Goal: Contribute content: Contribute content

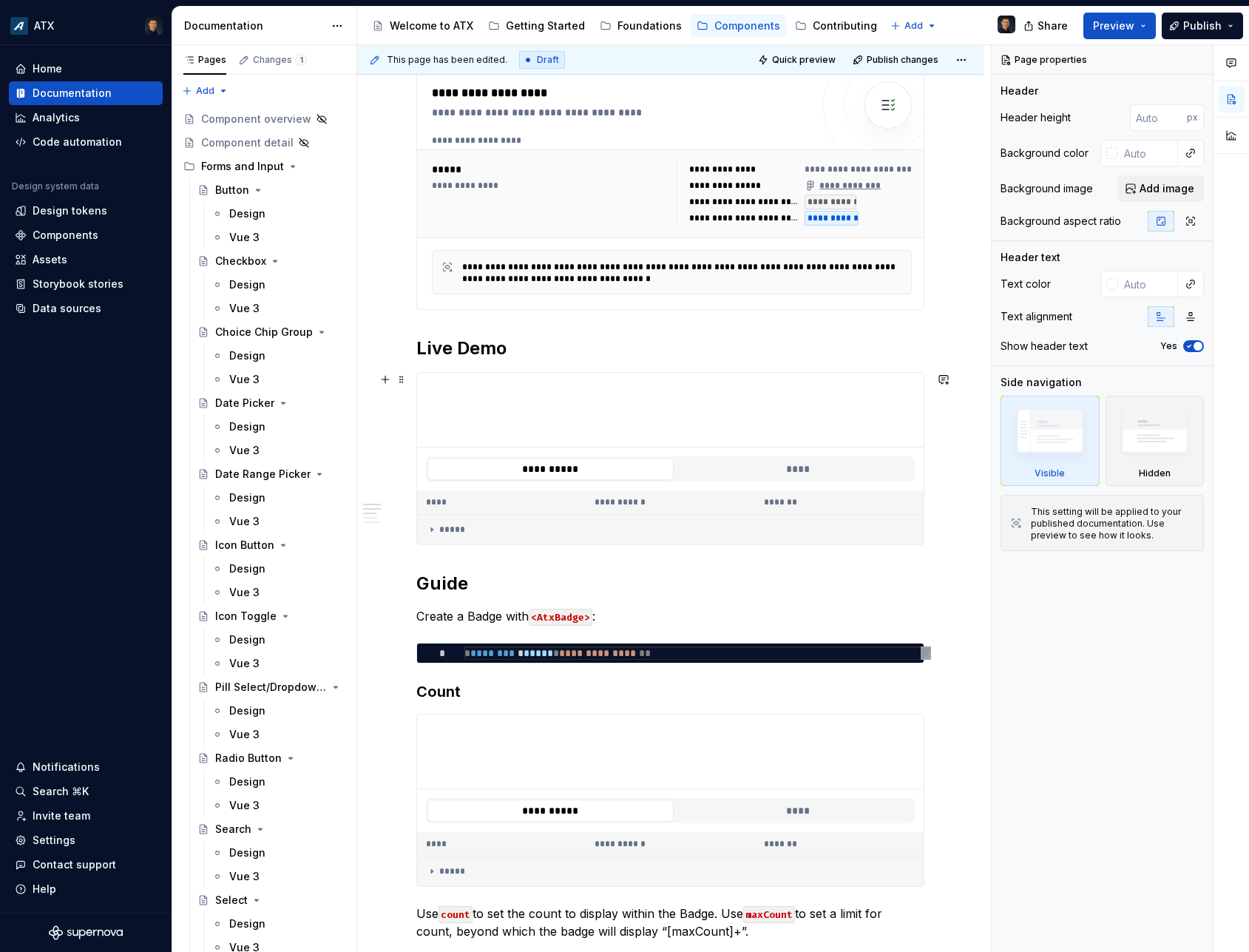
scroll to position [904, 0]
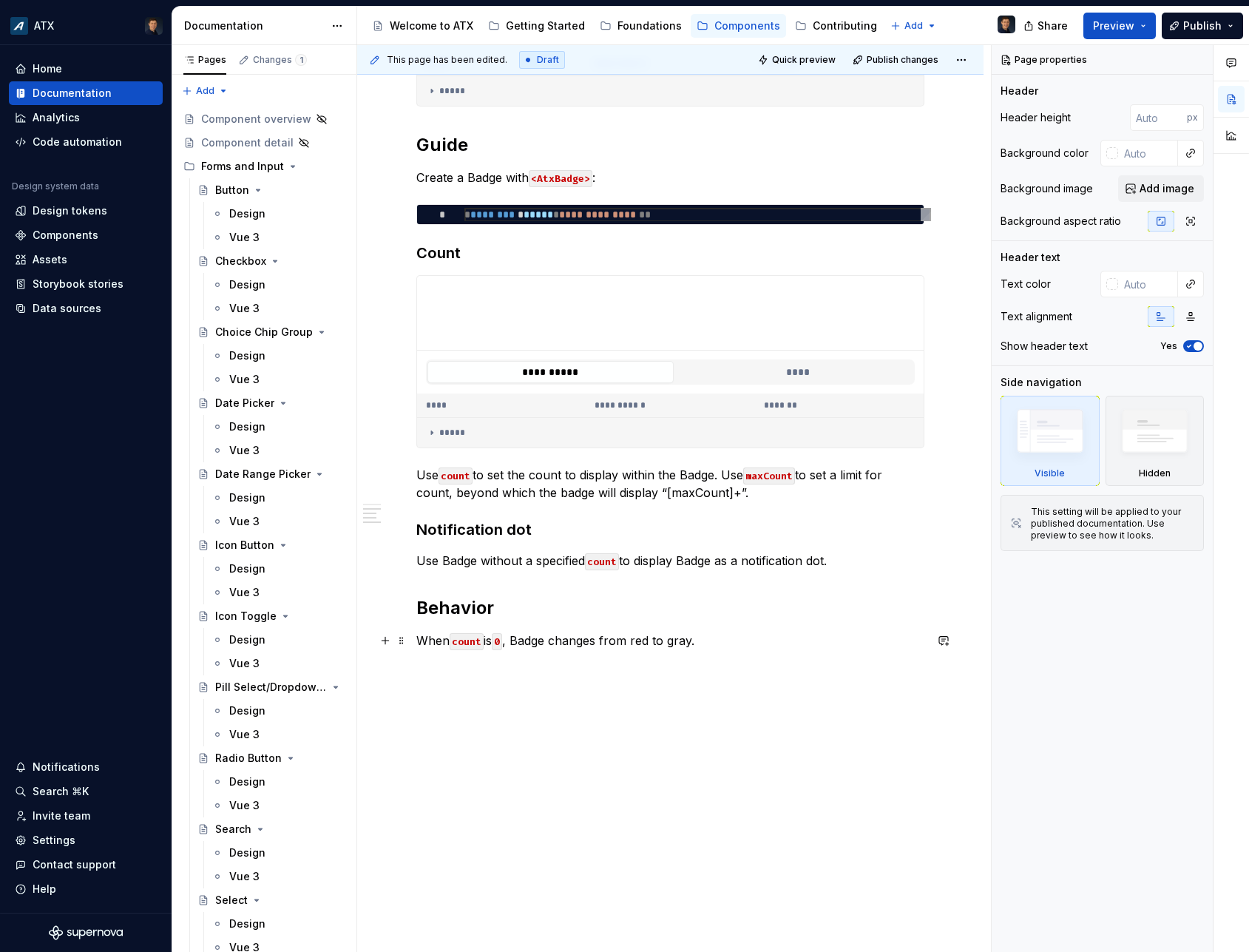
click at [550, 648] on p "When count is 0 , Badge changes from red to gray." at bounding box center [670, 640] width 508 height 18
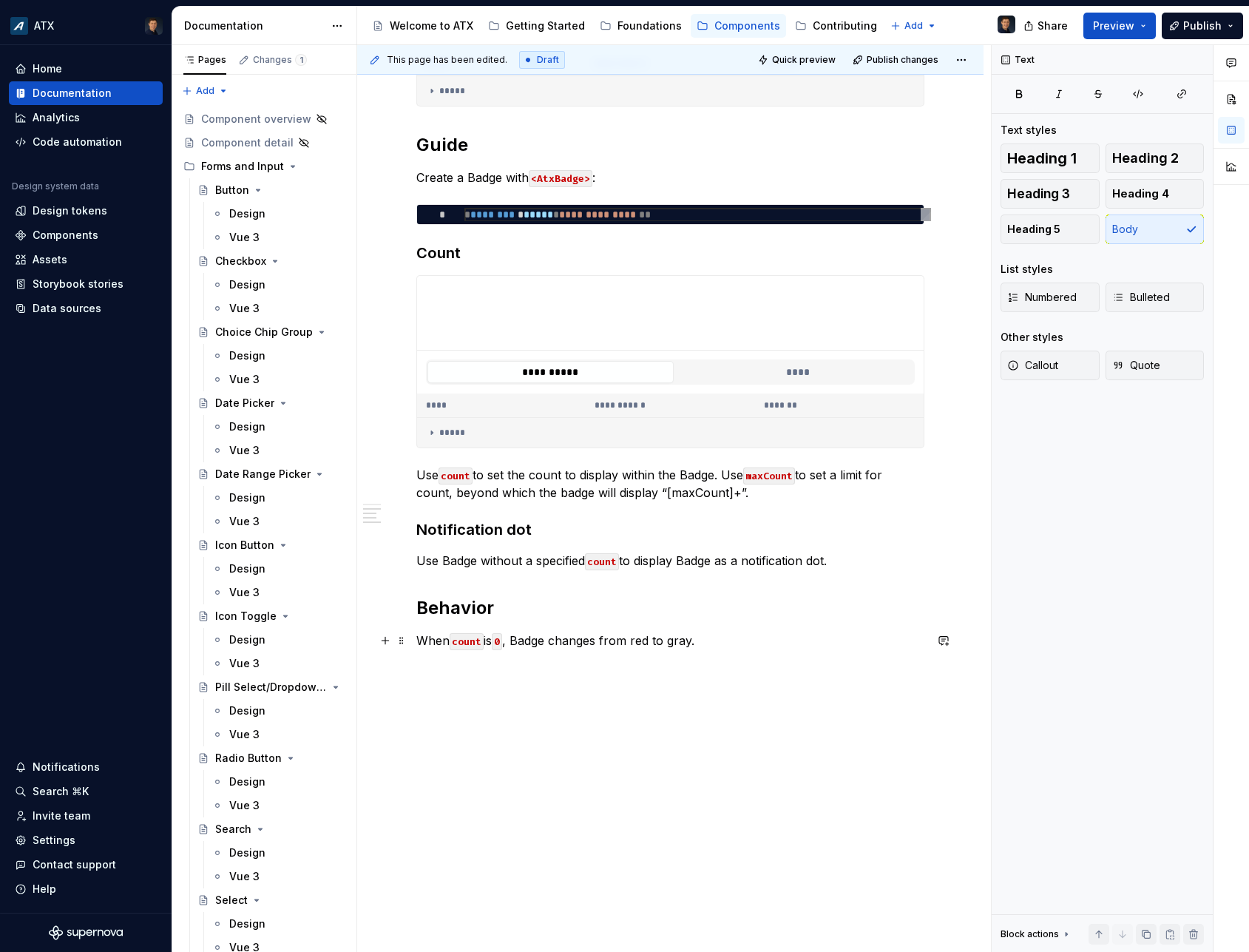
click at [731, 640] on p "When count is 0 , Badge changes from red to gray." at bounding box center [670, 640] width 508 height 18
click at [632, 642] on p "When count is 0 , Badge changes from red to gray." at bounding box center [670, 640] width 508 height 18
click at [584, 637] on p "When count is 0 , Badge changes from red to gray." at bounding box center [670, 640] width 508 height 18
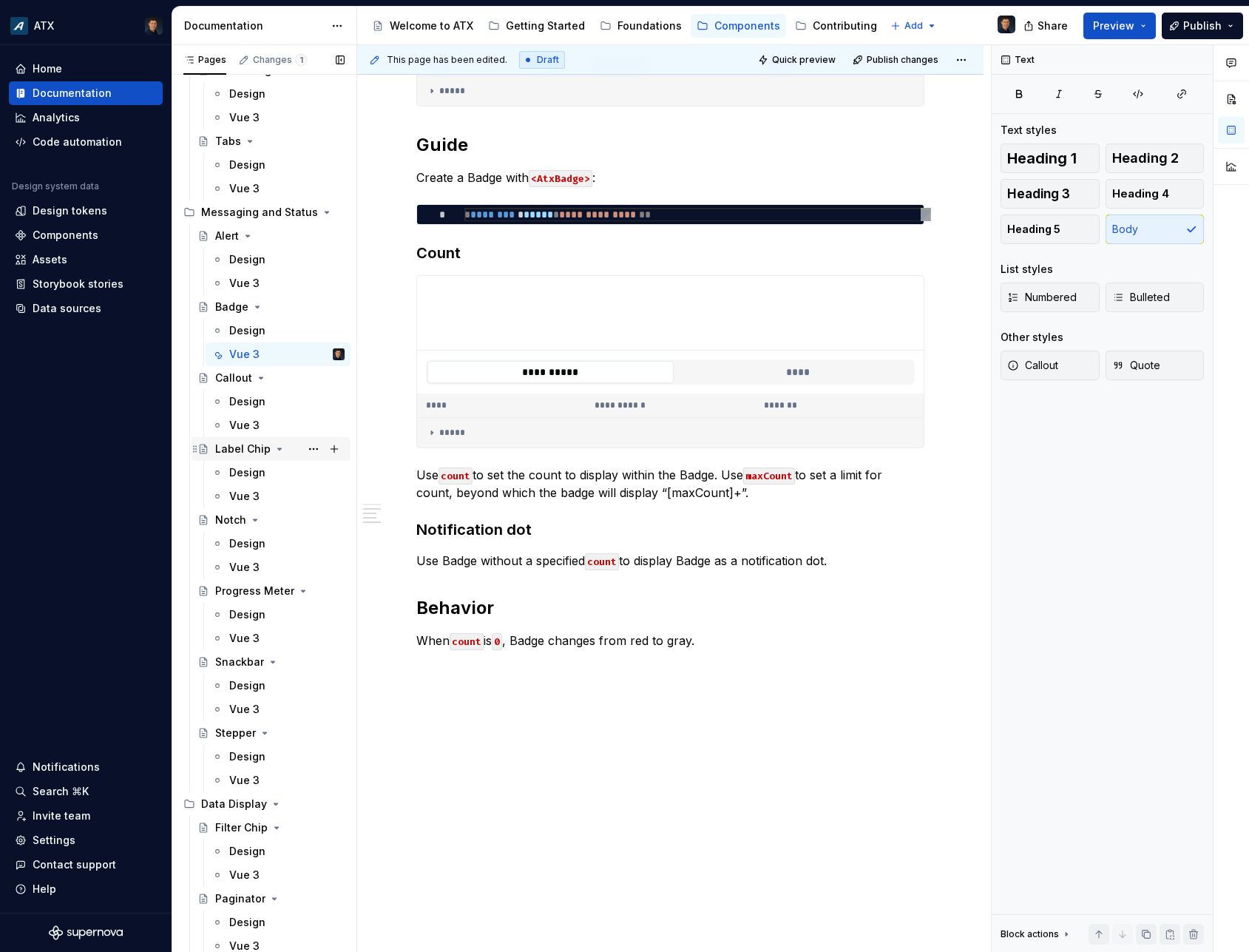
scroll to position [2109, 0]
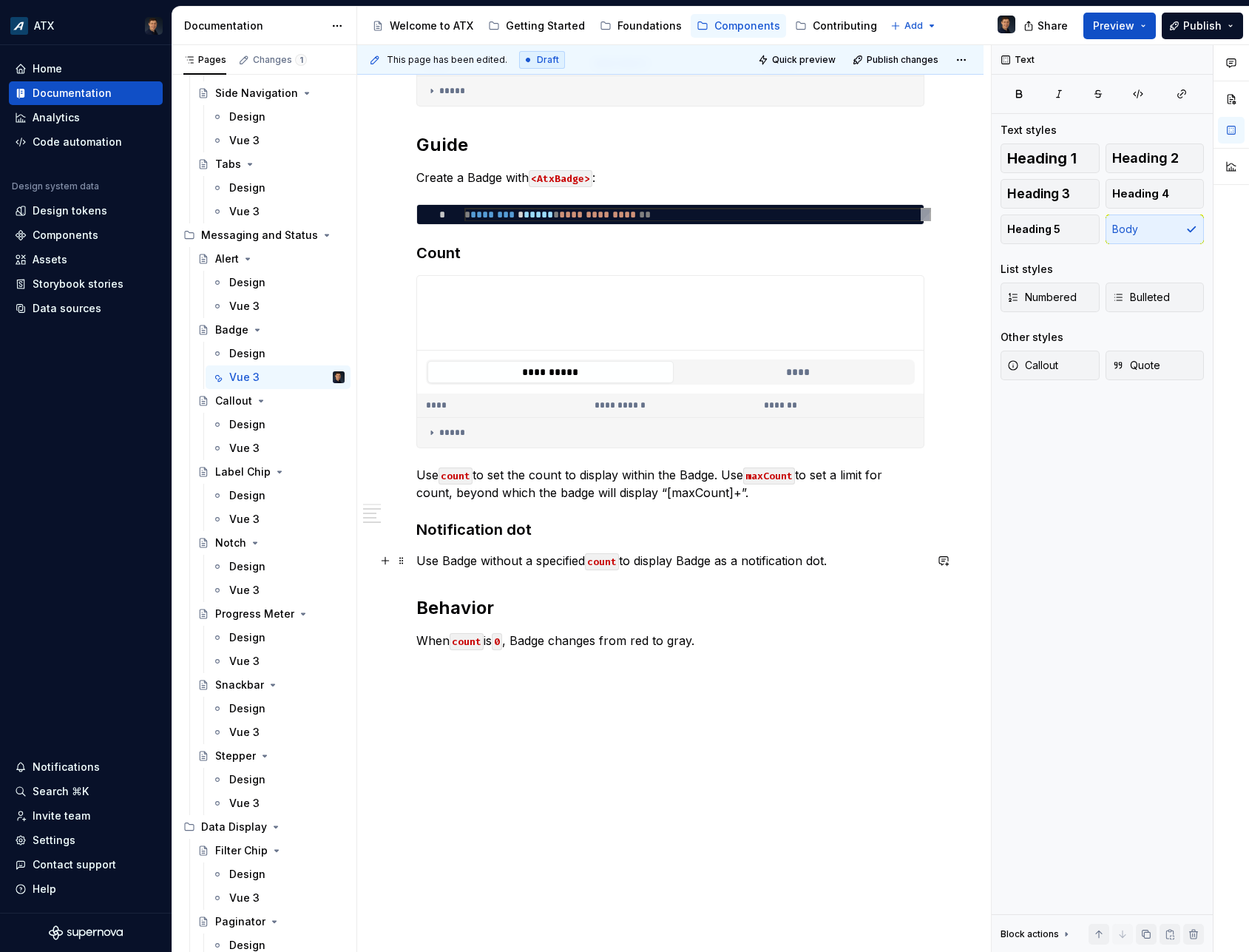
click at [858, 554] on p "Use Badge without a specified count to display Badge as a notification dot." at bounding box center [670, 561] width 508 height 18
click at [749, 637] on p "When count is 0 , Badge changes from red to gray." at bounding box center [670, 640] width 508 height 18
drag, startPoint x: 414, startPoint y: 636, endPoint x: 698, endPoint y: 640, distance: 284.0
click at [698, 640] on div "**********" at bounding box center [674, 499] width 634 height 907
click at [697, 707] on div "**********" at bounding box center [670, 152] width 626 height 1601
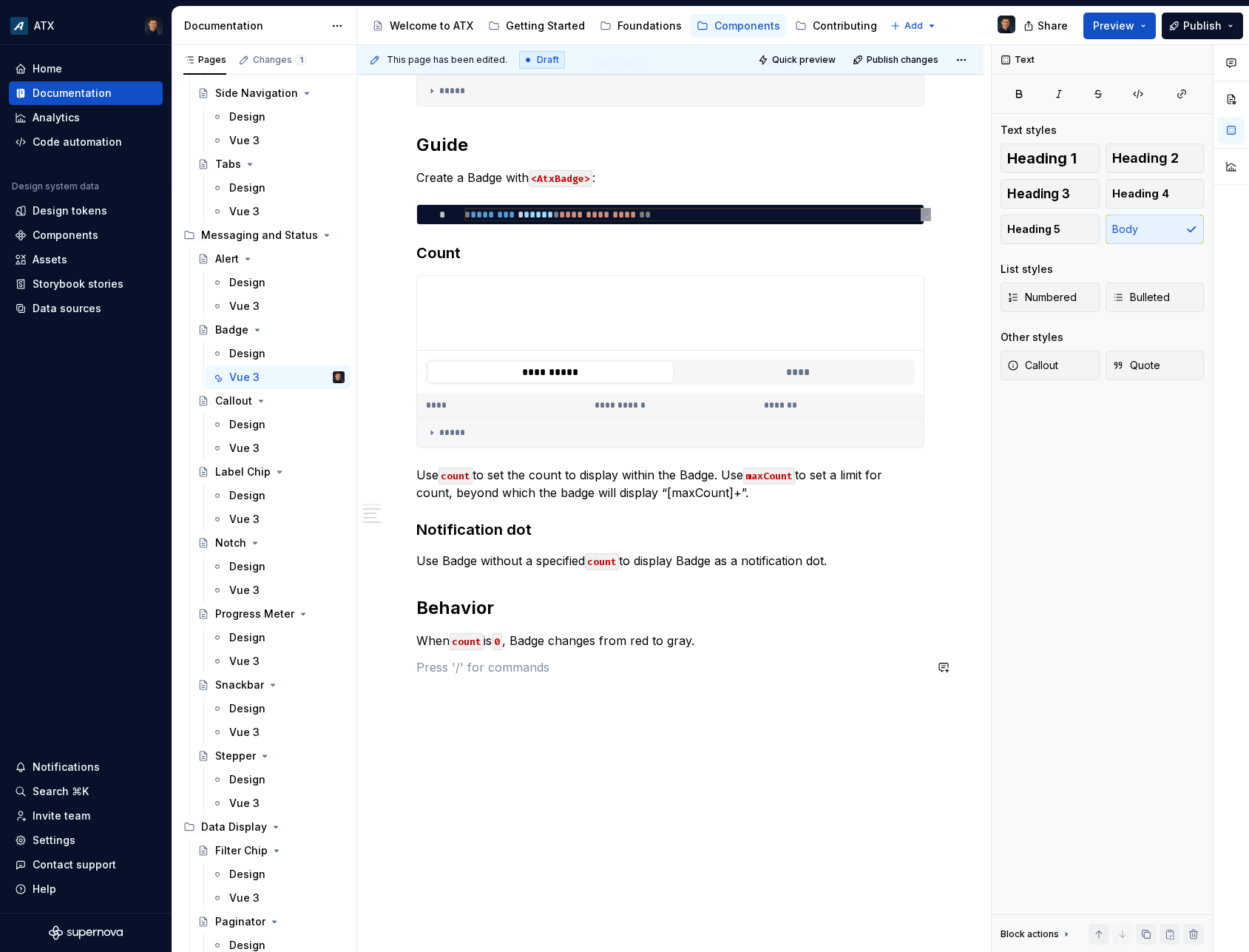
click at [718, 652] on div "**********" at bounding box center [670, 32] width 508 height 1288
click at [504, 608] on h2 "Behavior" at bounding box center [670, 608] width 508 height 24
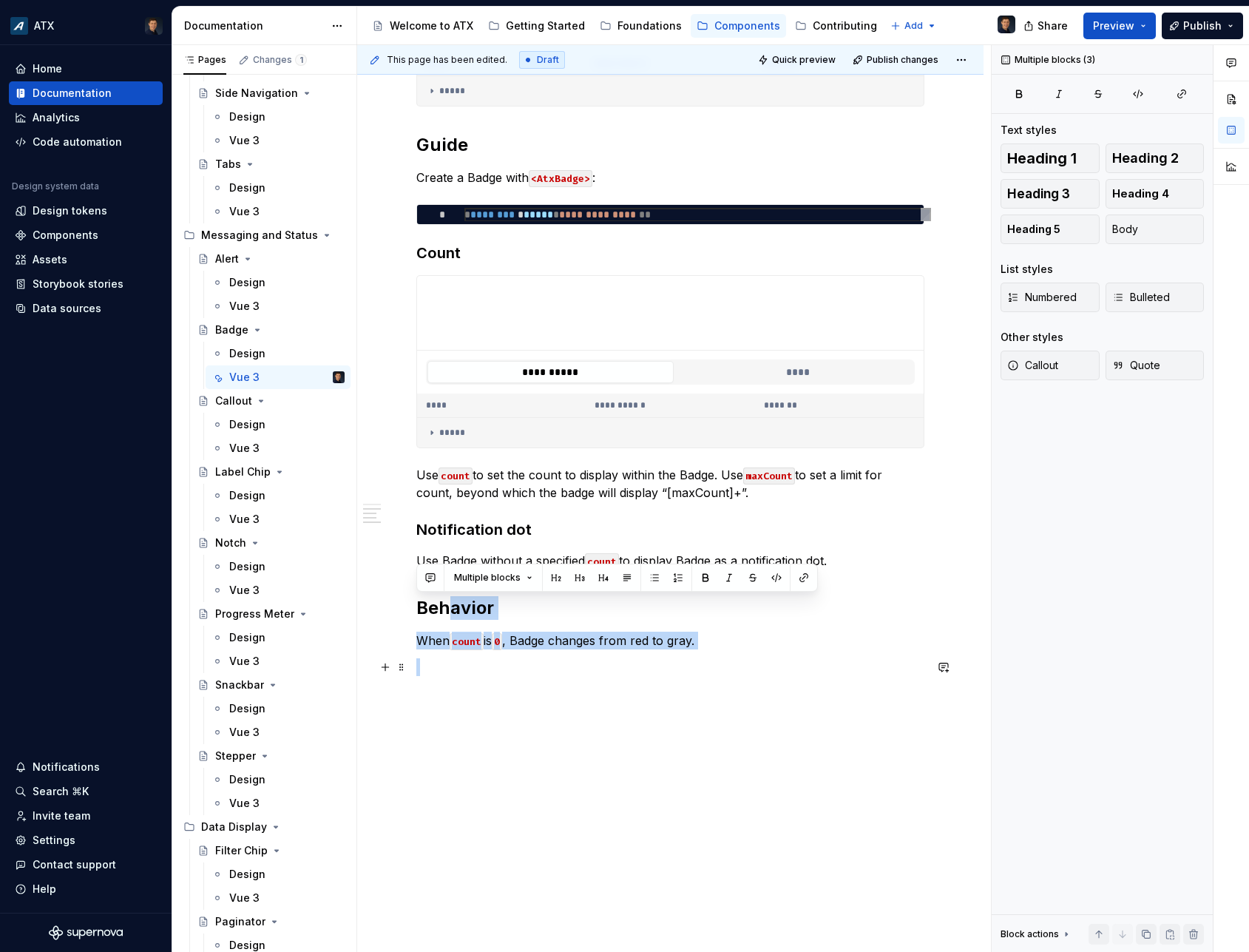
drag, startPoint x: 452, startPoint y: 611, endPoint x: 493, endPoint y: 665, distance: 67.8
click at [493, 665] on div "**********" at bounding box center [670, 32] width 508 height 1288
click at [493, 665] on p at bounding box center [670, 667] width 508 height 18
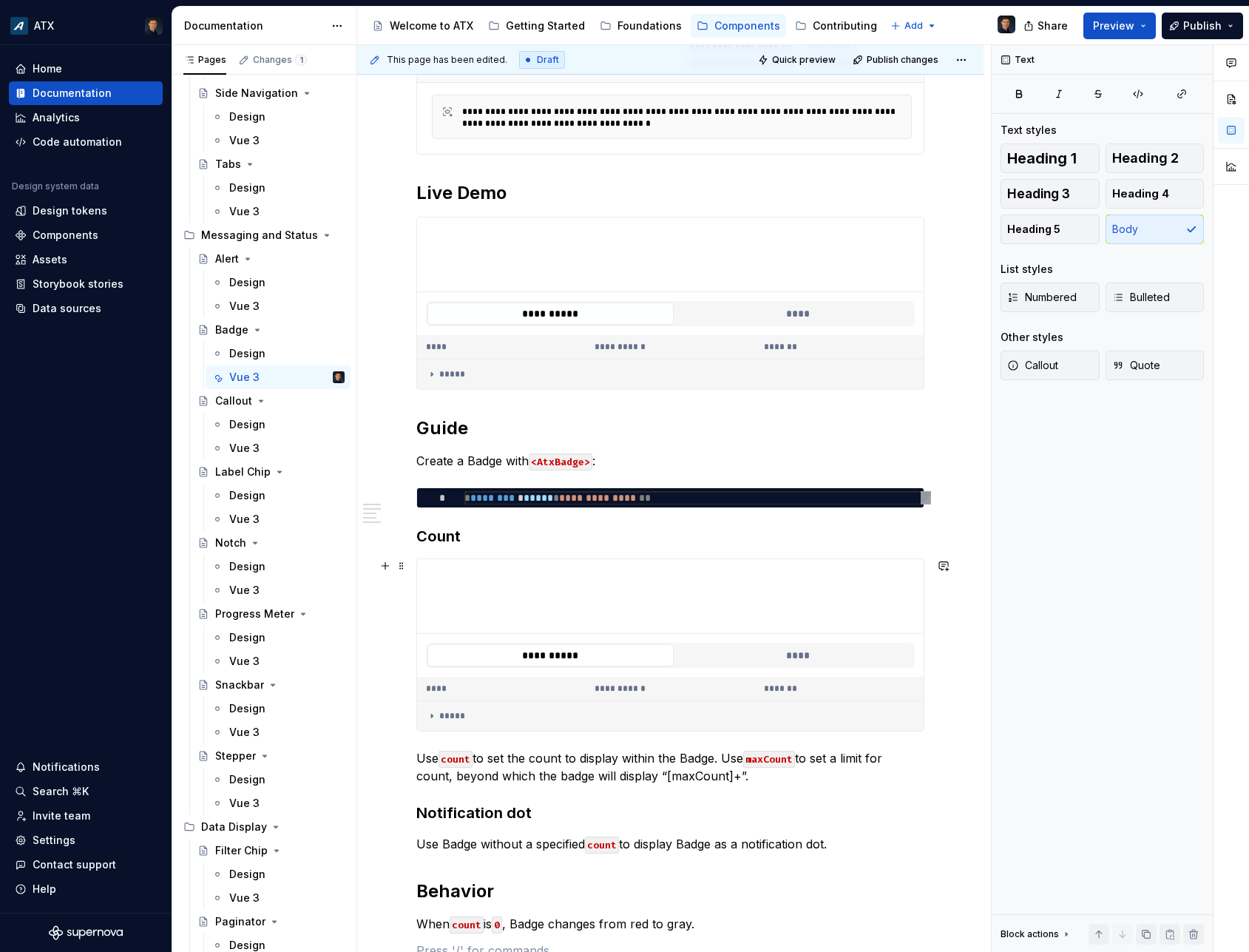
scroll to position [931, 0]
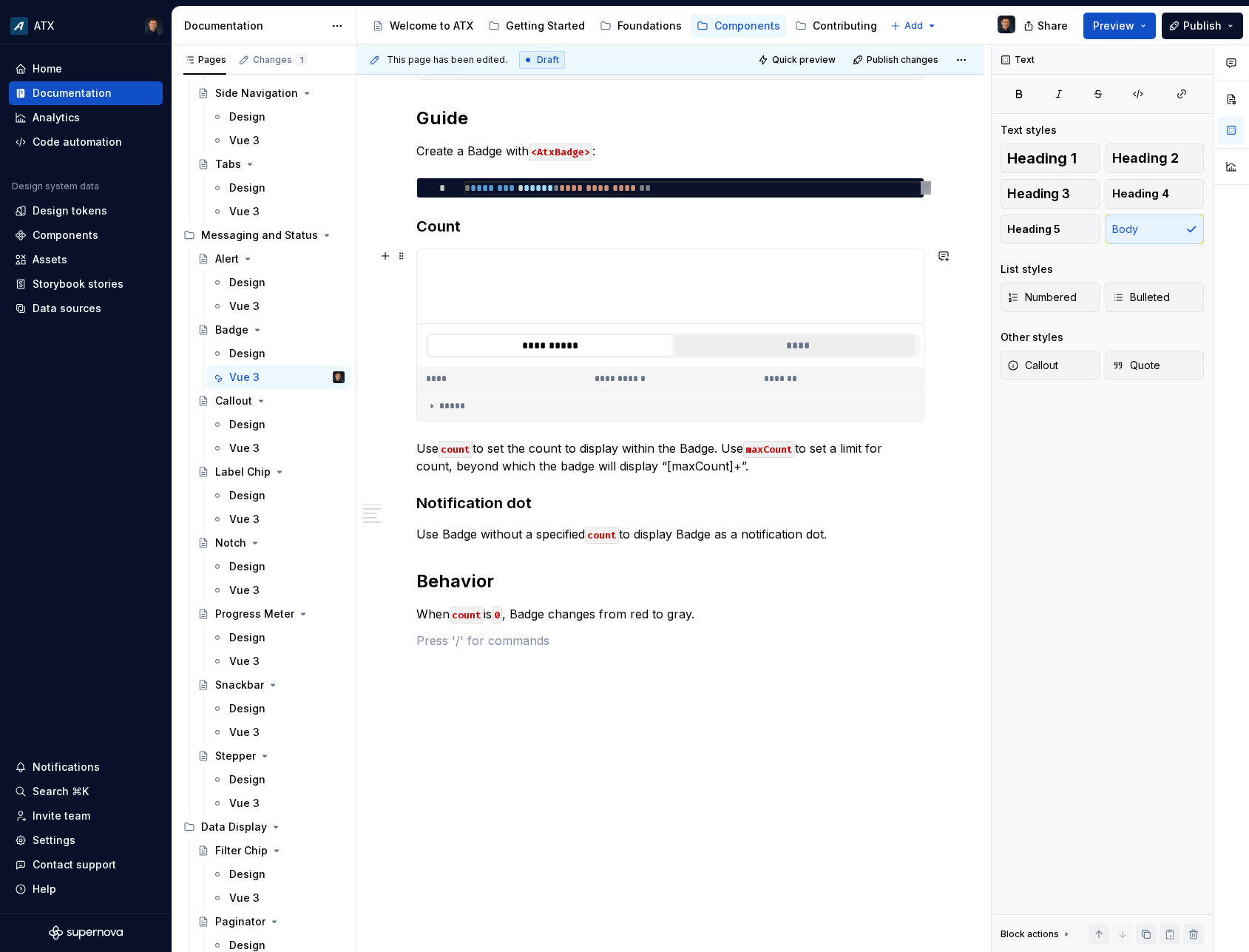
click at [750, 15] on button "****" at bounding box center [798, 4] width 246 height 22
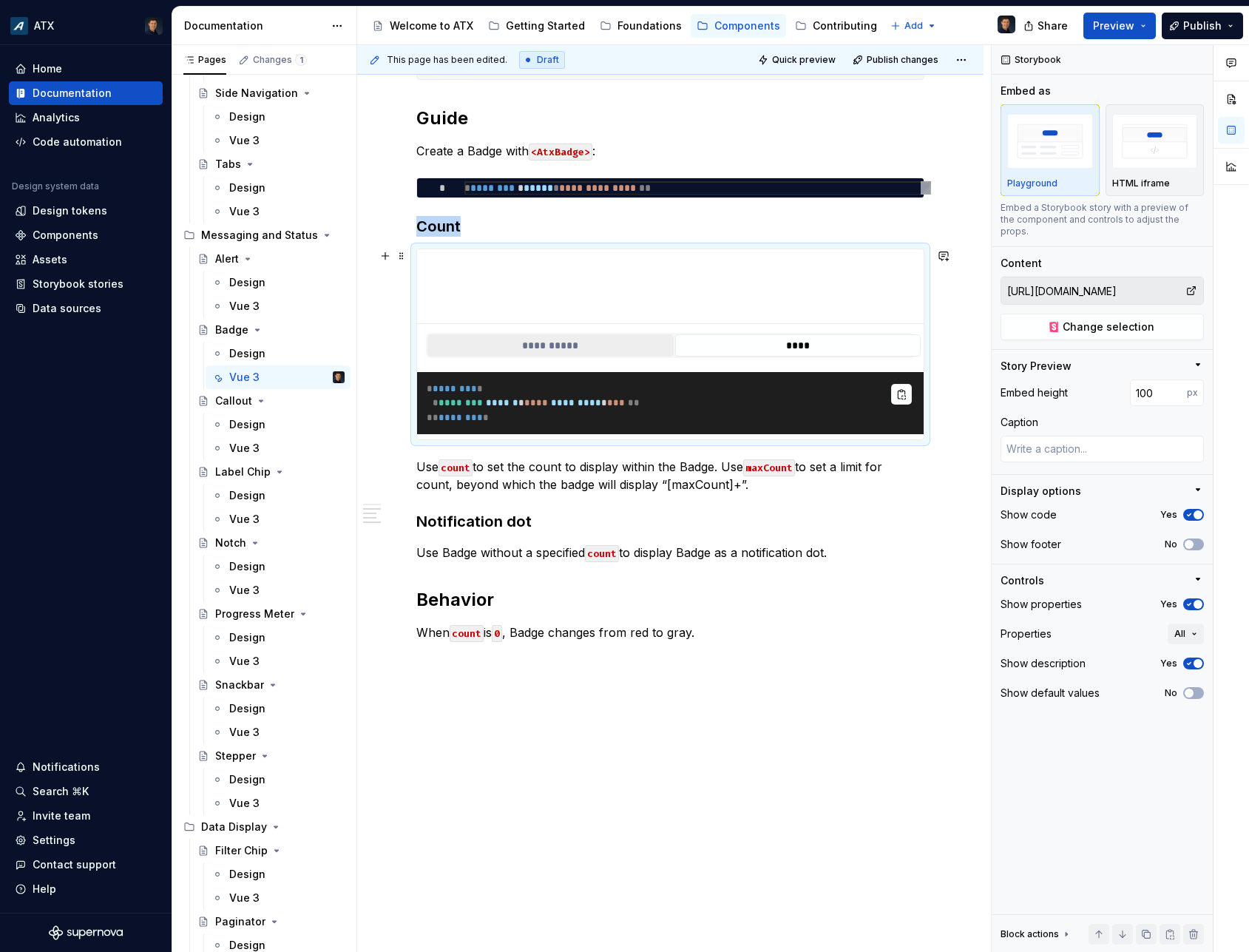
click at [556, 349] on button "**********" at bounding box center [550, 345] width 246 height 22
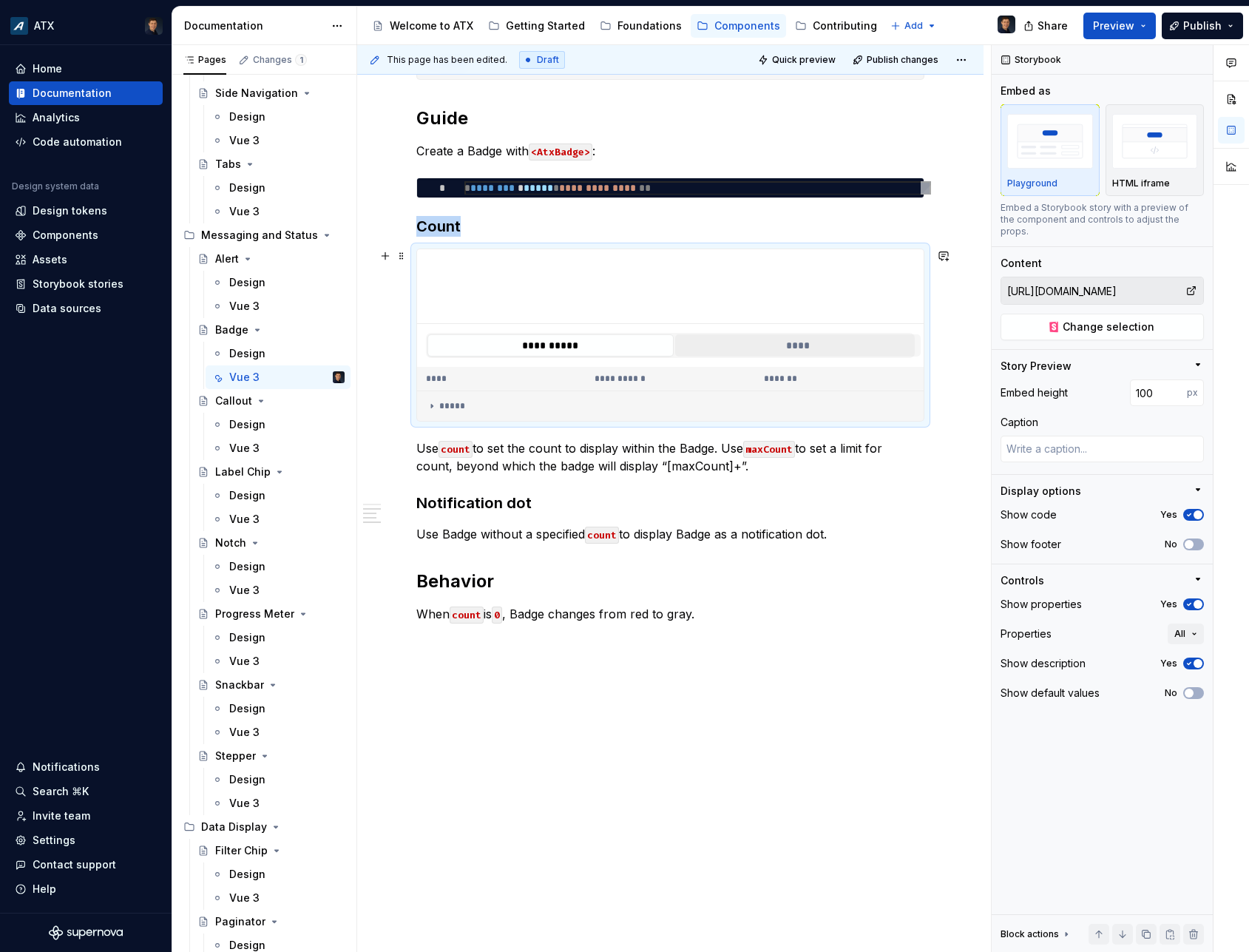
click at [731, 338] on button "****" at bounding box center [798, 345] width 246 height 22
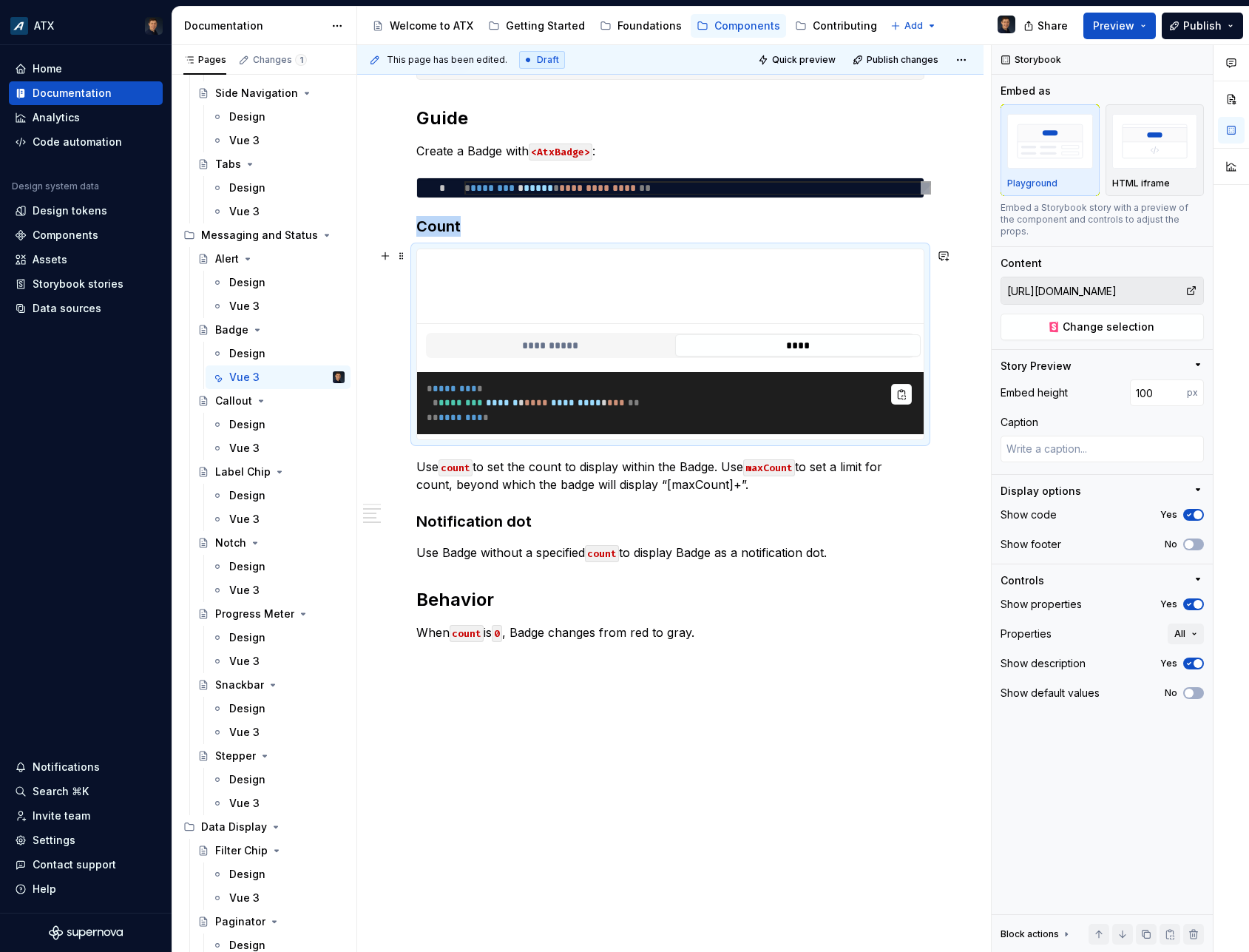
click at [568, 402] on span "*********" at bounding box center [577, 402] width 51 height 10
click at [545, 348] on button "**********" at bounding box center [550, 345] width 246 height 22
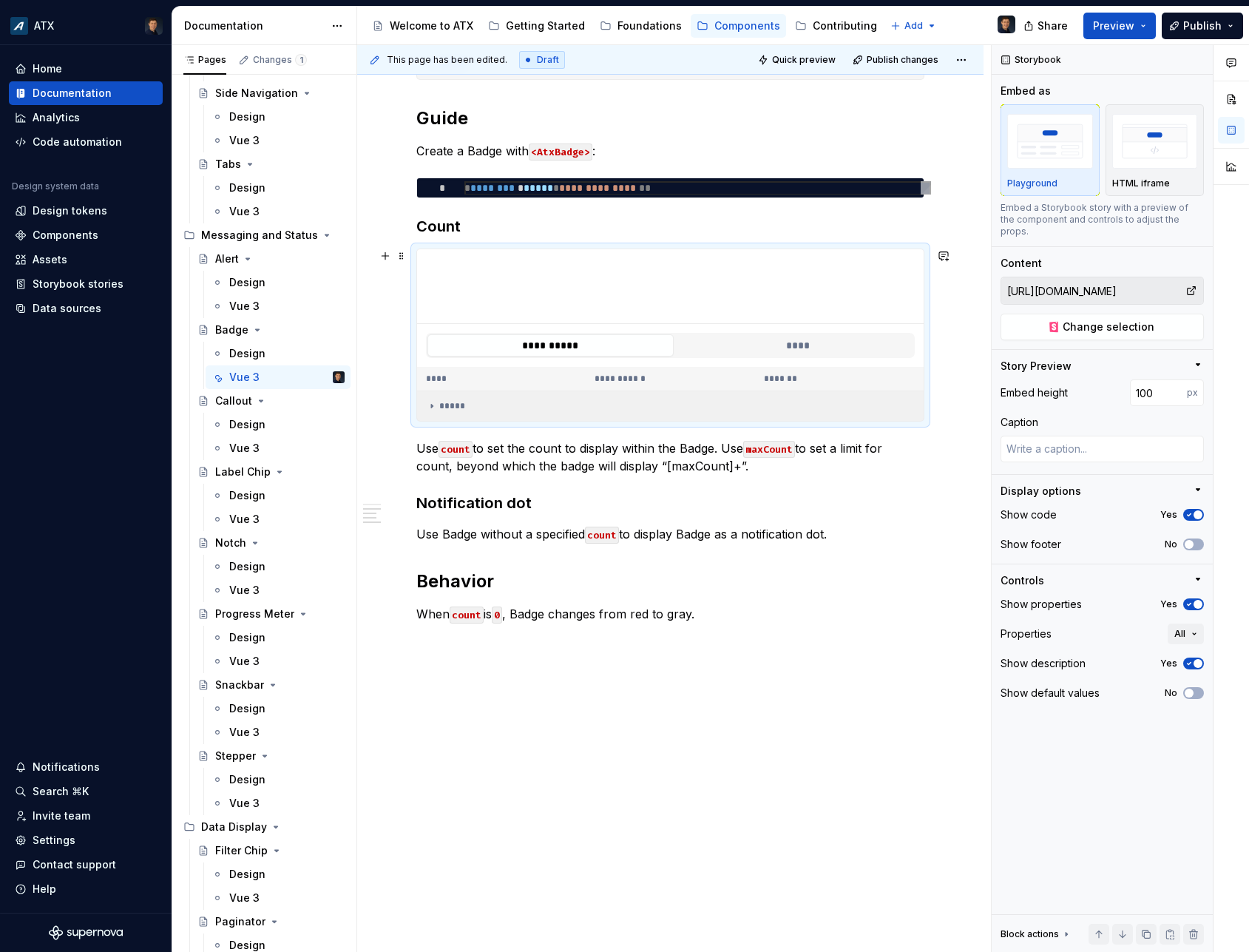
click at [579, 414] on td "*****" at bounding box center [670, 406] width 507 height 30
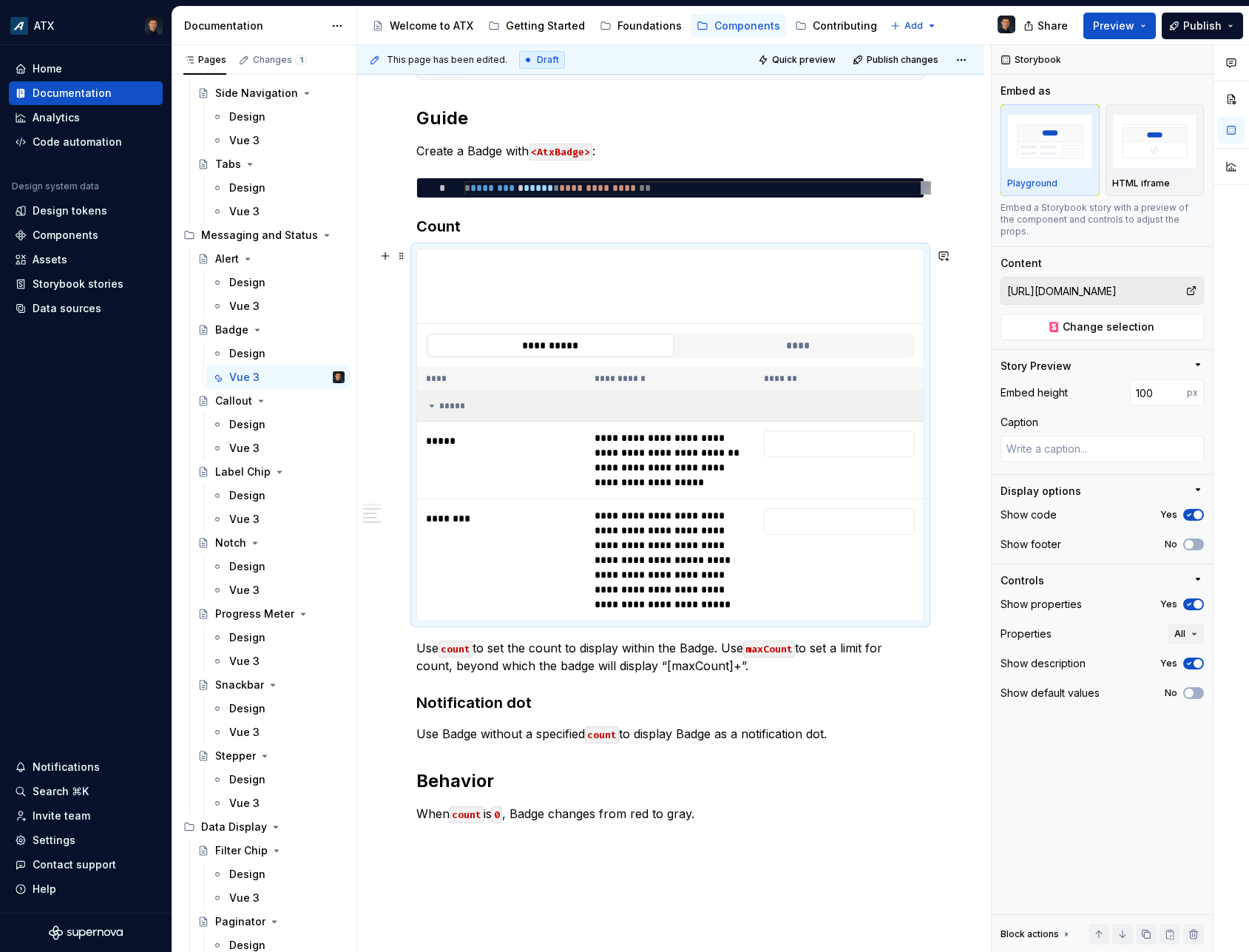
click at [580, 405] on div "*****" at bounding box center [674, 406] width 496 height 12
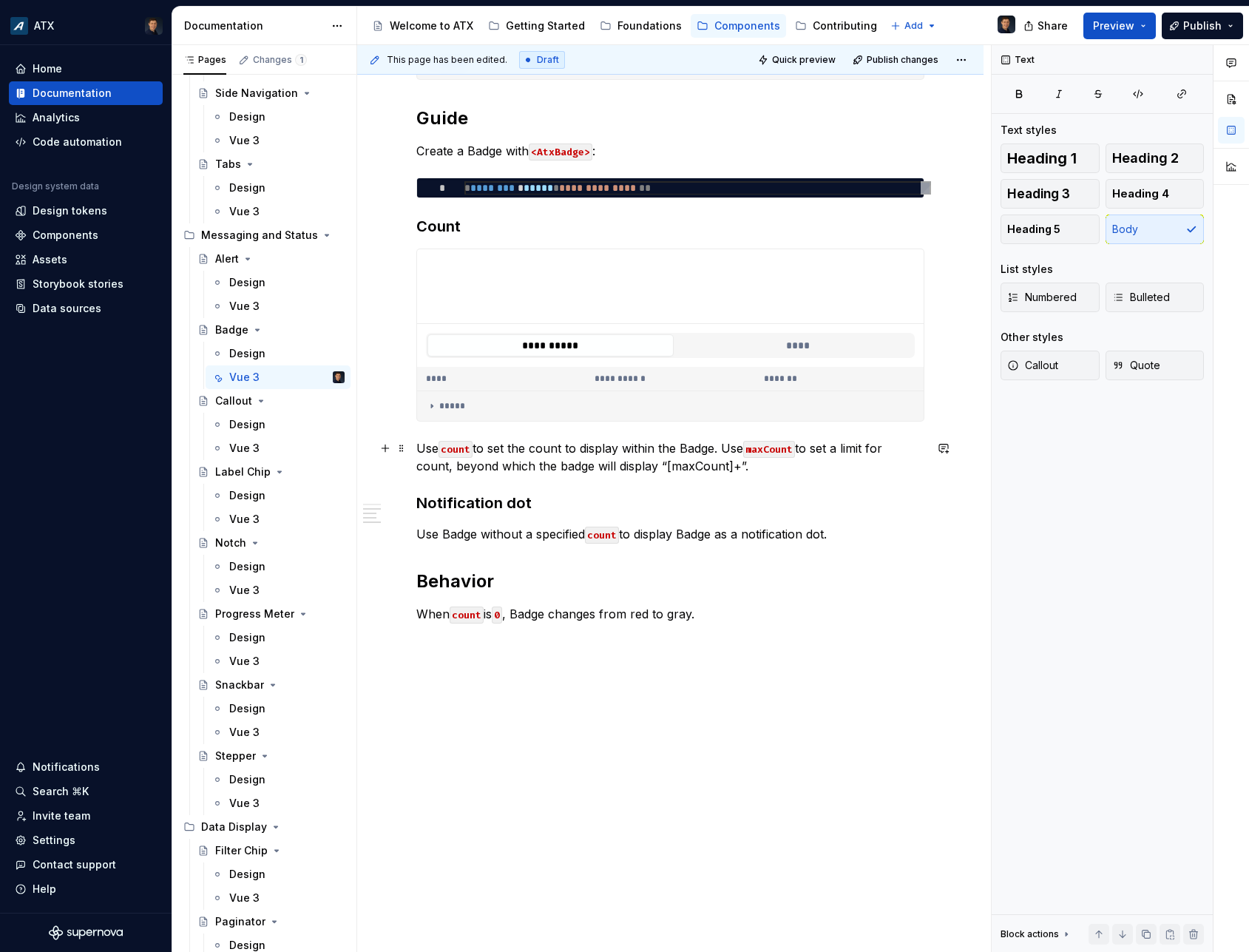
click at [673, 463] on p "Use count to set the count to display within the Badge. Use maxCount to set a l…" at bounding box center [670, 457] width 508 height 36
click at [253, 443] on div "Vue 3" at bounding box center [244, 448] width 30 height 15
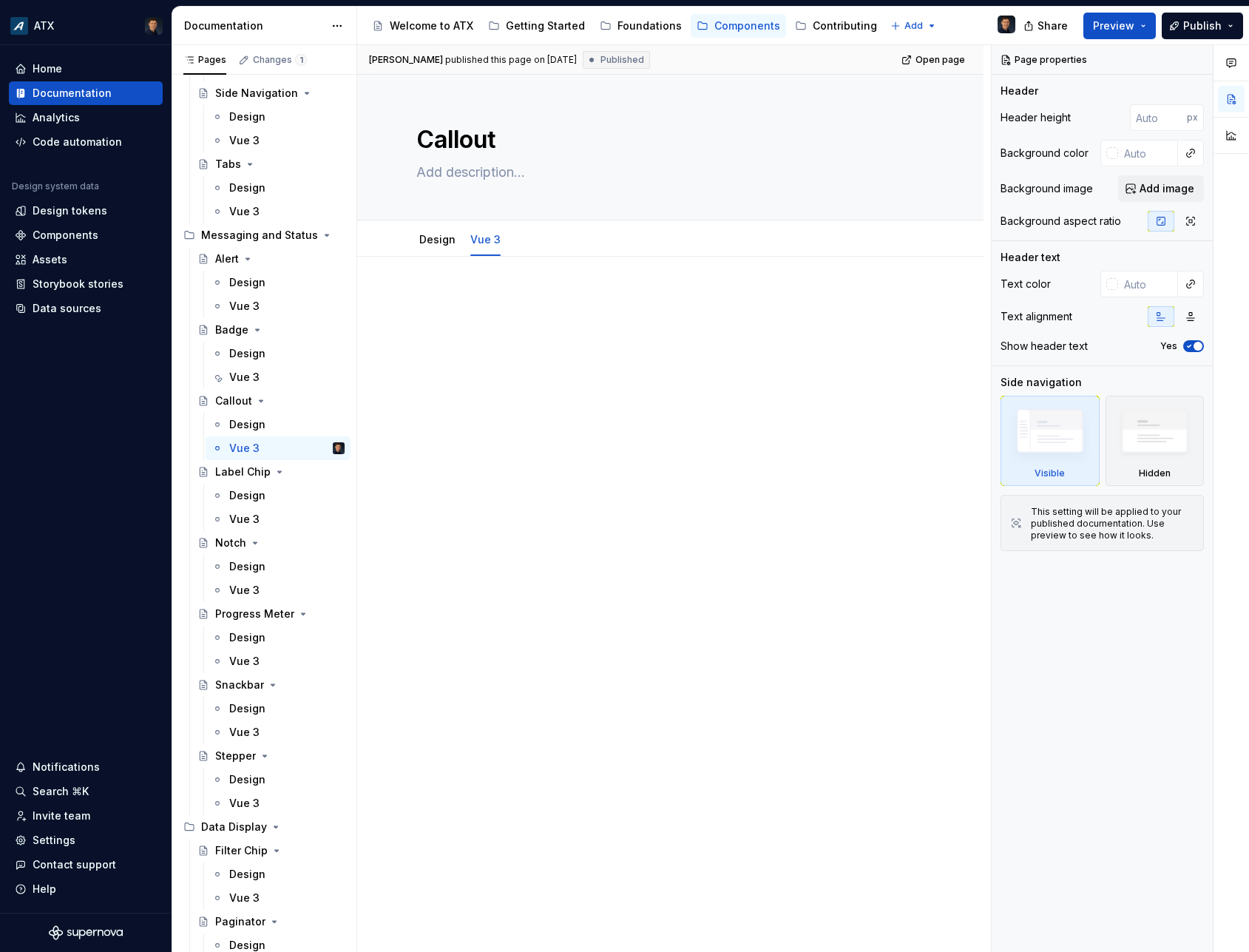
click at [585, 289] on div at bounding box center [670, 454] width 626 height 395
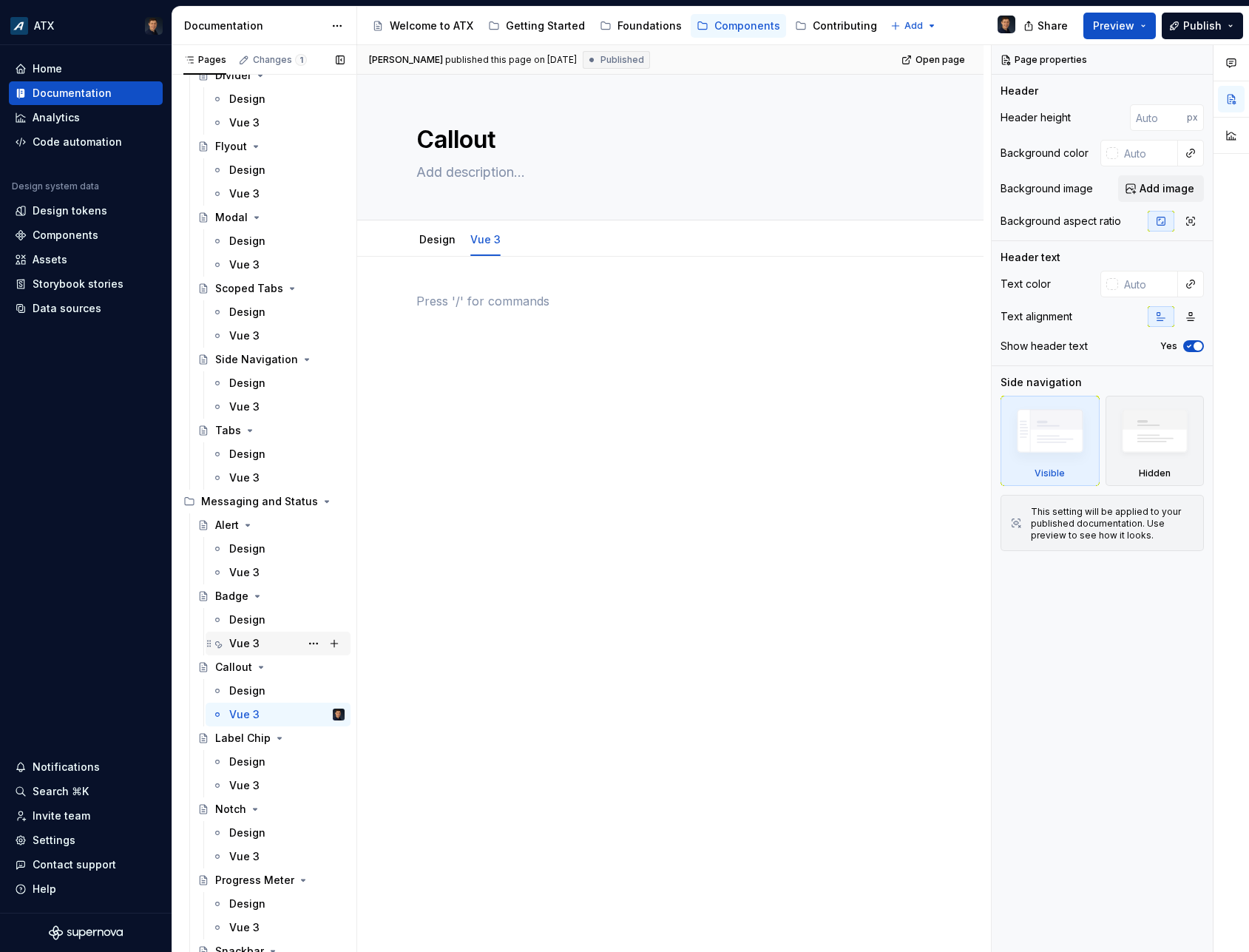
scroll to position [1975, 0]
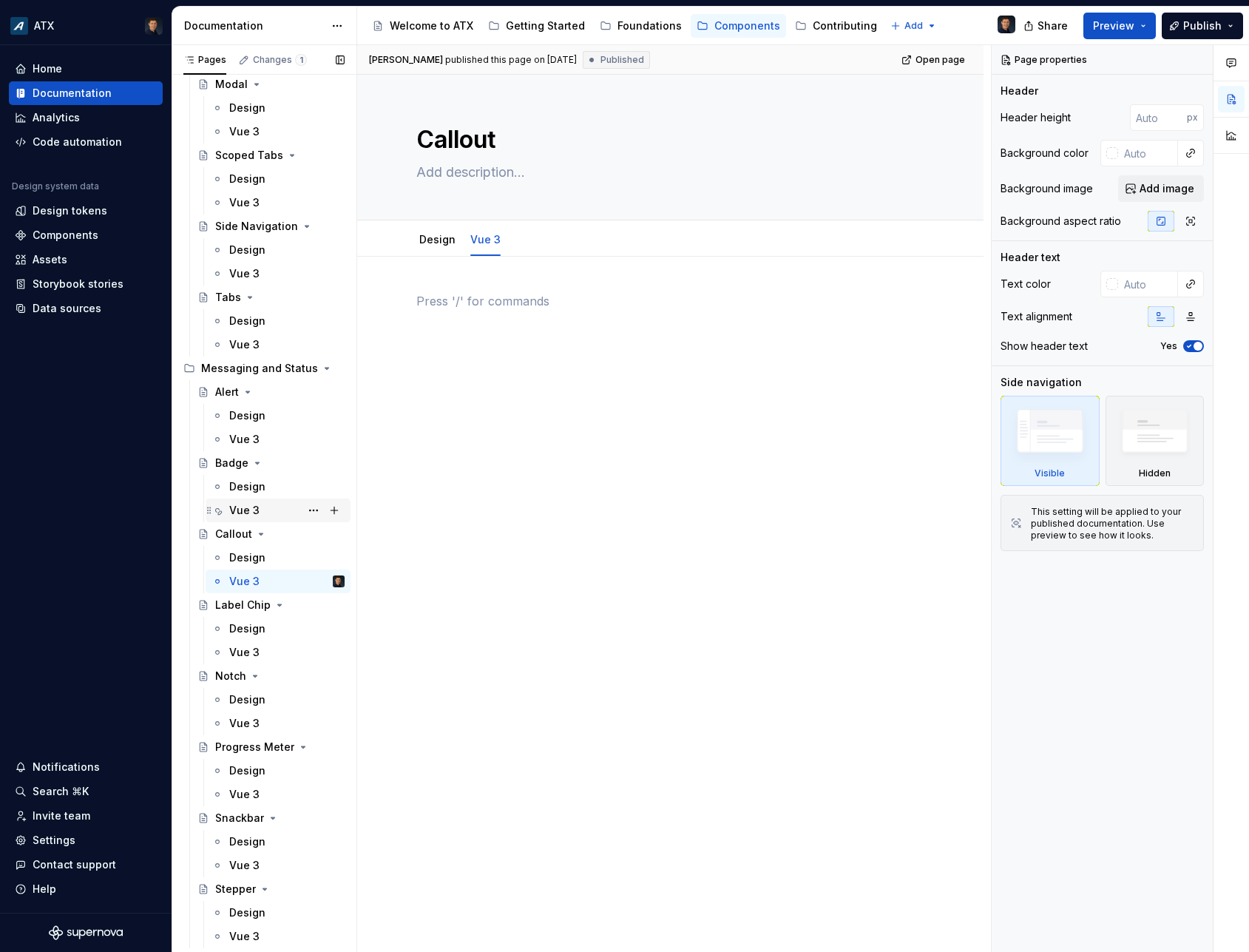
click at [250, 503] on div "Vue 3" at bounding box center [244, 510] width 30 height 15
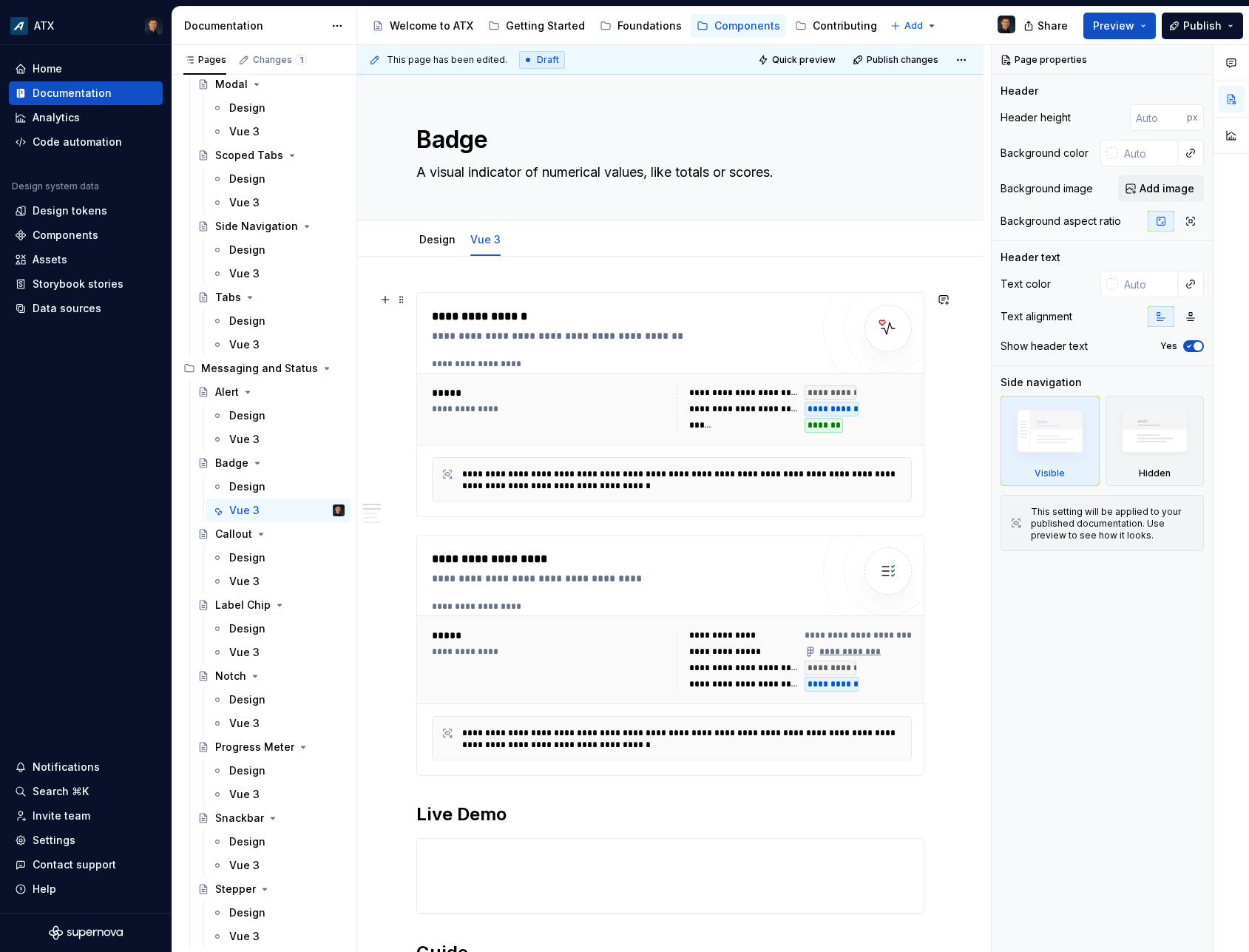
click at [520, 370] on div "**********" at bounding box center [672, 401] width 480 height 87
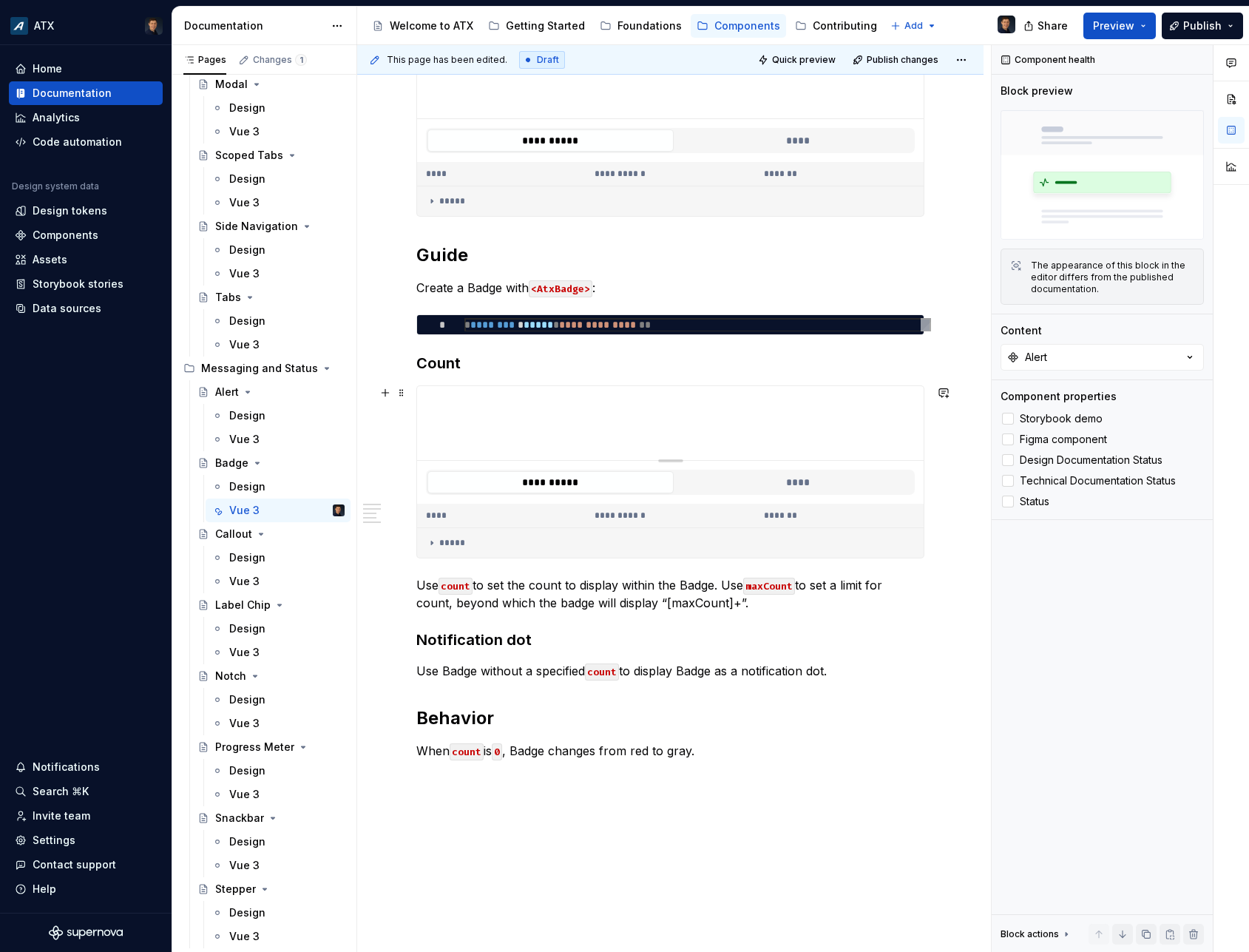
scroll to position [731, 0]
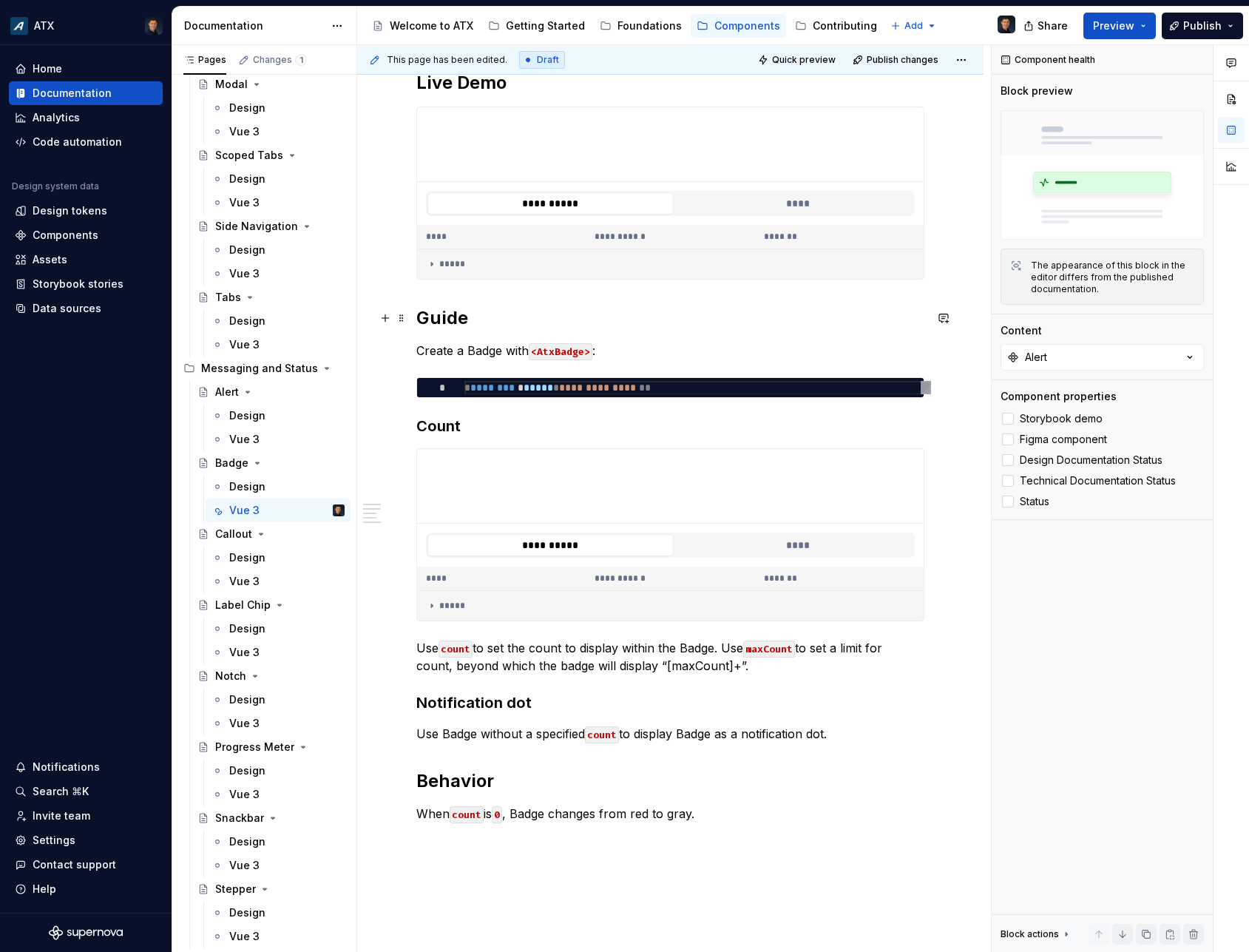
click at [475, 325] on h2 "Guide" at bounding box center [670, 318] width 508 height 24
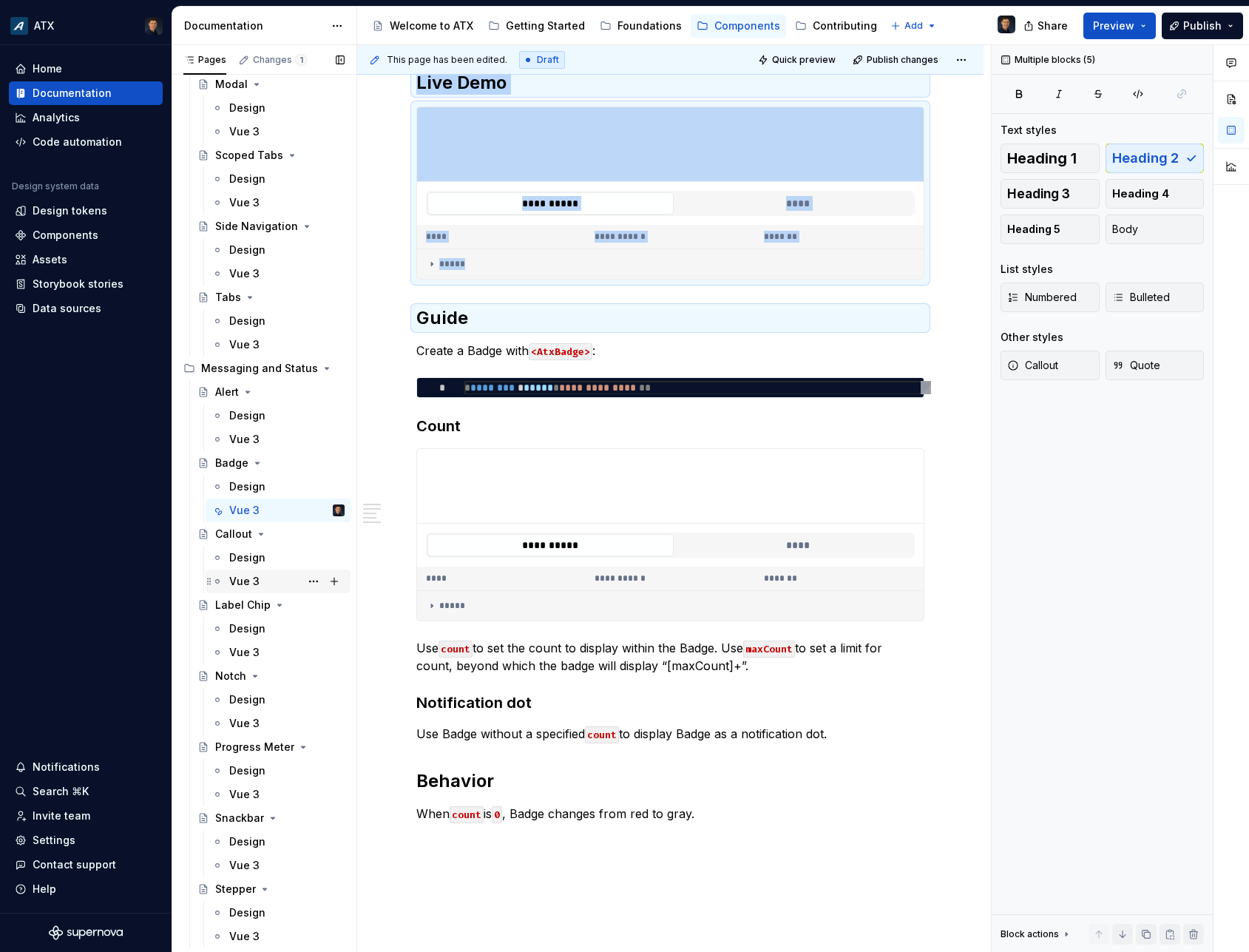
click at [275, 581] on div "Vue 3" at bounding box center [286, 582] width 115 height 21
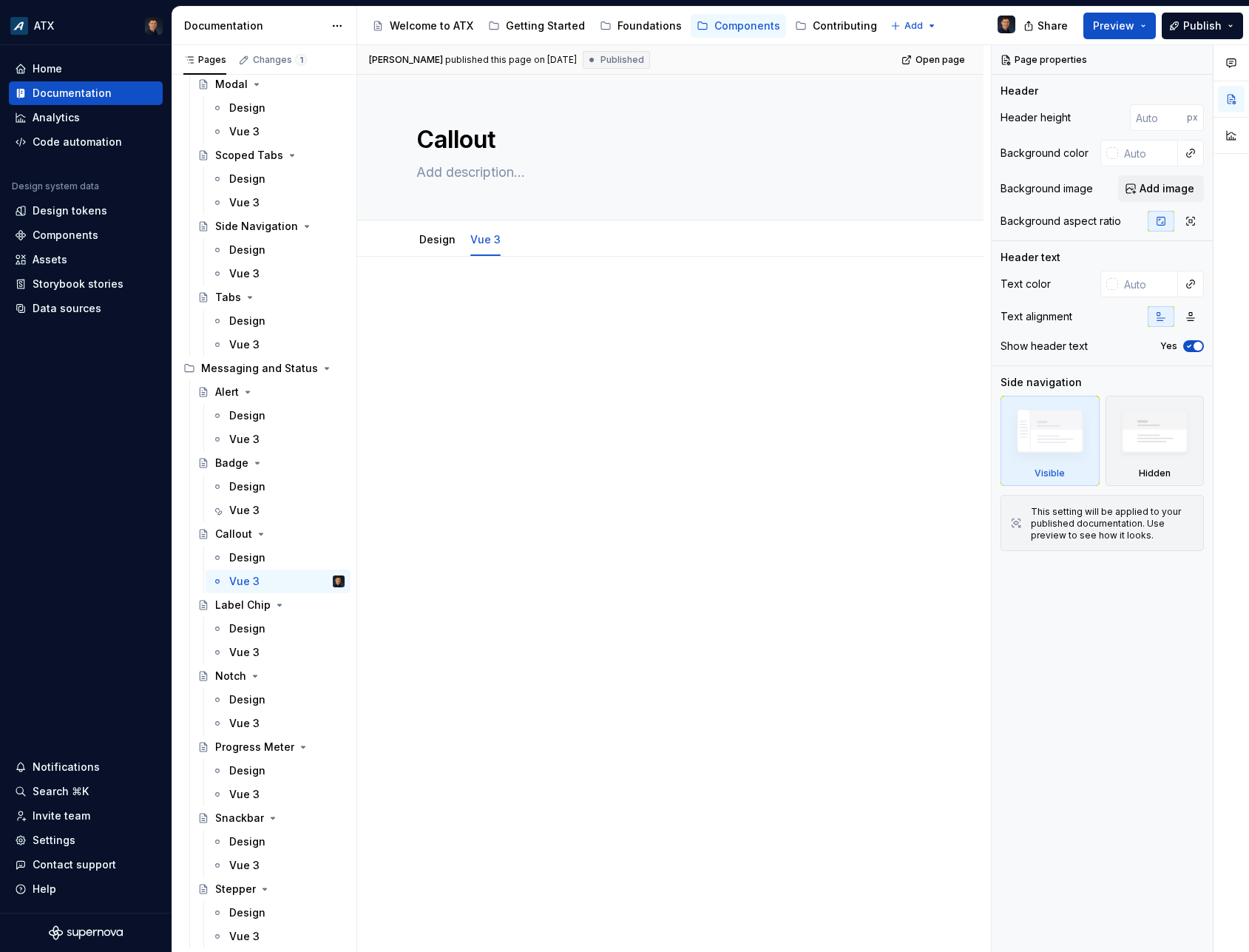
click at [513, 356] on div at bounding box center [670, 329] width 508 height 74
click at [518, 343] on div at bounding box center [670, 321] width 508 height 57
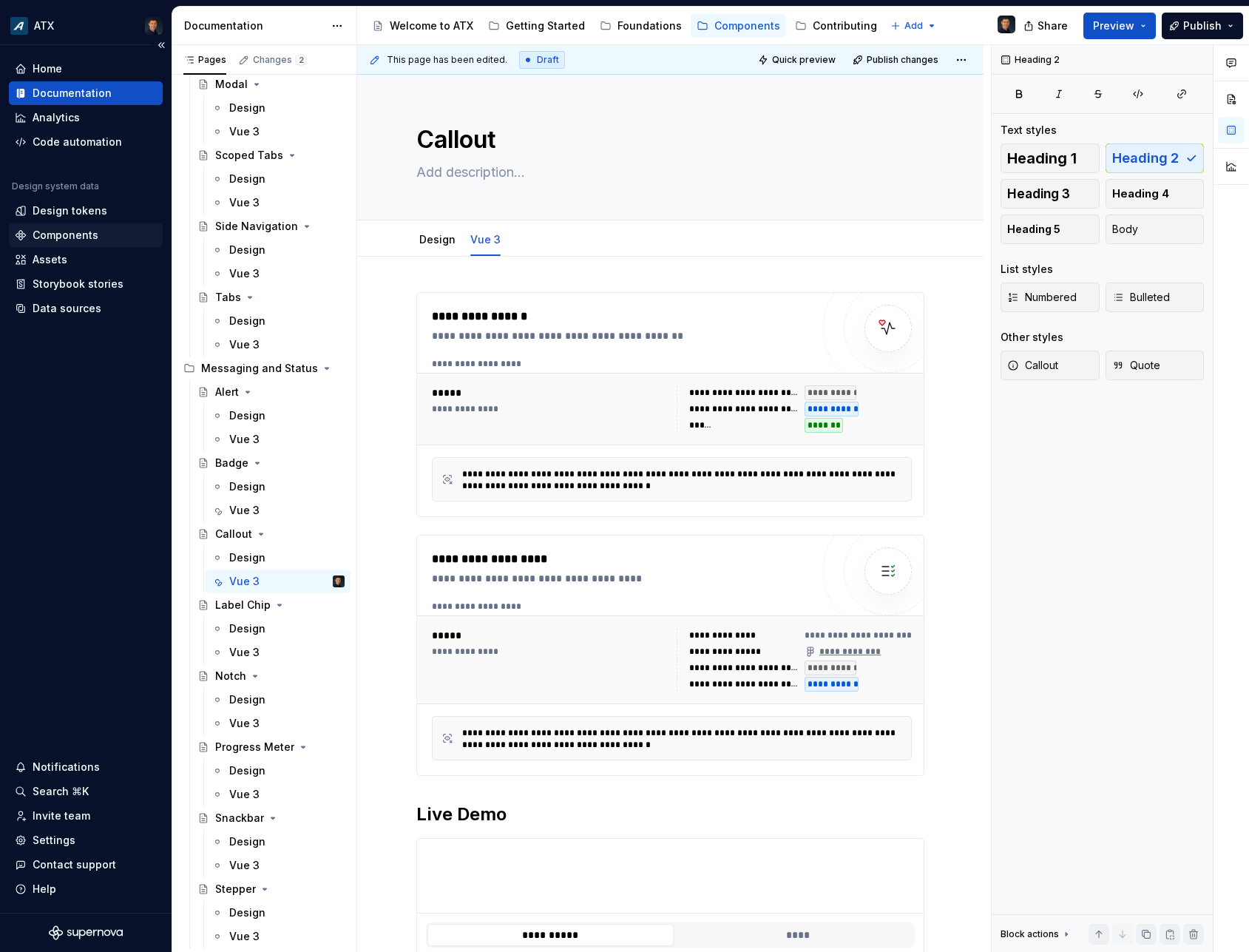
click at [51, 237] on div "Components" at bounding box center [65, 235] width 65 height 15
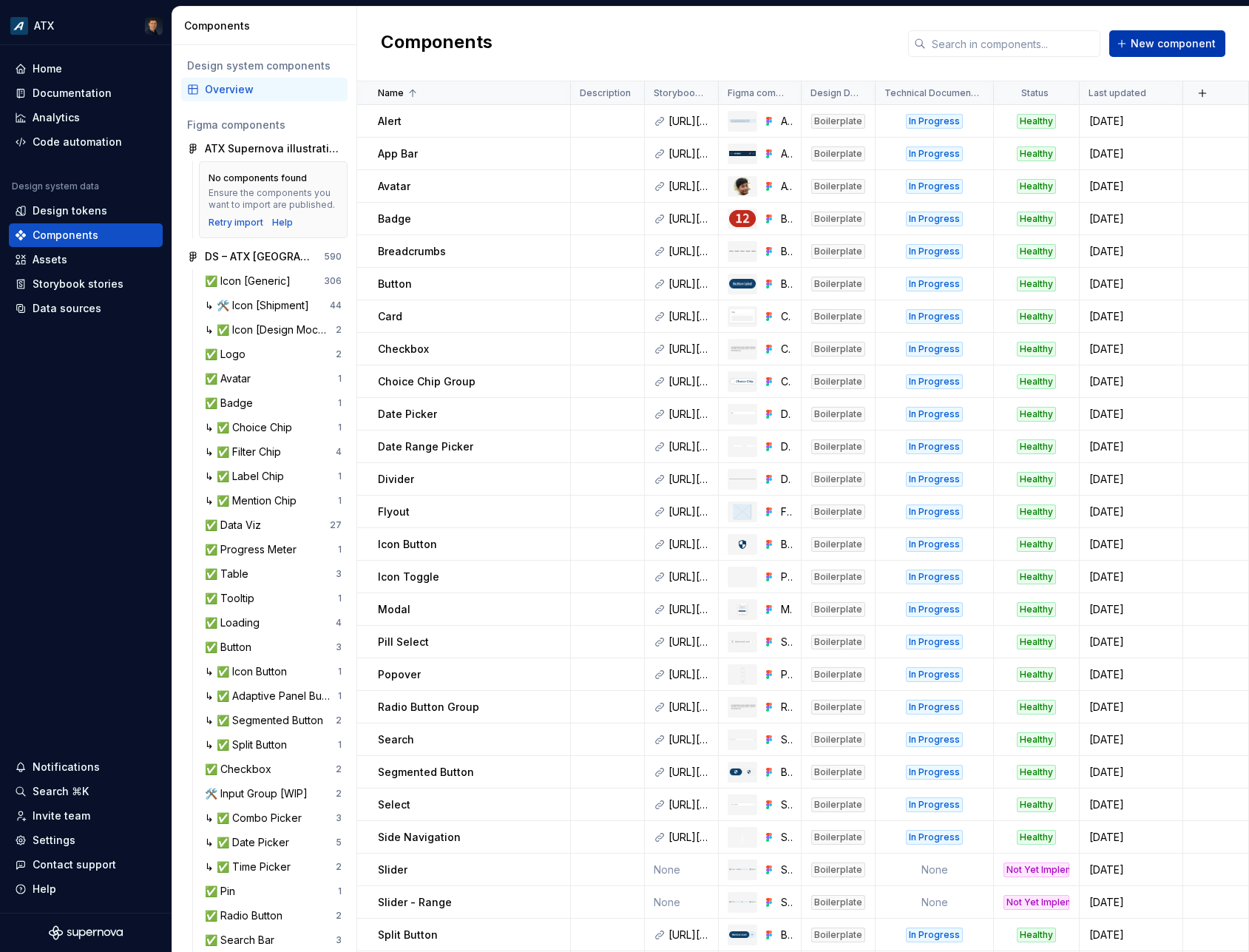
click at [1137, 49] on span "New component" at bounding box center [1173, 44] width 85 height 15
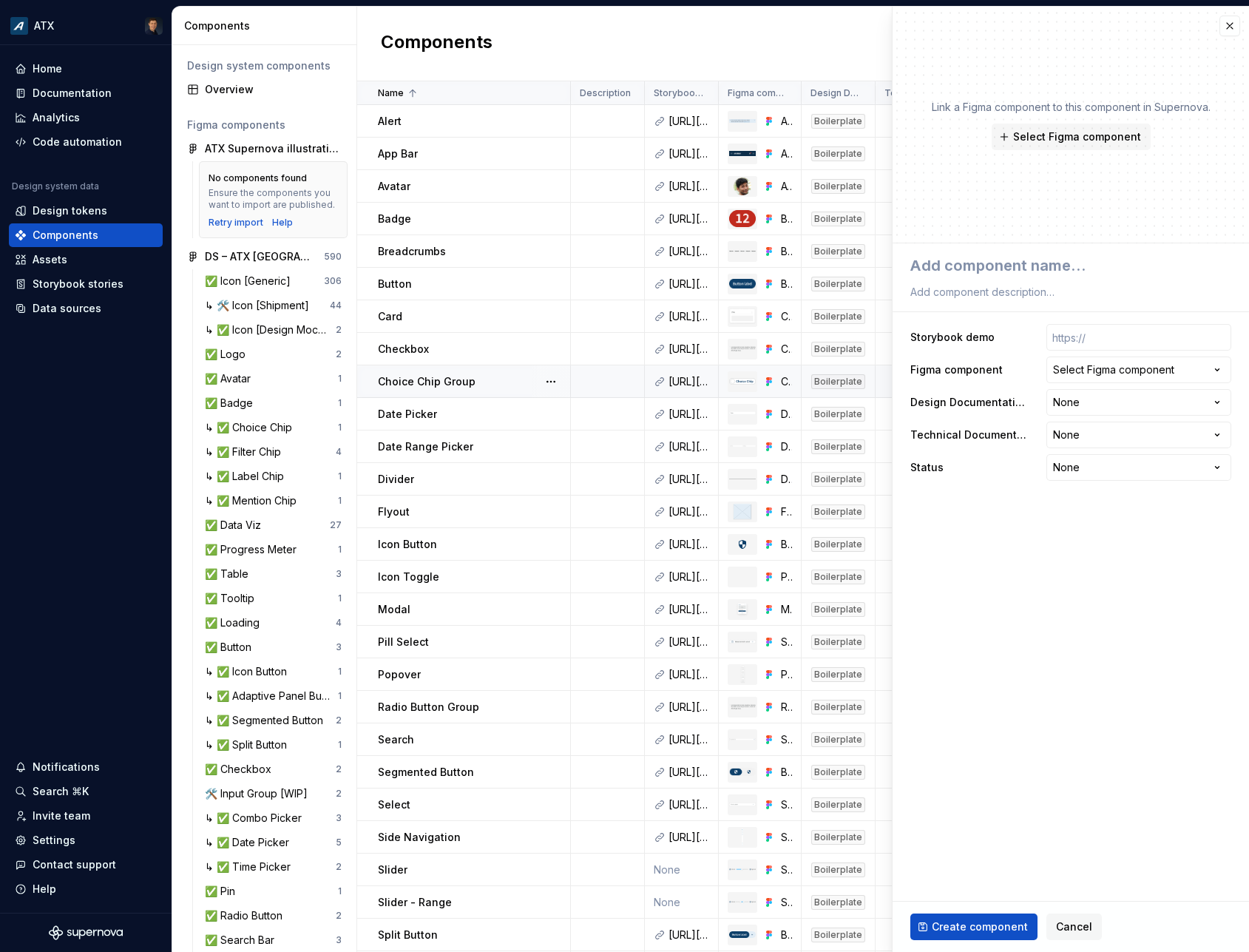
type textarea "*"
type textarea "C"
type textarea "*"
type textarea "Ca"
type textarea "*"
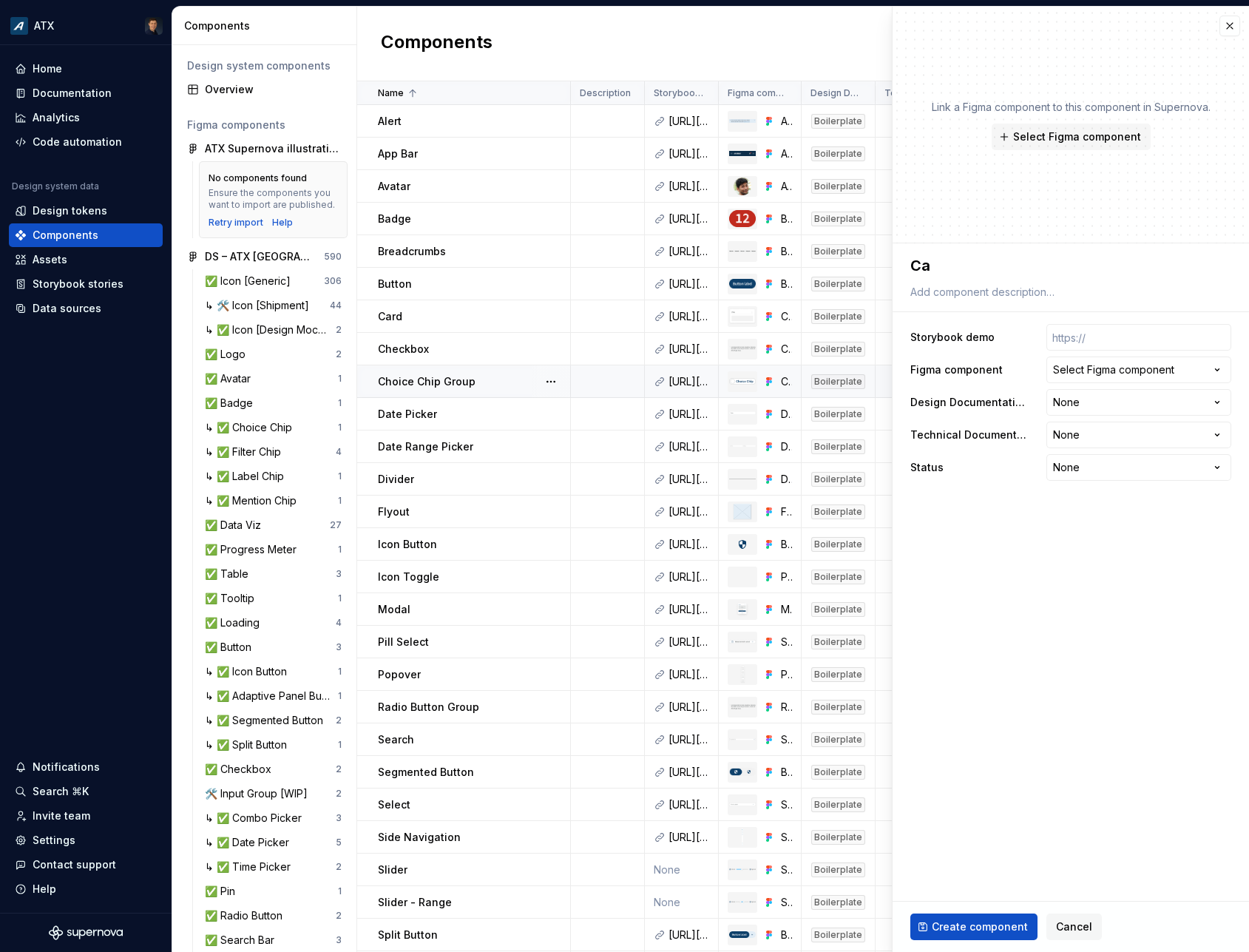
type textarea "Cal"
type textarea "*"
type textarea "Call"
type textarea "*"
type textarea "Callo"
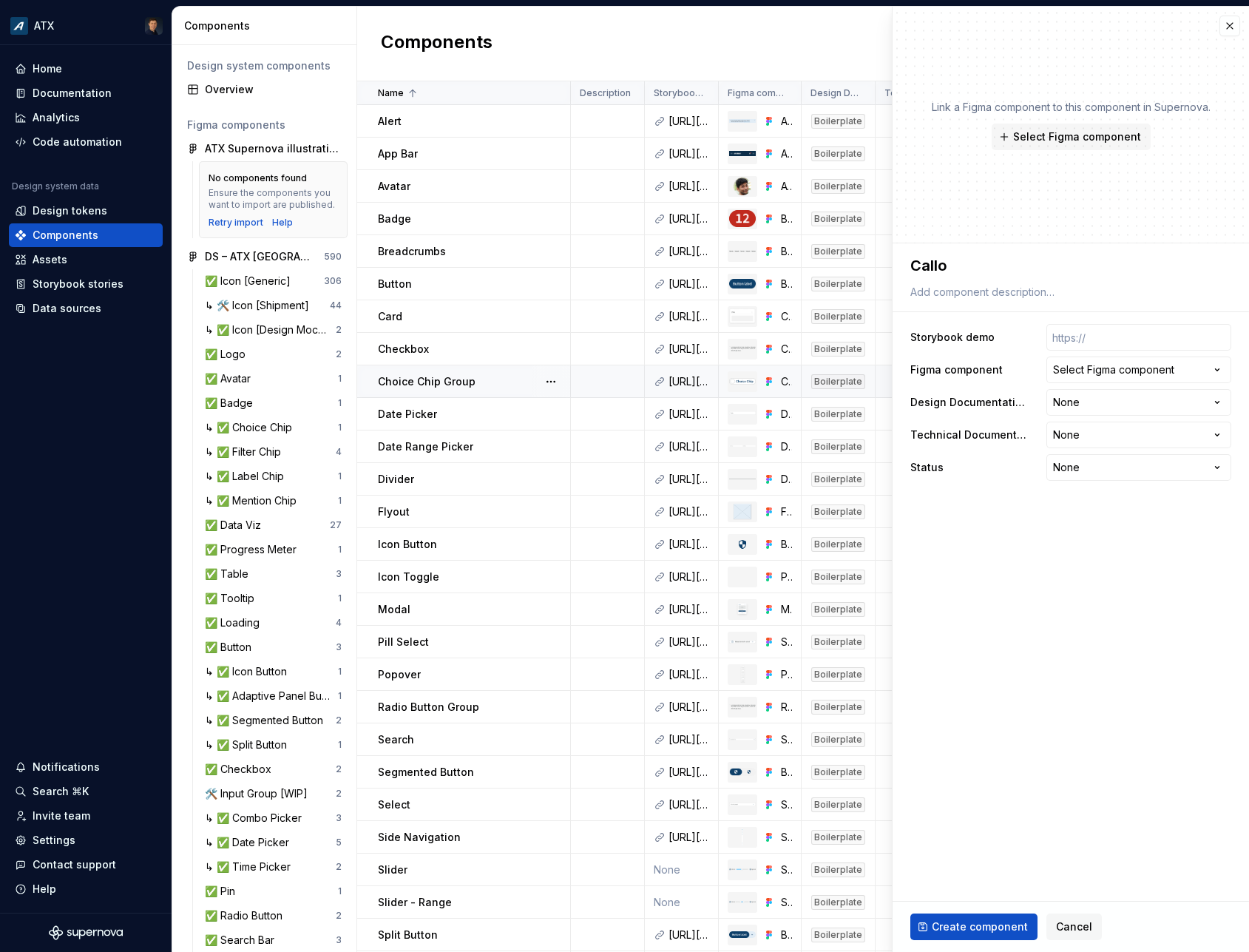
type textarea "*"
type textarea "Callou"
type textarea "*"
type textarea "Callout"
paste input "[URL][DOMAIN_NAME]"
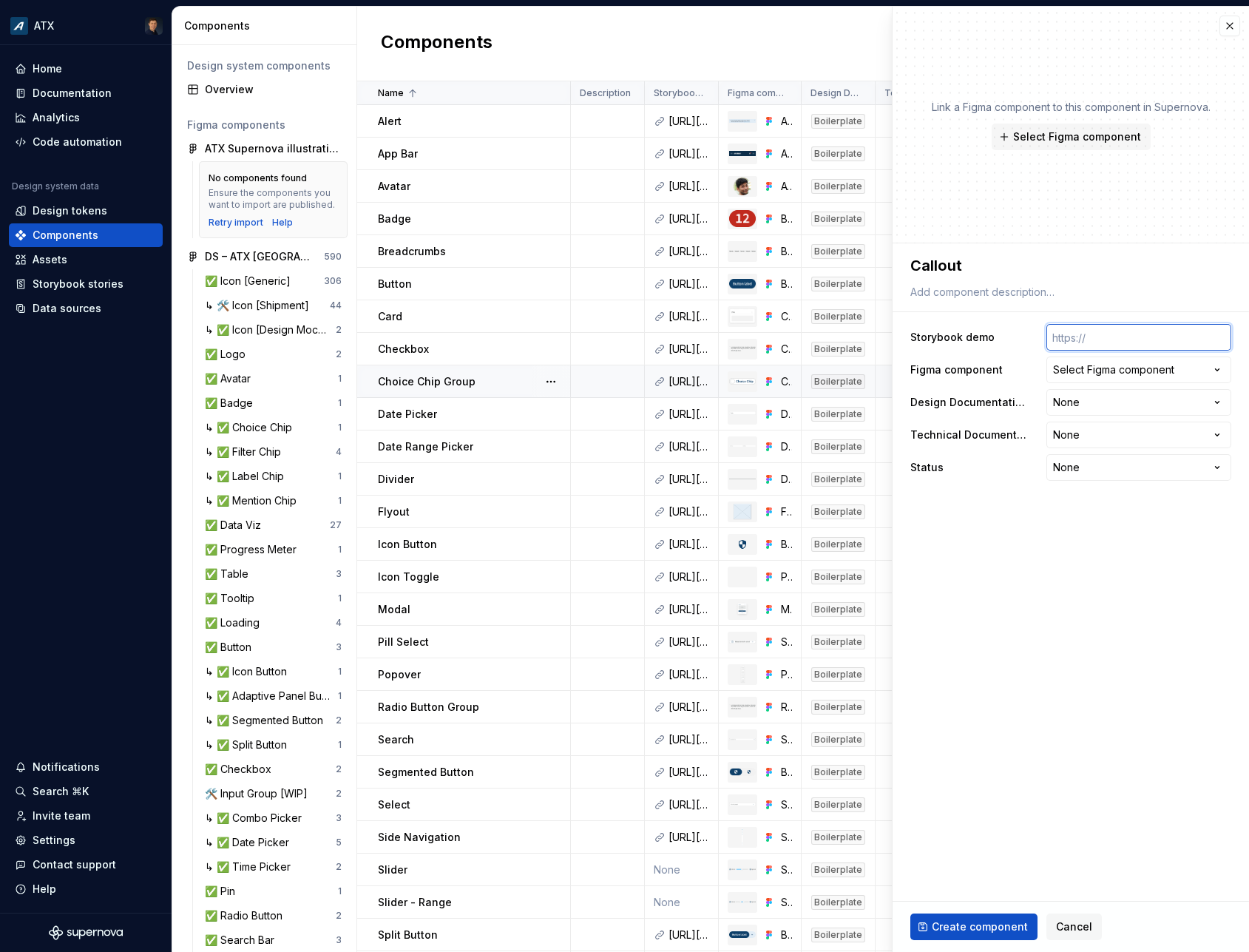
type textarea "*"
type input "[URL][DOMAIN_NAME]"
type textarea "*"
click at [1120, 367] on div "Select Figma component" at bounding box center [1114, 370] width 121 height 15
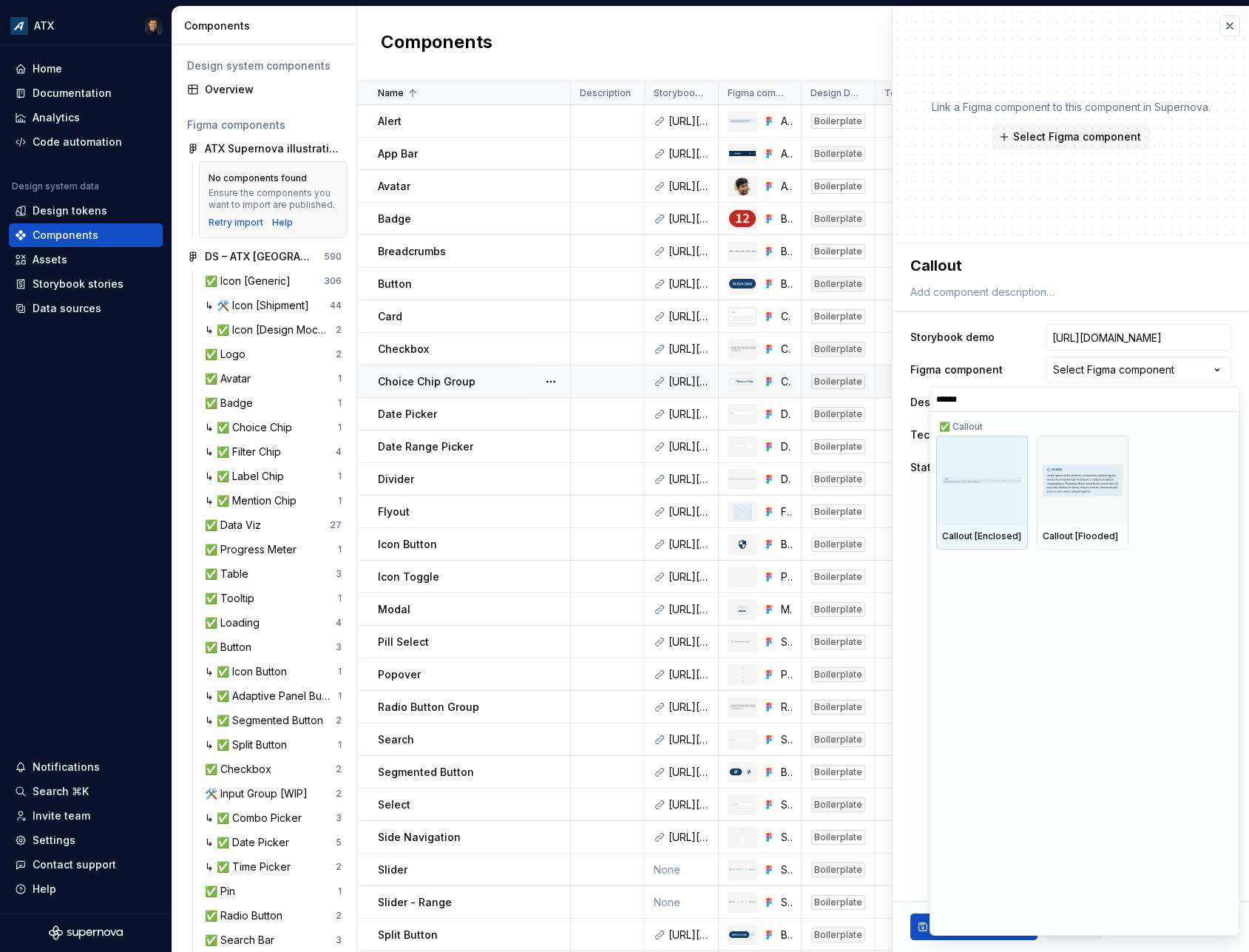
type input "*******"
click at [1001, 500] on div at bounding box center [982, 480] width 91 height 89
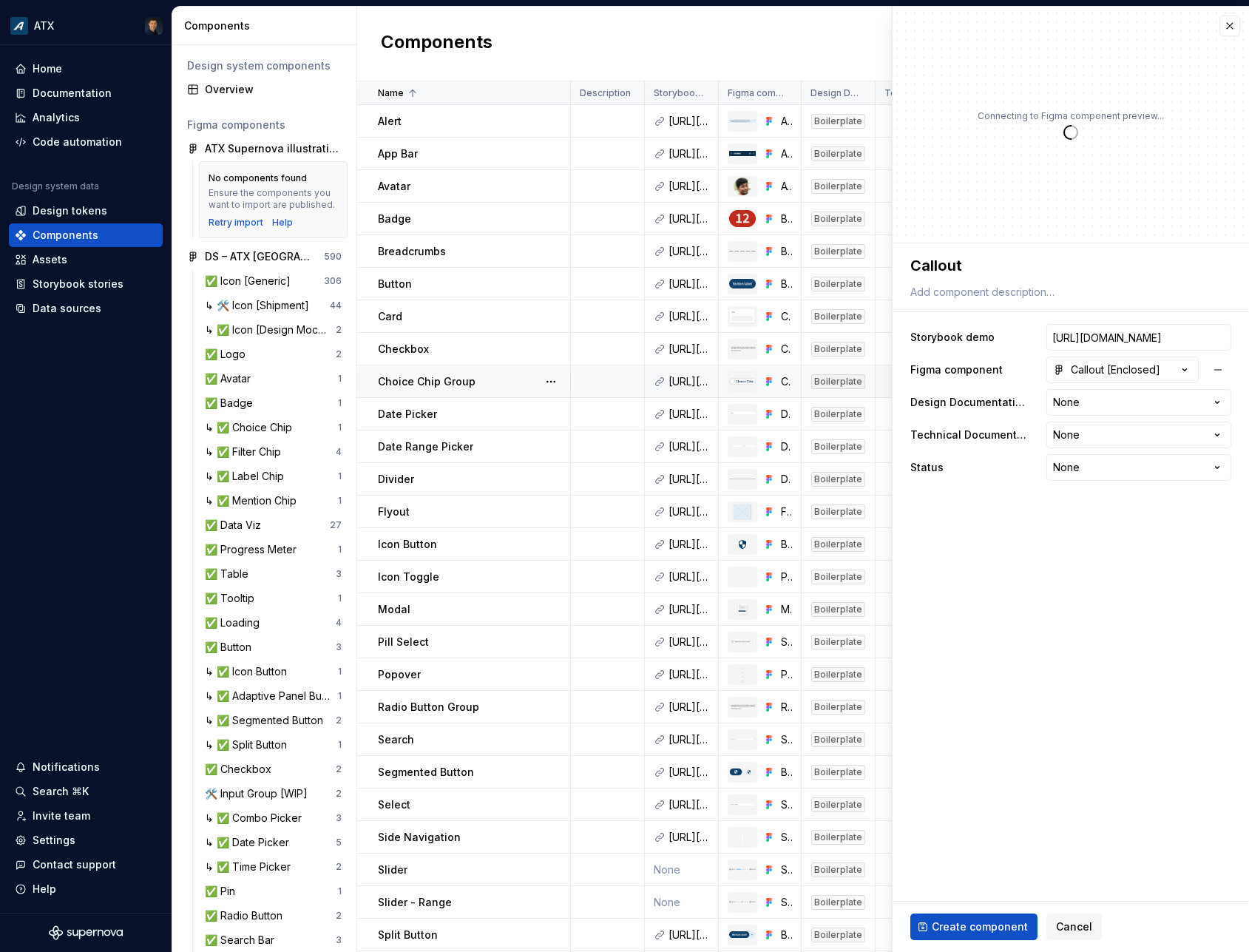
type textarea "*"
click at [1134, 402] on html "ATX Home Documentation Analytics Code automation Design system data Design toke…" at bounding box center [624, 476] width 1249 height 952
select select "**********"
click at [1099, 437] on html "ATX Home Documentation Analytics Code automation Design system data Design toke…" at bounding box center [624, 476] width 1249 height 952
type textarea "*"
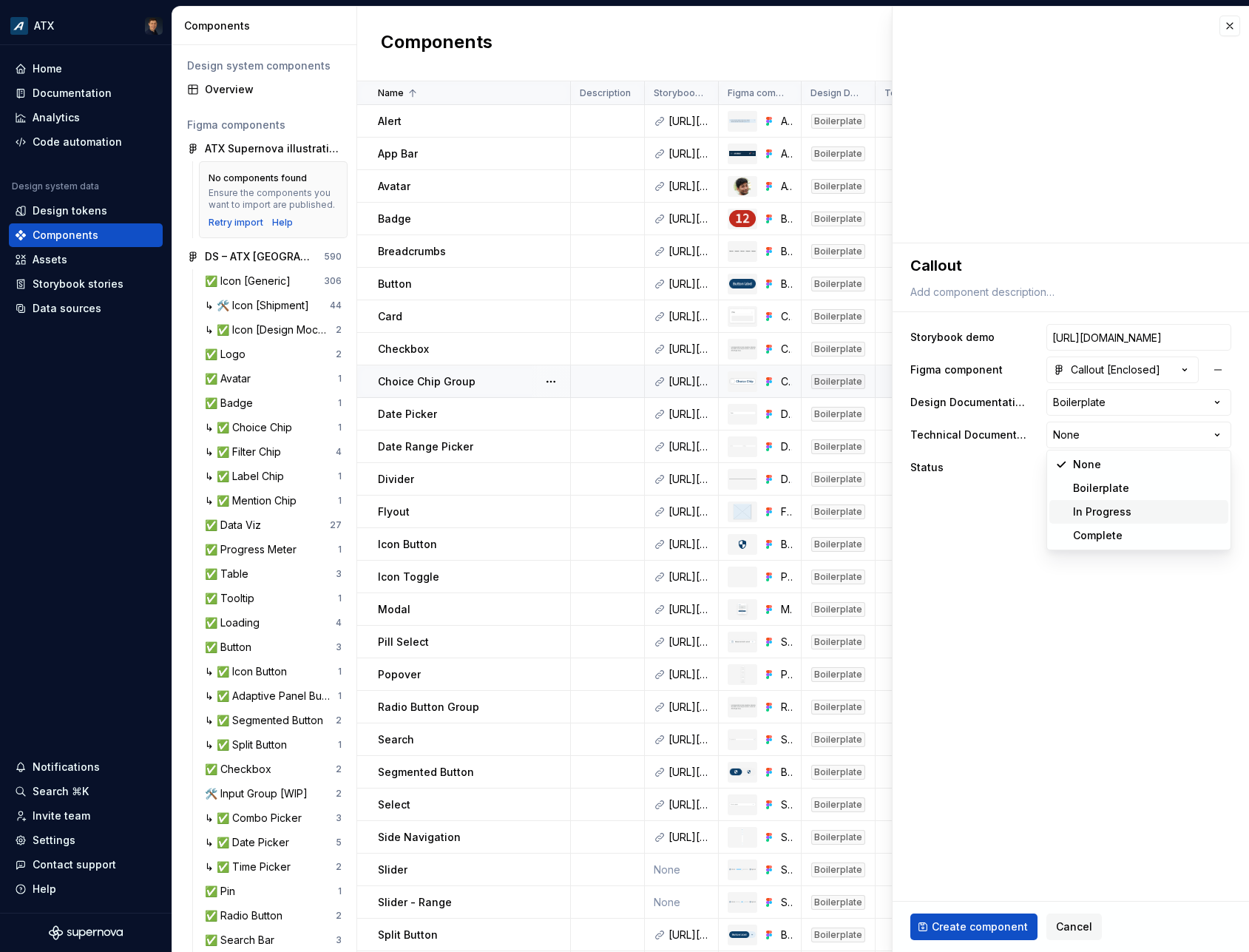
select select "**********"
click at [1091, 467] on html "ATX Home Documentation Analytics Code automation Design system data Design toke…" at bounding box center [624, 476] width 1249 height 952
type textarea "*"
select select "**********"
click at [975, 934] on button "Create component" at bounding box center [974, 927] width 127 height 27
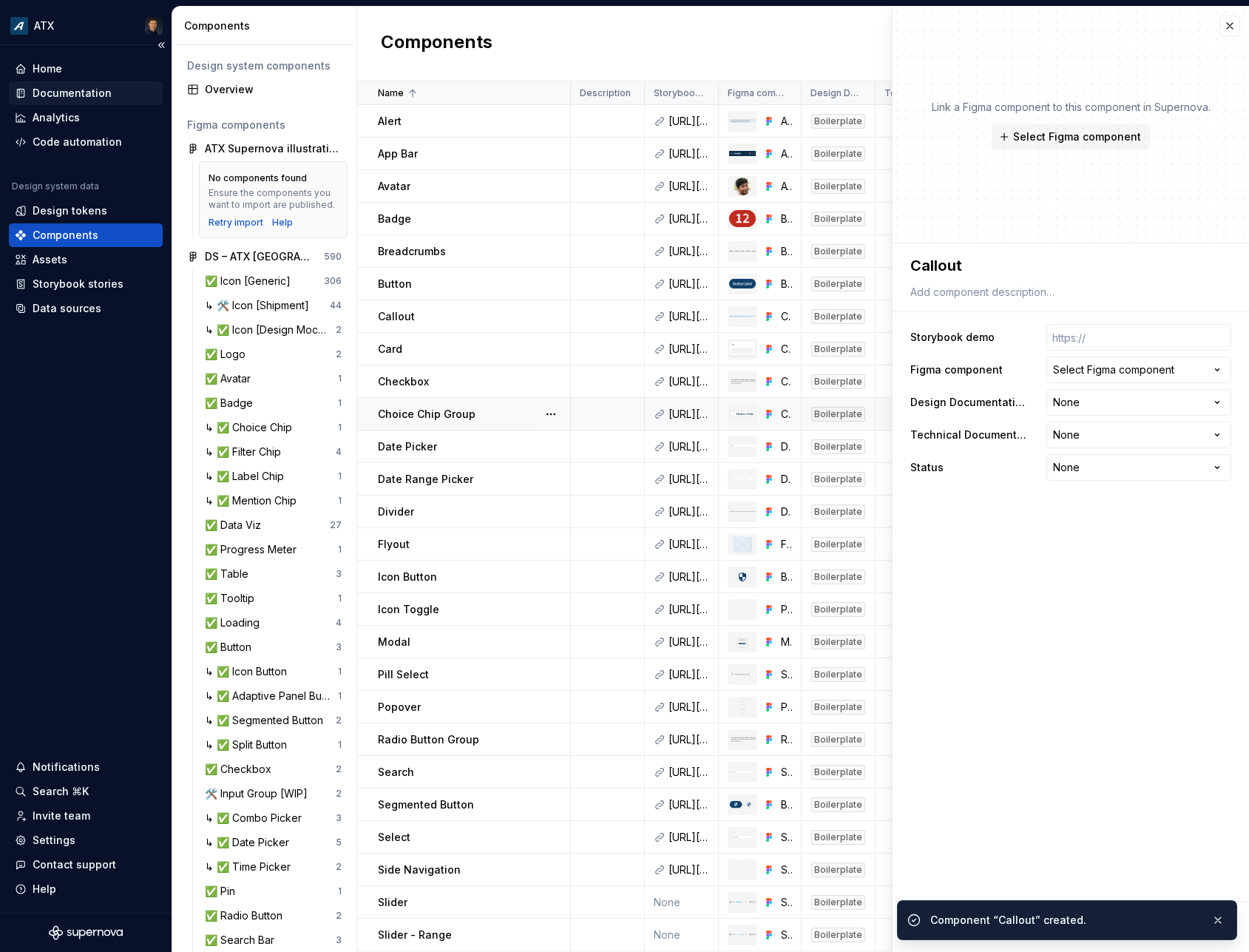
type textarea "*"
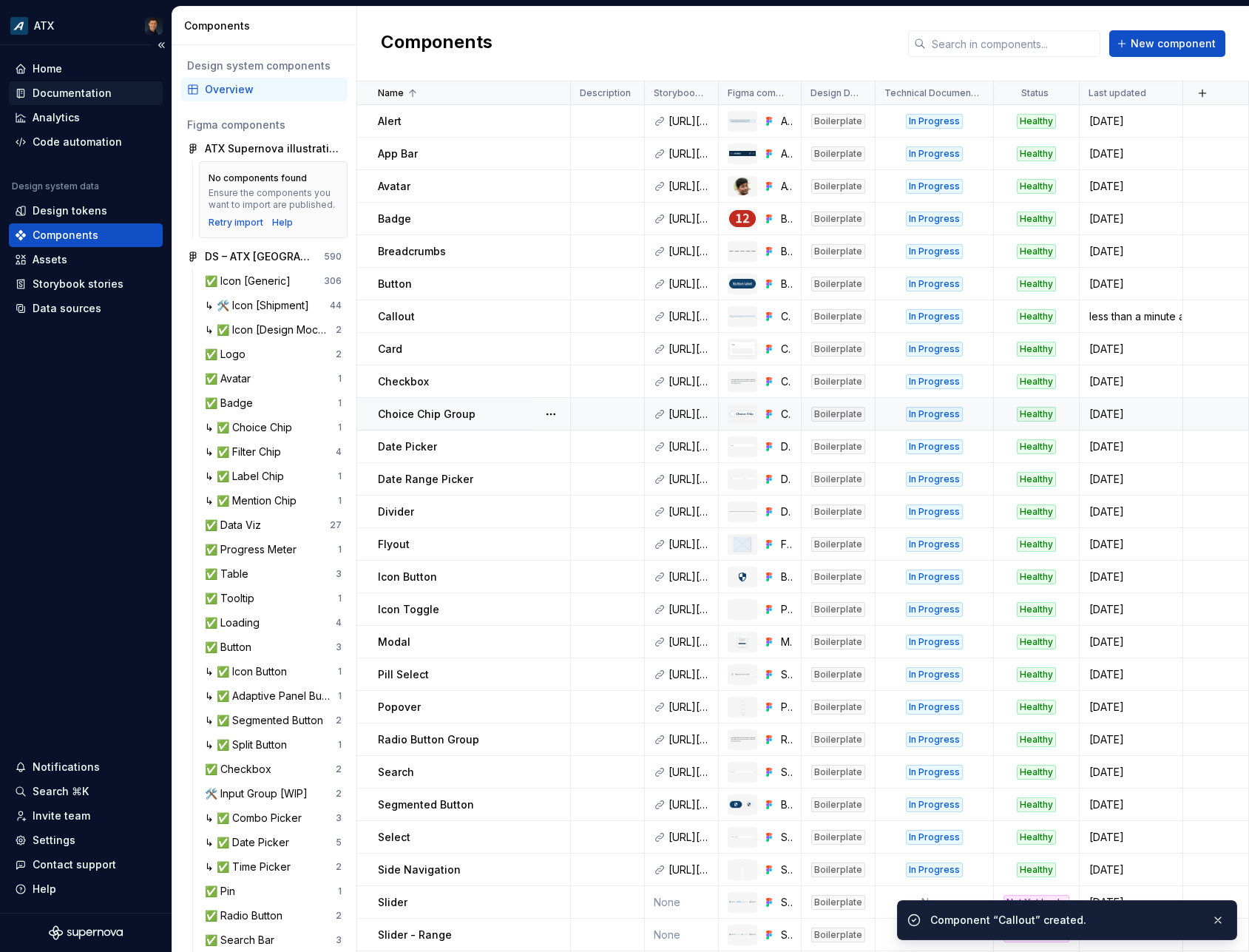
click at [74, 93] on div "Documentation" at bounding box center [72, 93] width 79 height 15
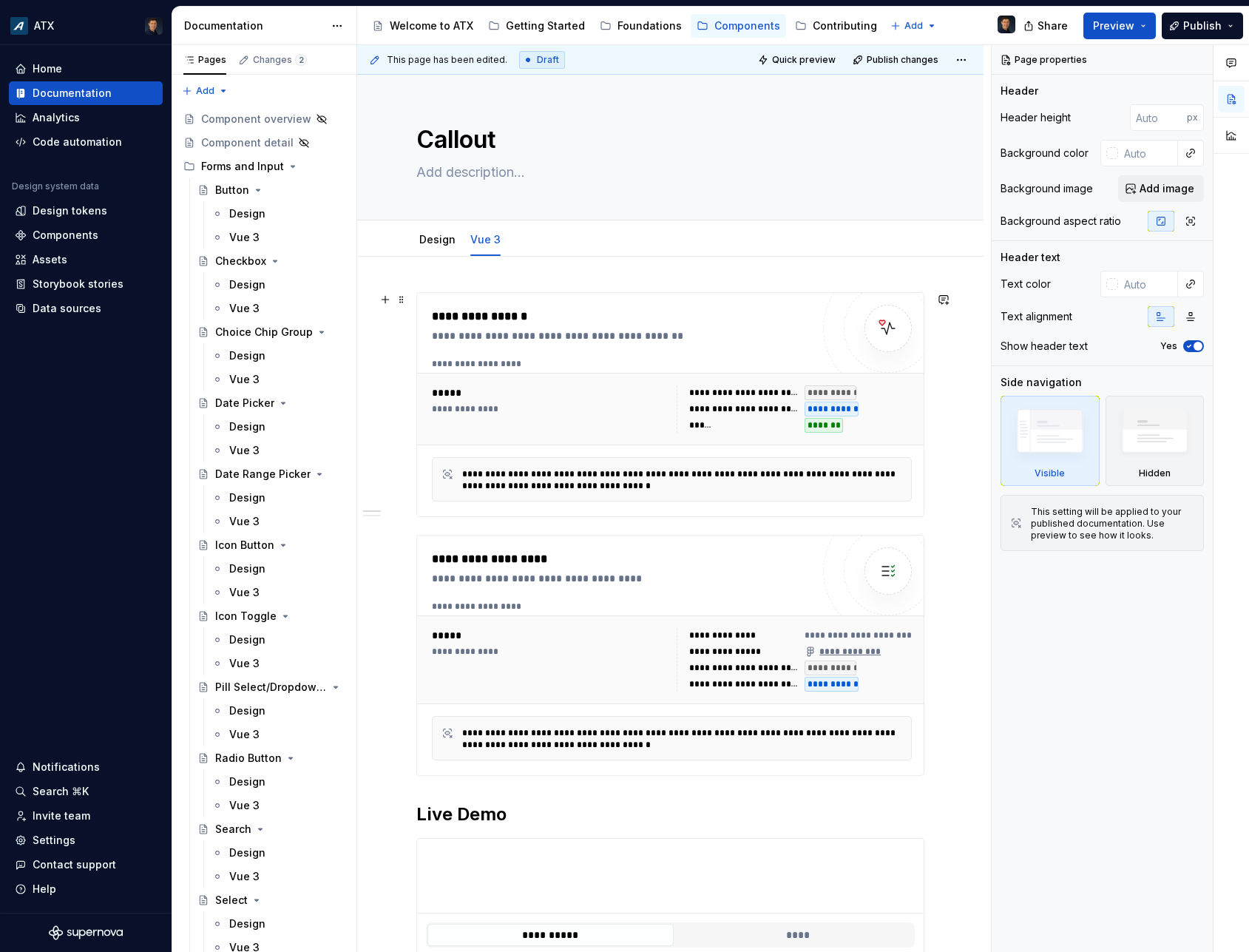
click at [544, 381] on div "**********" at bounding box center [672, 409] width 492 height 60
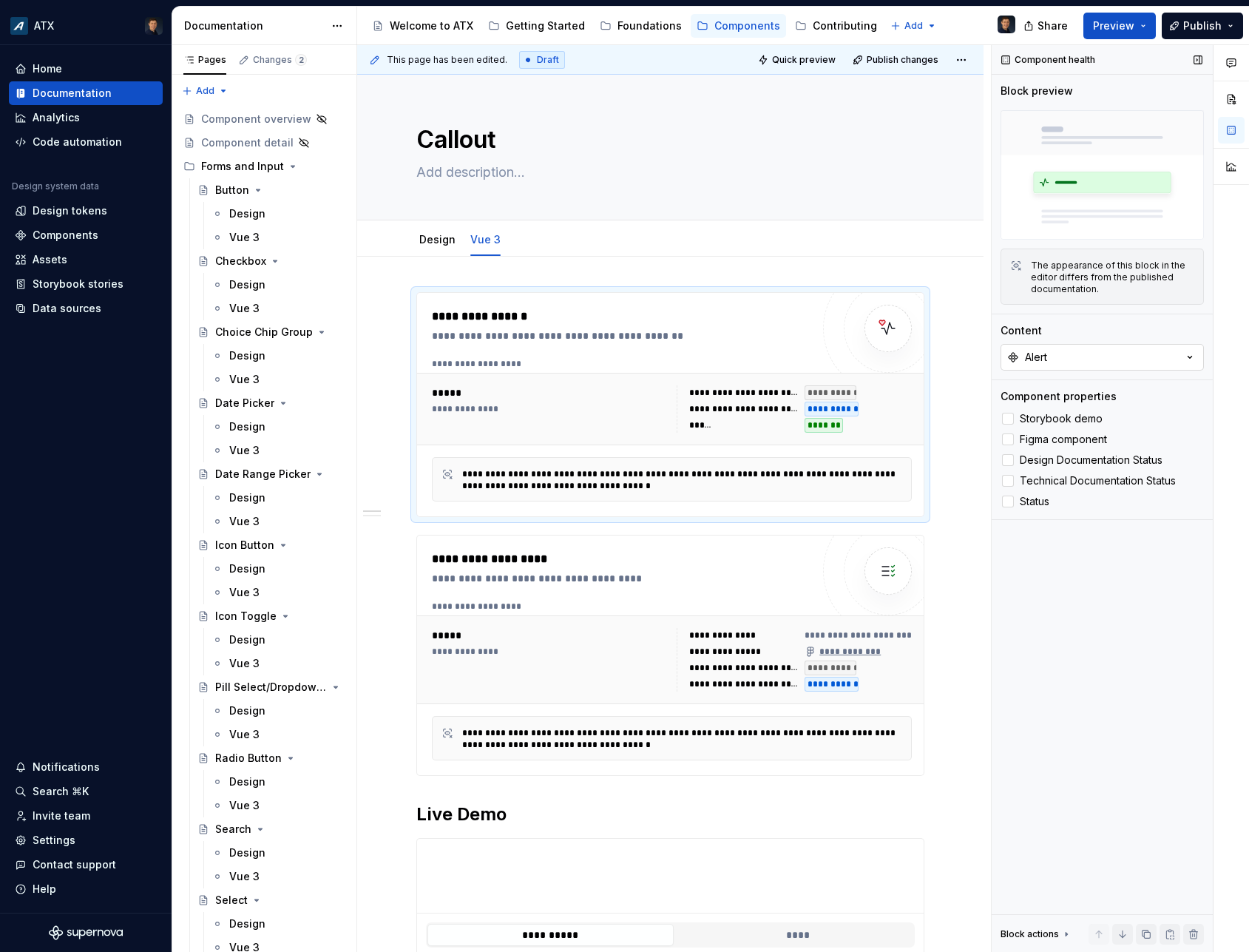
click at [1087, 361] on button "Alert" at bounding box center [1102, 357] width 203 height 27
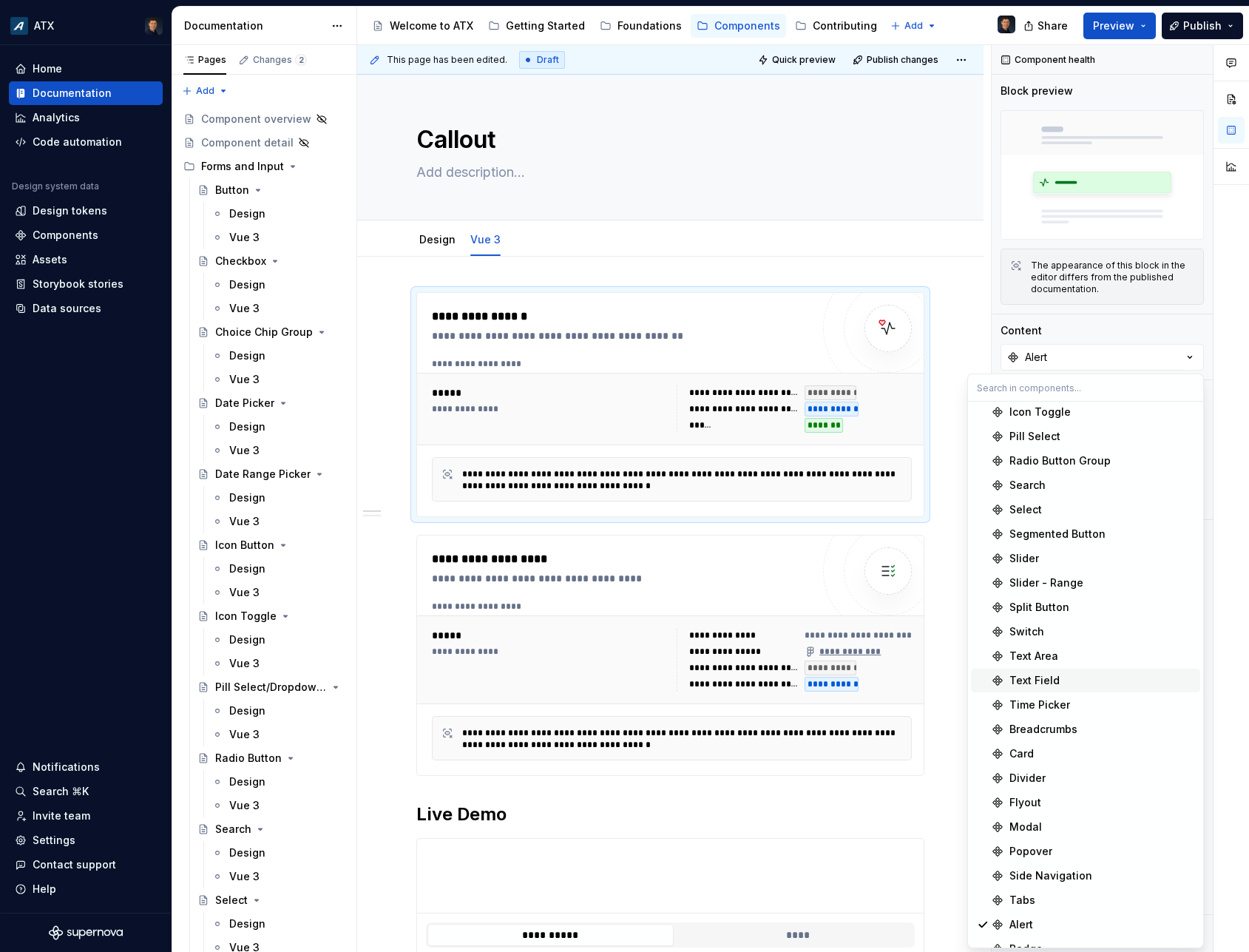
scroll to position [240, 0]
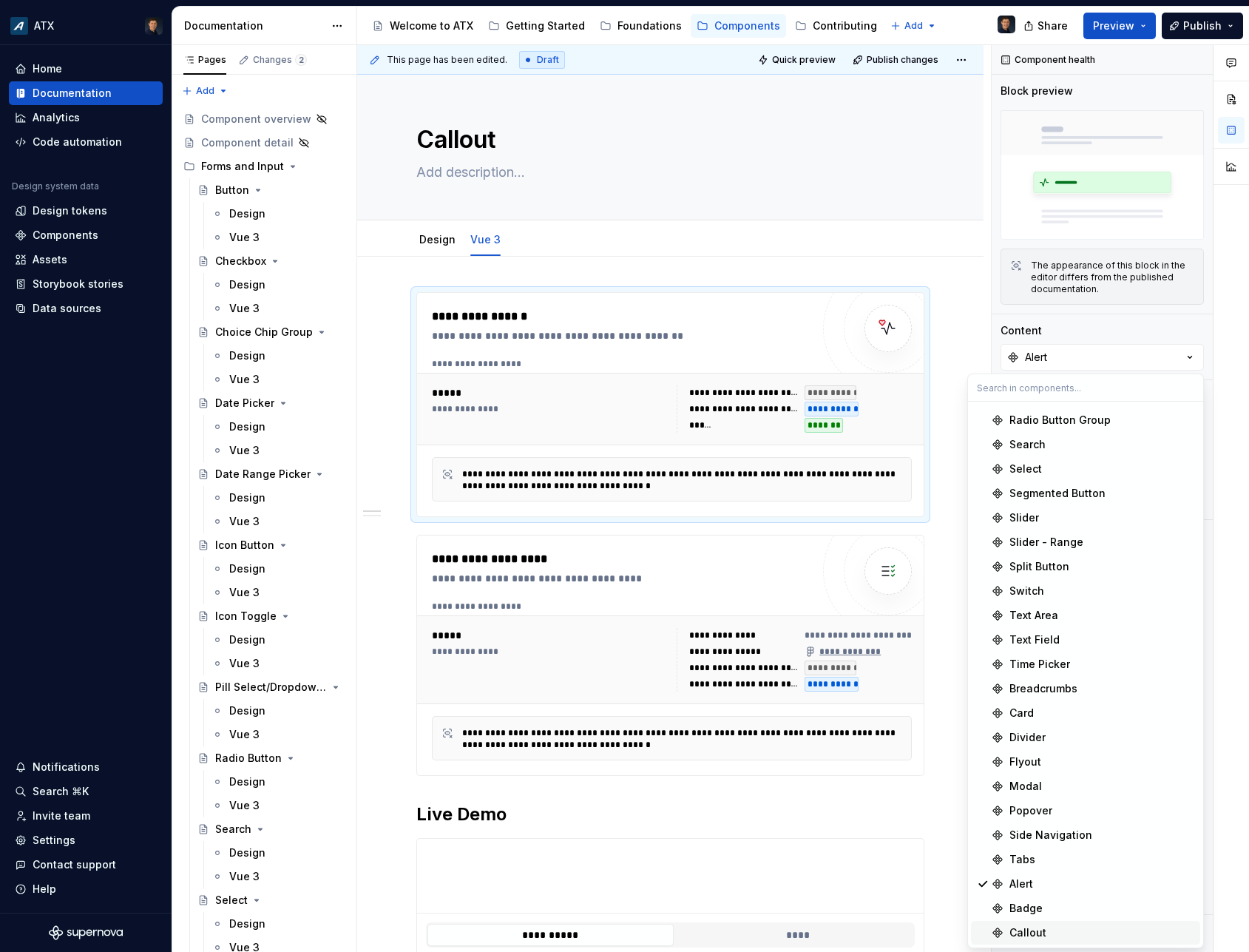
click at [1030, 930] on div "Callout" at bounding box center [1028, 933] width 37 height 15
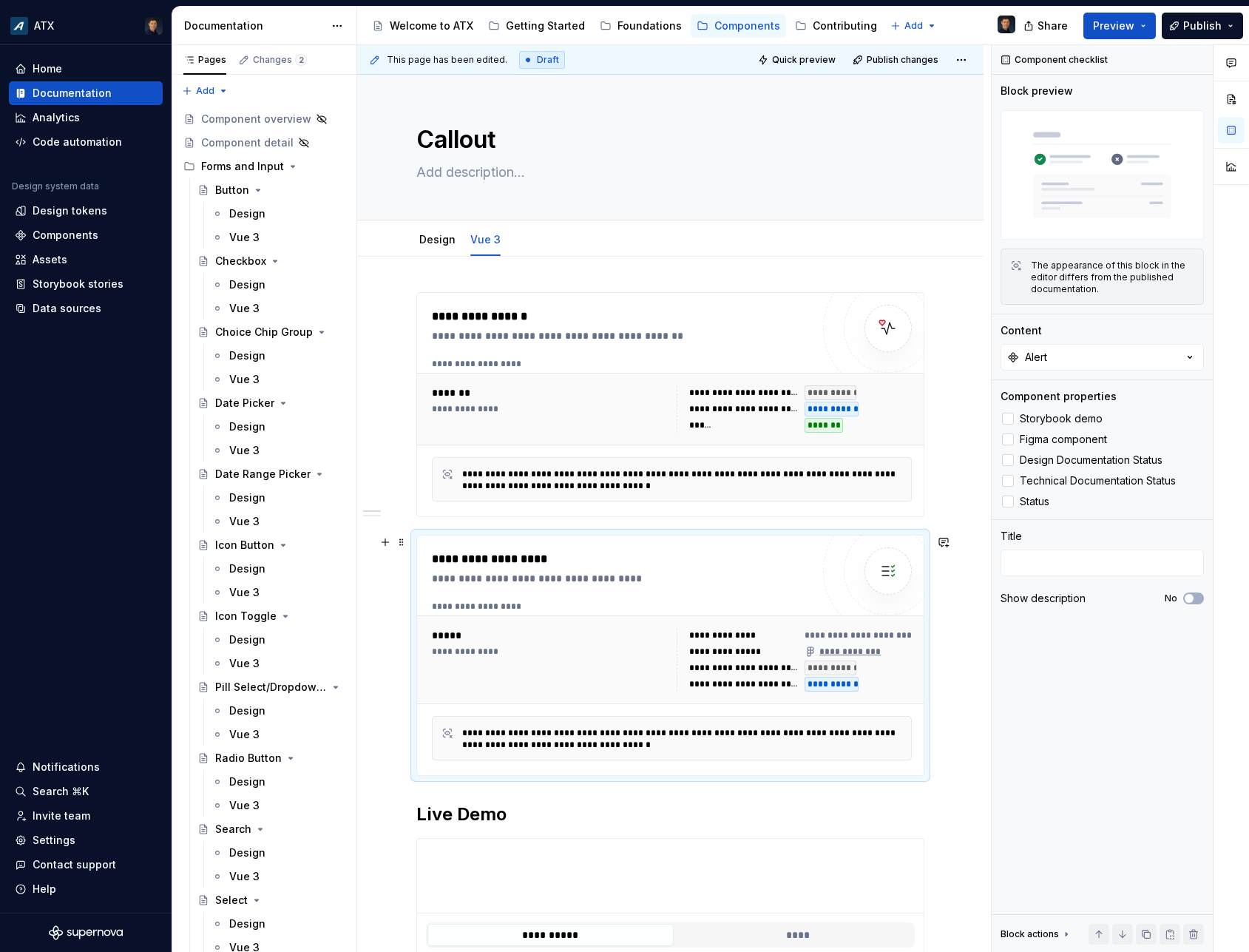
click at [633, 665] on div "**********" at bounding box center [550, 660] width 236 height 64
click at [1093, 353] on button "Alert" at bounding box center [1102, 357] width 203 height 27
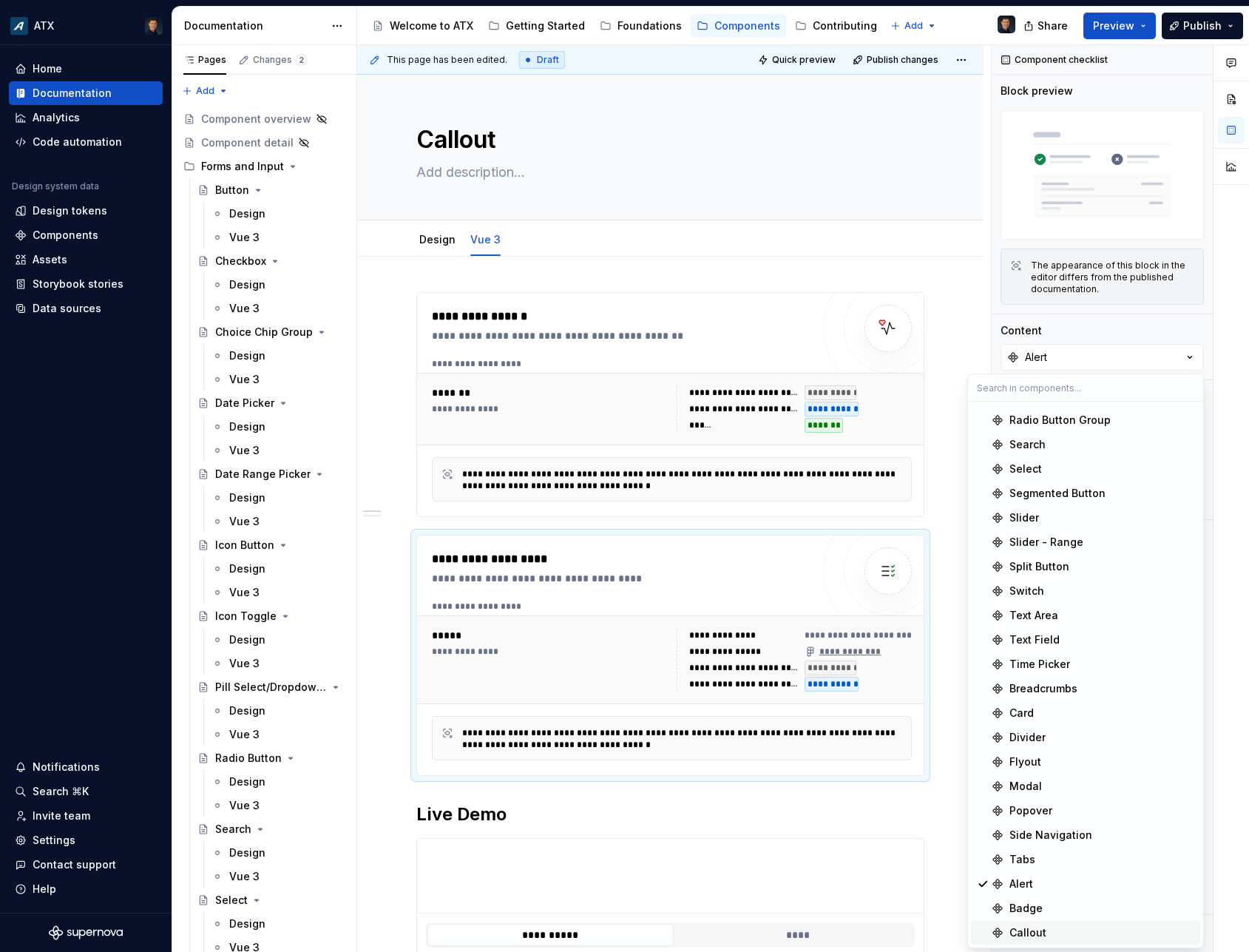
click at [1034, 928] on div "Callout" at bounding box center [1028, 933] width 37 height 15
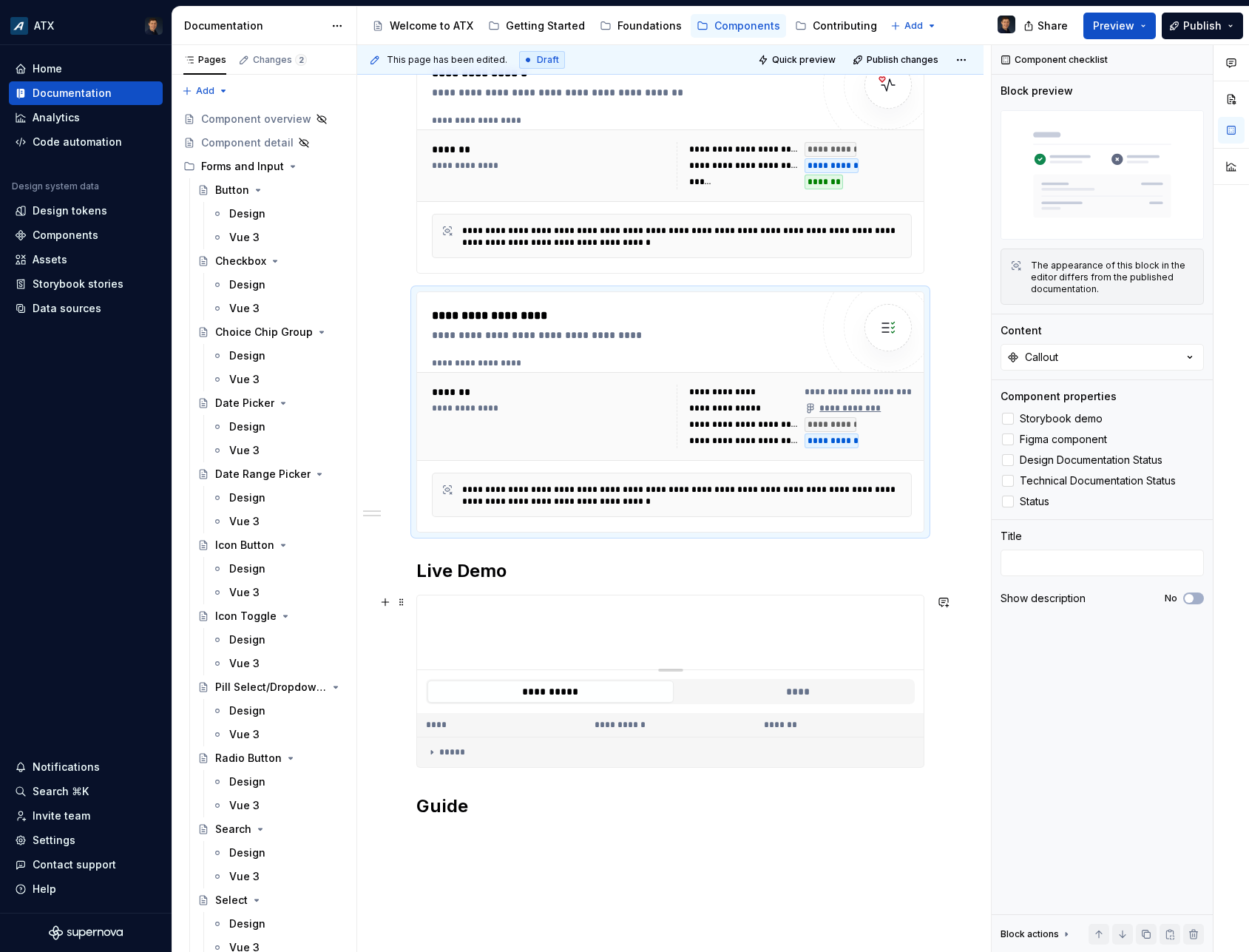
scroll to position [266, 0]
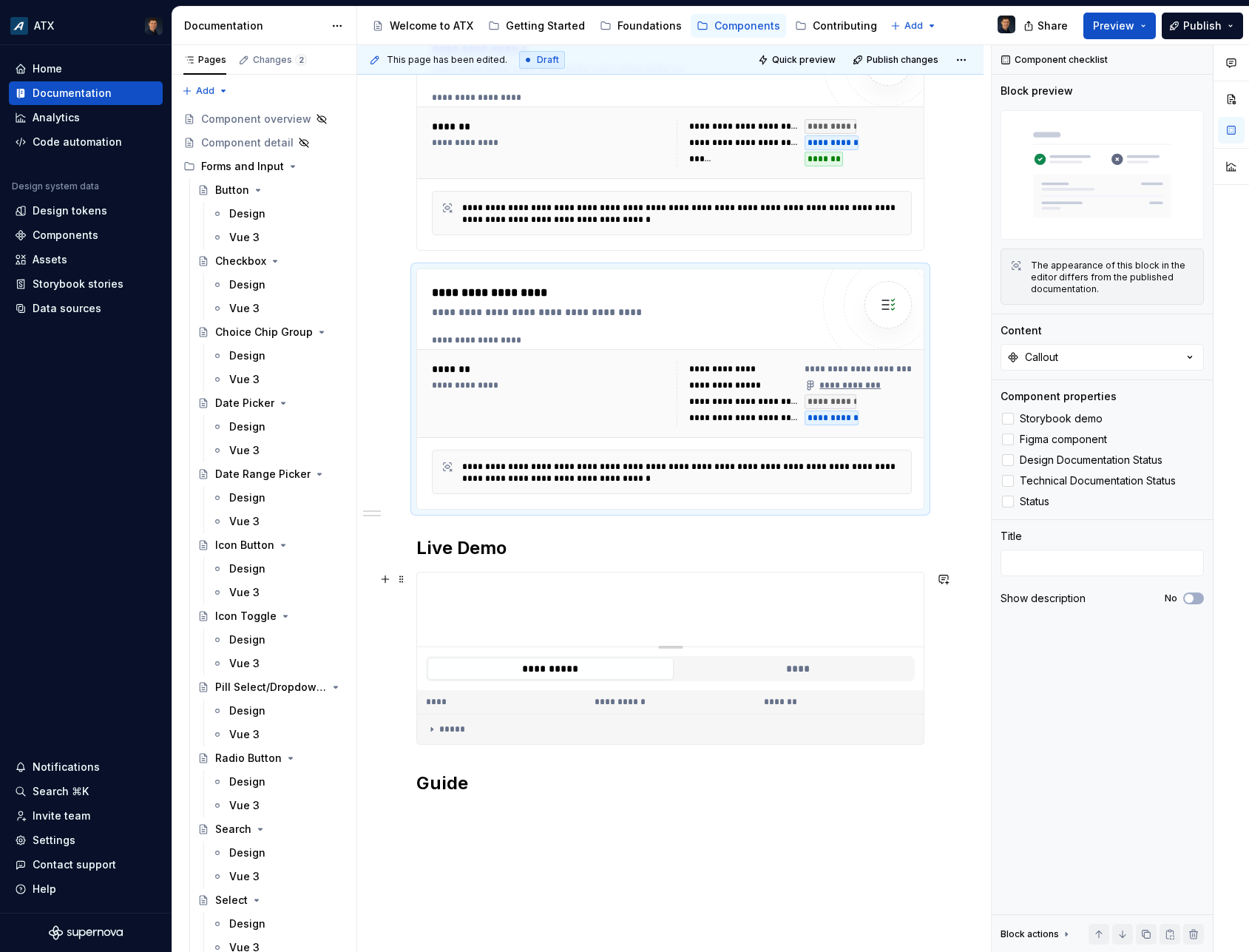
click at [492, 620] on div at bounding box center [670, 609] width 507 height 74
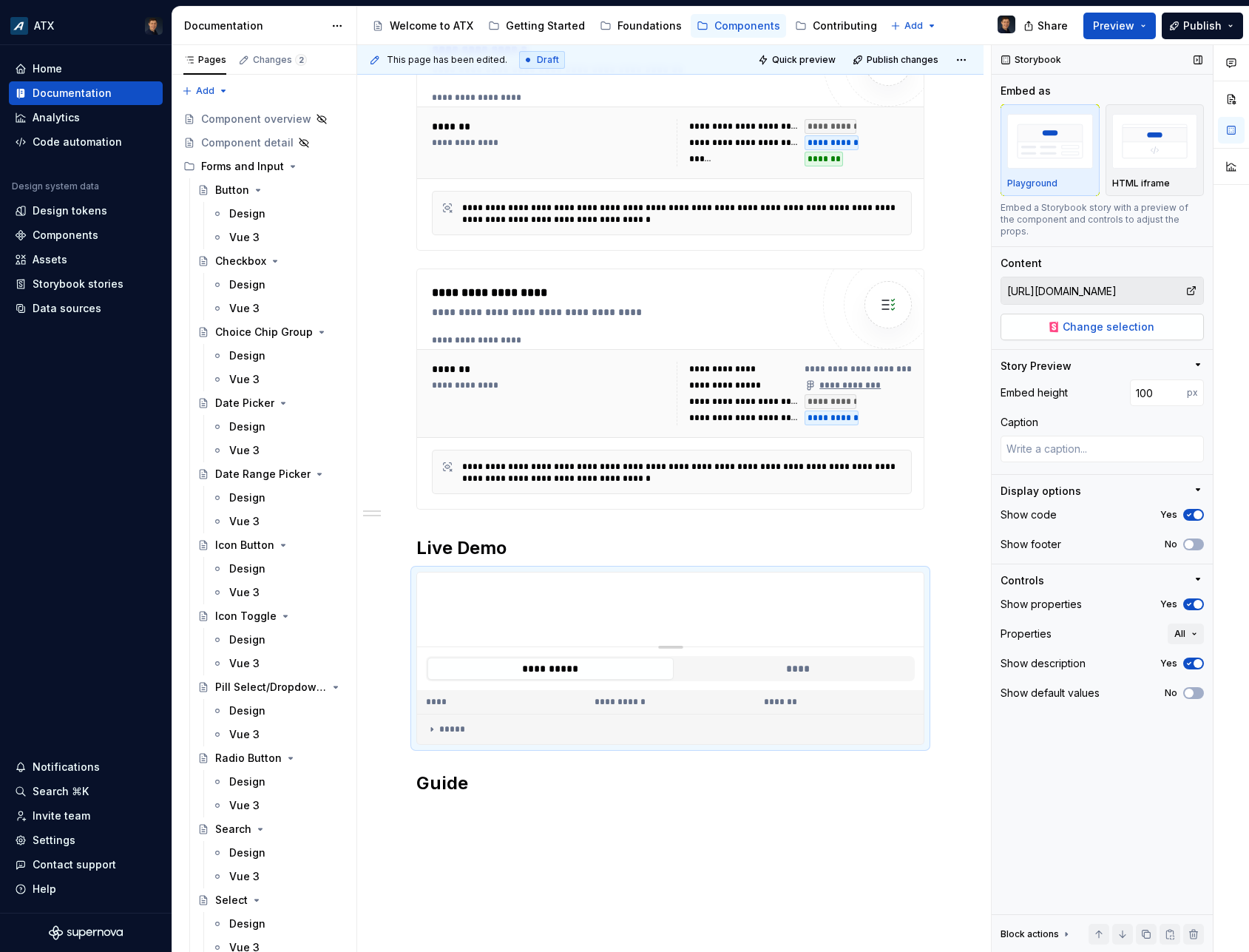
click at [1099, 320] on span "Change selection" at bounding box center [1108, 327] width 91 height 15
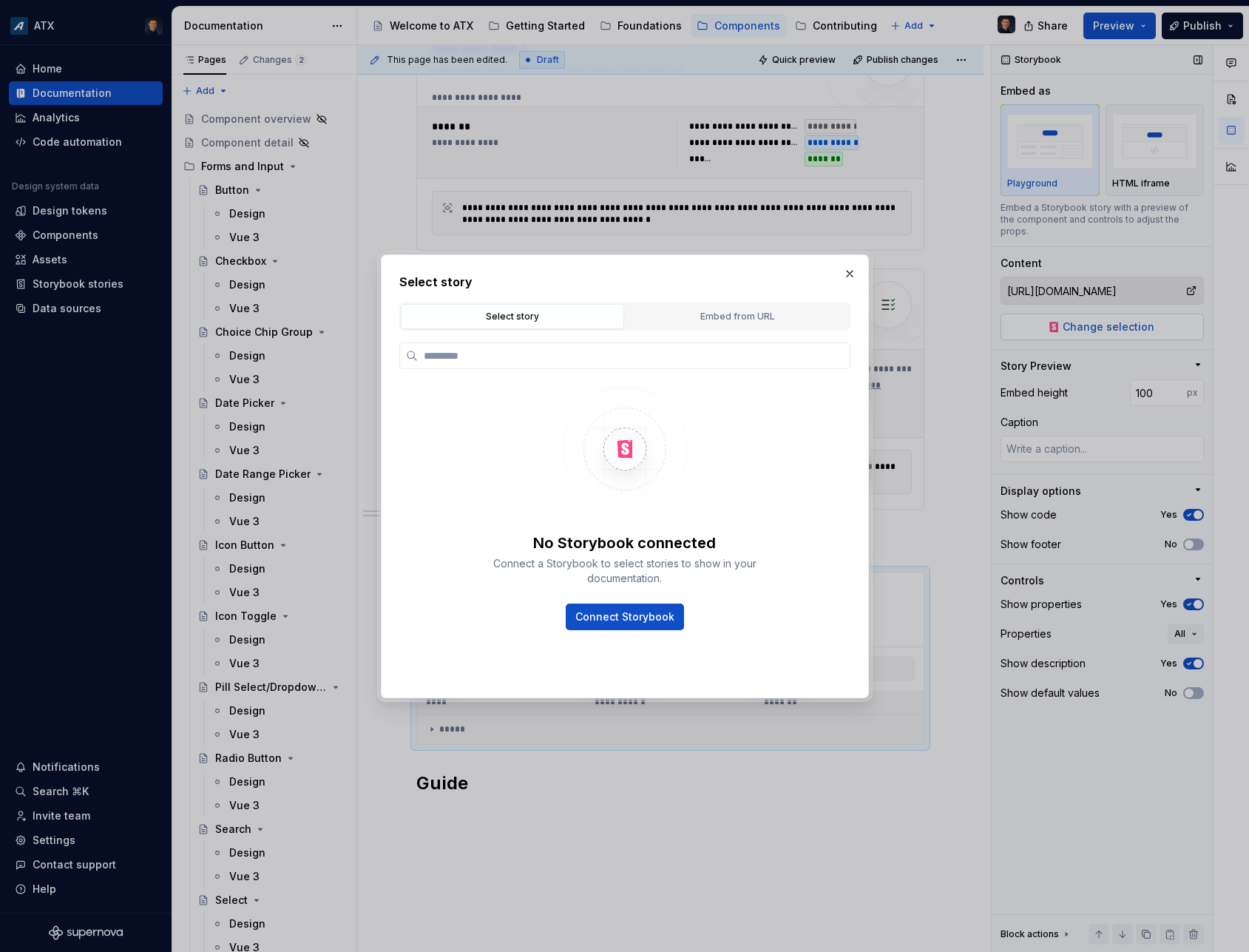
type textarea "*"
click at [744, 313] on div "Embed from URL" at bounding box center [737, 317] width 213 height 15
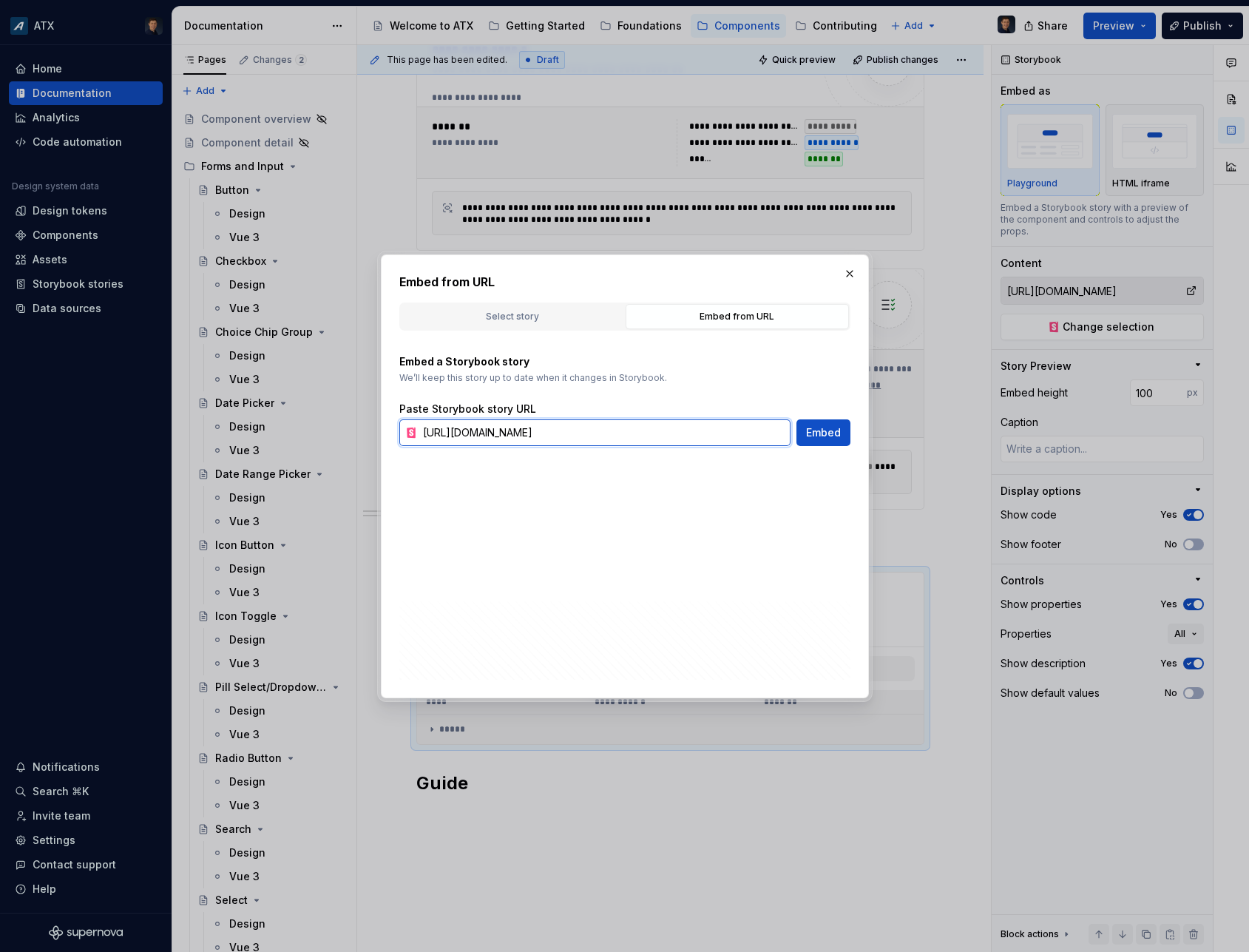
click at [580, 434] on input "https://atx-assets.arcb.com/assets/latest/storybook/index.html?path=/story/comp…" at bounding box center [604, 433] width 373 height 27
paste input "callout-box"
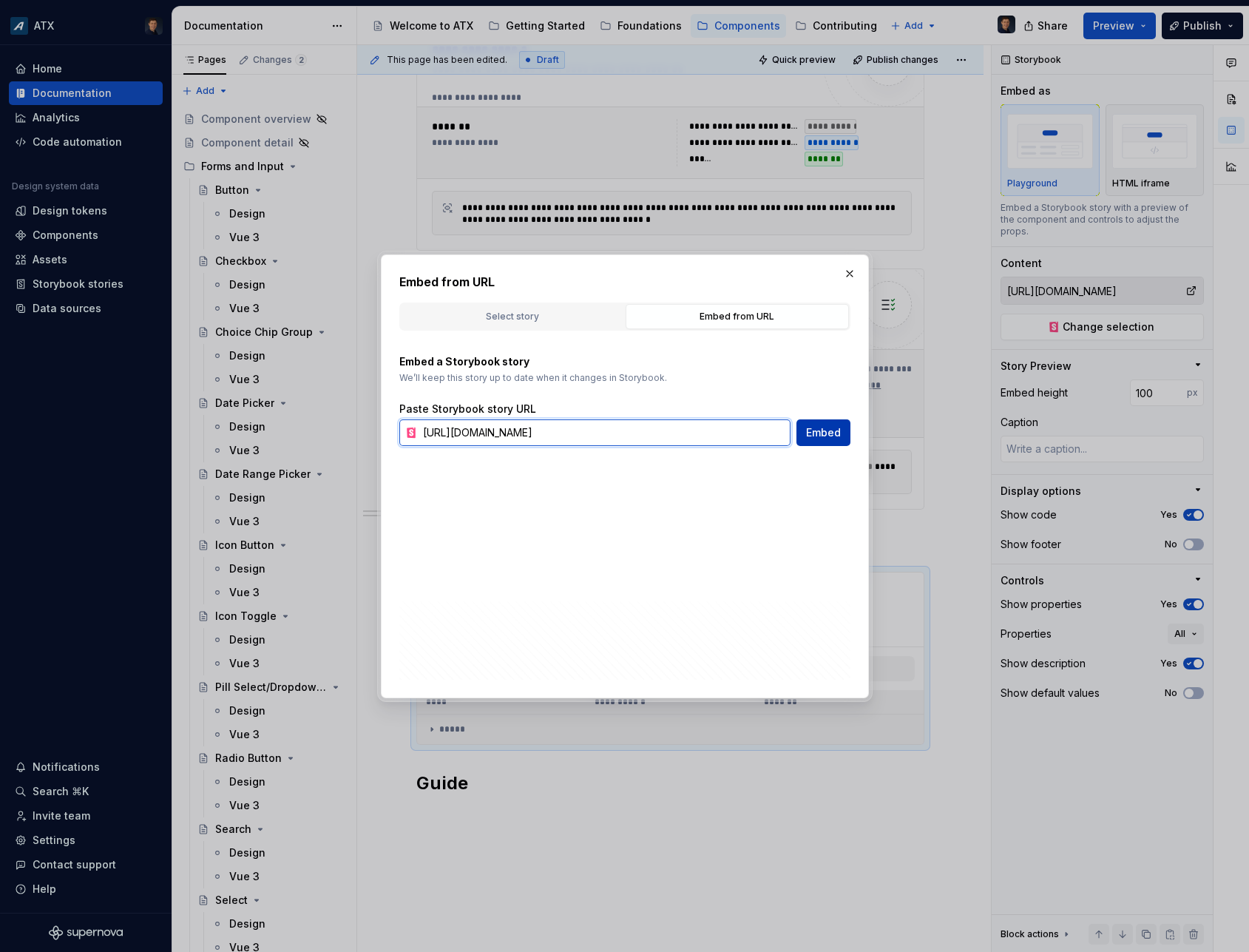
type input "[URL][DOMAIN_NAME]"
click at [836, 438] on span "Embed" at bounding box center [823, 433] width 35 height 15
type textarea "*"
type input "[URL][DOMAIN_NAME]"
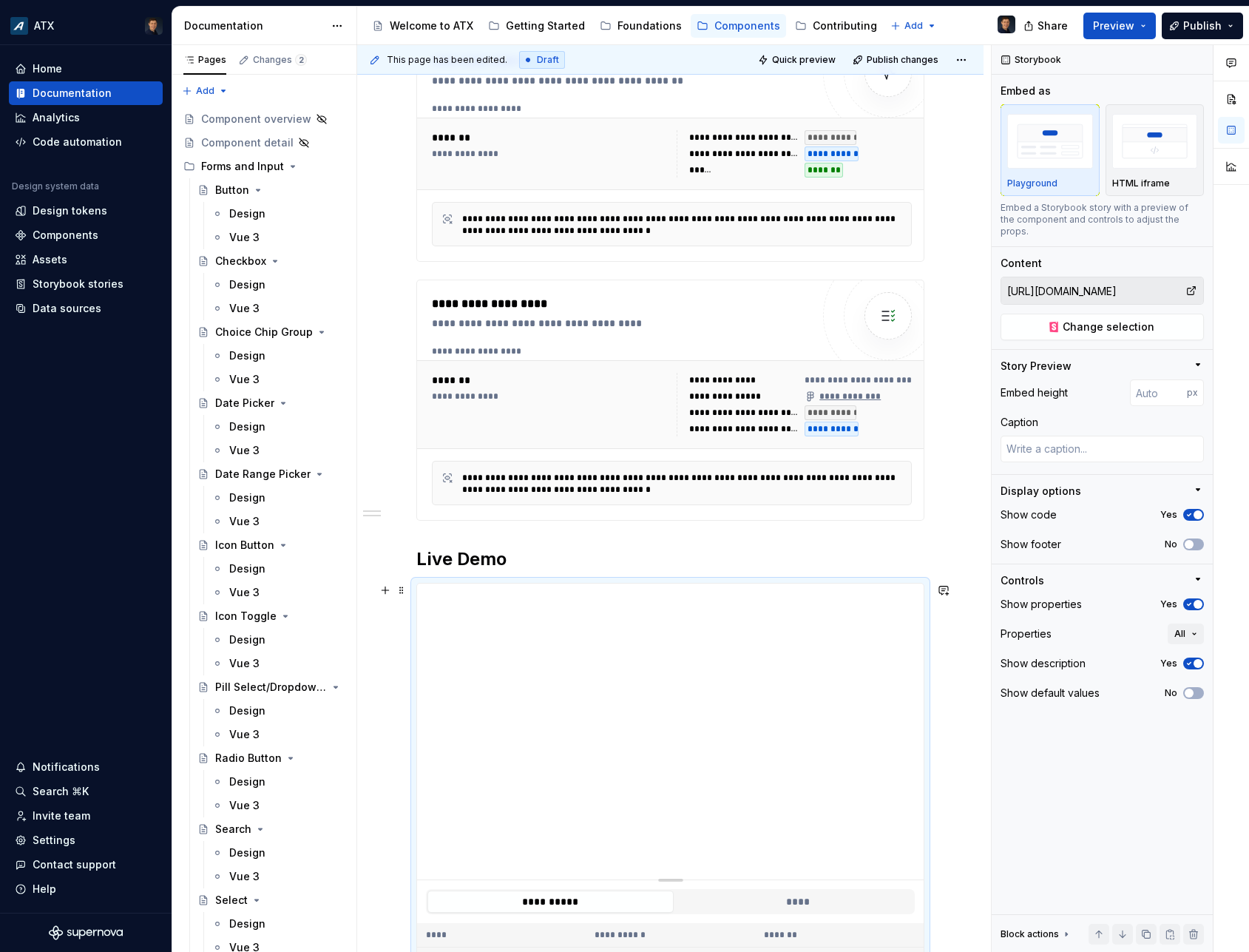
scroll to position [521, 0]
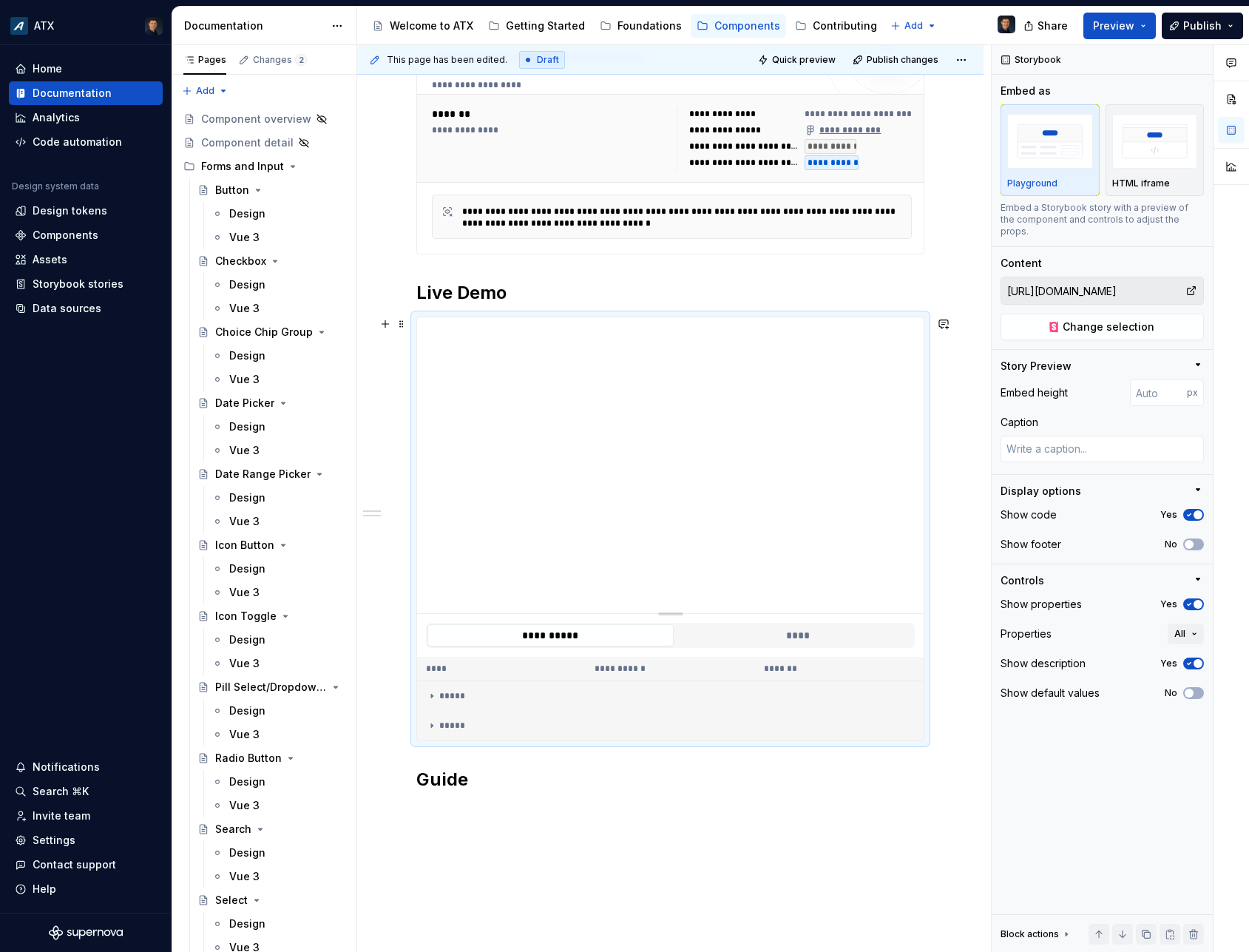
type textarea "*"
type input "383"
type textarea "*"
type input "369"
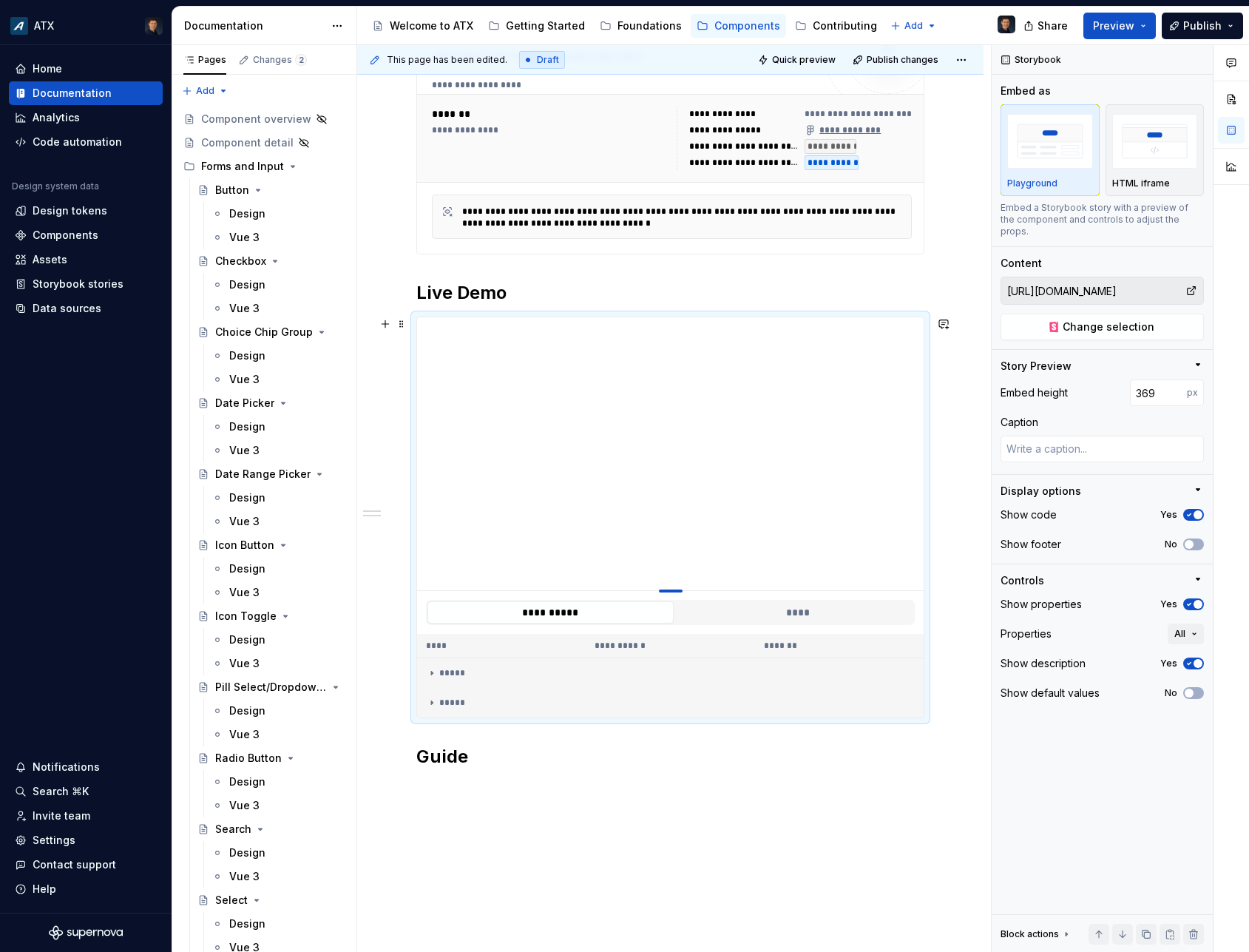
type textarea "*"
type input "349"
type textarea "*"
type input "332"
type textarea "*"
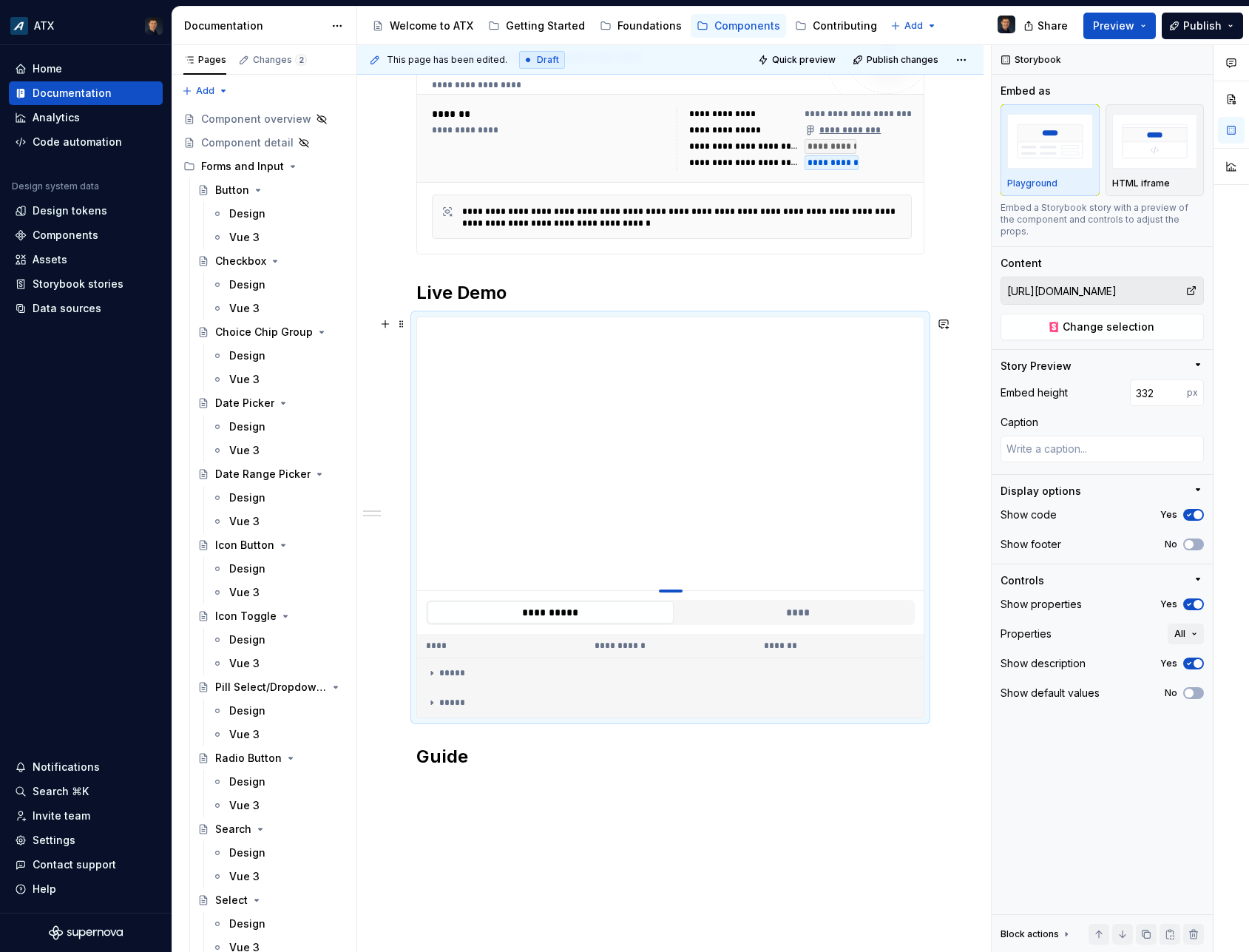
type input "310"
type textarea "*"
type input "296"
type textarea "*"
type input "276"
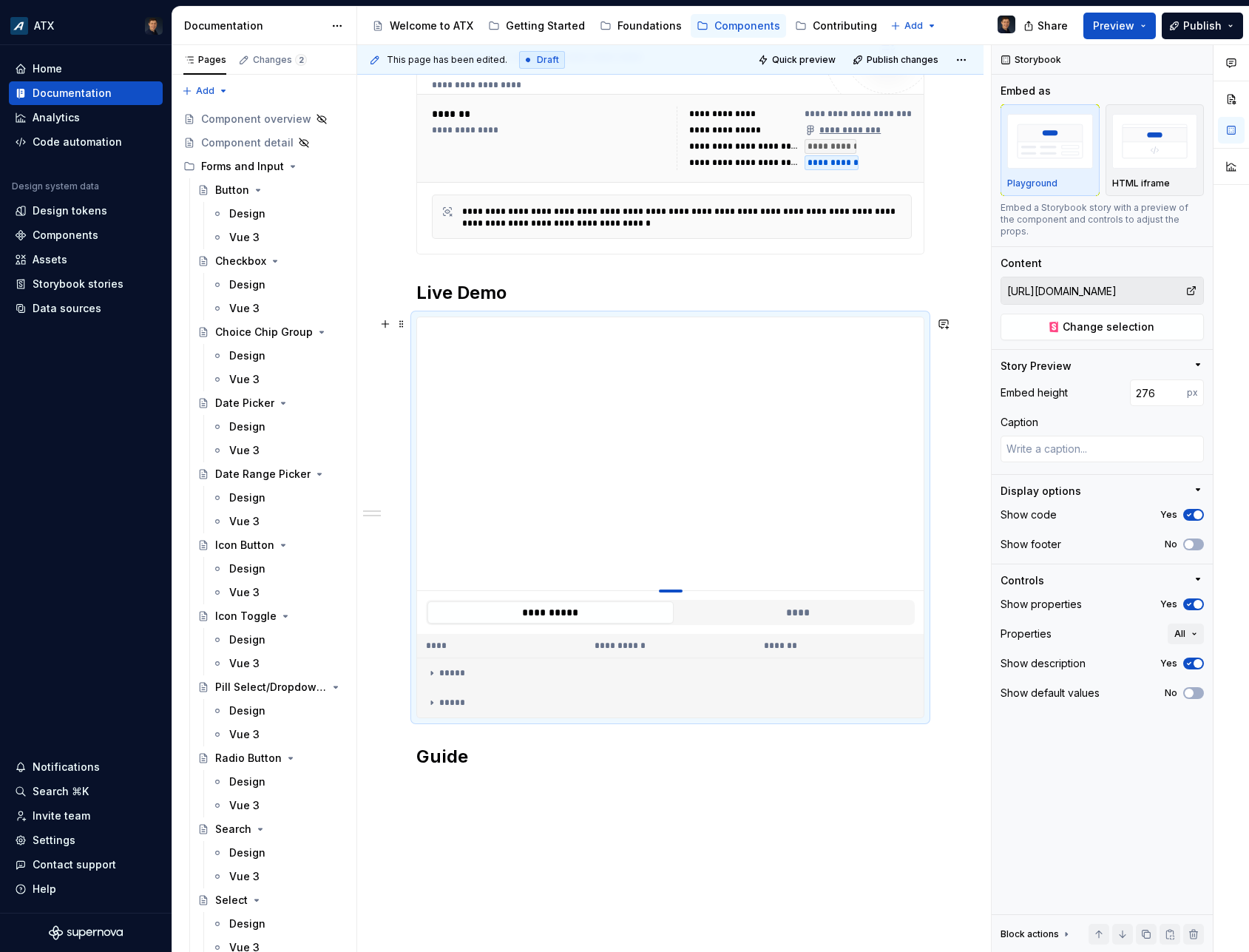
type textarea "*"
type input "267"
type textarea "*"
type input "251"
type textarea "*"
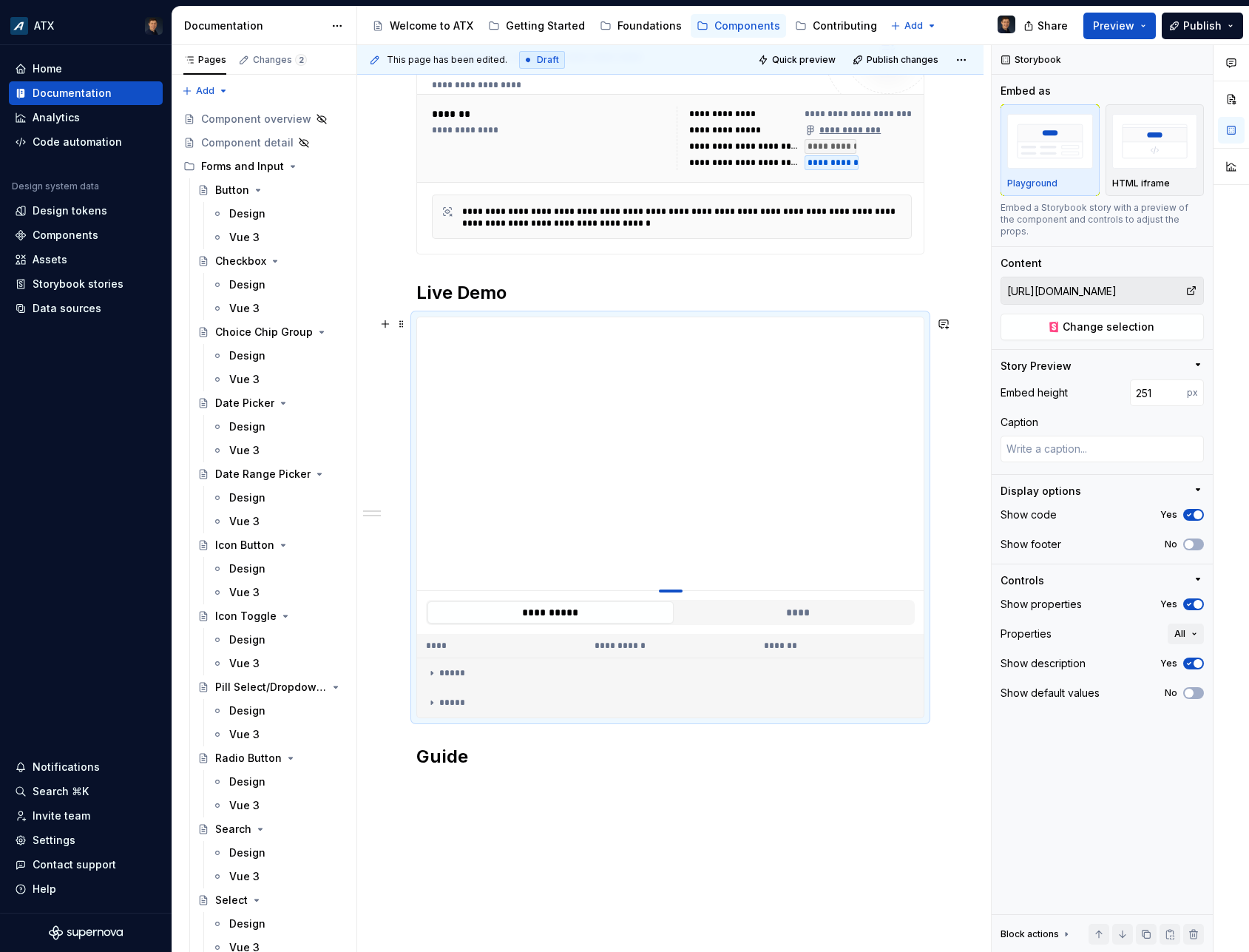
type input "244"
type textarea "*"
type input "233"
type textarea "*"
type input "227"
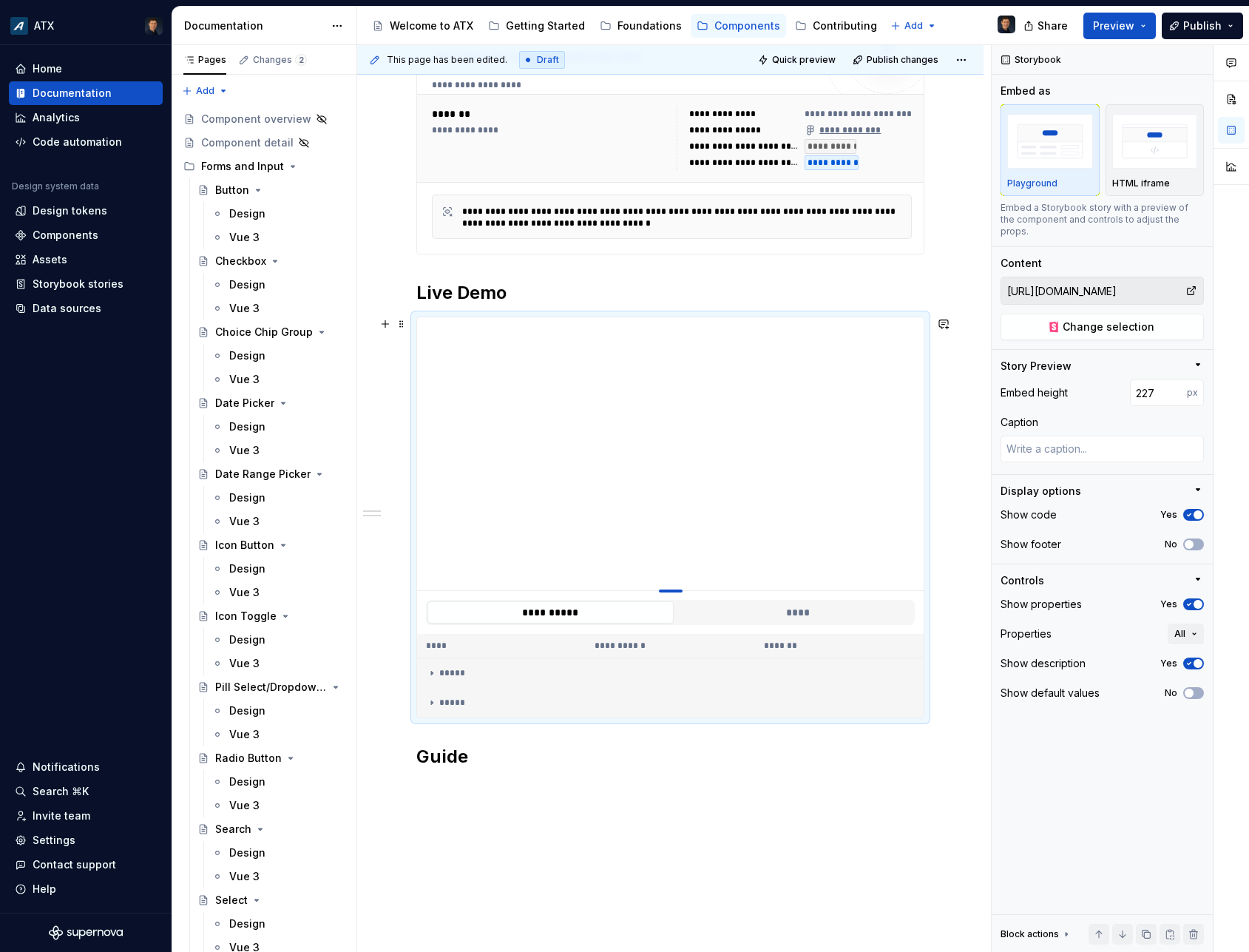
type textarea "*"
type input "217"
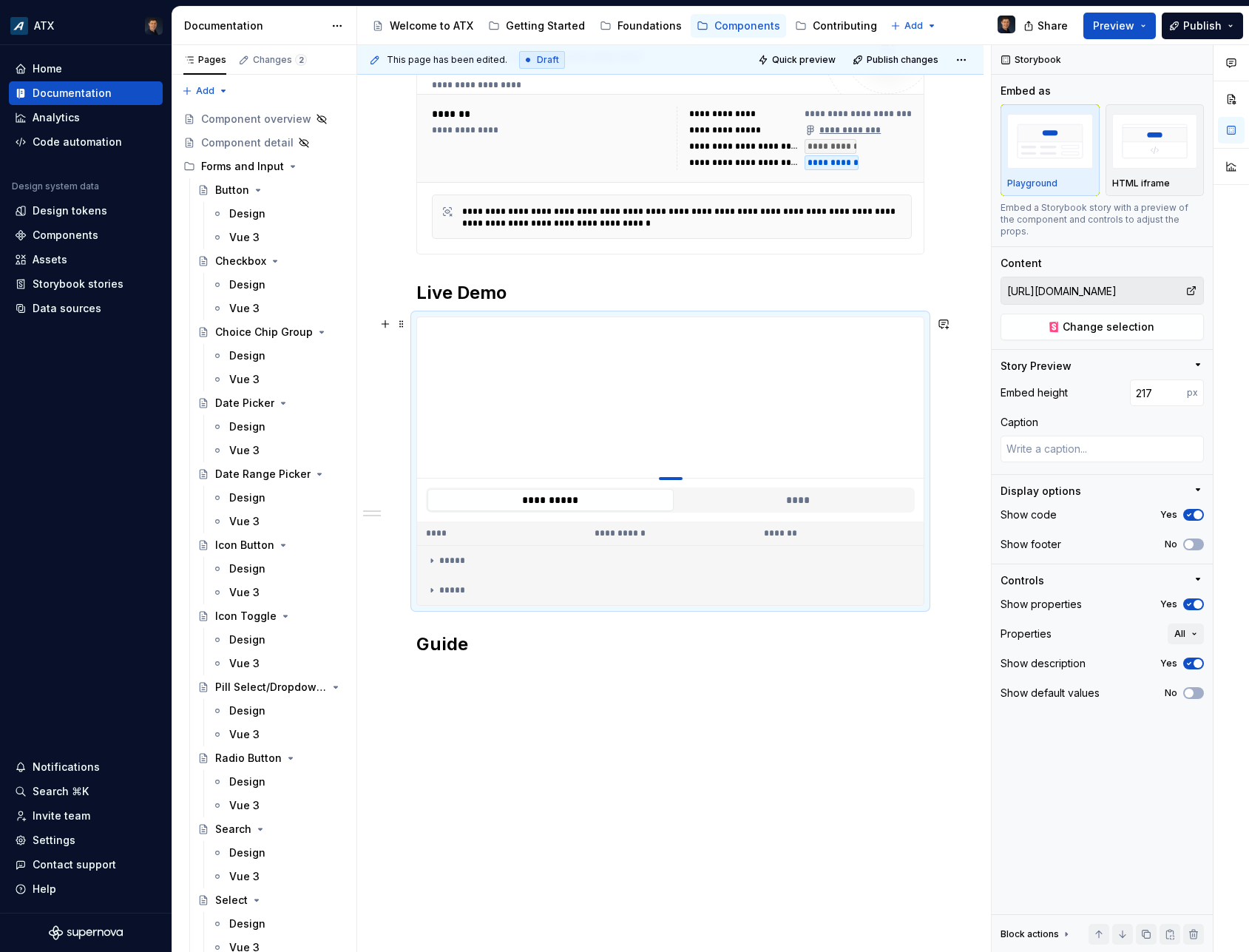
type textarea "*"
type input "216"
type textarea "*"
type input "215"
type textarea "*"
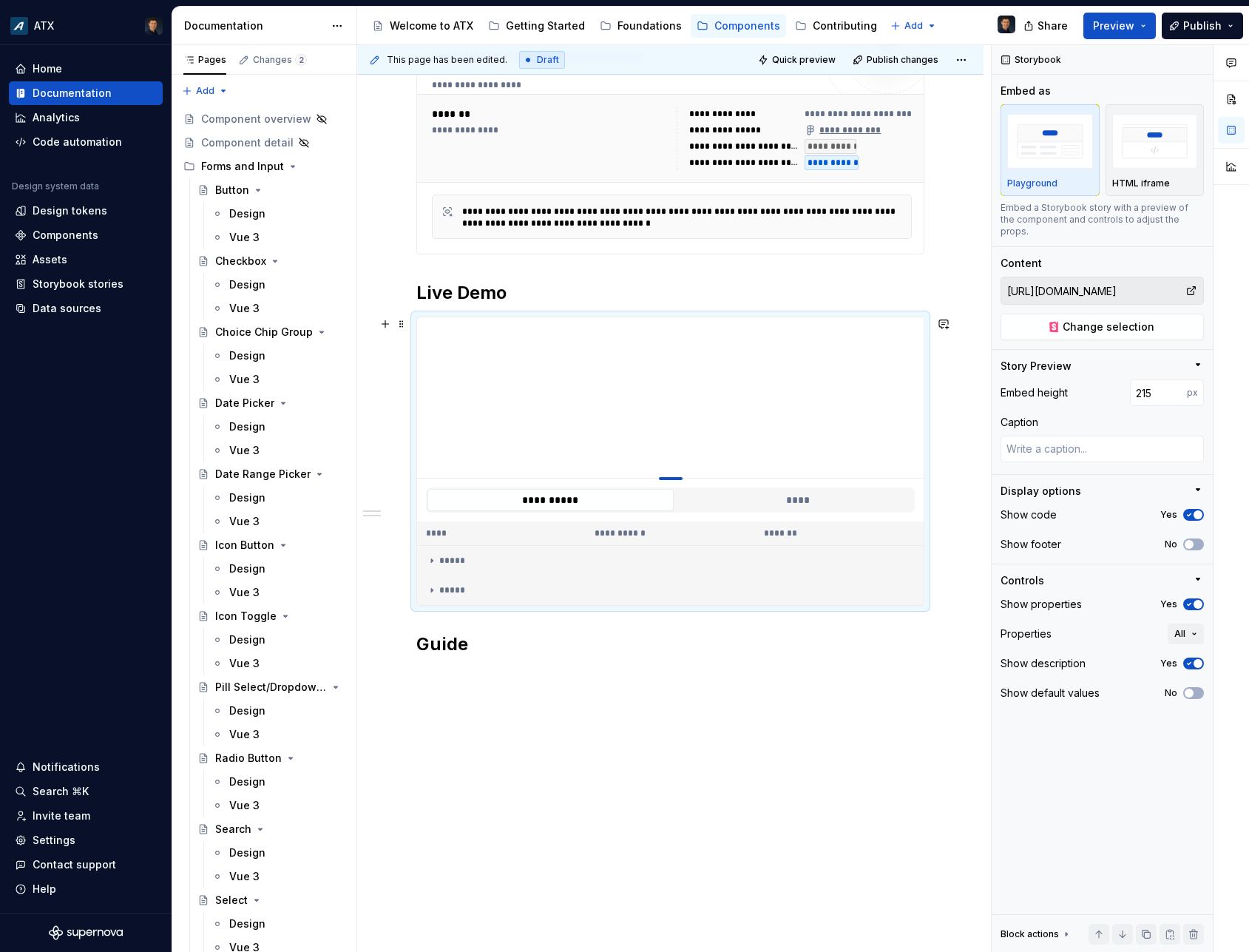
type input "212"
type textarea "*"
type input "210"
type textarea "*"
type input "206"
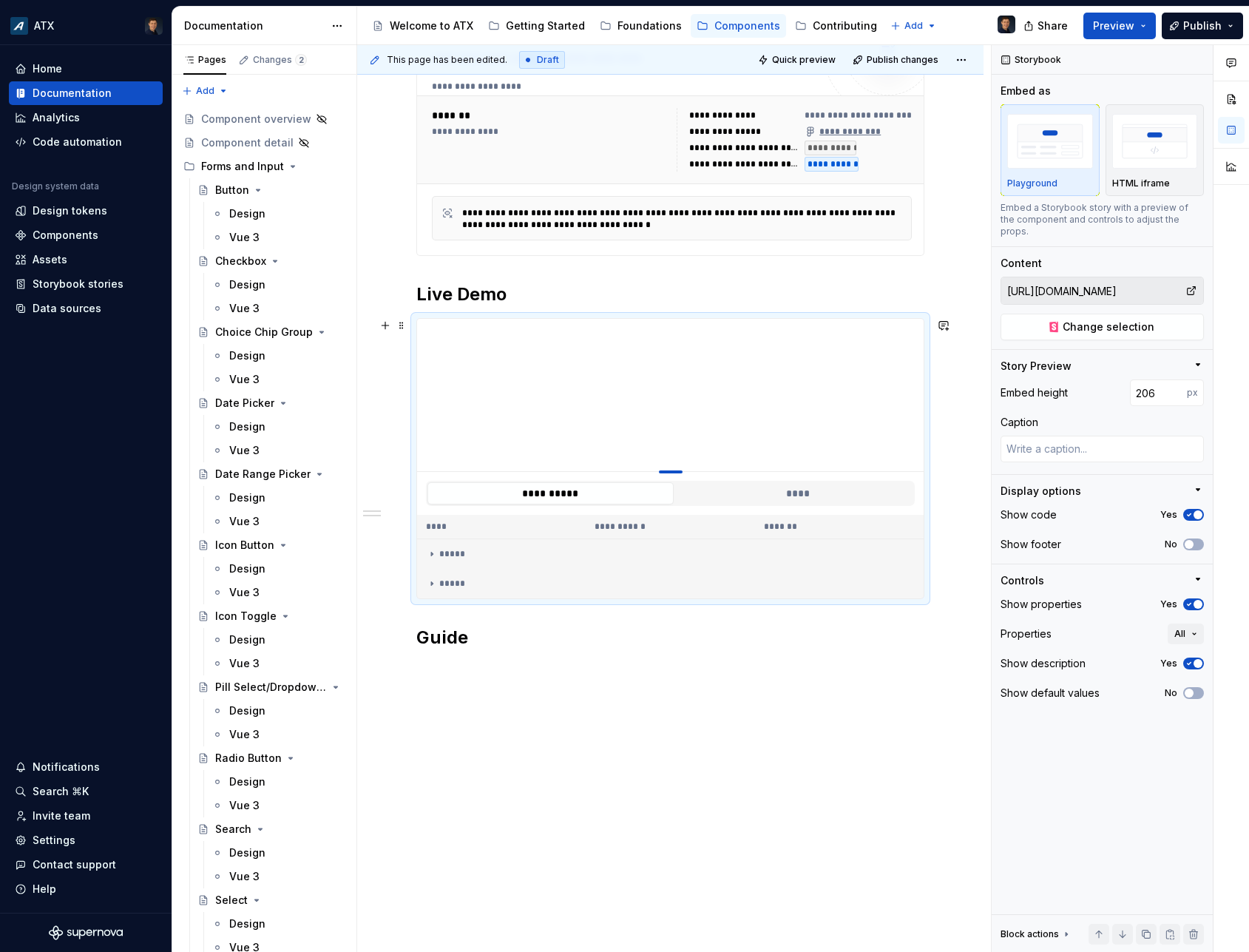
type textarea "*"
type input "201"
type textarea "*"
type input "194"
type textarea "*"
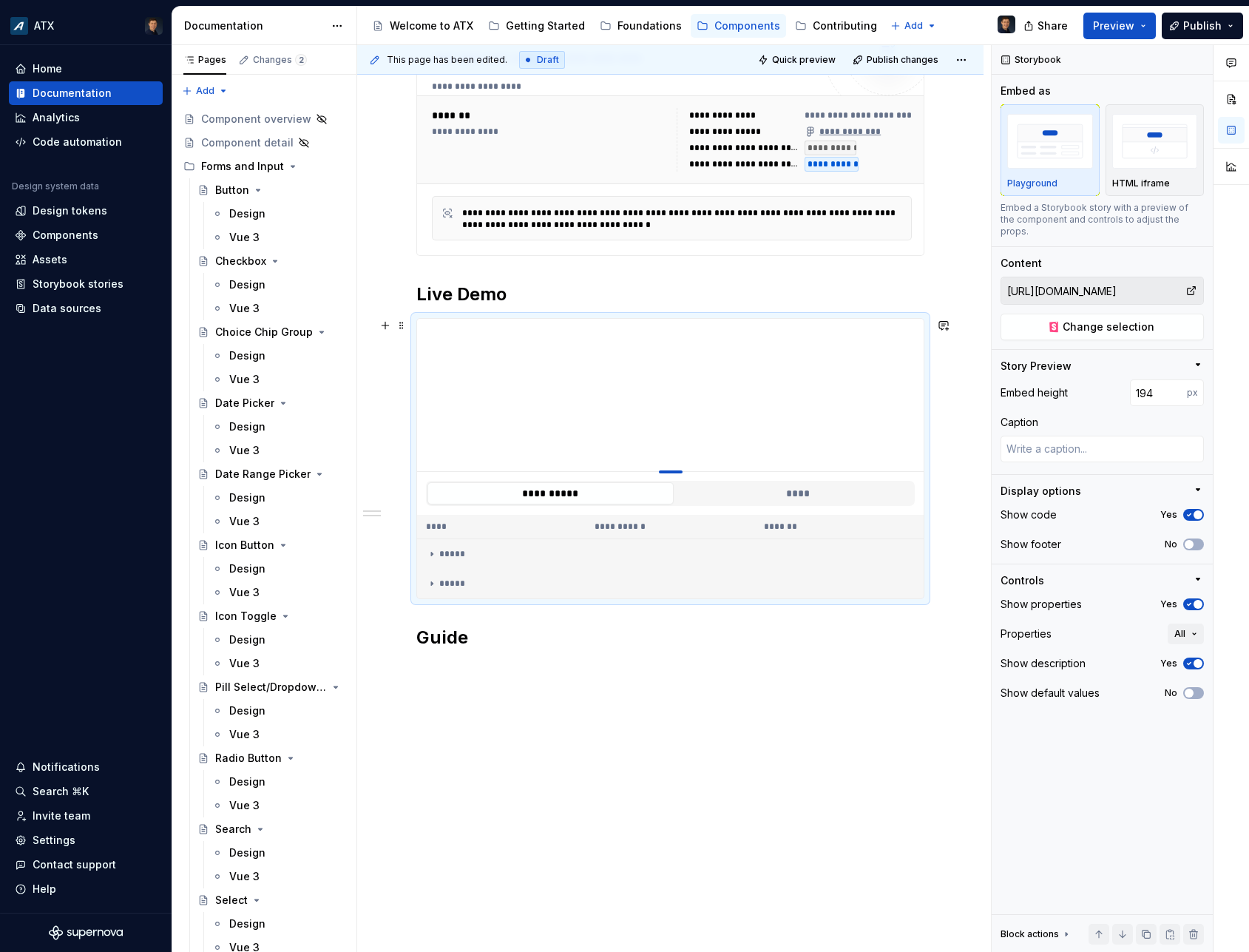
type input "185"
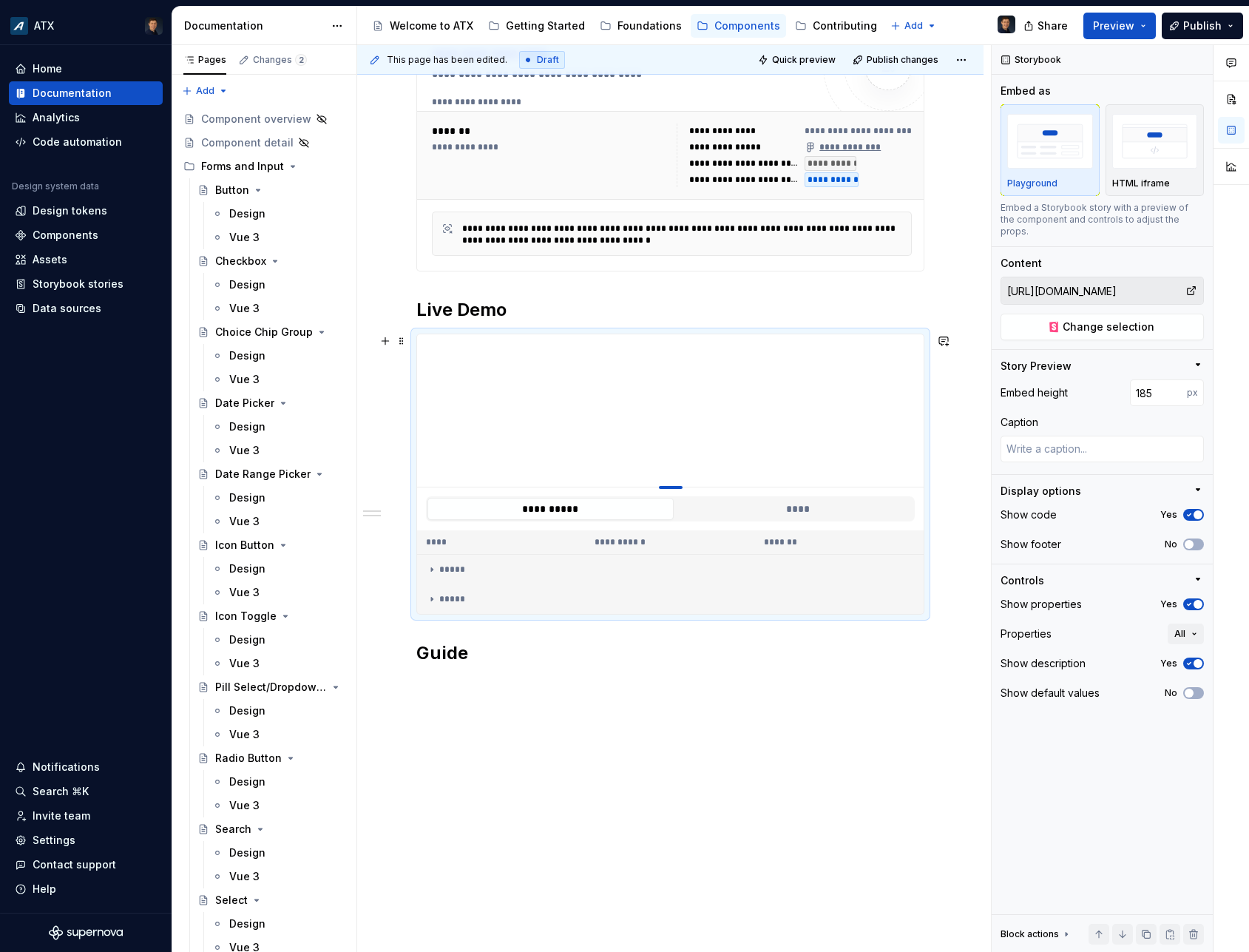
type textarea "*"
type input "164"
type textarea "*"
type input "152"
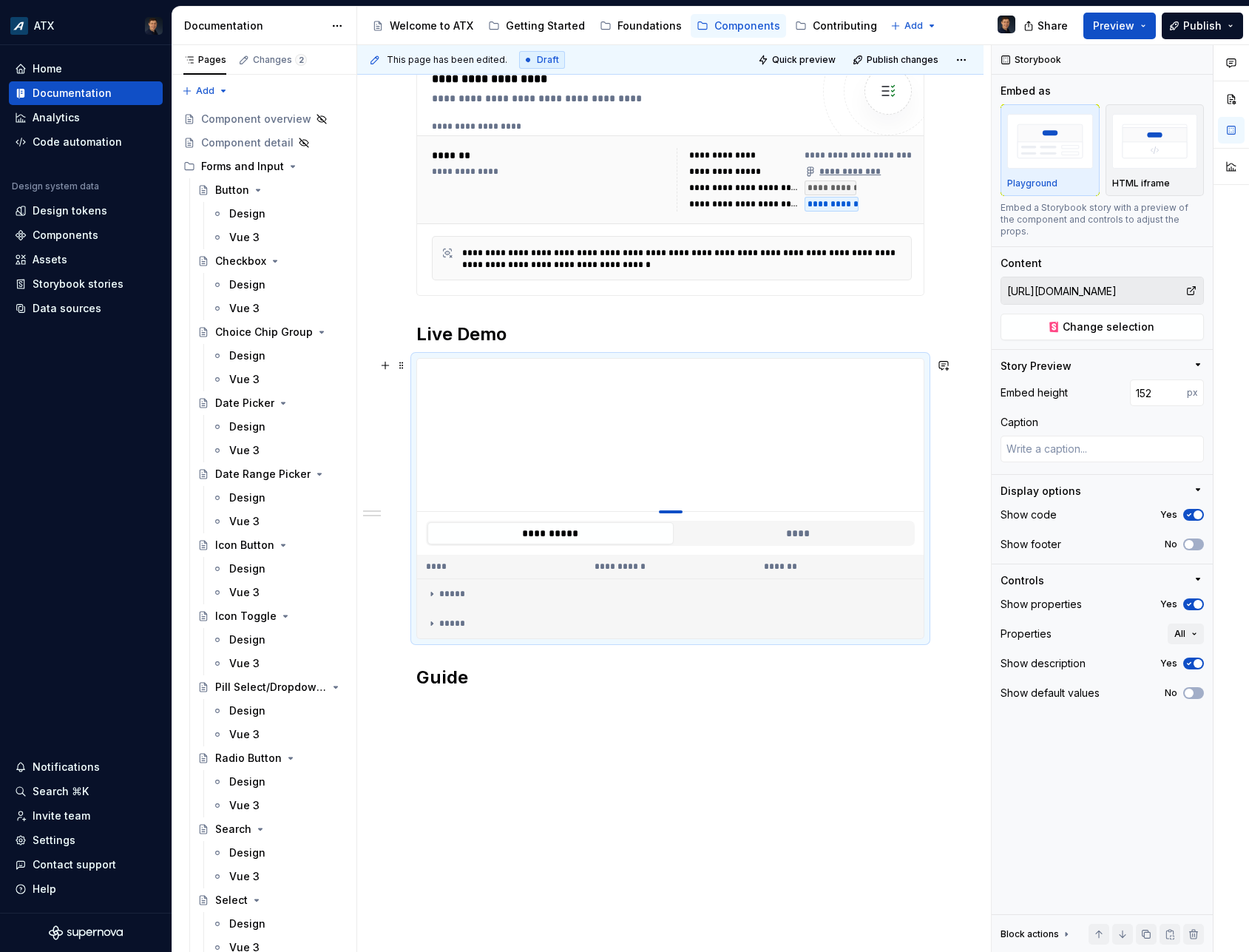
type textarea "*"
type input "139"
type textarea "*"
type input "125"
type textarea "*"
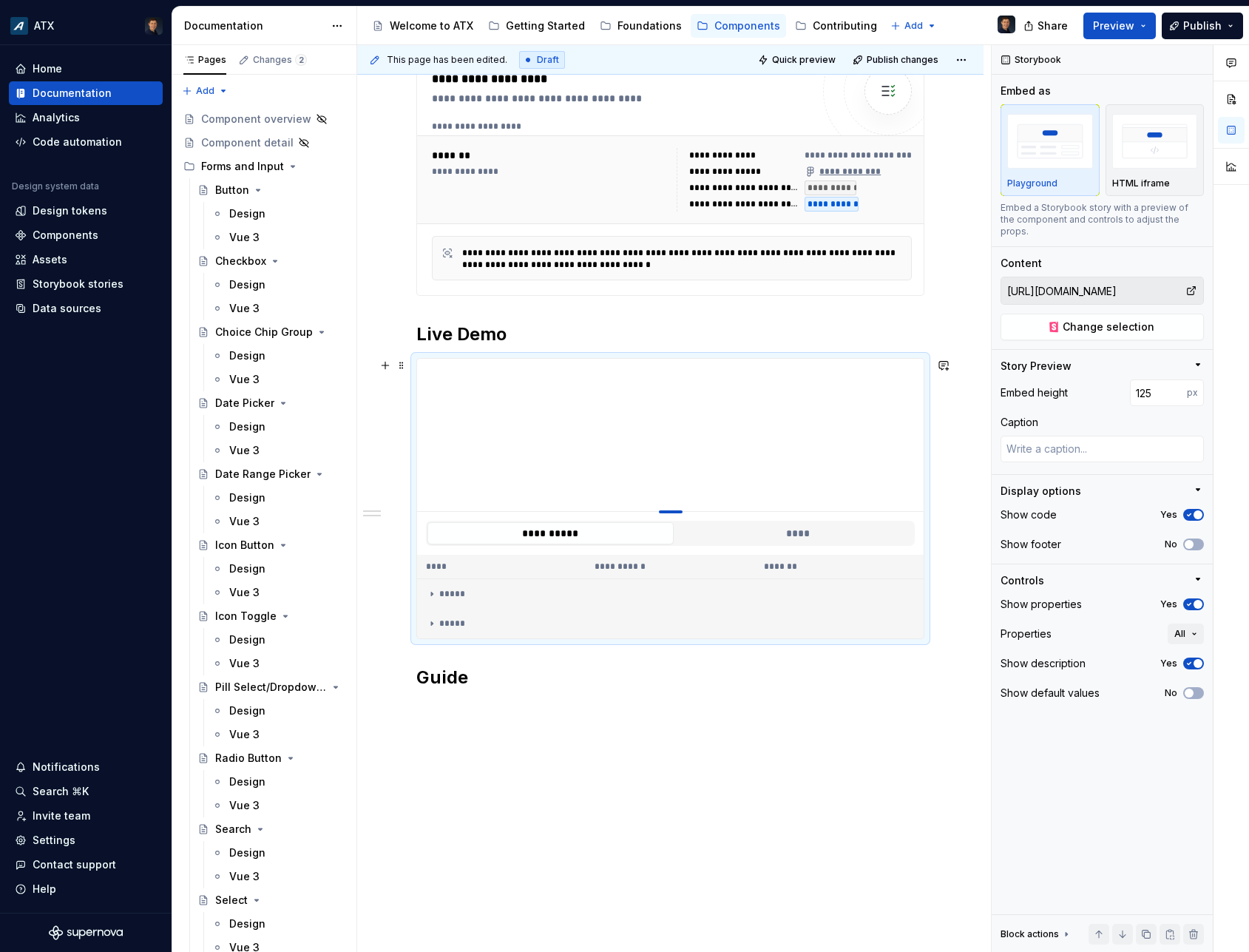
type input "110"
type textarea "*"
type input "100"
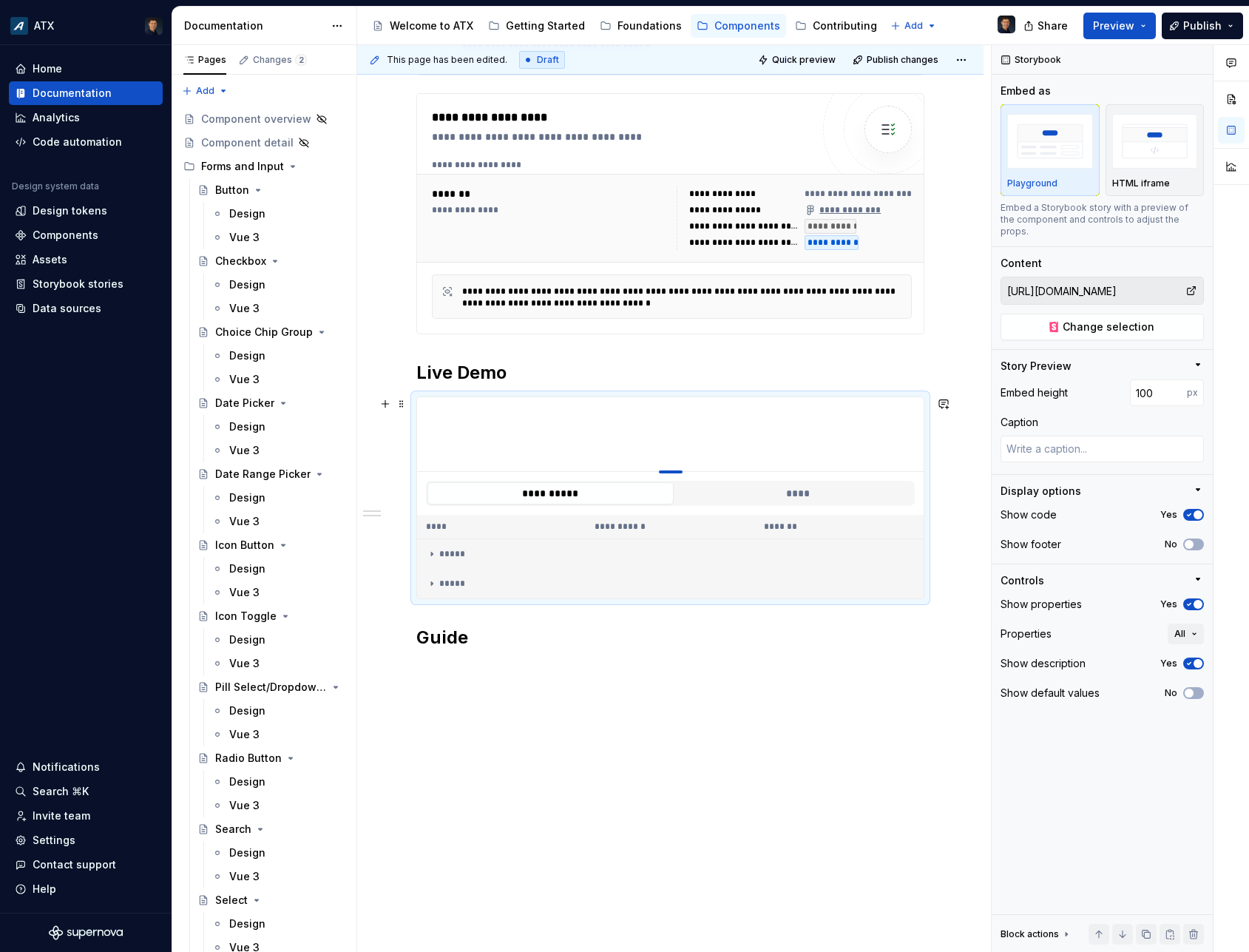
type textarea "*"
type input "109"
type textarea "*"
type input "130"
type textarea "*"
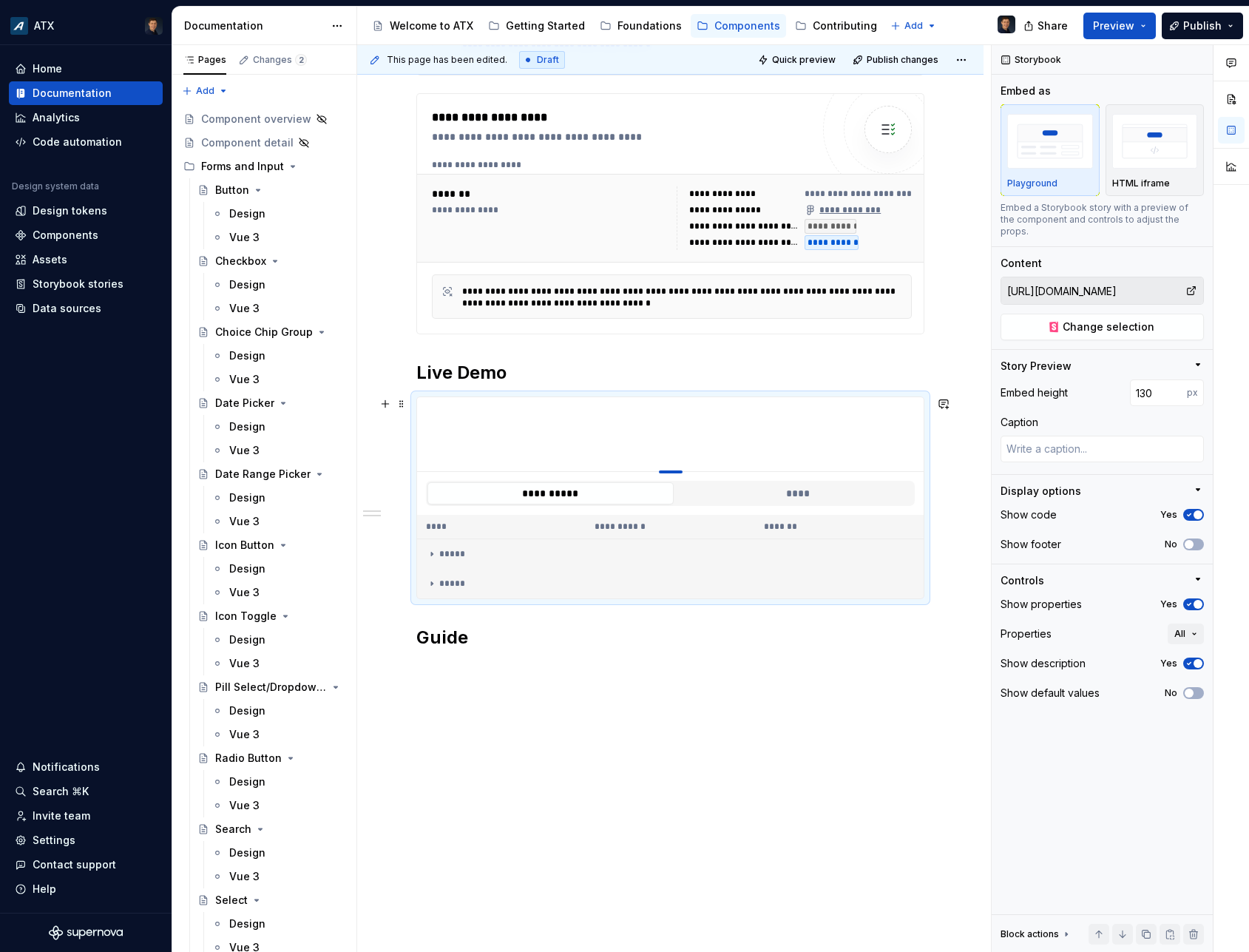
type input "138"
type textarea "*"
type input "143"
type textarea "*"
type input "151"
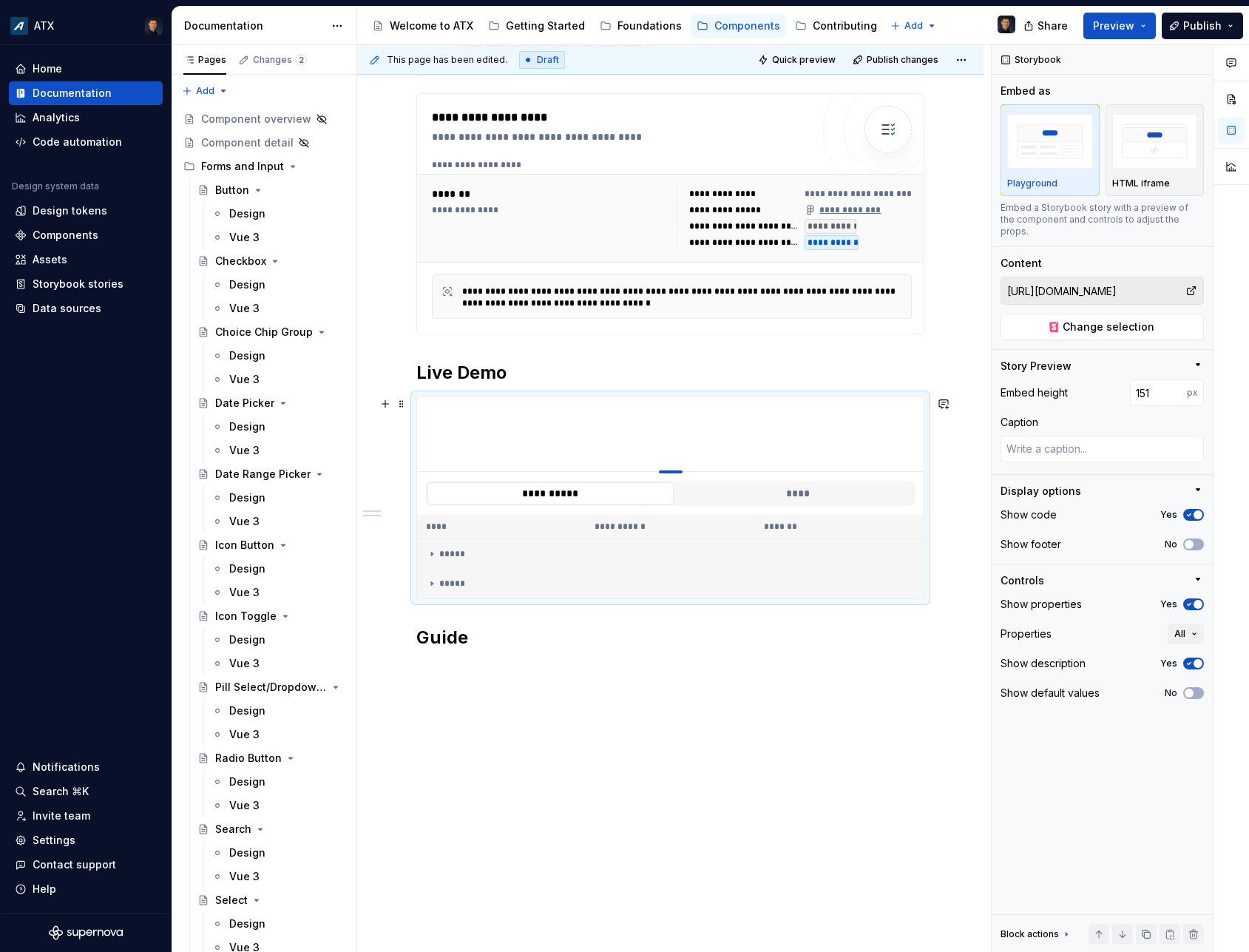
type textarea "*"
type input "156"
type textarea "*"
type input "162"
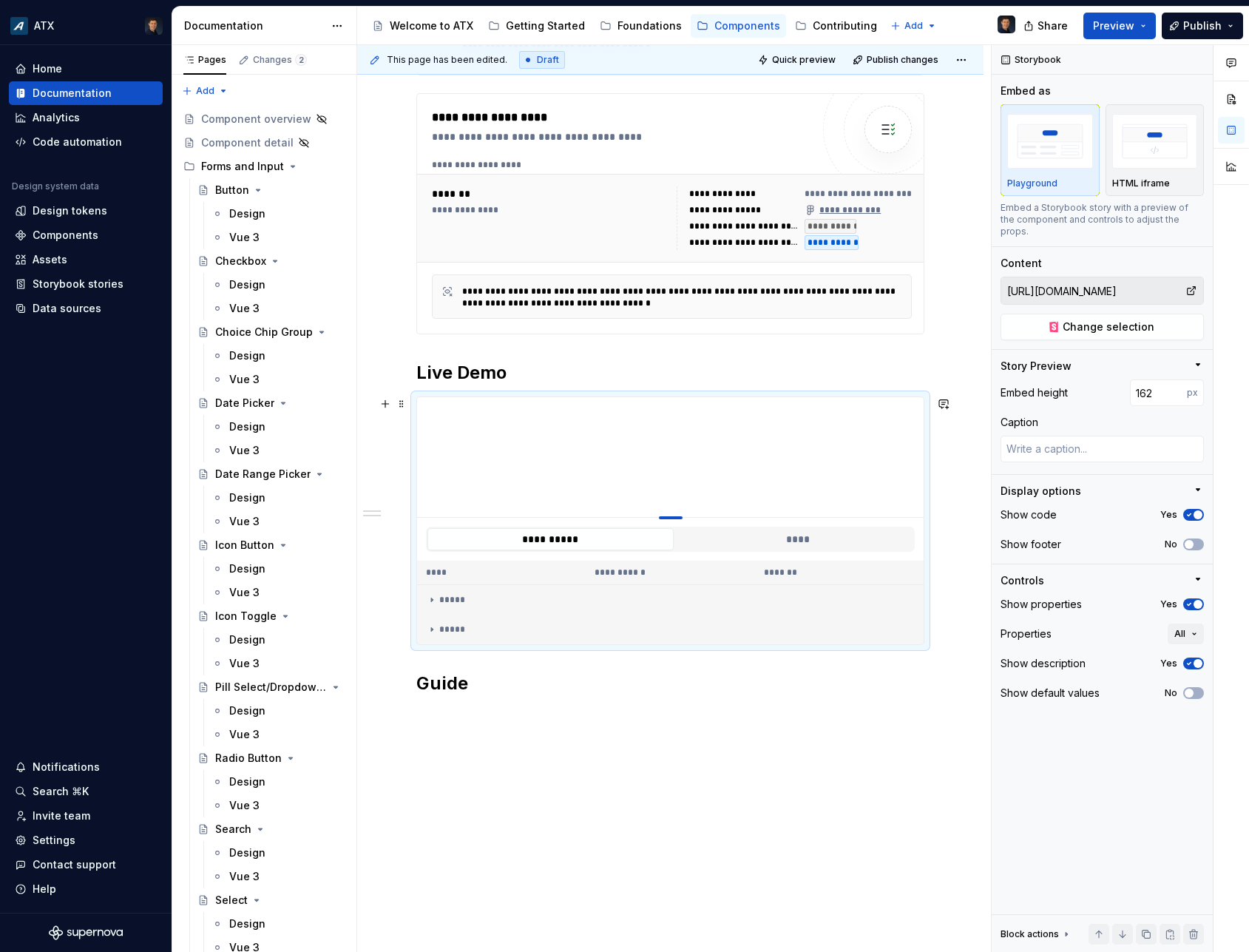
type textarea "*"
type input "177"
type textarea "*"
type input "183"
type textarea "*"
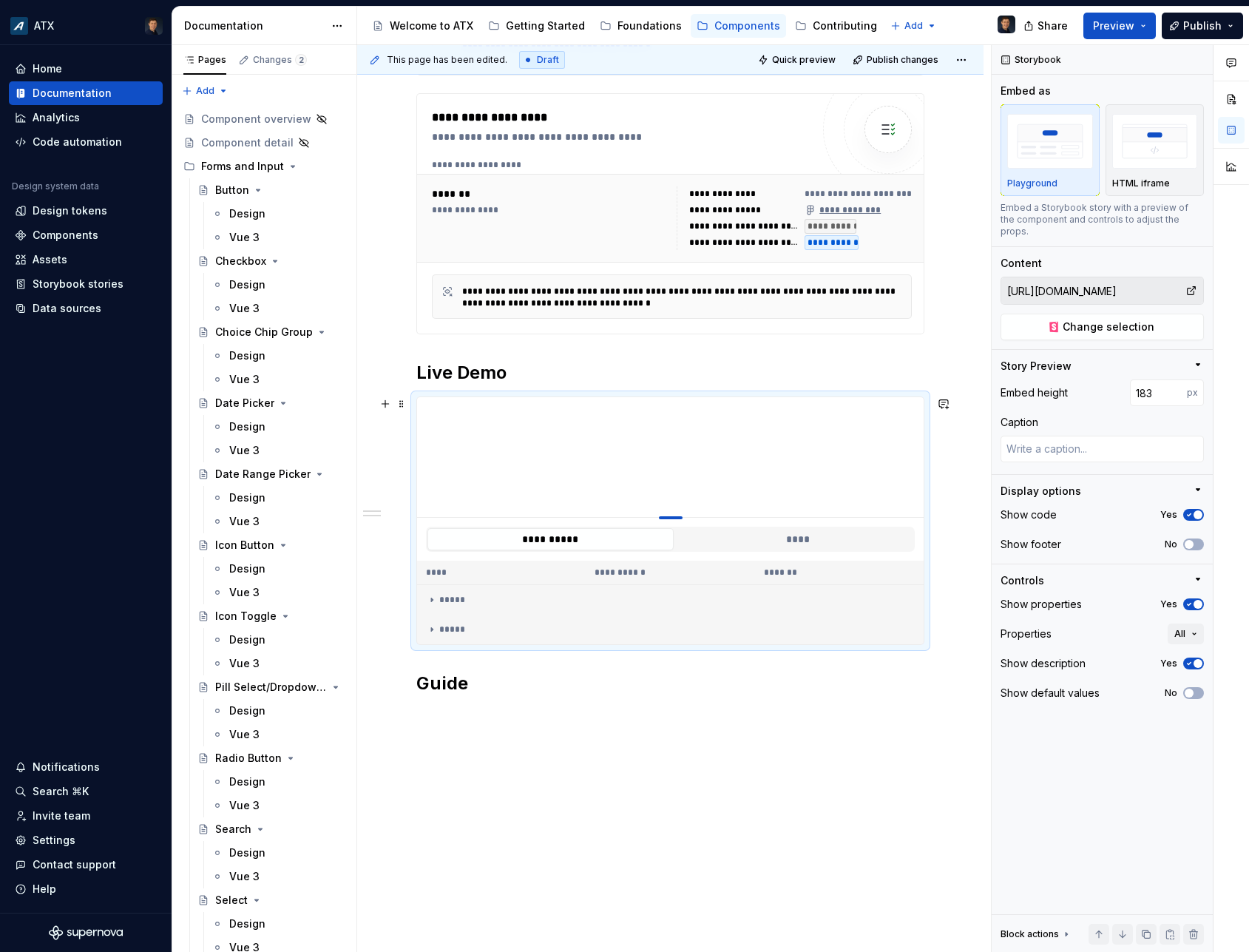
type input "191"
type textarea "*"
type input "194"
type textarea "*"
type input "199"
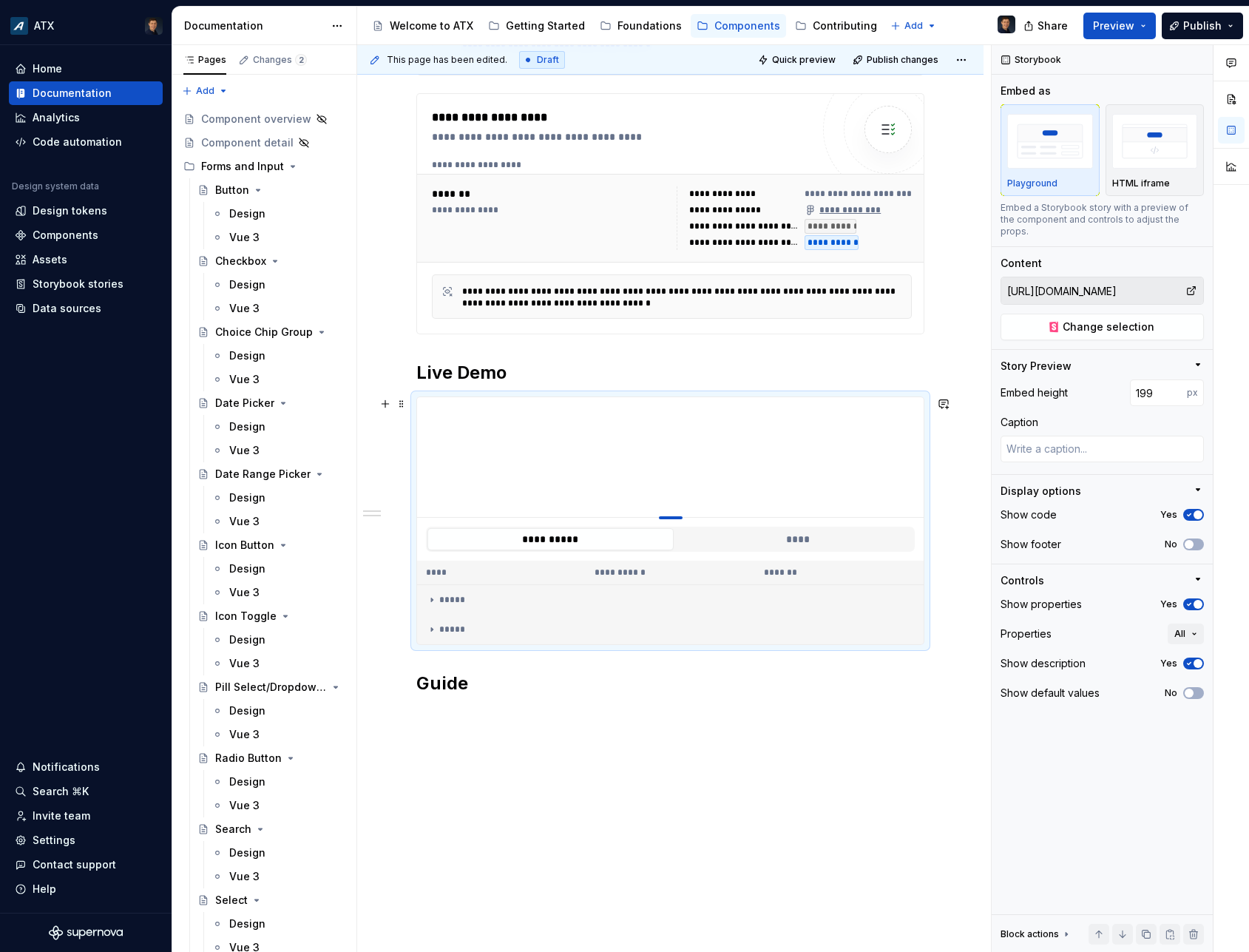
type textarea "*"
type input "201"
type textarea "*"
type input "202"
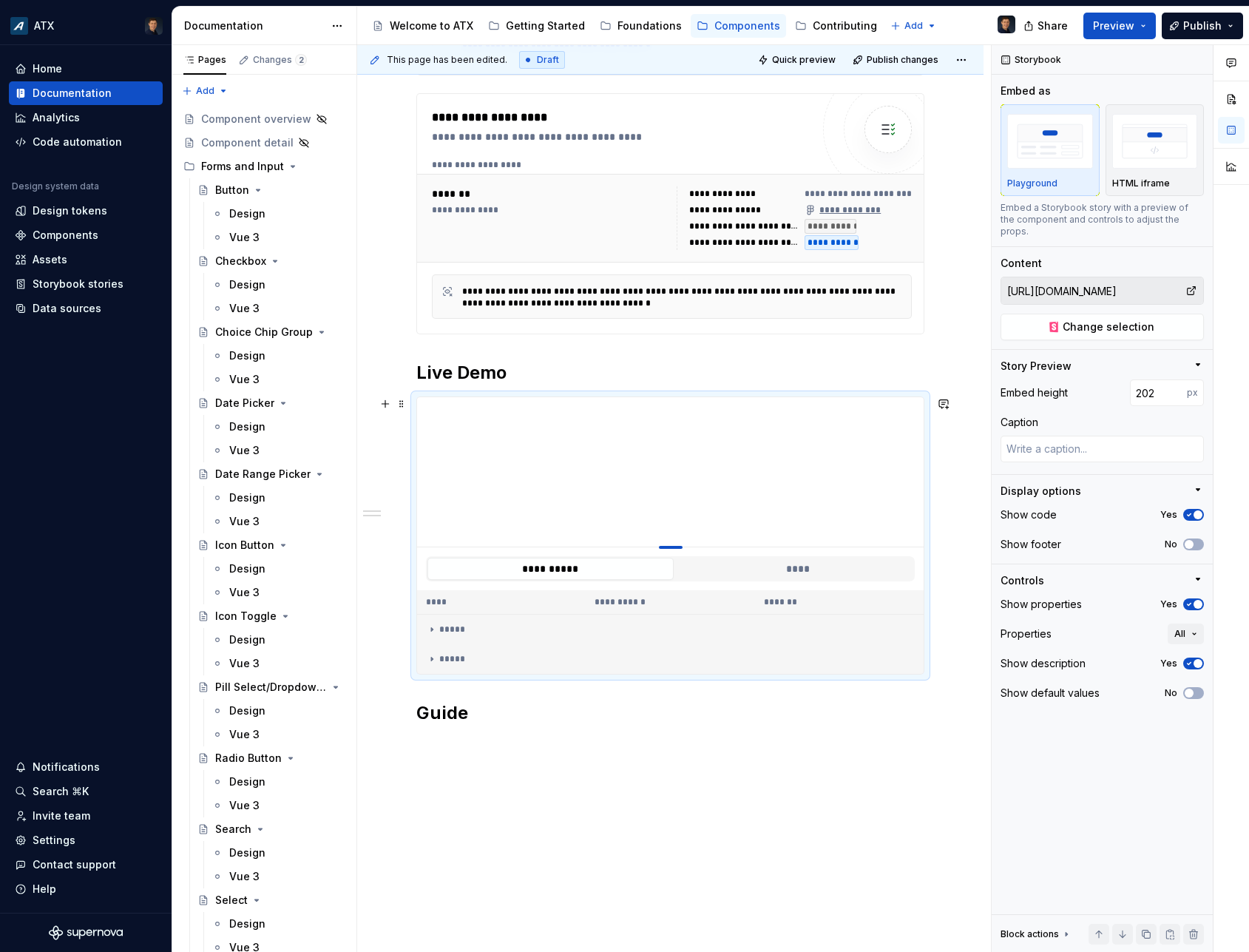
type textarea "*"
type input "203"
type textarea "*"
type input "201"
type textarea "*"
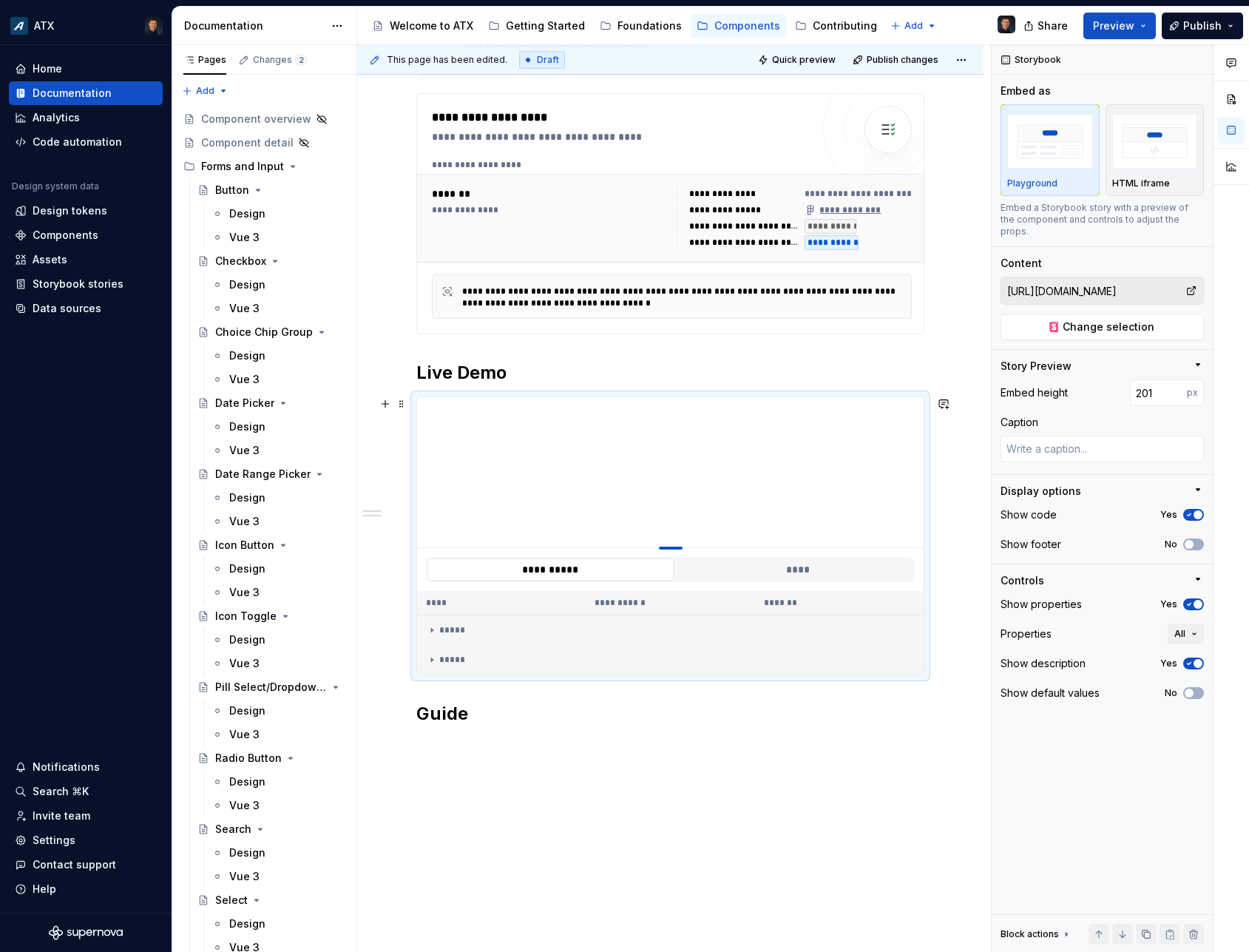
type input "199"
type textarea "*"
type input "198"
type textarea "*"
type input "199"
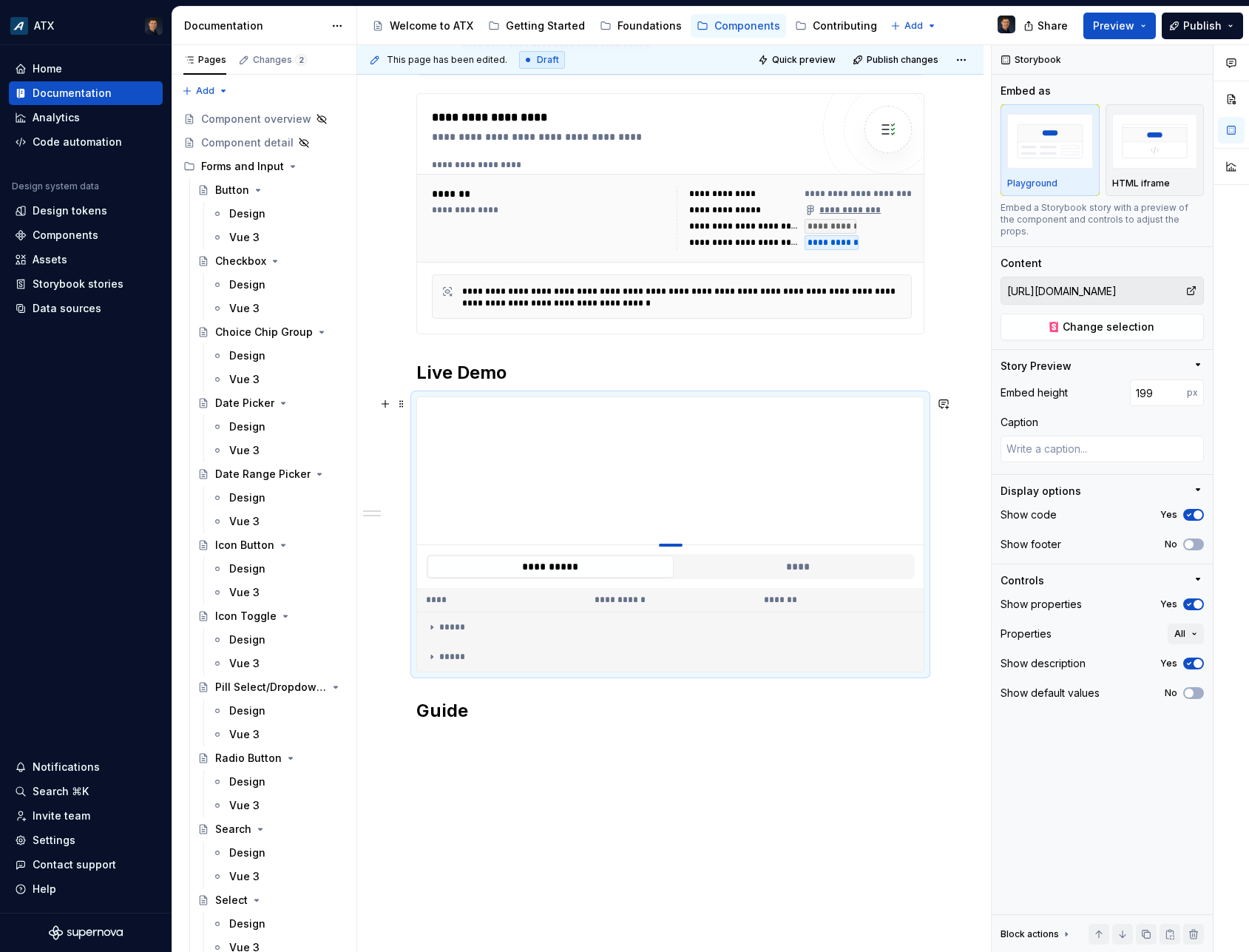
drag, startPoint x: 681, startPoint y: 614, endPoint x: 655, endPoint y: 544, distance: 74.7
click at [655, 544] on div at bounding box center [670, 471] width 507 height 148
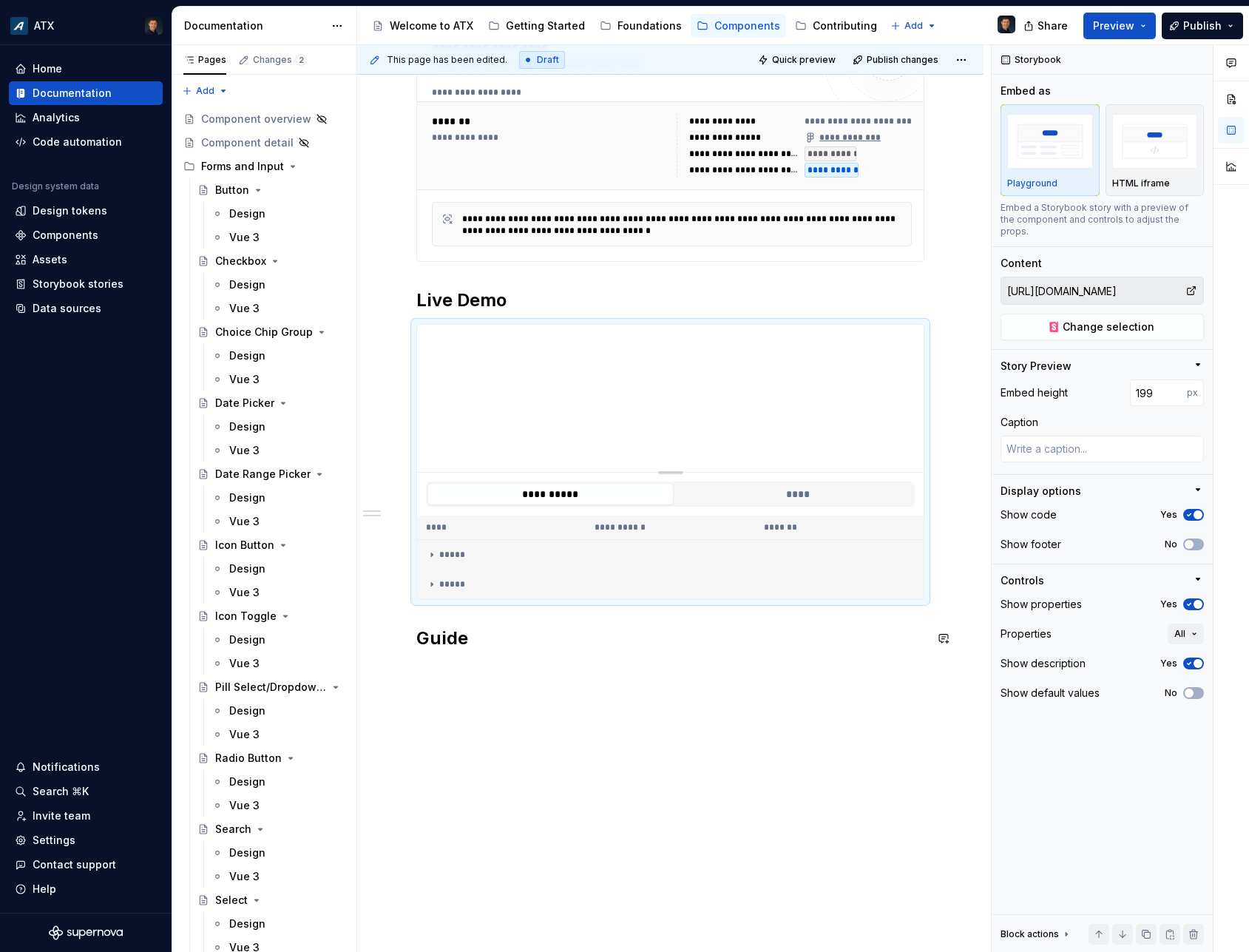
scroll to position [515, 0]
click at [524, 719] on div "**********" at bounding box center [674, 499] width 634 height 907
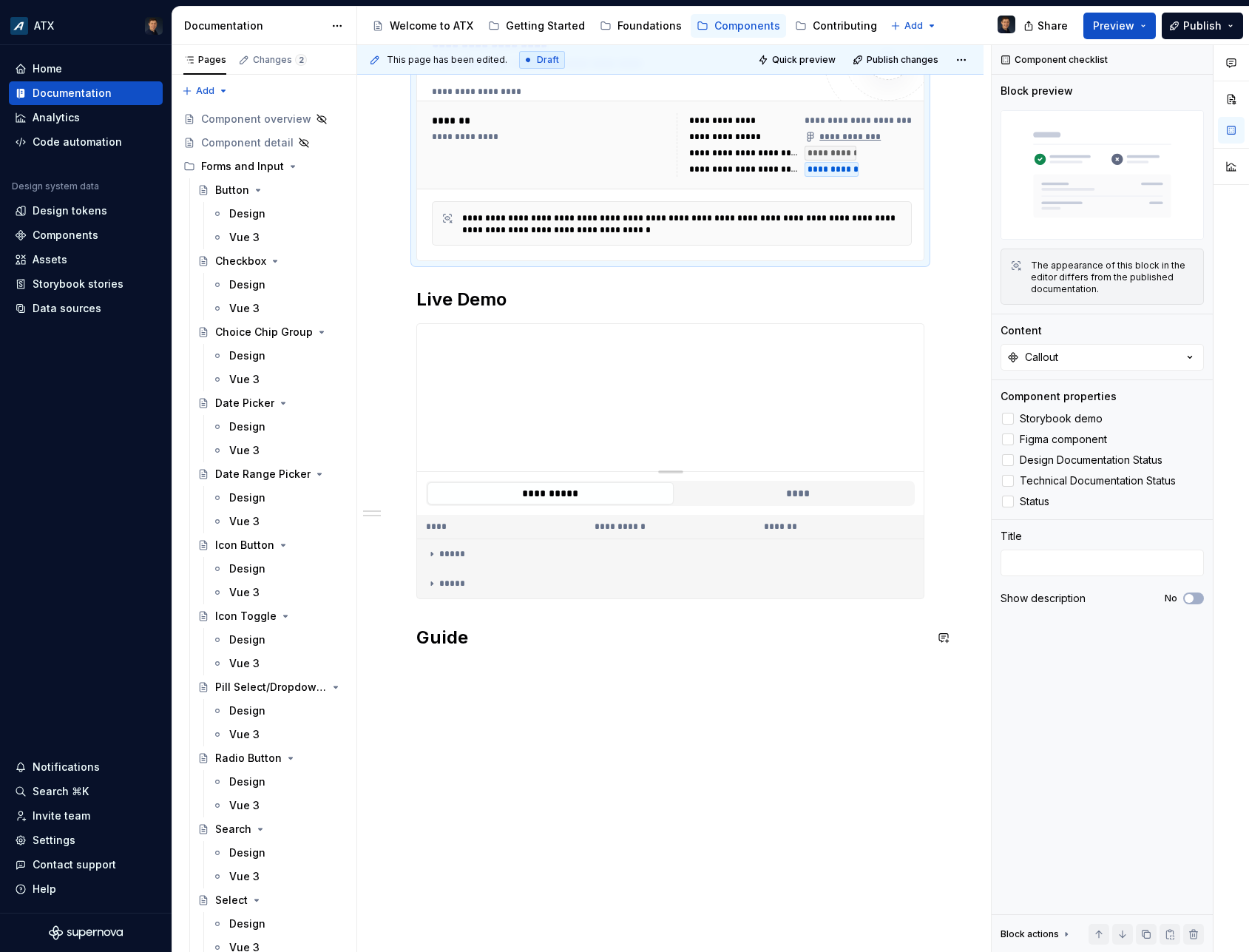
type textarea "*"
click at [539, 681] on div "**********" at bounding box center [670, 347] width 626 height 1211
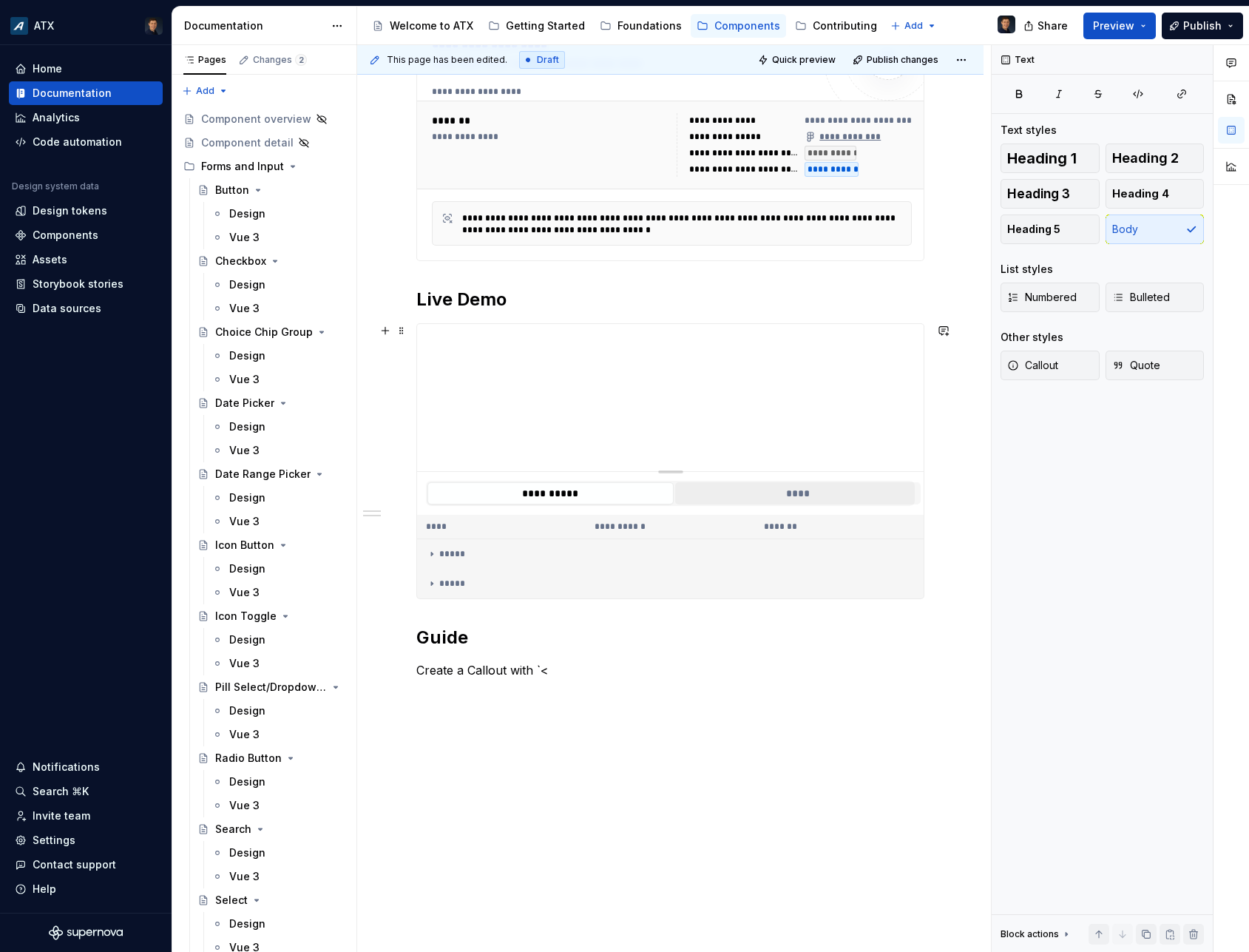
click at [806, 489] on button "****" at bounding box center [798, 493] width 246 height 22
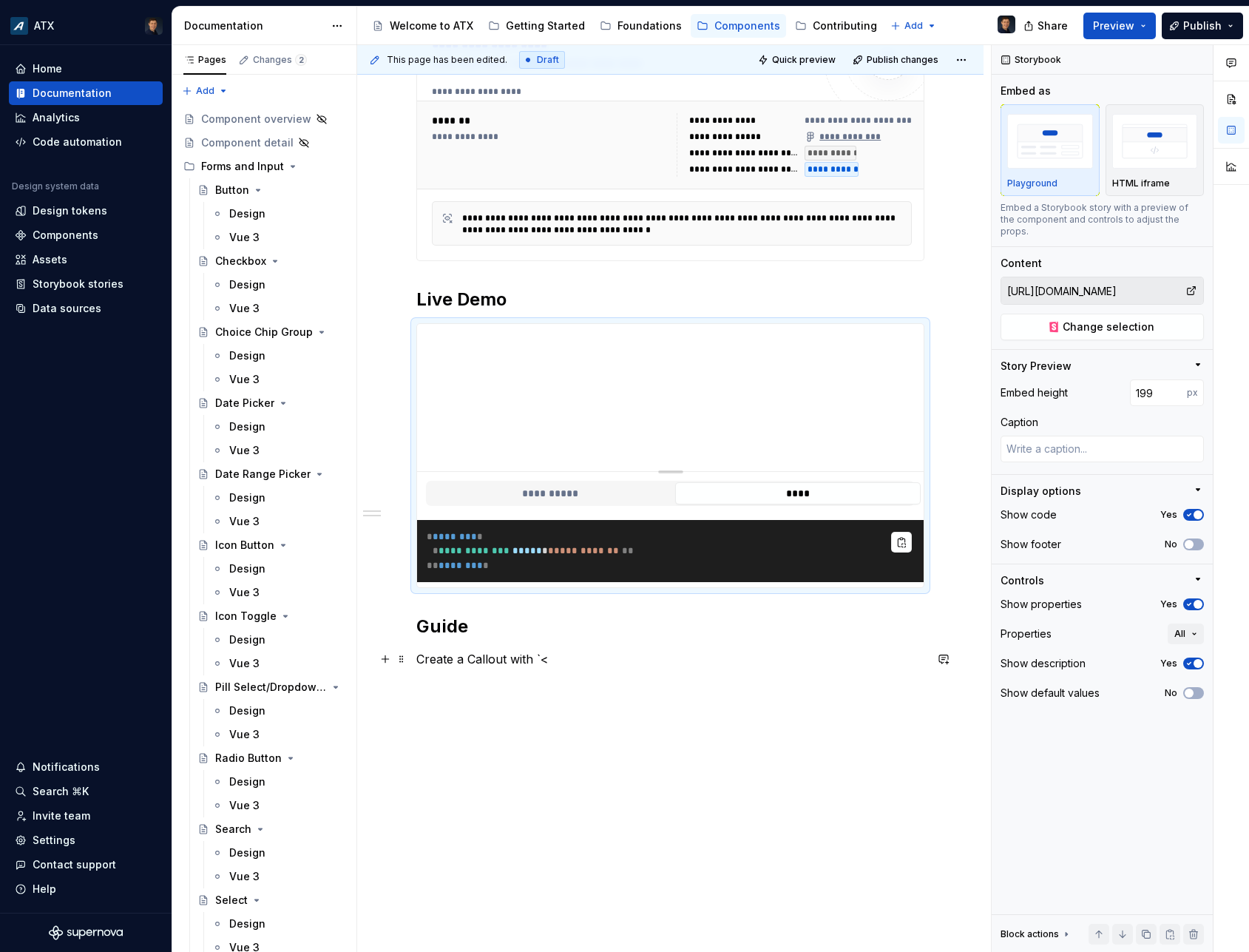
click at [583, 659] on p "Create a Callout with `<" at bounding box center [670, 659] width 508 height 18
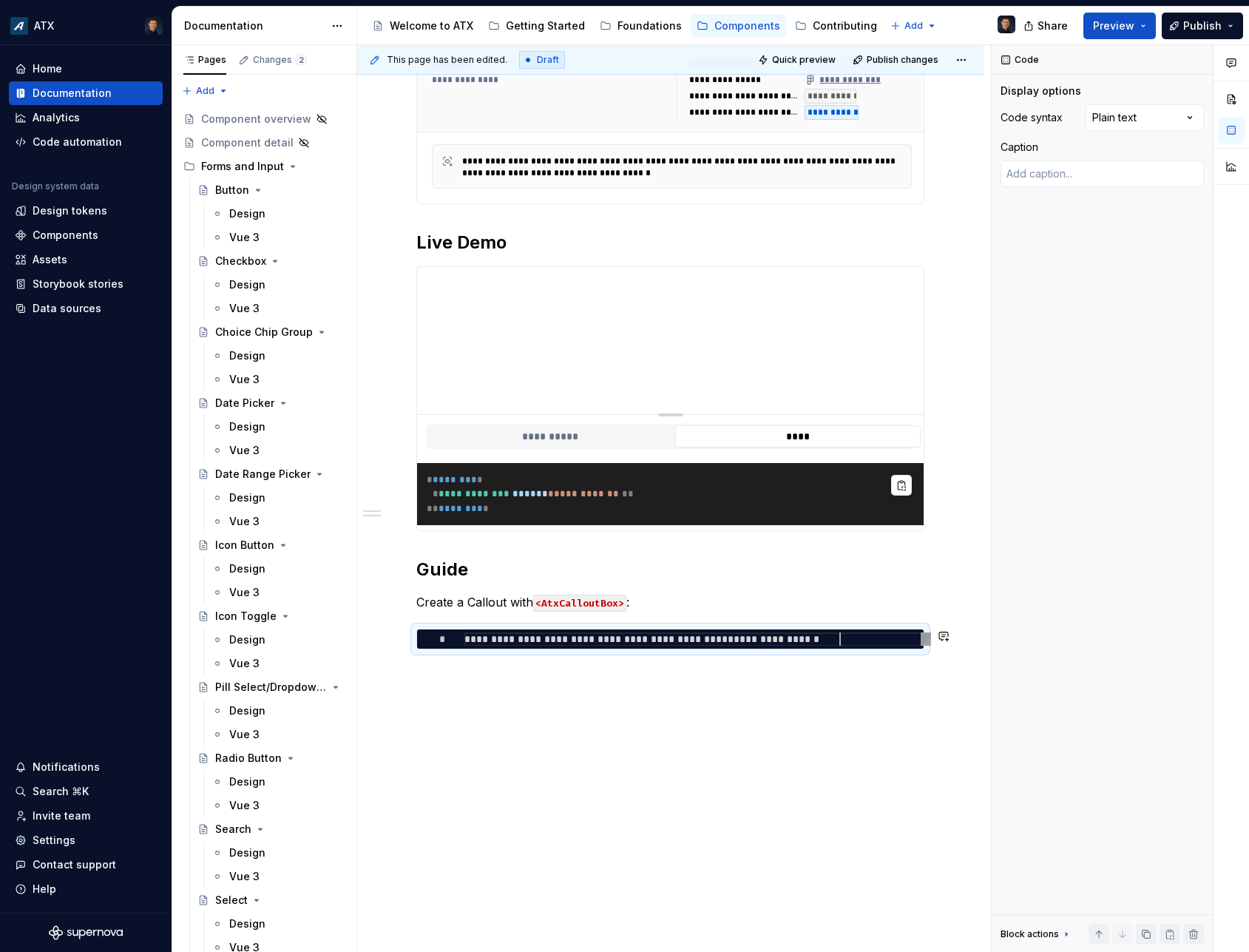
scroll to position [1, 376]
click at [1114, 119] on div "Comments Open comments No comments yet Select ‘Comment’ from the block context …" at bounding box center [1120, 499] width 257 height 907
click at [553, 714] on div "**********" at bounding box center [670, 318] width 626 height 1267
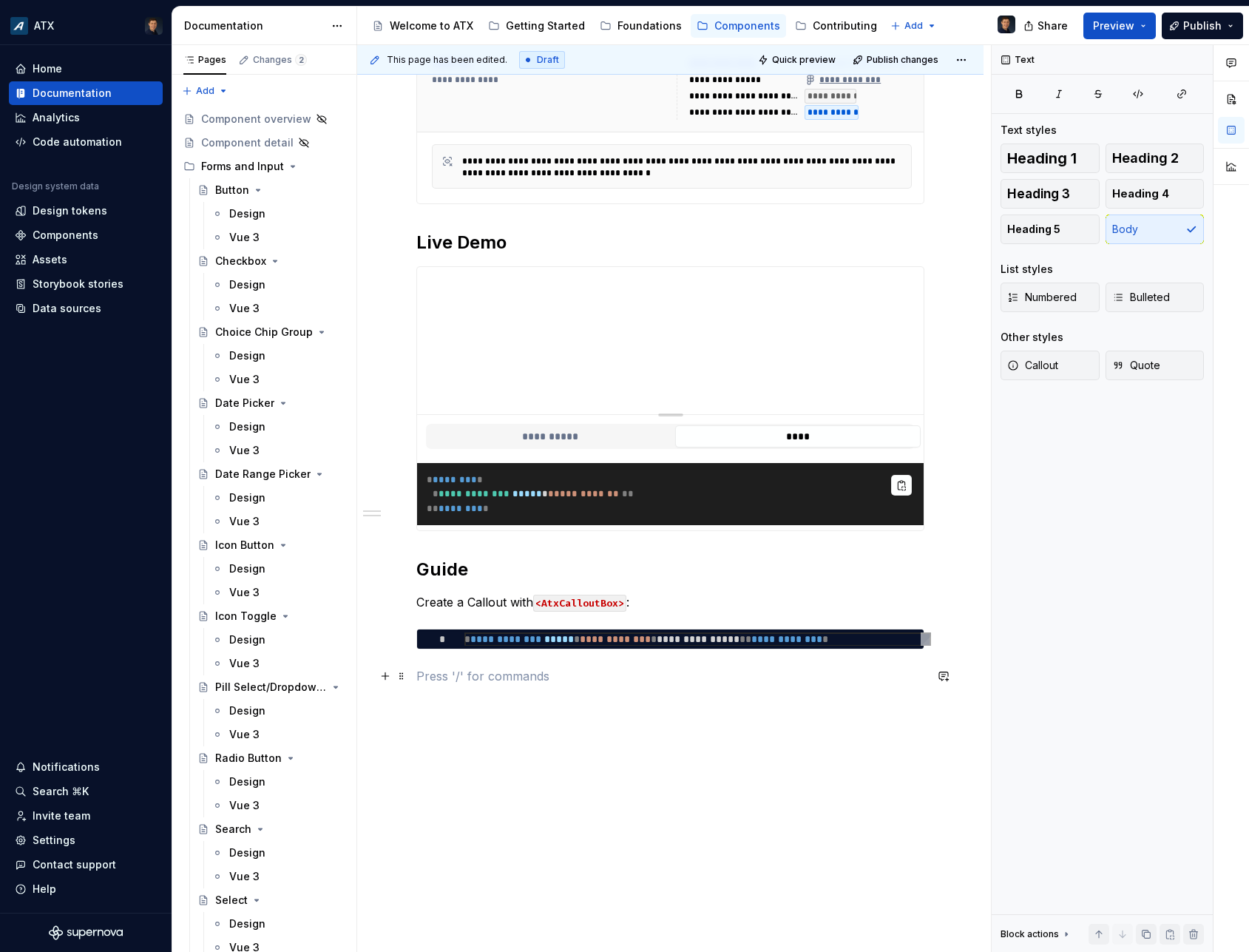
click at [557, 672] on p at bounding box center [670, 676] width 508 height 18
click at [669, 743] on p "Use color to set a Callout’s color." at bounding box center [670, 744] width 508 height 18
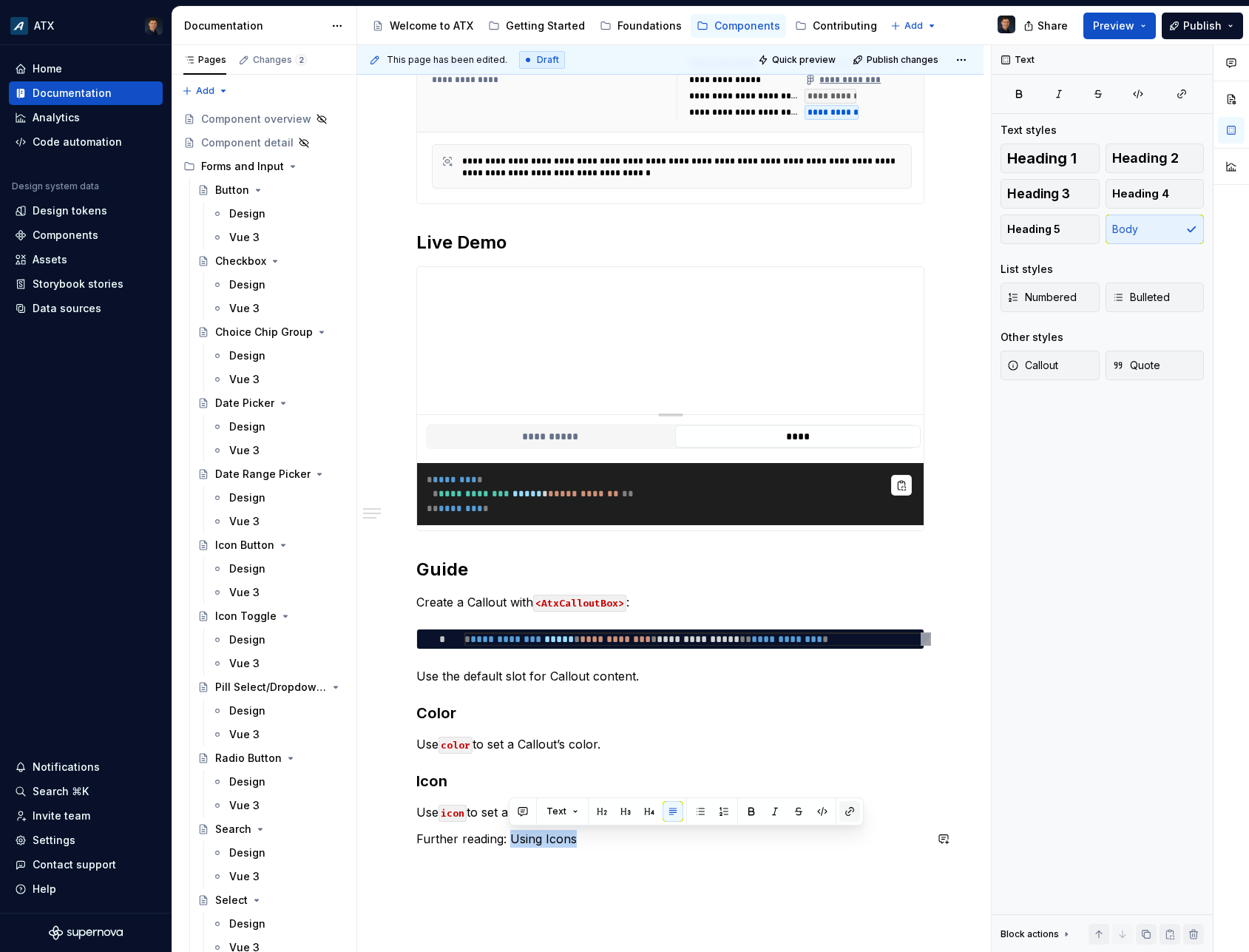
click at [854, 811] on button "button" at bounding box center [850, 811] width 21 height 21
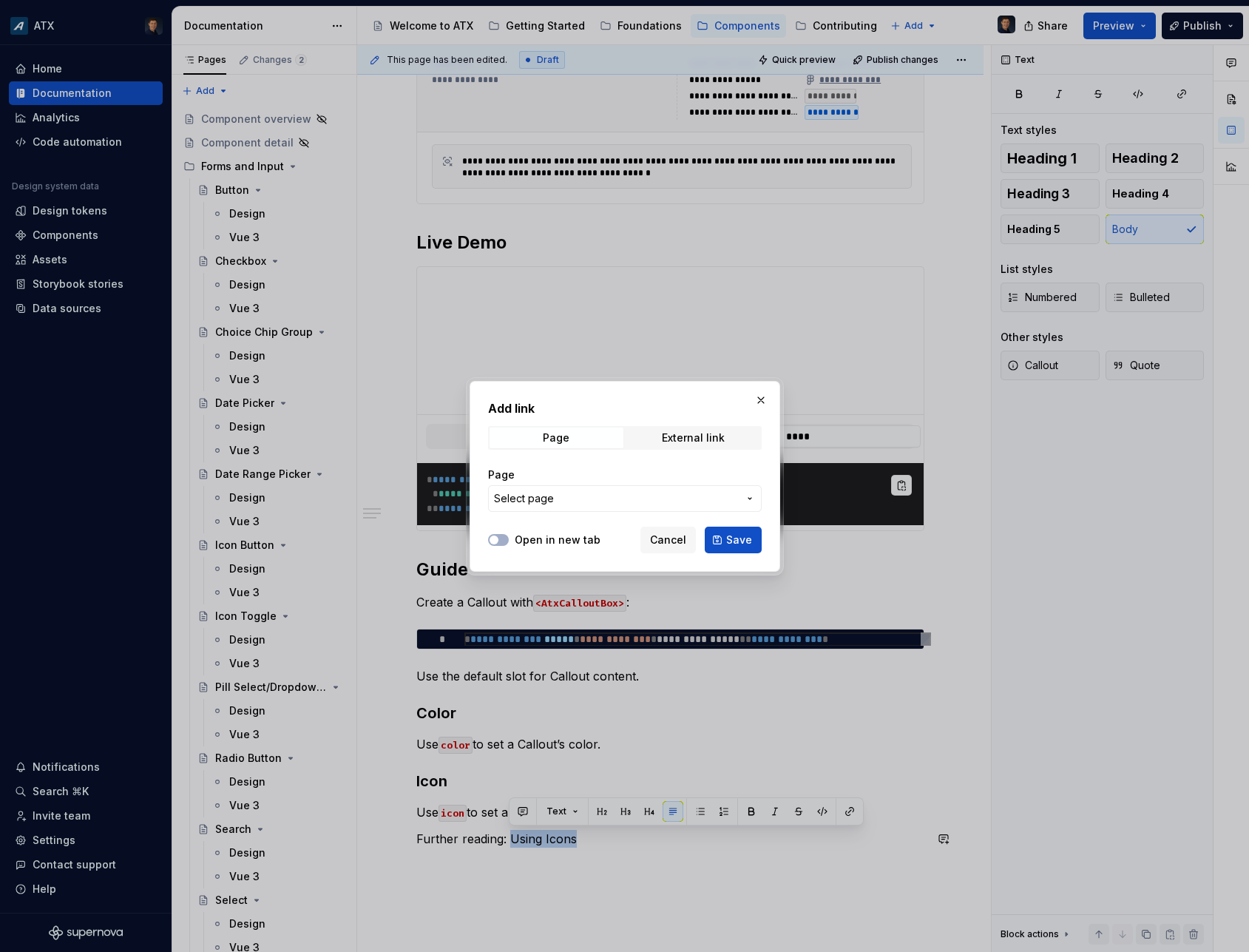
click at [644, 498] on span "Select page" at bounding box center [616, 498] width 244 height 15
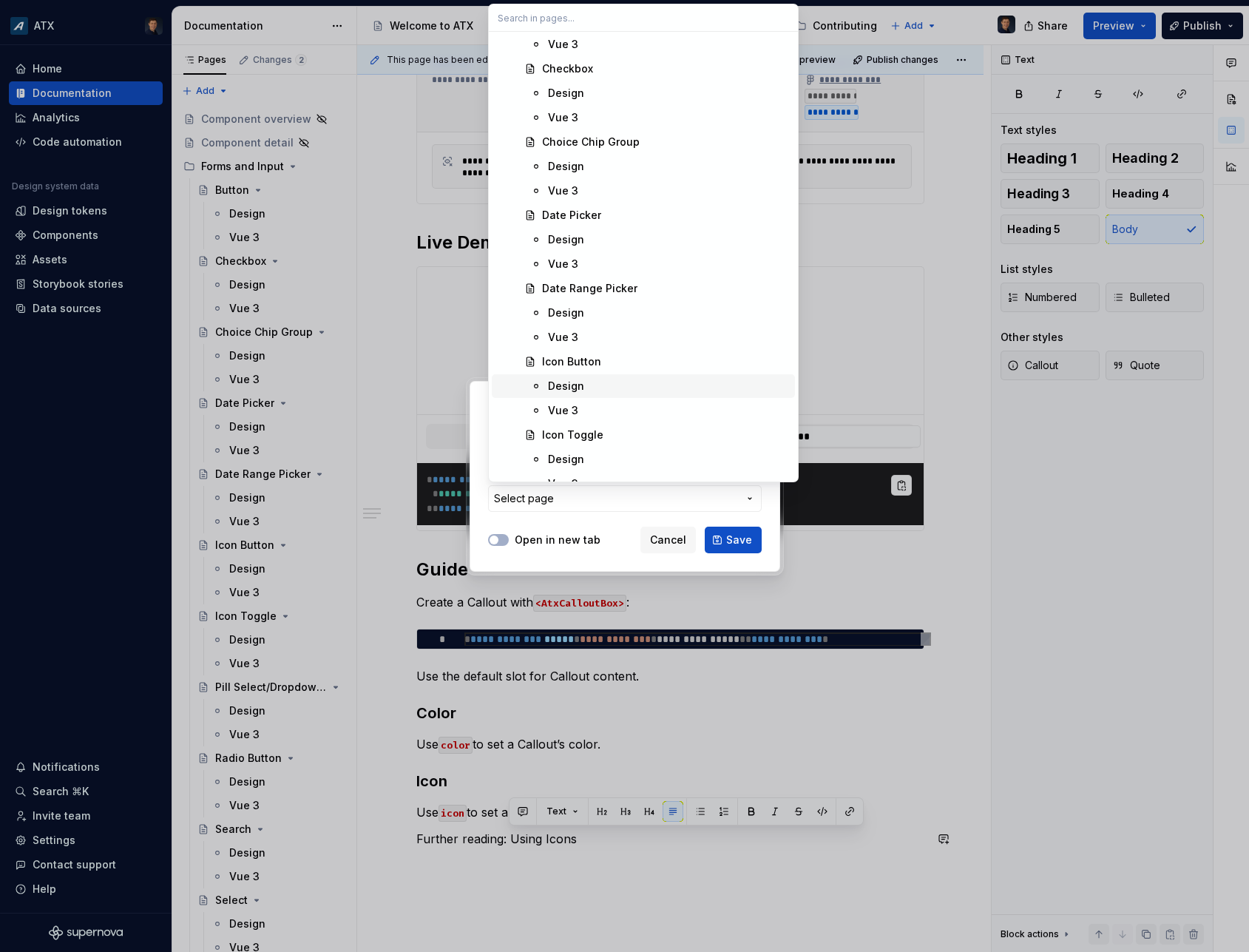
scroll to position [0, 0]
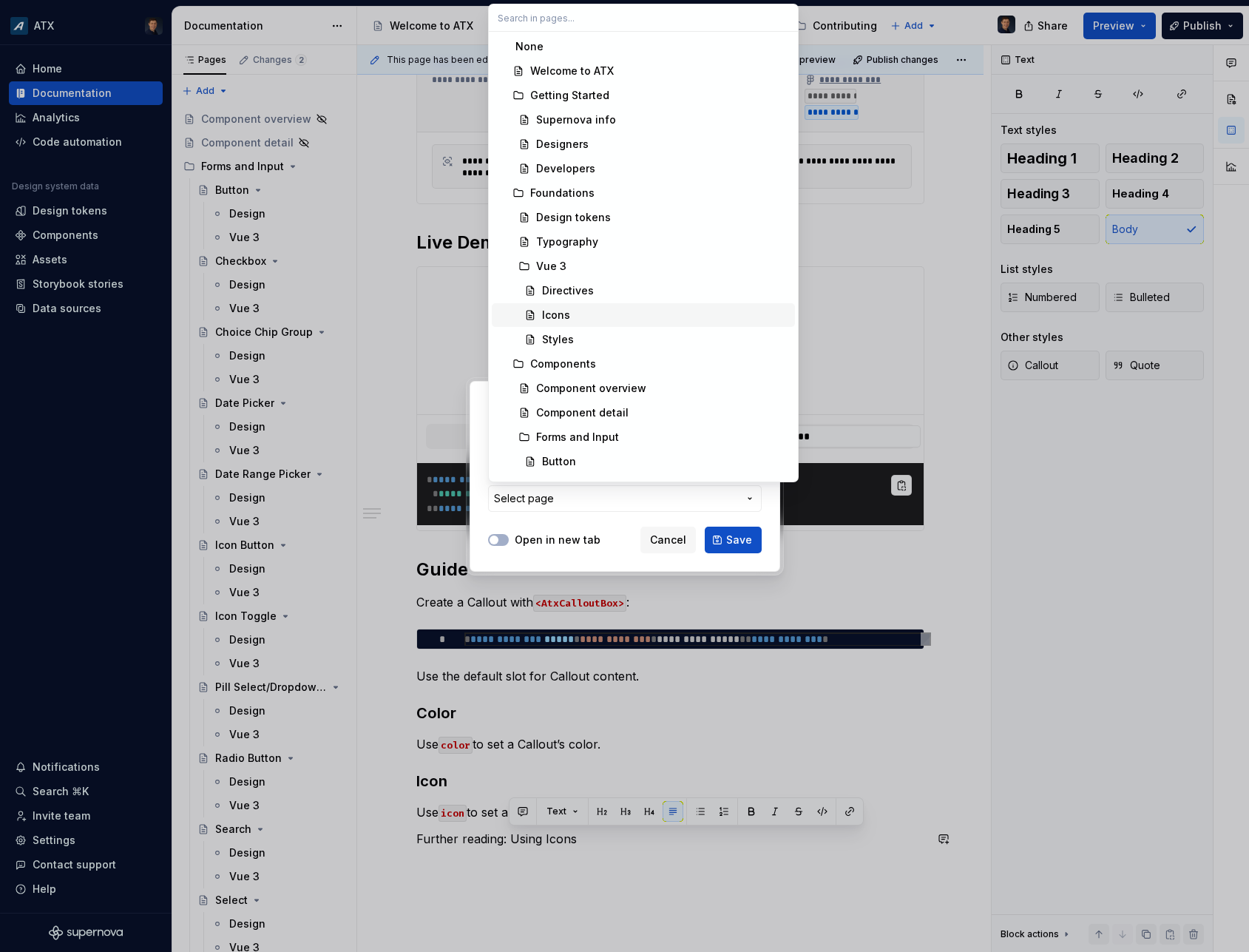
click at [593, 317] on div "Icons" at bounding box center [666, 315] width 247 height 15
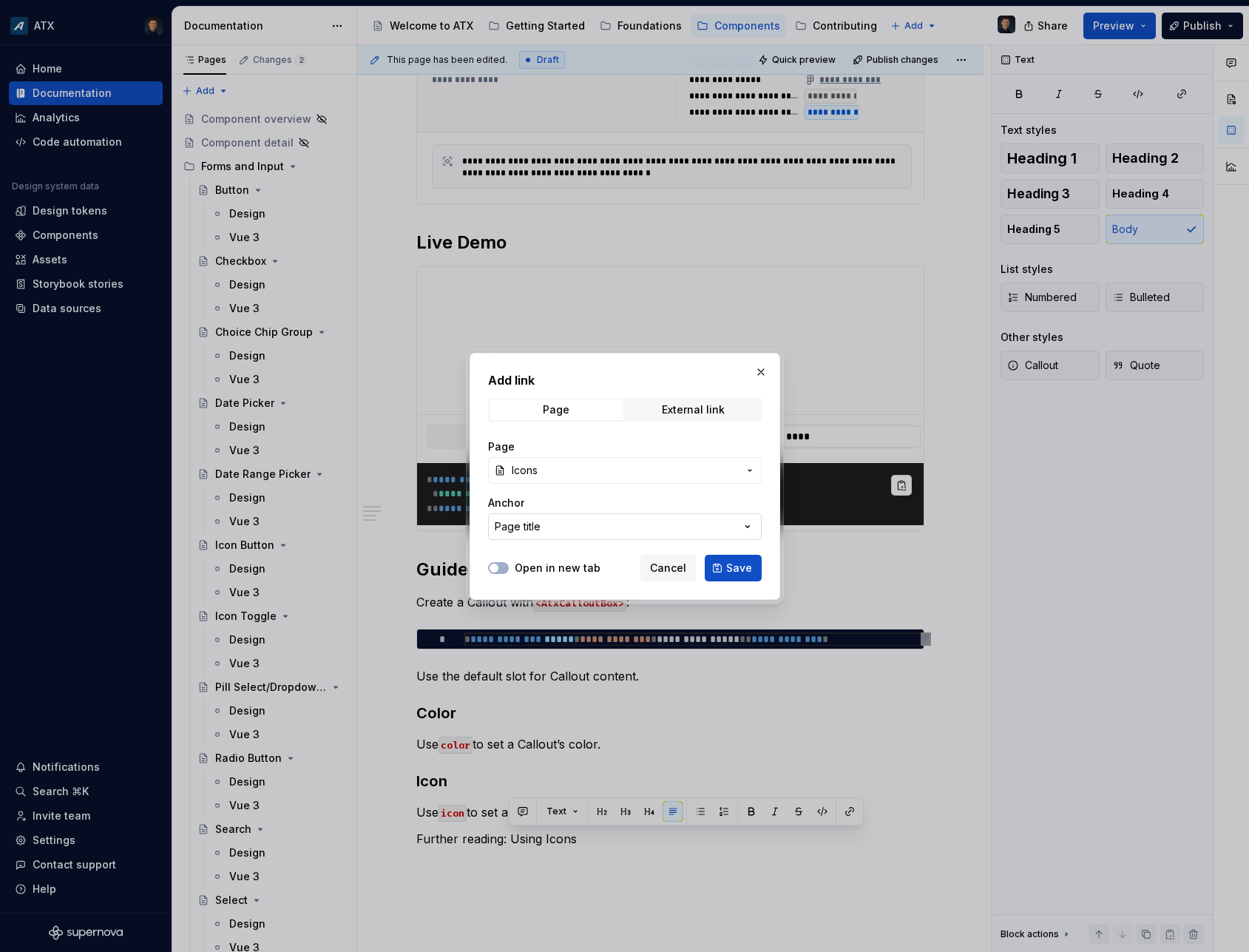
click at [641, 524] on button "Page title" at bounding box center [625, 527] width 274 height 27
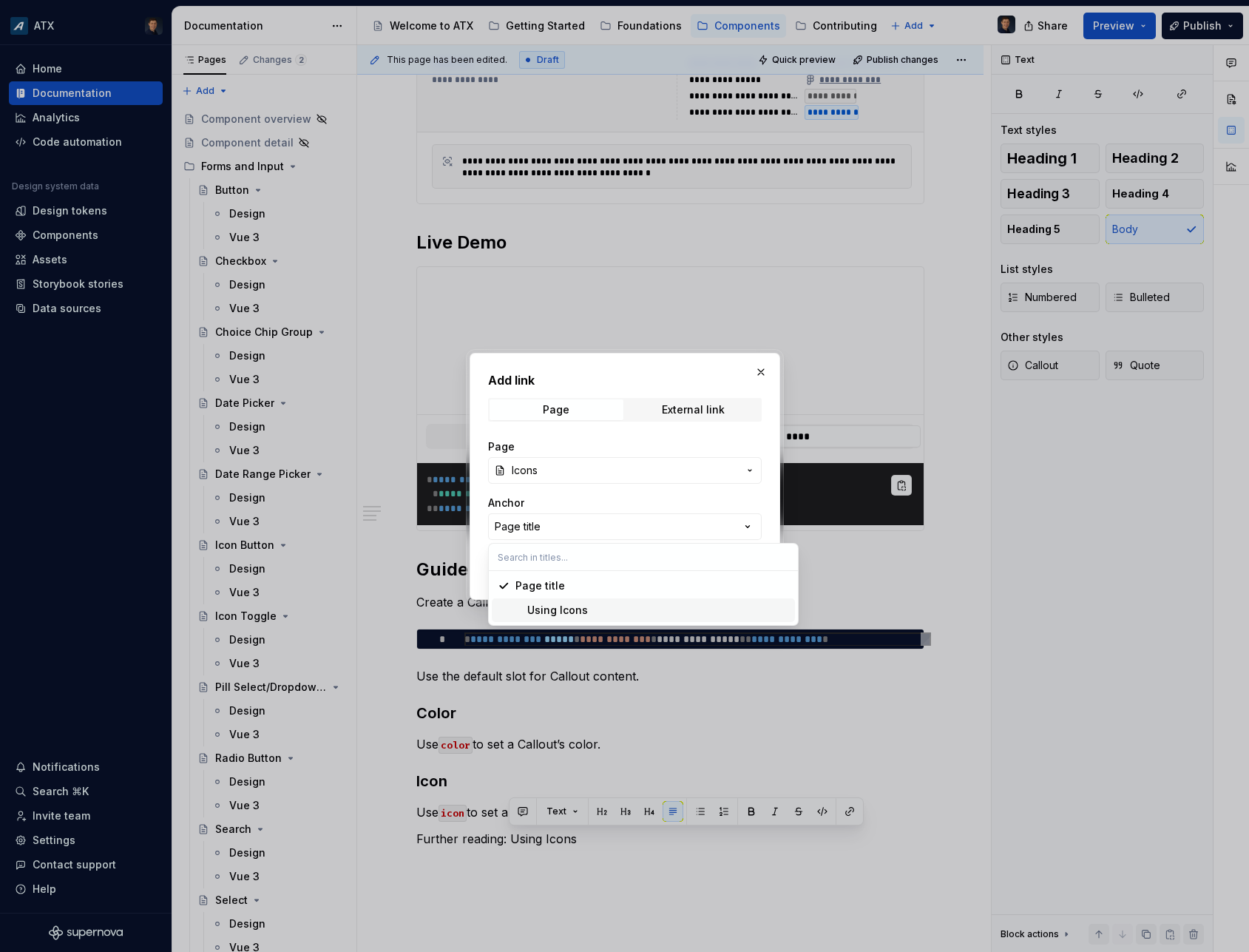
click at [589, 612] on div "Using Icons" at bounding box center [652, 610] width 274 height 15
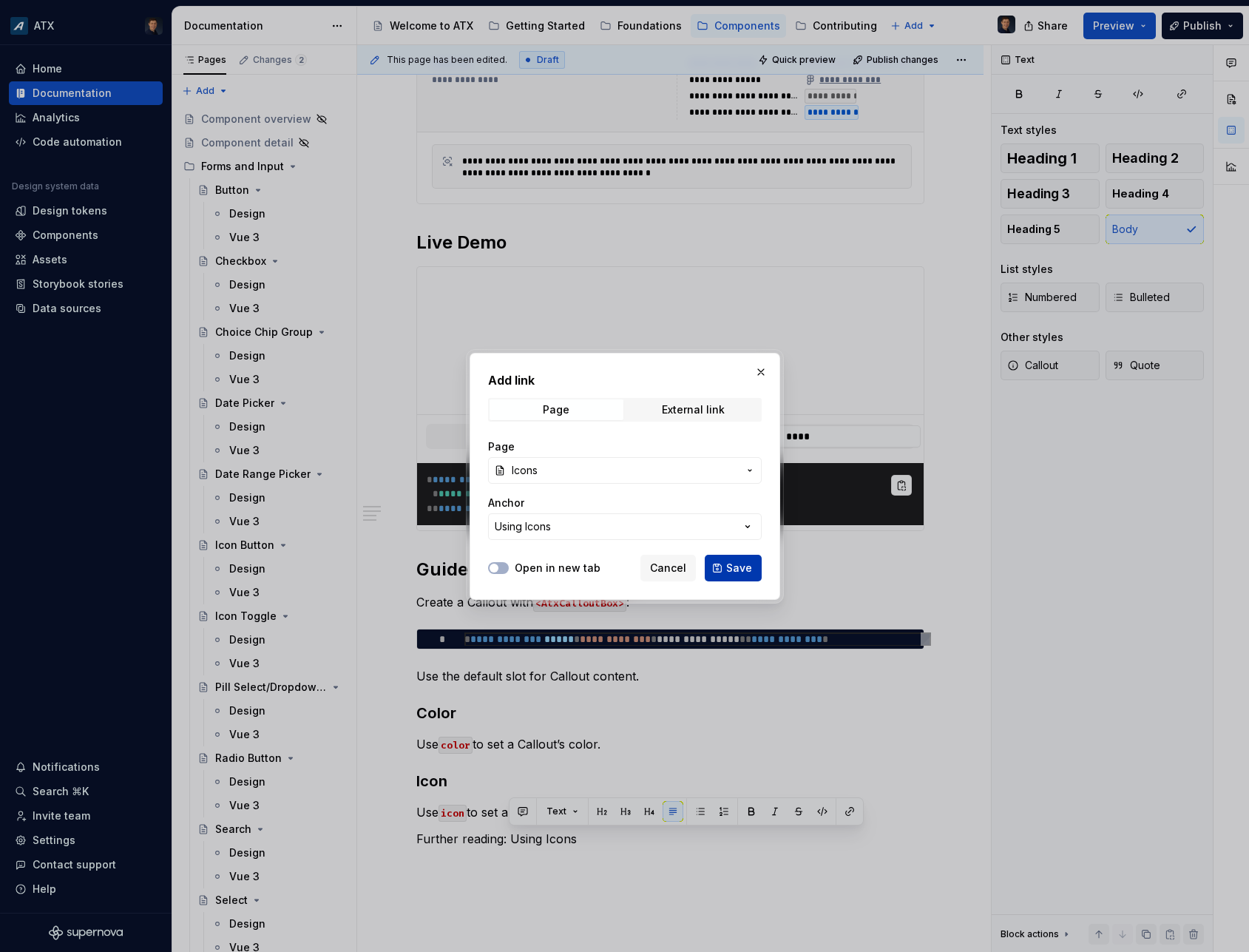
click at [739, 566] on span "Save" at bounding box center [739, 568] width 26 height 15
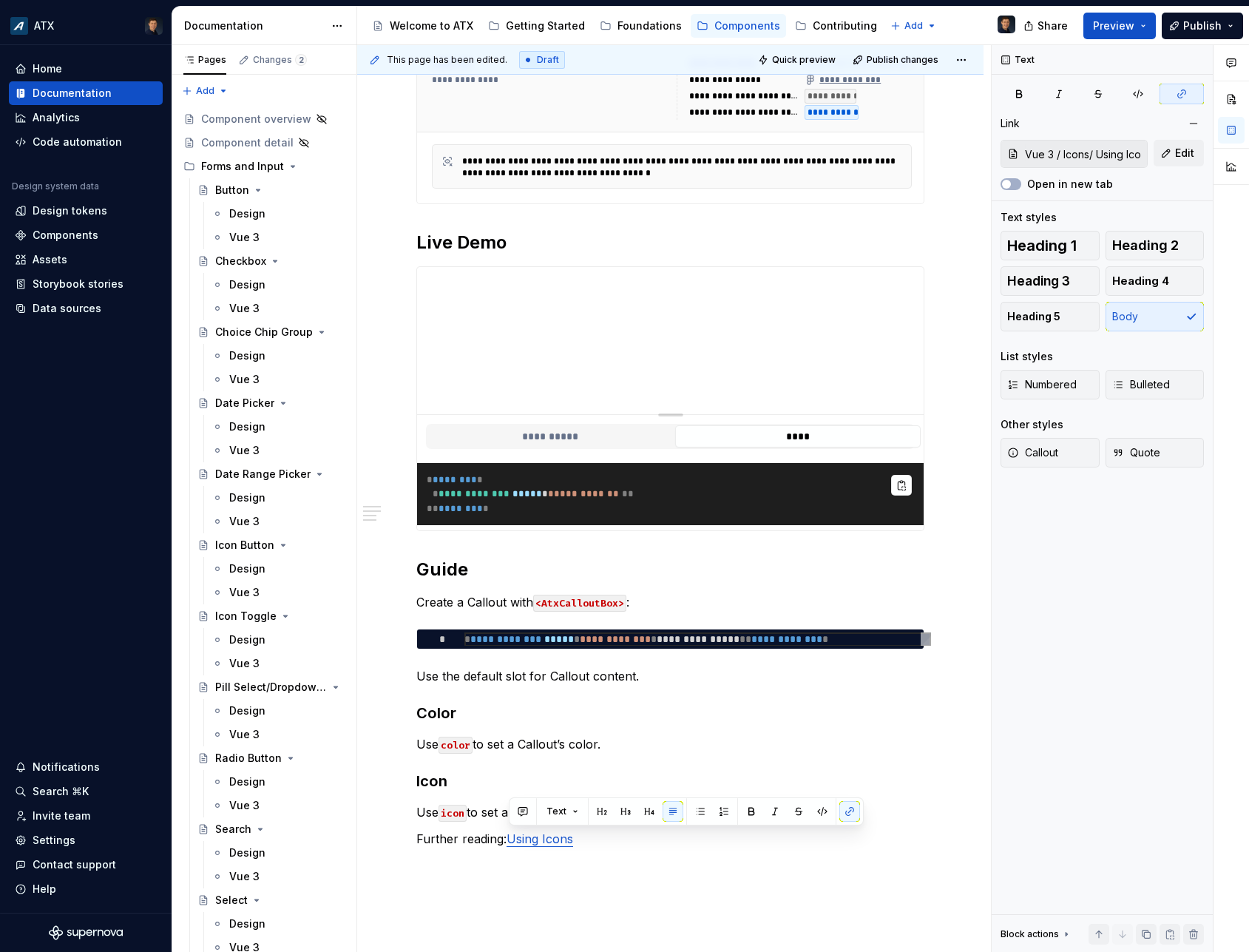
scroll to position [572, 0]
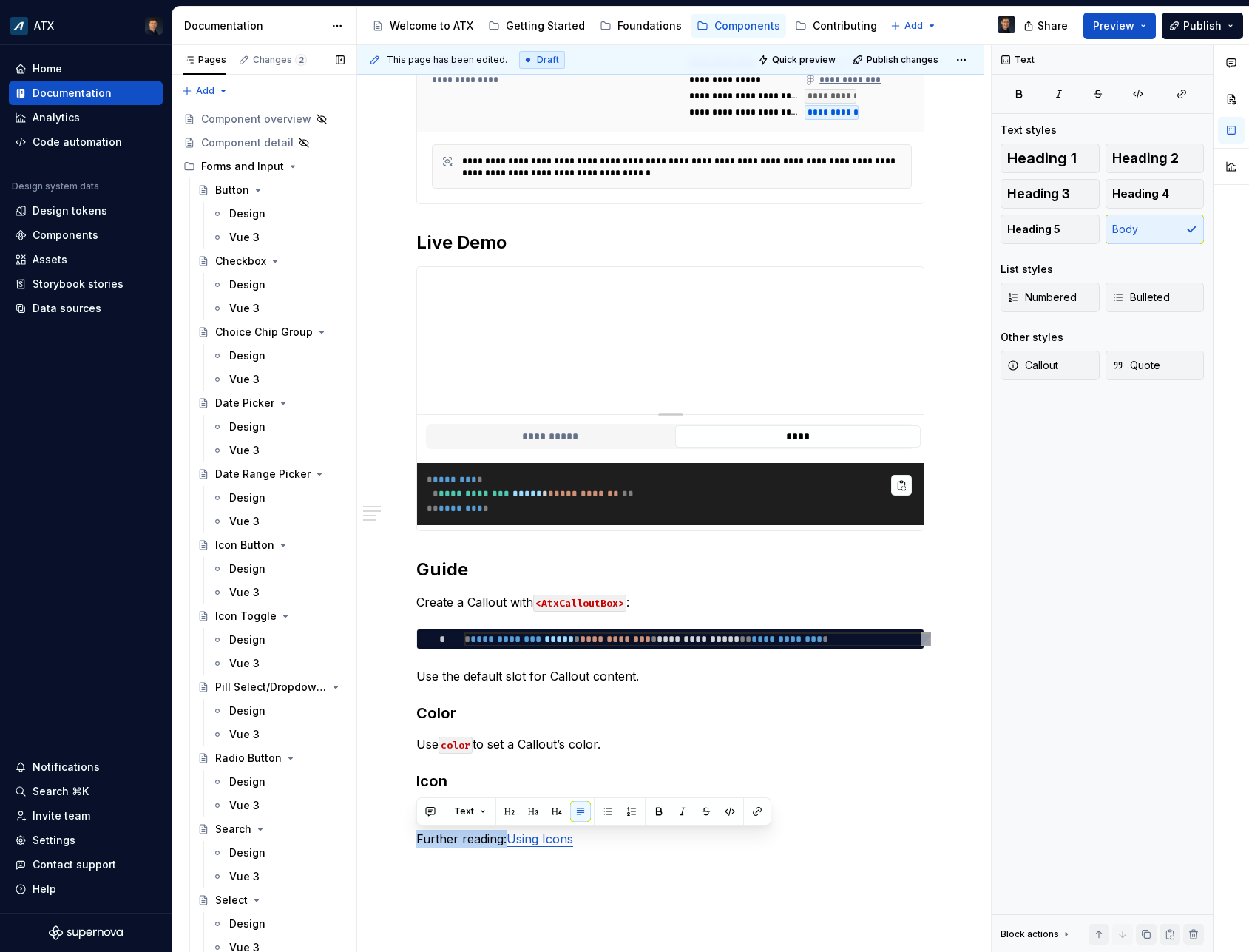
drag, startPoint x: 505, startPoint y: 840, endPoint x: 353, endPoint y: 830, distance: 152.3
click at [357, 829] on div "**********" at bounding box center [670, 417] width 626 height 1466
click at [653, 811] on button "button" at bounding box center [659, 811] width 21 height 21
click at [630, 855] on div "**********" at bounding box center [670, 292] width 508 height 1145
click at [600, 846] on p "Further reading: Using Icons" at bounding box center [670, 839] width 508 height 18
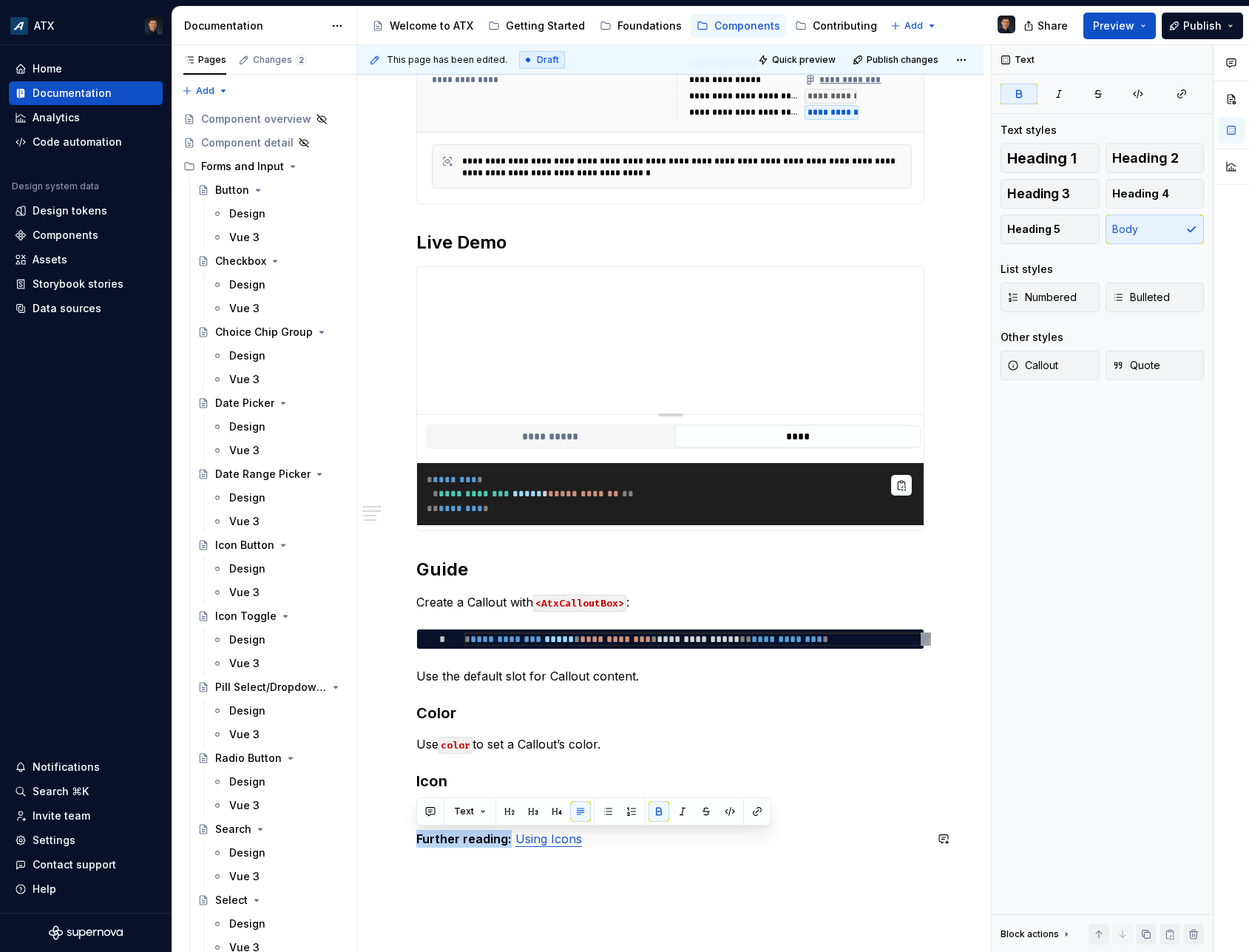
click at [551, 863] on div "**********" at bounding box center [670, 292] width 508 height 1145
click at [646, 885] on div "**********" at bounding box center [670, 417] width 626 height 1466
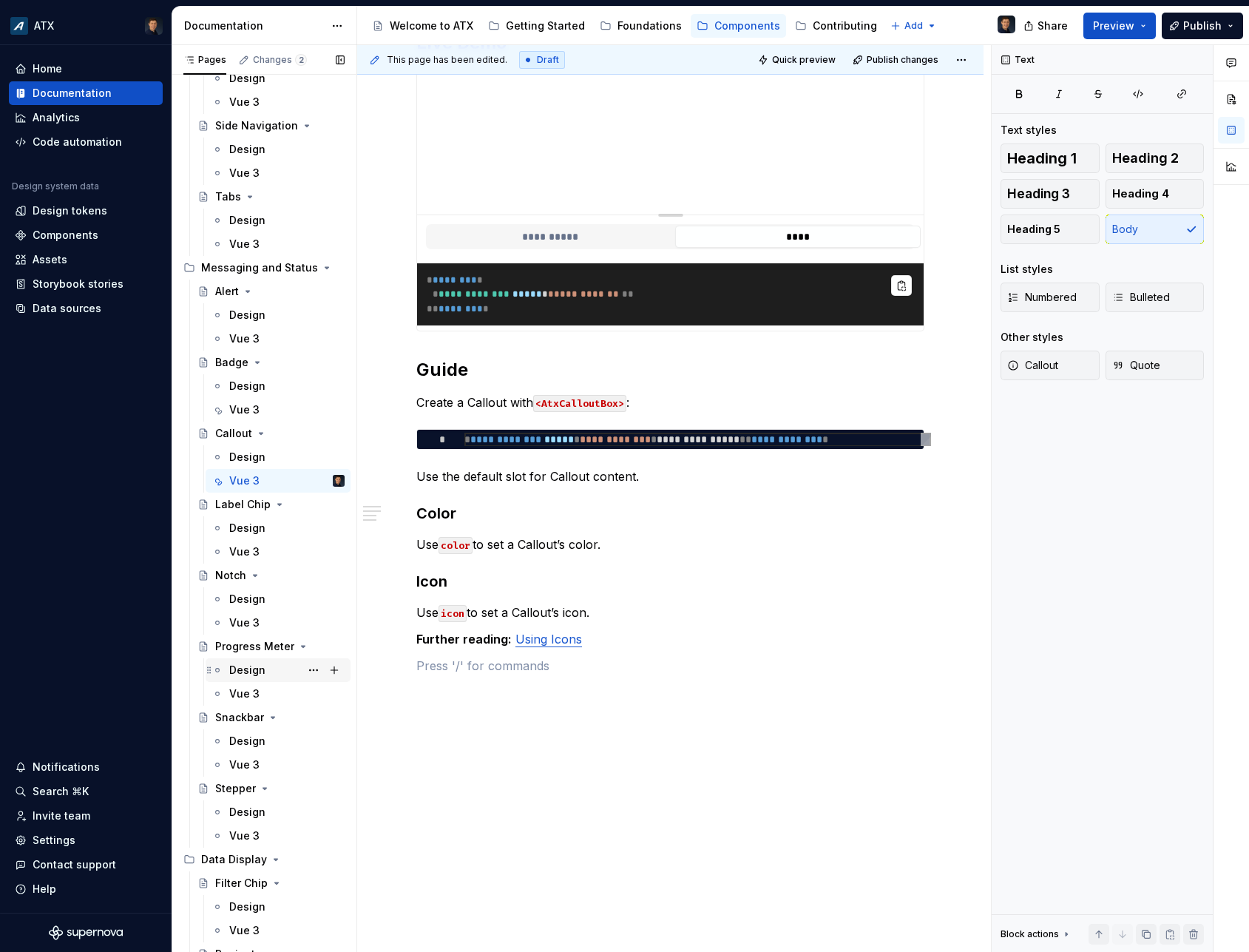
scroll to position [2130, 0]
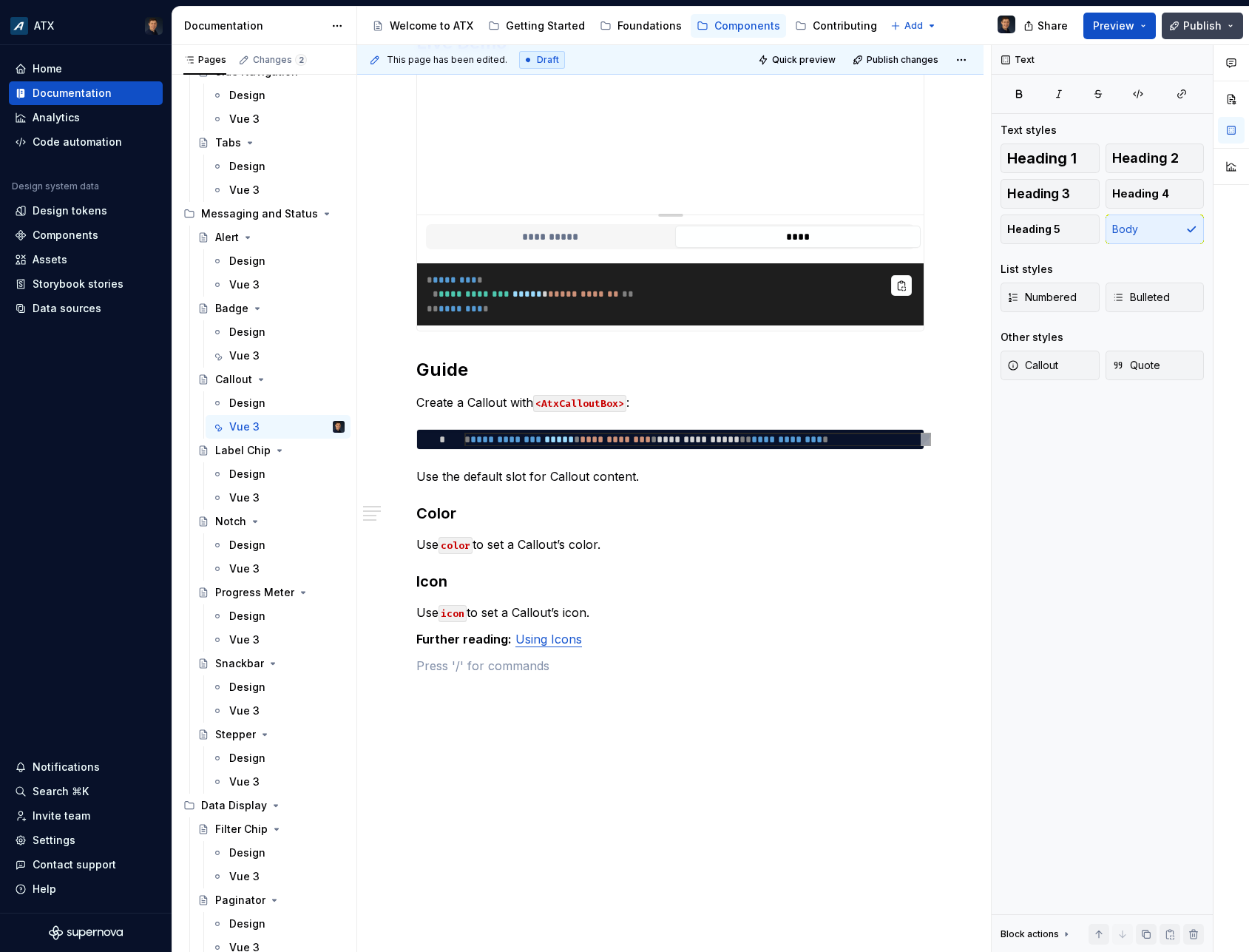
click at [1219, 30] on span "Publish" at bounding box center [1203, 26] width 39 height 15
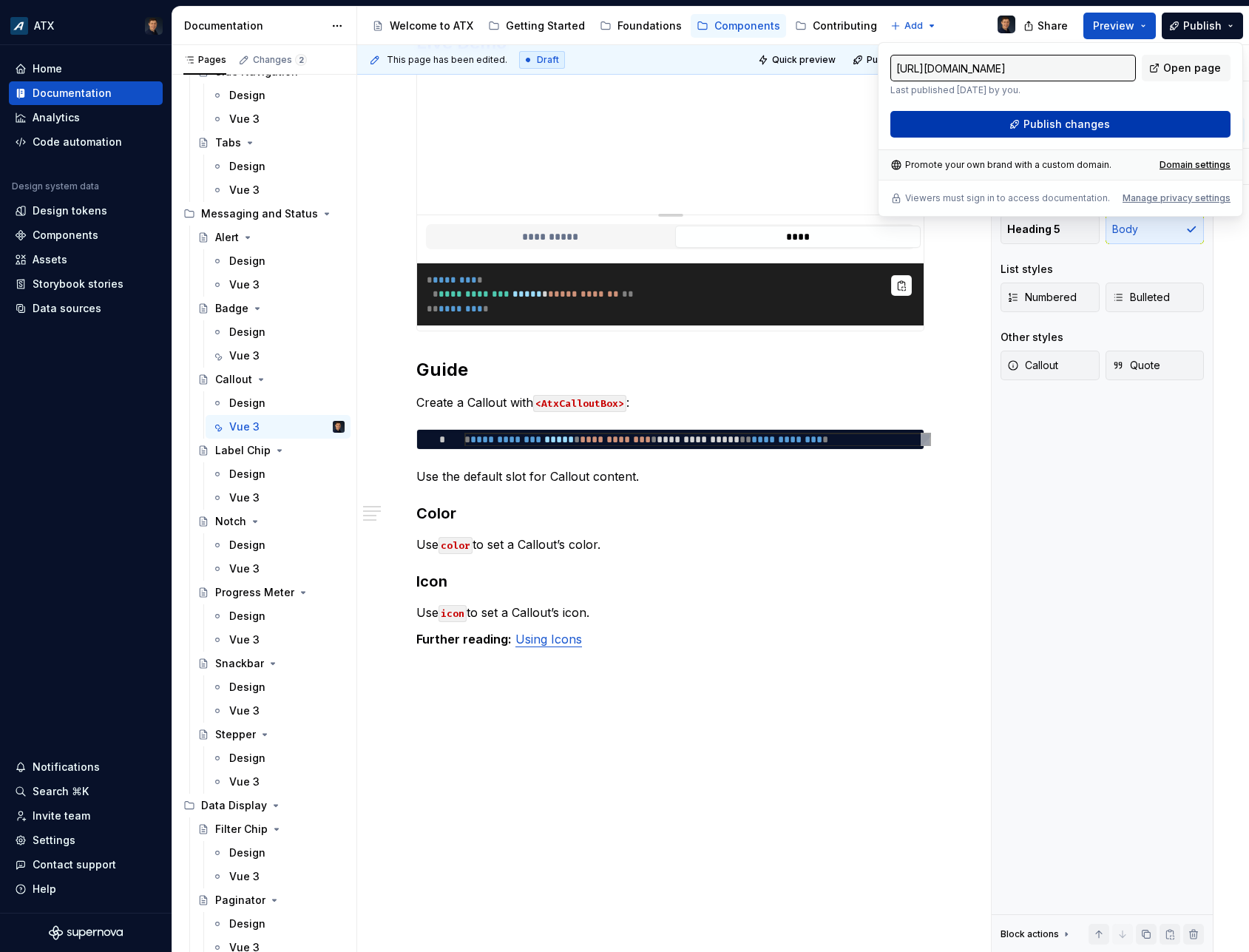
click at [1133, 132] on button "Publish changes" at bounding box center [1060, 124] width 340 height 27
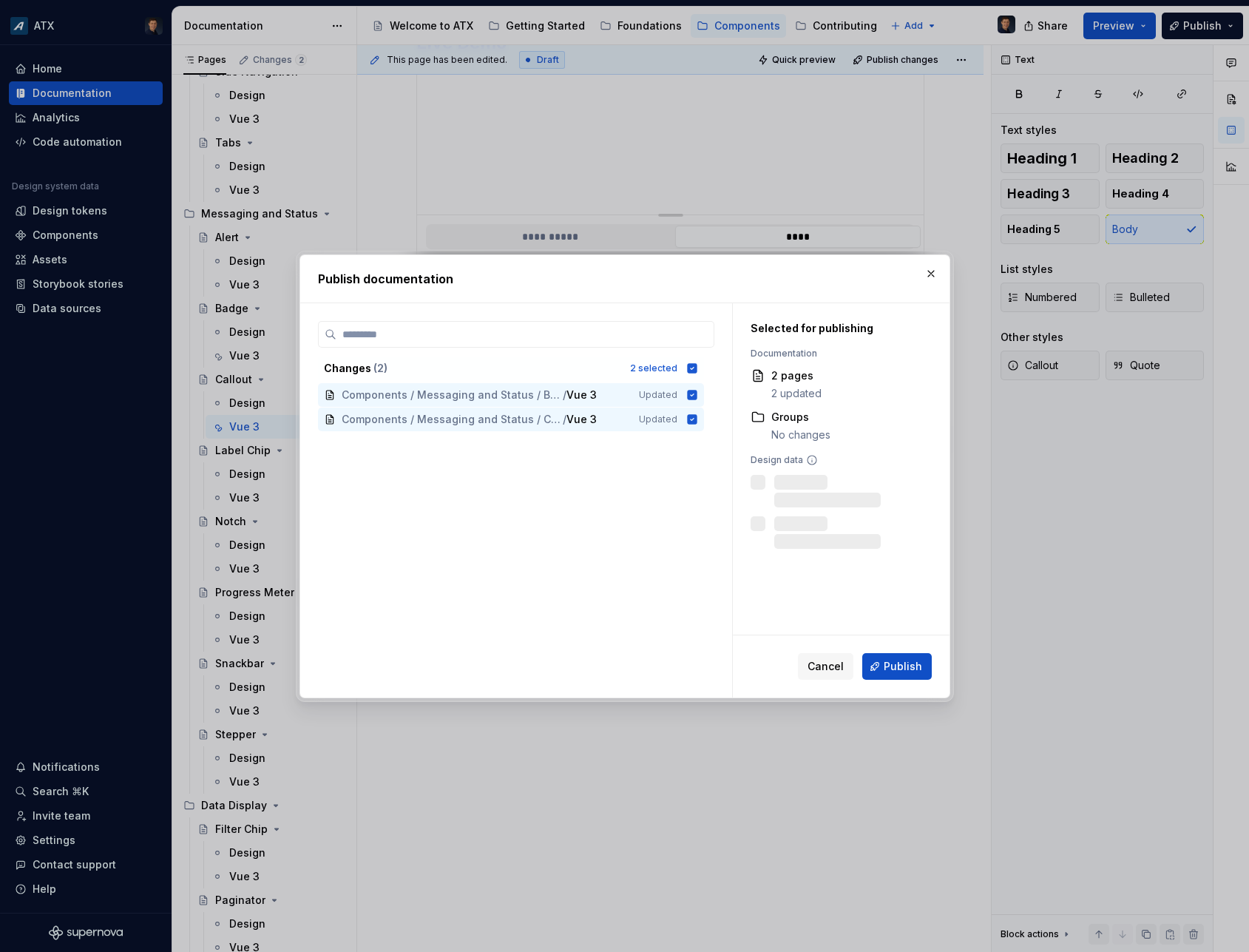
scroll to position [771, 0]
click at [908, 665] on span "Publish" at bounding box center [903, 666] width 39 height 15
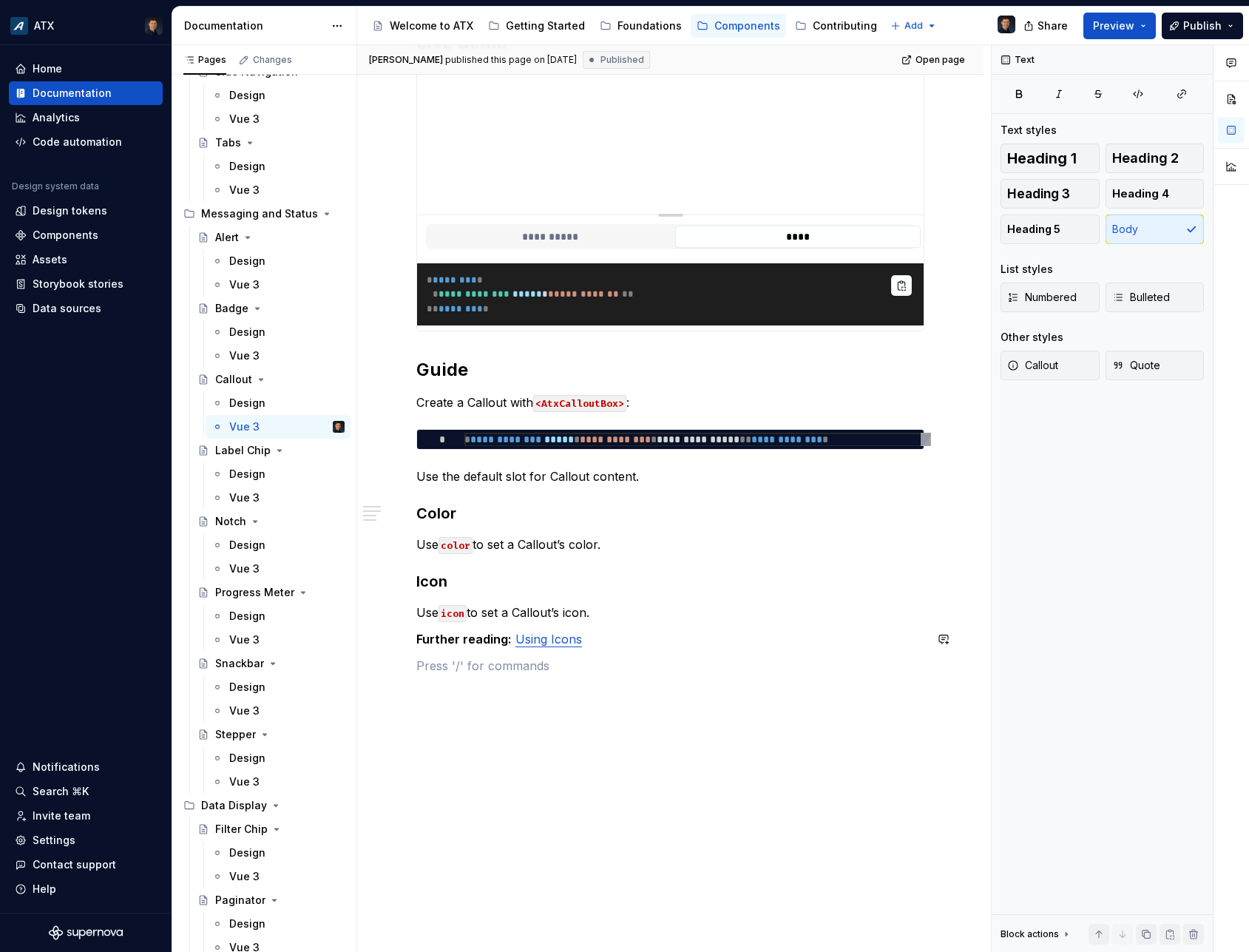
click at [685, 649] on div "**********" at bounding box center [670, 97] width 508 height 1154
click at [259, 495] on div "Vue 3" at bounding box center [286, 498] width 115 height 21
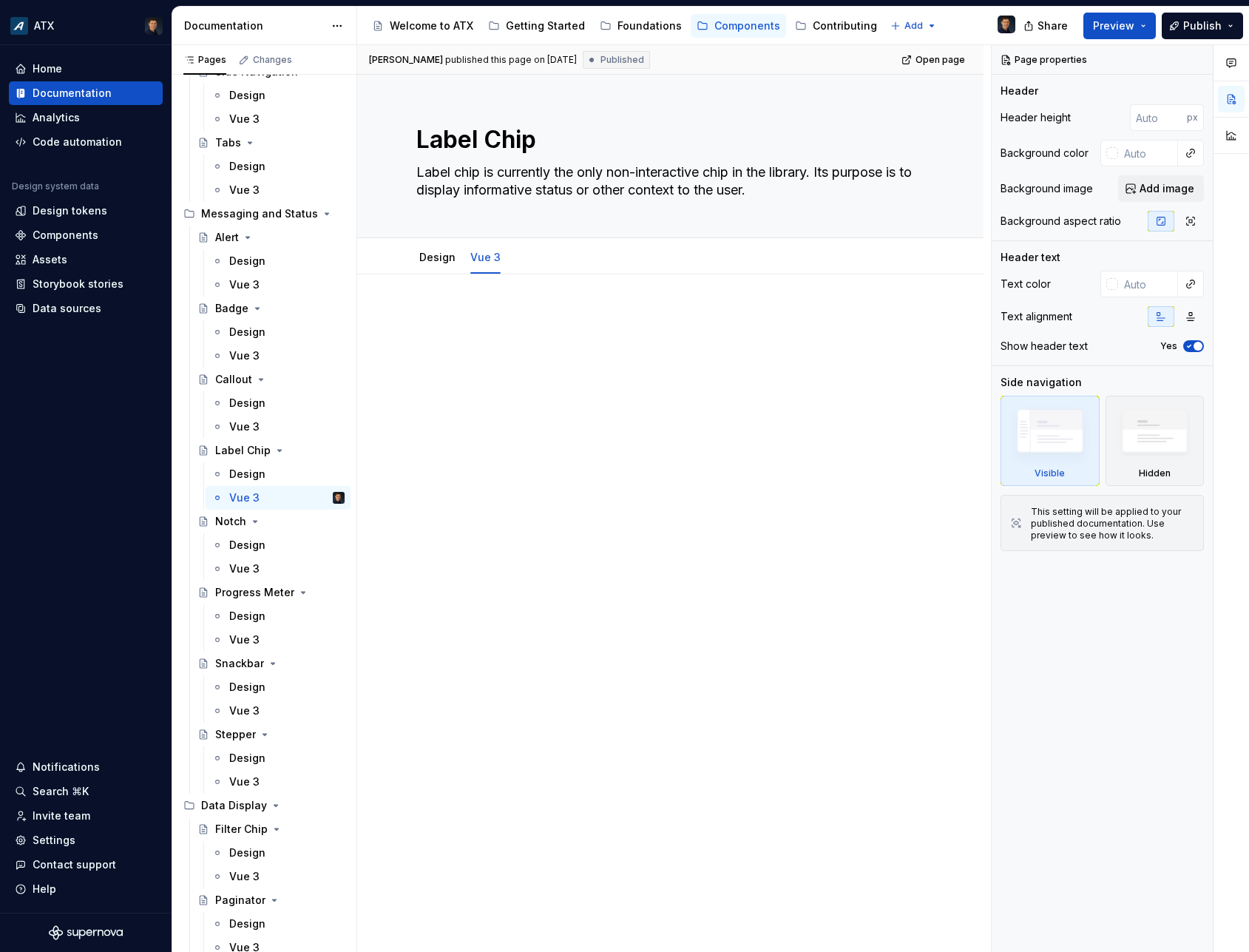
click at [687, 368] on div at bounding box center [670, 347] width 508 height 74
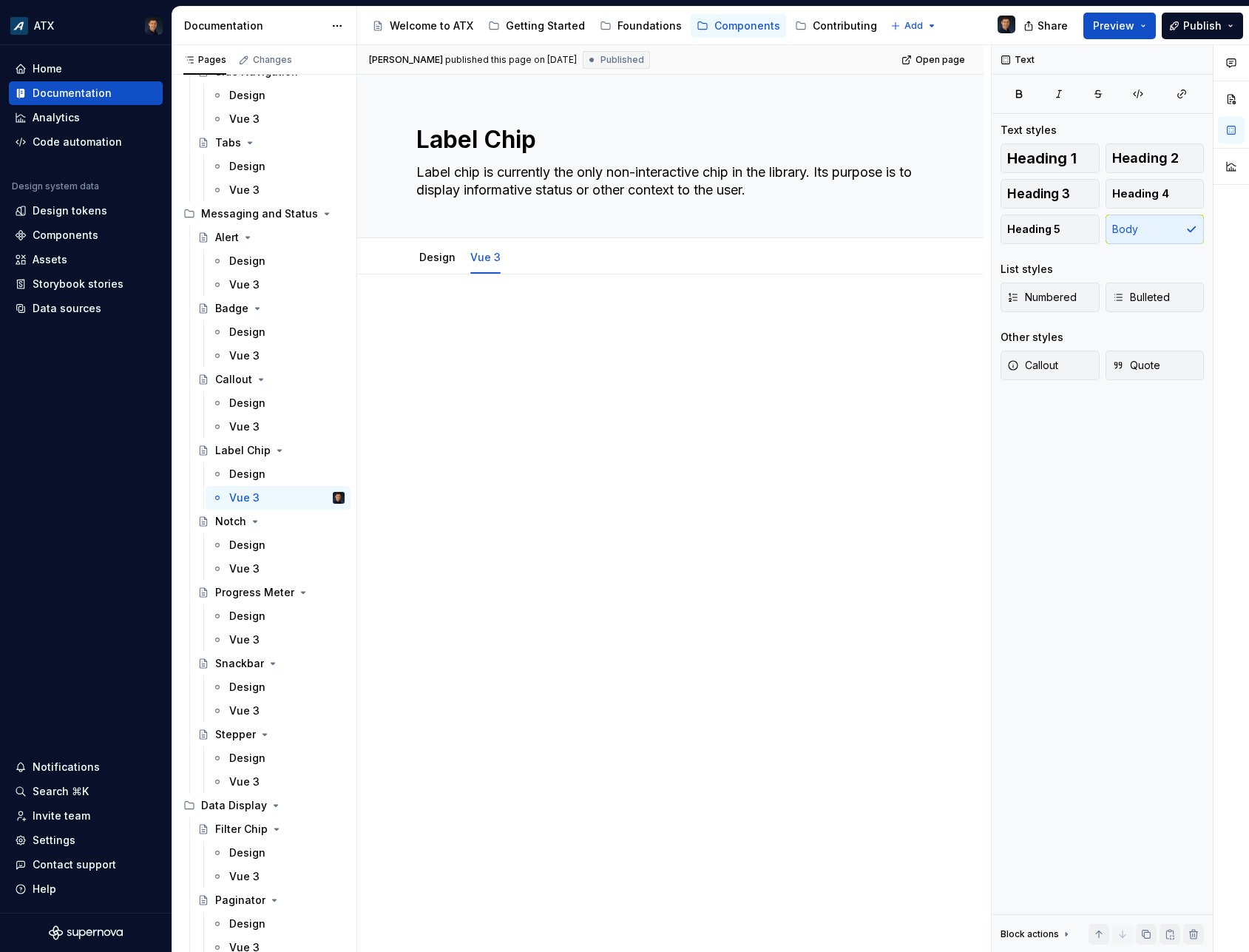
click at [522, 305] on div at bounding box center [670, 472] width 626 height 395
click at [245, 425] on div "Vue 3" at bounding box center [244, 427] width 30 height 15
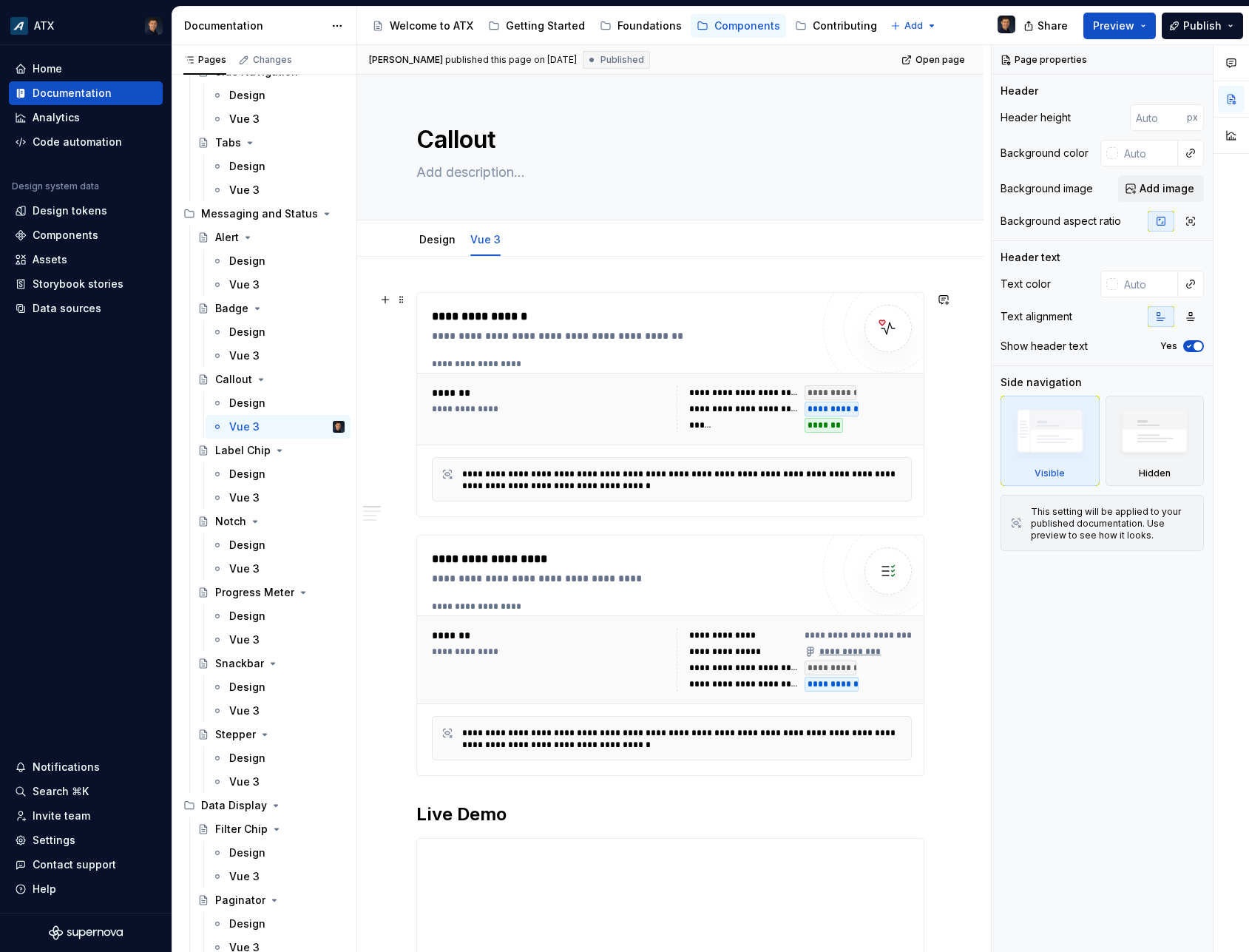
click at [545, 312] on div "**********" at bounding box center [626, 317] width 387 height 18
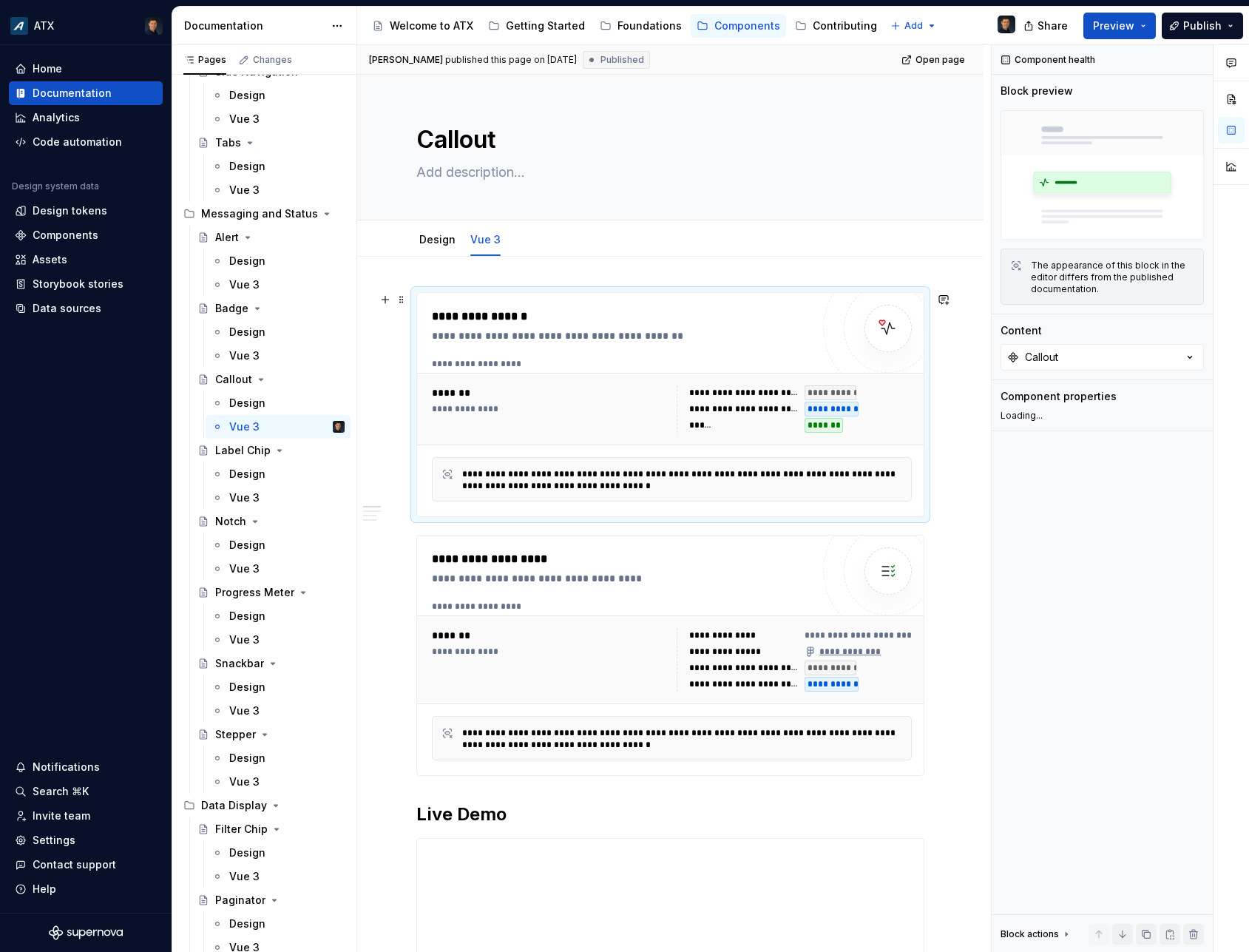
scroll to position [466, 0]
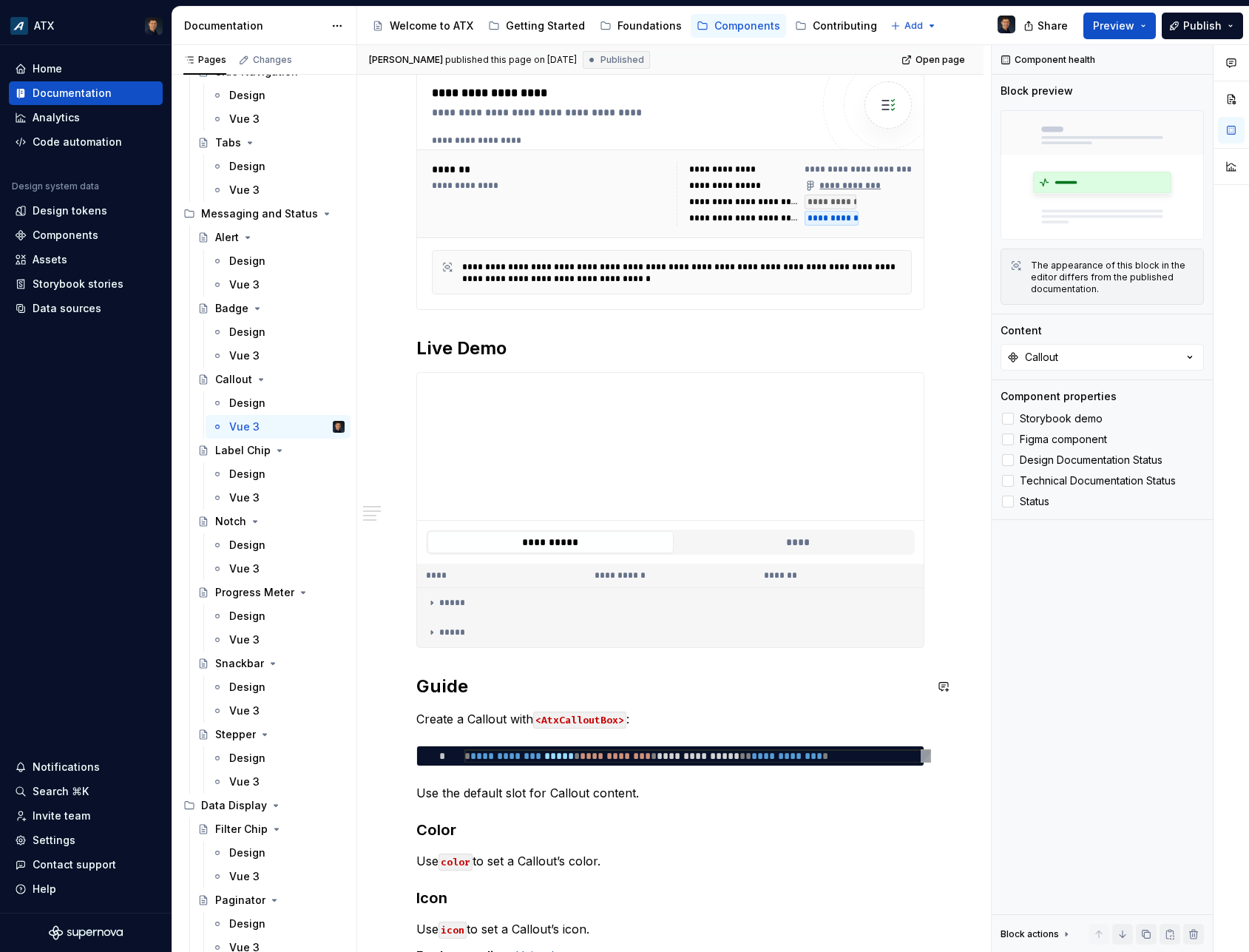
click at [561, 686] on h2 "Guide" at bounding box center [670, 686] width 508 height 24
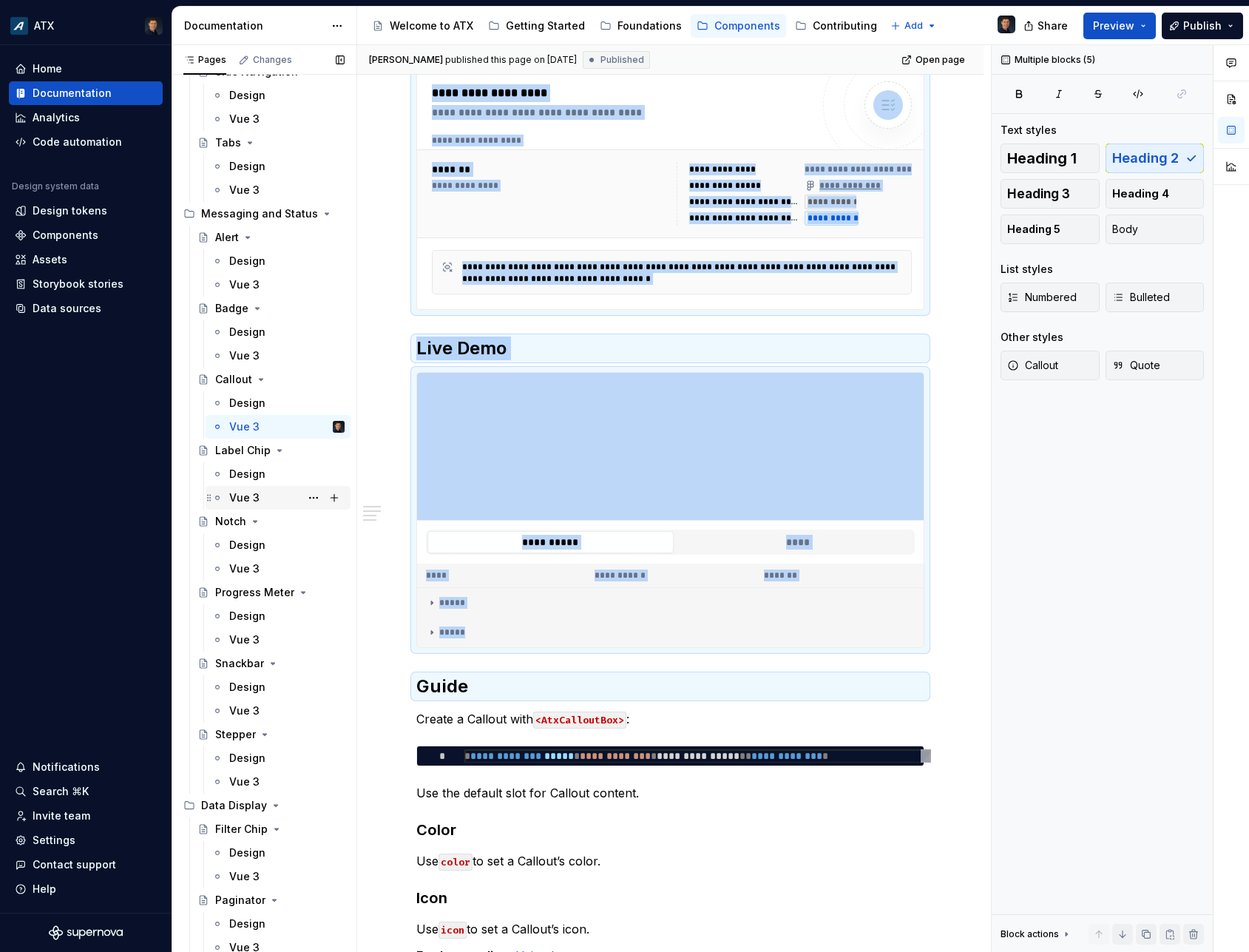
click at [246, 495] on div "Vue 3" at bounding box center [244, 498] width 30 height 15
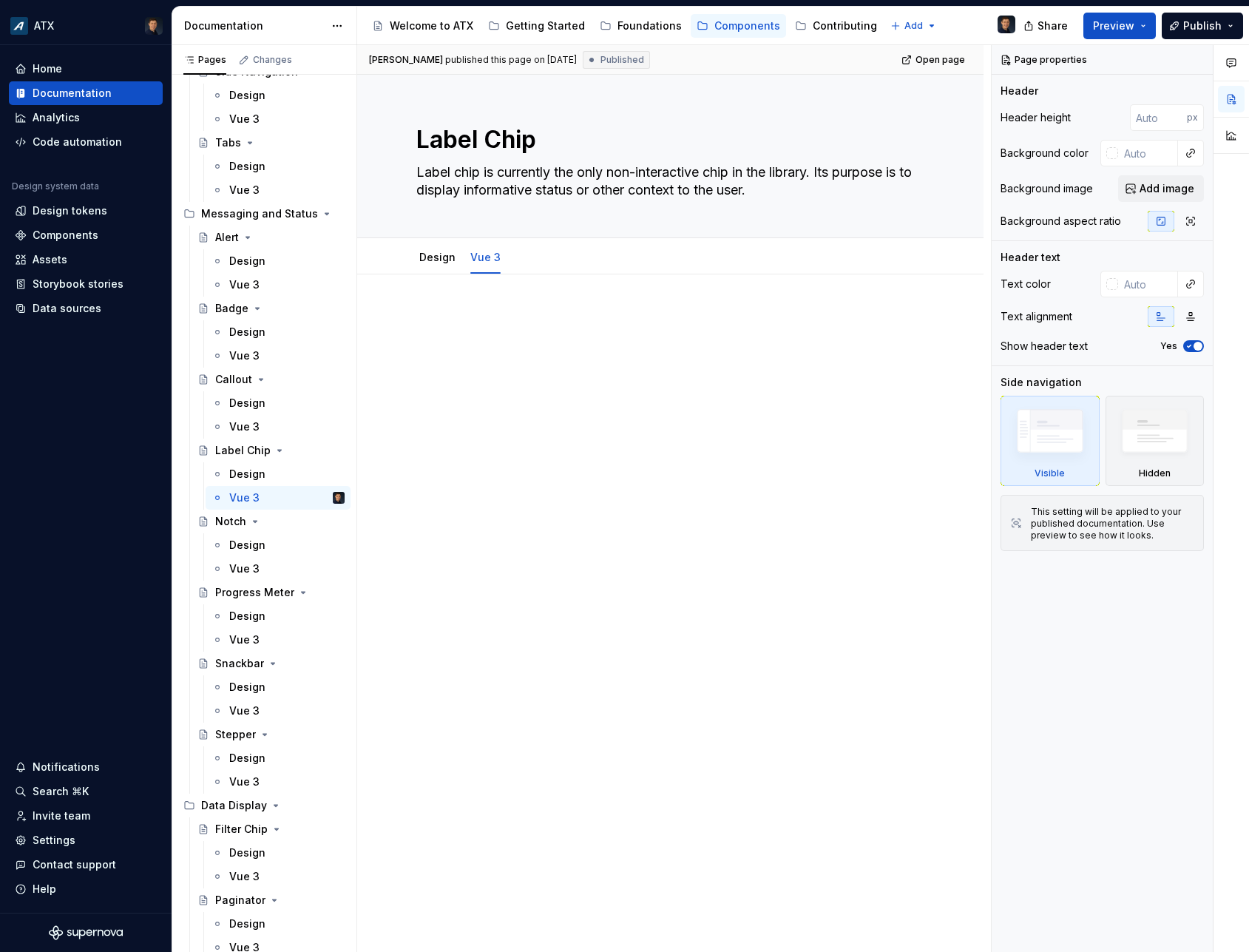
click at [475, 304] on div at bounding box center [670, 472] width 626 height 395
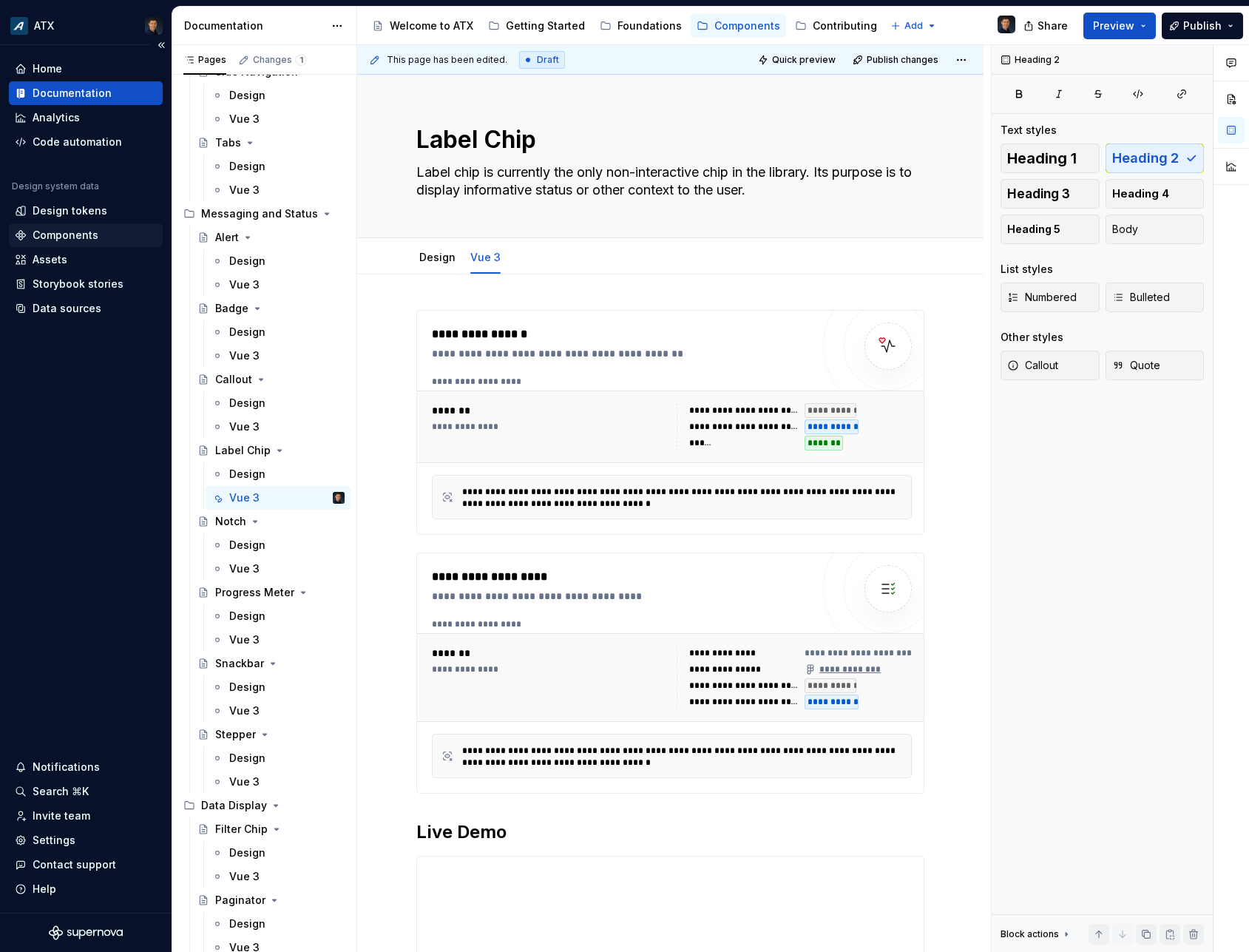
click at [39, 231] on div "Components" at bounding box center [65, 235] width 65 height 15
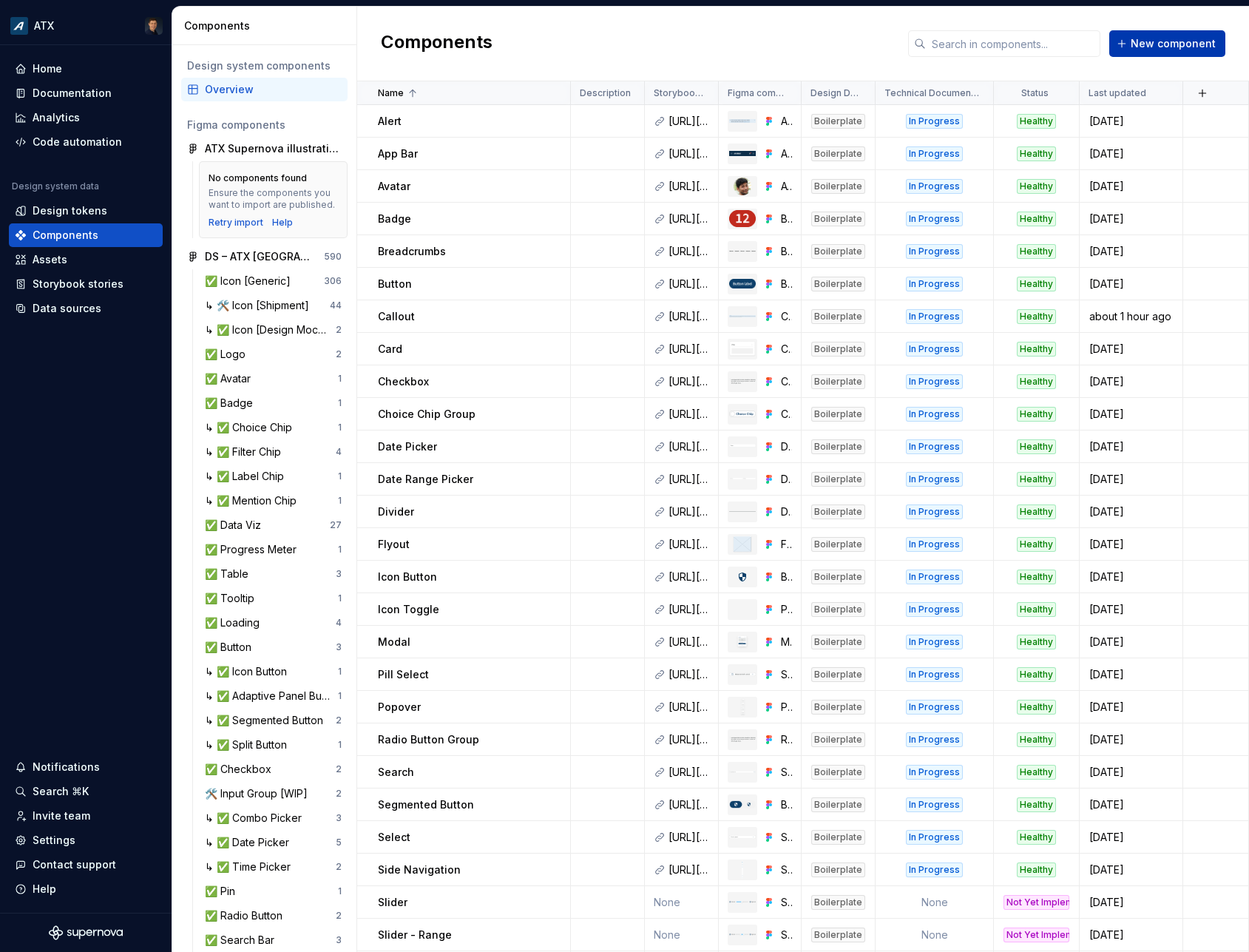
click at [1137, 33] on button "New component" at bounding box center [1168, 44] width 116 height 27
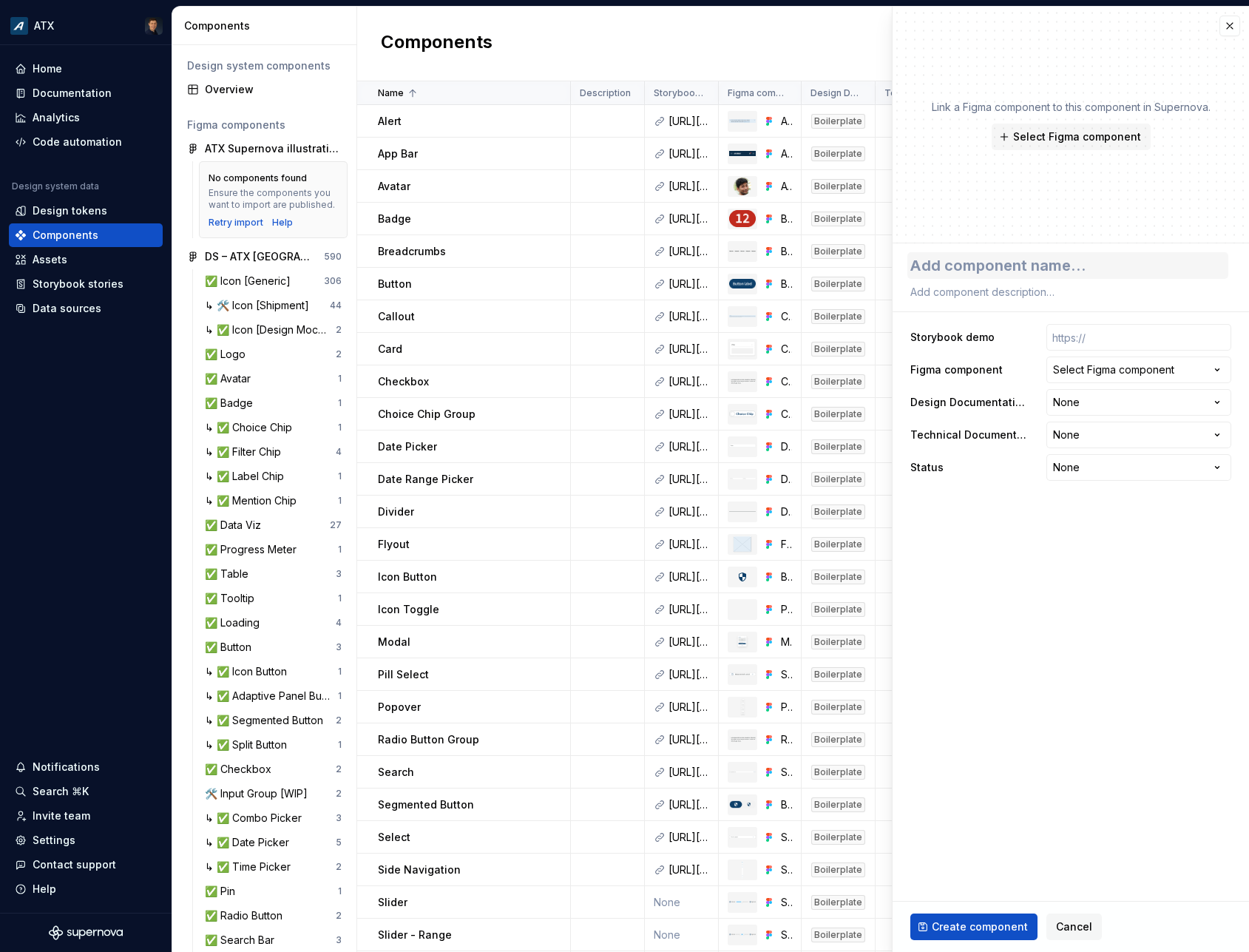
type textarea "*"
type textarea "L"
type textarea "*"
type textarea "La"
type textarea "*"
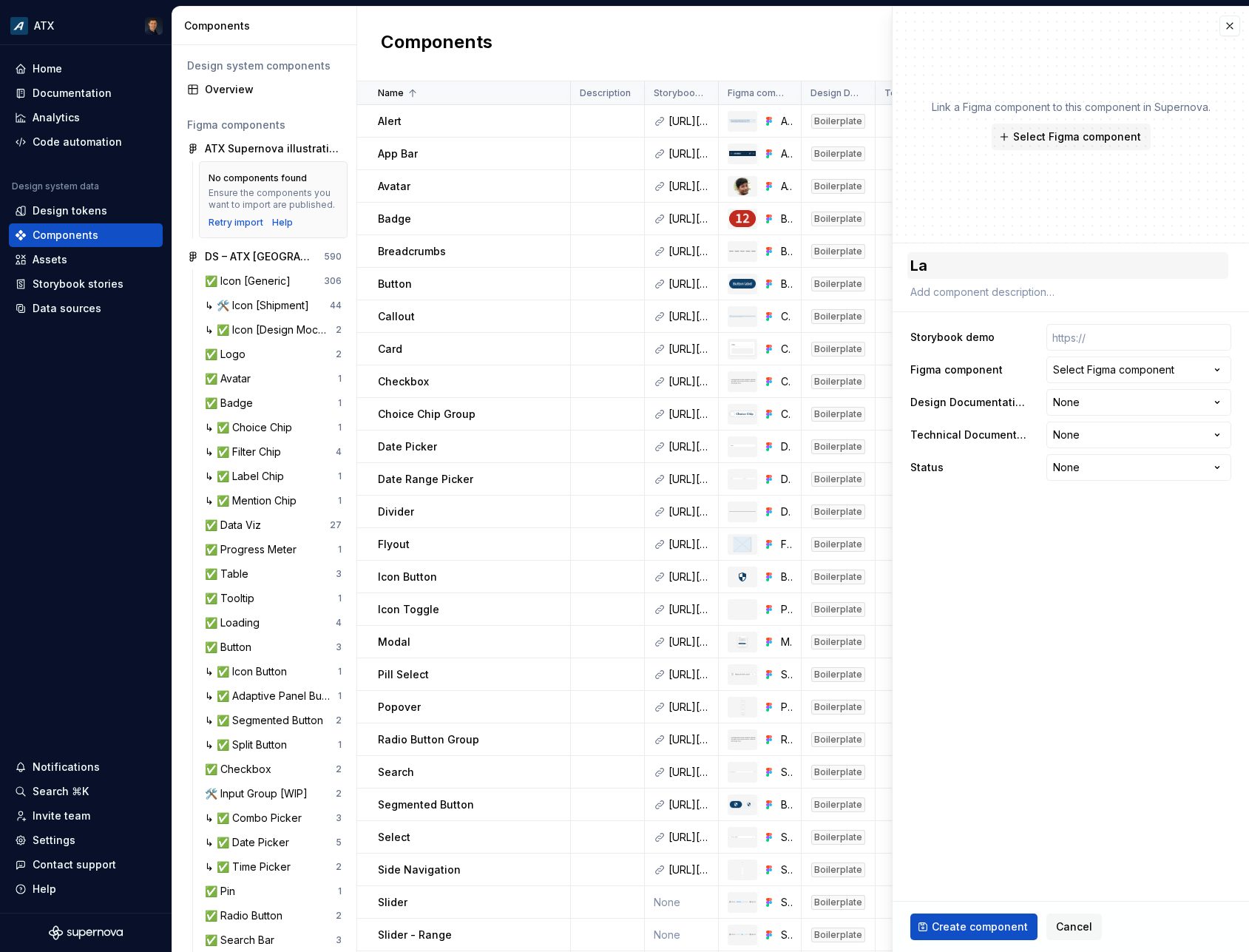
type textarea "Lab"
type textarea "*"
type textarea "Labe"
type textarea "*"
type textarea "Label"
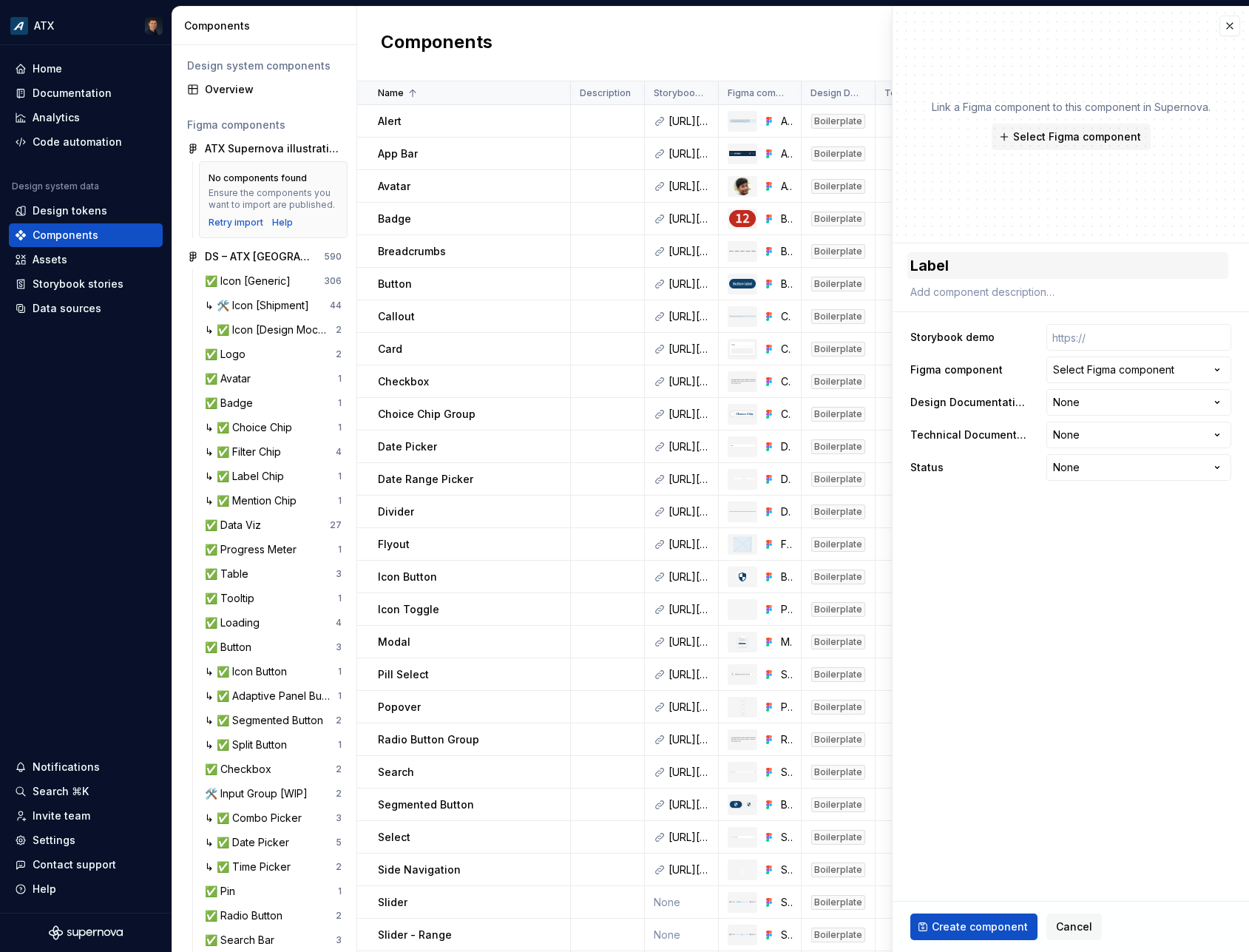
type textarea "*"
type textarea "Label"
type textarea "*"
type textarea "Label C"
type textarea "*"
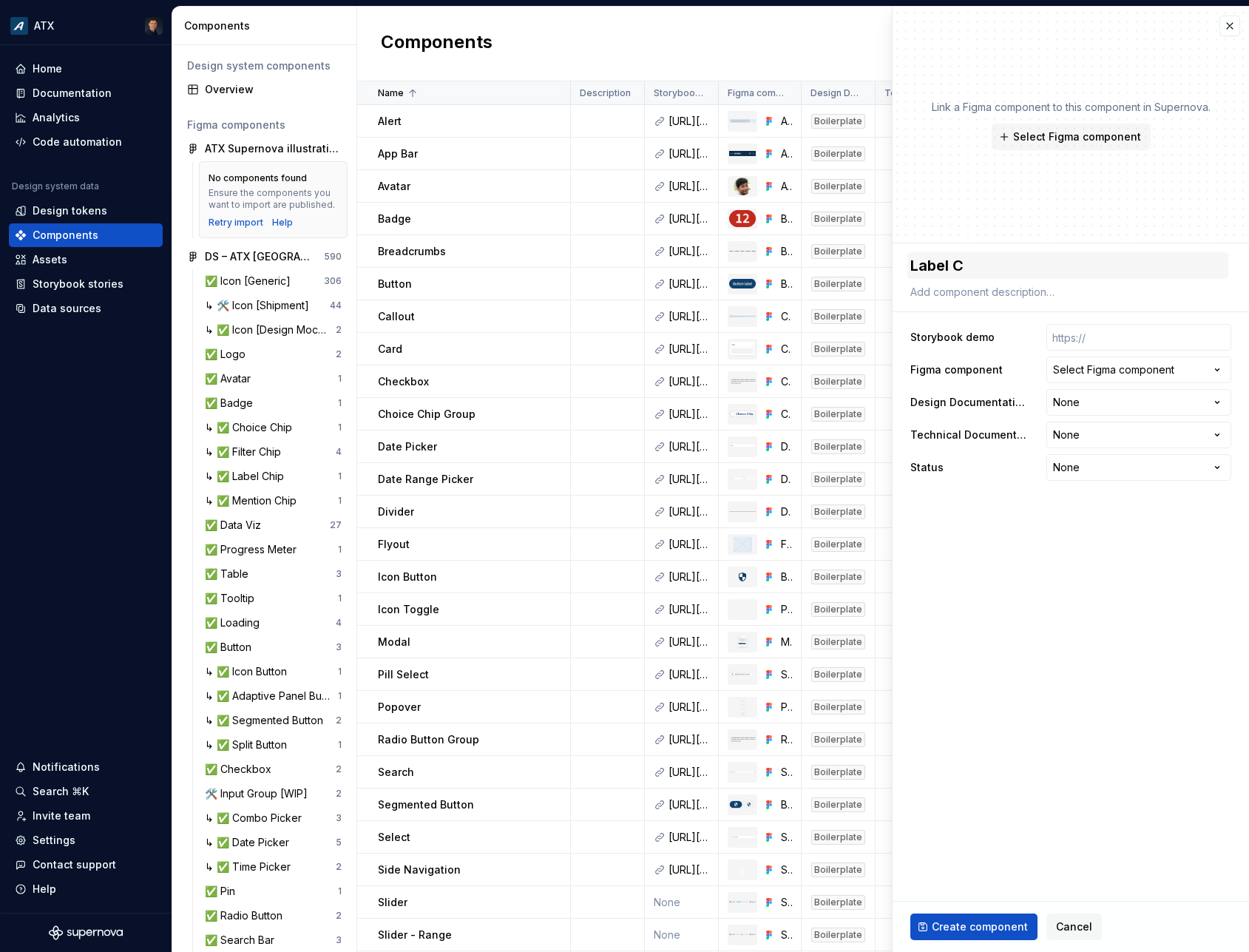
type textarea "Label Ch"
type textarea "*"
type textarea "Label Chi"
type textarea "*"
type textarea "Label Chip"
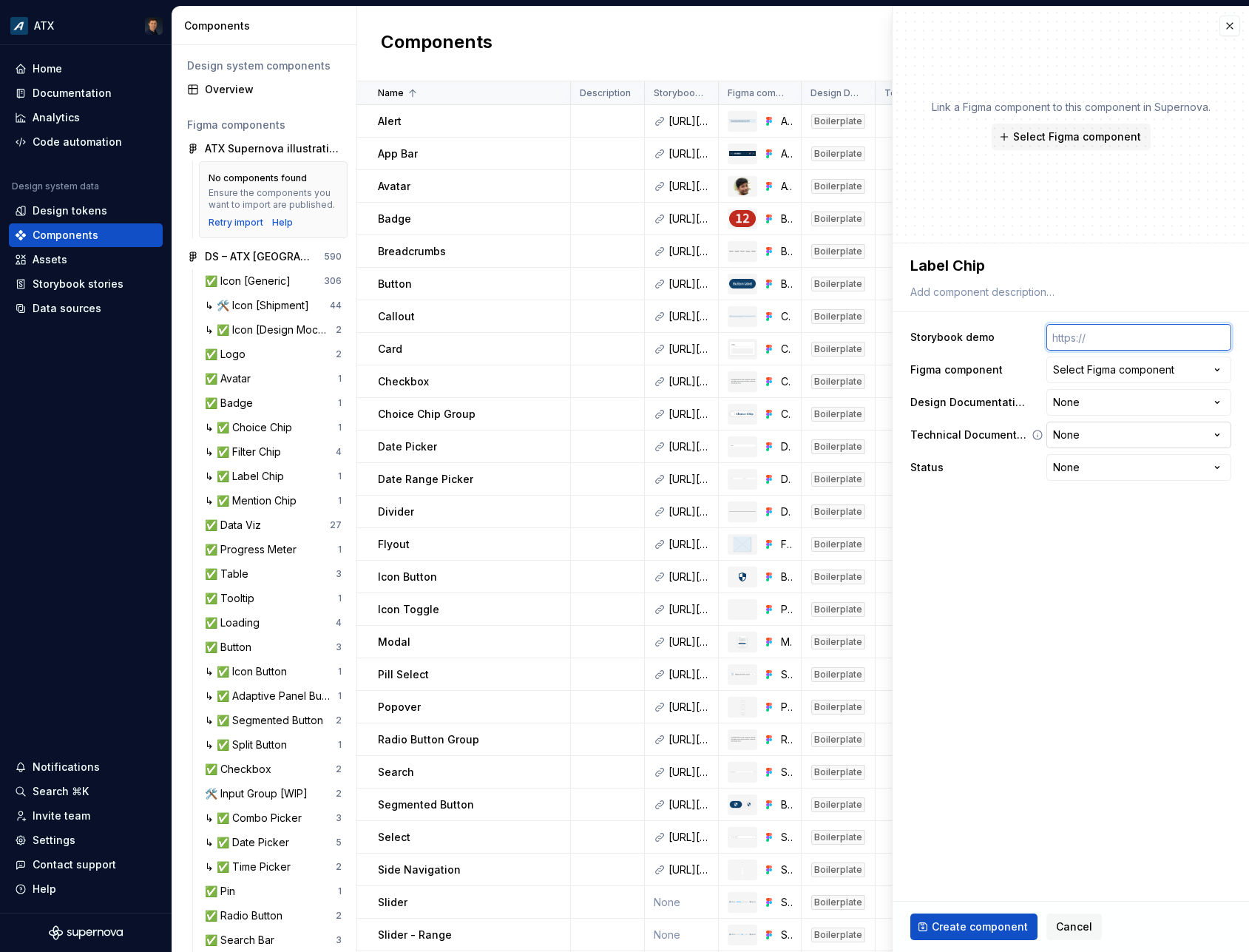
paste input "[URL][DOMAIN_NAME]"
type textarea "*"
type input "[URL][DOMAIN_NAME]"
click at [1117, 368] on div "Select Figma component" at bounding box center [1114, 370] width 121 height 15
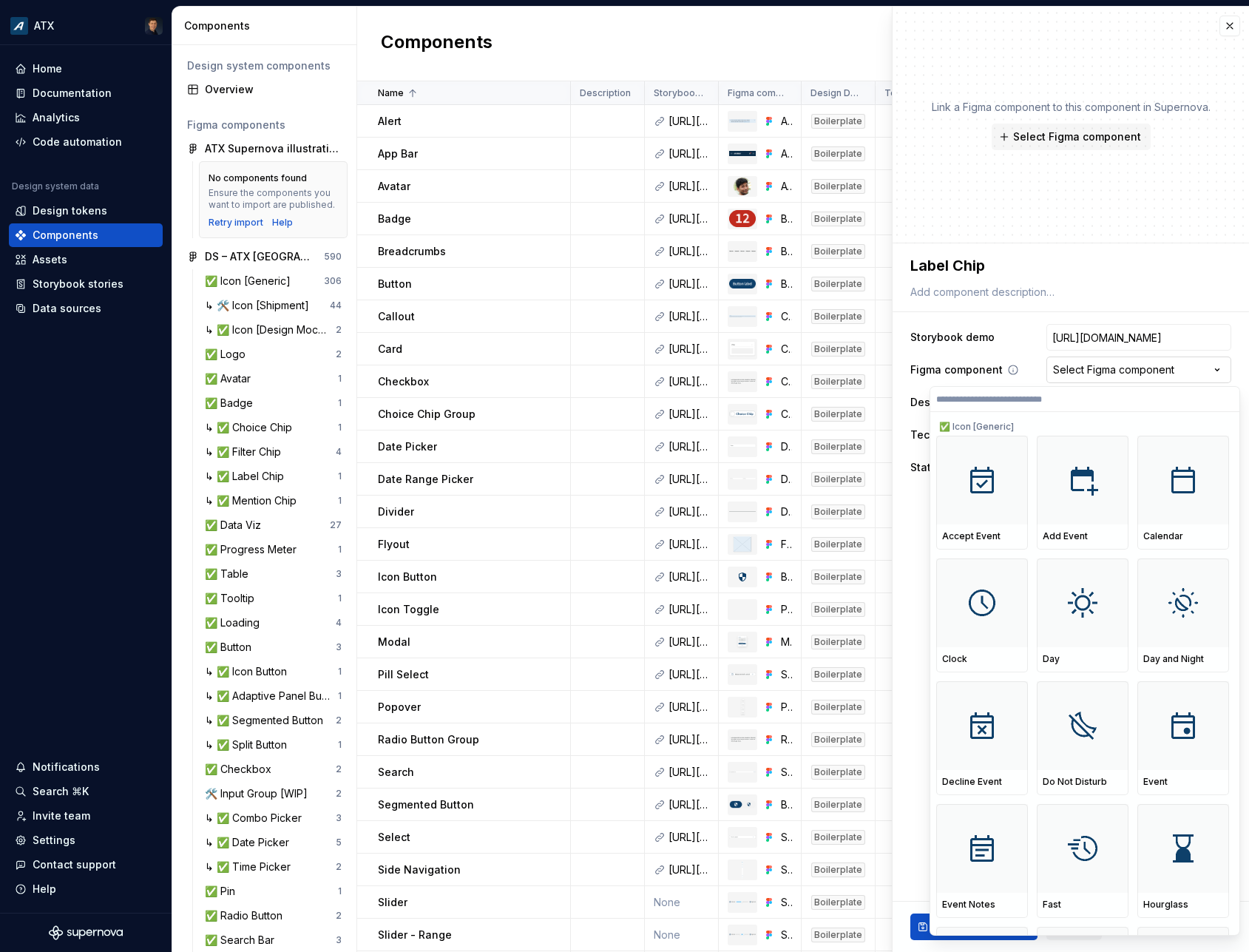
scroll to position [0, 397]
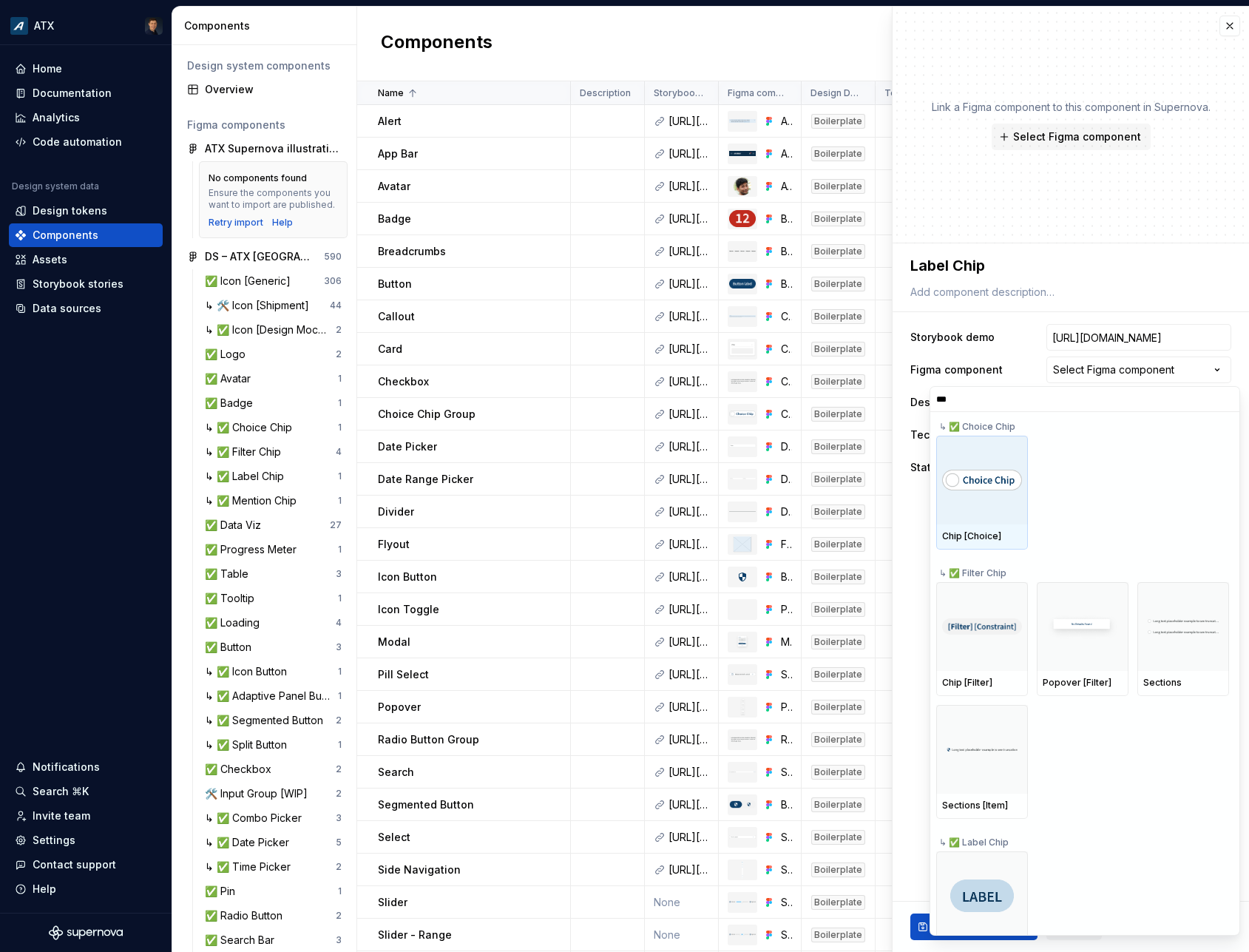
type input "****"
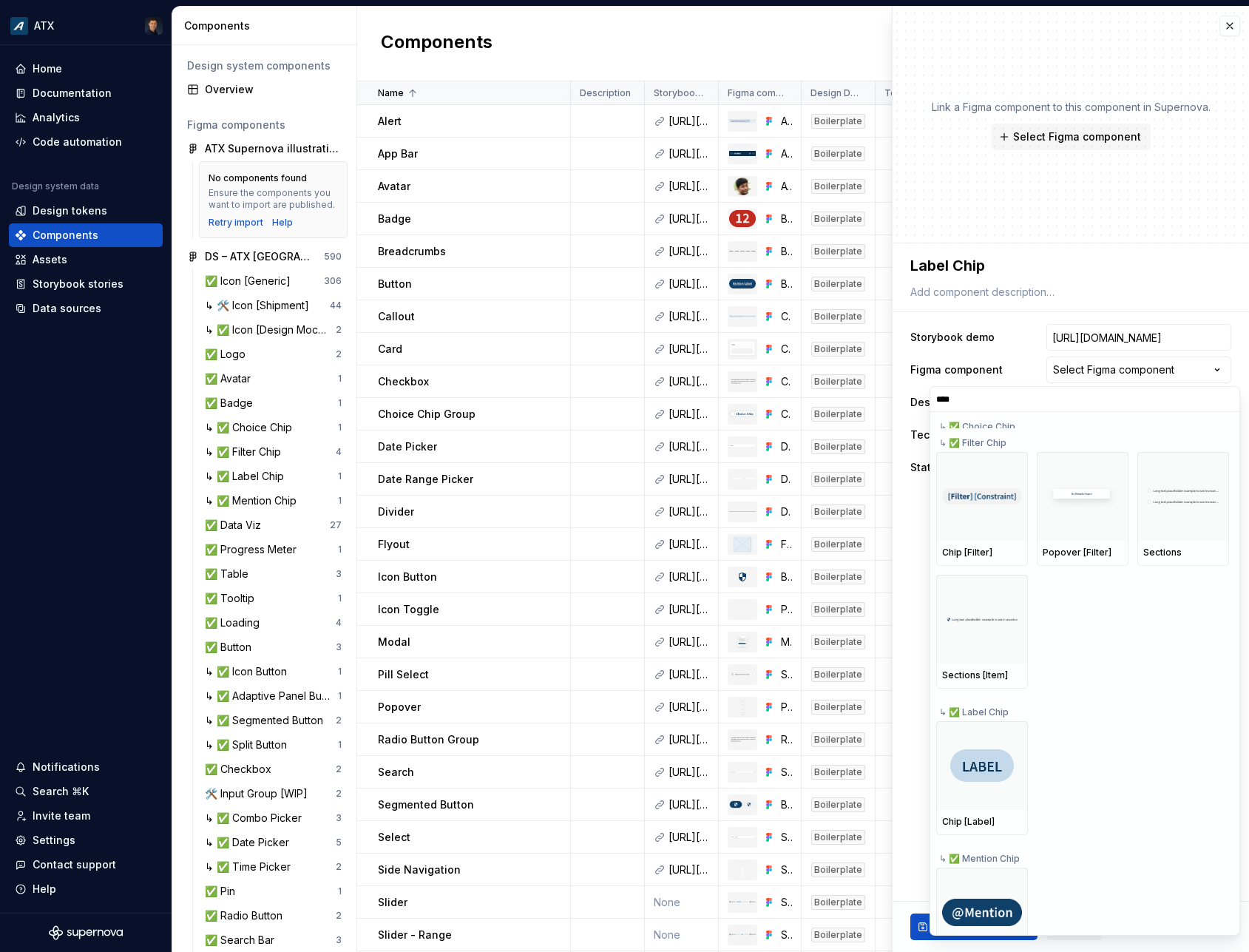
scroll to position [133, 0]
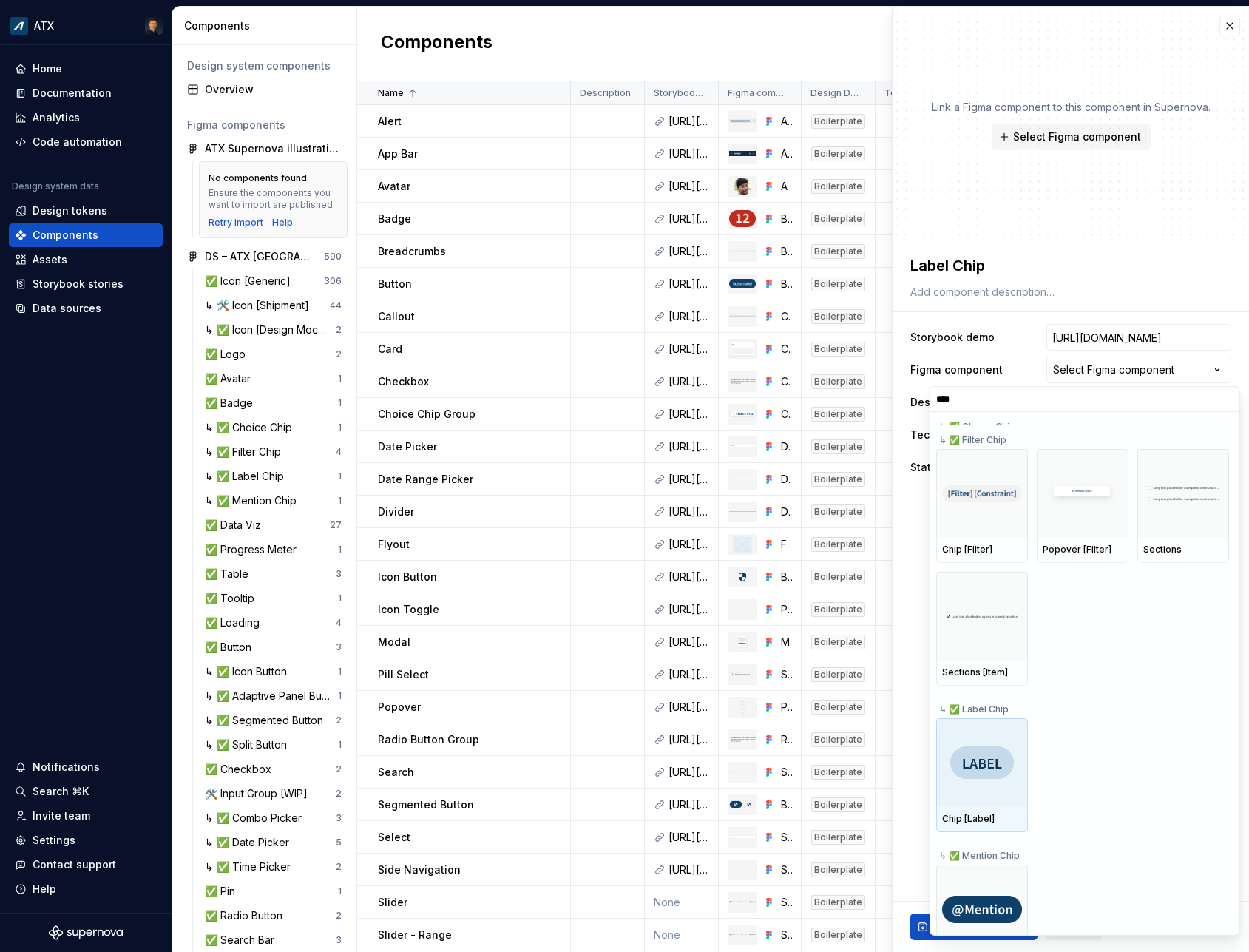
click at [1001, 787] on div at bounding box center [982, 762] width 91 height 89
type textarea "*"
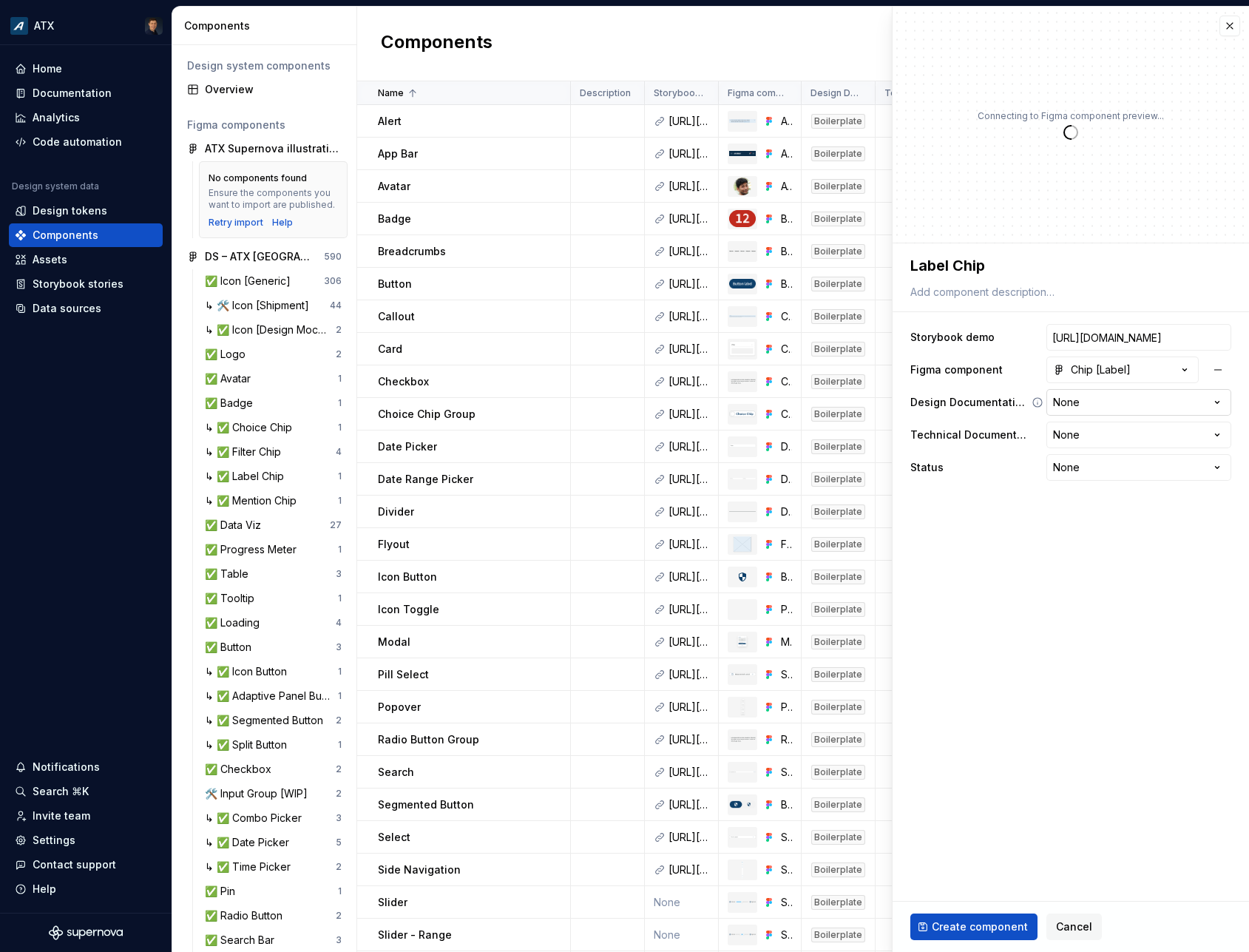
click at [1094, 399] on html "ATX Home Documentation Analytics Code automation Design system data Design toke…" at bounding box center [624, 476] width 1249 height 952
select select "**********"
type textarea "*"
click at [1091, 434] on html "ATX Home Documentation Analytics Code automation Design system data Design toke…" at bounding box center [624, 476] width 1249 height 952
select select "**********"
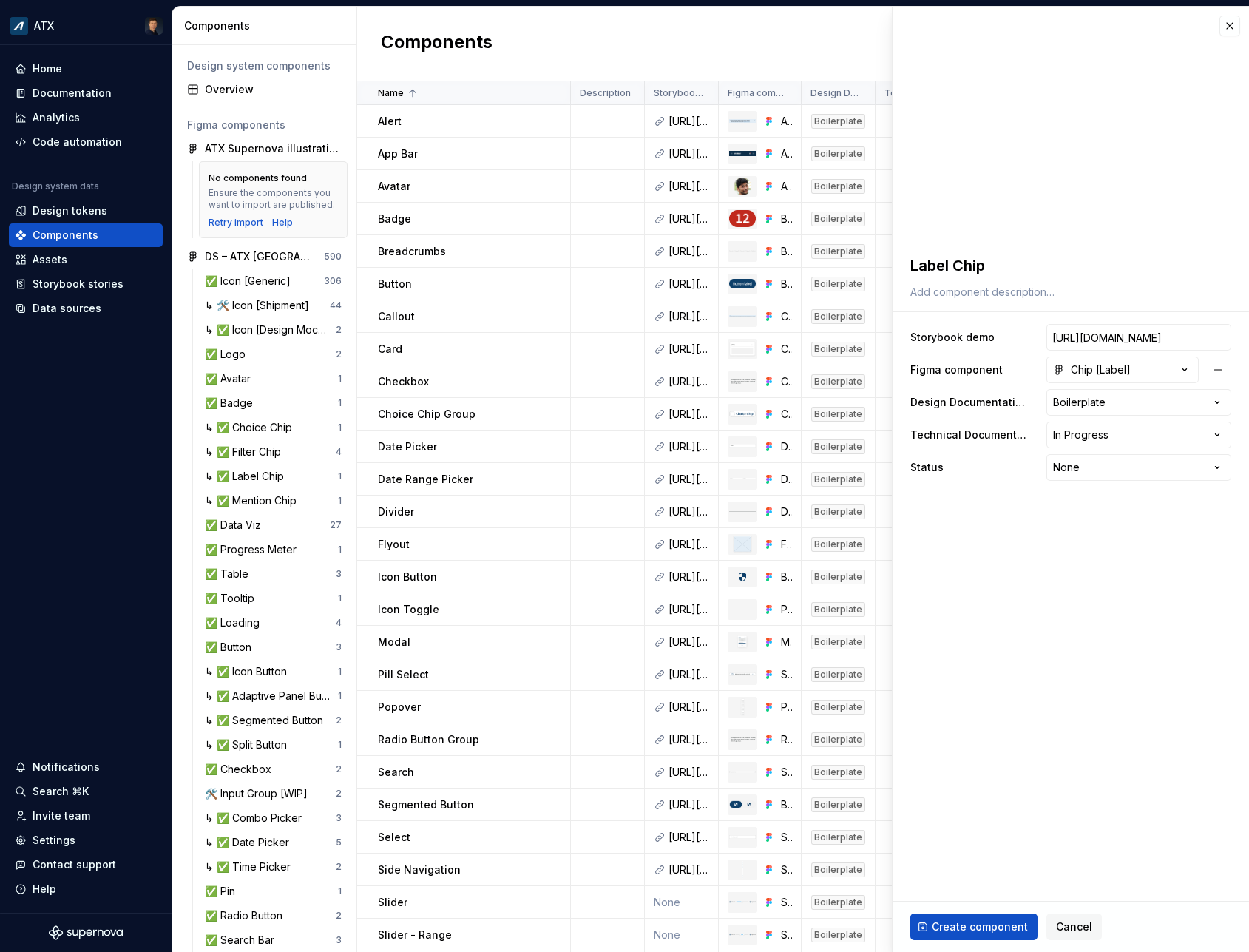
type textarea "*"
click at [1102, 460] on html "ATX Home Documentation Analytics Code automation Design system data Design toke…" at bounding box center [624, 476] width 1249 height 952
select select "**********"
click at [977, 924] on span "Create component" at bounding box center [980, 927] width 96 height 15
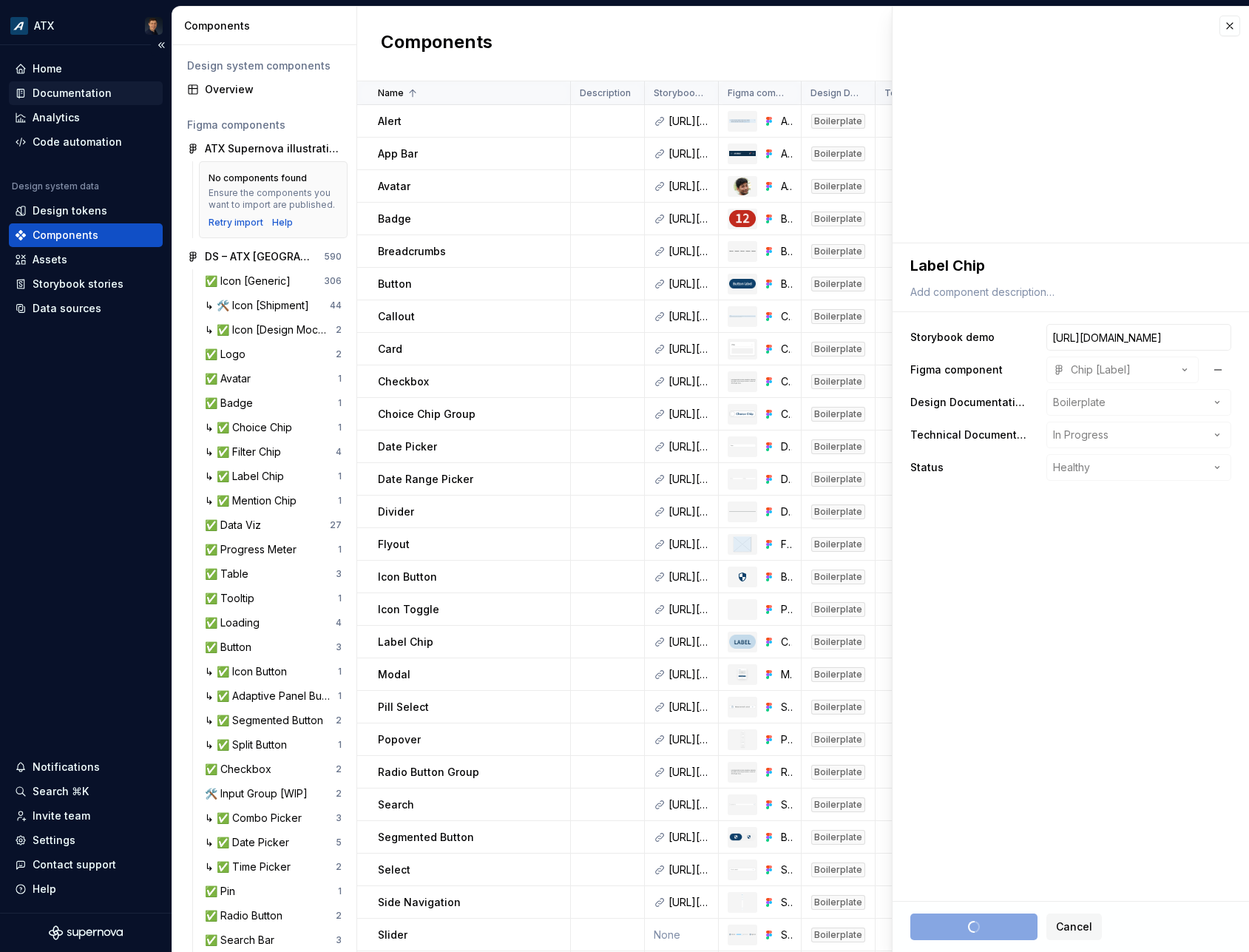
type textarea "*"
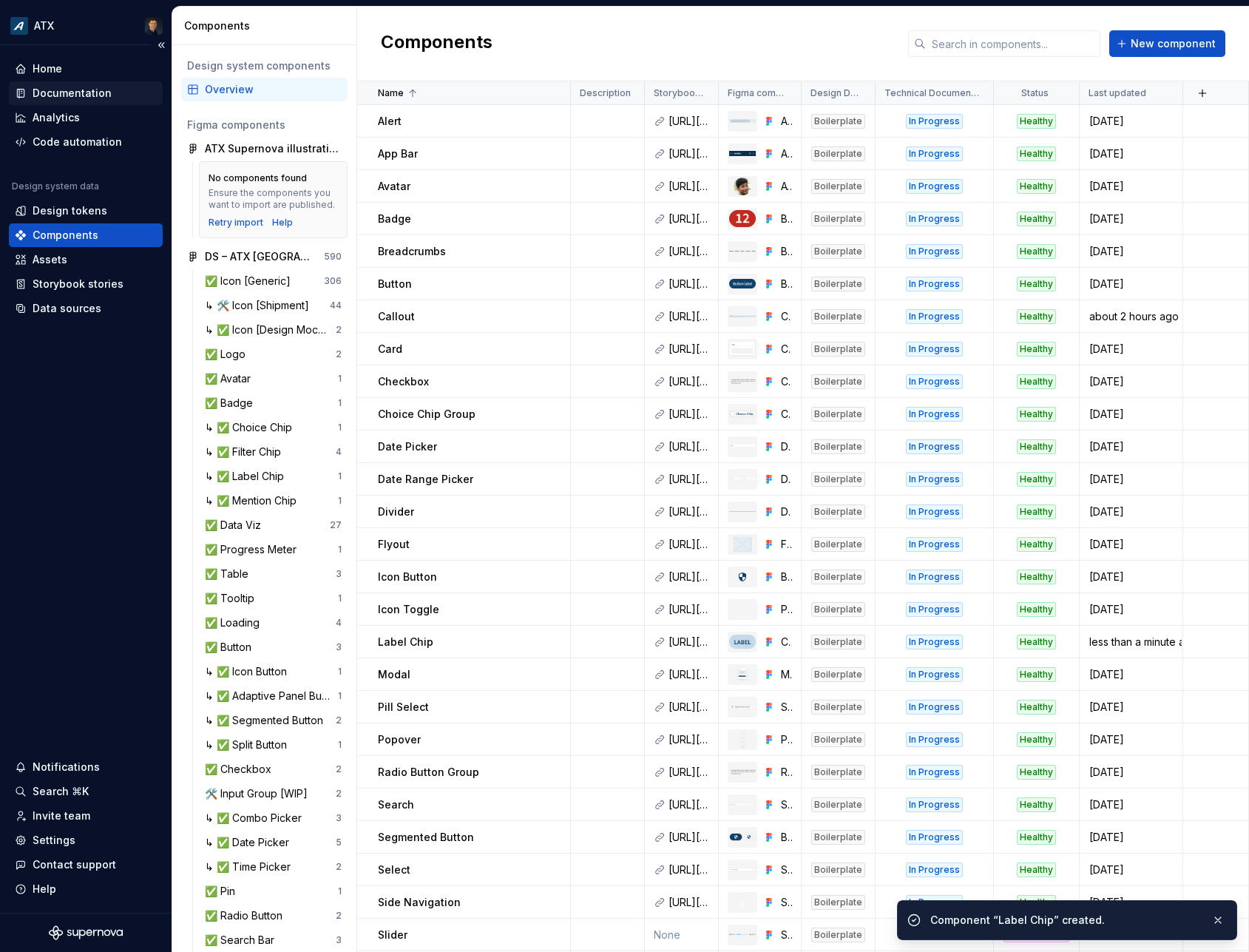
click at [68, 94] on div "Documentation" at bounding box center [72, 93] width 79 height 15
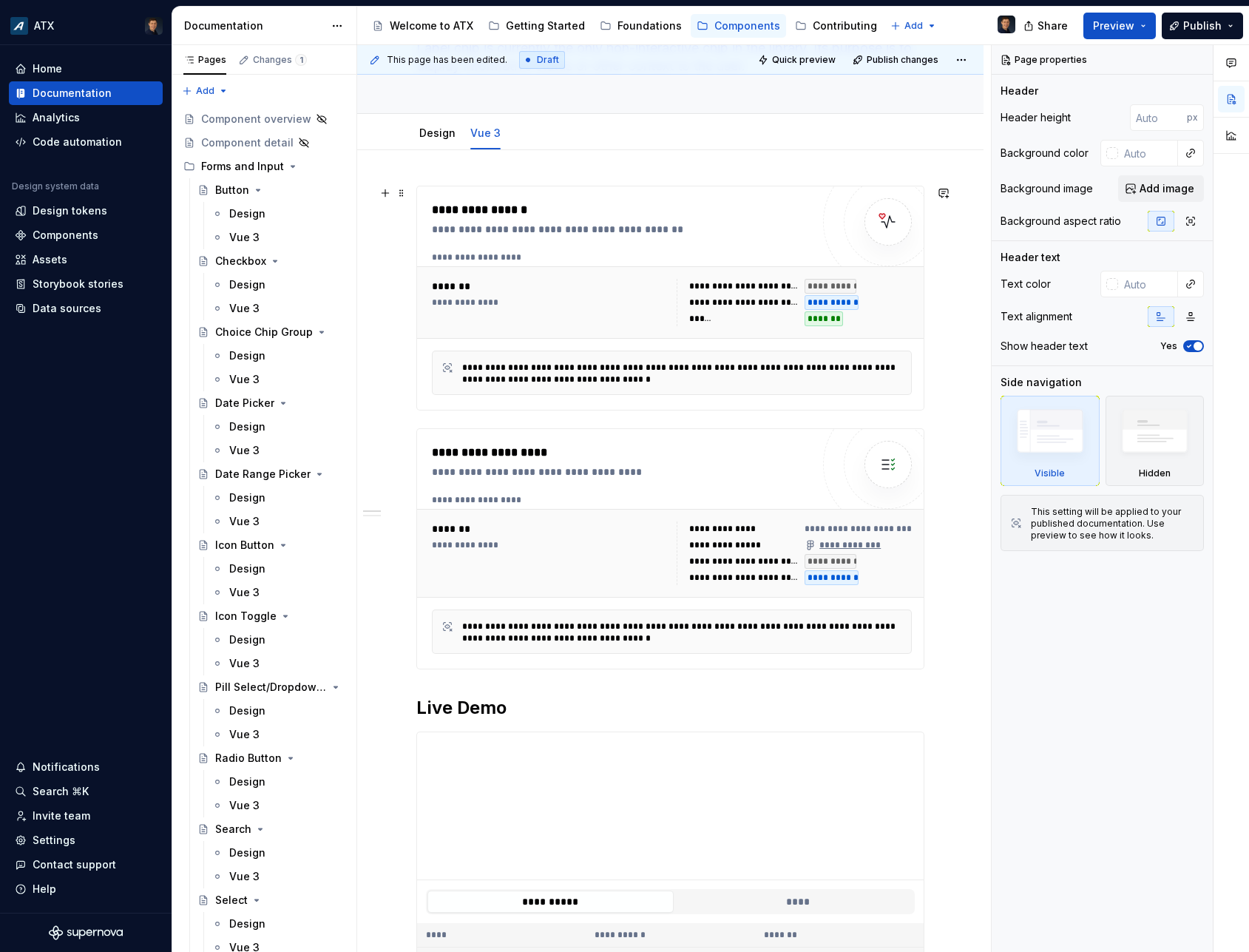
scroll to position [199, 0]
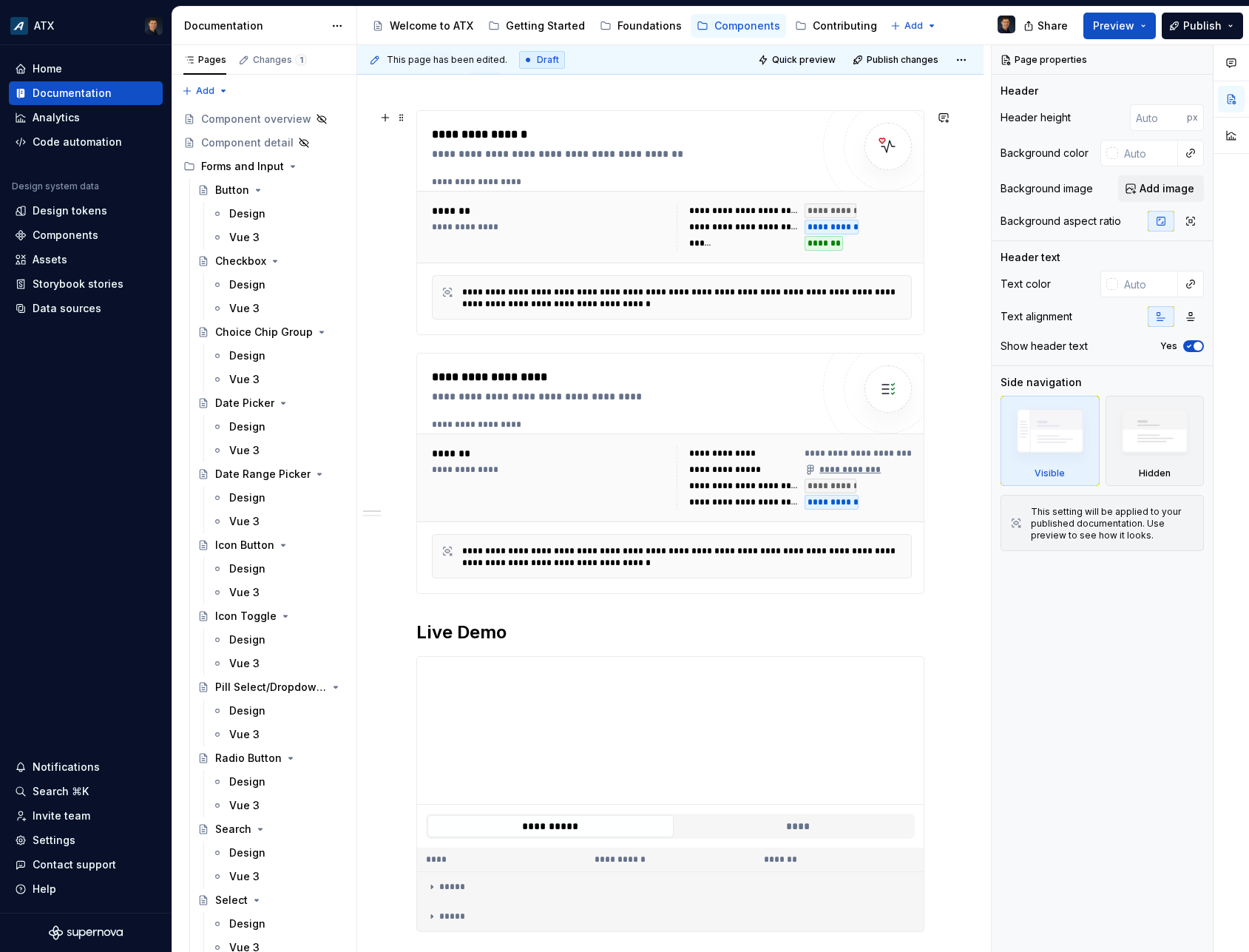
click at [661, 259] on div "**********" at bounding box center [672, 227] width 510 height 72
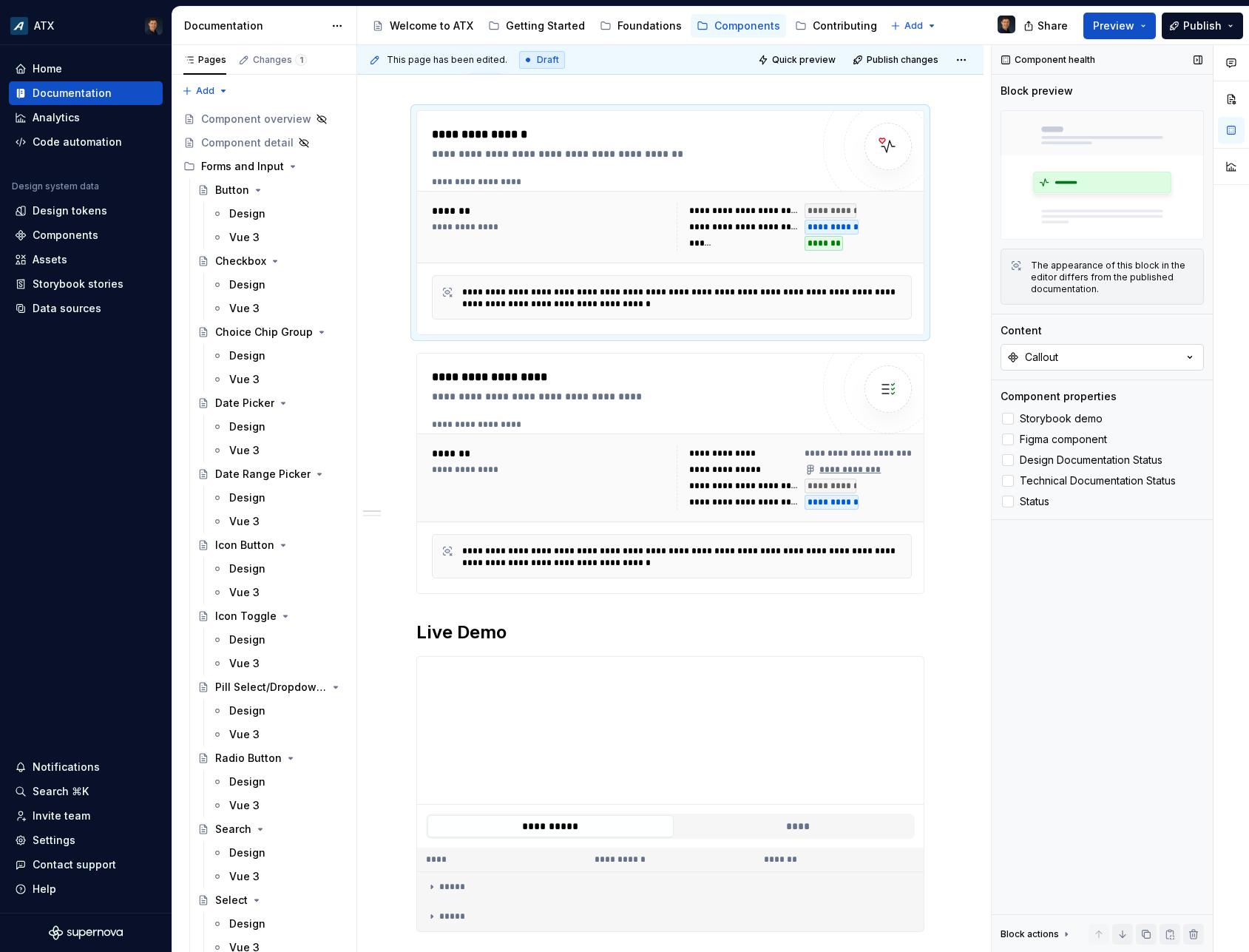
click at [1117, 359] on button "Callout" at bounding box center [1102, 357] width 203 height 27
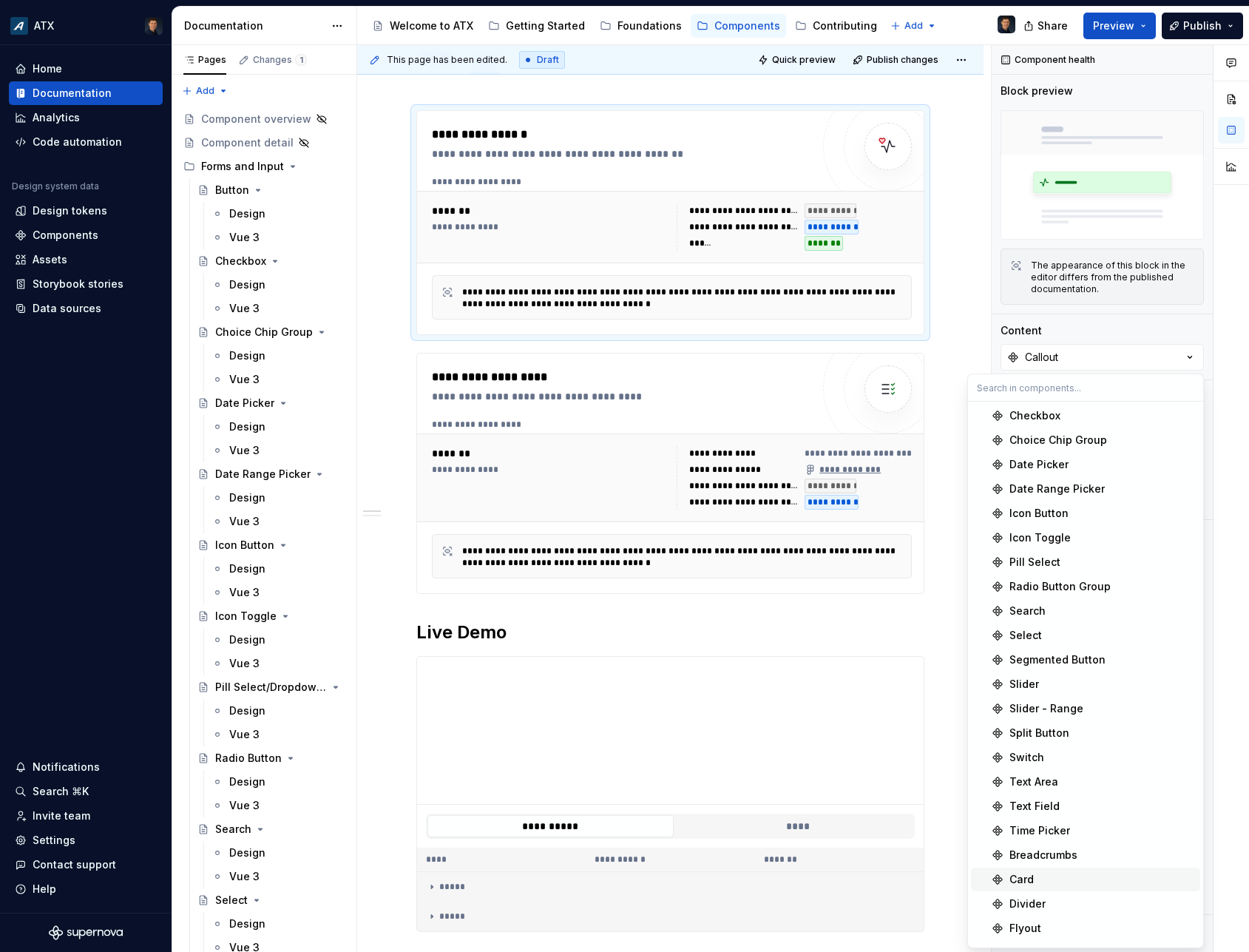
scroll to position [240, 0]
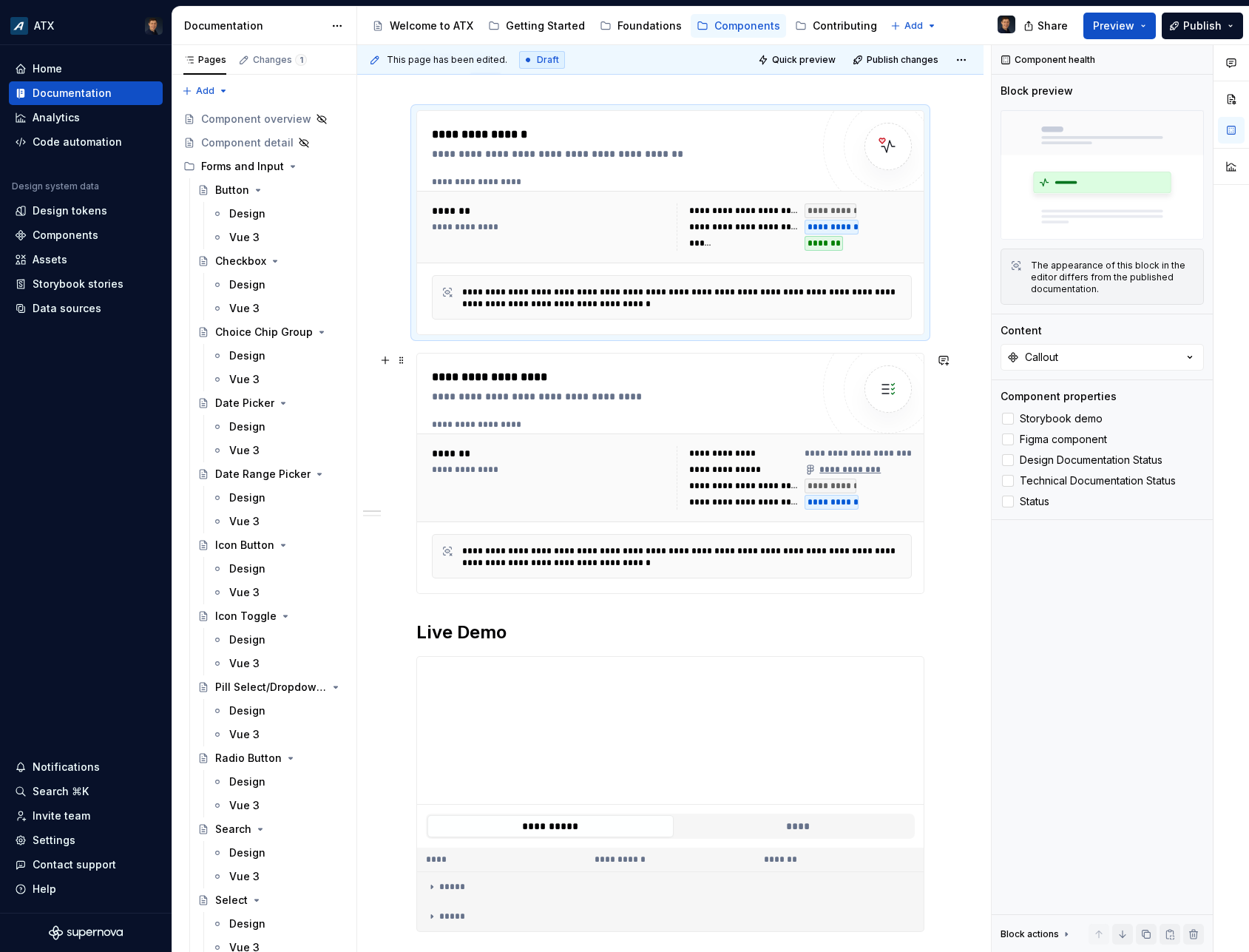
click at [951, 419] on div "**********" at bounding box center [670, 680] width 626 height 1211
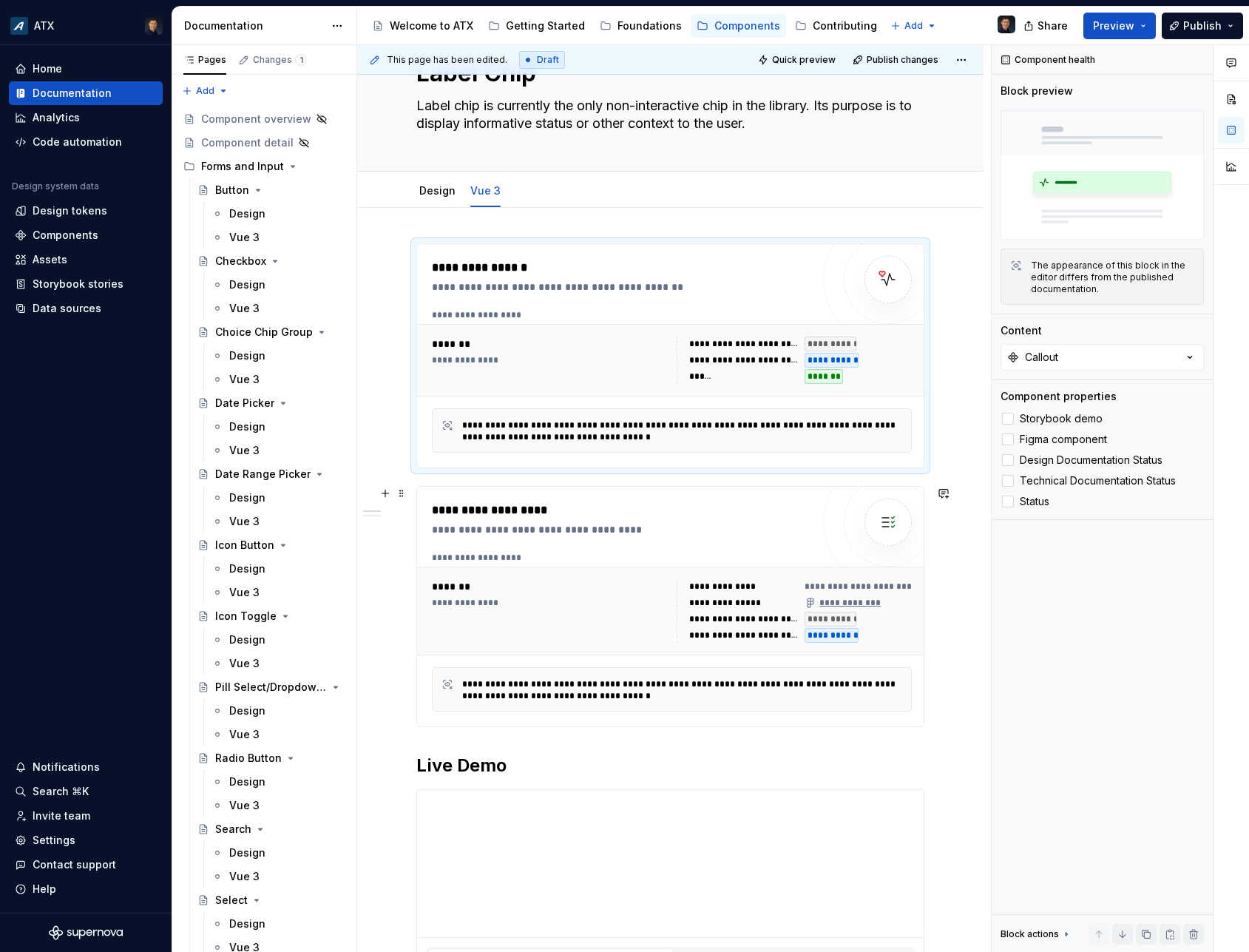
type textarea "*"
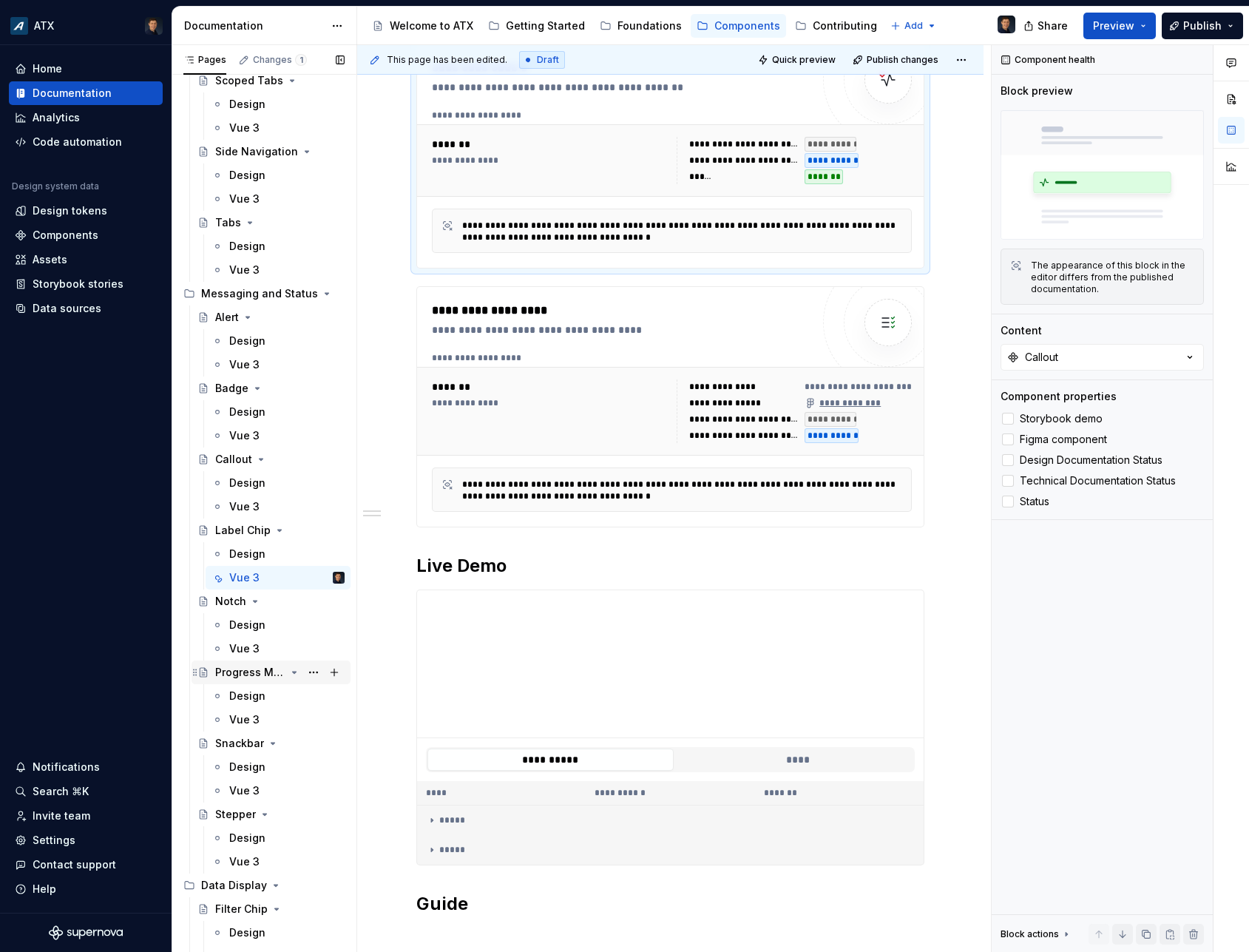
scroll to position [2063, 0]
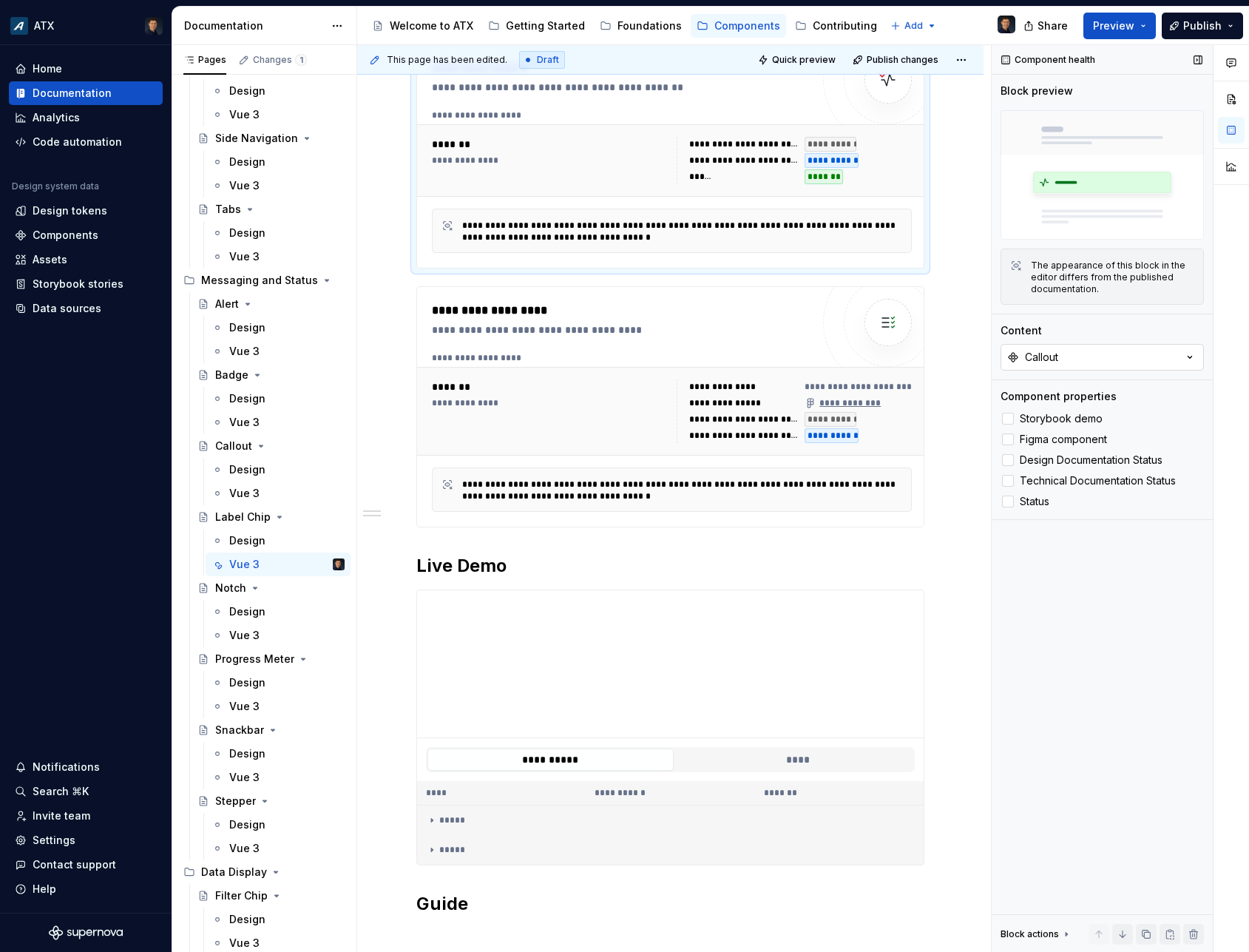
click at [1148, 352] on button "Callout" at bounding box center [1102, 357] width 203 height 27
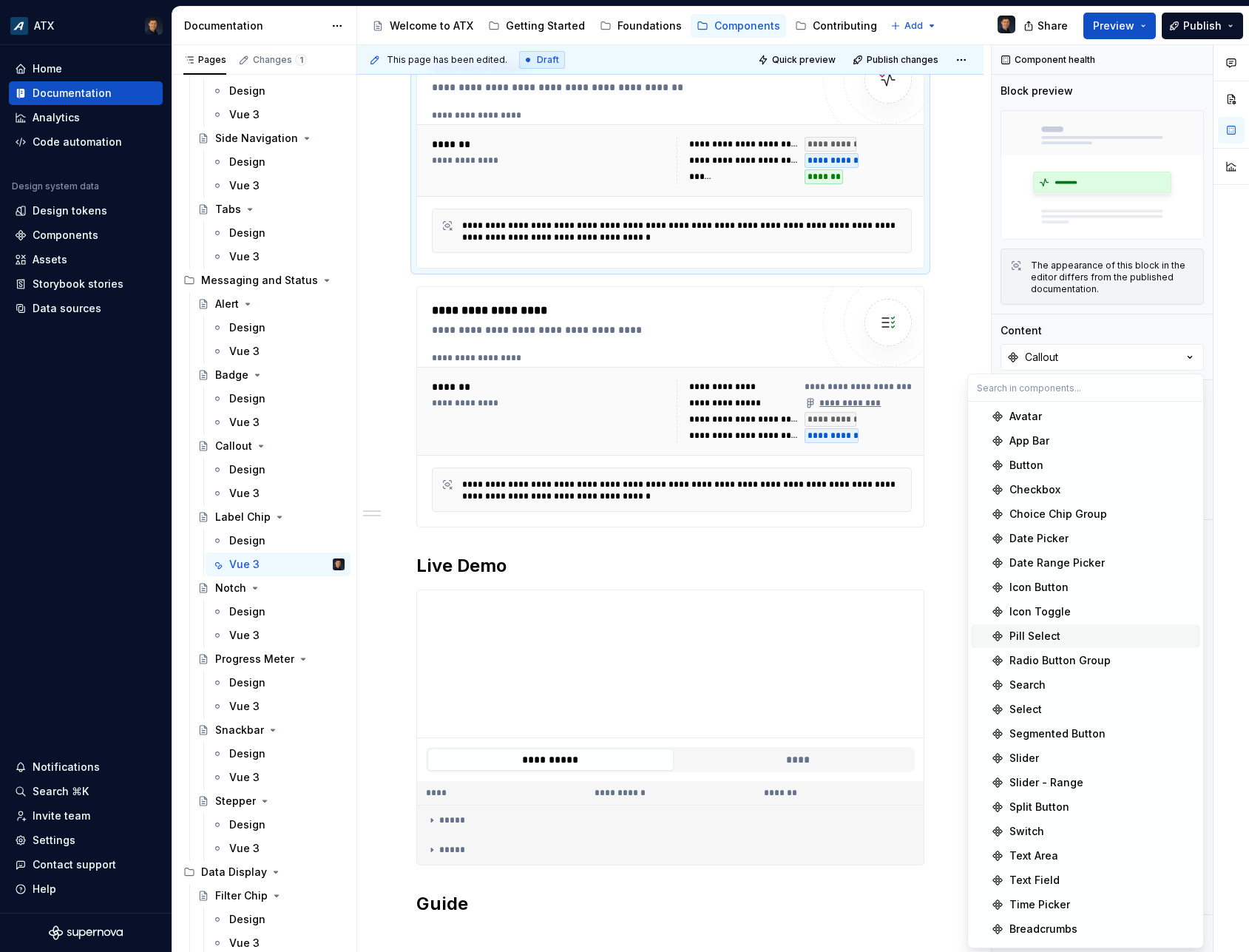
scroll to position [240, 0]
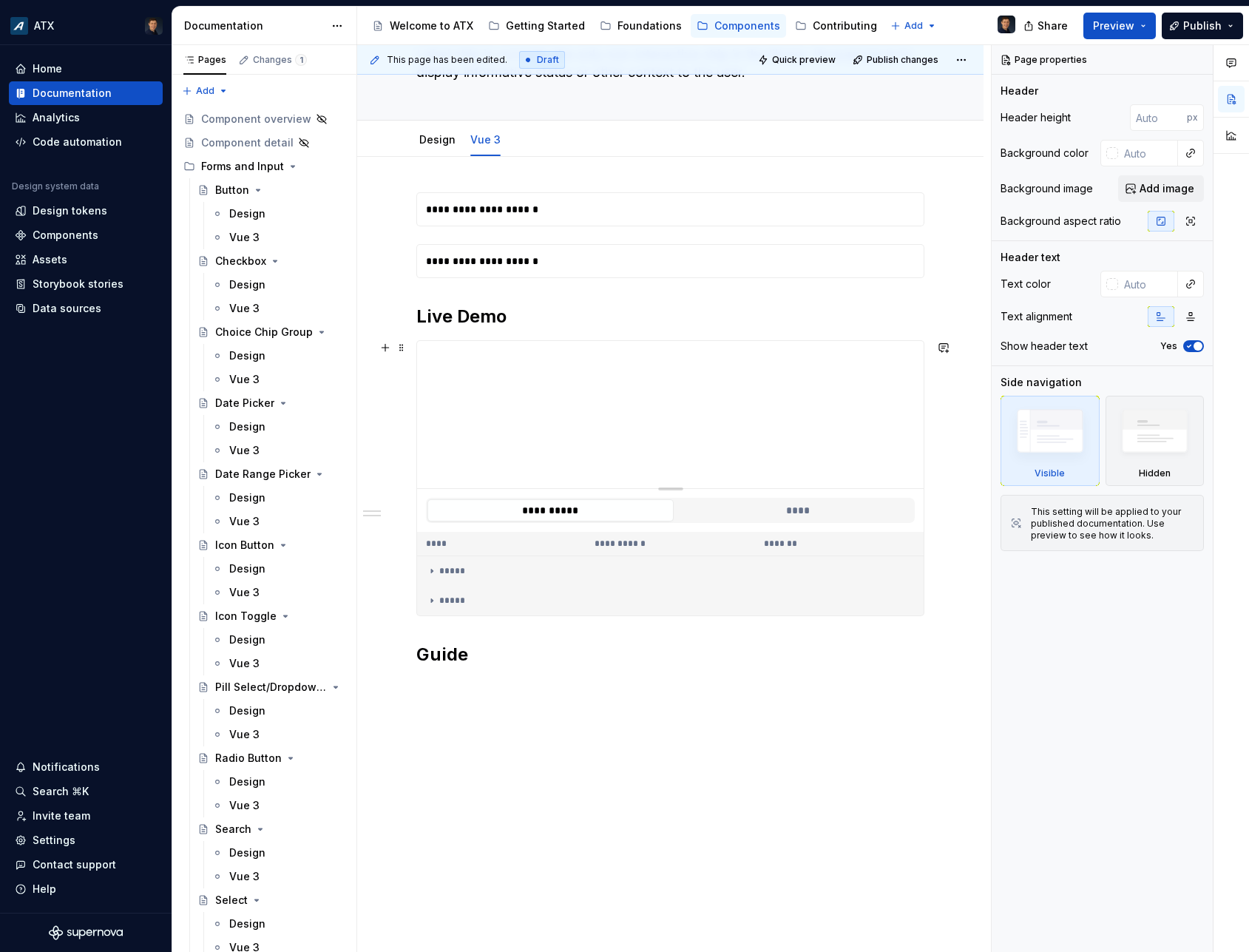
scroll to position [135, 0]
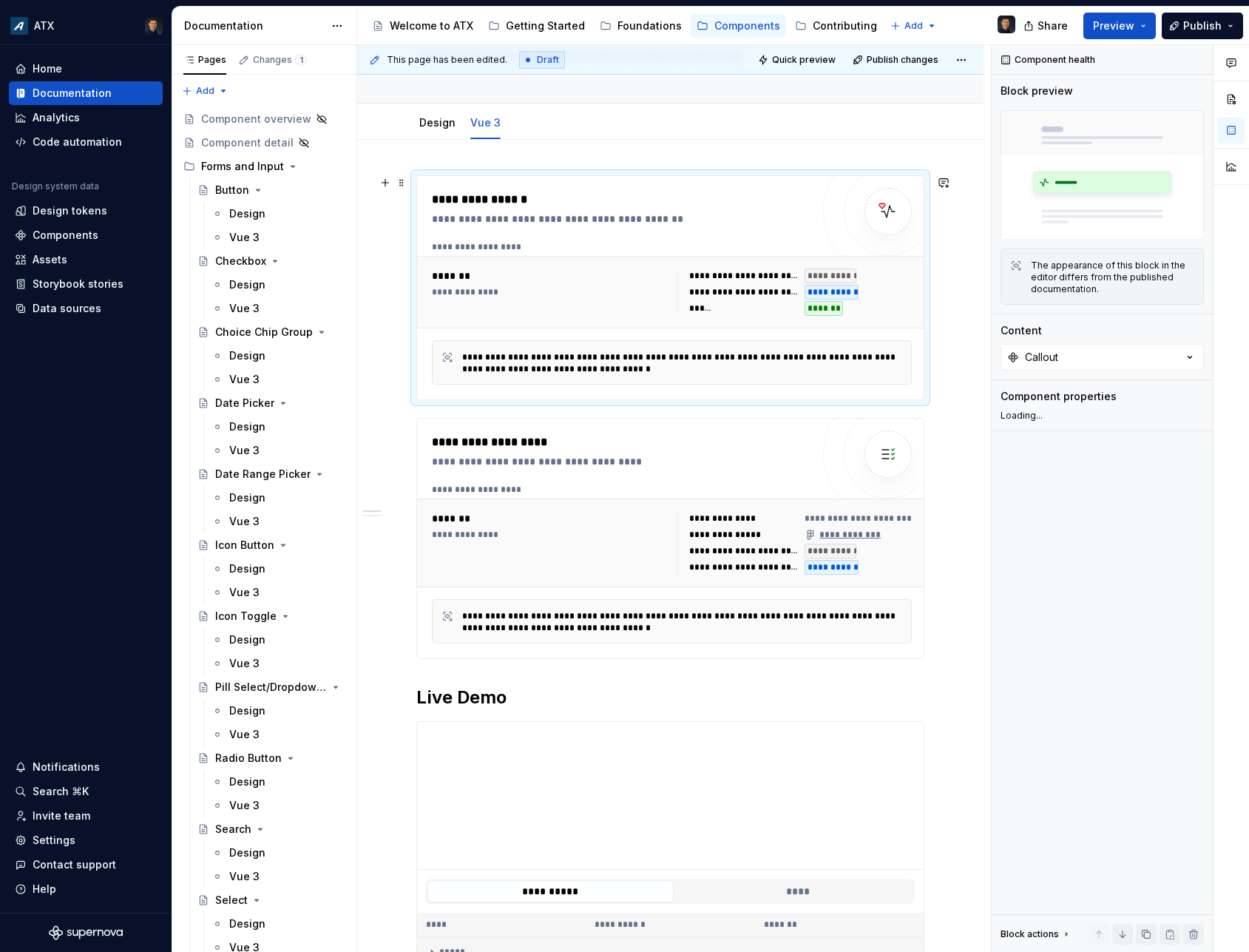
click at [731, 211] on div "**********" at bounding box center [626, 219] width 387 height 15
click at [1117, 360] on button "Callout" at bounding box center [1102, 357] width 203 height 27
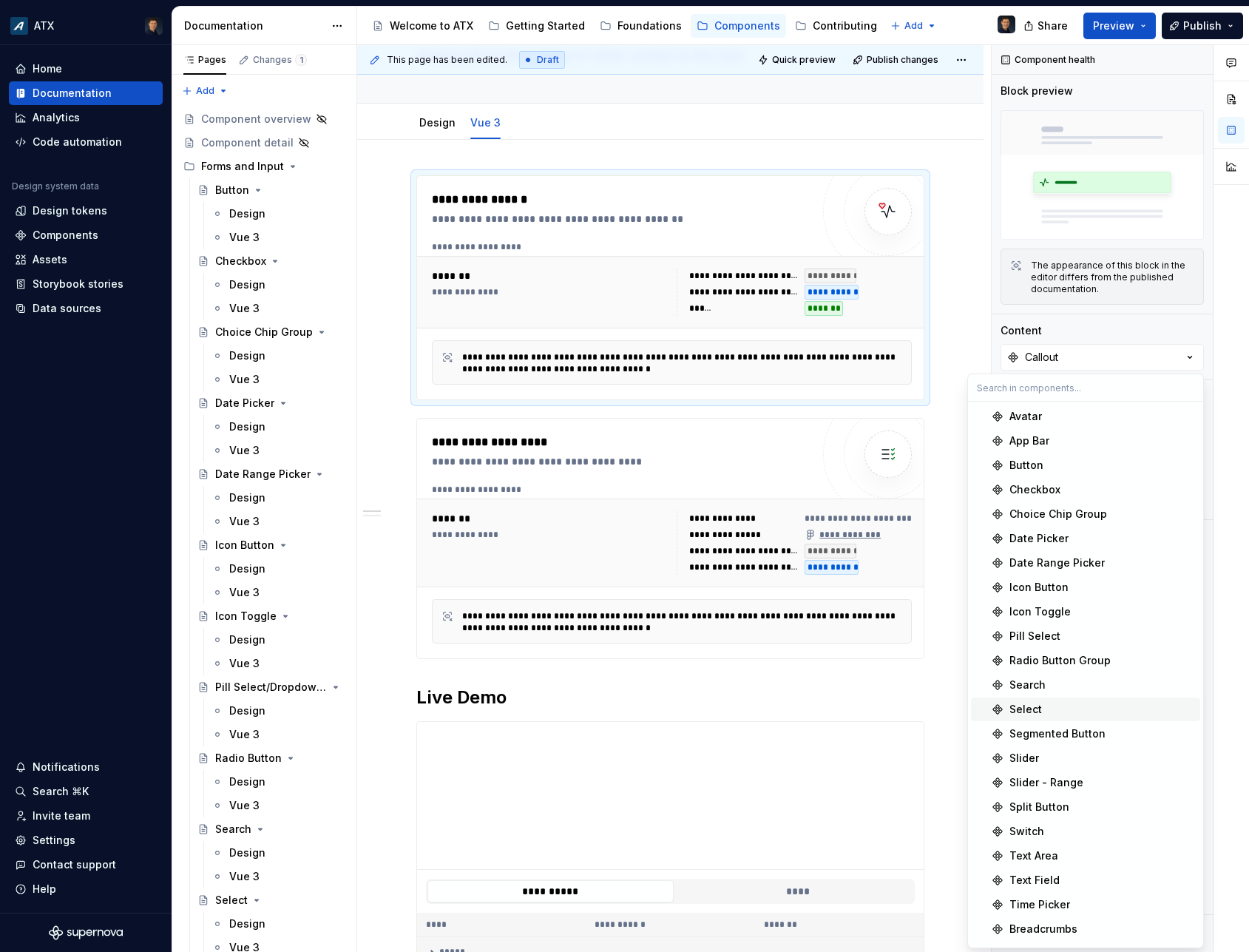
scroll to position [265, 0]
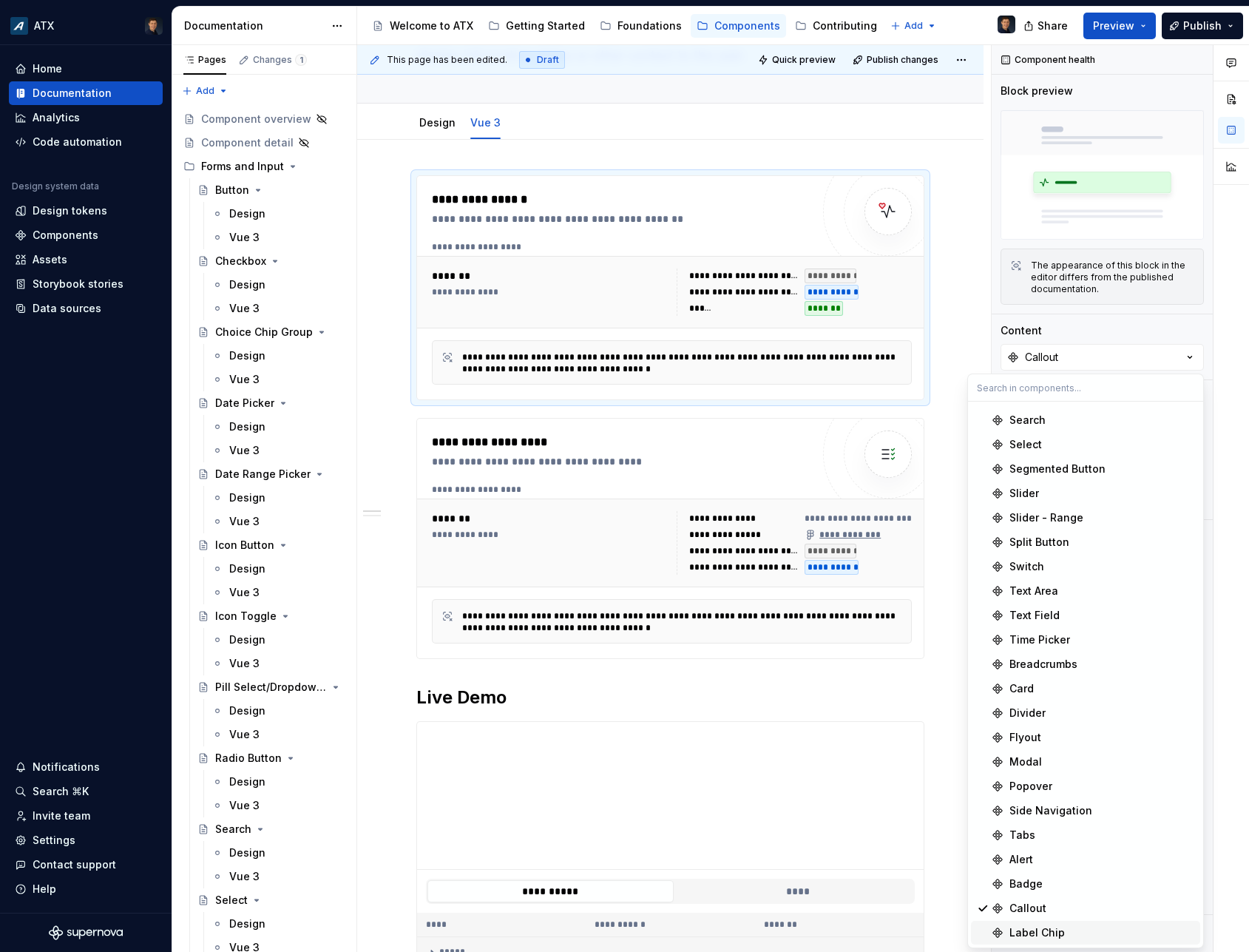
click at [1036, 932] on div "Label Chip" at bounding box center [1037, 933] width 56 height 15
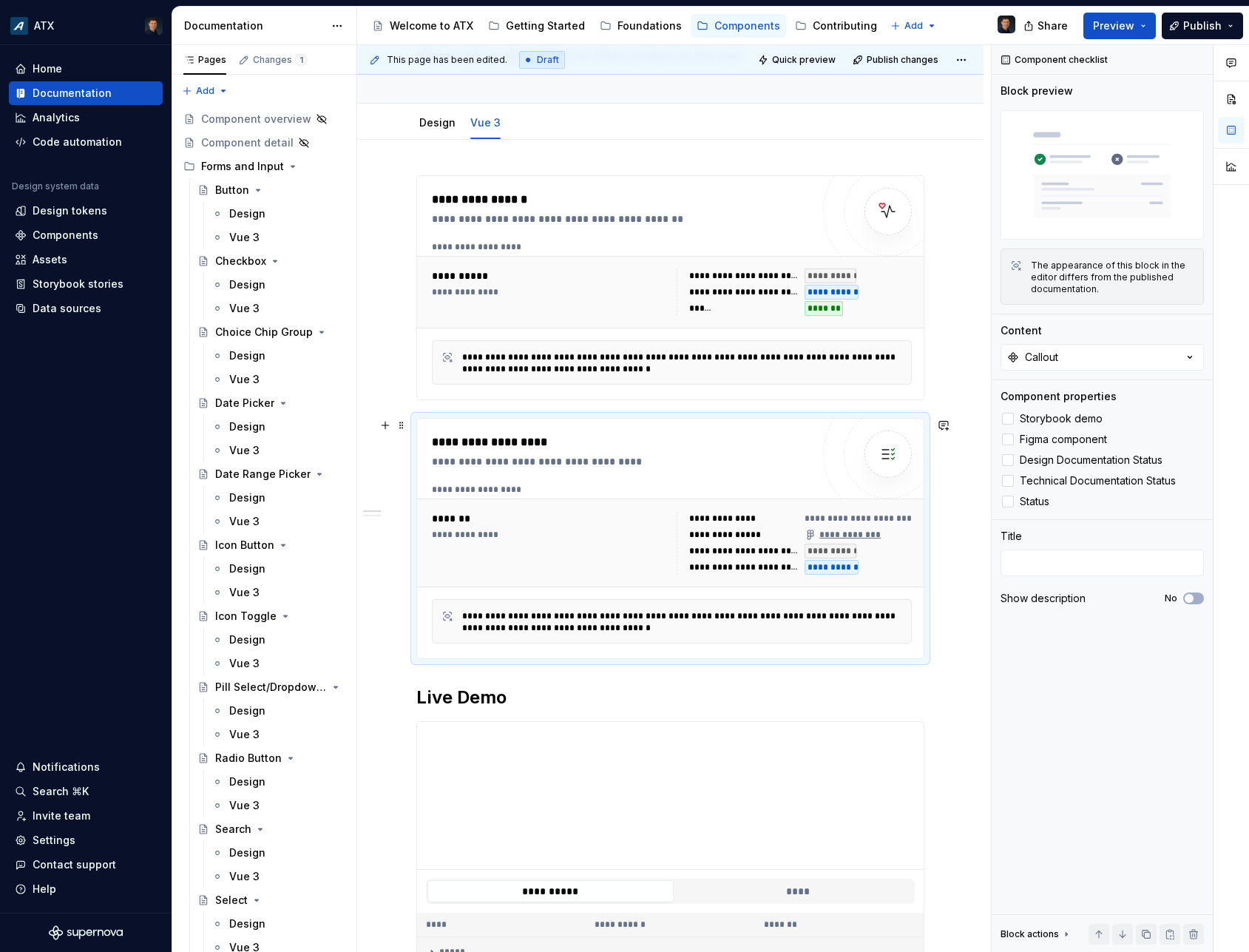
click at [760, 480] on div "**********" at bounding box center [622, 538] width 379 height 210
click at [1071, 352] on button "Callout" at bounding box center [1102, 357] width 203 height 27
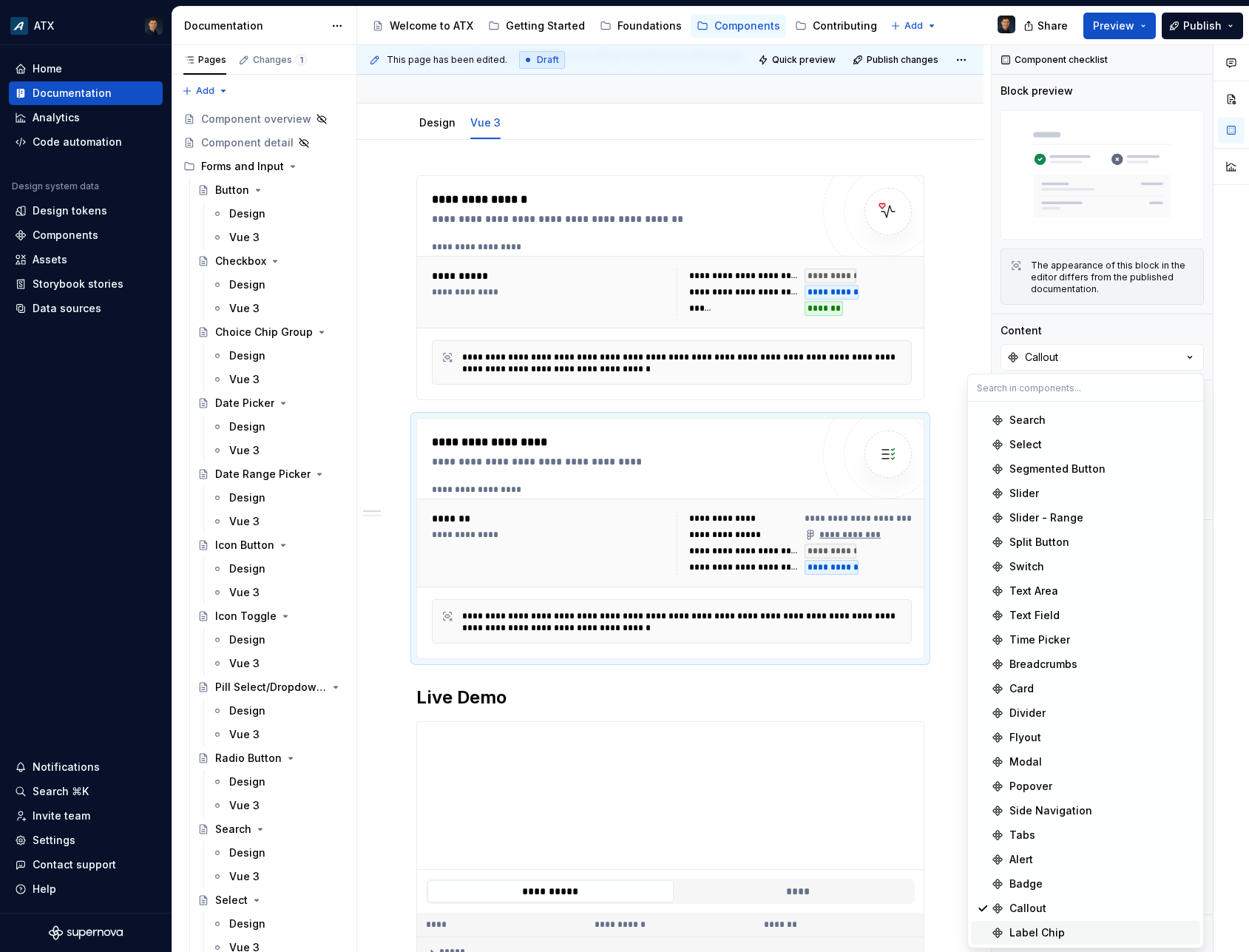
click at [1030, 933] on div "Label Chip" at bounding box center [1037, 933] width 56 height 15
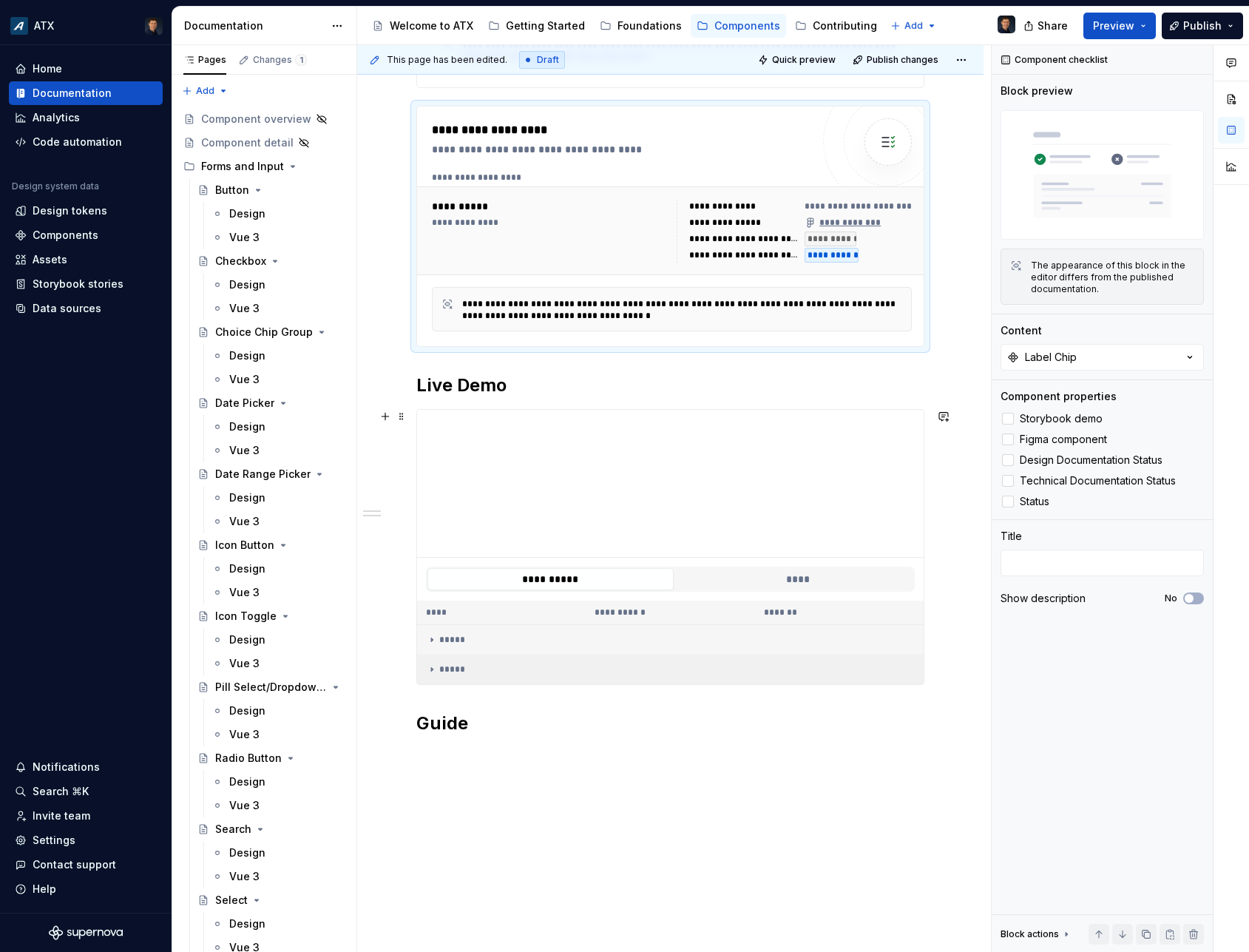
scroll to position [467, 0]
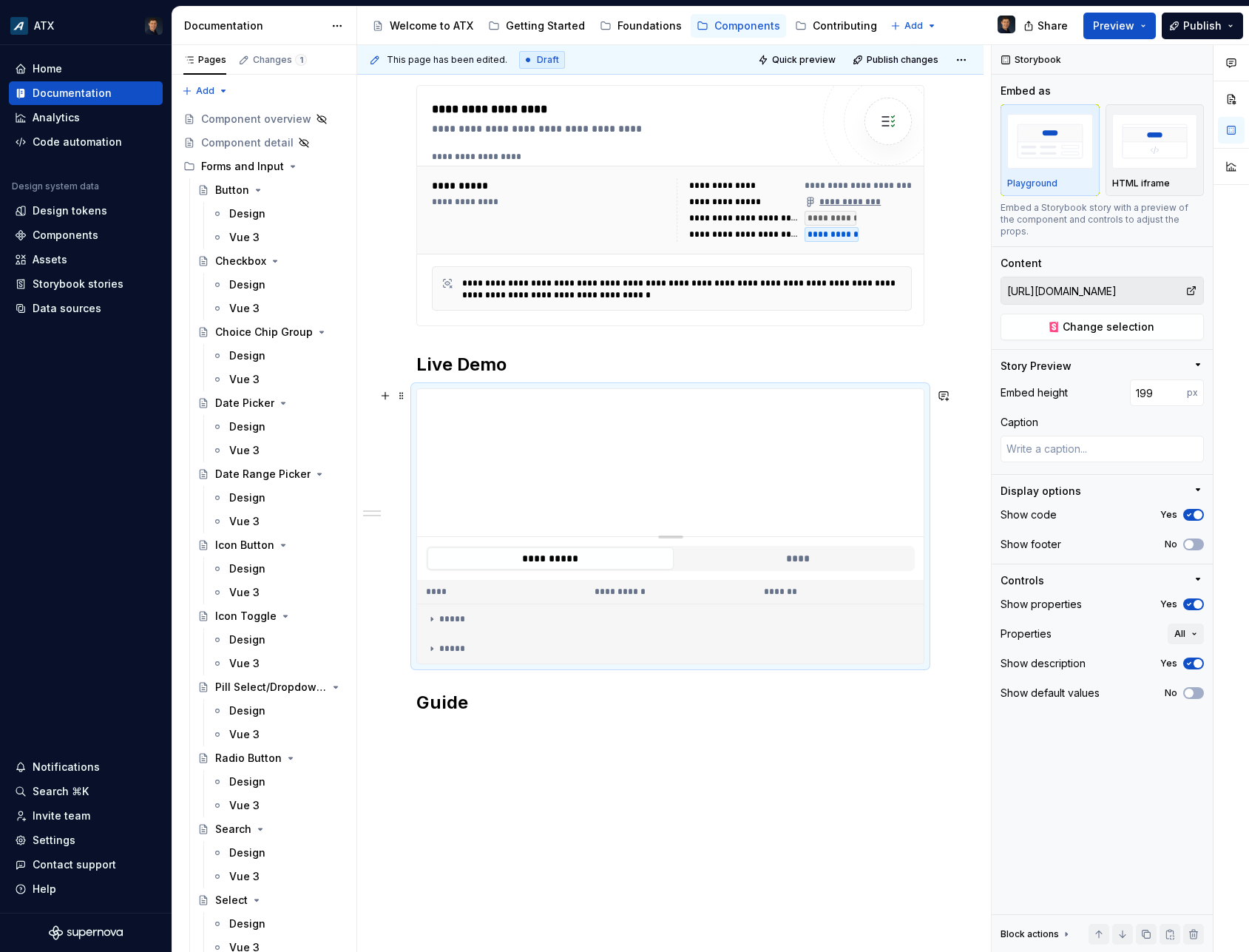
click at [742, 525] on div at bounding box center [670, 463] width 507 height 147
click at [1109, 320] on span "Change selection" at bounding box center [1108, 327] width 91 height 15
type textarea "*"
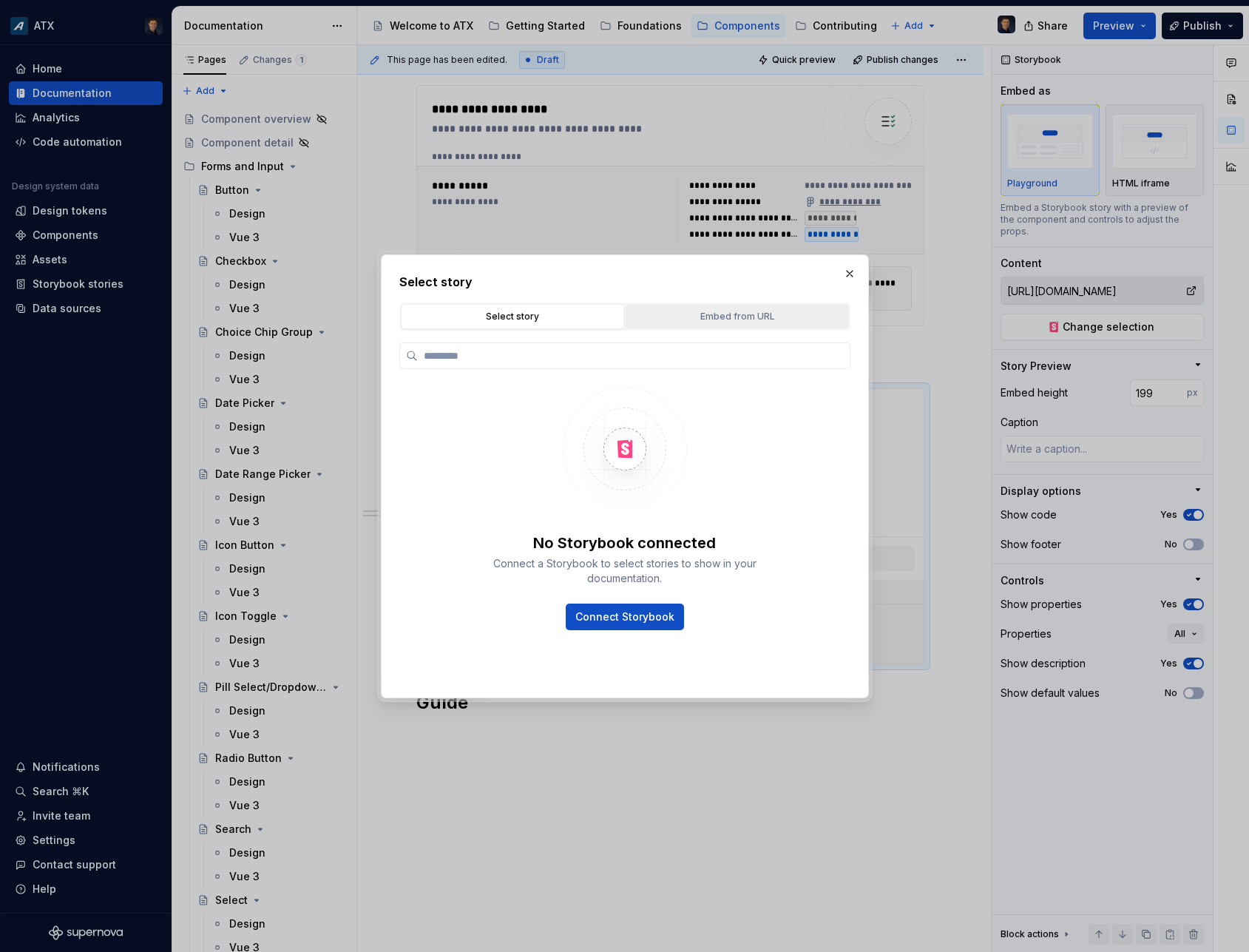
click at [706, 306] on button "Embed from URL" at bounding box center [737, 317] width 223 height 25
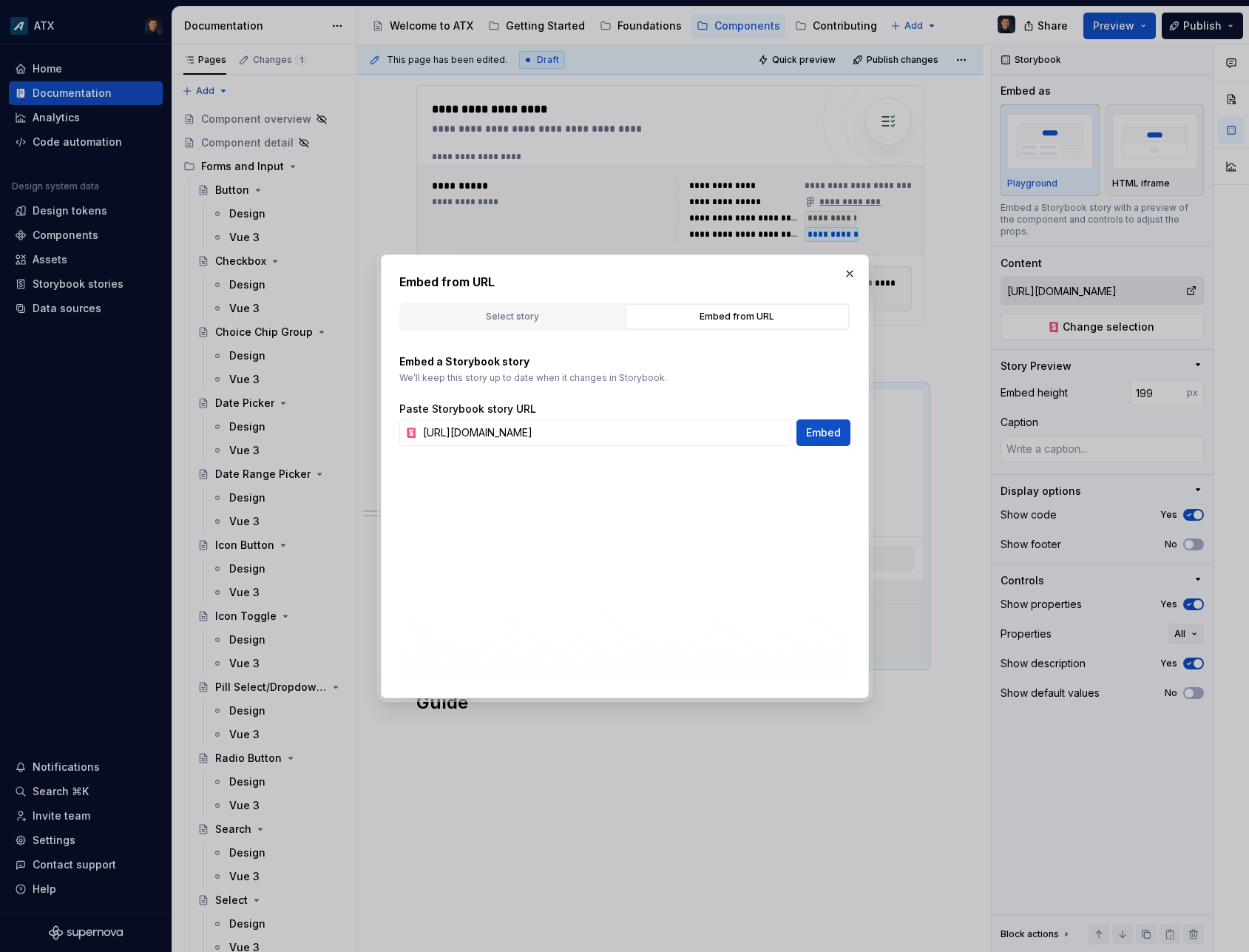
click at [640, 419] on div "Paste Storybook story URL [URL][DOMAIN_NAME] Embed" at bounding box center [625, 424] width 452 height 45
click at [637, 437] on input "[URL][DOMAIN_NAME]" at bounding box center [604, 433] width 373 height 27
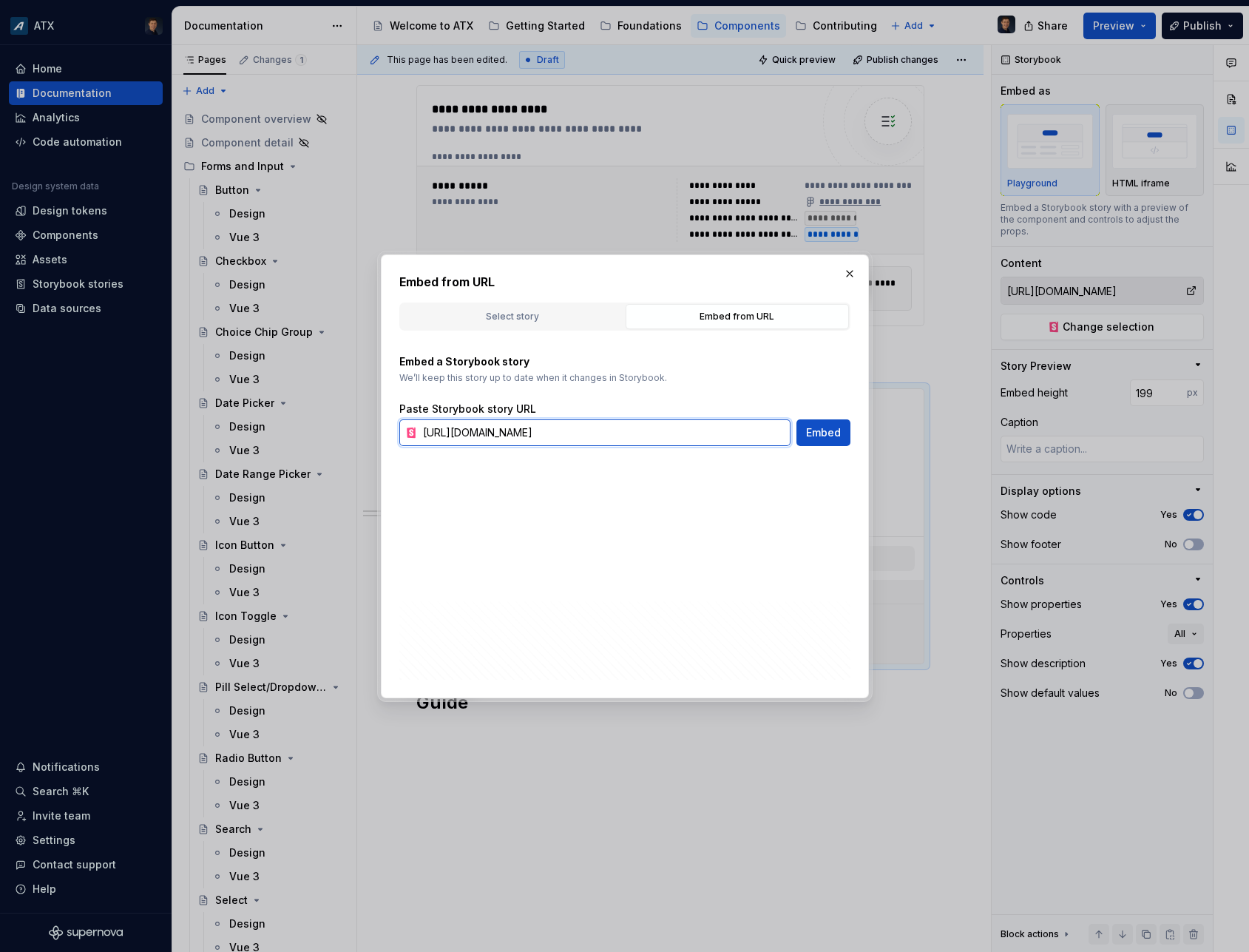
paste input "label-chip"
type input "[URL][DOMAIN_NAME]"
click at [830, 431] on span "Embed" at bounding box center [823, 433] width 35 height 15
type textarea "*"
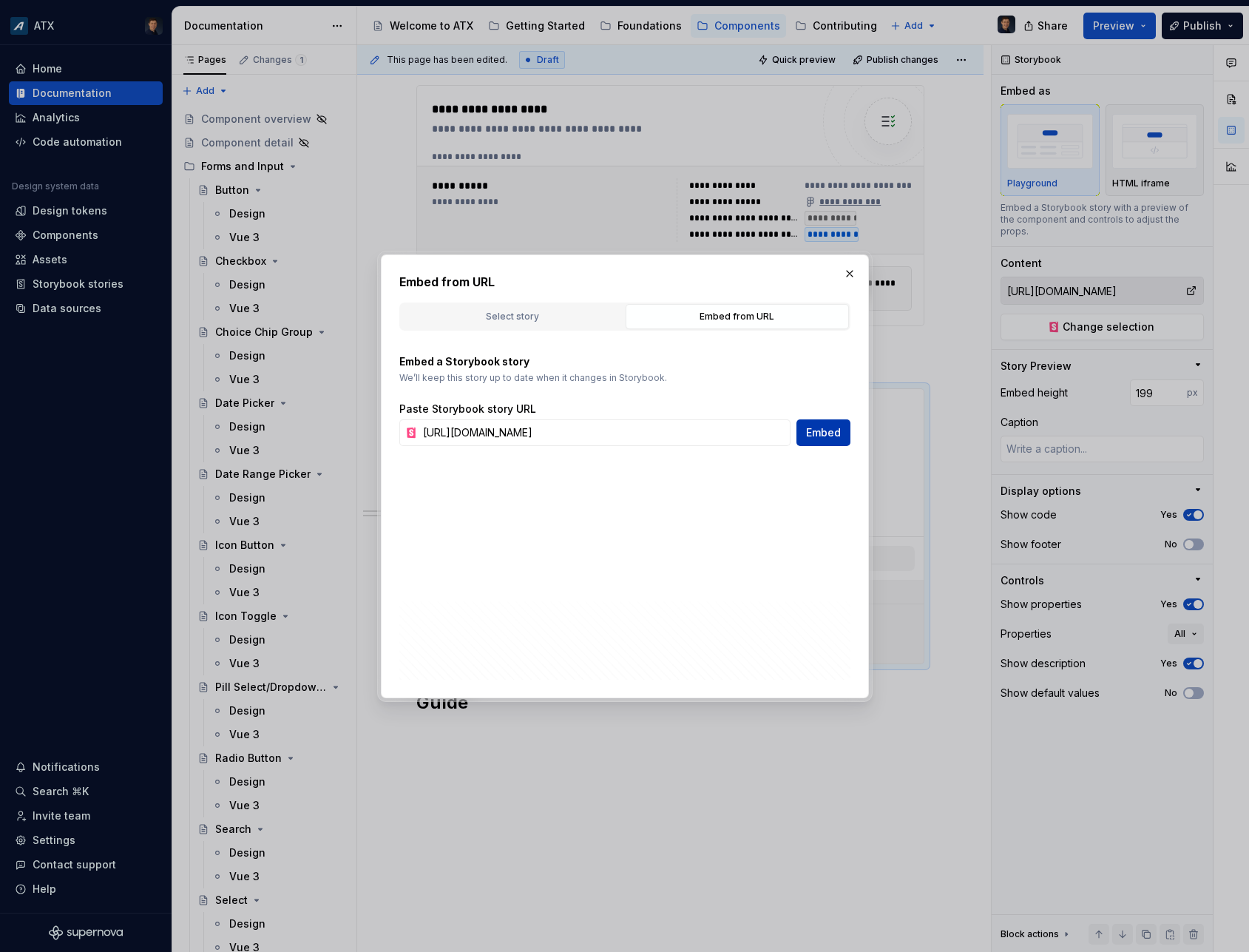
type input "[URL][DOMAIN_NAME]"
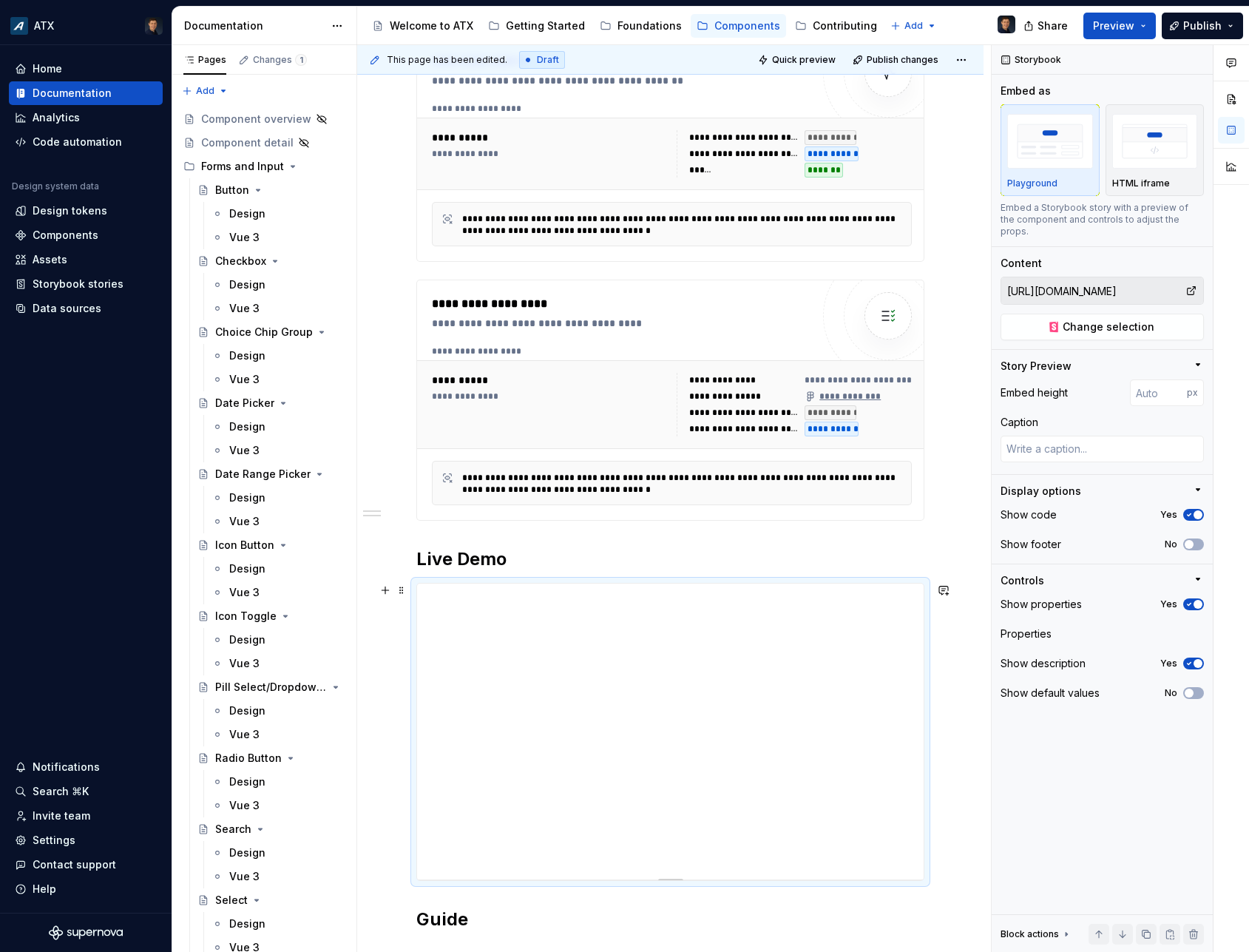
scroll to position [555, 0]
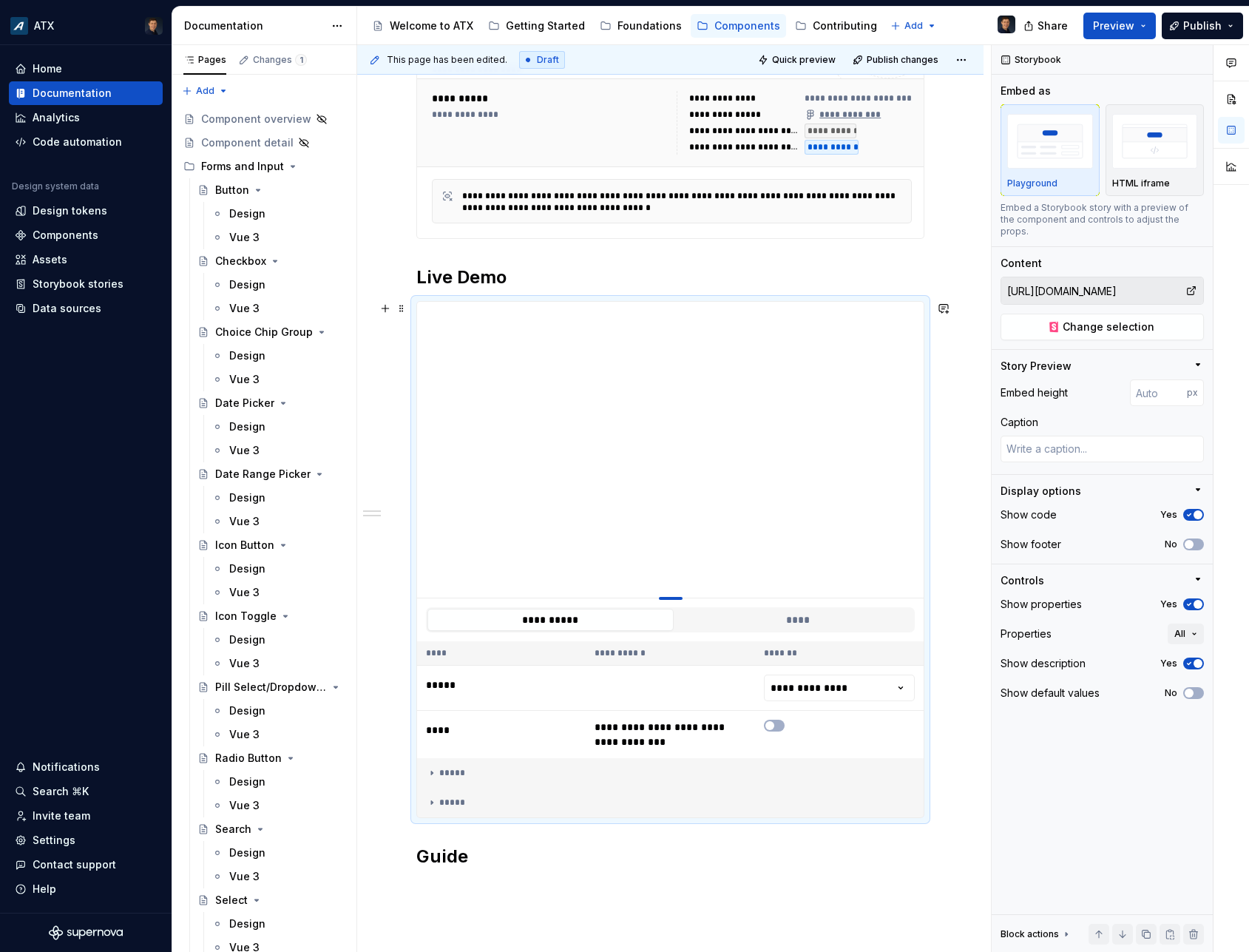
type textarea "*"
type input "398"
type textarea "*"
type input "367"
type textarea "*"
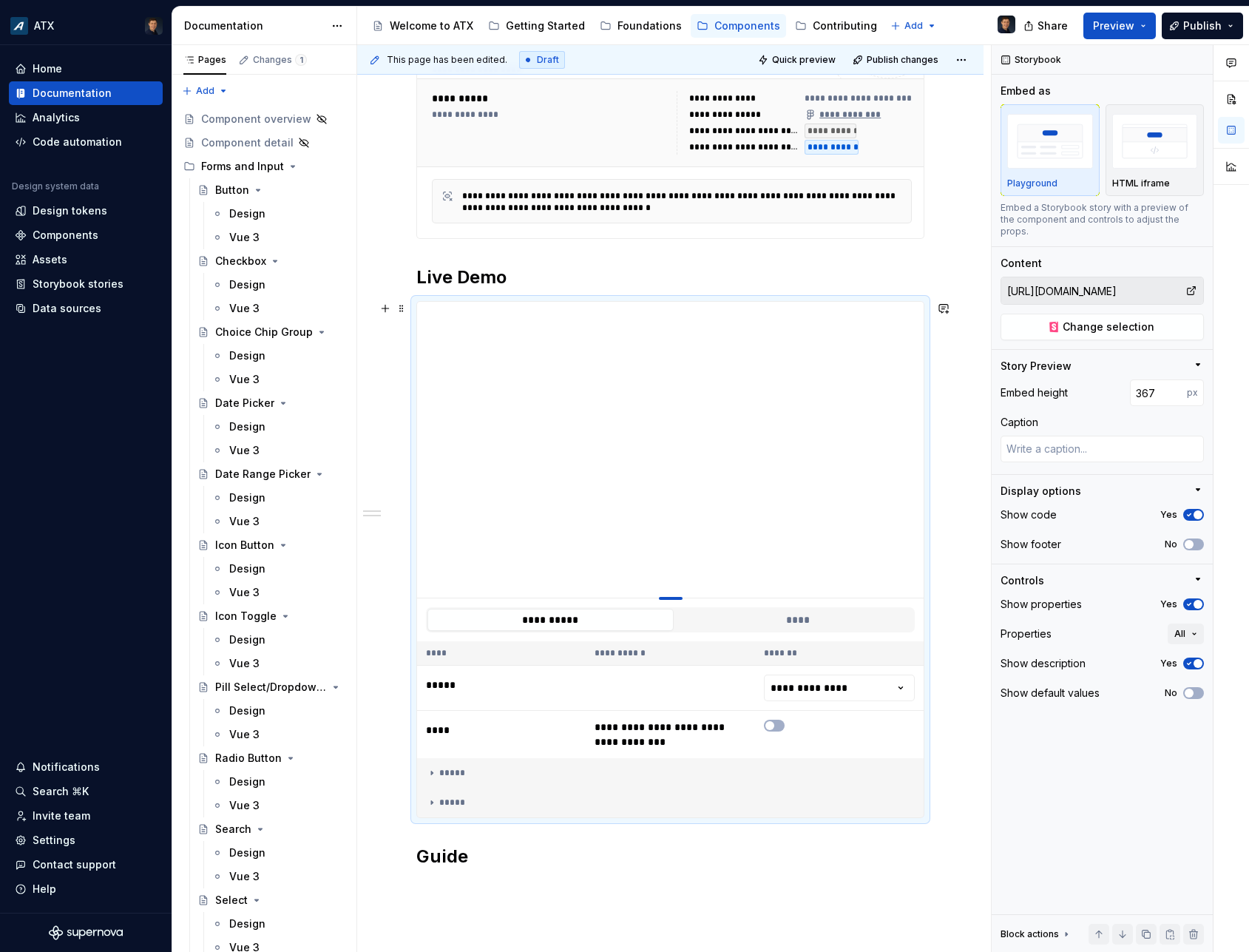
type input "298"
type textarea "*"
type input "225"
type textarea "*"
type input "176"
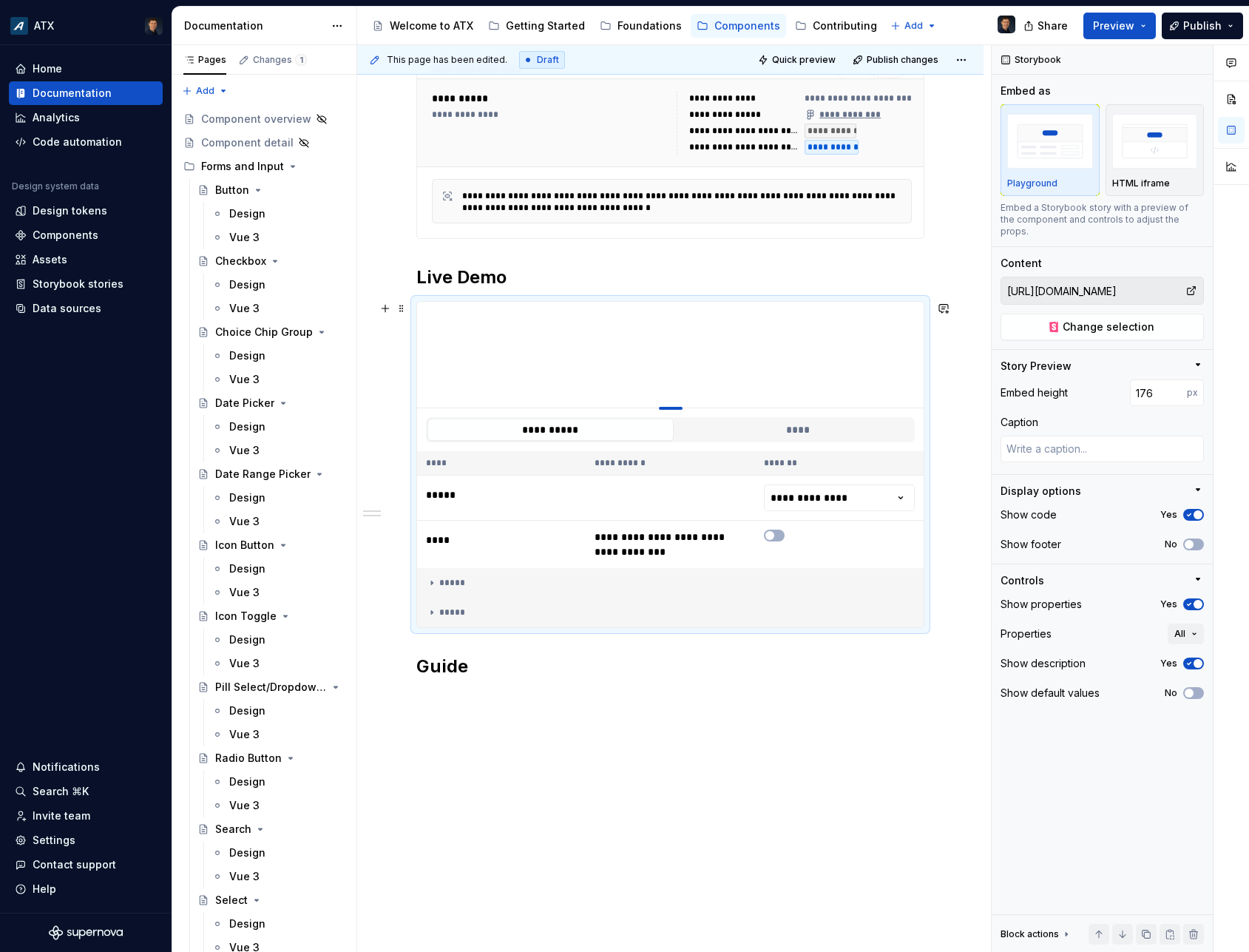
type textarea "*"
type input "143"
type textarea "*"
type input "115"
type textarea "*"
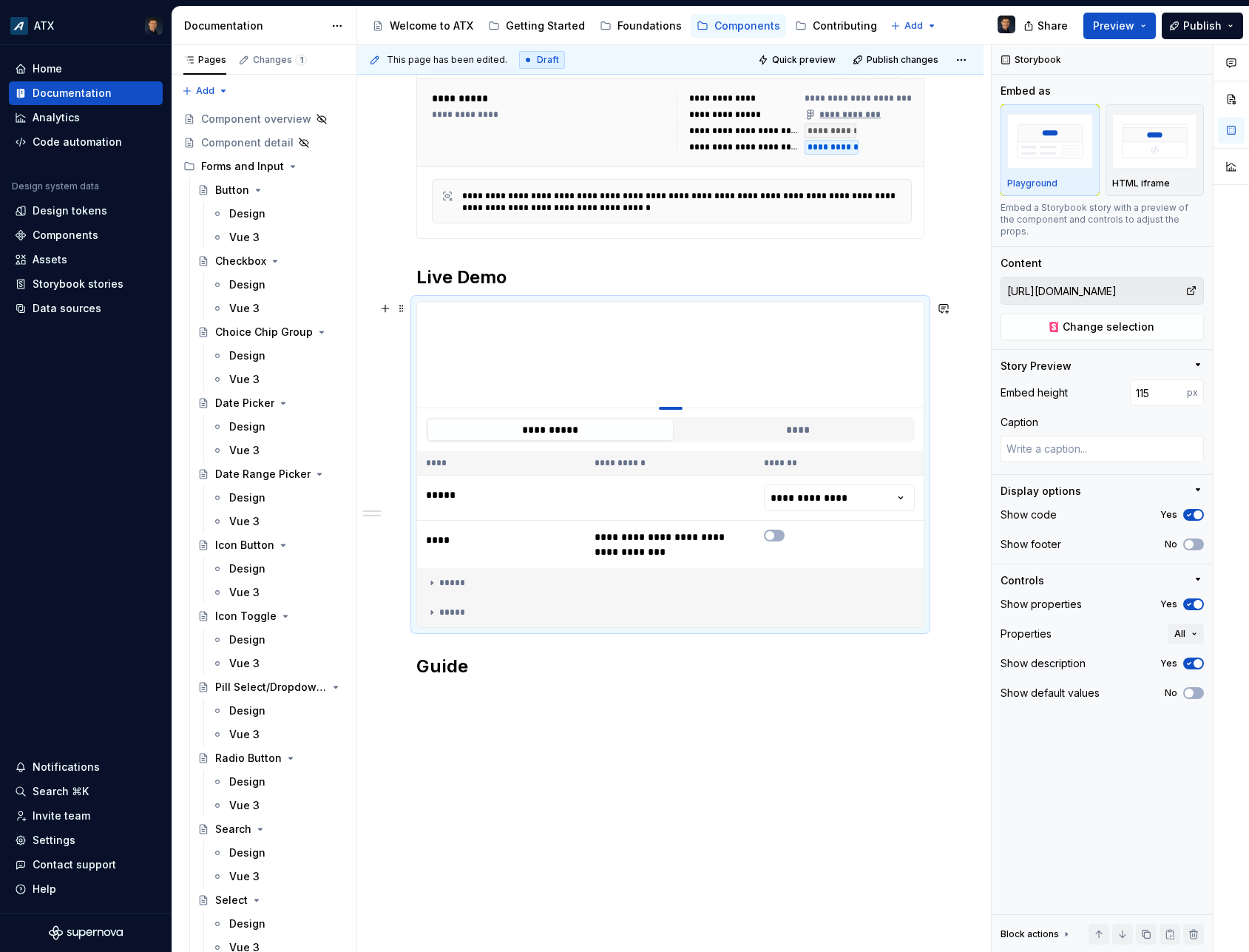
type input "100"
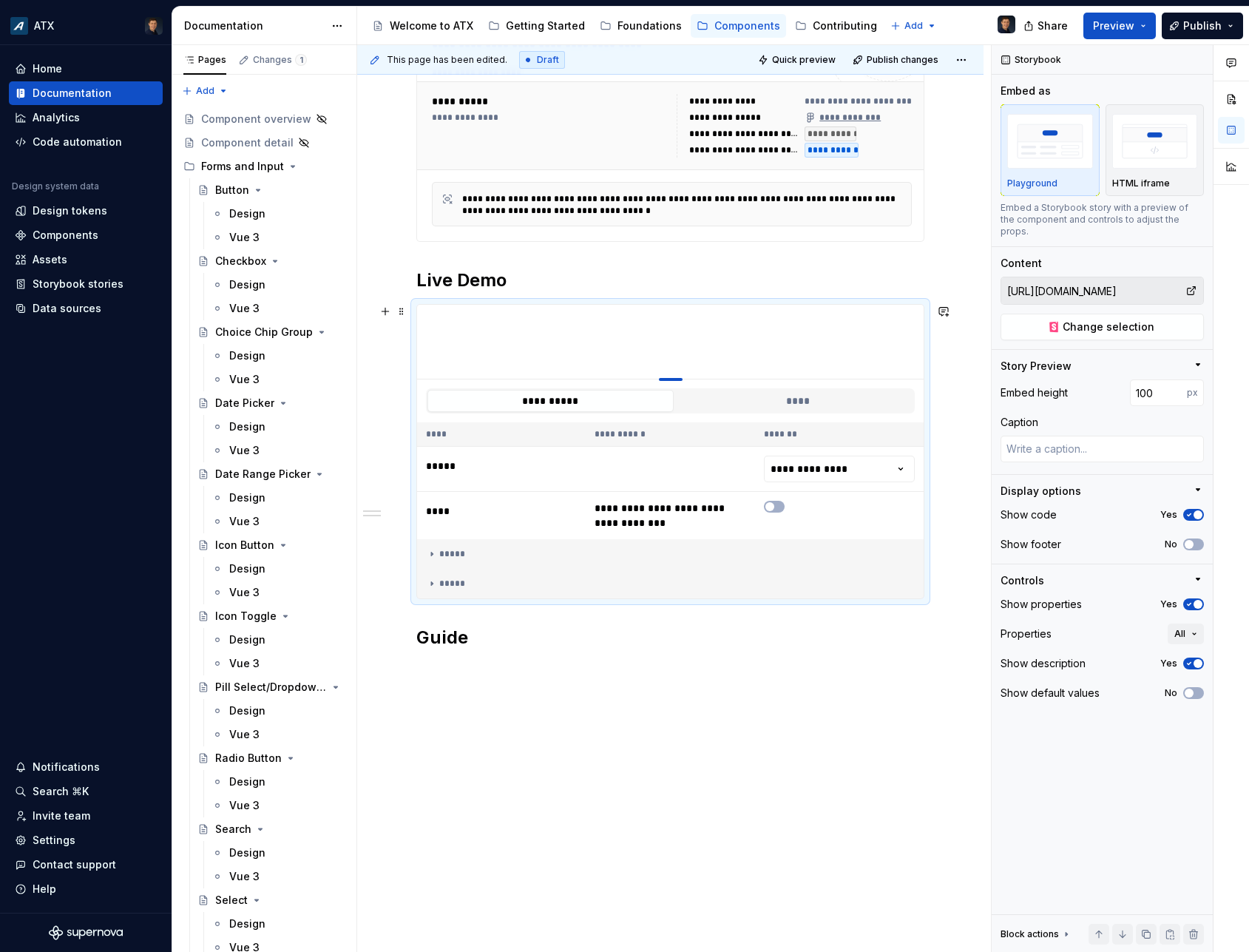
drag, startPoint x: 675, startPoint y: 597, endPoint x: 665, endPoint y: 280, distance: 317.2
click at [665, 305] on div at bounding box center [670, 342] width 507 height 74
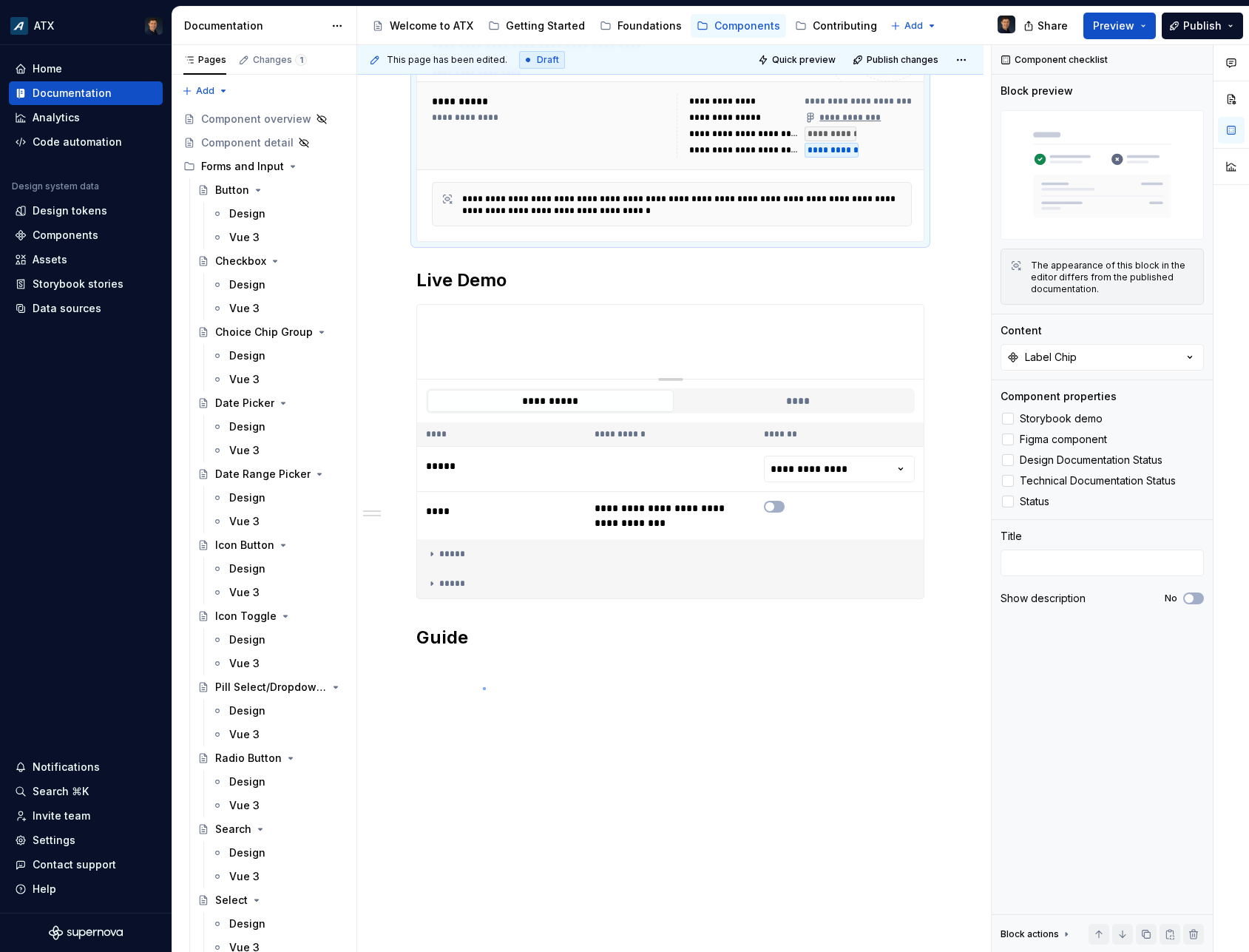
click at [481, 688] on div "**********" at bounding box center [674, 499] width 634 height 907
click at [484, 685] on div "**********" at bounding box center [670, 338] width 626 height 1230
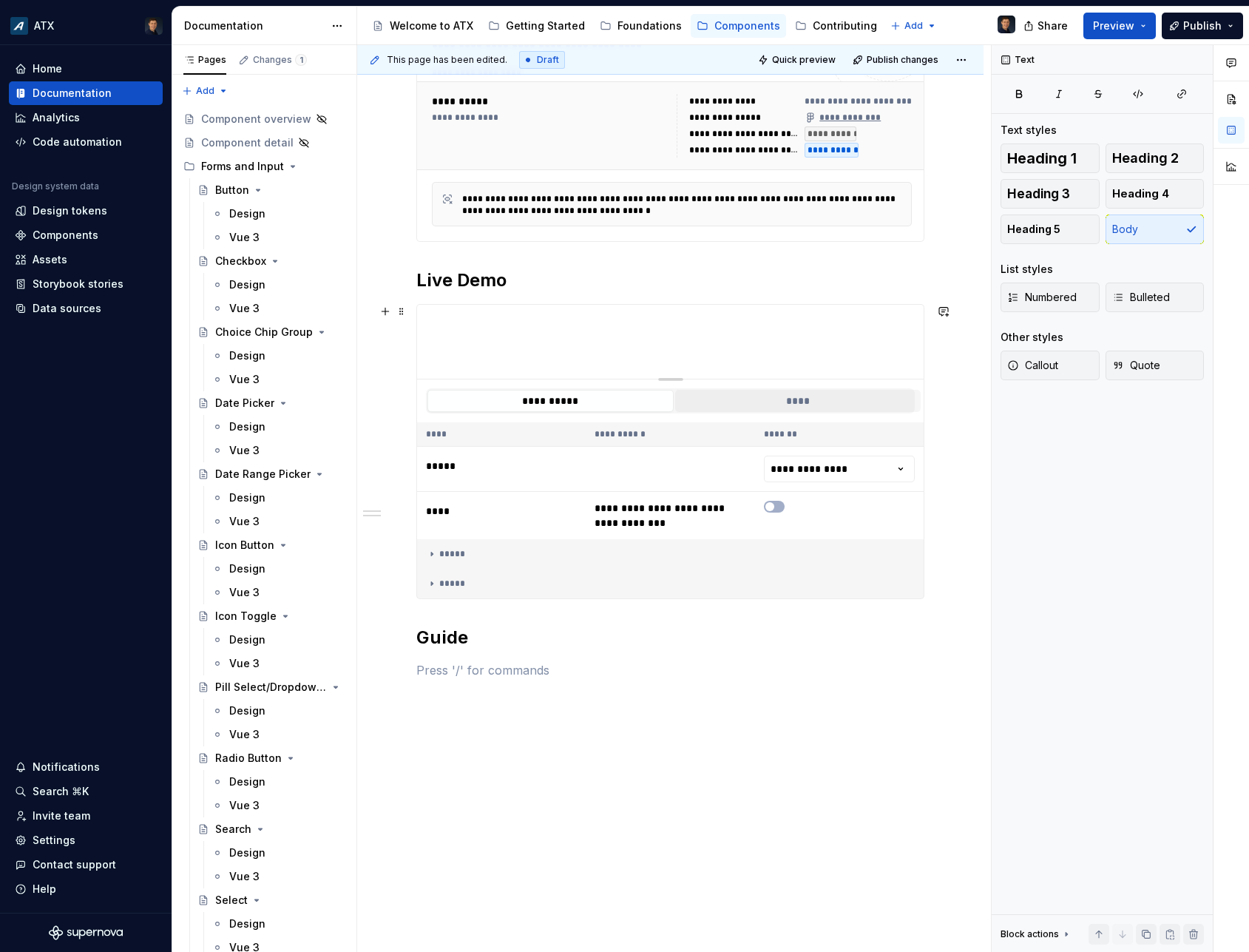
type textarea "*"
click at [751, 390] on button "****" at bounding box center [798, 401] width 246 height 22
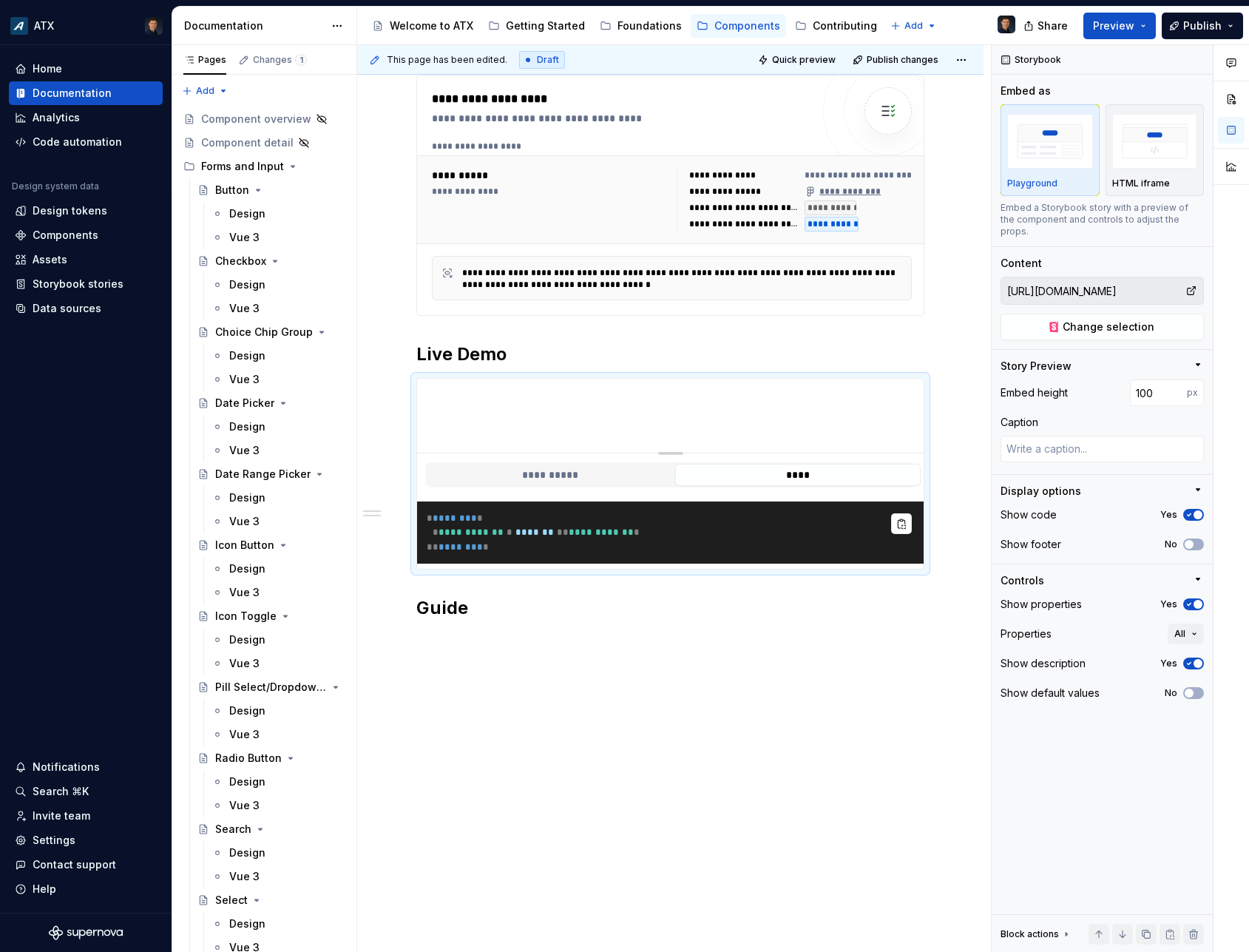
click at [459, 652] on div "**********" at bounding box center [670, 249] width 508 height 835
click at [463, 643] on p at bounding box center [670, 640] width 508 height 18
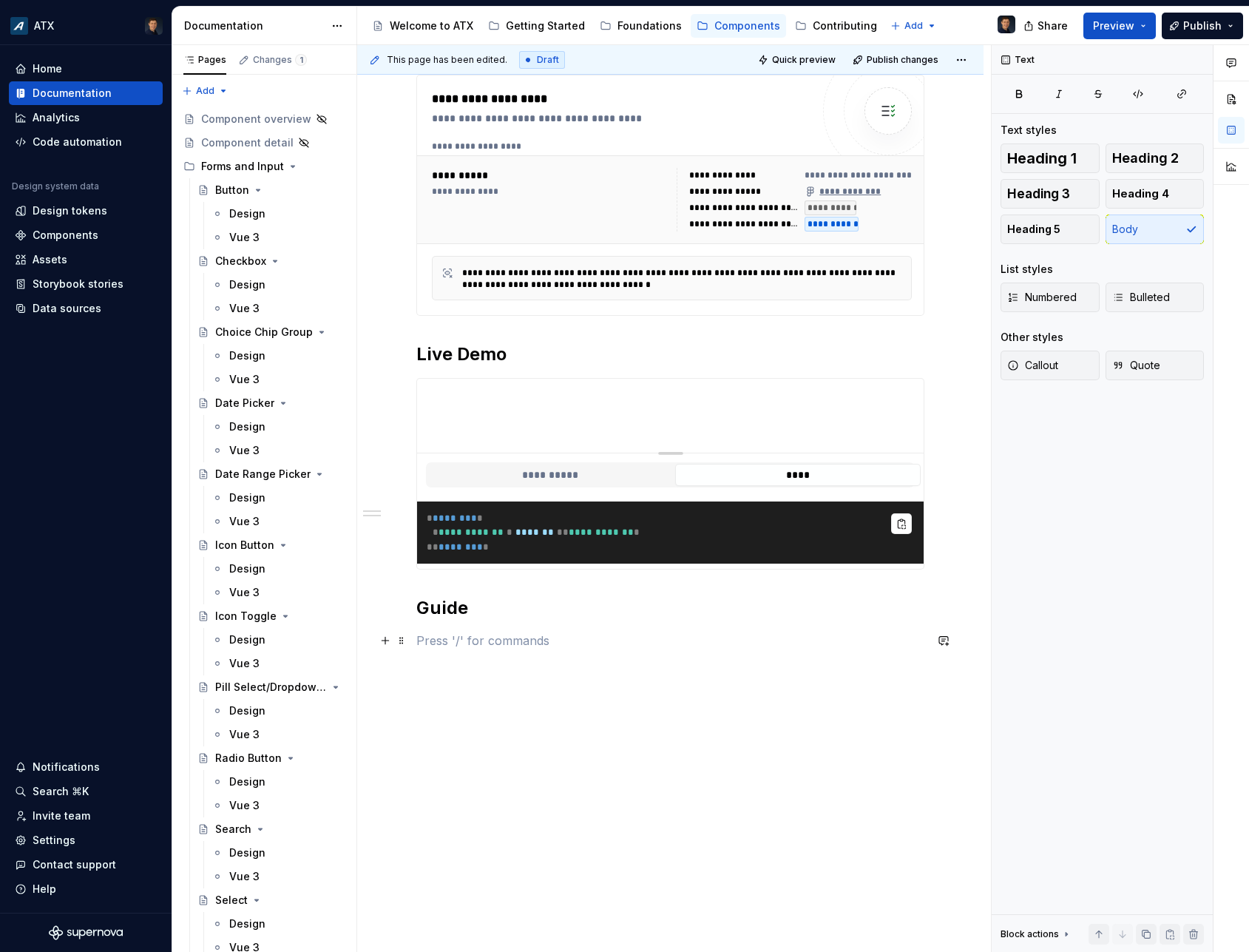
click at [425, 640] on p at bounding box center [670, 640] width 508 height 18
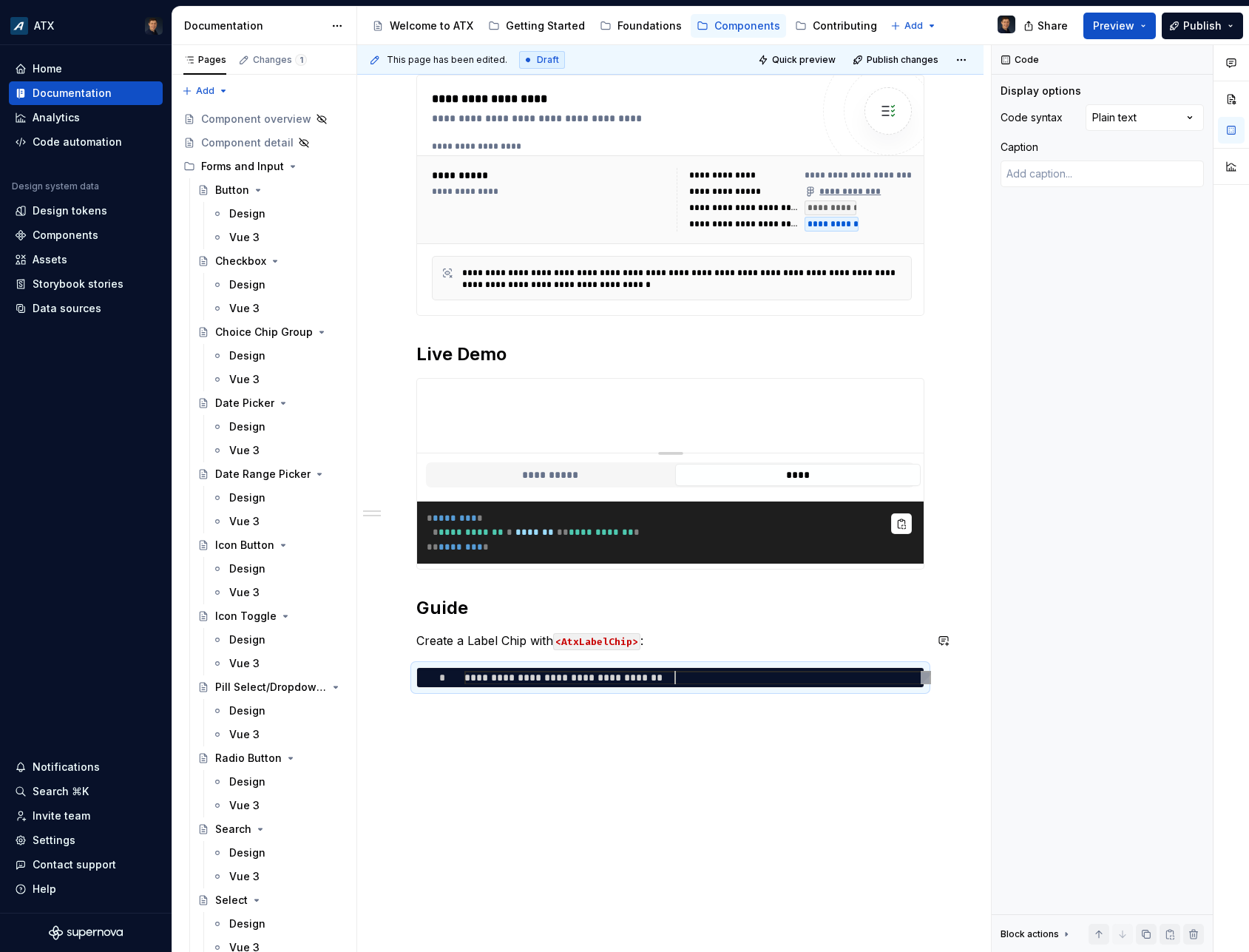
scroll to position [1, 216]
click at [1160, 123] on div "Comments Open comments No comments yet Select ‘Comment’ from the block context …" at bounding box center [1120, 499] width 257 height 907
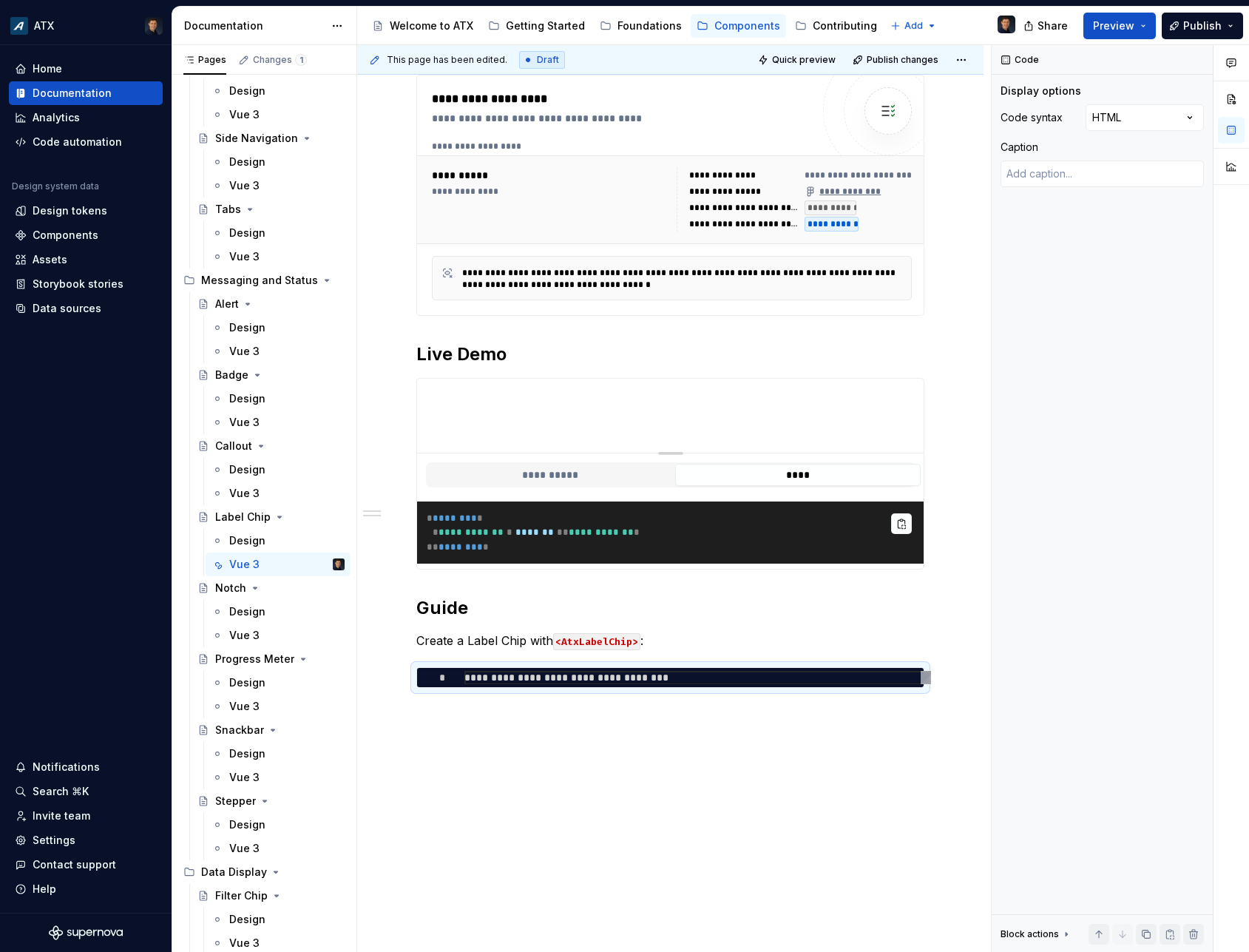
scroll to position [477, 0]
click at [496, 753] on div "**********" at bounding box center [670, 394] width 626 height 1194
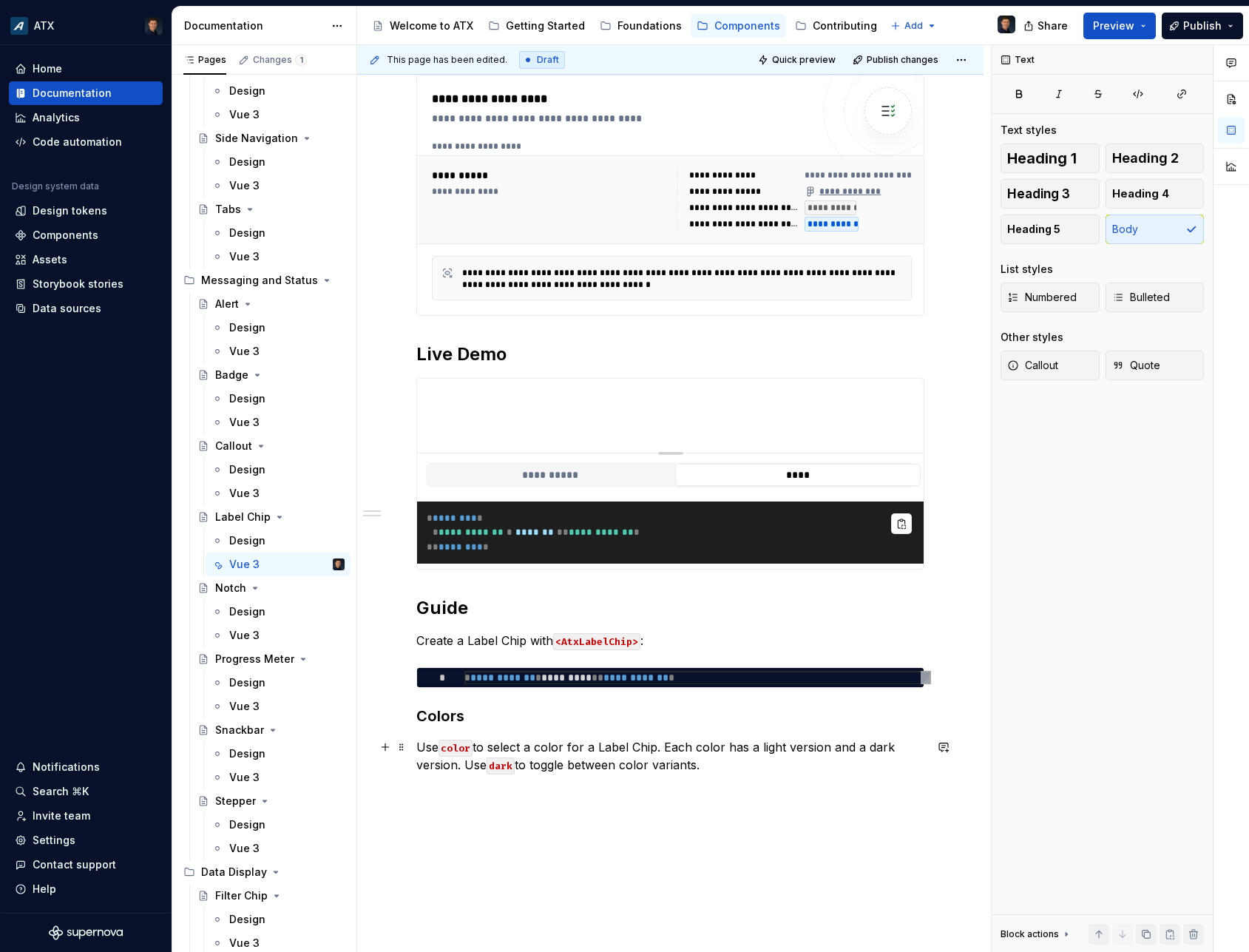
click at [436, 771] on p "Use color to select a color for a Label Chip. Each color has a light version an…" at bounding box center [670, 756] width 508 height 36
click at [427, 715] on h3 "Colors" at bounding box center [670, 716] width 508 height 21
click at [422, 715] on h3 "Colors" at bounding box center [670, 716] width 508 height 21
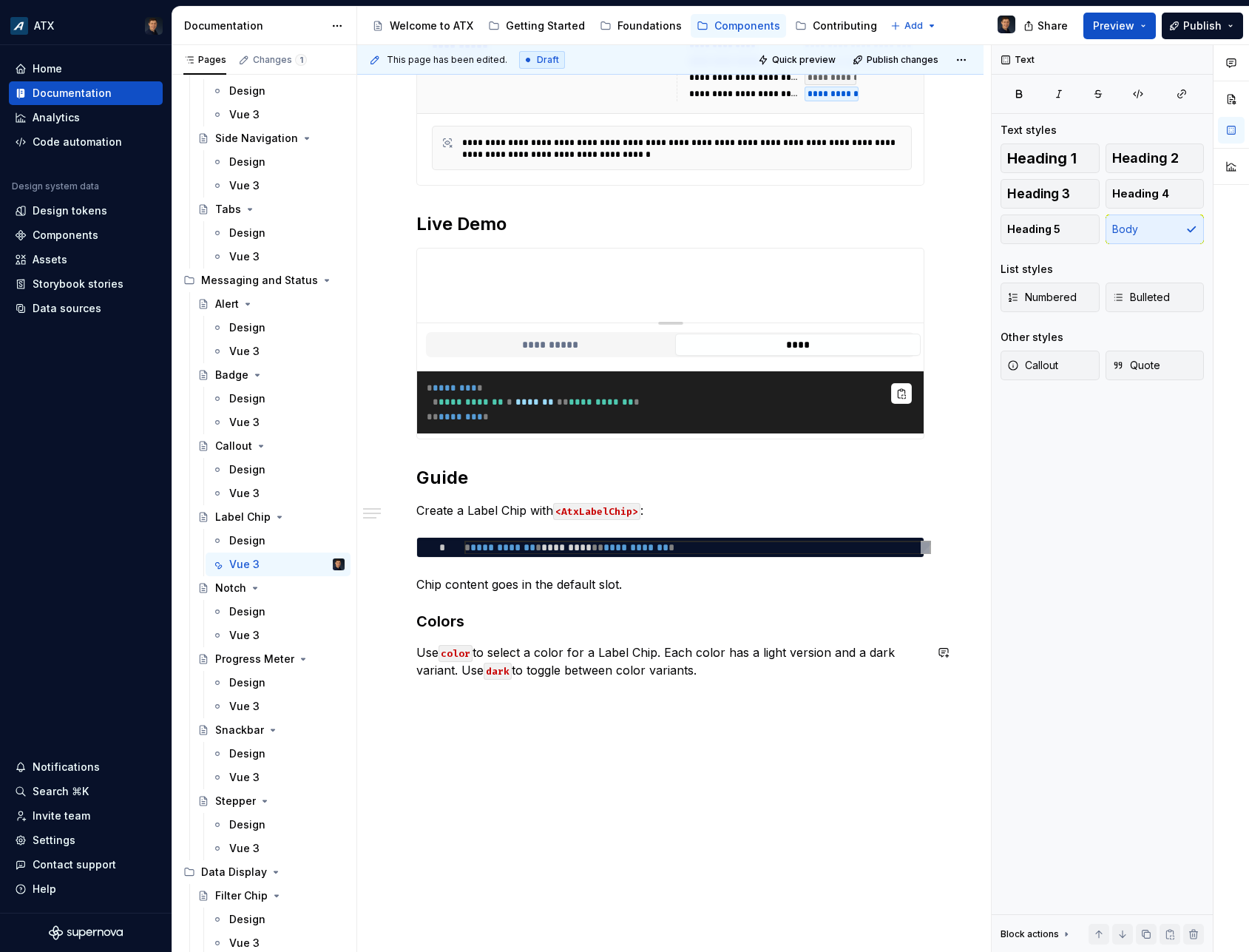
scroll to position [637, 0]
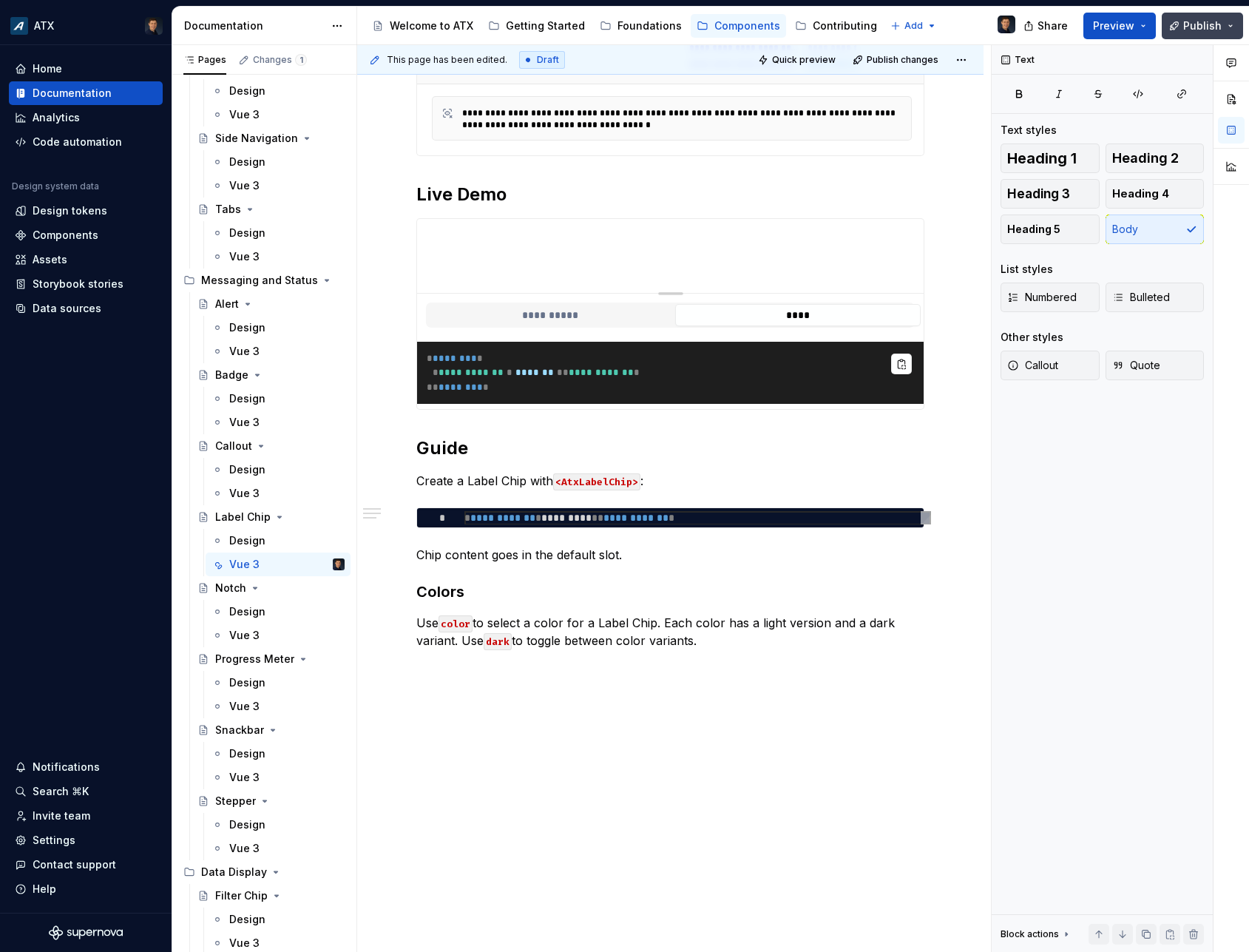
click at [1221, 28] on span "Publish" at bounding box center [1203, 26] width 39 height 15
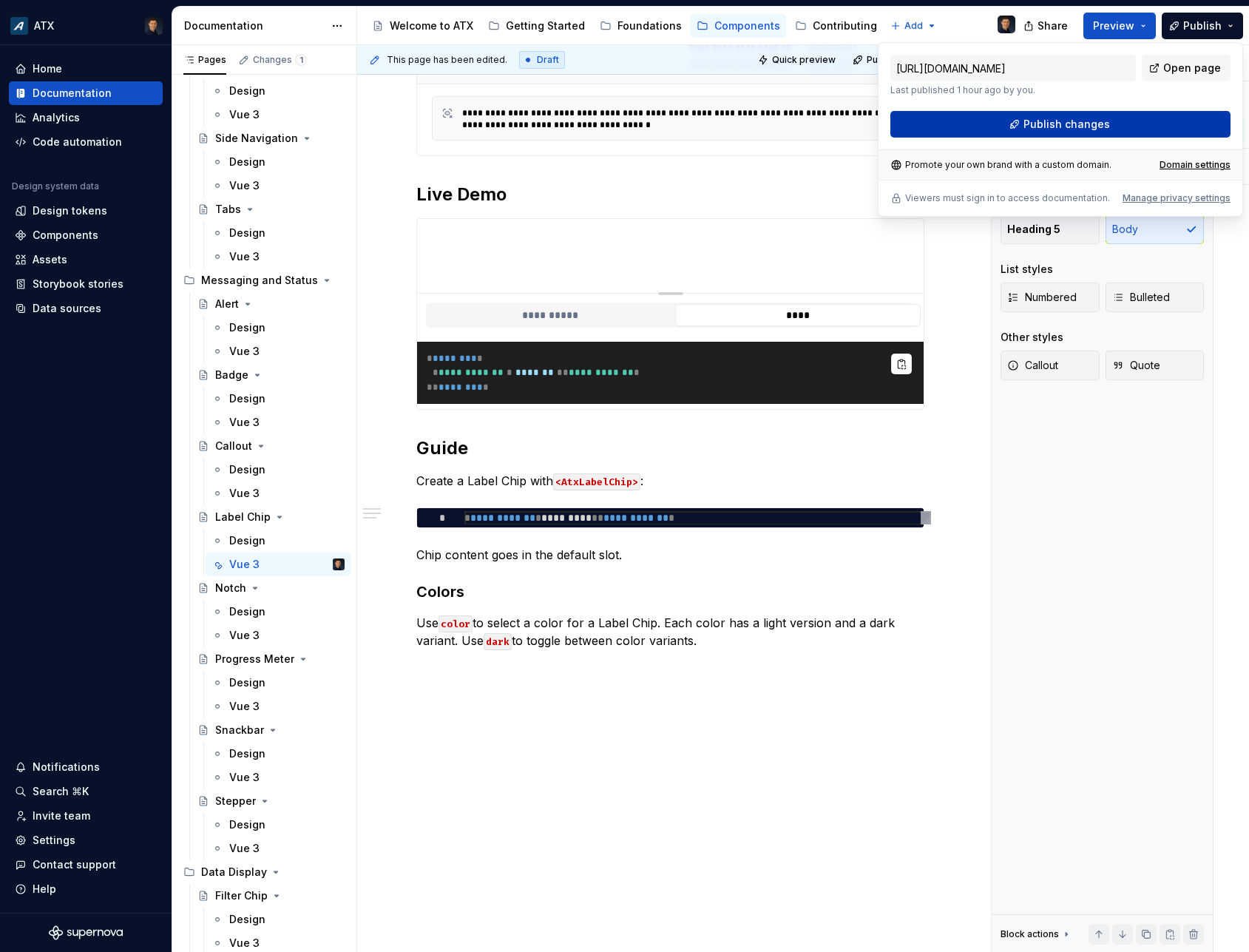
click at [1105, 132] on button "Publish changes" at bounding box center [1060, 124] width 340 height 27
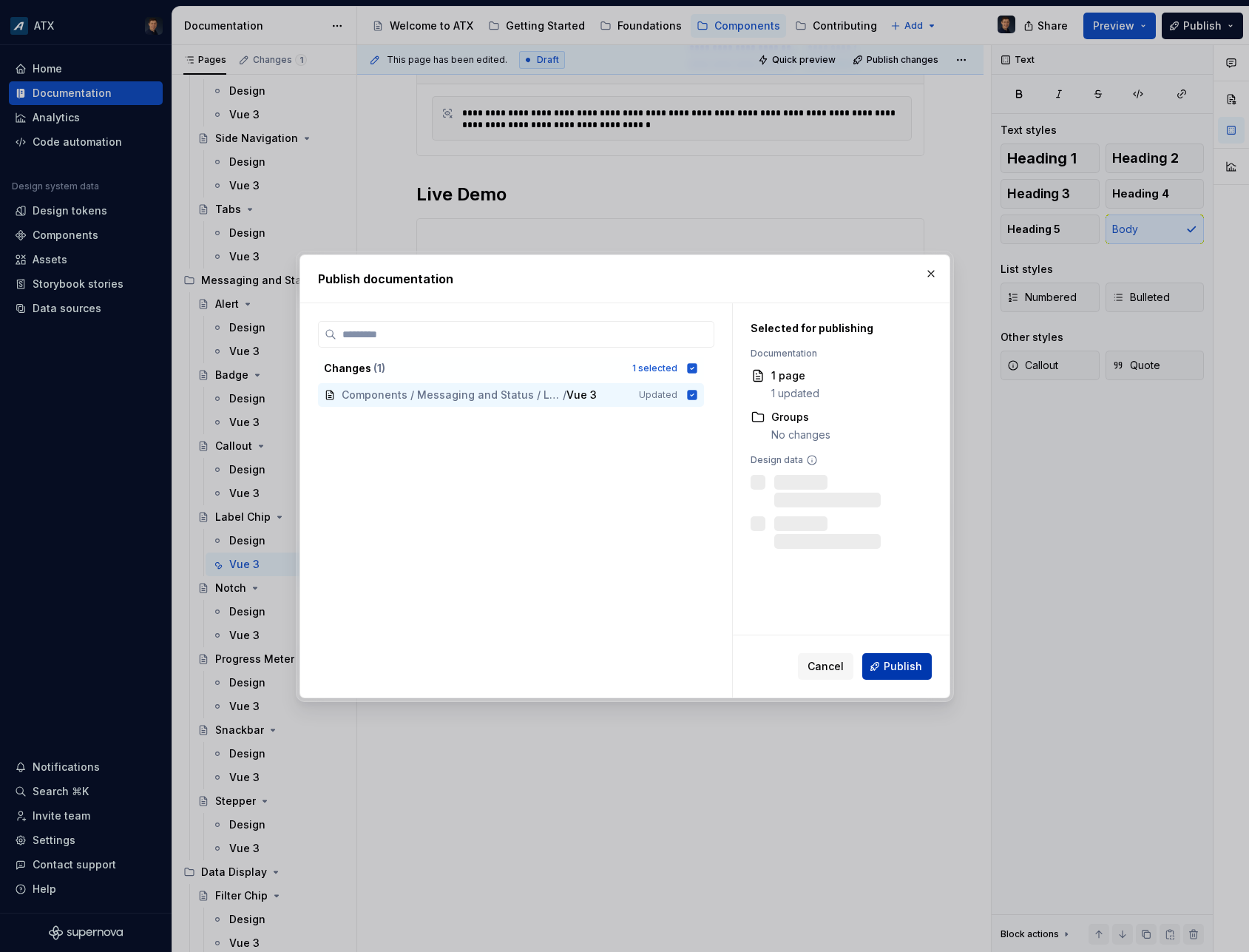
click at [908, 665] on span "Publish" at bounding box center [903, 666] width 39 height 15
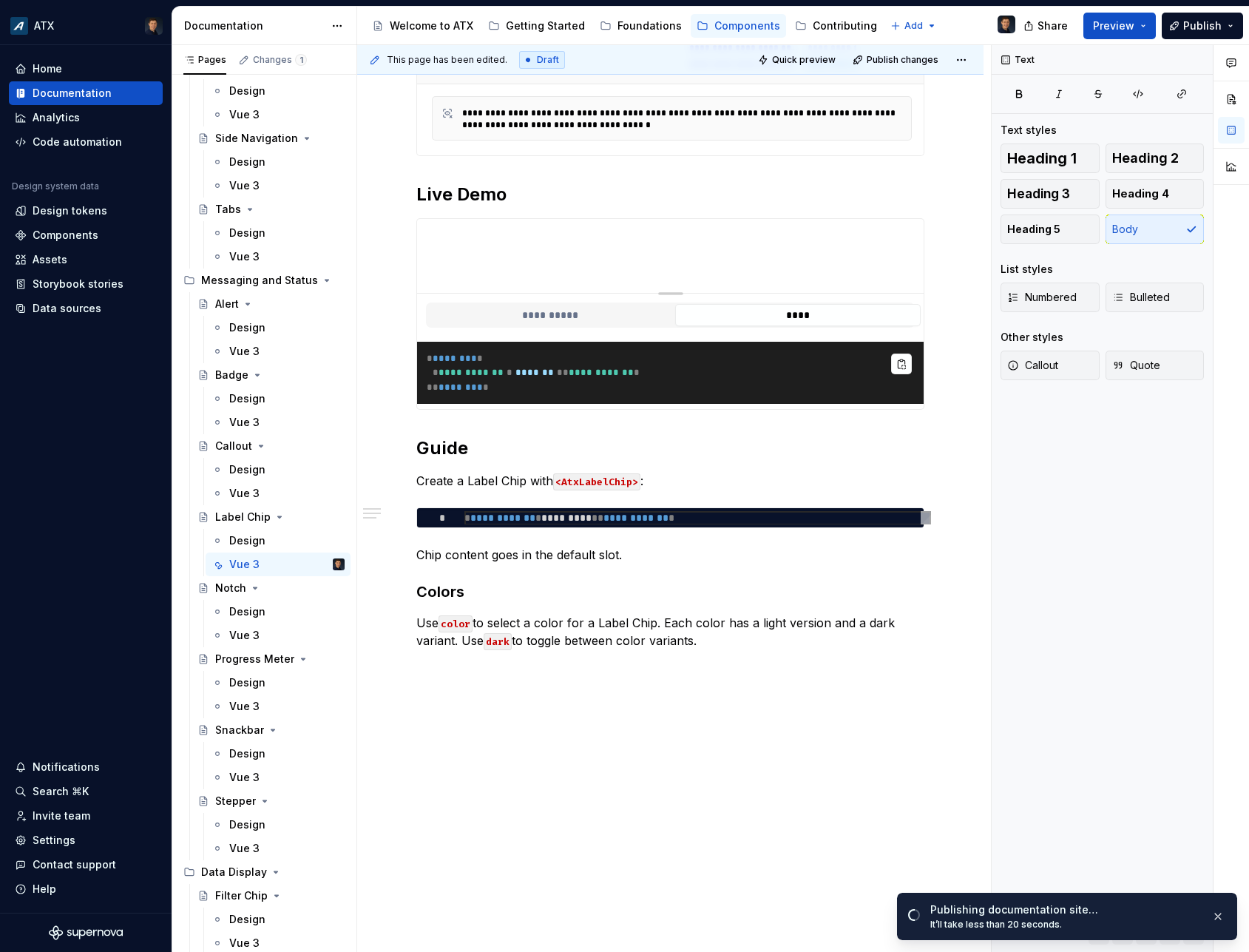
click at [240, 636] on div "Vue 3" at bounding box center [244, 635] width 30 height 15
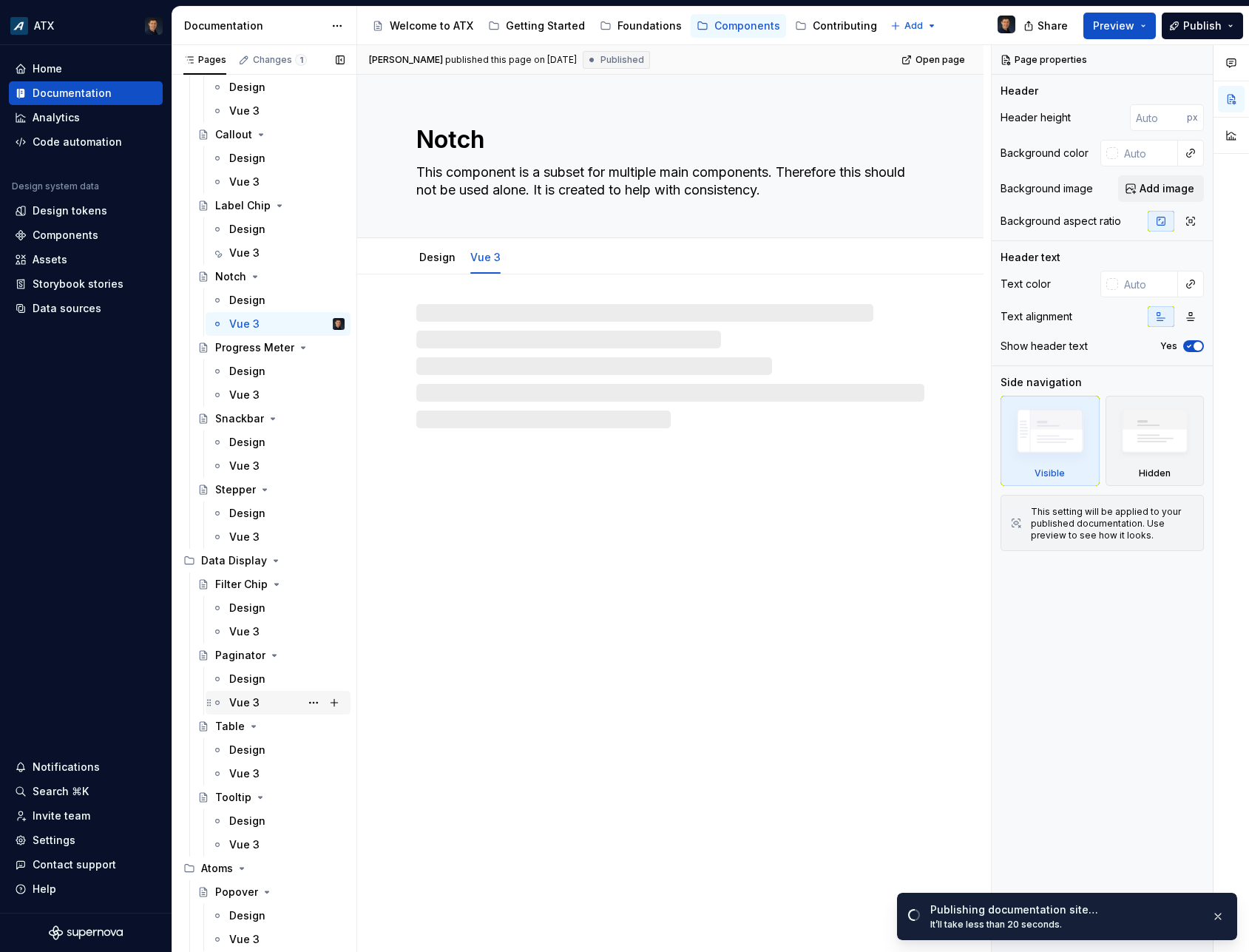
scroll to position [2308, 0]
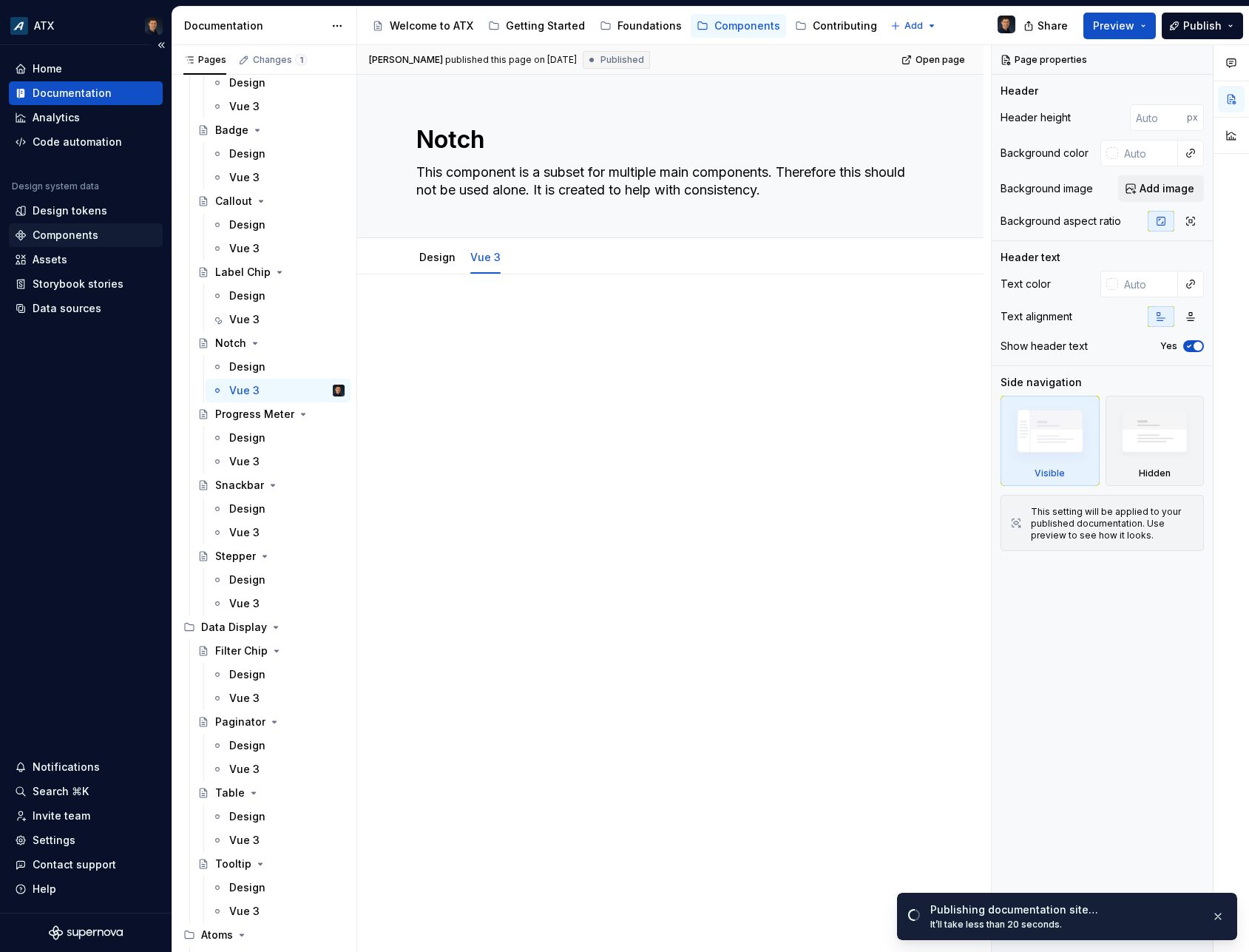
click at [47, 232] on div "Components" at bounding box center [65, 235] width 65 height 15
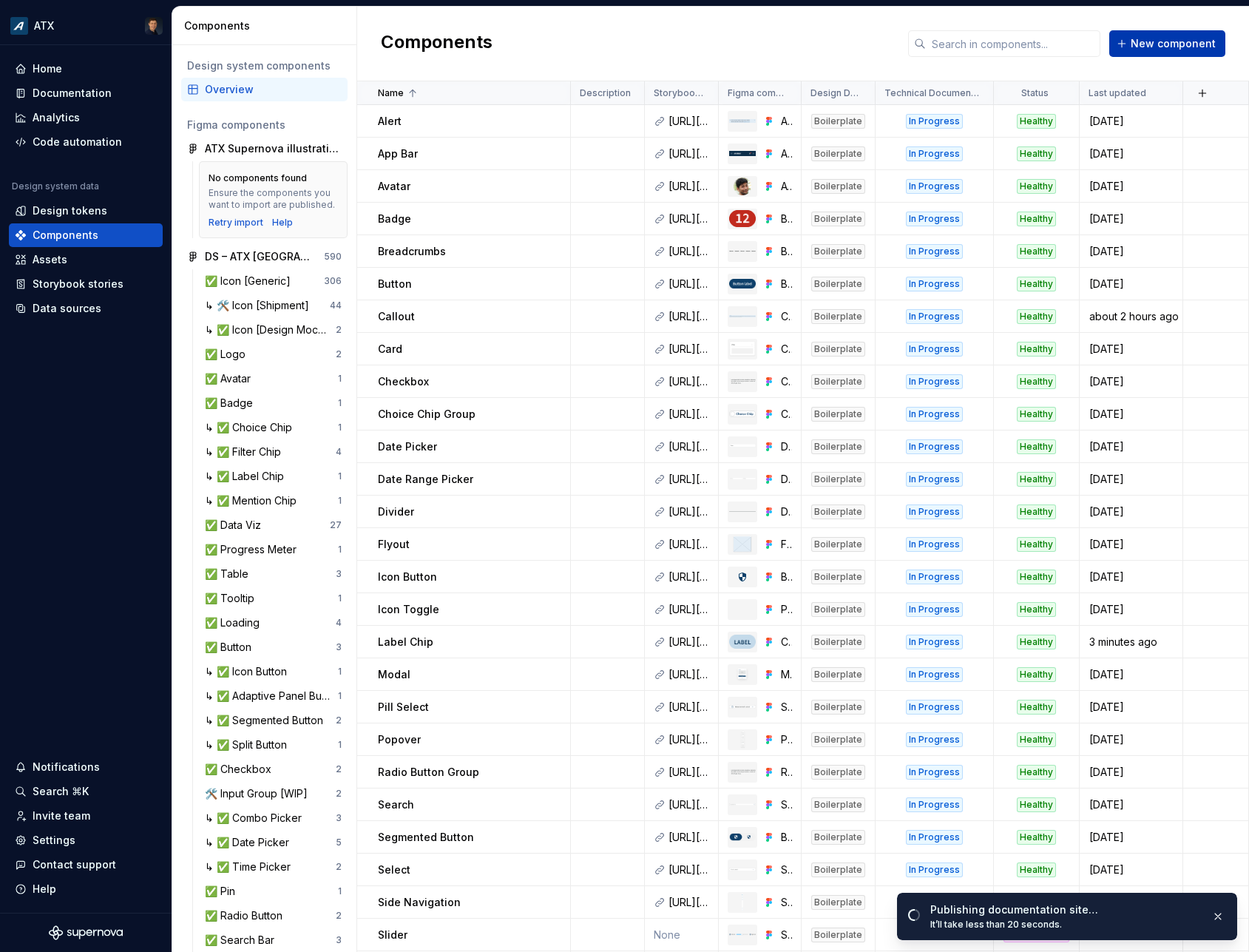
click at [1163, 54] on button "New component" at bounding box center [1168, 44] width 116 height 27
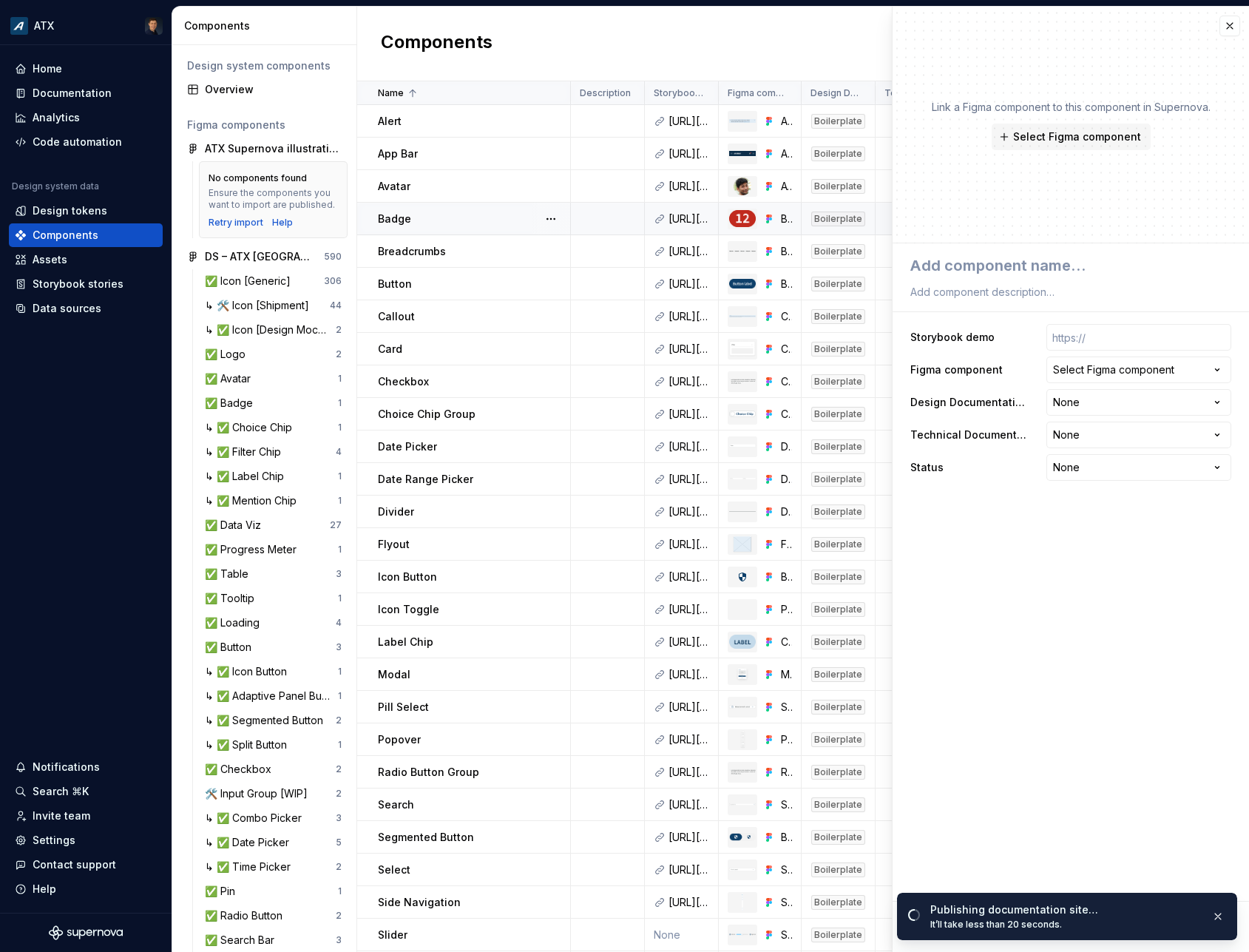
type textarea "*"
type textarea "N"
type textarea "*"
type textarea "No"
type textarea "*"
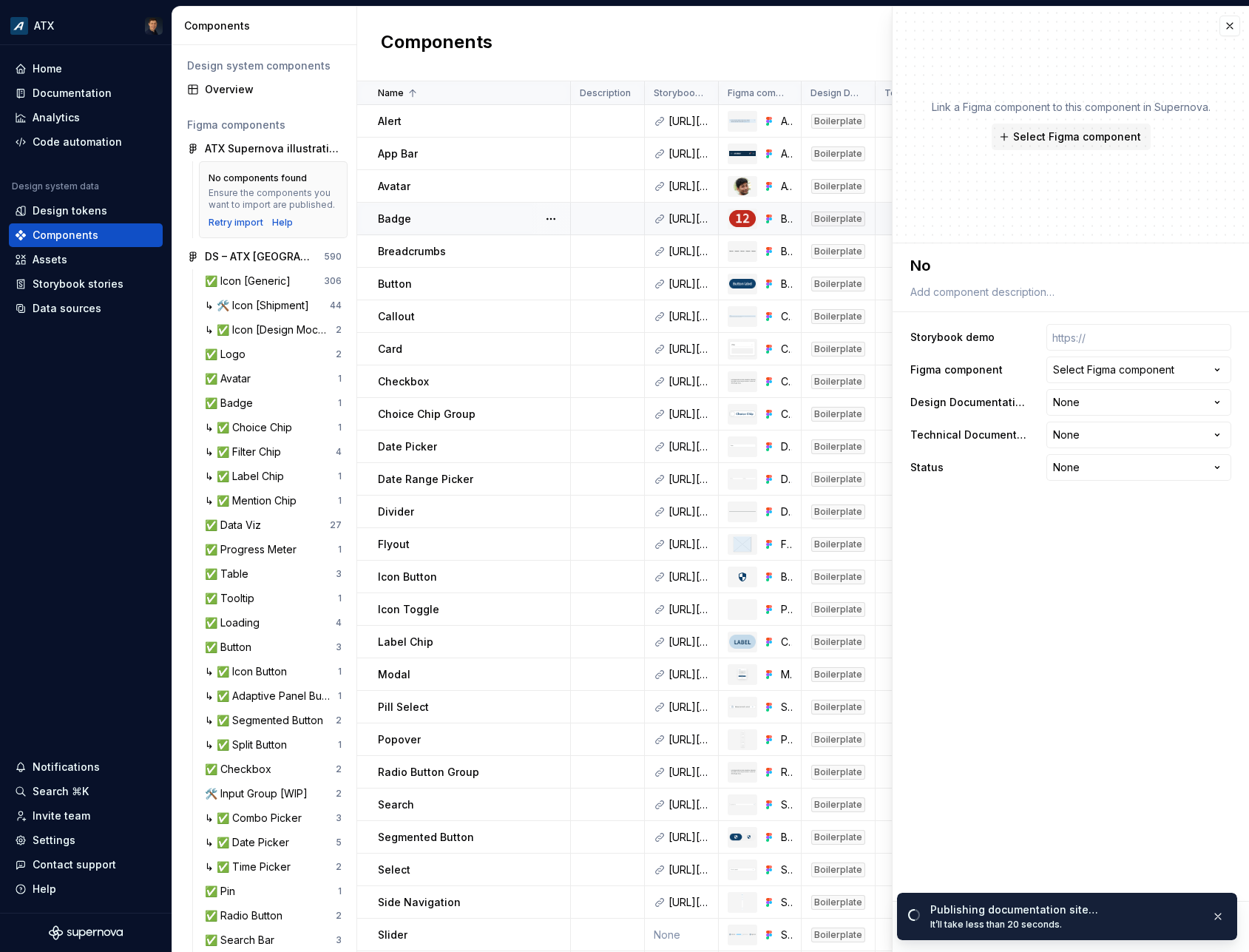
type textarea "Not"
type textarea "*"
type textarea "Notc"
type textarea "*"
type textarea "Notch"
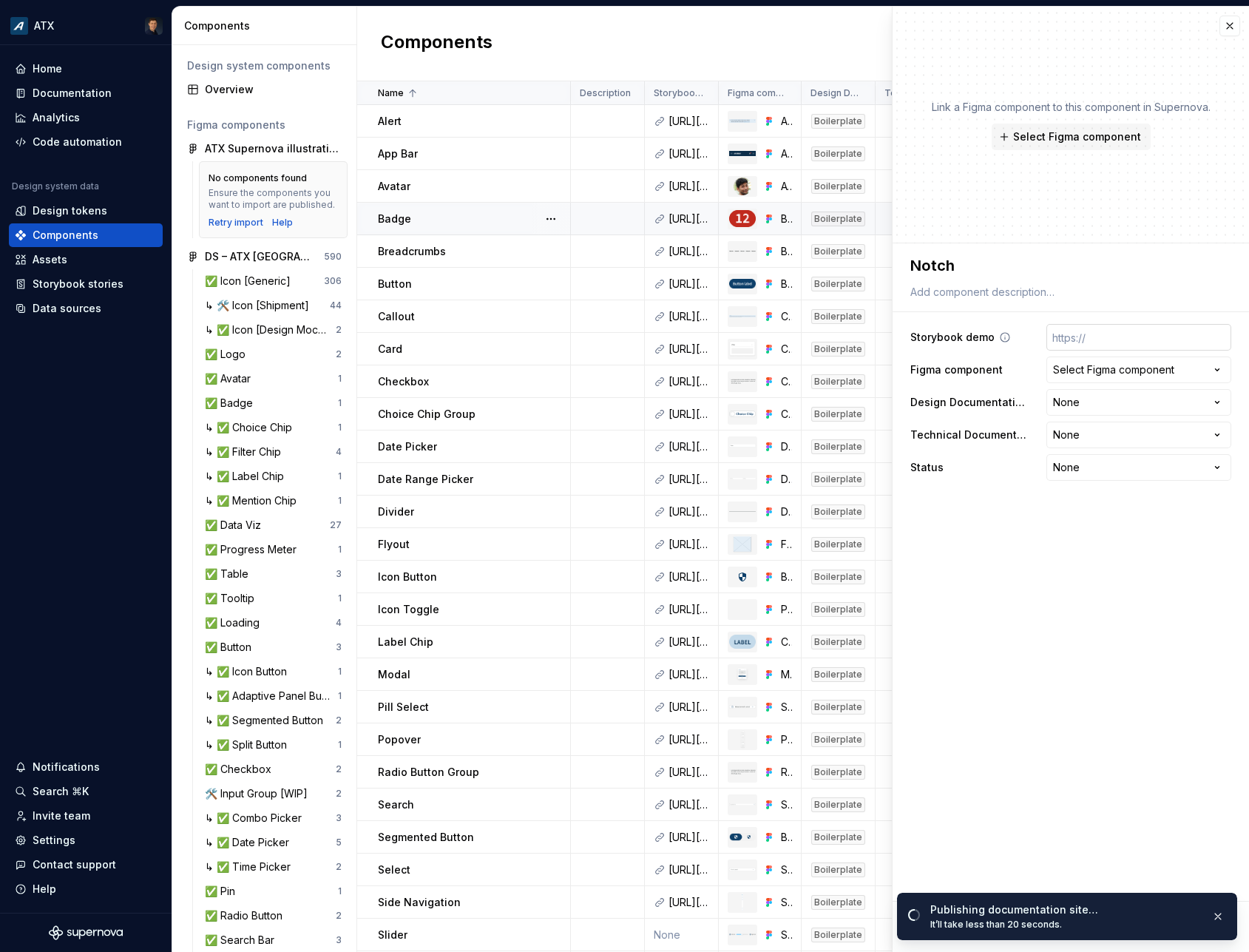
click at [1188, 340] on input "text" at bounding box center [1139, 338] width 185 height 27
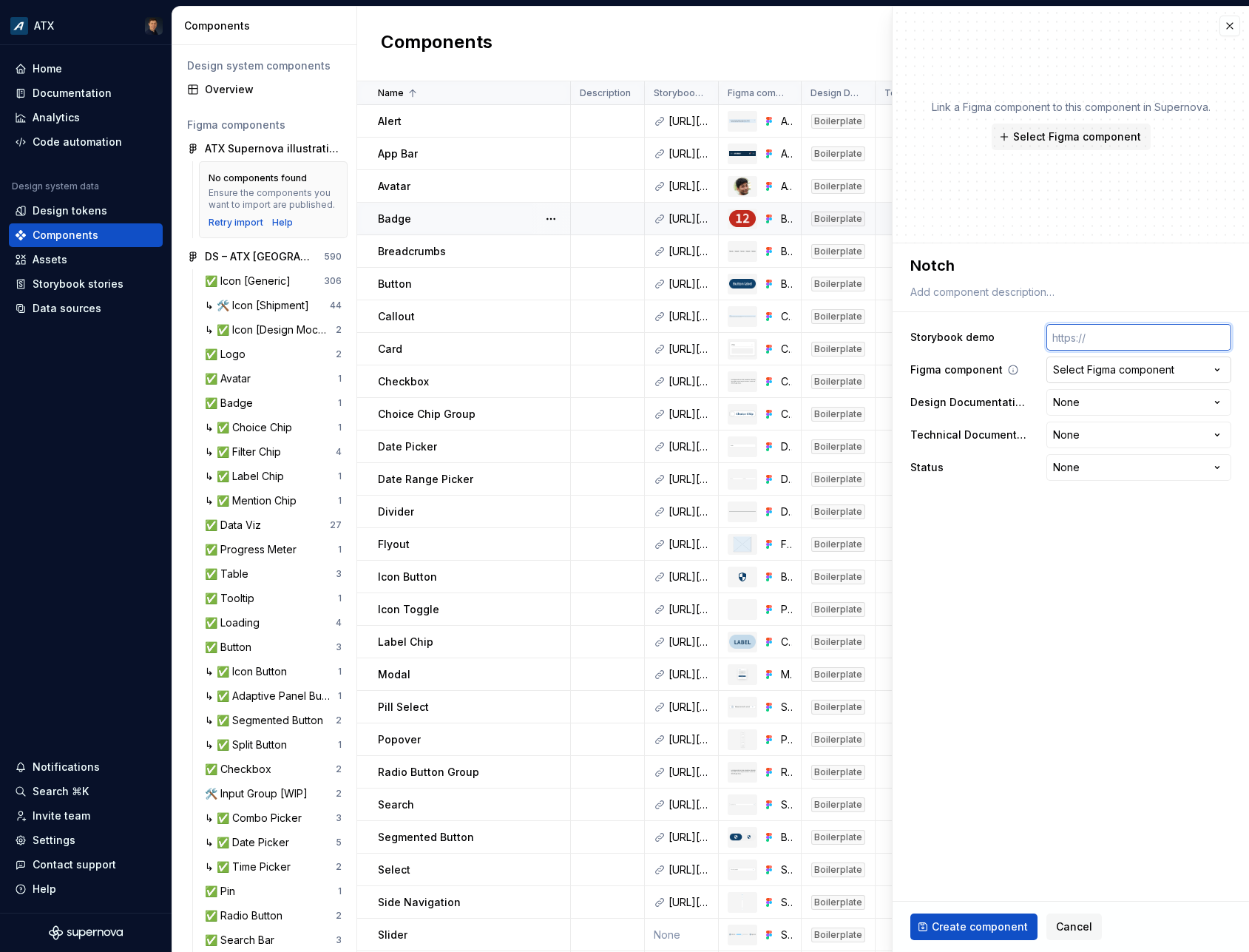
paste input "[URL][DOMAIN_NAME]"
type textarea "*"
type input "[URL][DOMAIN_NAME]"
click at [1128, 363] on div "Select Figma component" at bounding box center [1114, 370] width 121 height 15
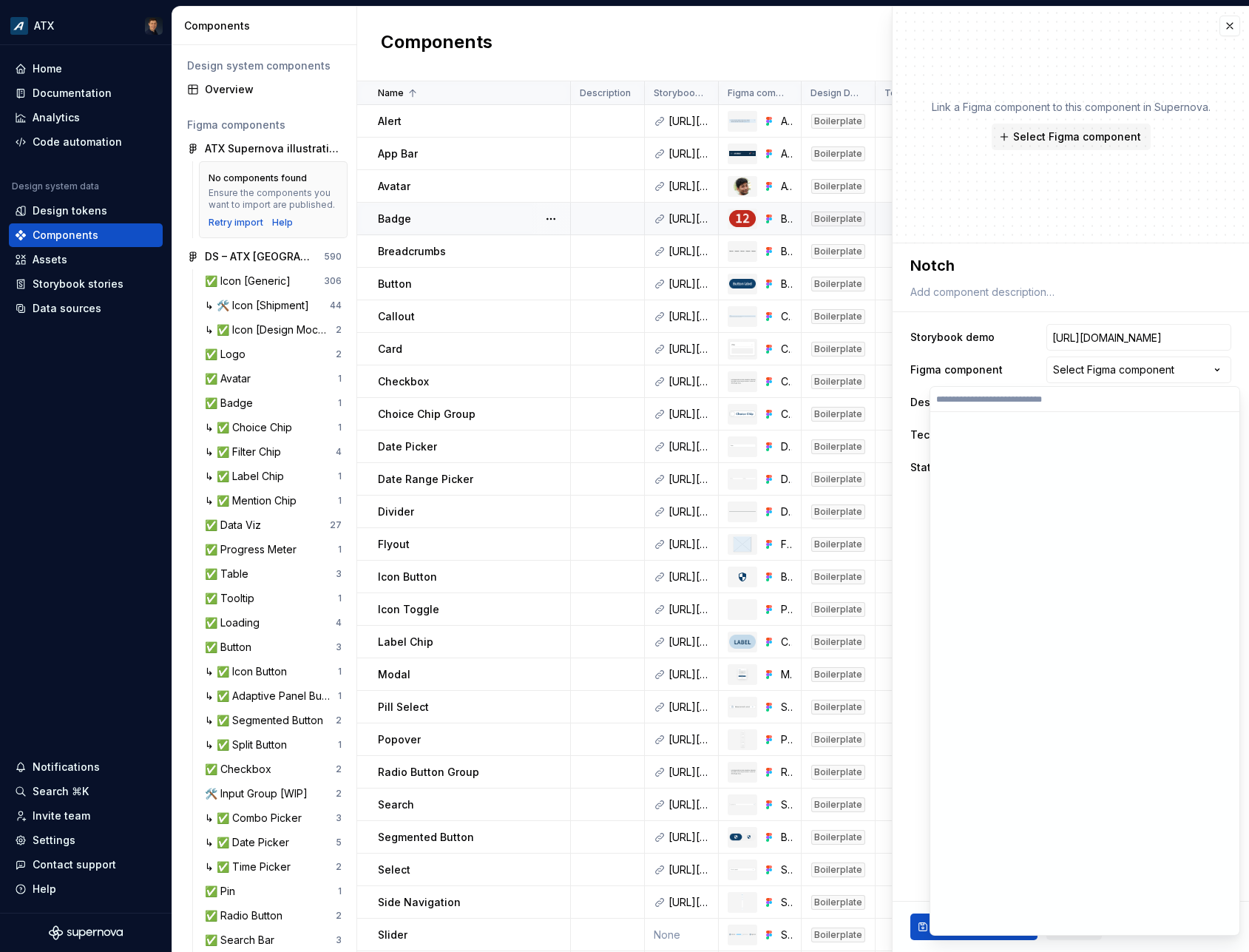
scroll to position [0, 362]
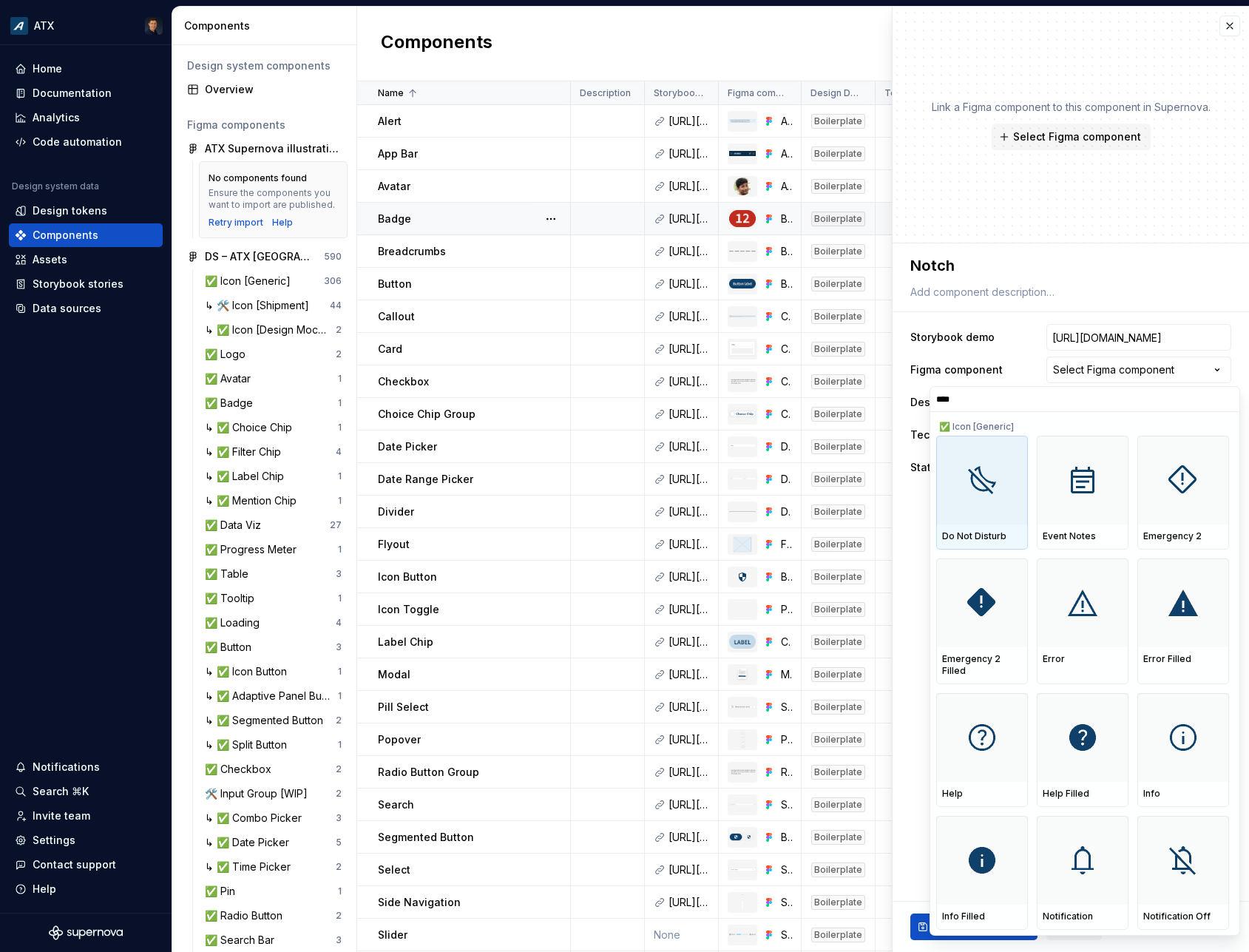
type input "*****"
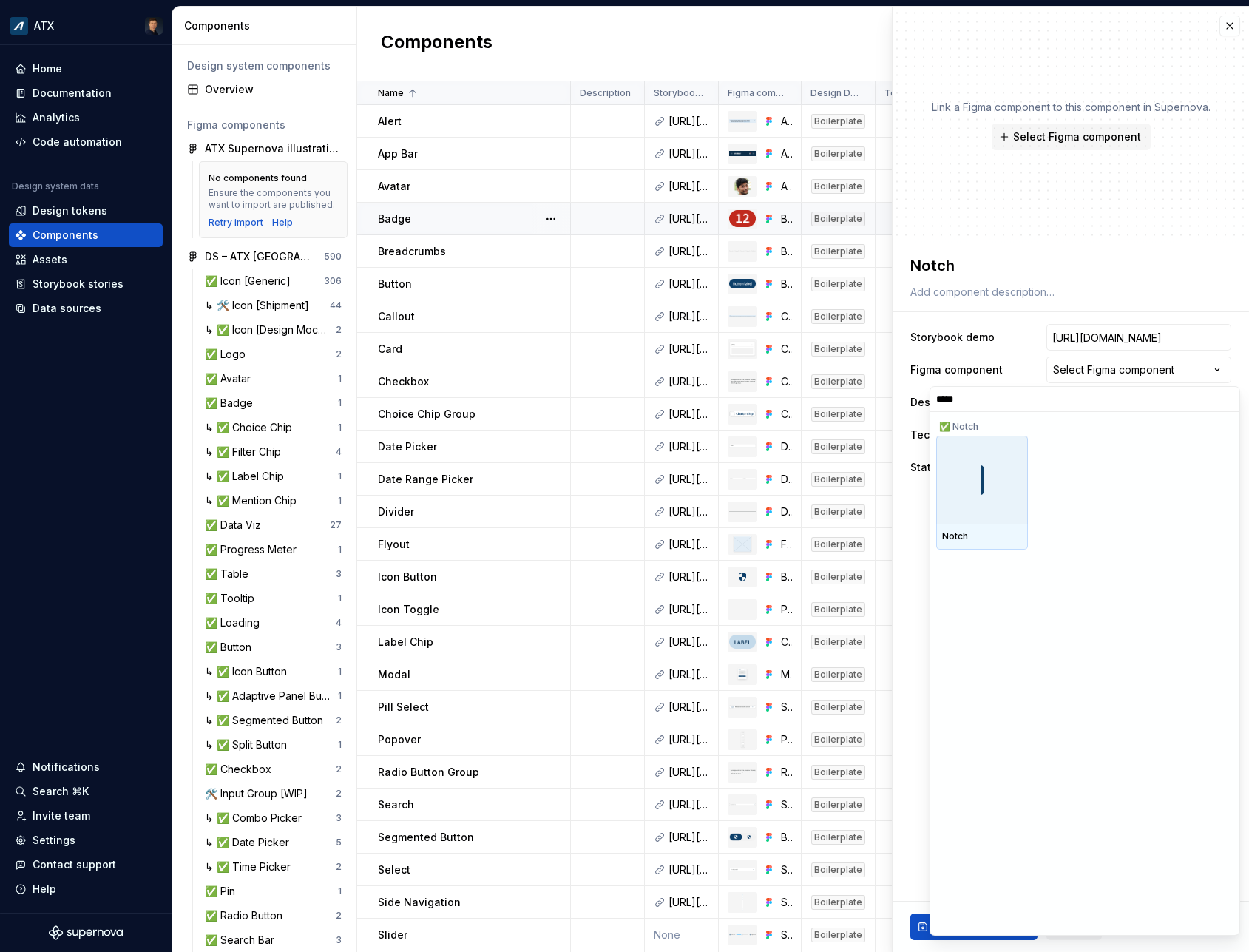
click at [992, 499] on div at bounding box center [982, 480] width 91 height 89
type textarea "*"
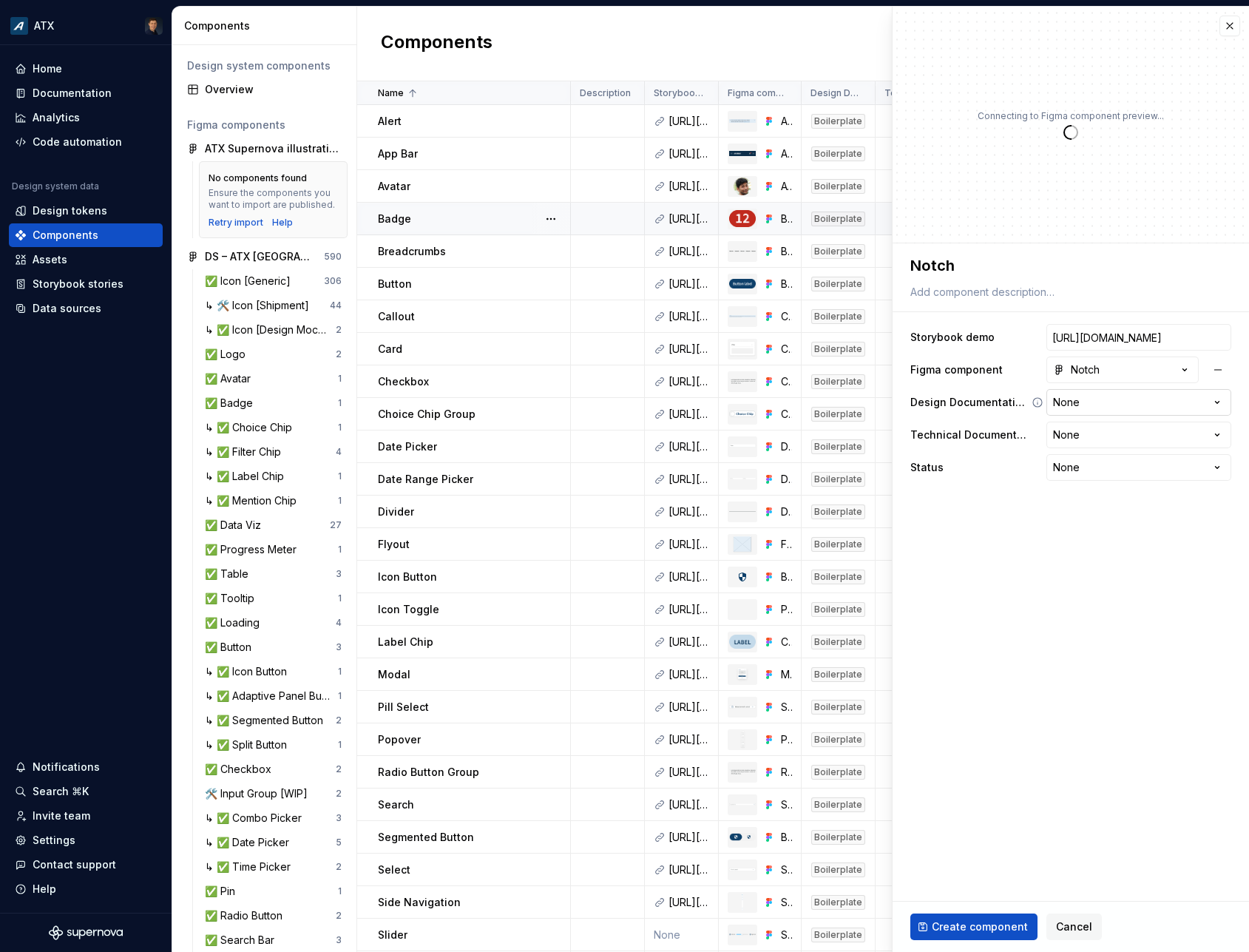
click at [1094, 408] on html "ATX Home Documentation Analytics Code automation Design system data Design toke…" at bounding box center [624, 476] width 1249 height 952
select select "**********"
click at [1101, 442] on html "ATX Home Documentation Analytics Code automation Design system data Design toke…" at bounding box center [624, 476] width 1249 height 952
type textarea "*"
select select "**********"
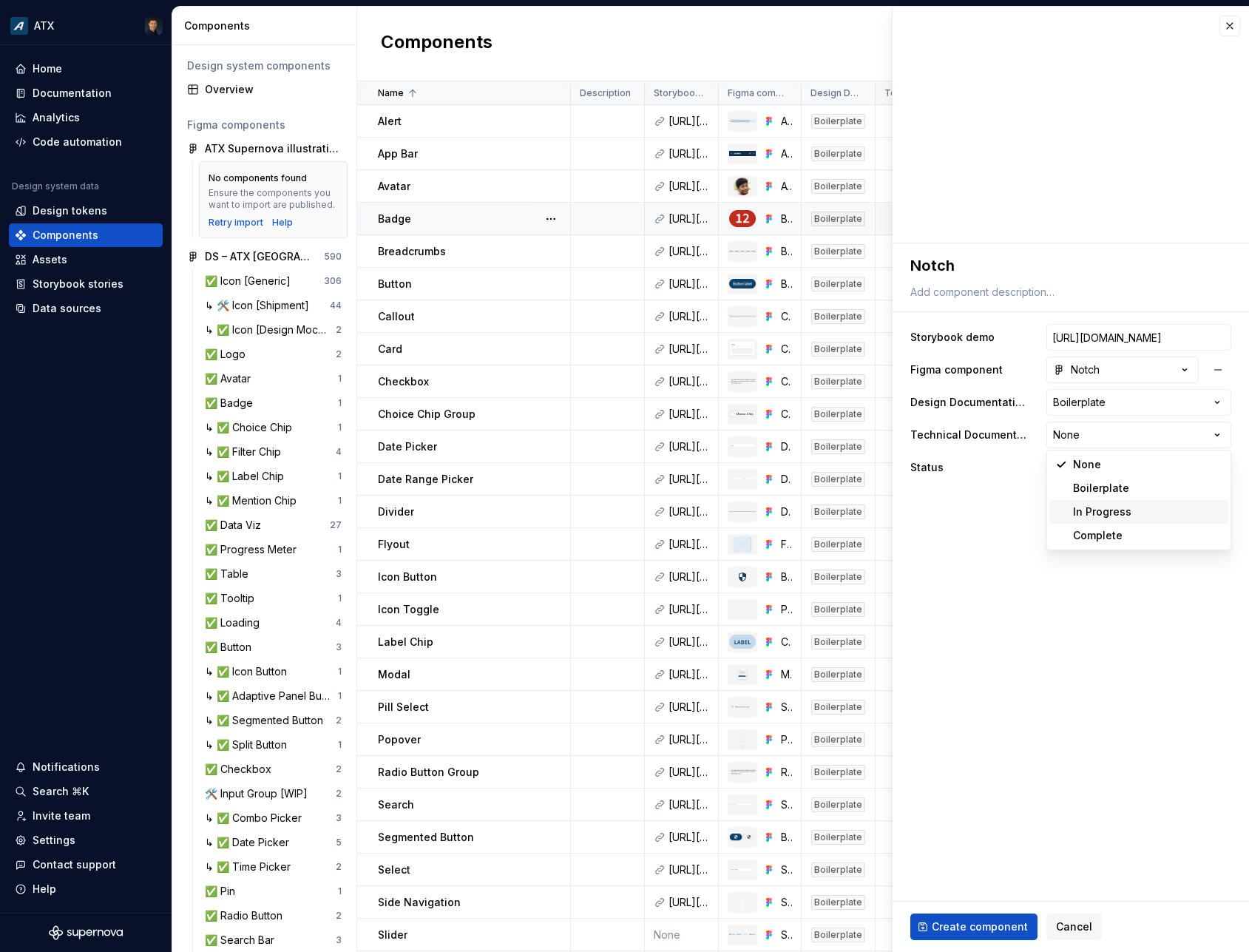
type textarea "*"
click at [1085, 471] on html "ATX Home Documentation Analytics Code automation Design system data Design toke…" at bounding box center [624, 476] width 1249 height 952
select select "**********"
click at [989, 927] on span "Create component" at bounding box center [980, 927] width 96 height 15
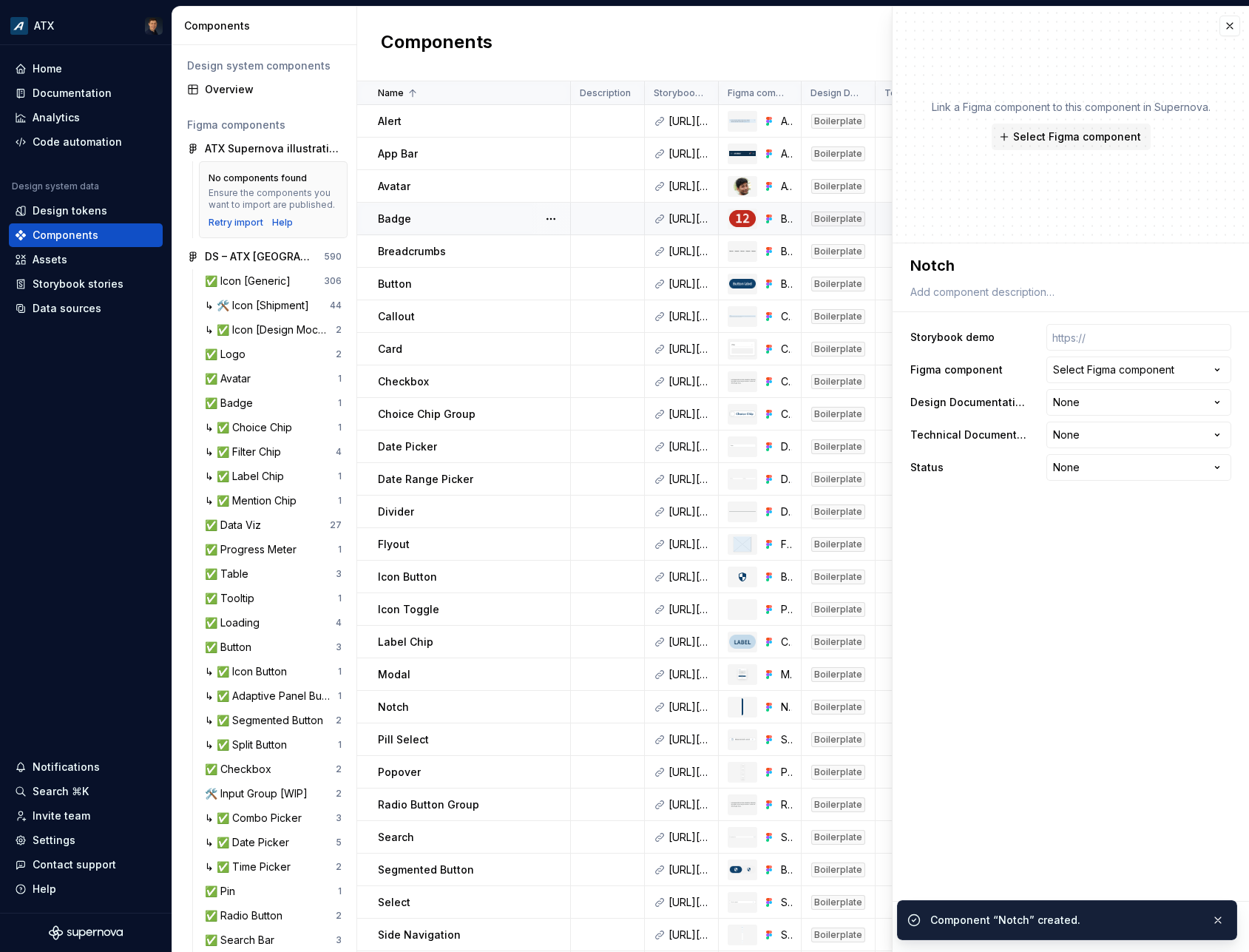
type textarea "*"
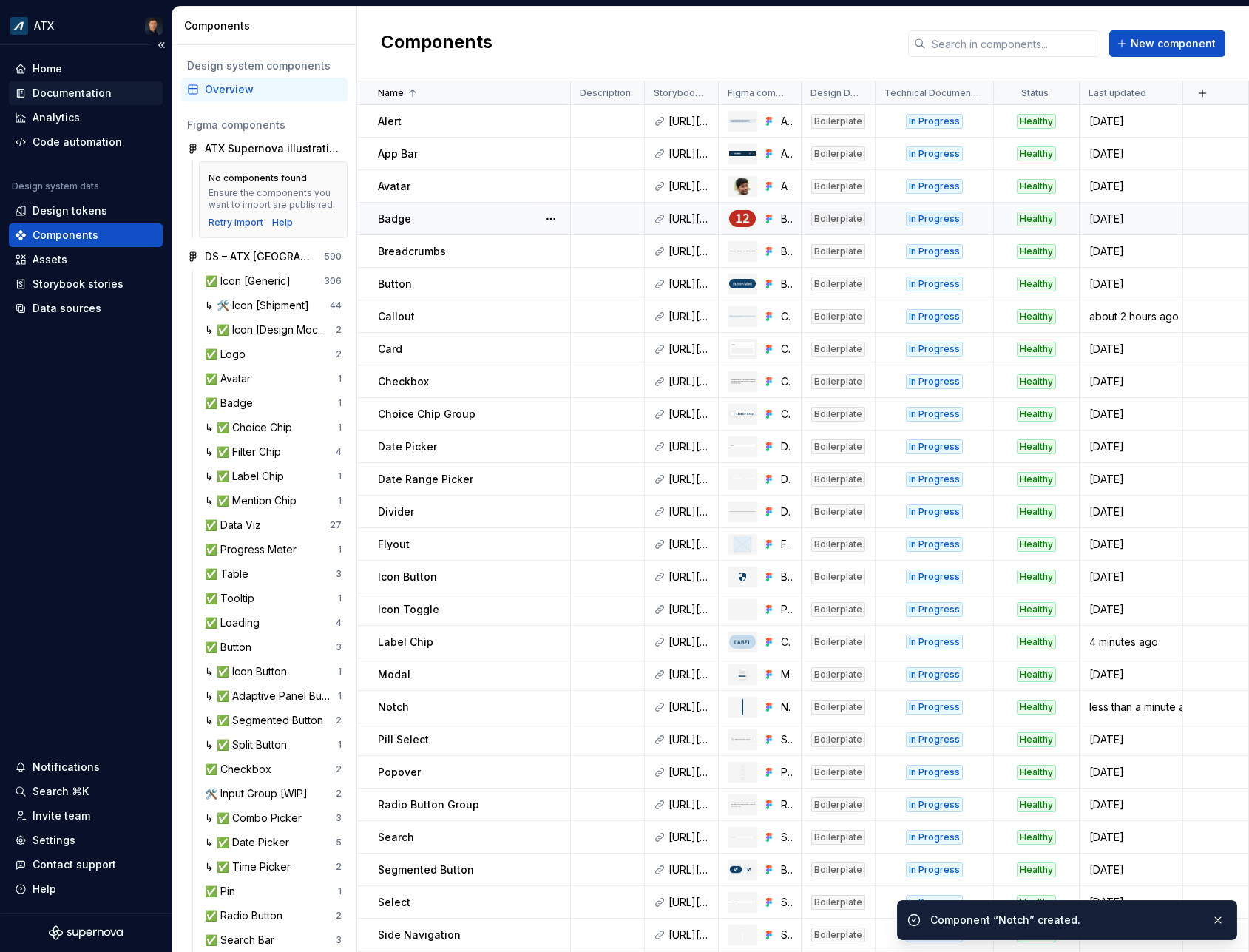
click at [54, 90] on div "Documentation" at bounding box center [72, 93] width 79 height 15
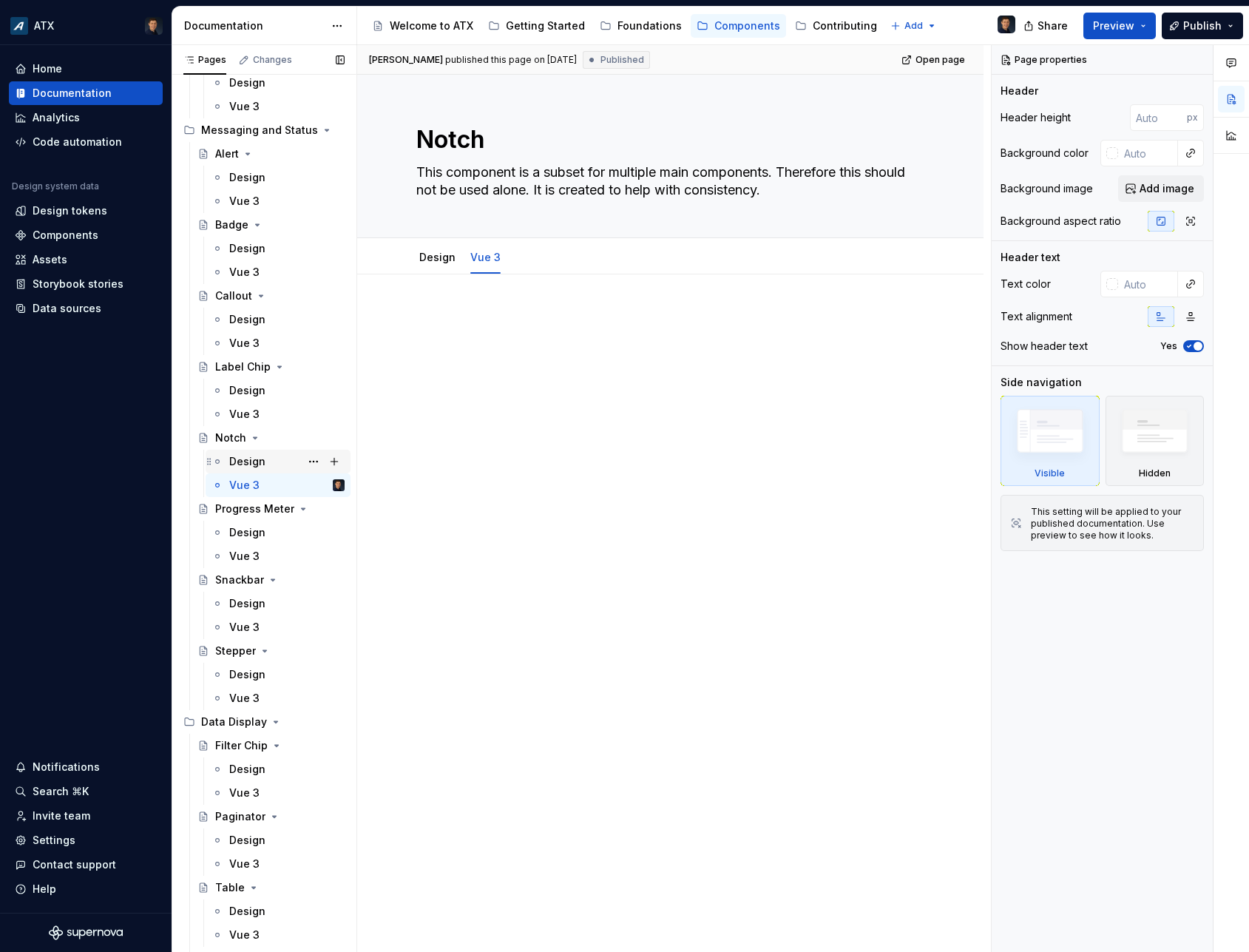
scroll to position [2196, 0]
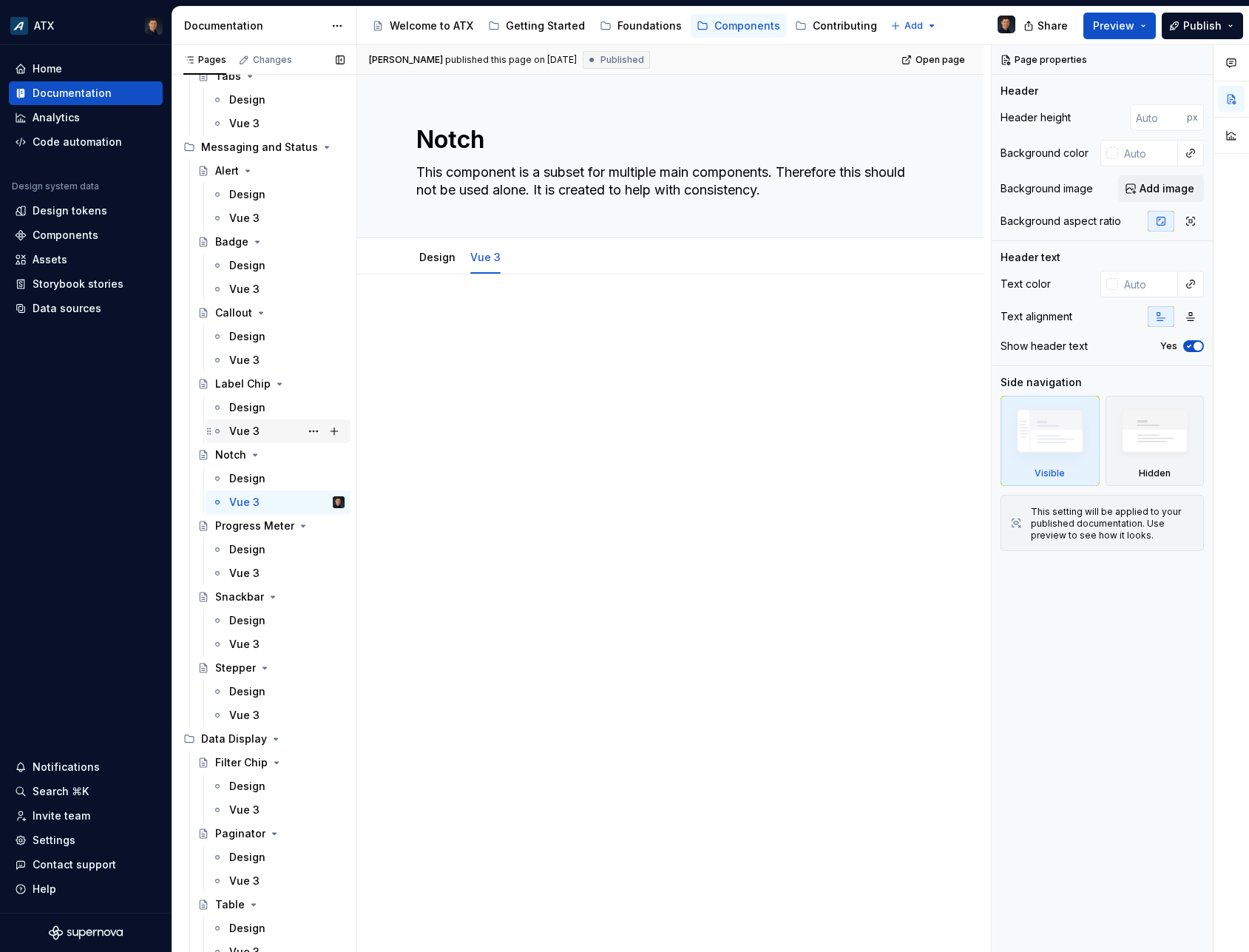
click at [262, 429] on div "Vue 3" at bounding box center [286, 431] width 115 height 21
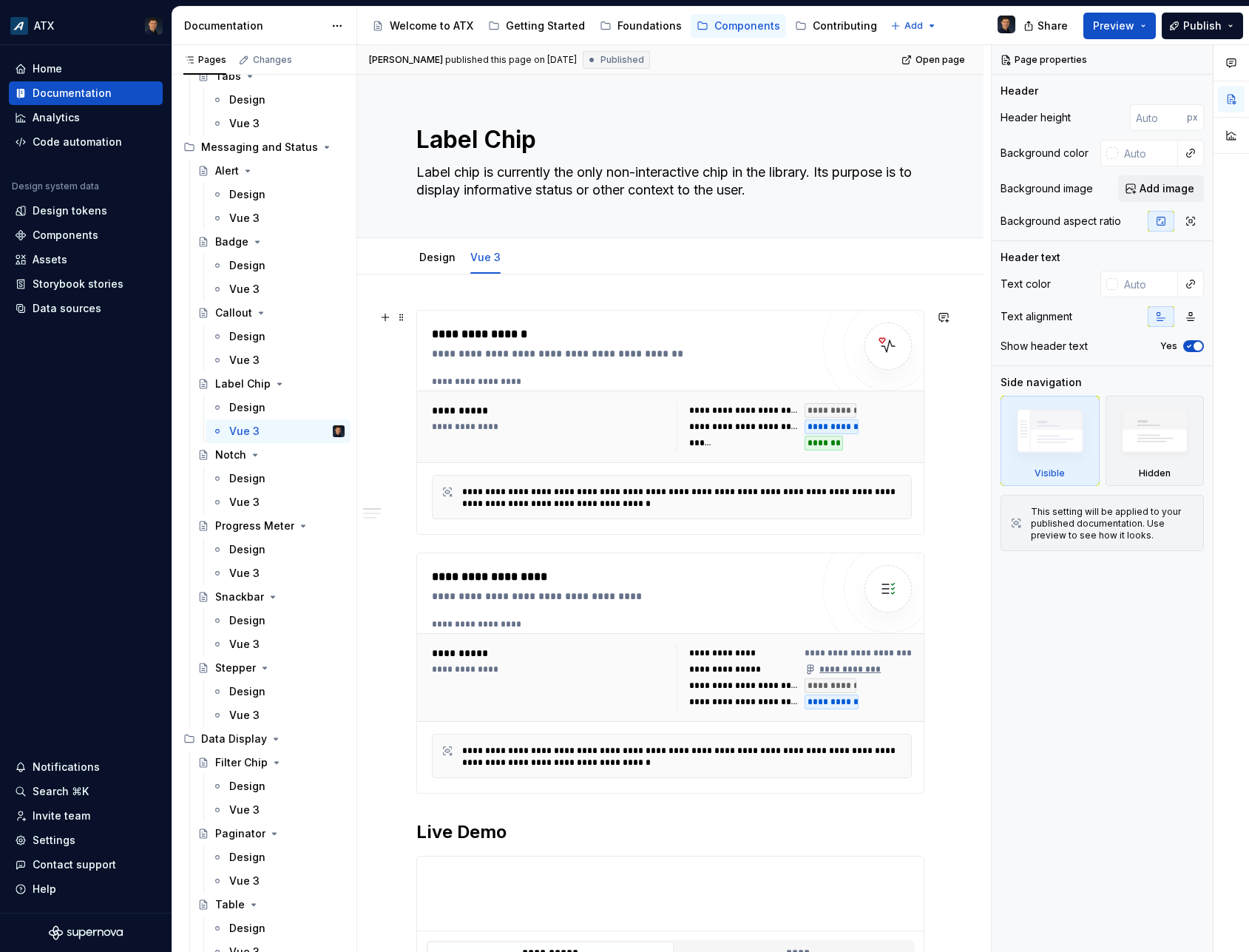
click at [645, 348] on div "**********" at bounding box center [626, 353] width 387 height 15
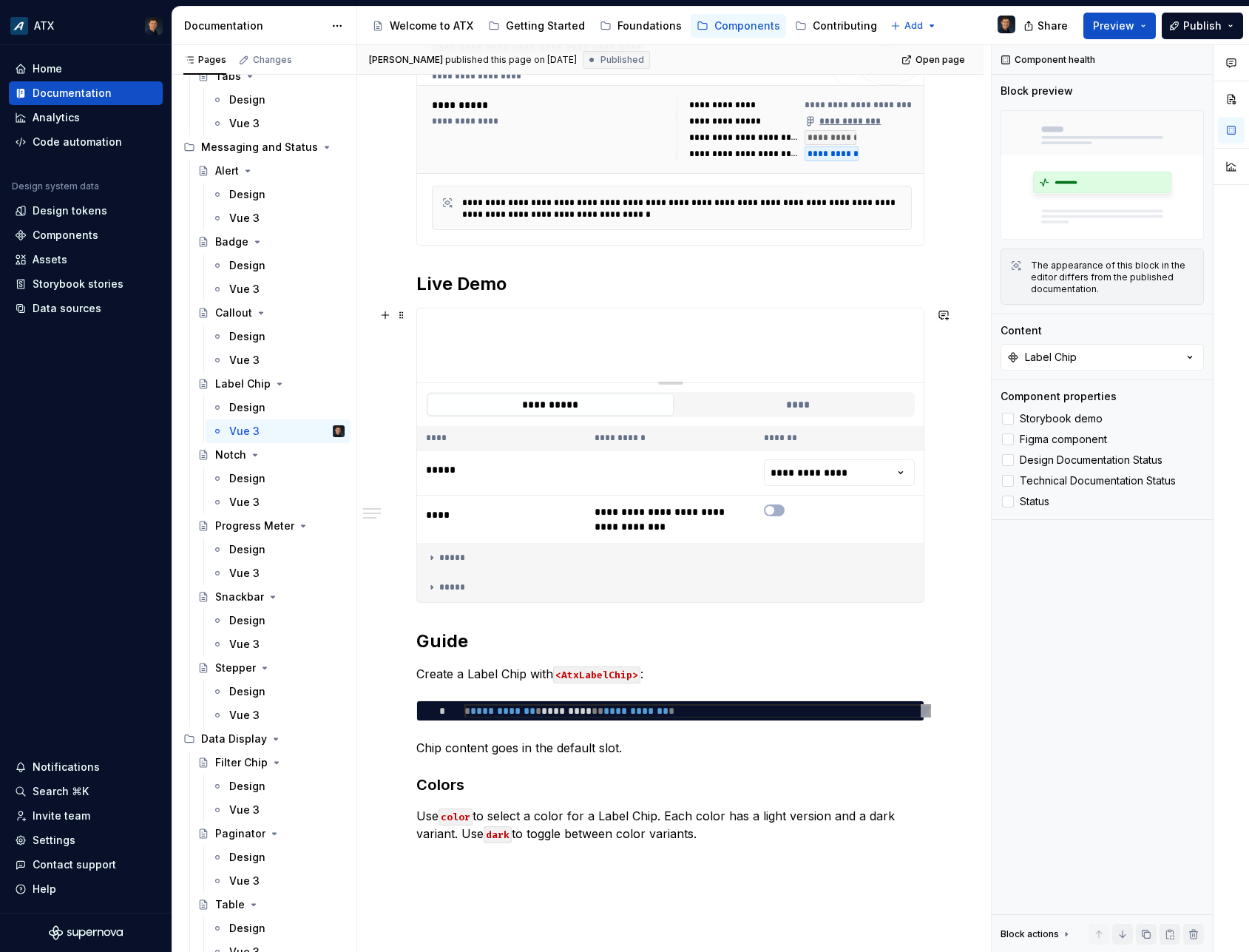
scroll to position [741, 0]
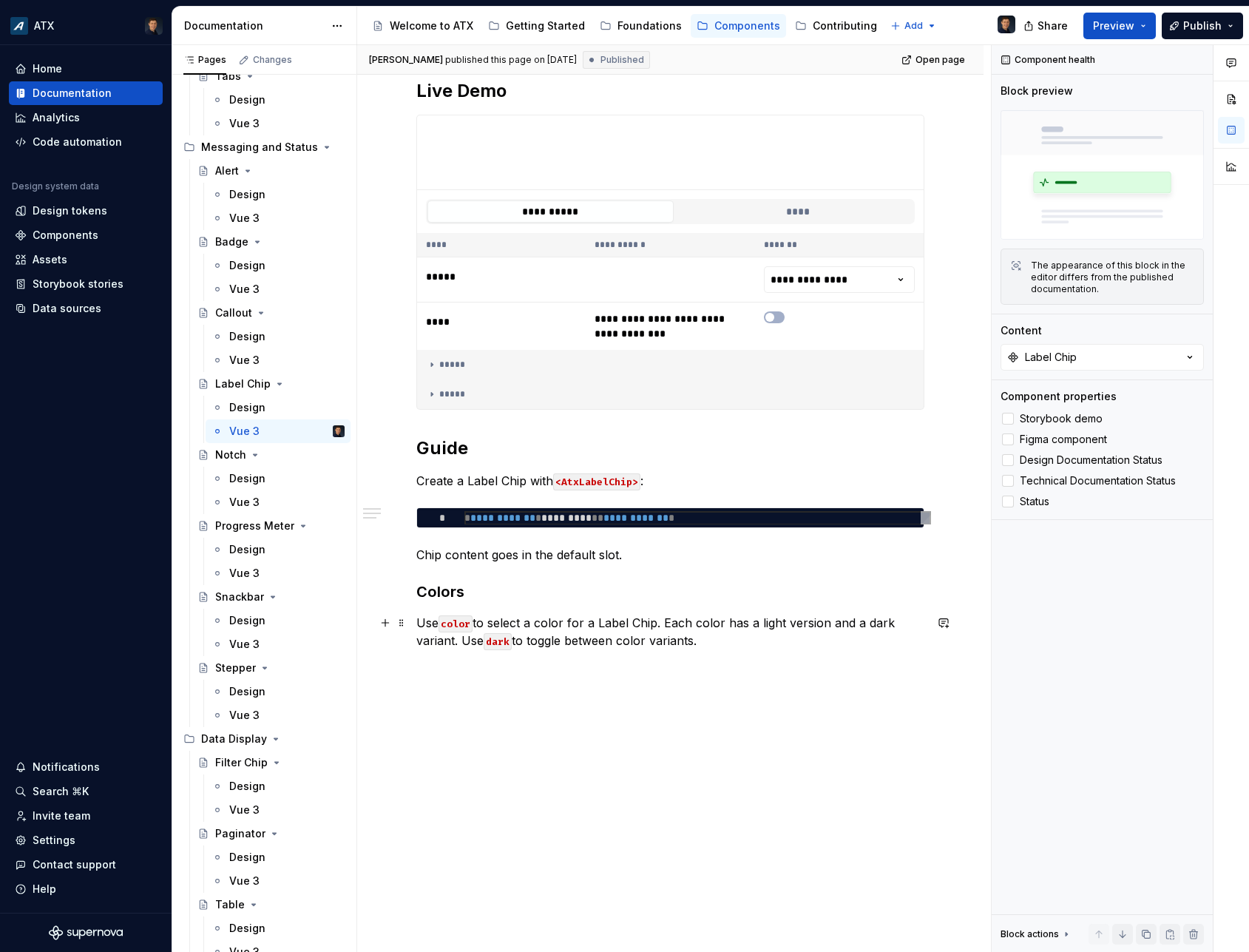
click at [715, 635] on p "Use color to select a color for a Label Chip. Each color has a light version an…" at bounding box center [670, 631] width 508 height 36
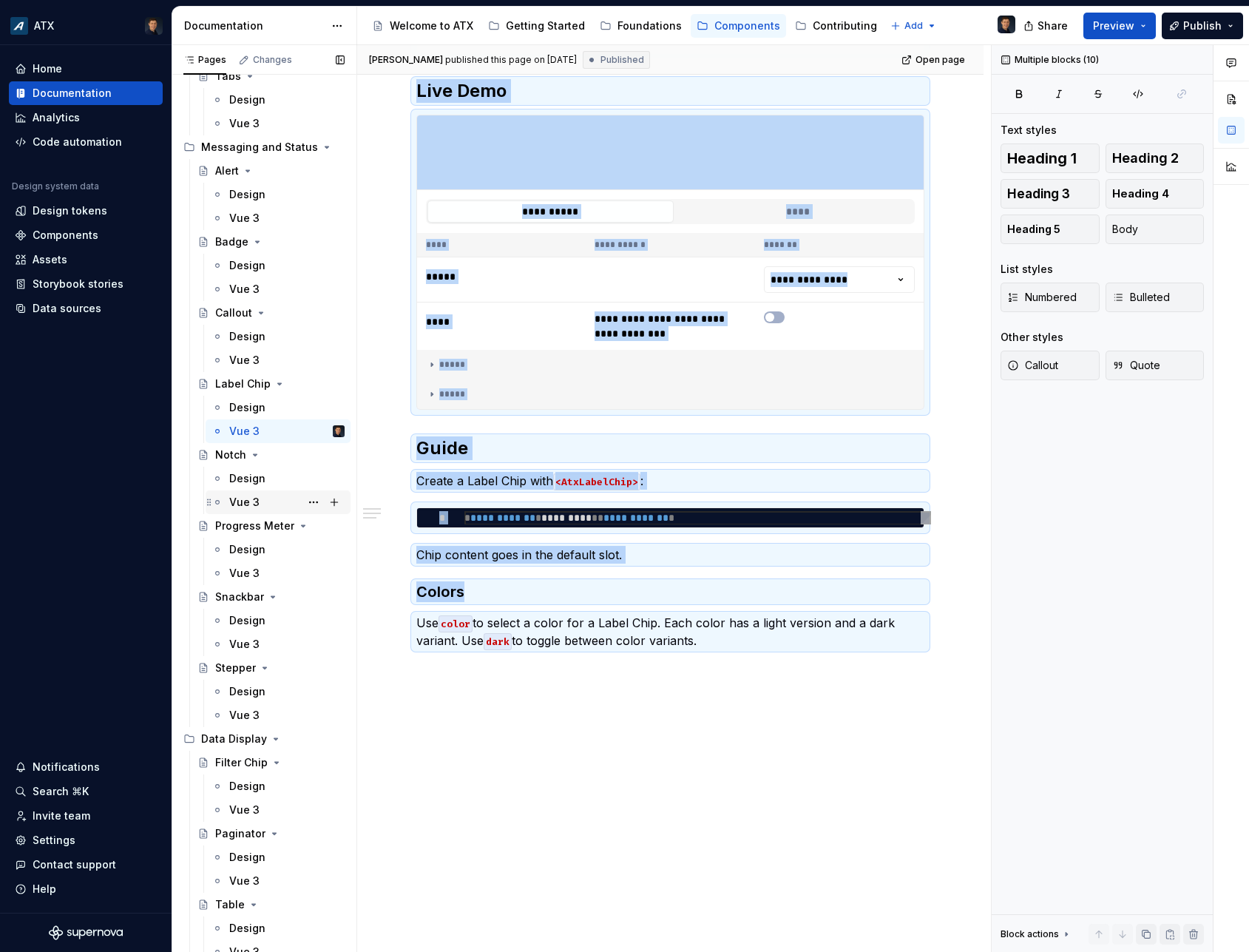
click at [250, 495] on div "Vue 3" at bounding box center [244, 502] width 30 height 15
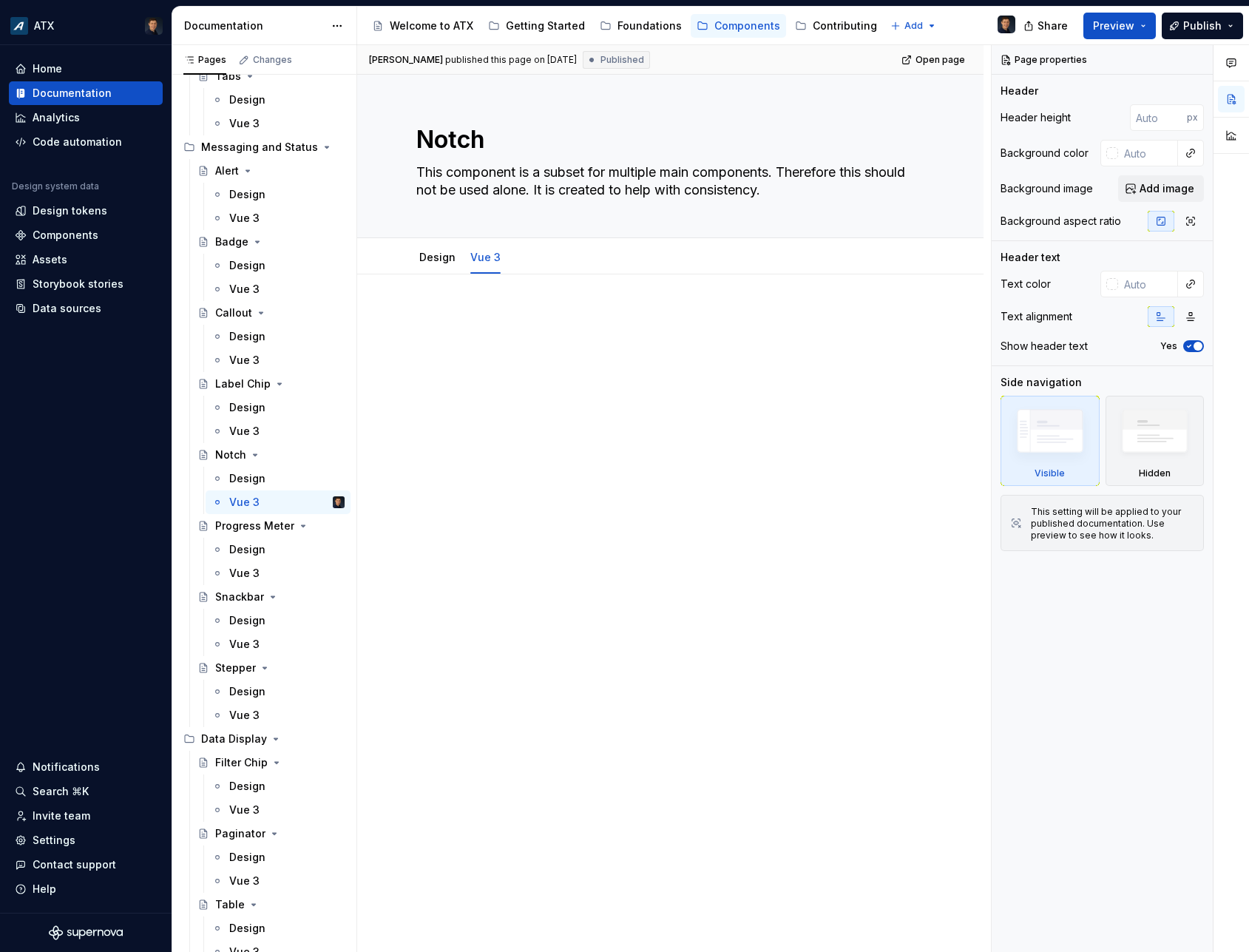
click at [510, 327] on p at bounding box center [670, 319] width 508 height 18
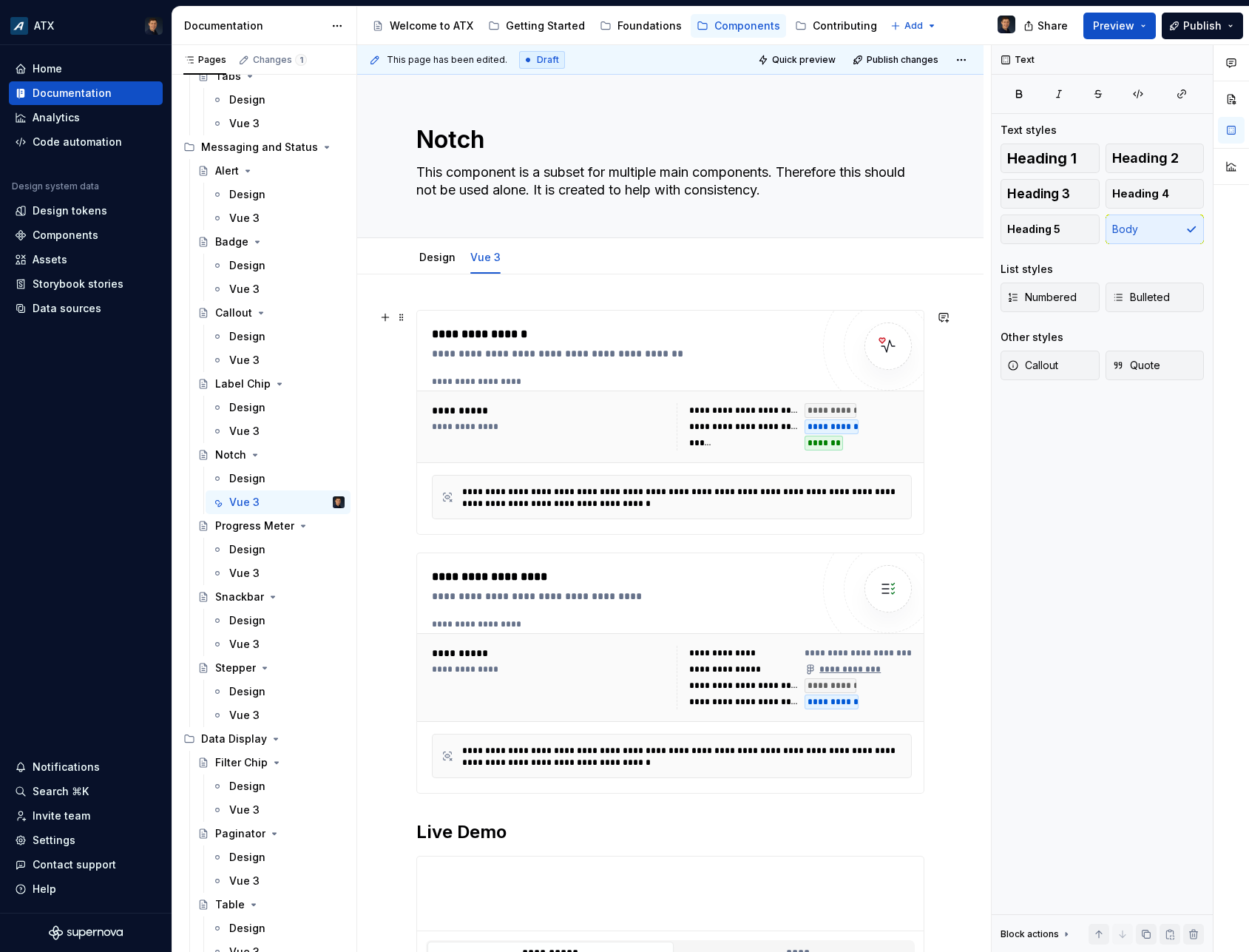
click at [676, 443] on div "**********" at bounding box center [672, 427] width 480 height 48
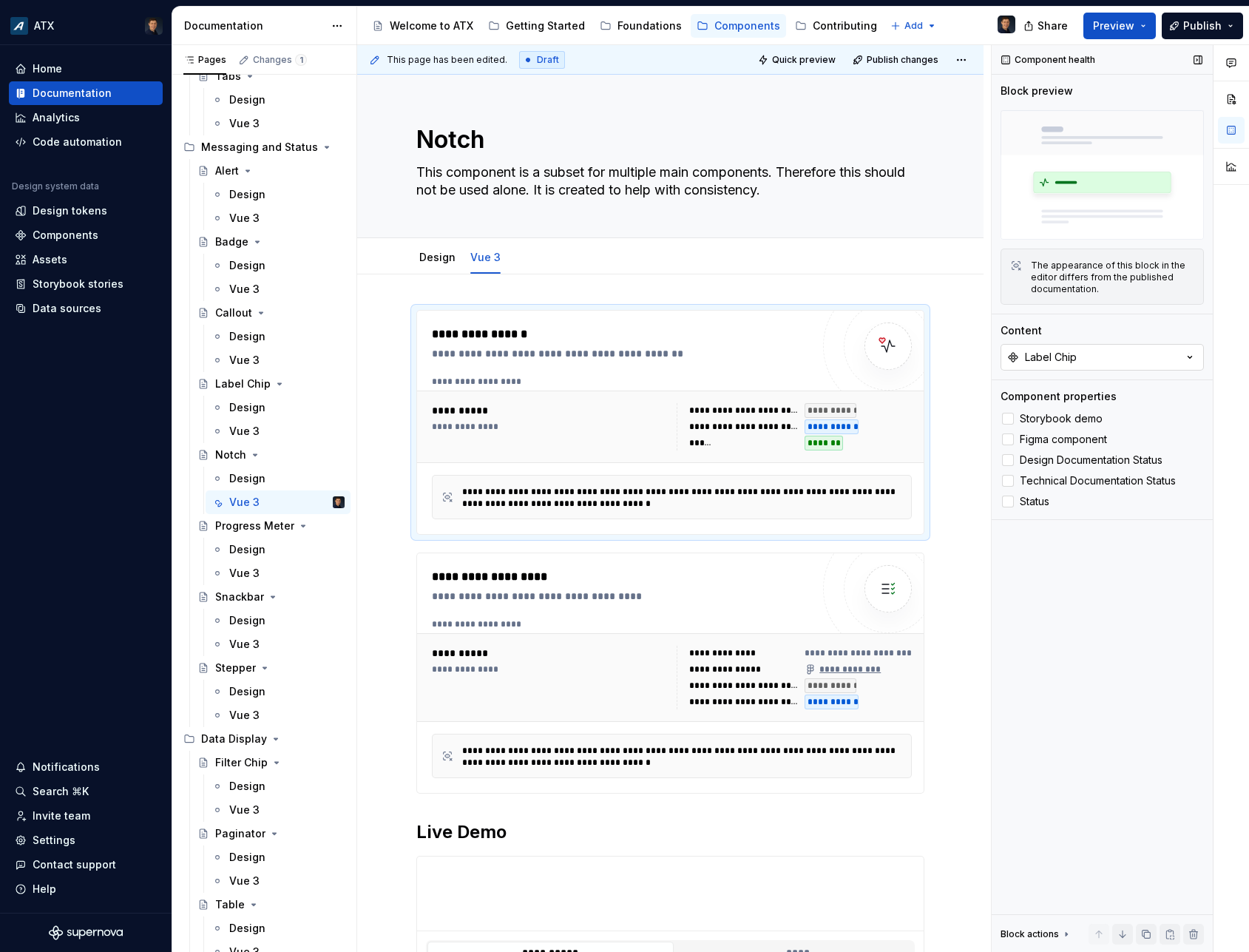
click at [1022, 358] on div "Label Chip" at bounding box center [1041, 357] width 69 height 15
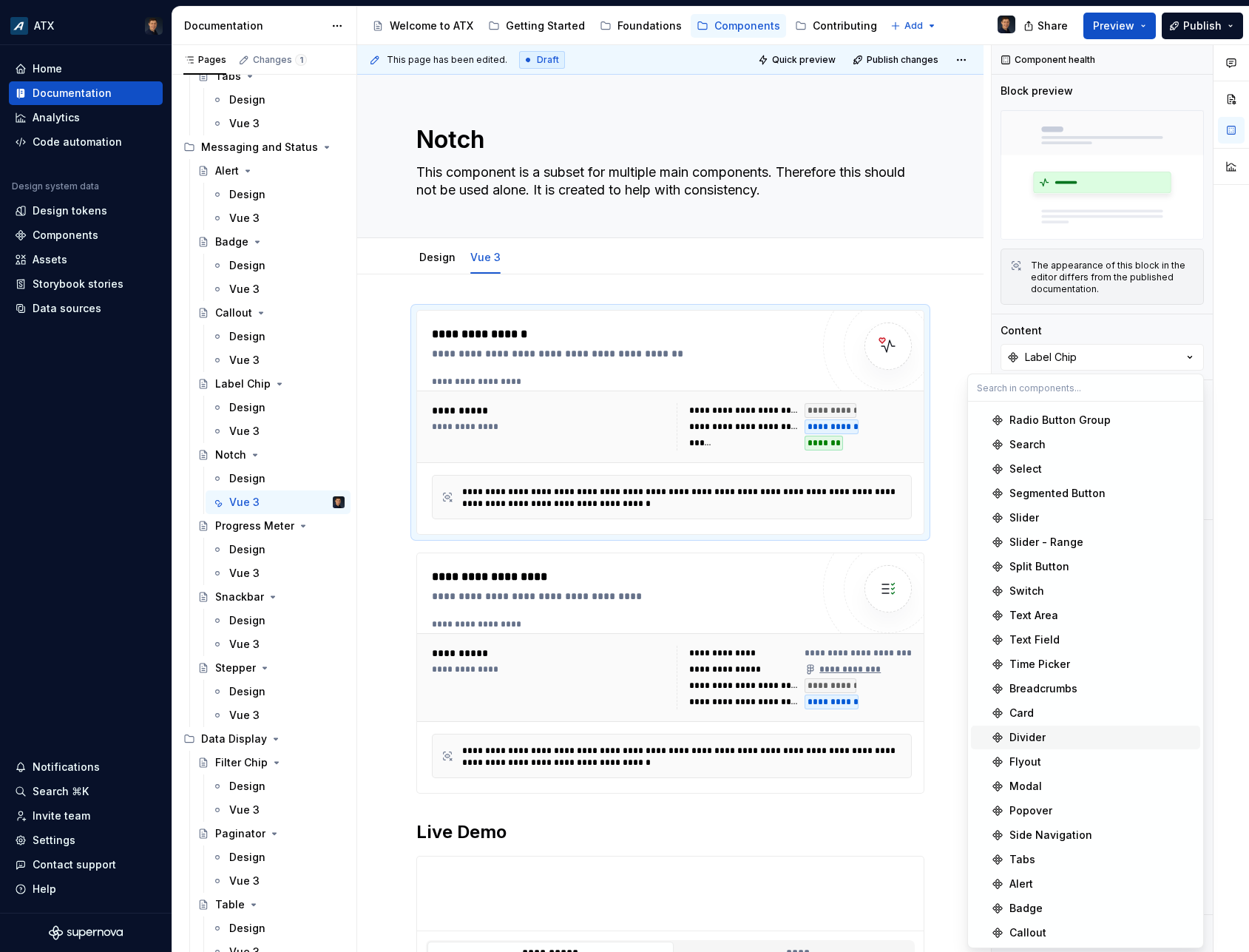
scroll to position [289, 0]
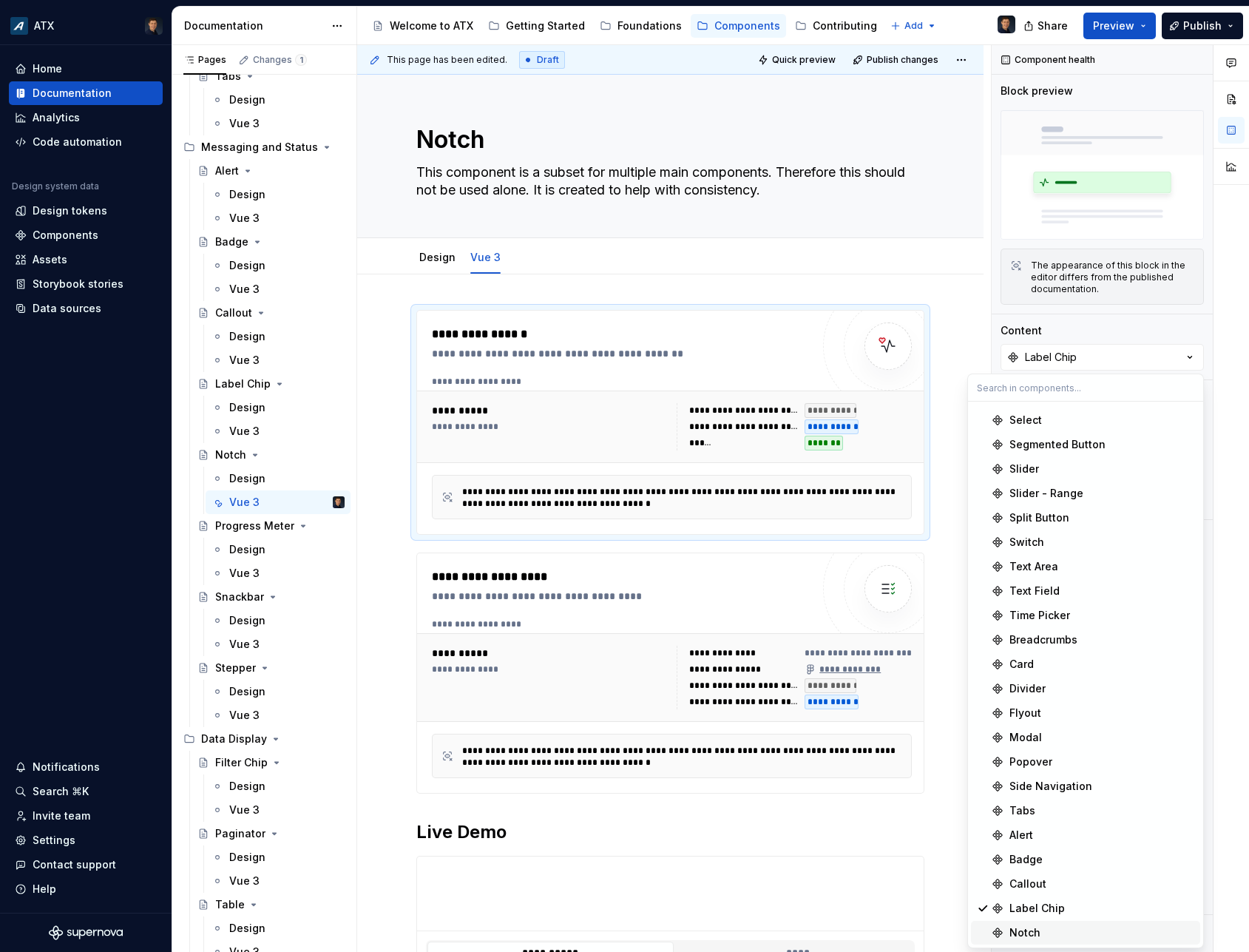
click at [1039, 927] on div "Notch" at bounding box center [1025, 933] width 31 height 15
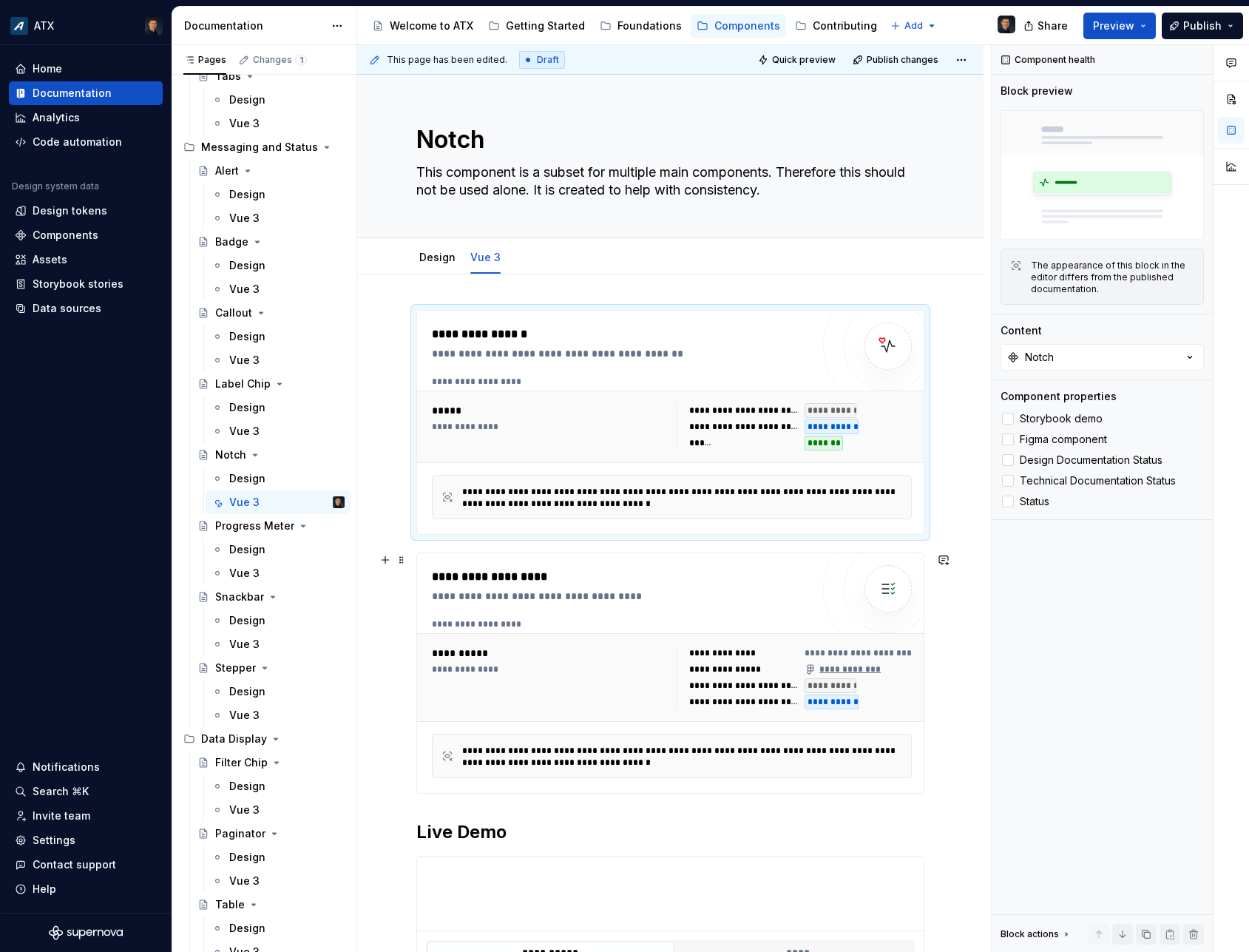
click at [748, 651] on div "**********" at bounding box center [725, 653] width 70 height 12
click at [1058, 352] on div "Label Chip" at bounding box center [1051, 357] width 52 height 15
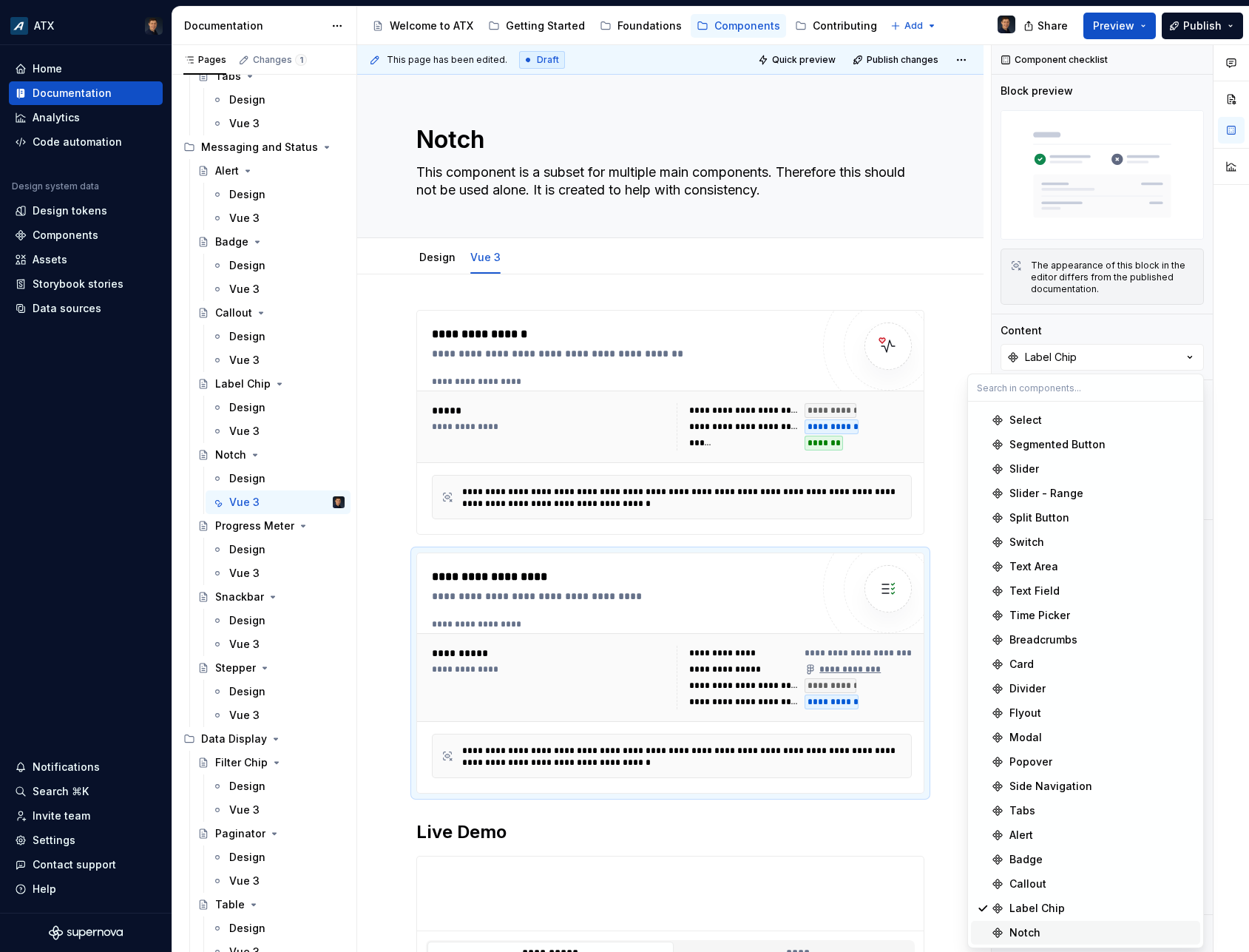
click at [1033, 931] on div "Notch" at bounding box center [1025, 933] width 31 height 15
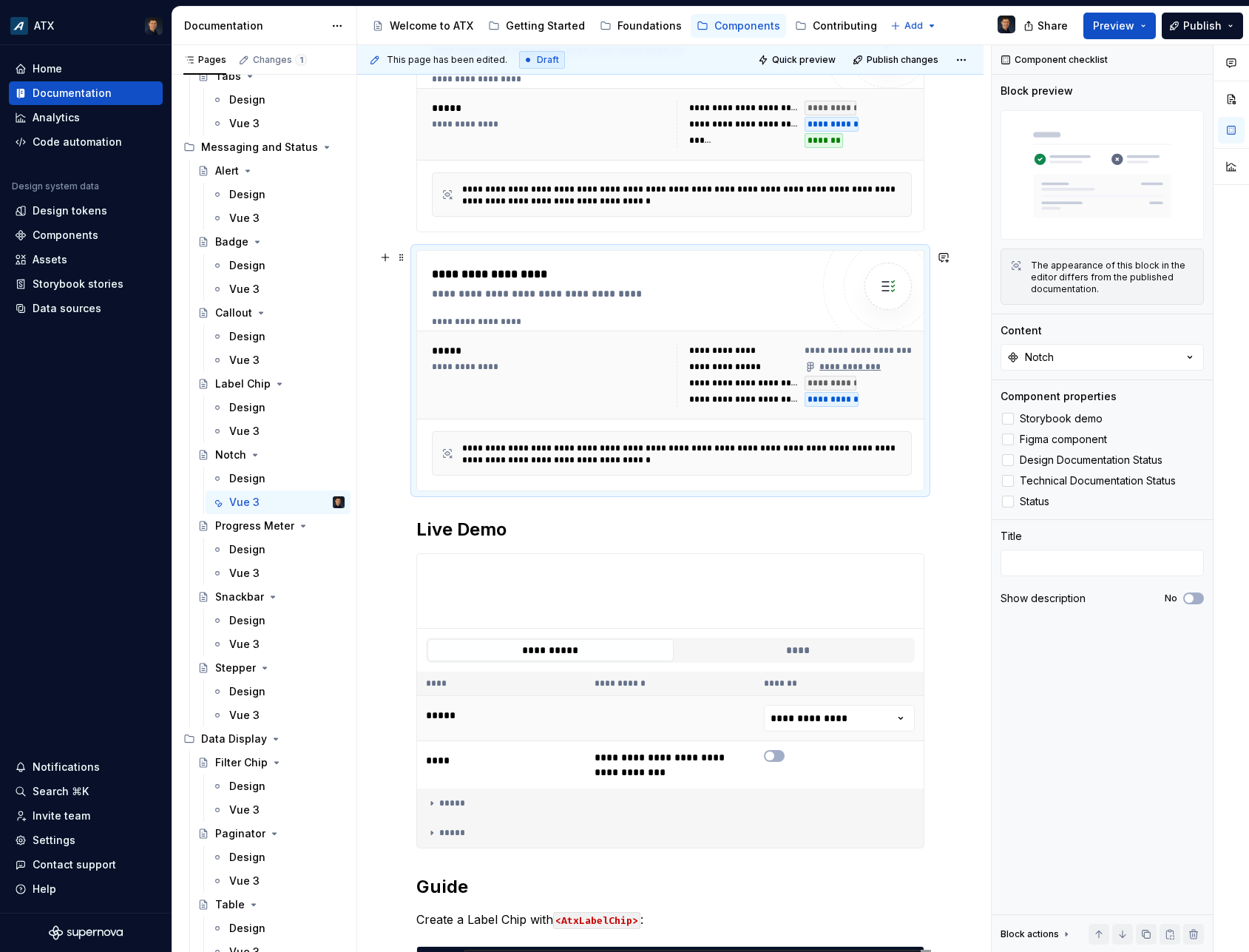
scroll to position [332, 0]
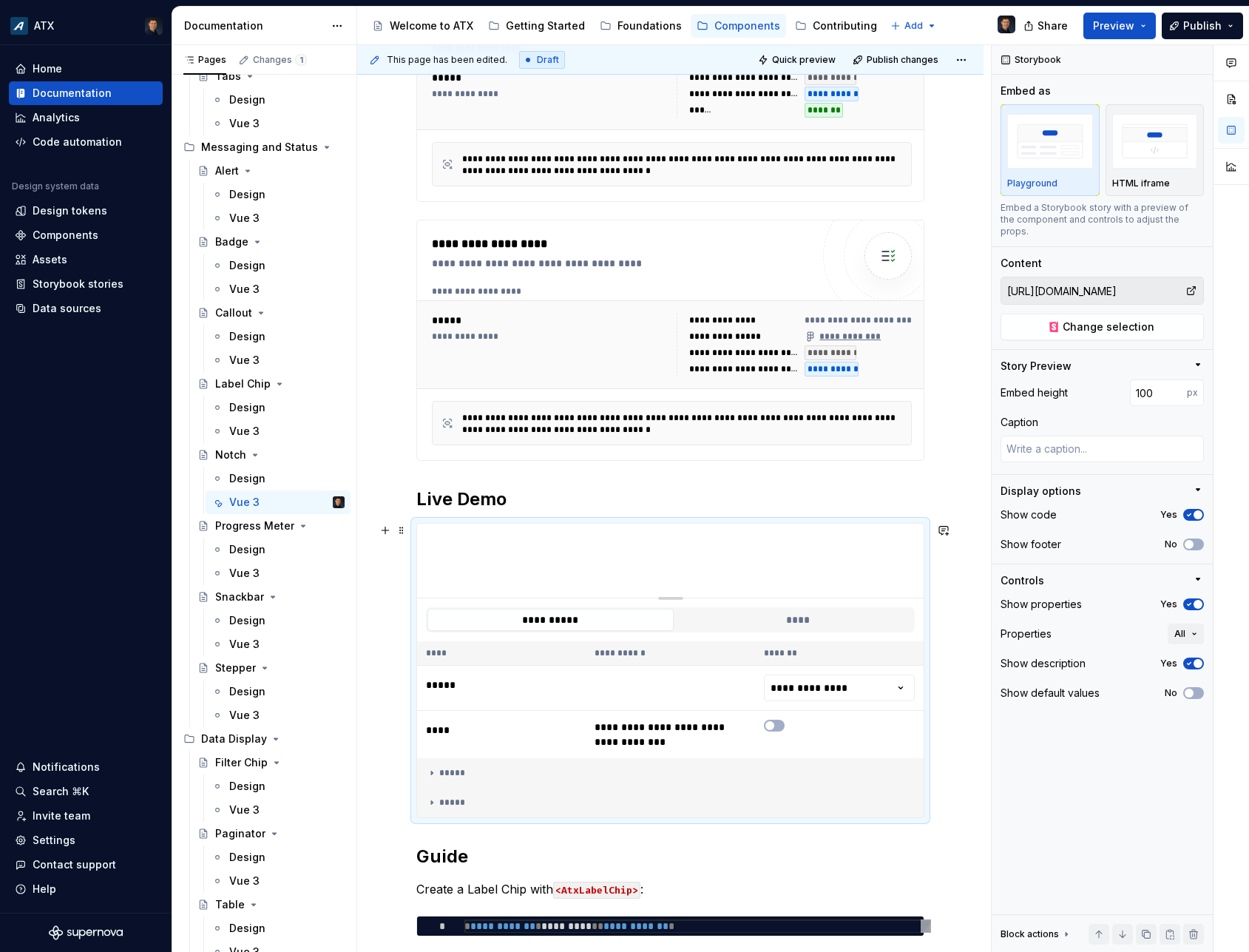
click at [586, 540] on div at bounding box center [670, 560] width 507 height 74
click at [1144, 323] on button "Change selection" at bounding box center [1102, 327] width 203 height 27
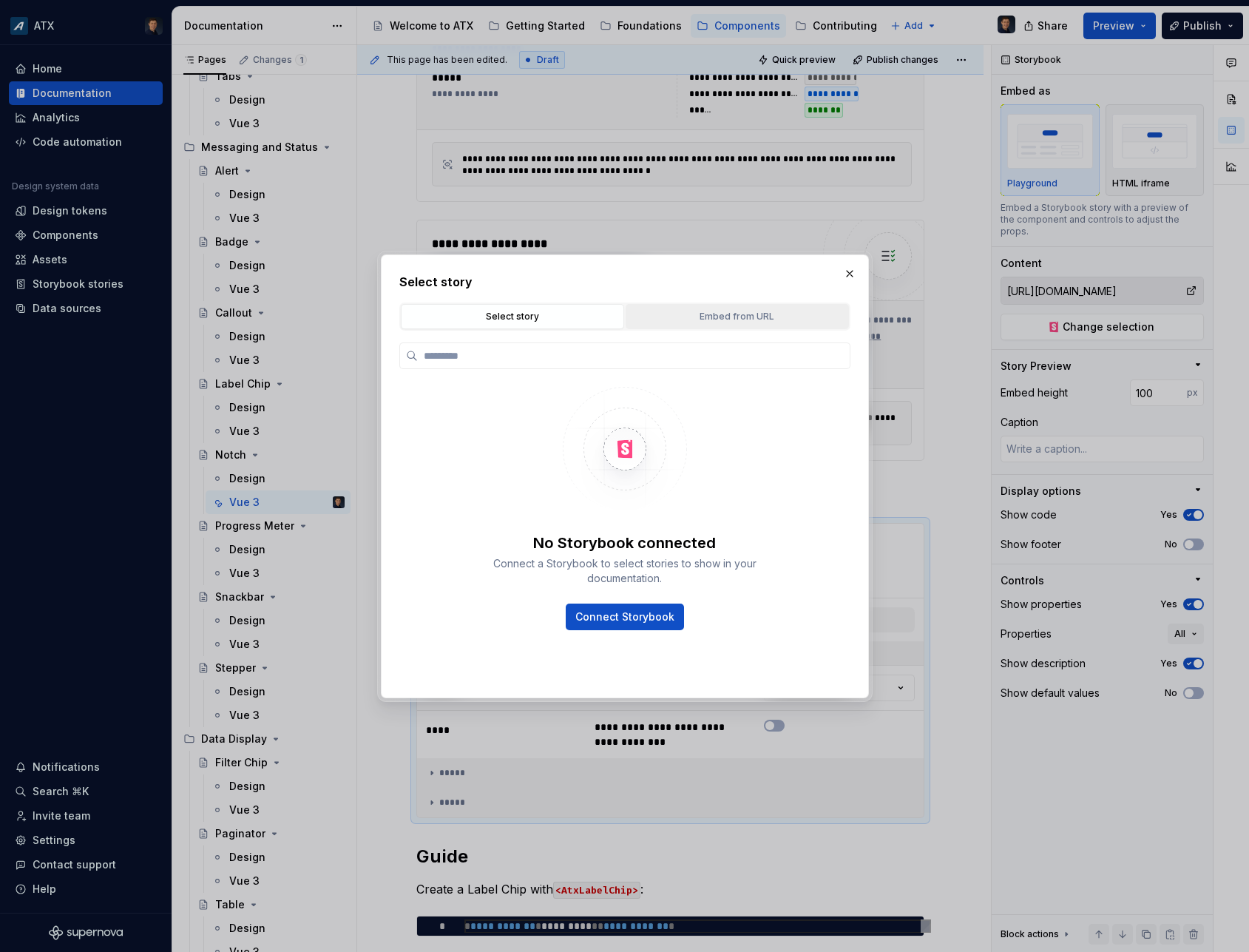
click at [695, 307] on button "Embed from URL" at bounding box center [737, 317] width 223 height 25
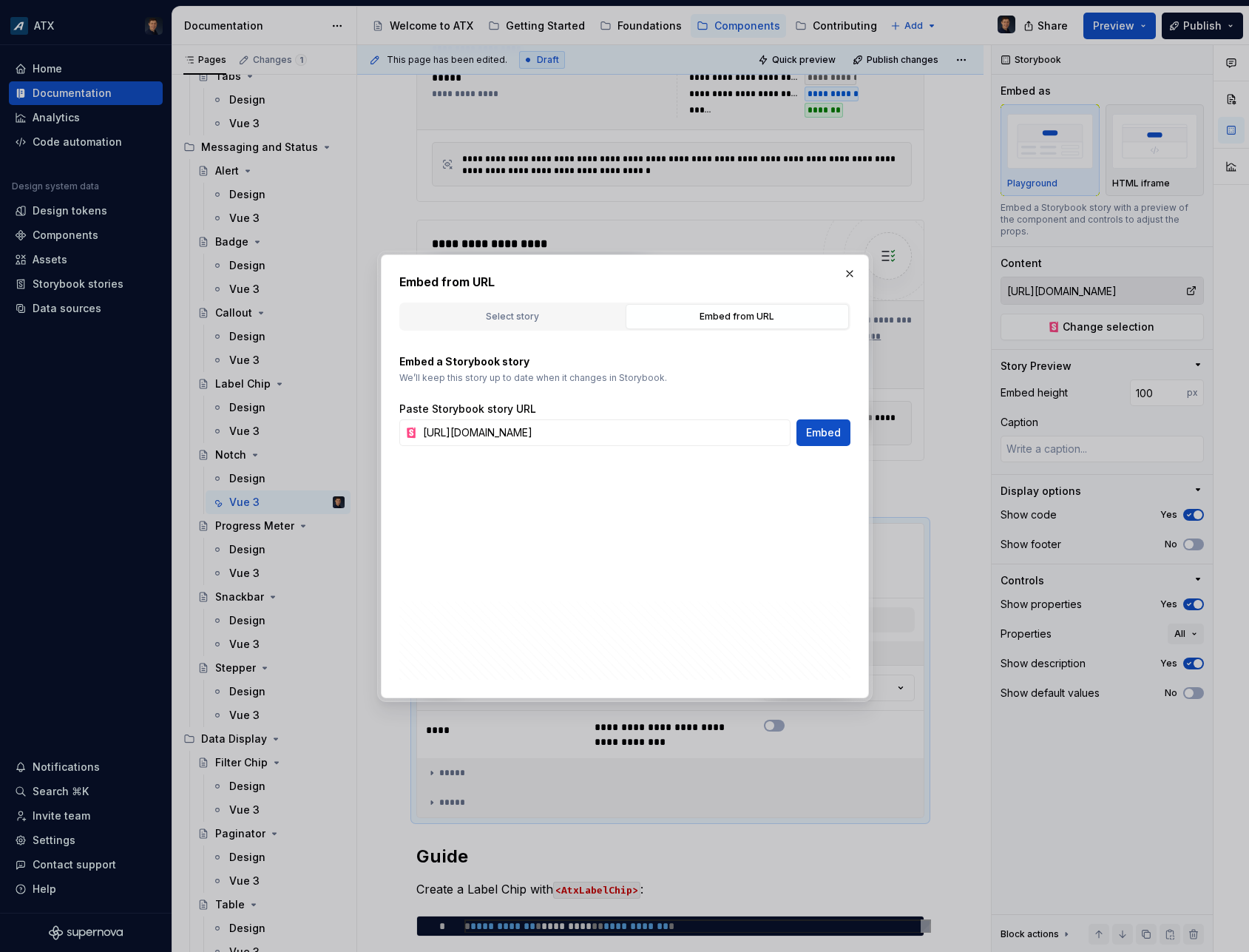
type textarea "*"
click at [637, 427] on input "[URL][DOMAIN_NAME]" at bounding box center [604, 433] width 373 height 27
paste input "examples-notch"
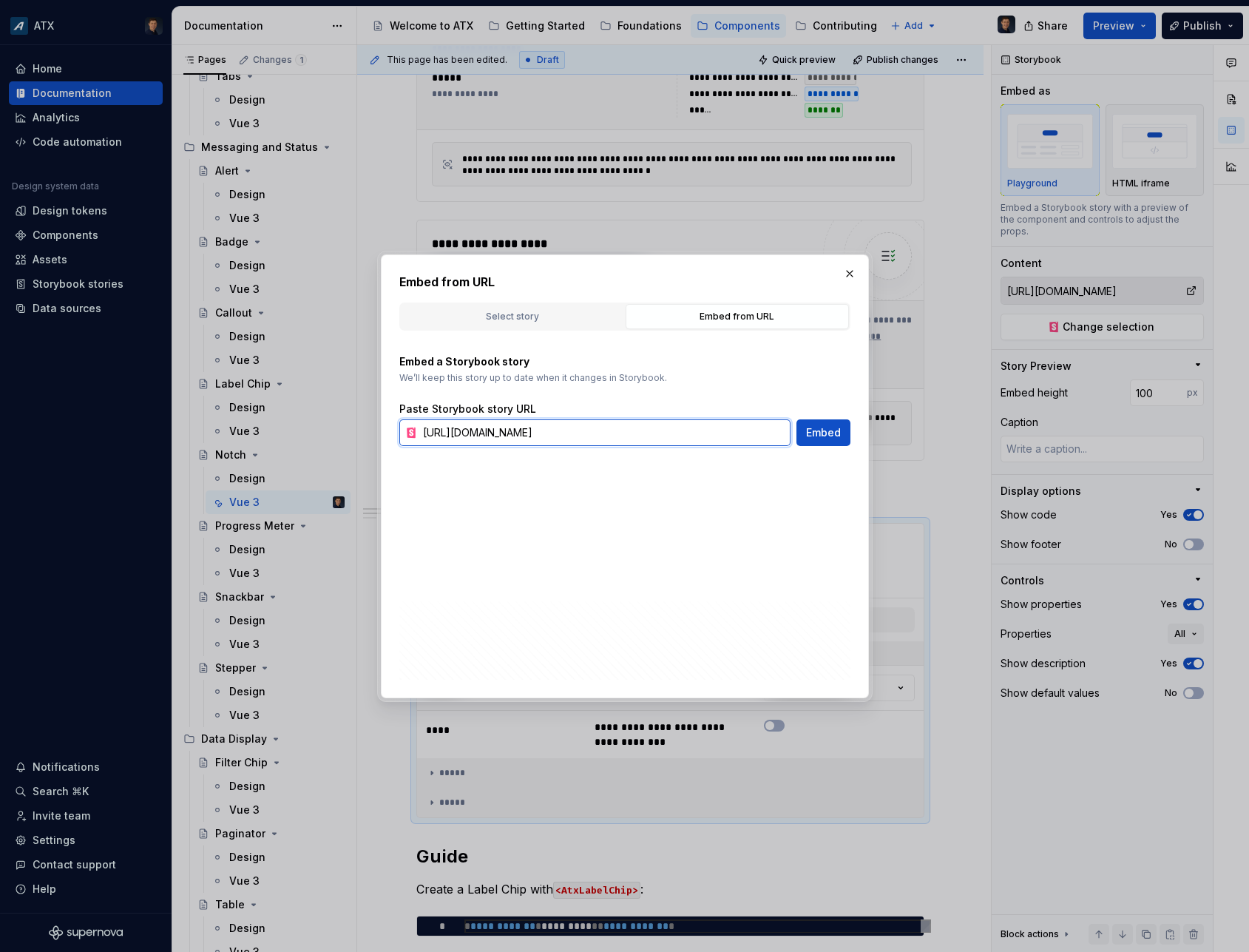
scroll to position [0, 134]
type input "[URL][DOMAIN_NAME]"
click at [815, 433] on span "Embed" at bounding box center [823, 433] width 35 height 15
type textarea "*"
type input "[URL][DOMAIN_NAME]"
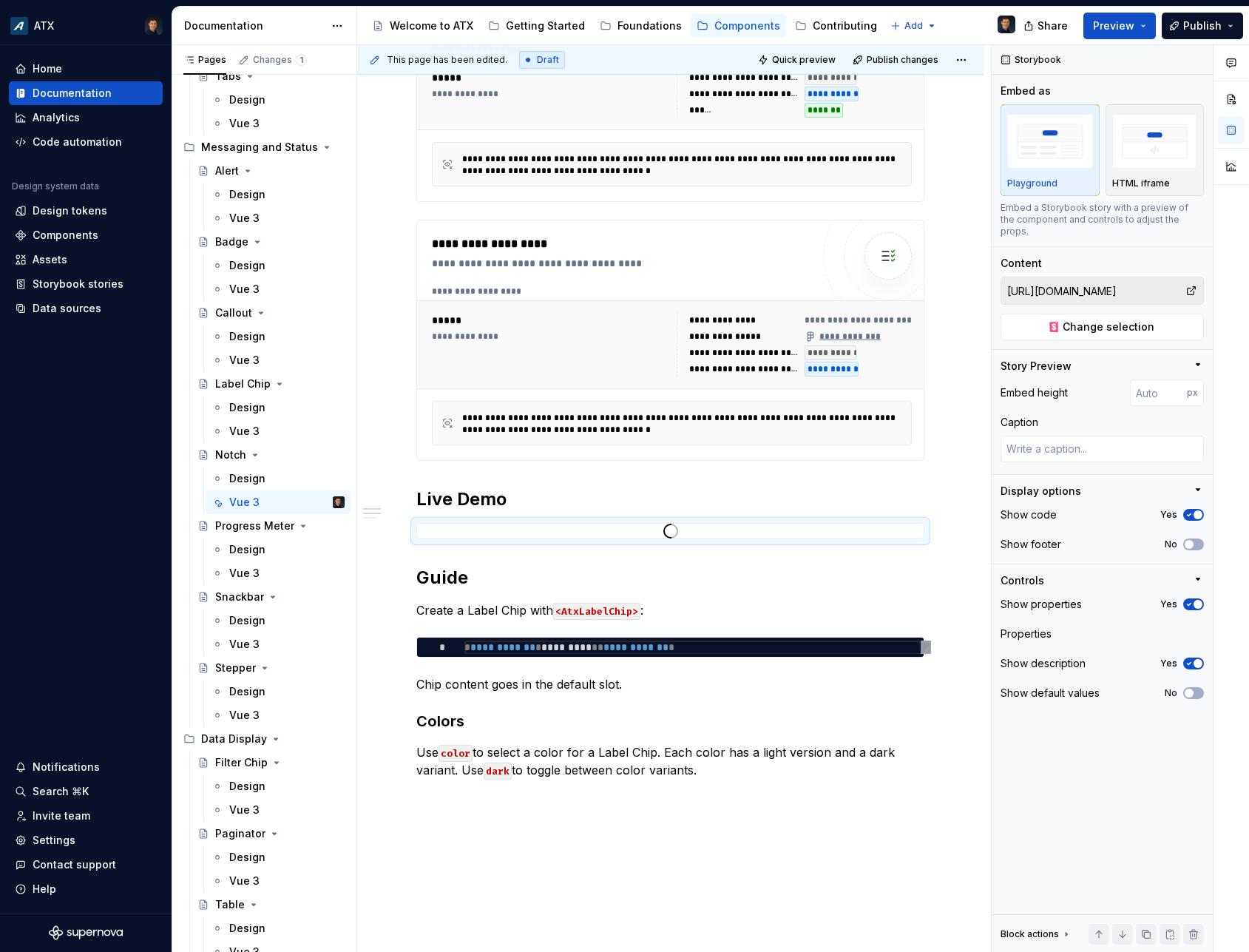
scroll to position [332, 0]
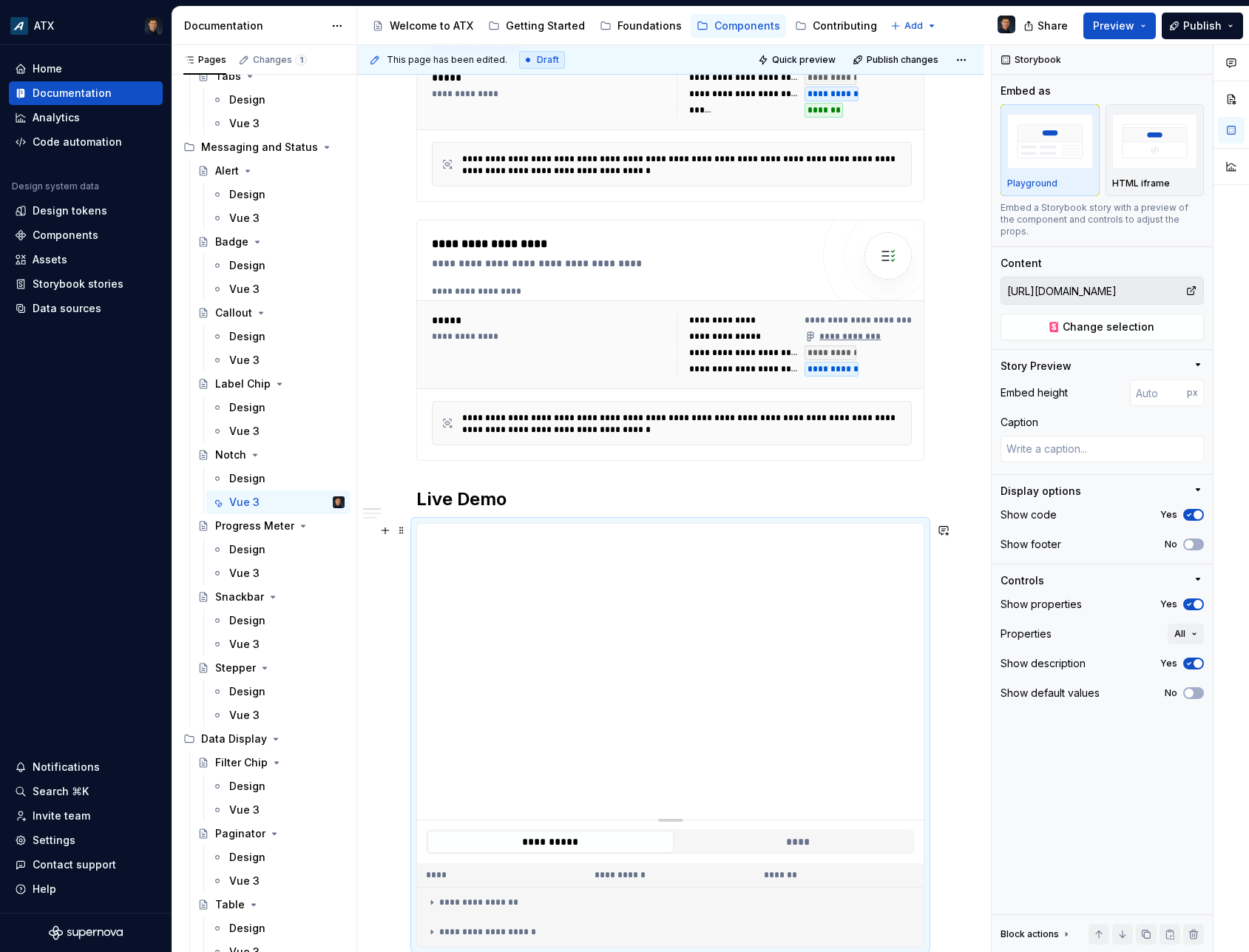
click at [675, 818] on div at bounding box center [670, 818] width 103 height 3
type textarea "*"
type input "396"
type textarea "*"
type input "384"
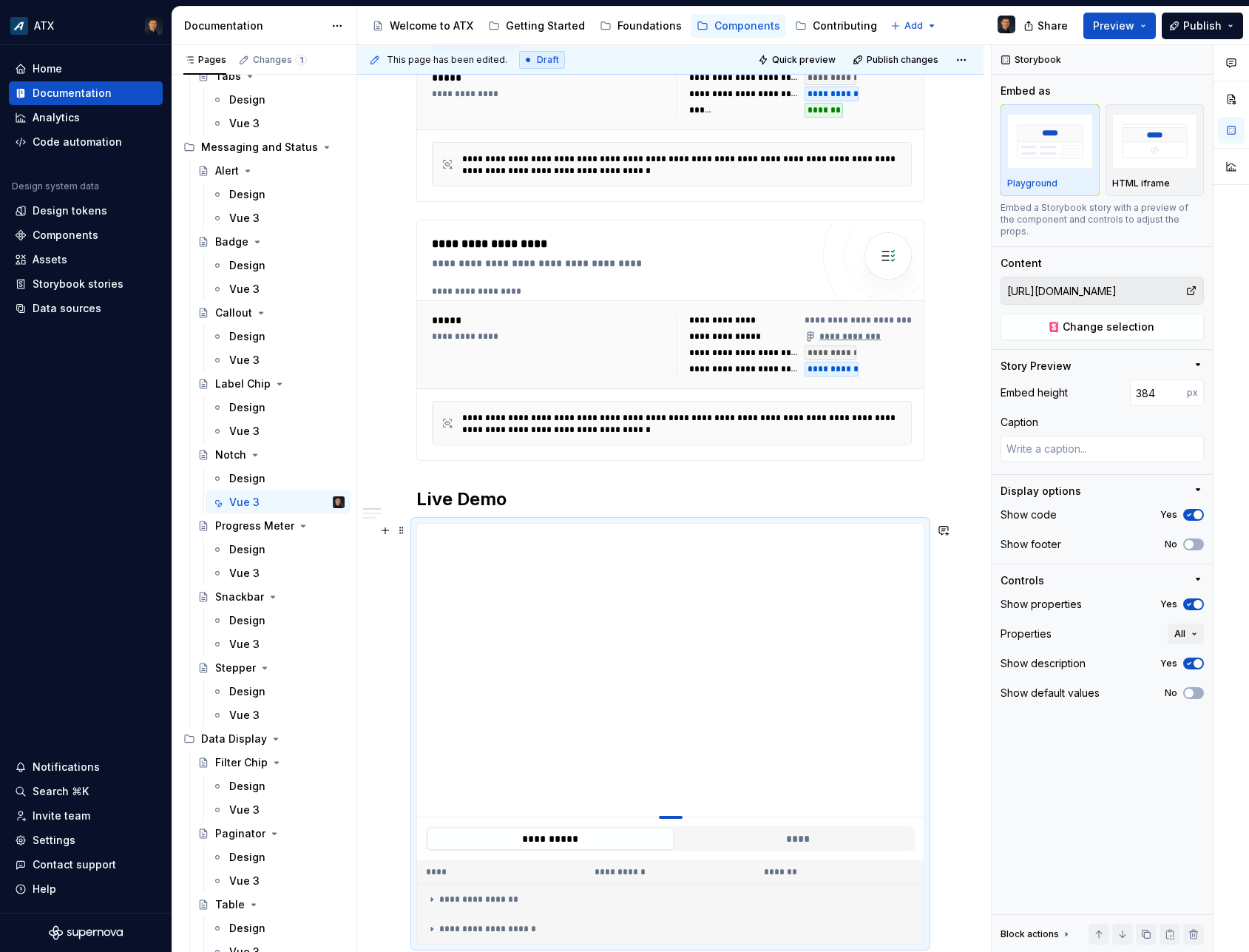
type textarea "*"
type input "344"
type textarea "*"
type input "315"
type textarea "*"
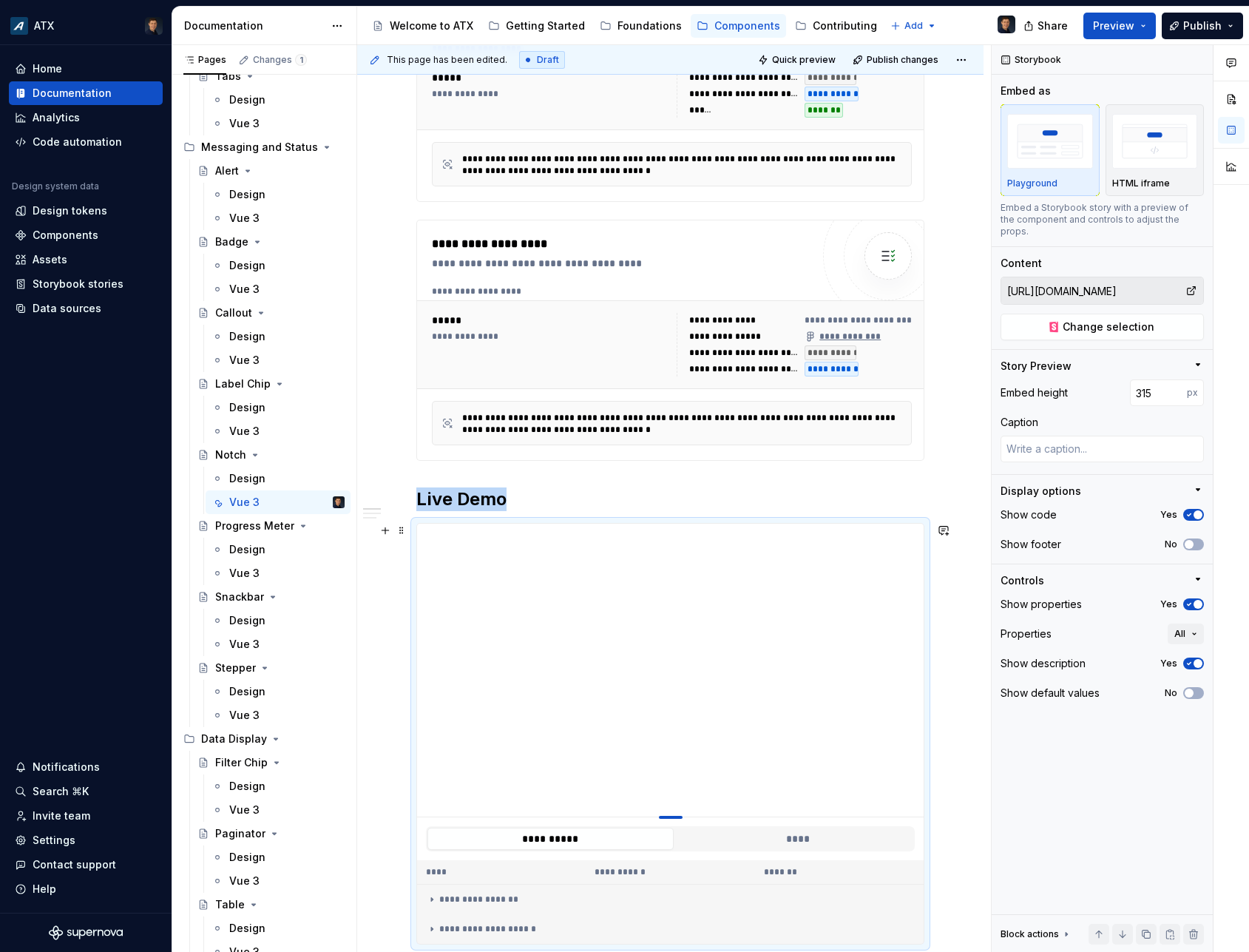
type input "294"
type textarea "*"
type input "257"
type textarea "*"
type input "242"
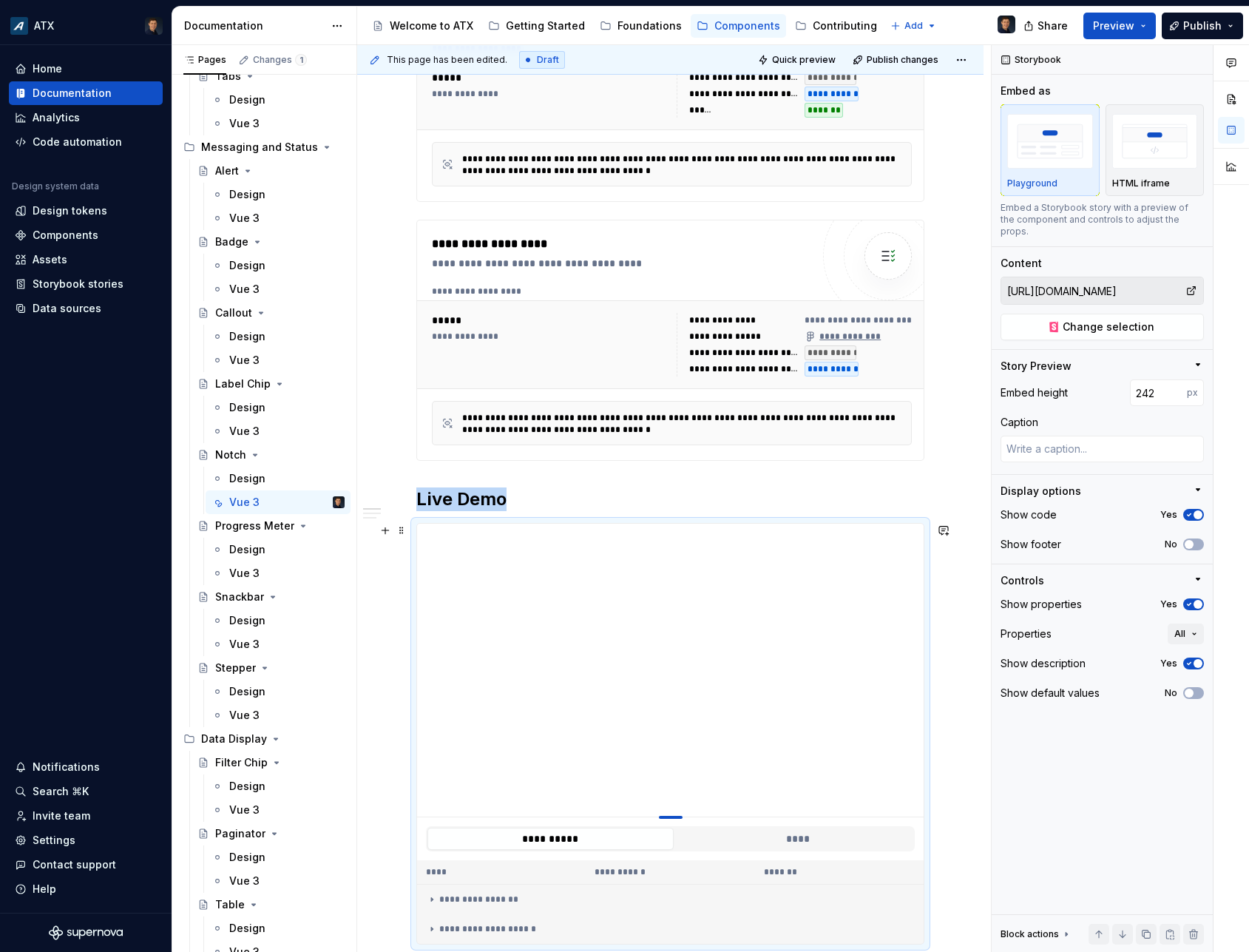
type textarea "*"
type input "227"
type textarea "*"
type input "224"
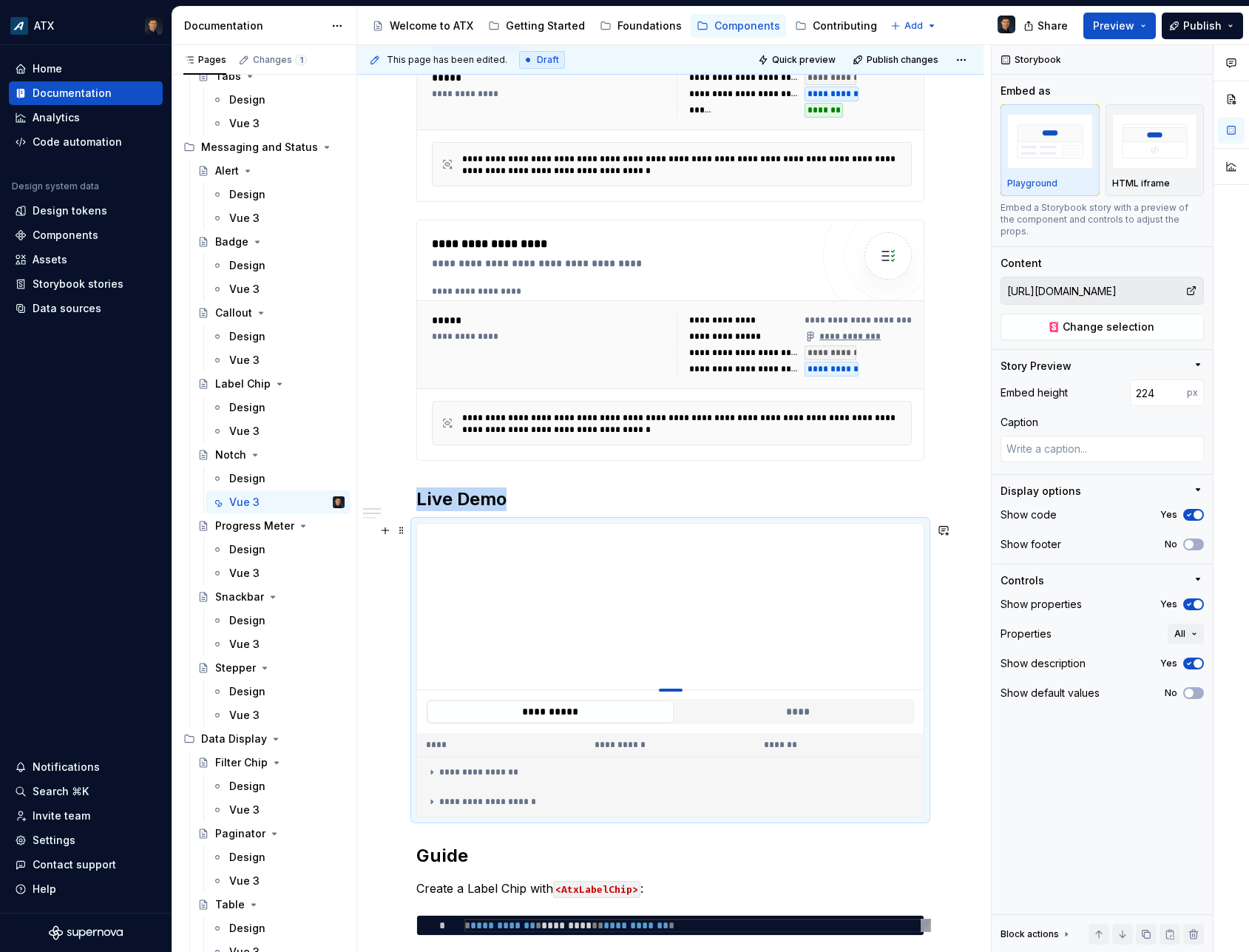
type textarea "*"
type input "223"
type textarea "*"
type input "221"
type textarea "*"
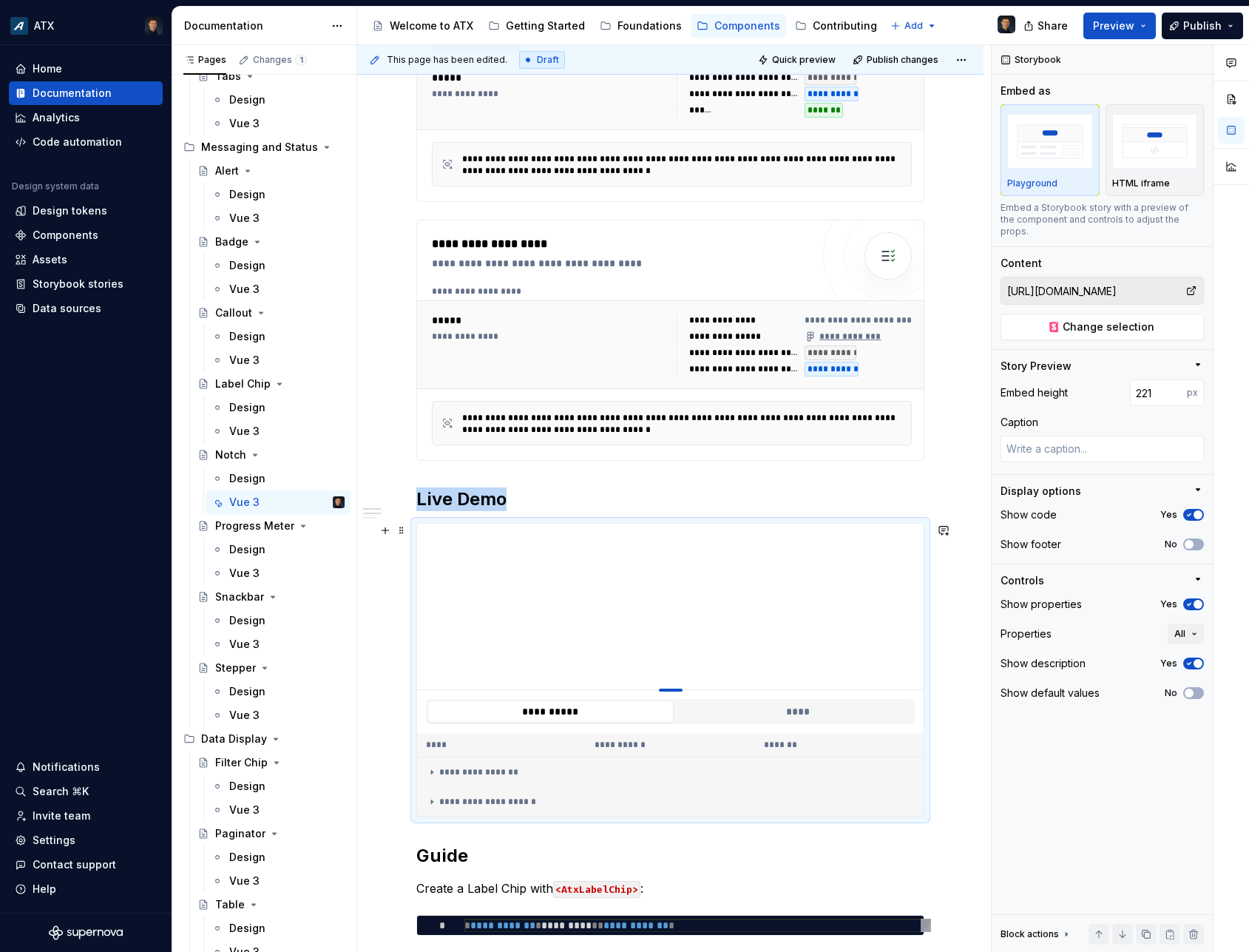
type input "220"
type textarea "*"
type input "219"
type textarea "*"
type input "217"
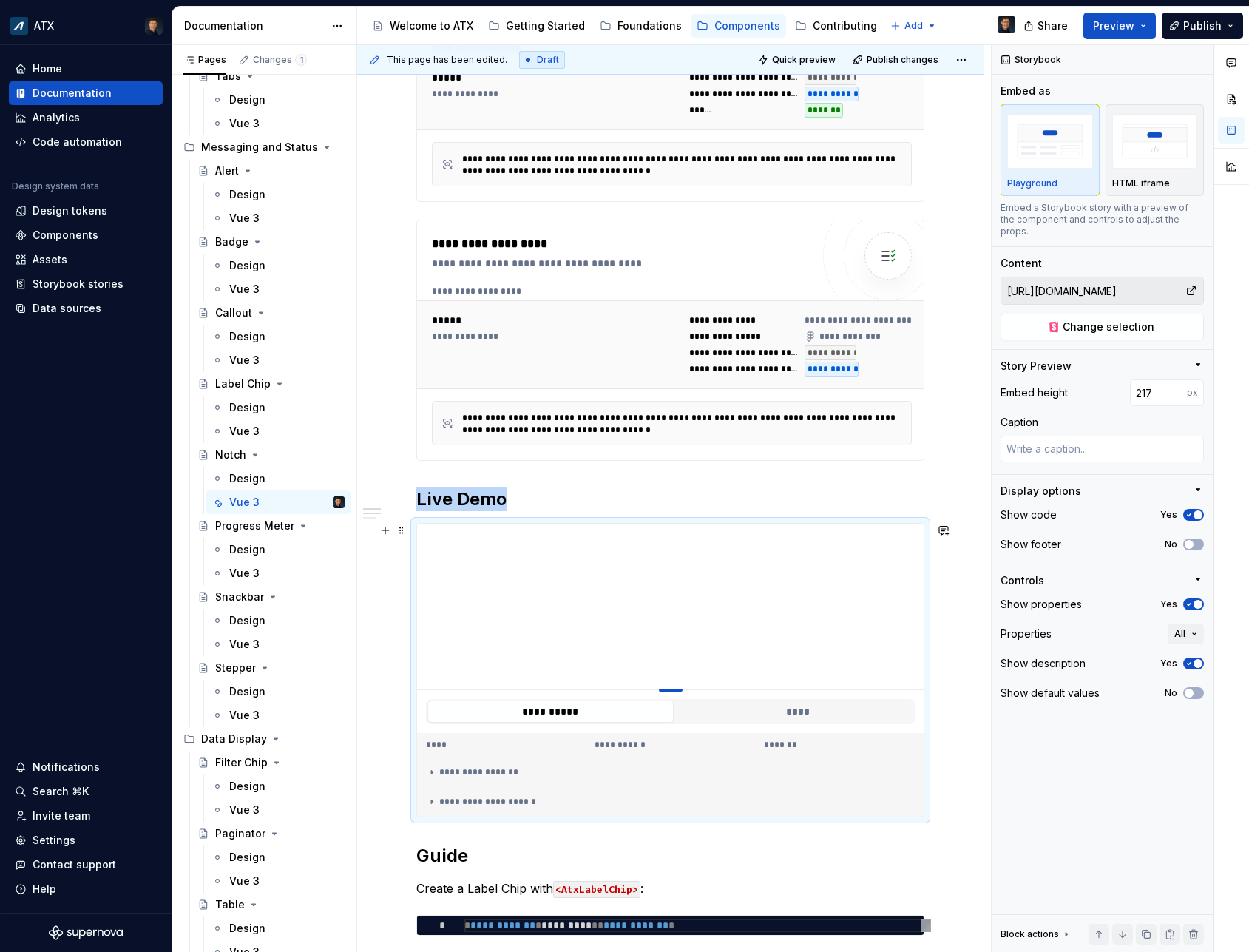
type textarea "*"
type input "215"
type textarea "*"
type input "212"
type textarea "*"
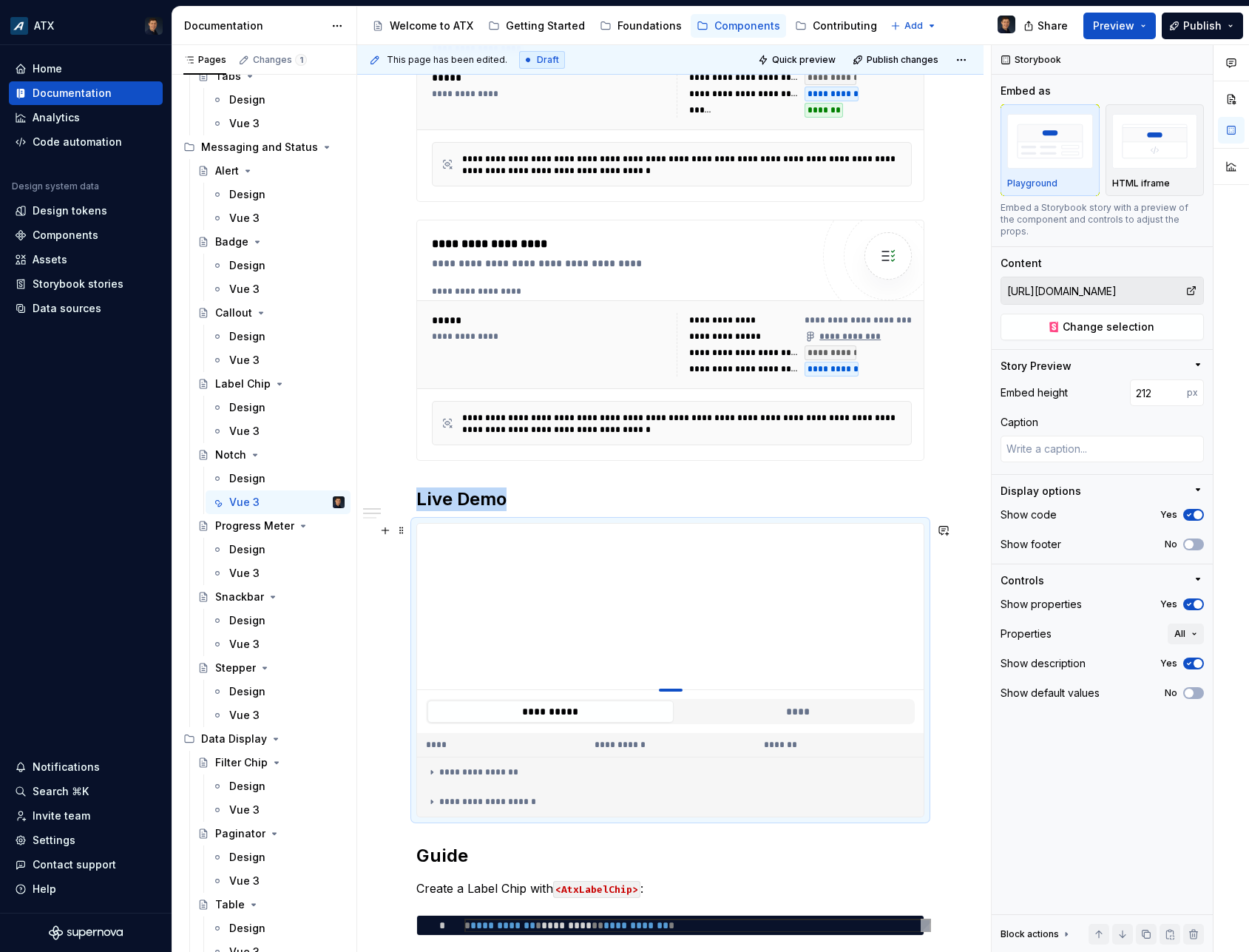
type input "206"
type textarea "*"
type input "204"
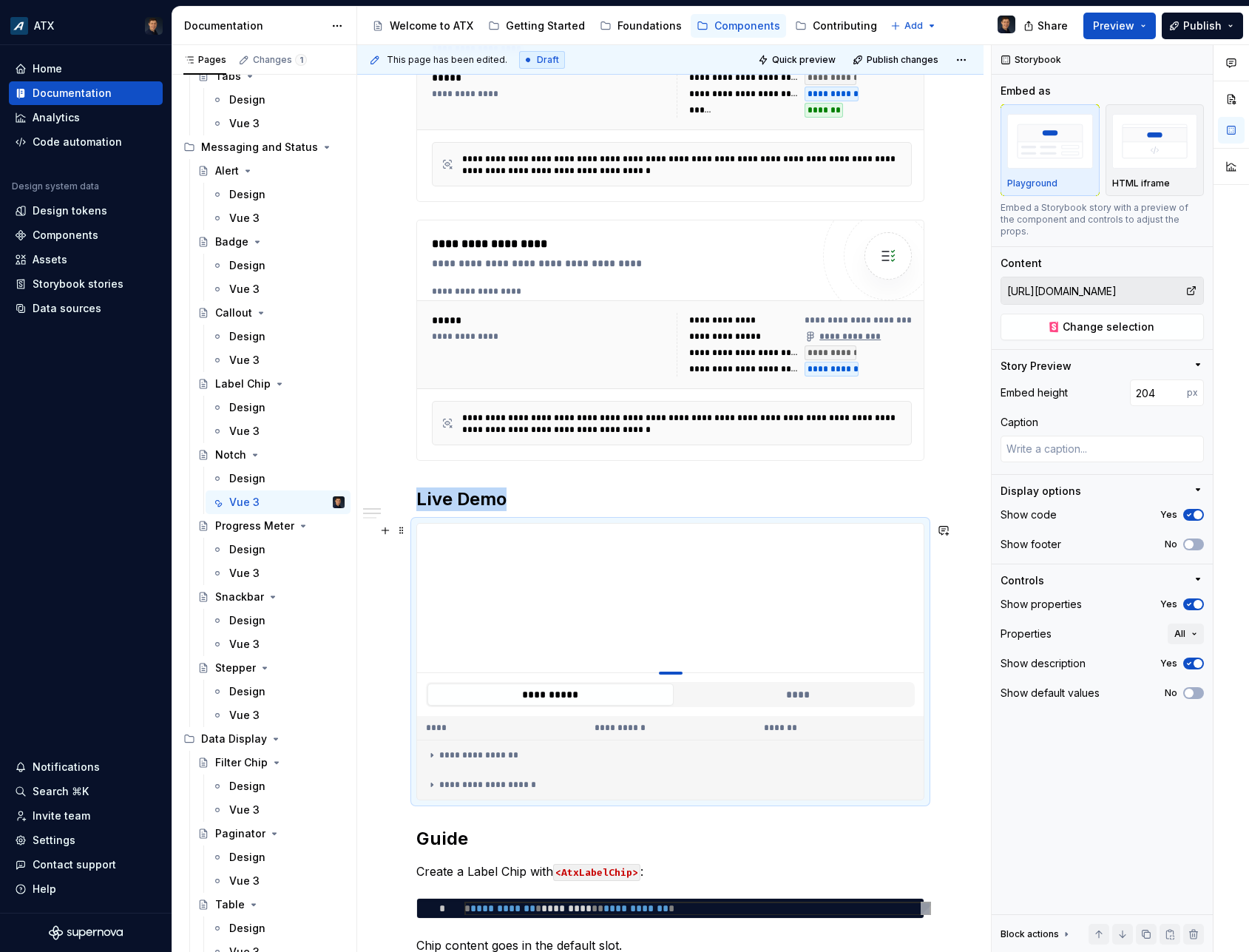
type textarea "*"
type input "201"
drag, startPoint x: 675, startPoint y: 820, endPoint x: 667, endPoint y: 672, distance: 148.2
click at [667, 672] on div at bounding box center [671, 673] width 24 height 3
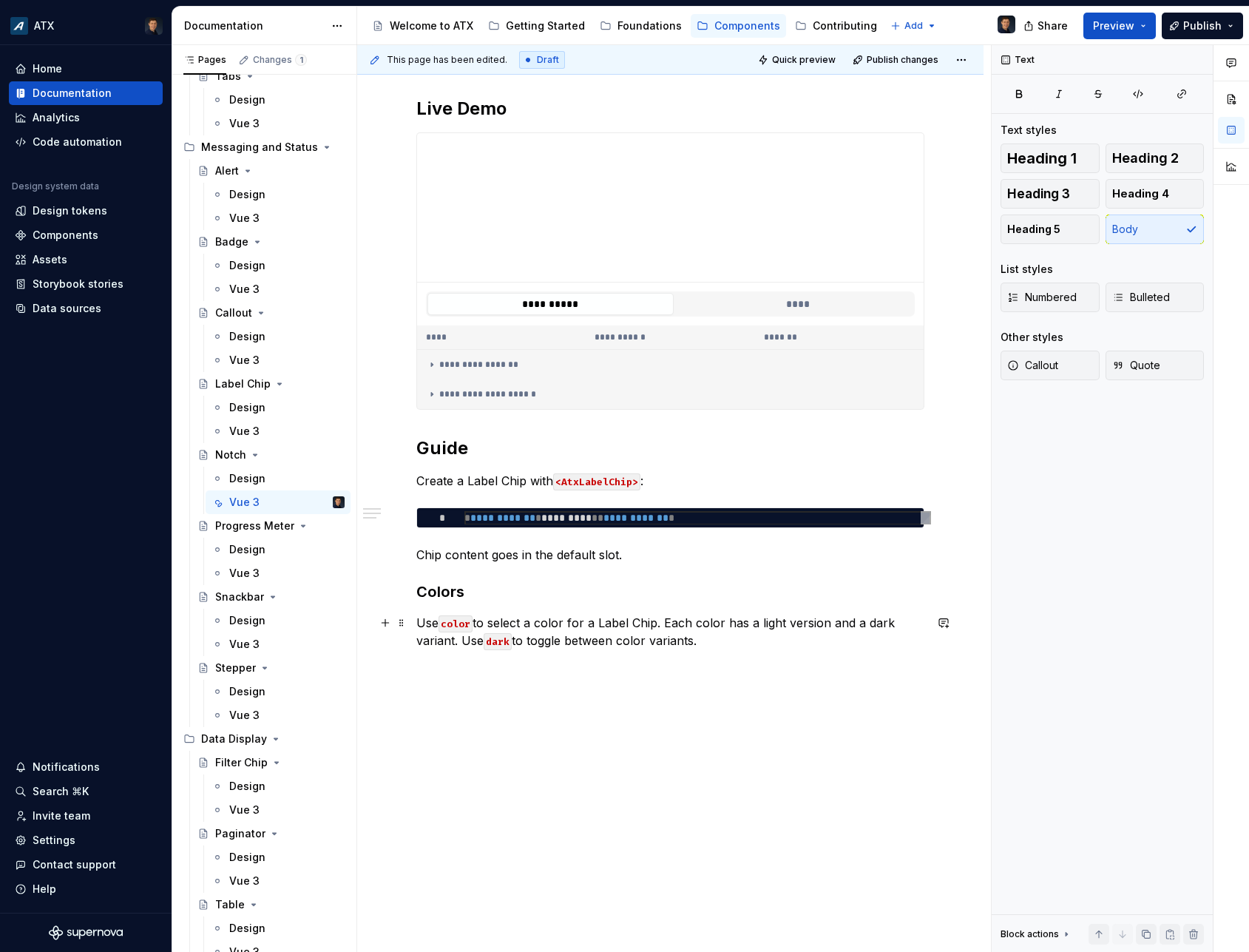
click at [753, 646] on p "Use color to select a color for a Label Chip. Each color has a light version an…" at bounding box center [670, 631] width 508 height 36
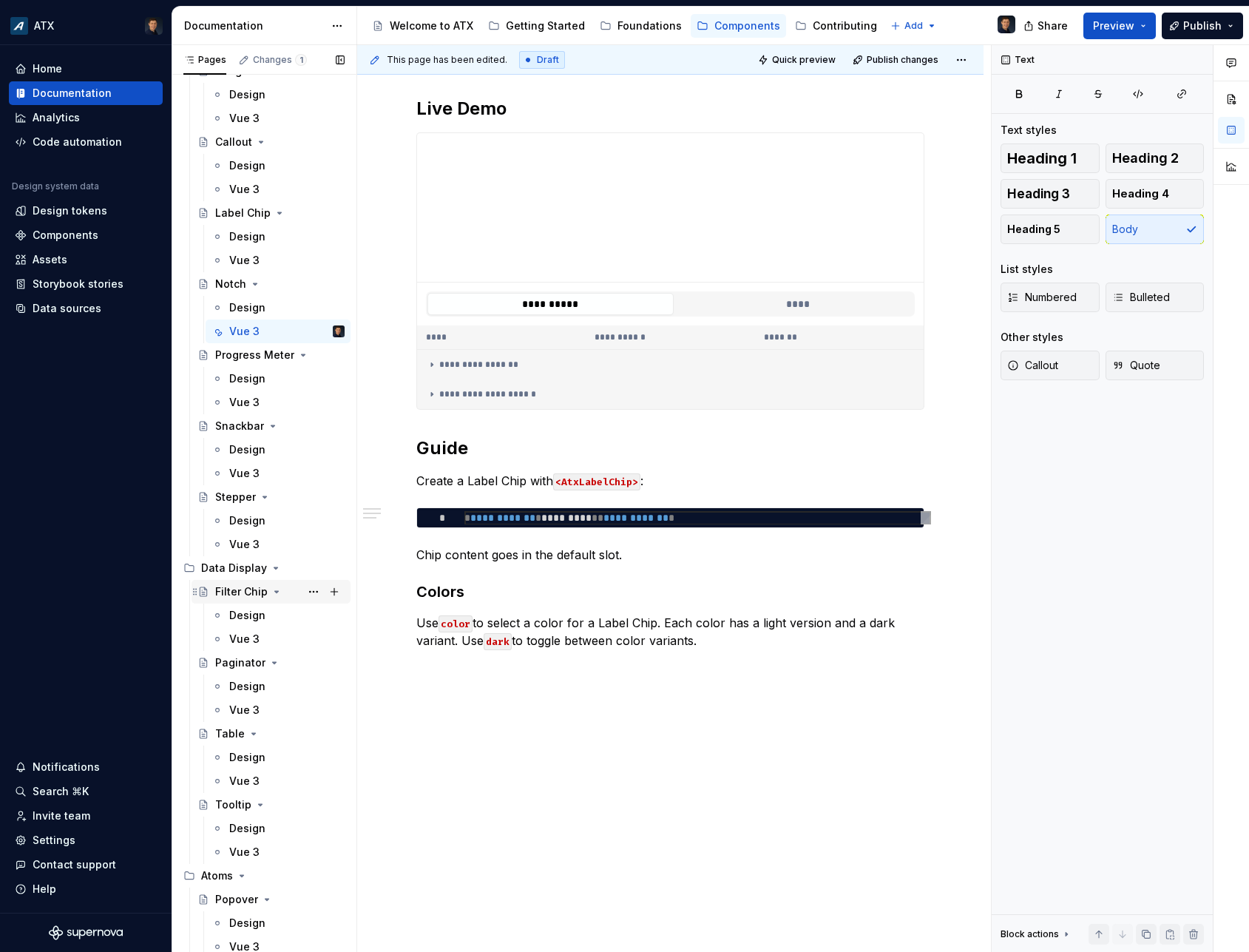
scroll to position [2308, 0]
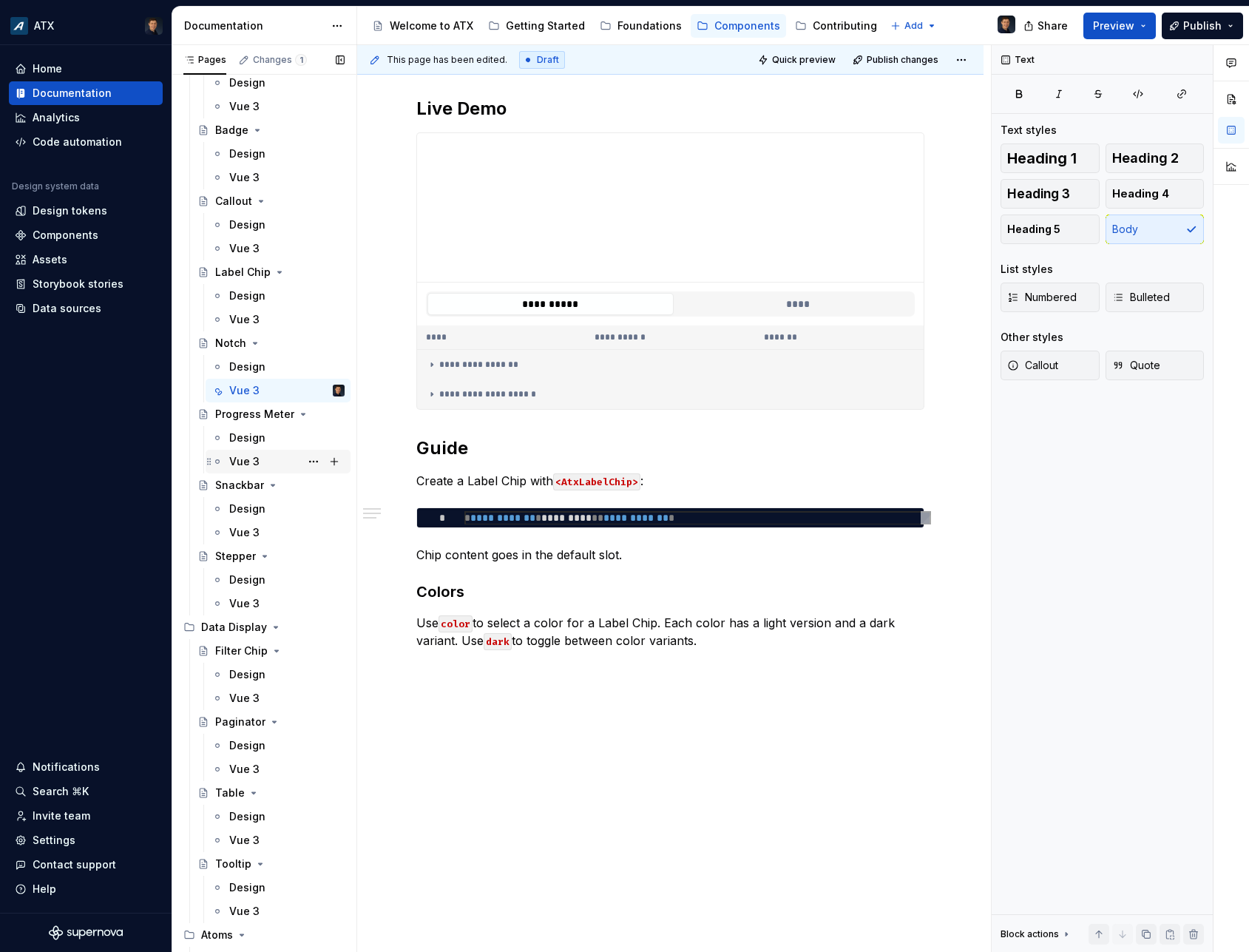
click at [244, 463] on div "Vue 3" at bounding box center [244, 462] width 30 height 15
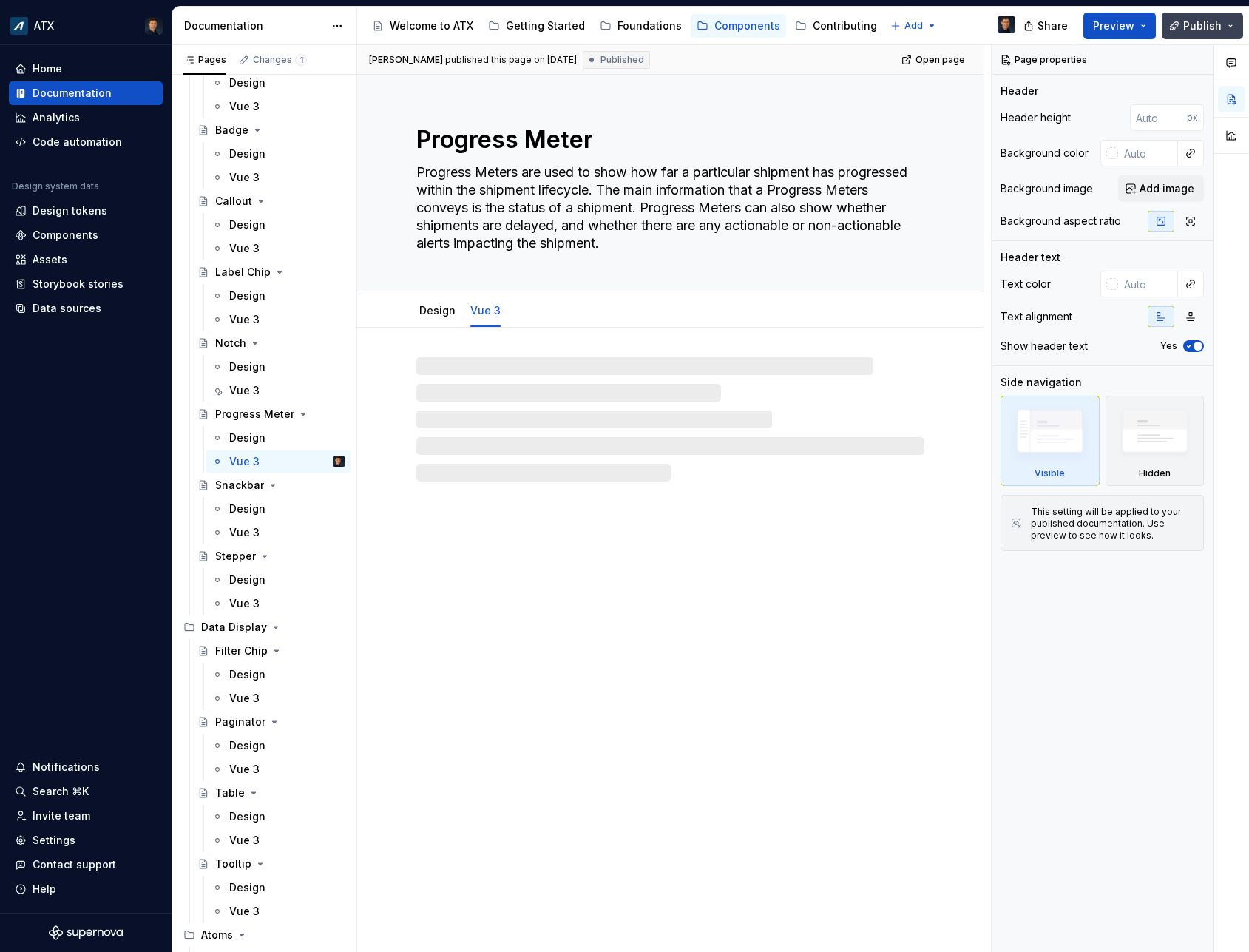
click at [1221, 28] on span "Publish" at bounding box center [1203, 26] width 39 height 15
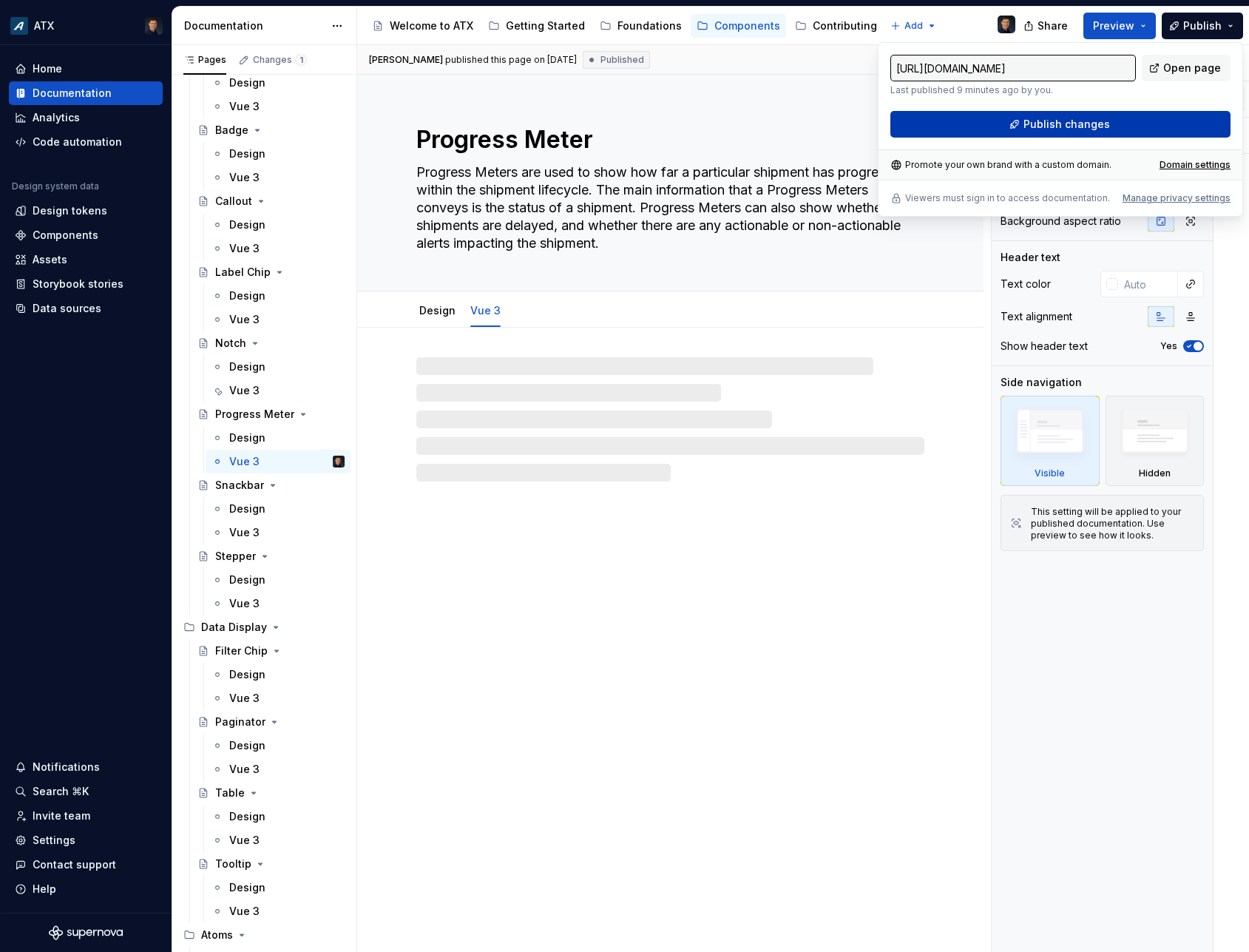
click at [1066, 124] on span "Publish changes" at bounding box center [1067, 124] width 86 height 15
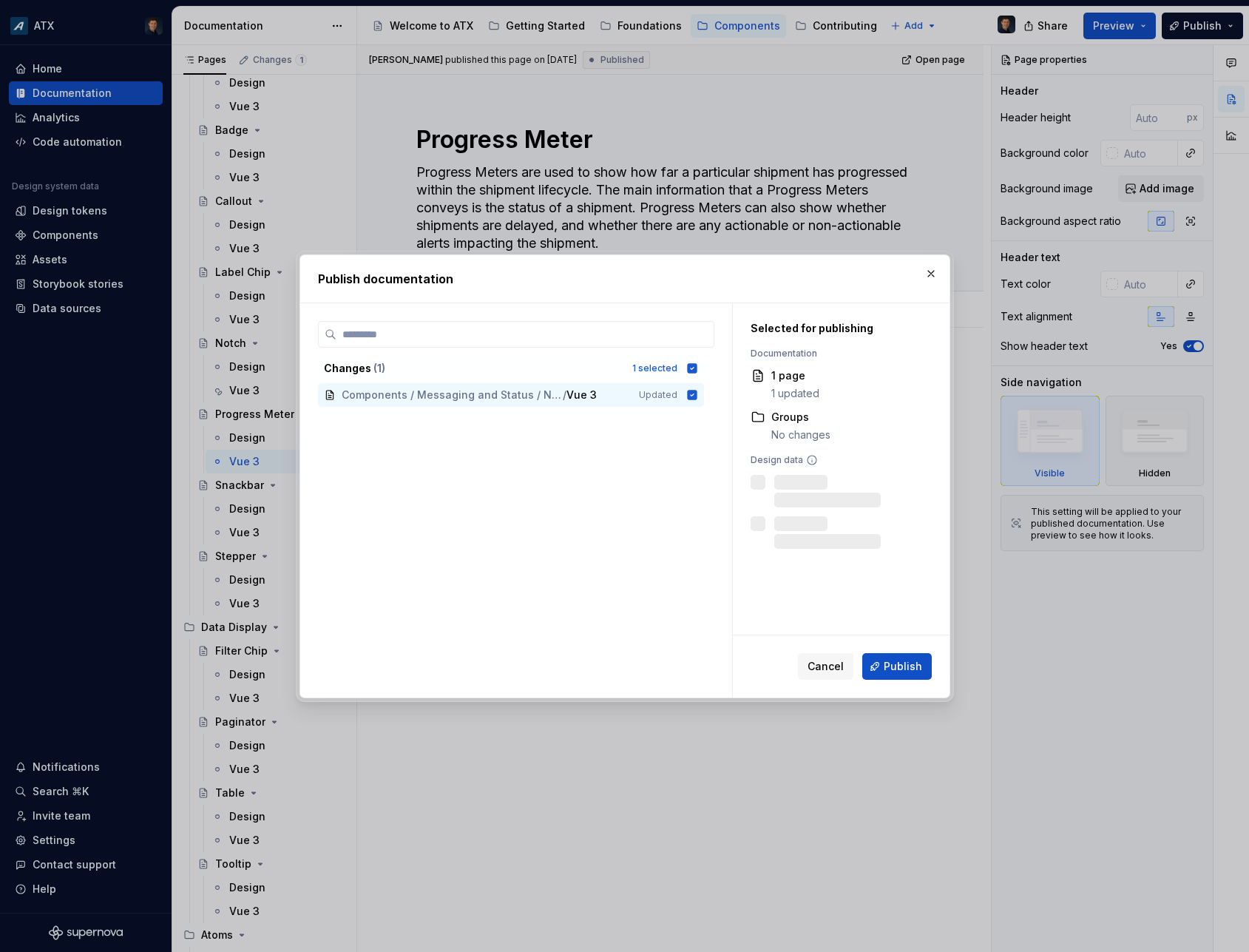
scroll to position [2308, 0]
click at [908, 670] on span "Publish" at bounding box center [903, 666] width 39 height 15
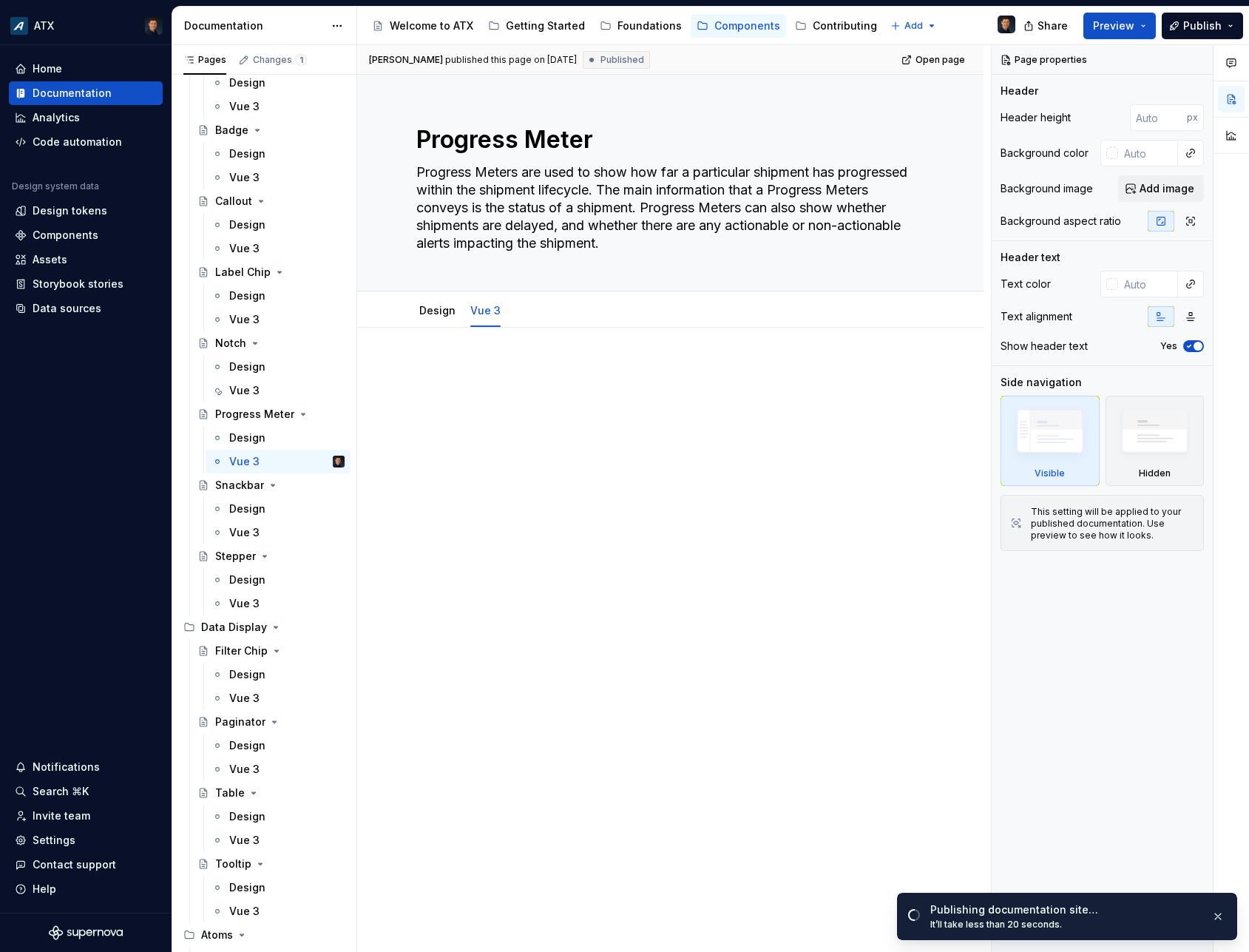
click at [687, 649] on div at bounding box center [670, 525] width 626 height 395
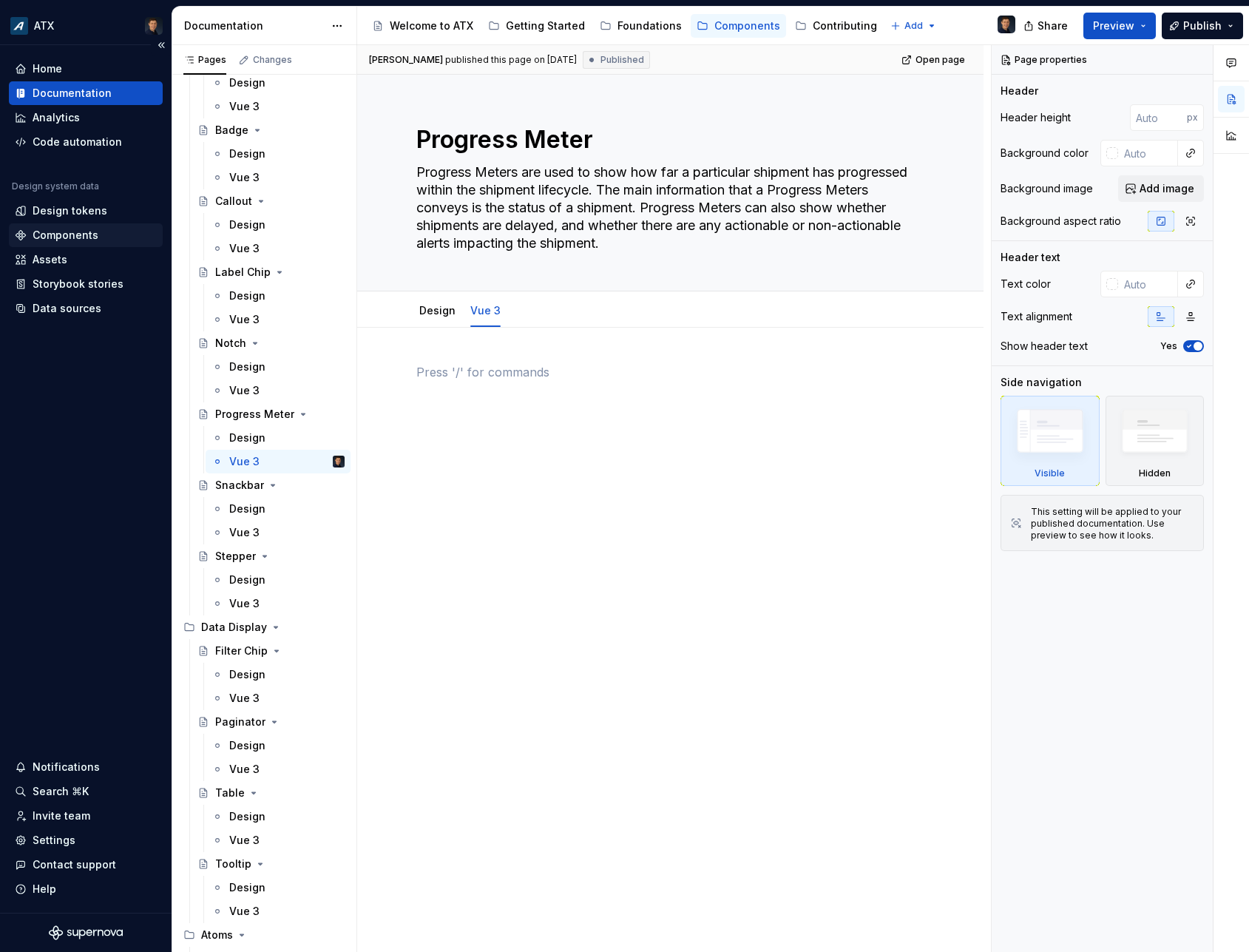
click at [60, 229] on div "Components" at bounding box center [65, 235] width 65 height 15
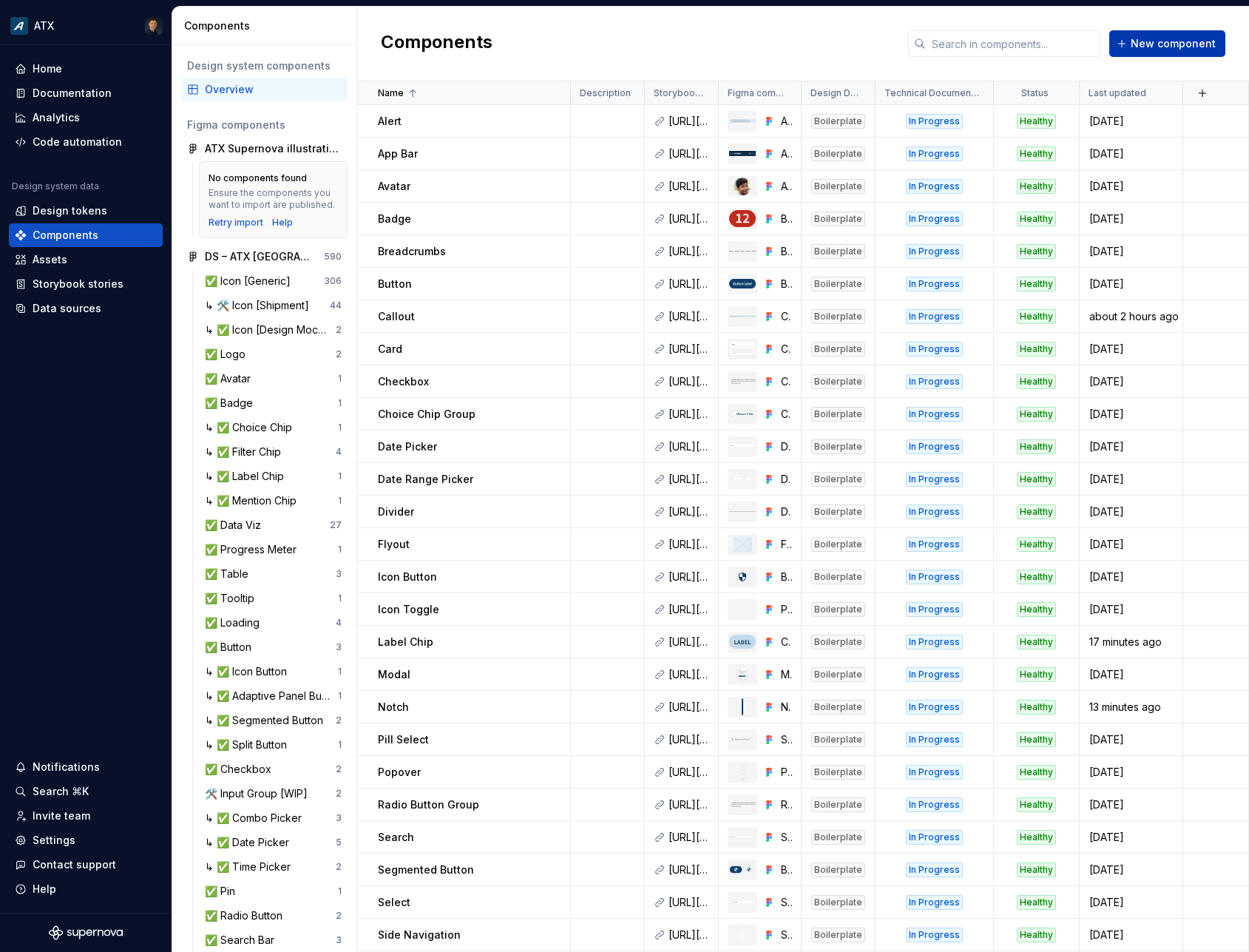
click at [1216, 48] on button "New component" at bounding box center [1168, 44] width 116 height 27
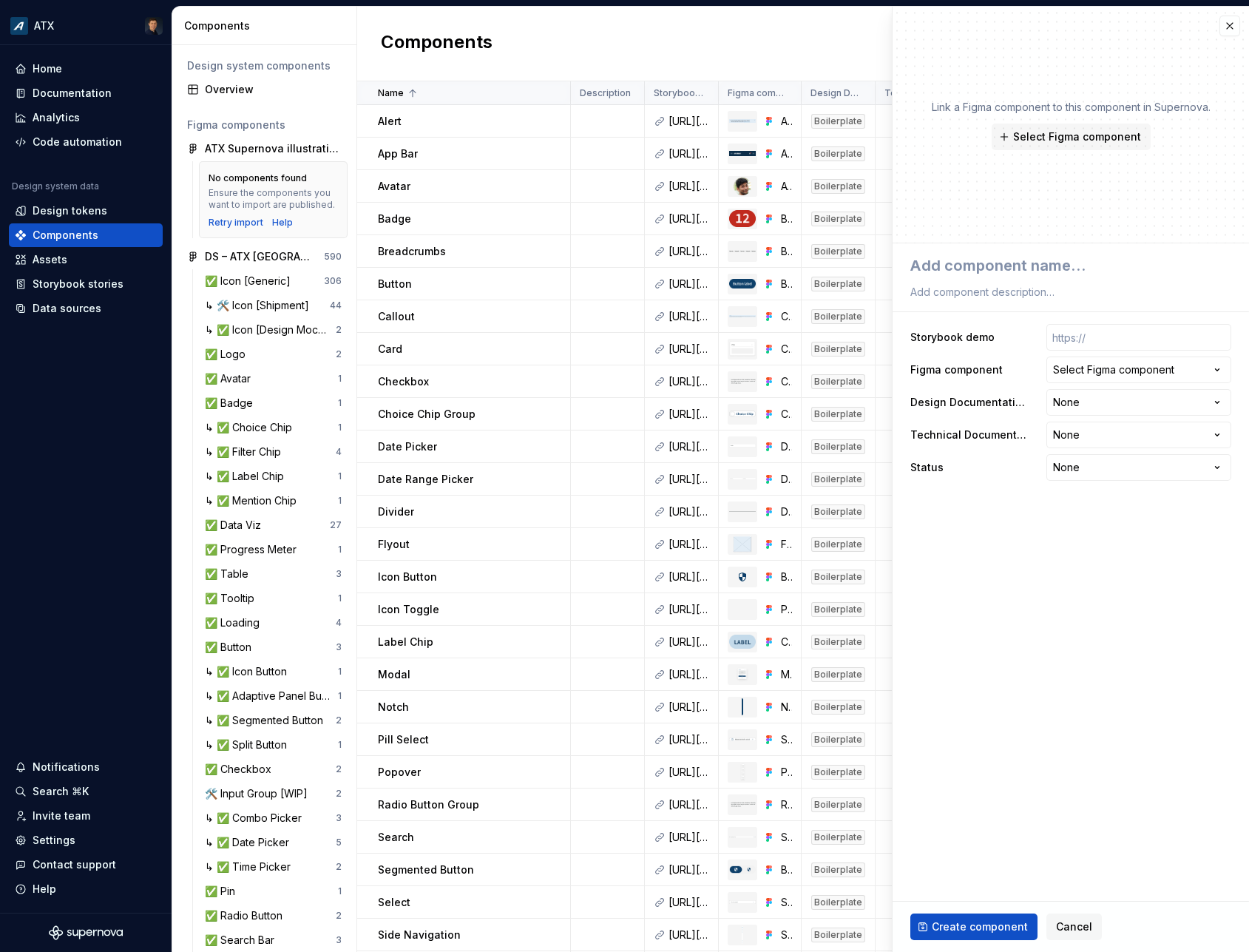
type textarea "*"
type textarea "P"
type textarea "*"
type textarea "Pr"
type textarea "*"
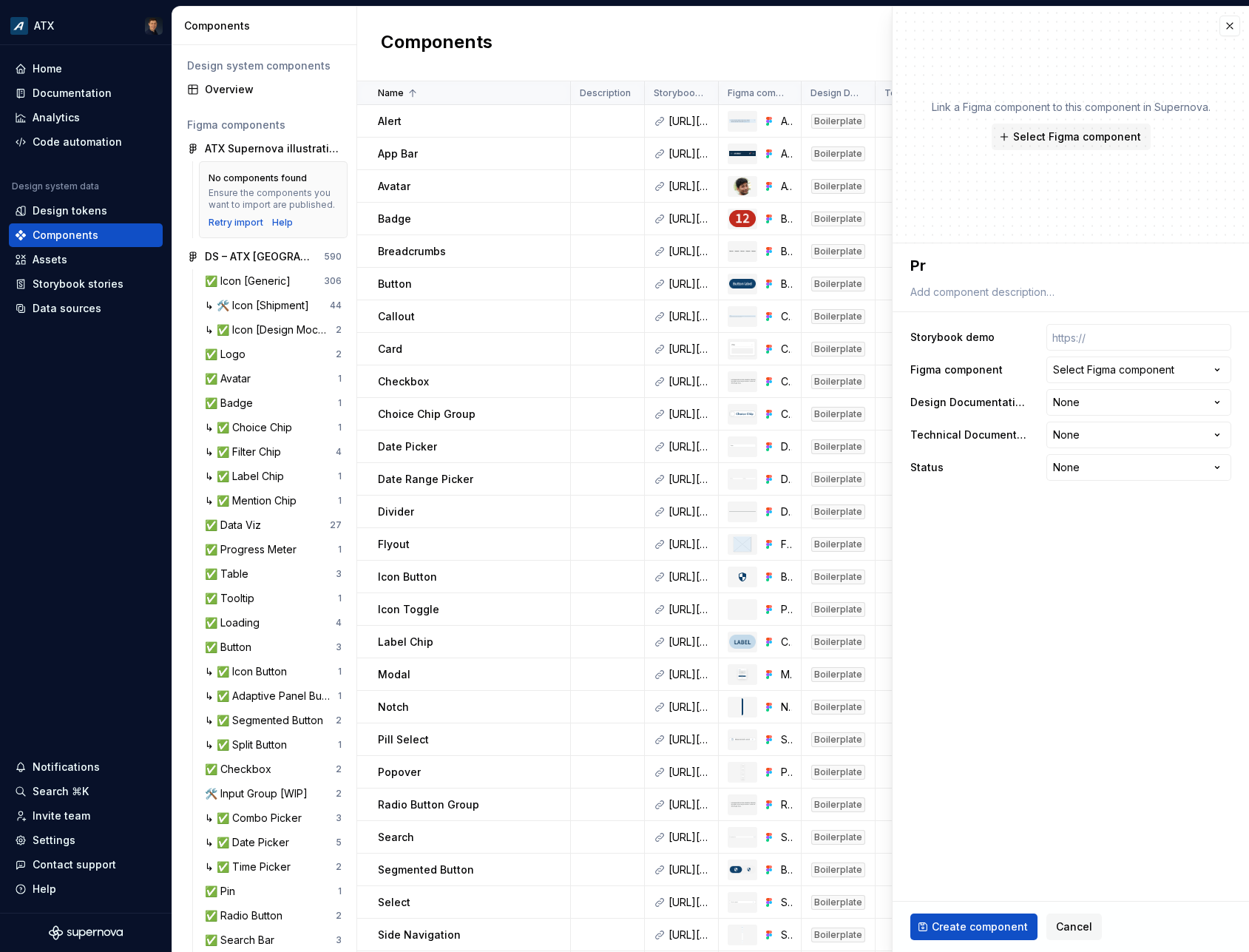
type textarea "Pro"
type textarea "*"
type textarea "Prog"
type textarea "*"
type textarea "Progr"
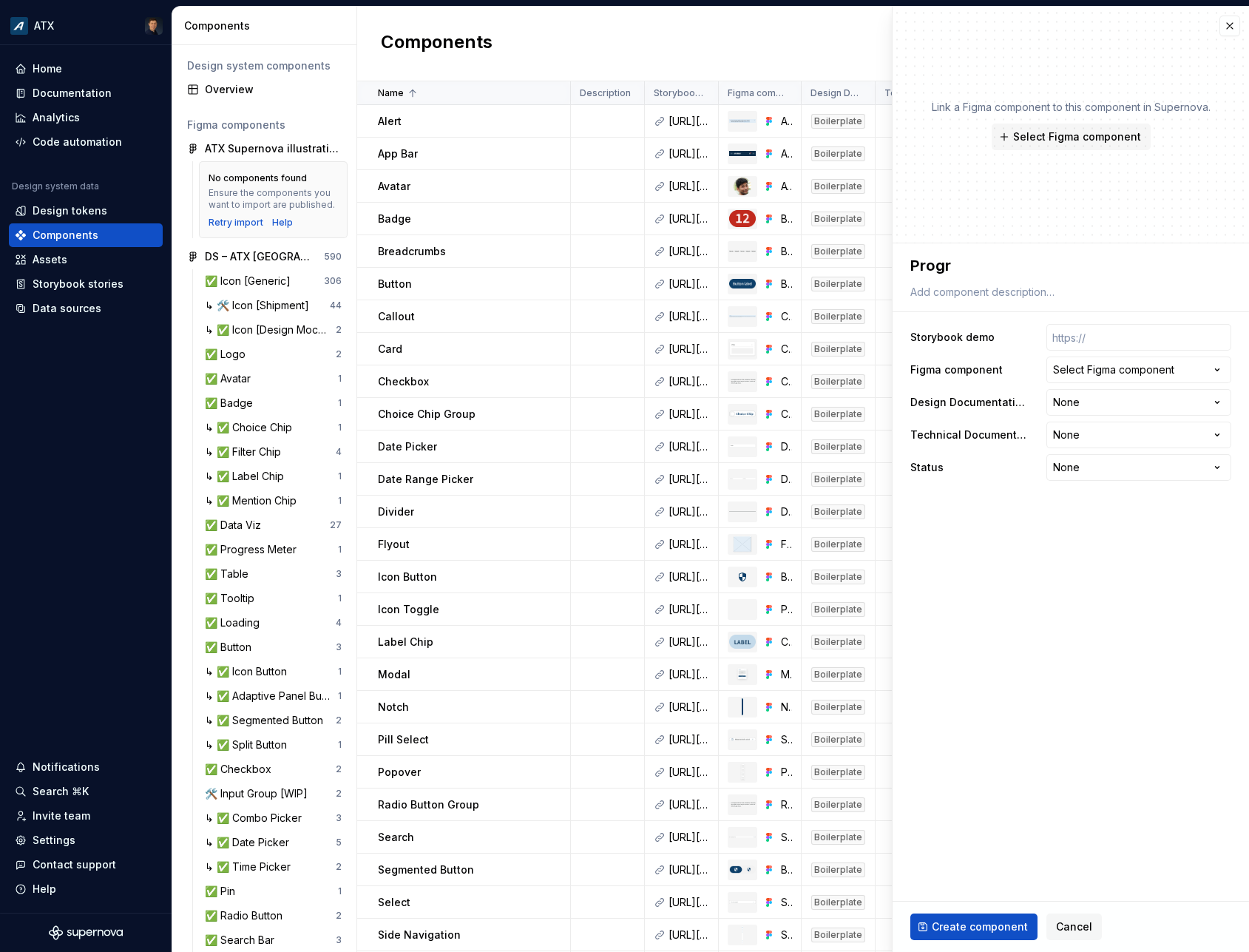
type textarea "*"
type textarea "Progre"
type textarea "*"
type textarea "Progres"
type textarea "*"
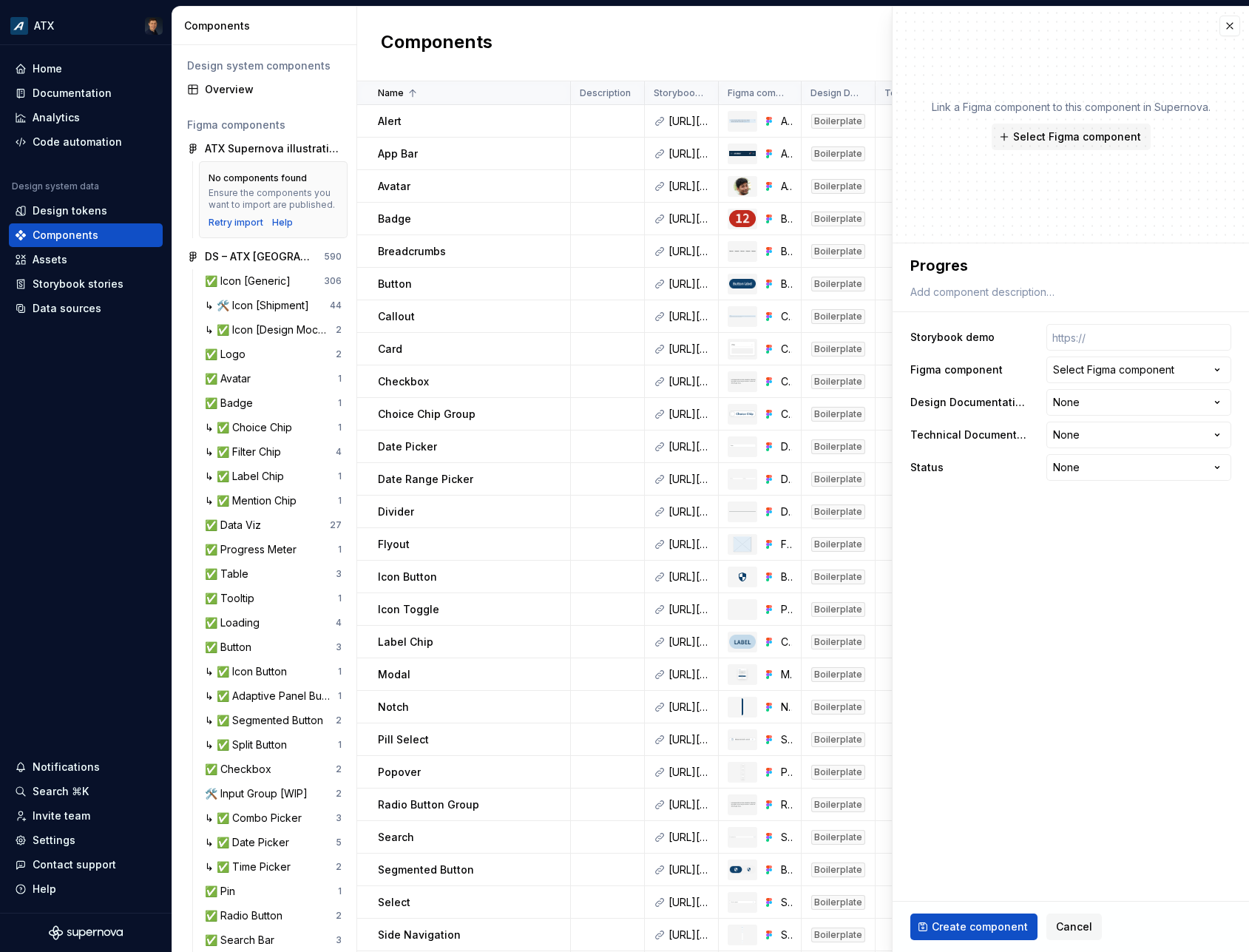
type textarea "Progress"
type textarea "*"
type textarea "Progress"
type textarea "*"
type textarea "Progress M"
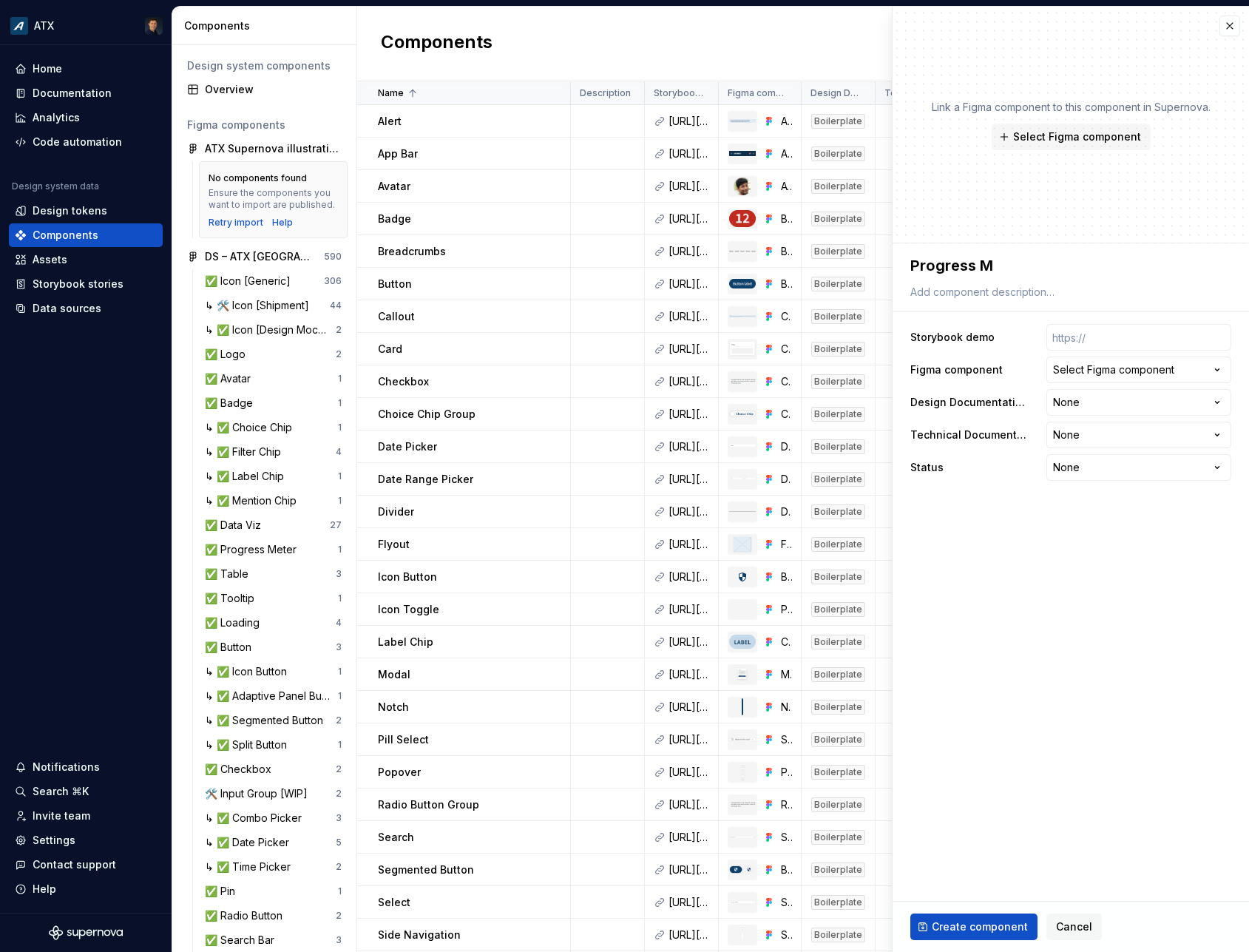
type textarea "*"
type textarea "Progress Me"
type textarea "*"
type textarea "Progress Met"
type textarea "*"
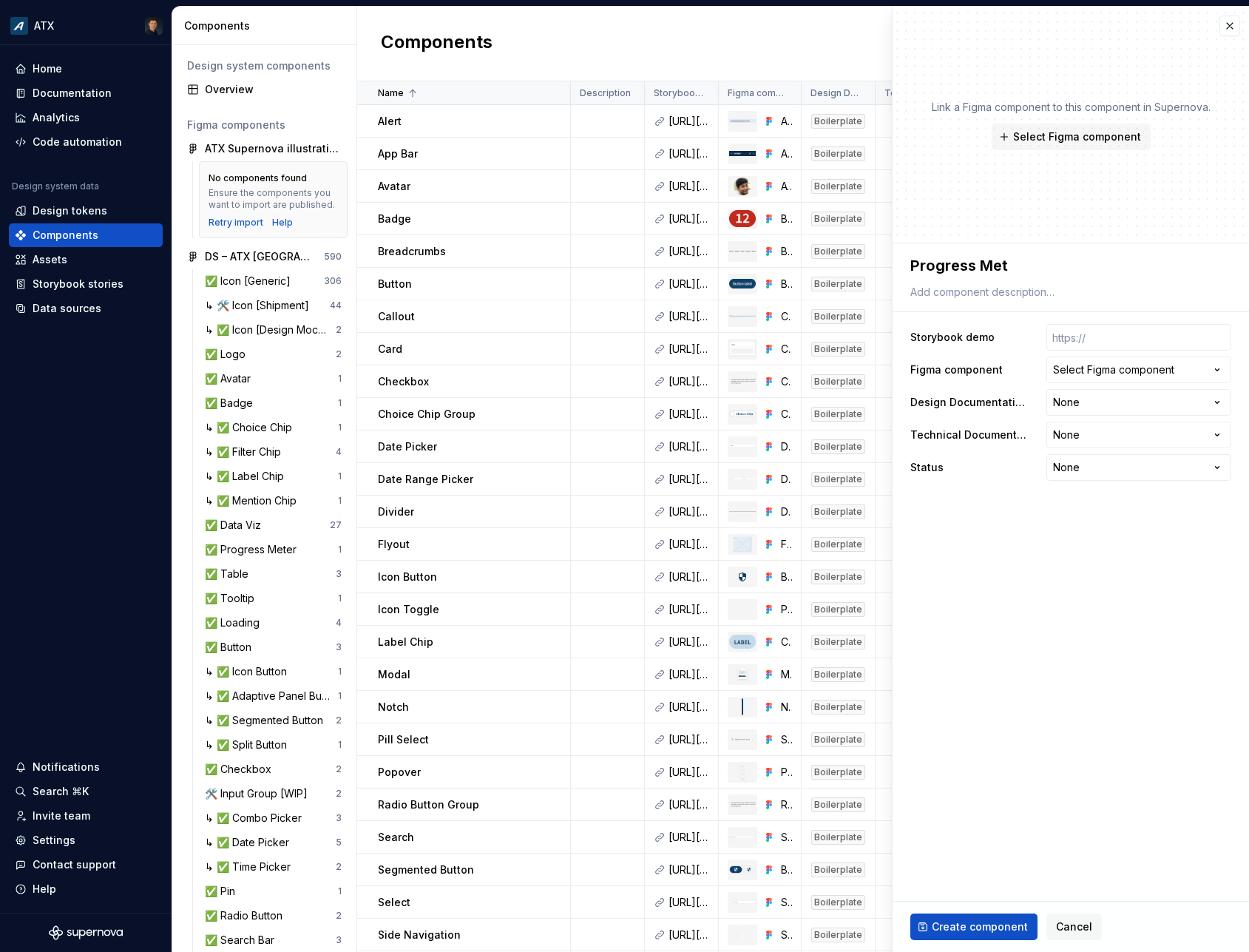
type textarea "Progress Mete"
type textarea "*"
type textarea "Progress Meter"
paste input "[URL][DOMAIN_NAME]"
type textarea "*"
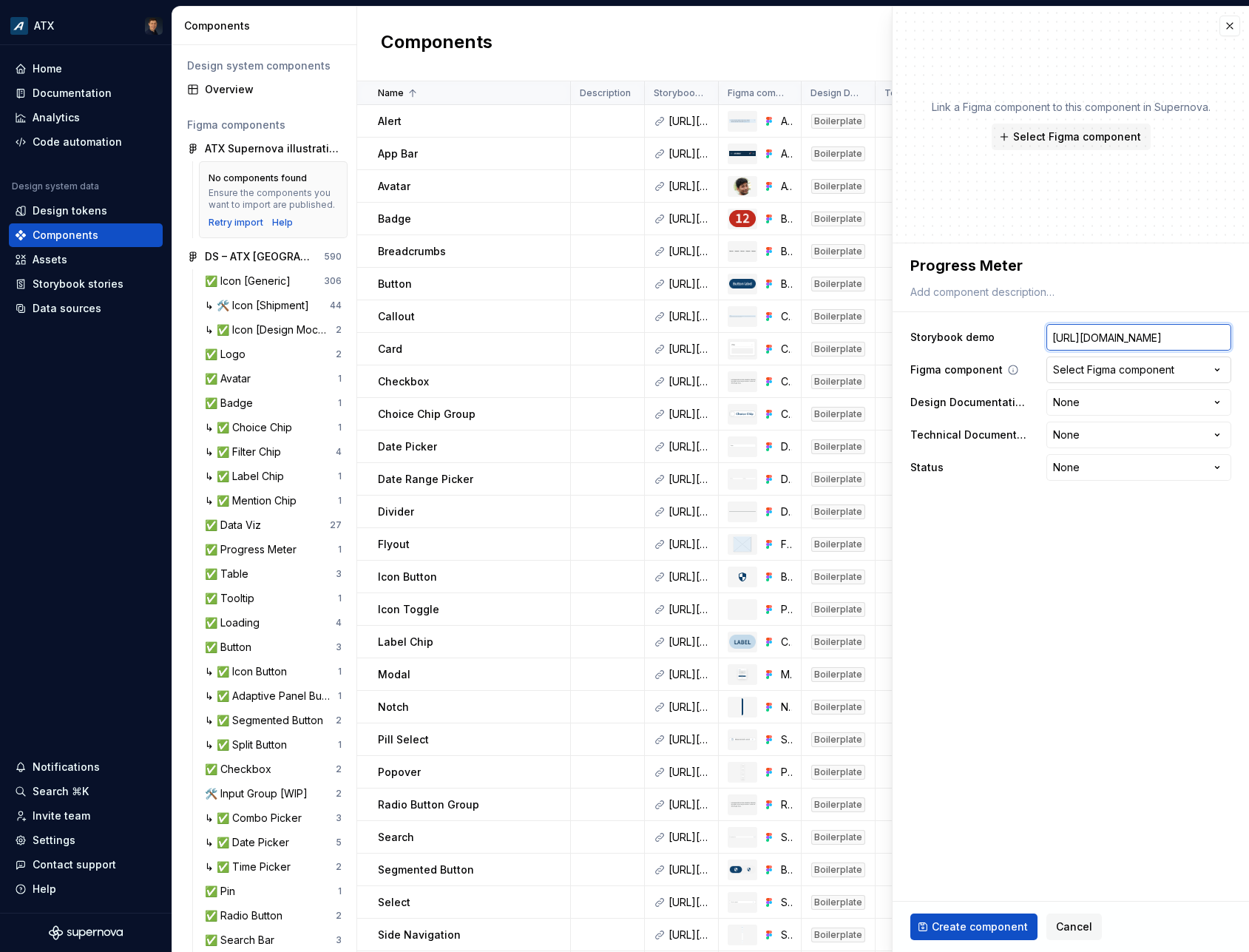
type input "[URL][DOMAIN_NAME]"
click at [1073, 370] on div "Select Figma component" at bounding box center [1114, 370] width 121 height 15
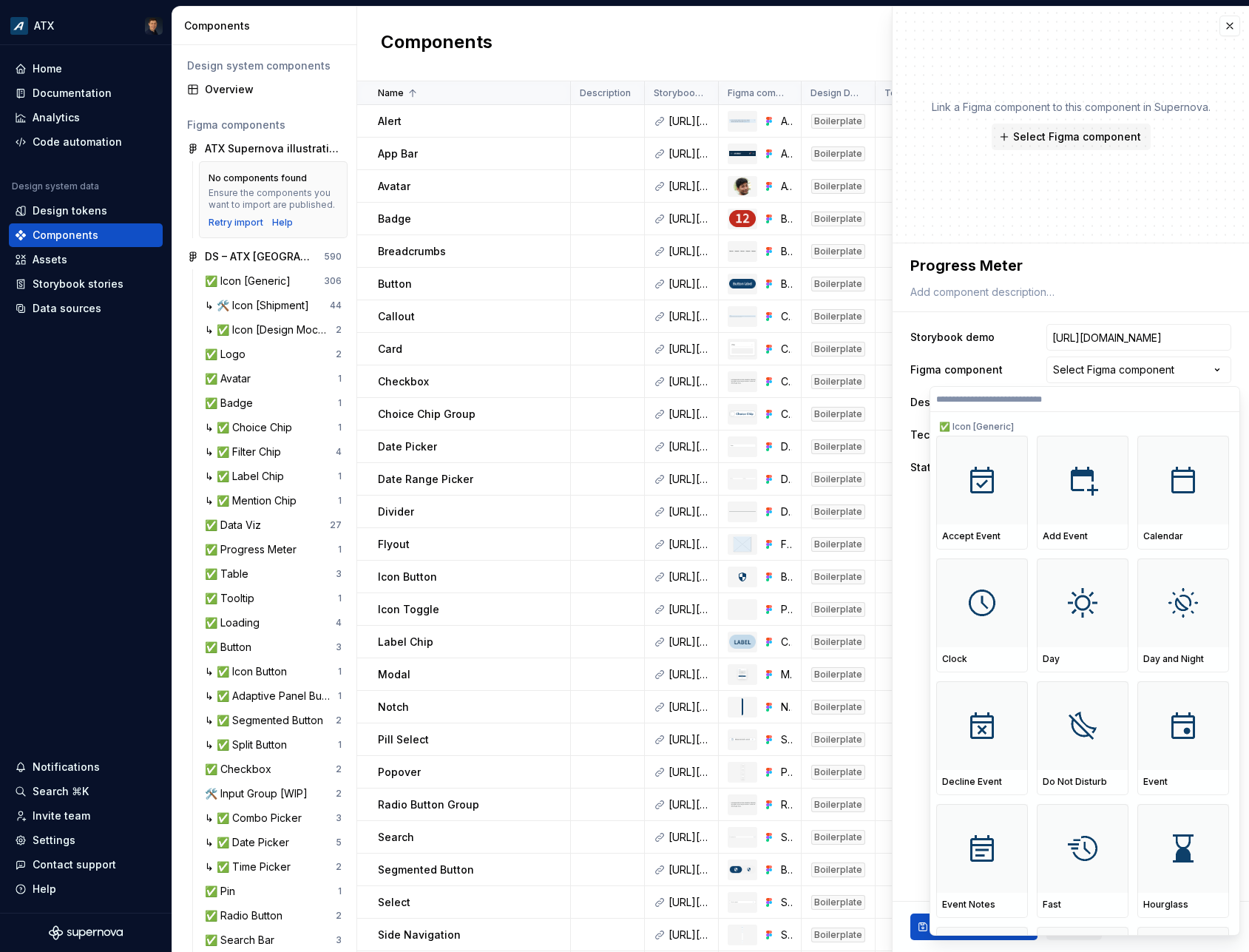
scroll to position [0, 425]
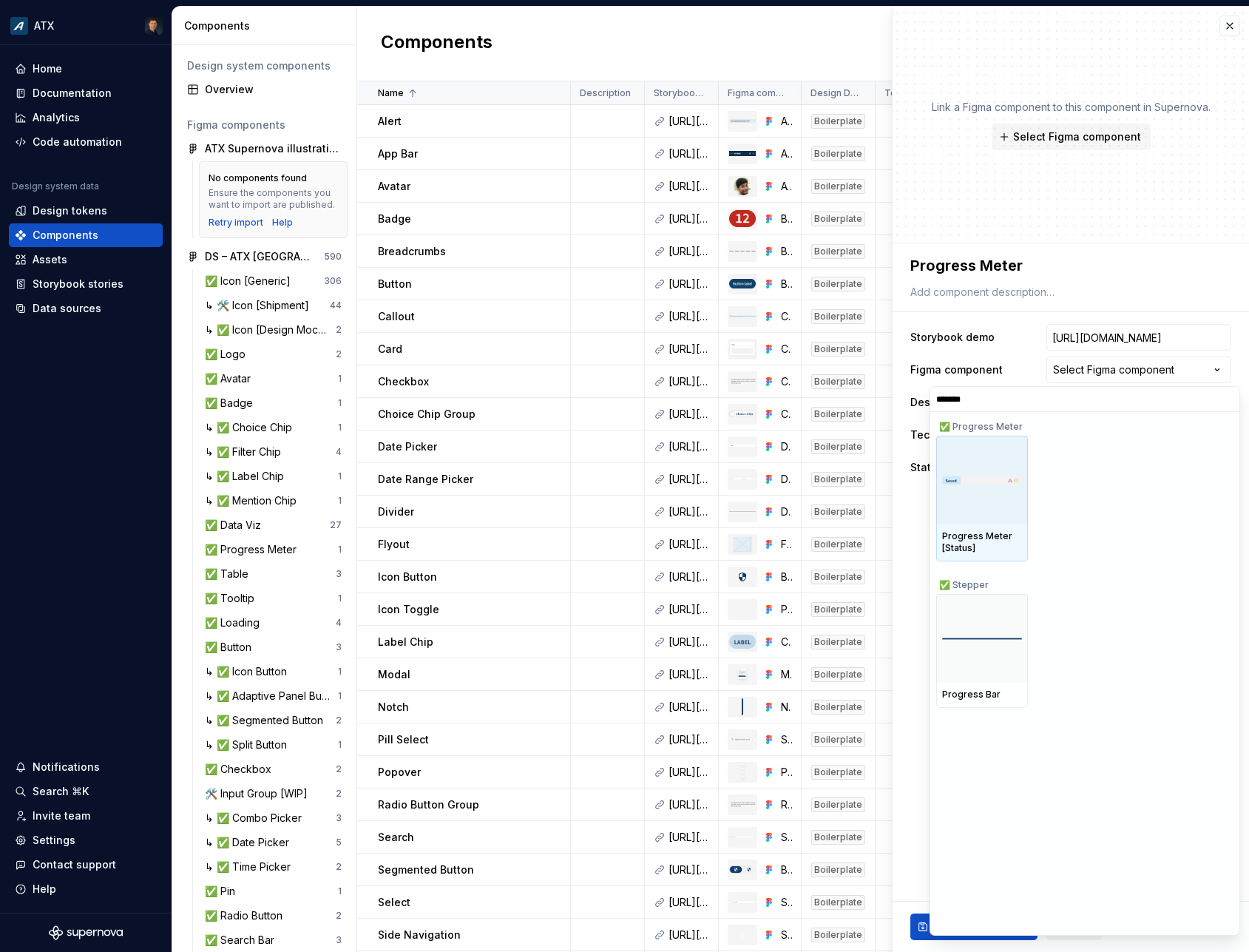
type input "********"
click at [969, 510] on div at bounding box center [982, 480] width 91 height 89
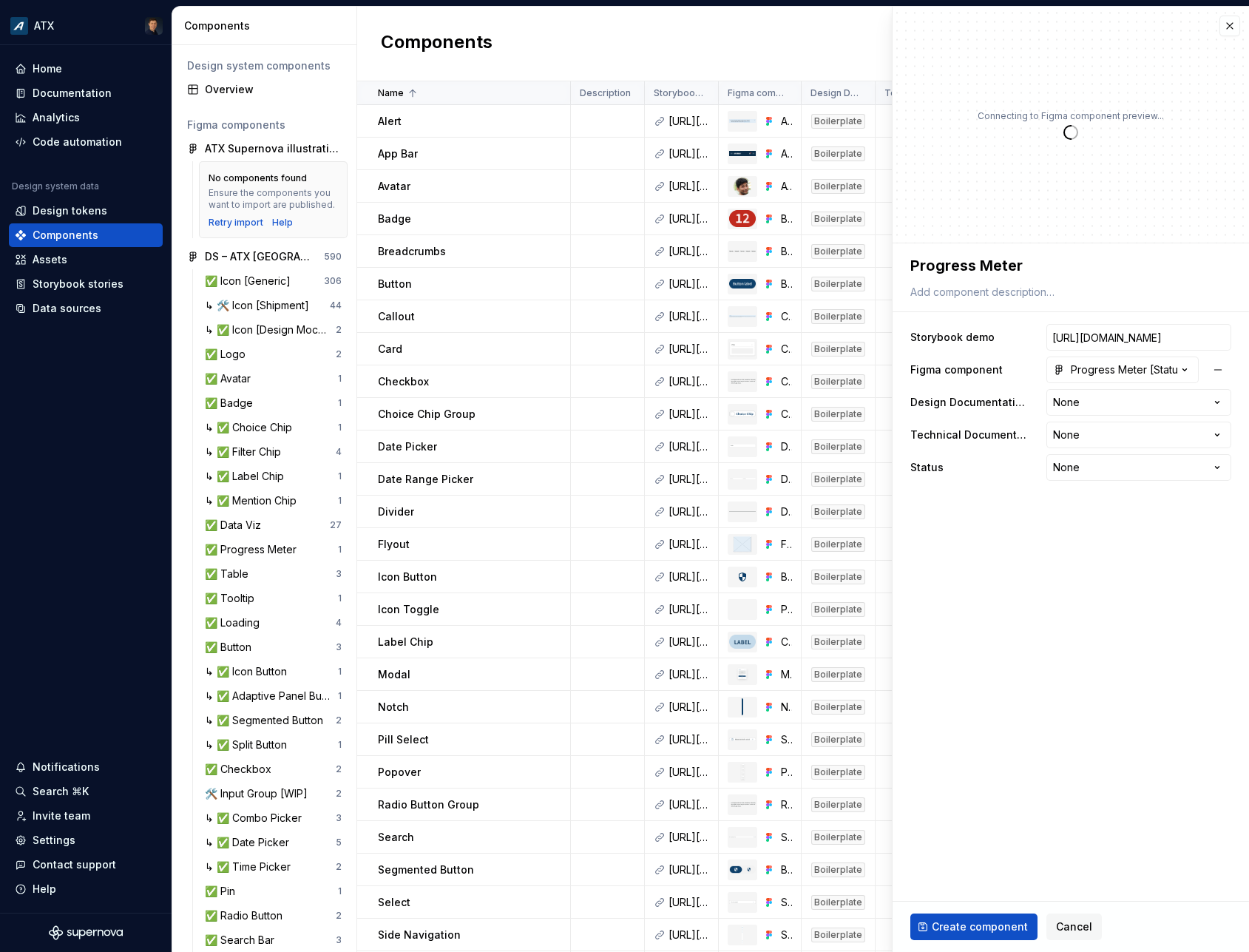
type textarea "*"
click at [1136, 404] on html "ATX Home Documentation Analytics Code automation Design system data Design toke…" at bounding box center [624, 476] width 1249 height 952
select select "**********"
click at [1112, 438] on html "ATX Home Documentation Analytics Code automation Design system data Design toke…" at bounding box center [624, 476] width 1249 height 952
type textarea "*"
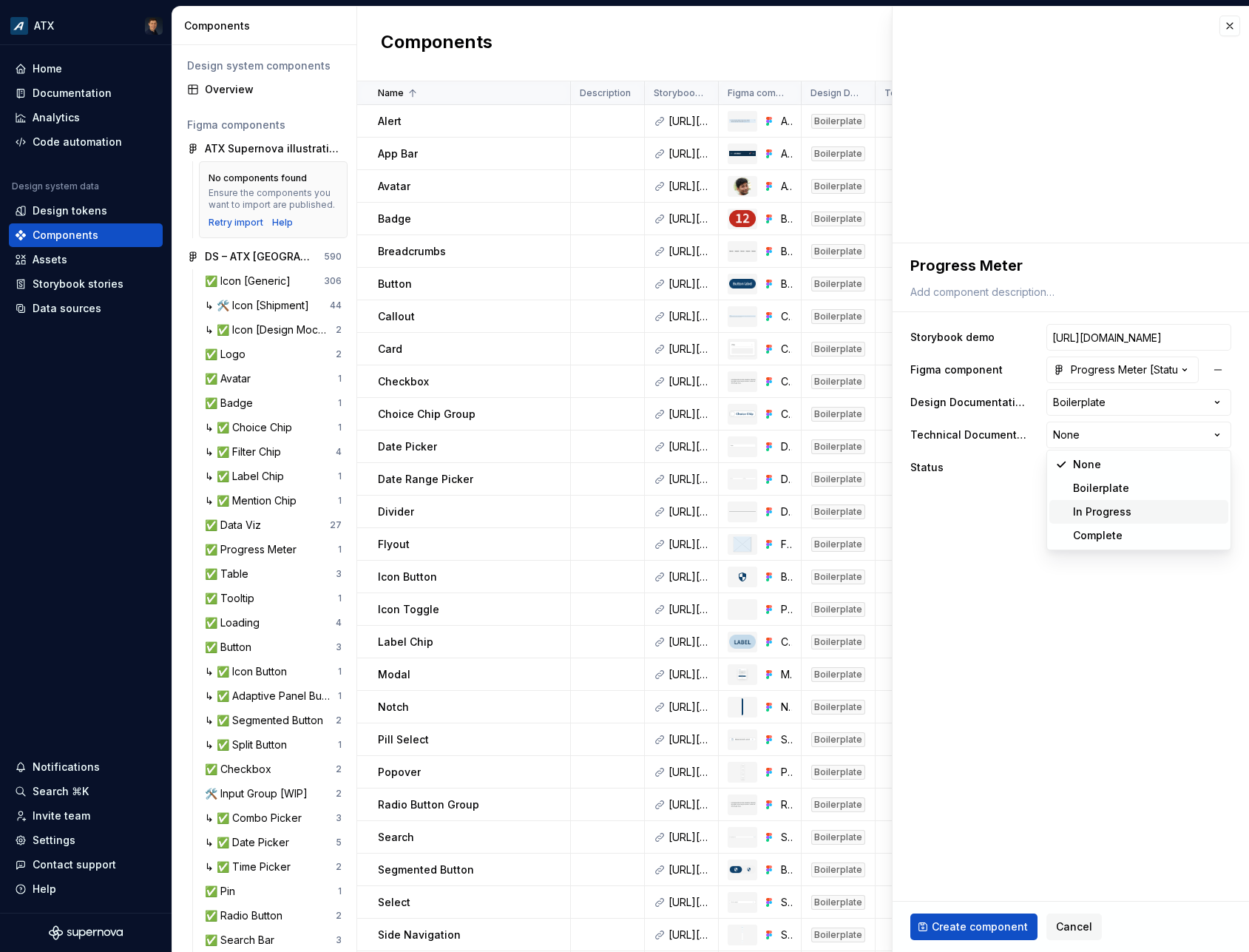
select select "**********"
type textarea "*"
click at [1098, 463] on html "ATX Home Documentation Analytics Code automation Design system data Design toke…" at bounding box center [624, 476] width 1249 height 952
select select "**********"
click at [964, 939] on button "Create component" at bounding box center [974, 927] width 127 height 27
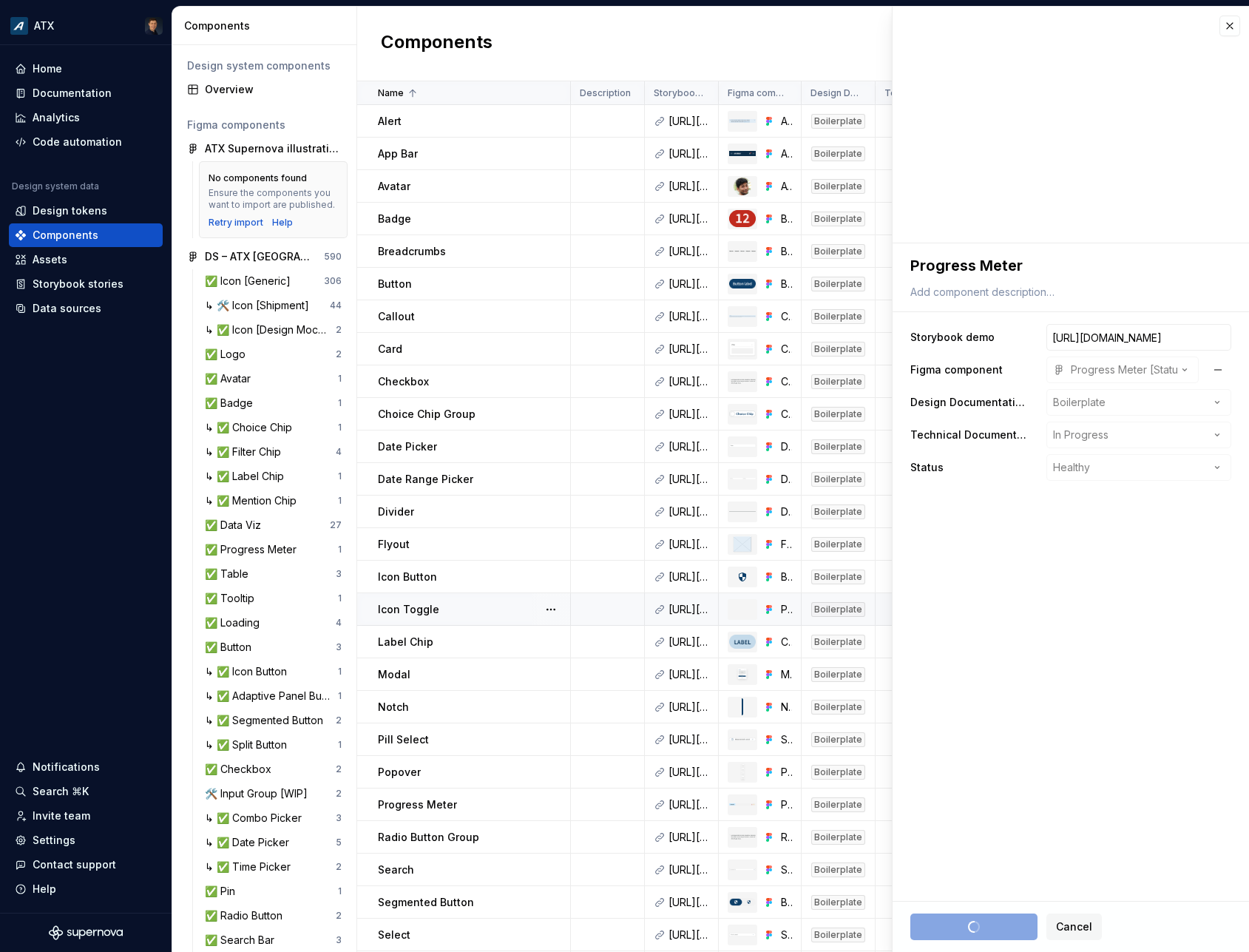
type textarea "*"
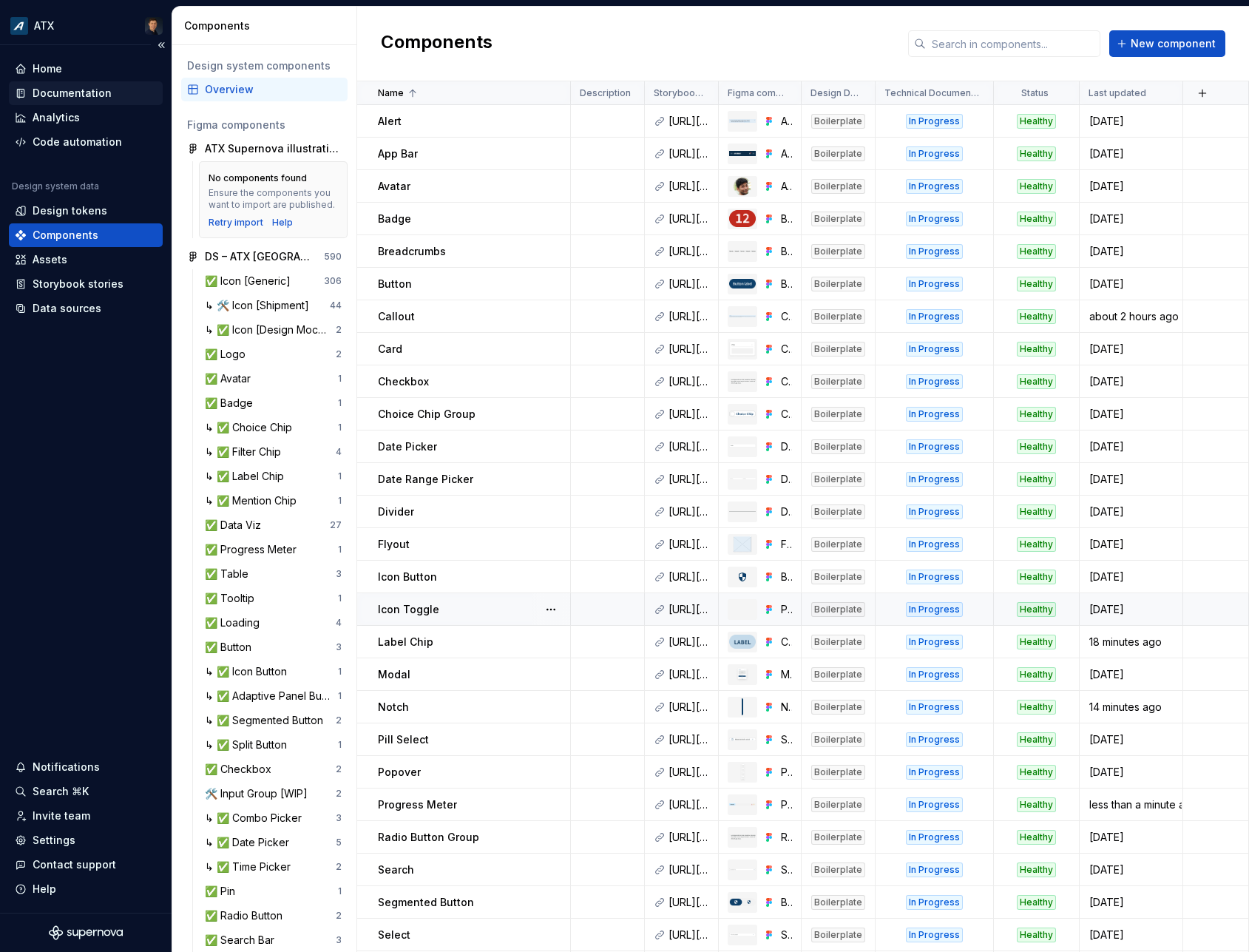
click at [97, 89] on div "Documentation" at bounding box center [72, 93] width 79 height 15
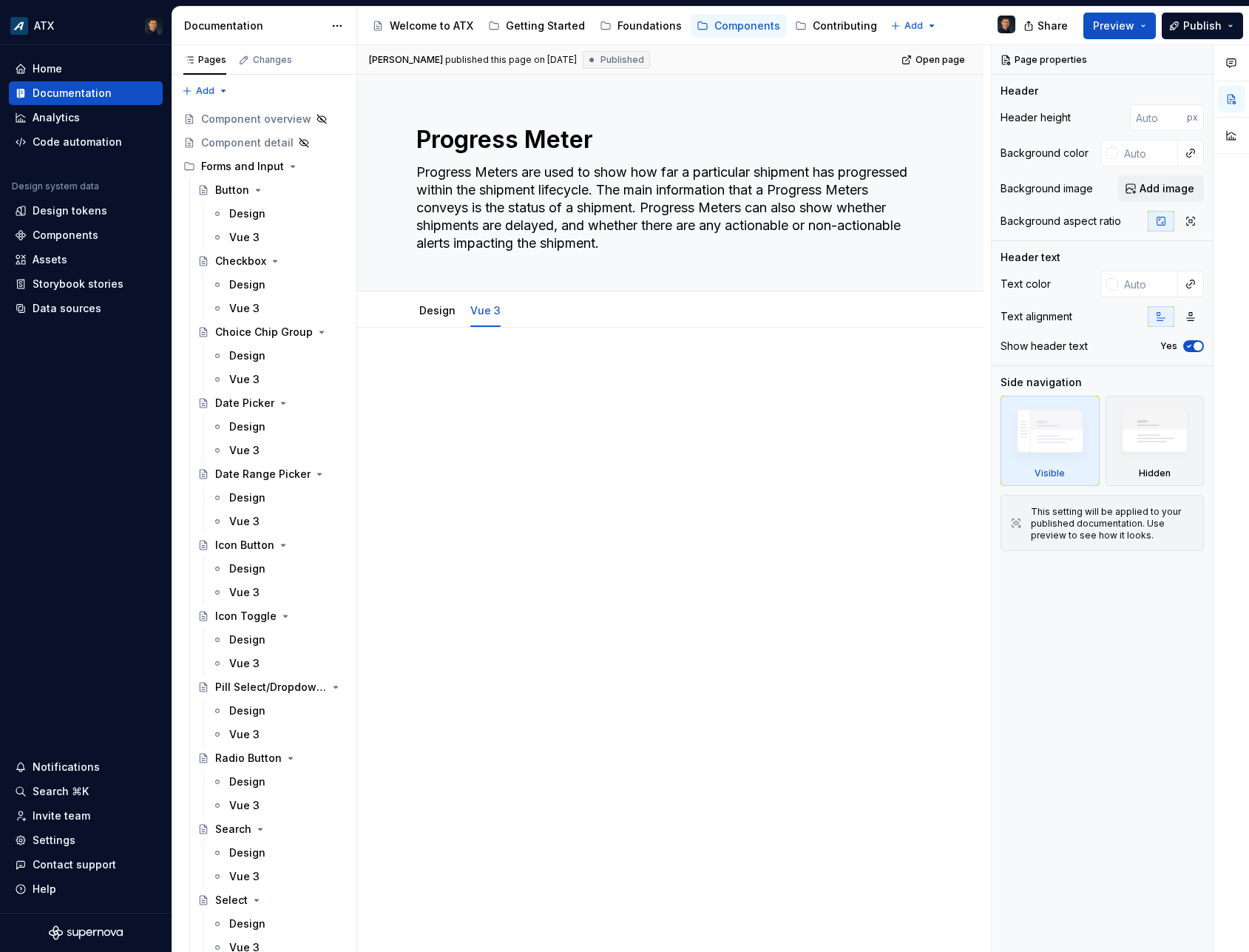
click at [596, 422] on div at bounding box center [670, 399] width 508 height 74
click at [501, 387] on div at bounding box center [670, 391] width 508 height 57
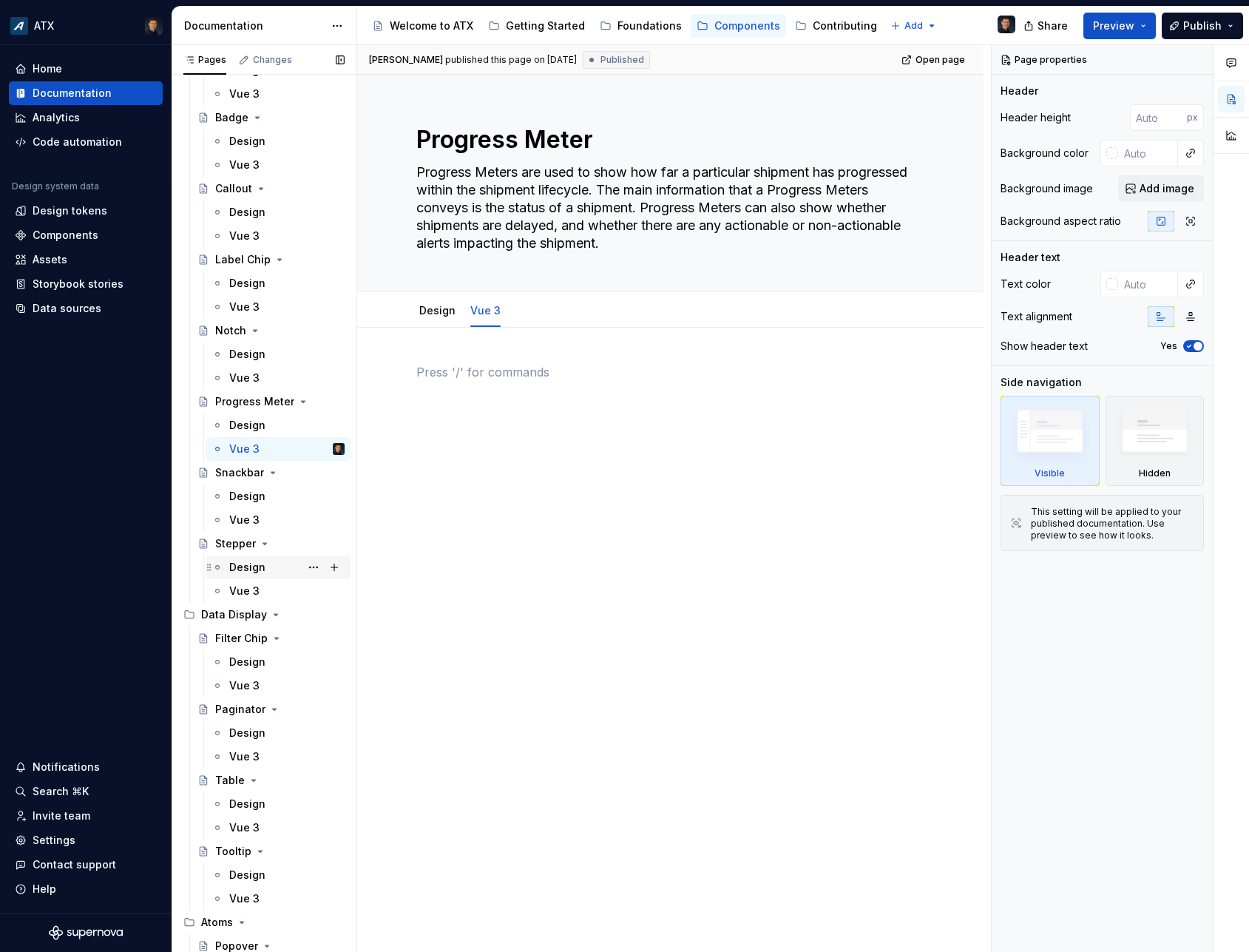
scroll to position [2263, 0]
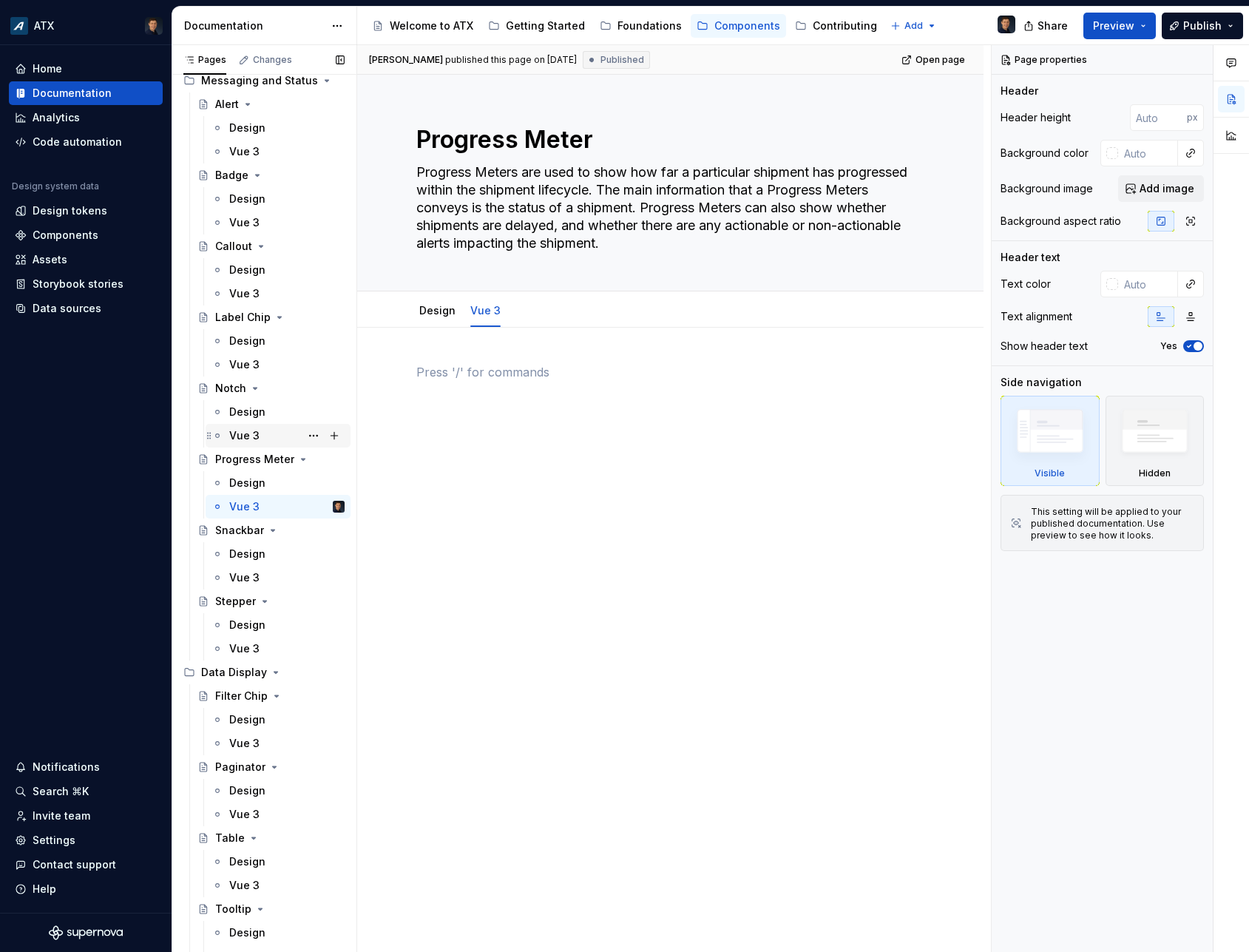
click at [249, 440] on div "Vue 3" at bounding box center [244, 436] width 30 height 15
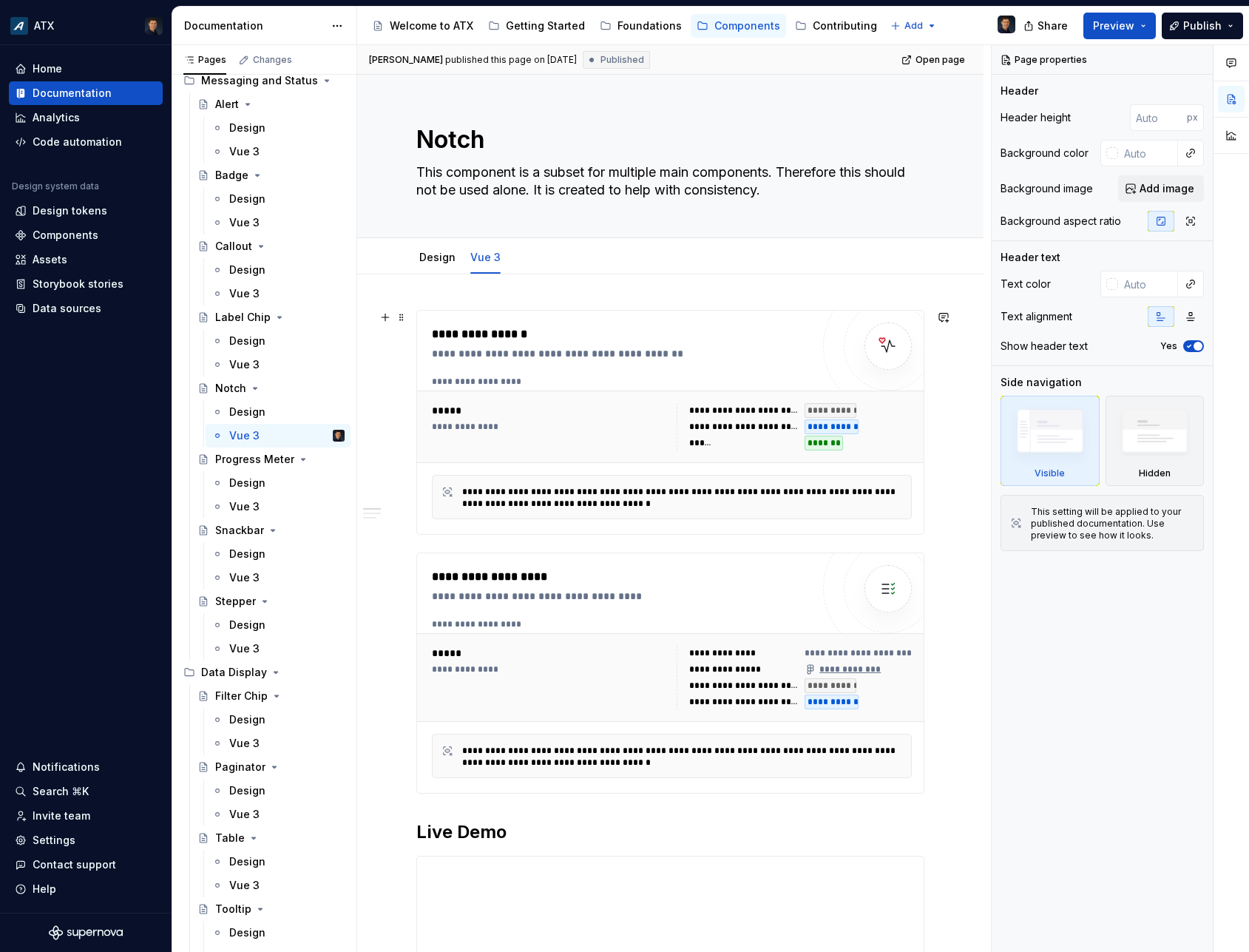
click at [615, 327] on div "**********" at bounding box center [626, 335] width 387 height 18
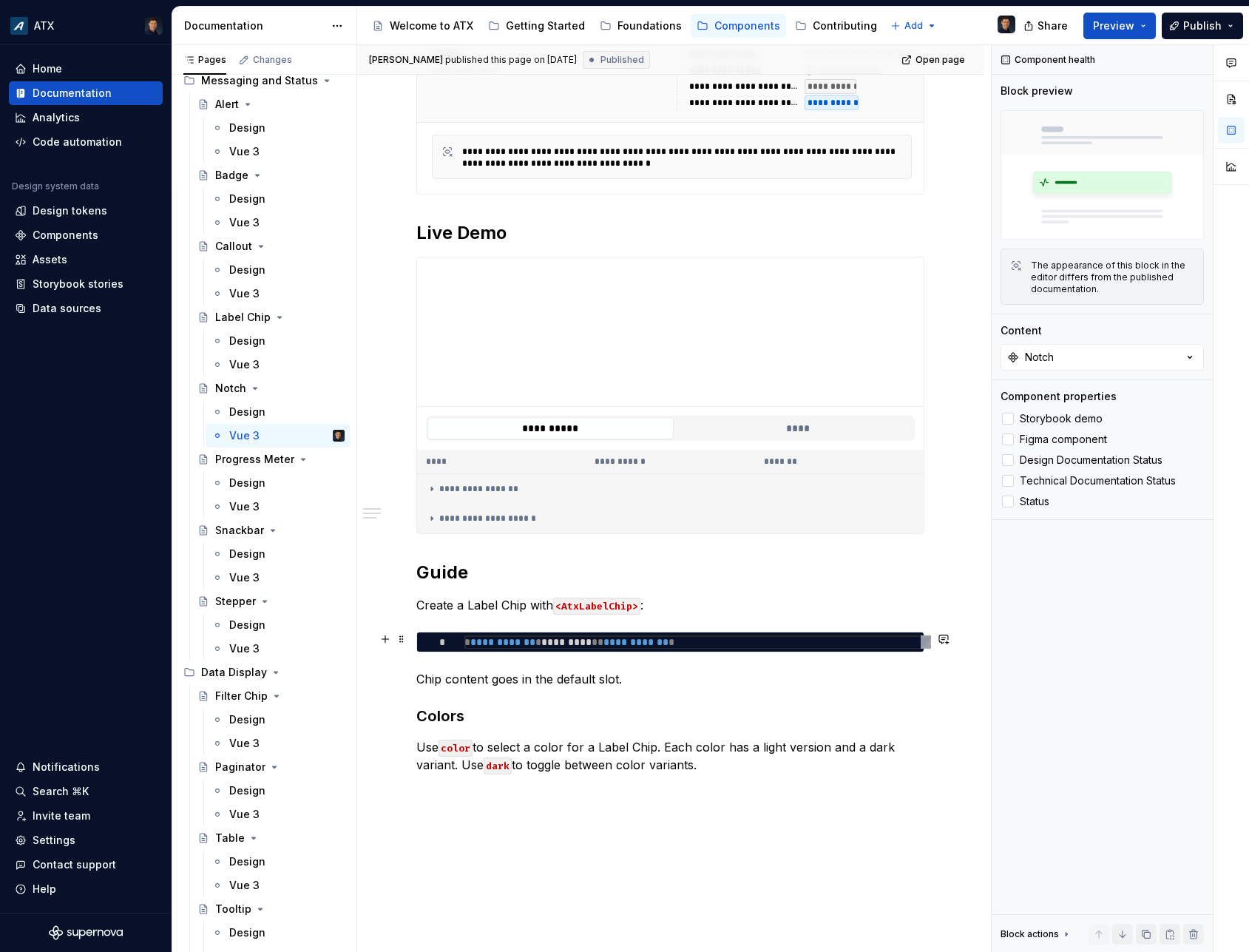
scroll to position [723, 0]
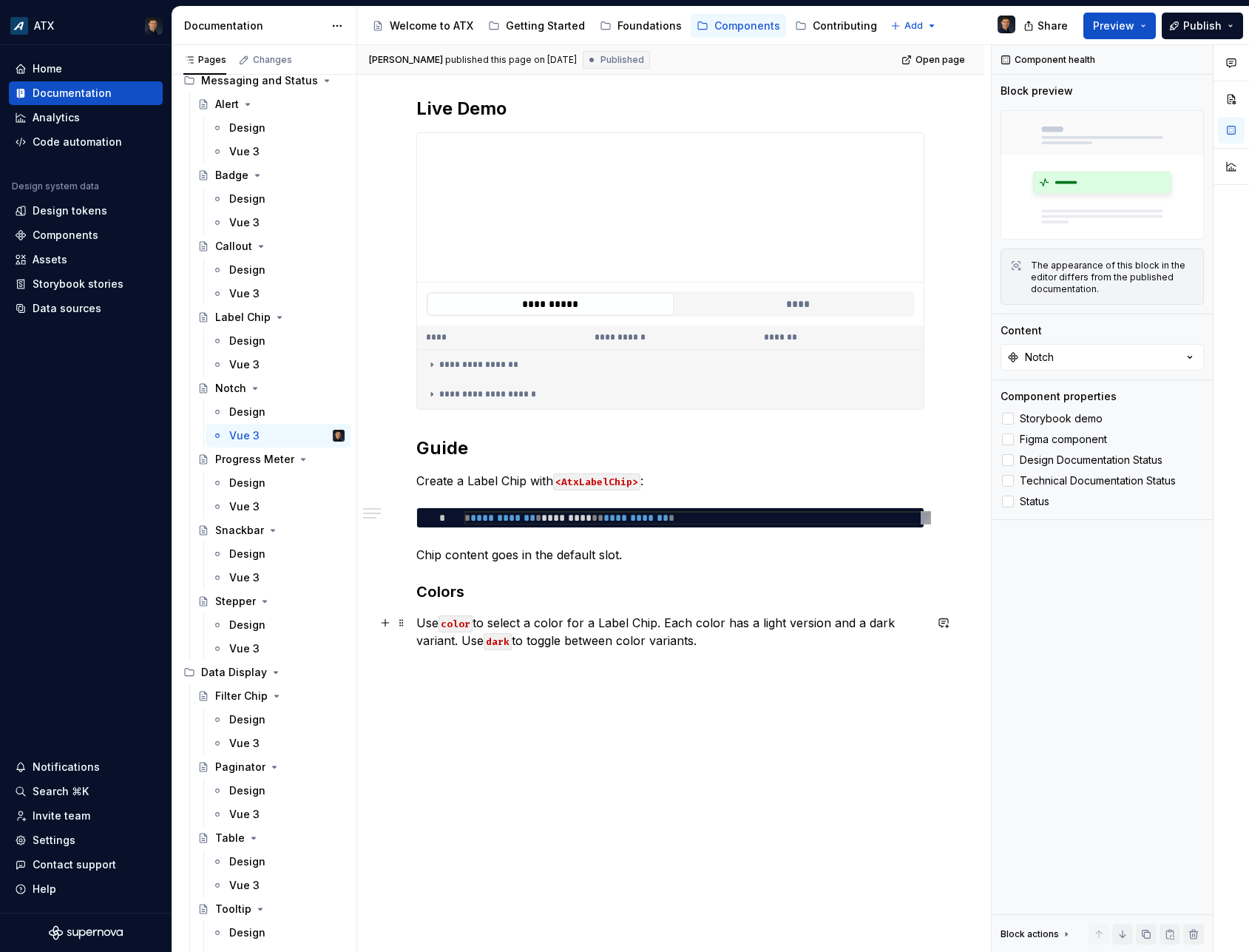
click at [712, 645] on p "Use color to select a color for a Label Chip. Each color has a light version an…" at bounding box center [670, 631] width 508 height 36
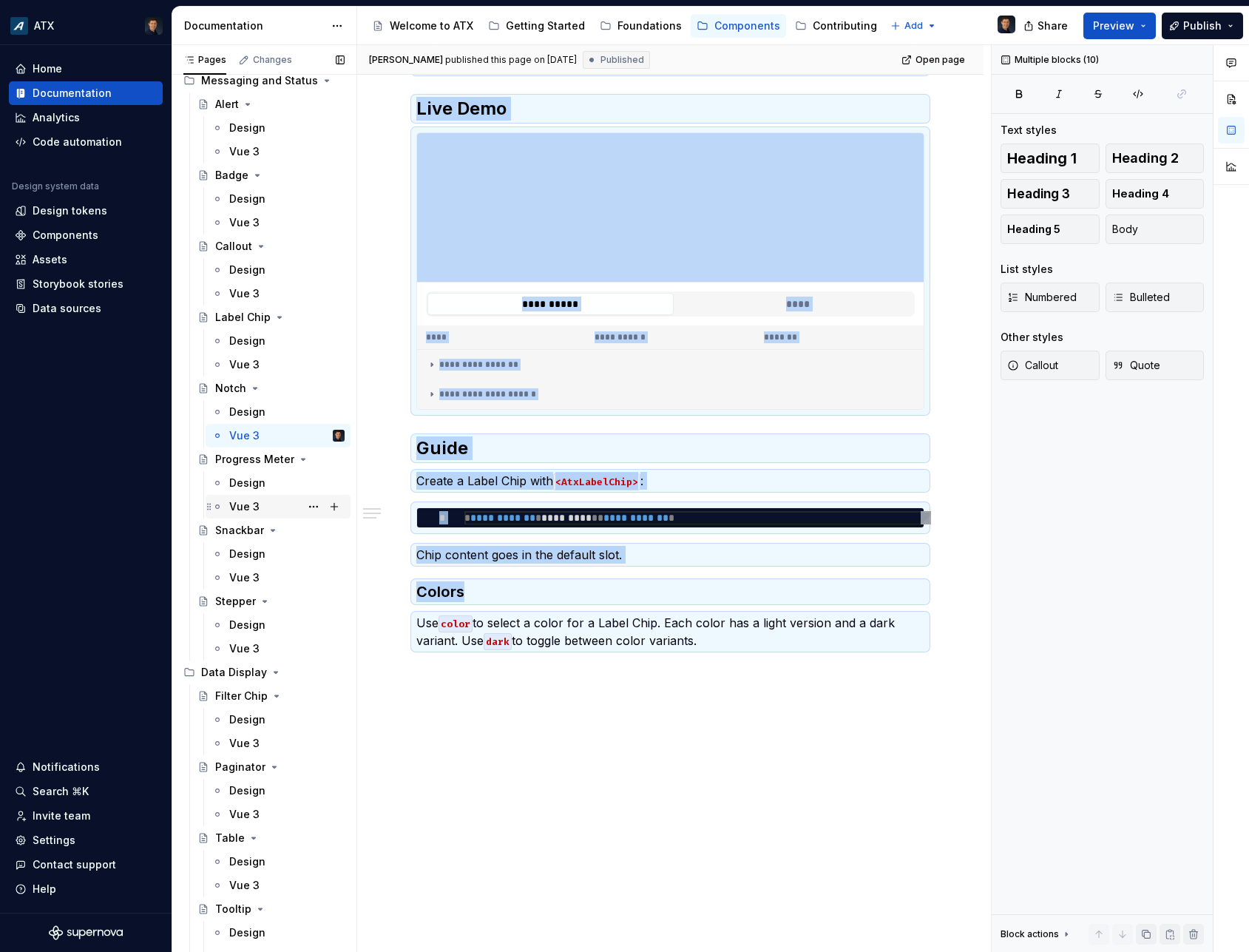
click at [239, 509] on div "Vue 3" at bounding box center [244, 506] width 30 height 15
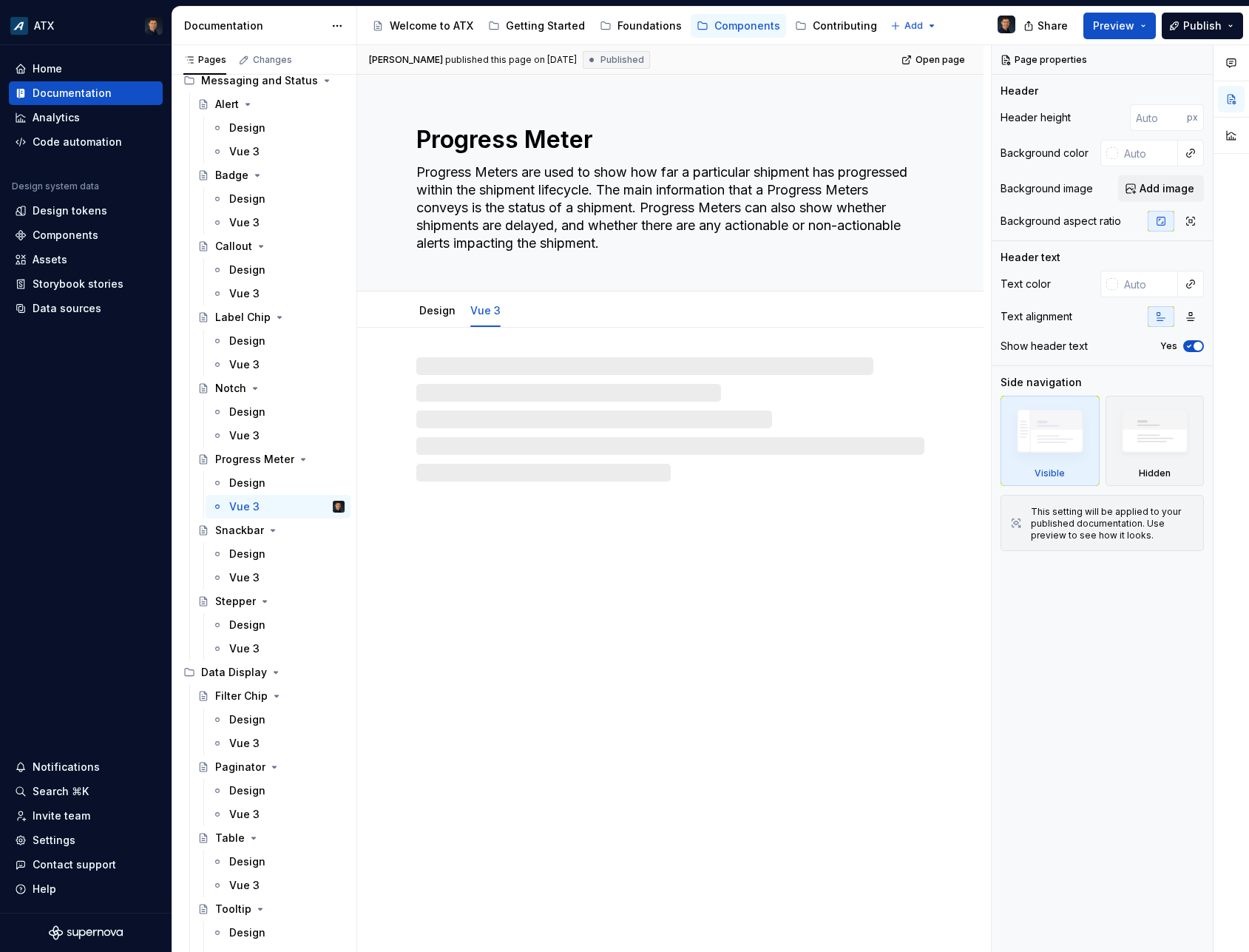
click at [525, 520] on div "Progress Meter Progress Meters are used to show how far a particular shipment h…" at bounding box center [670, 513] width 626 height 878
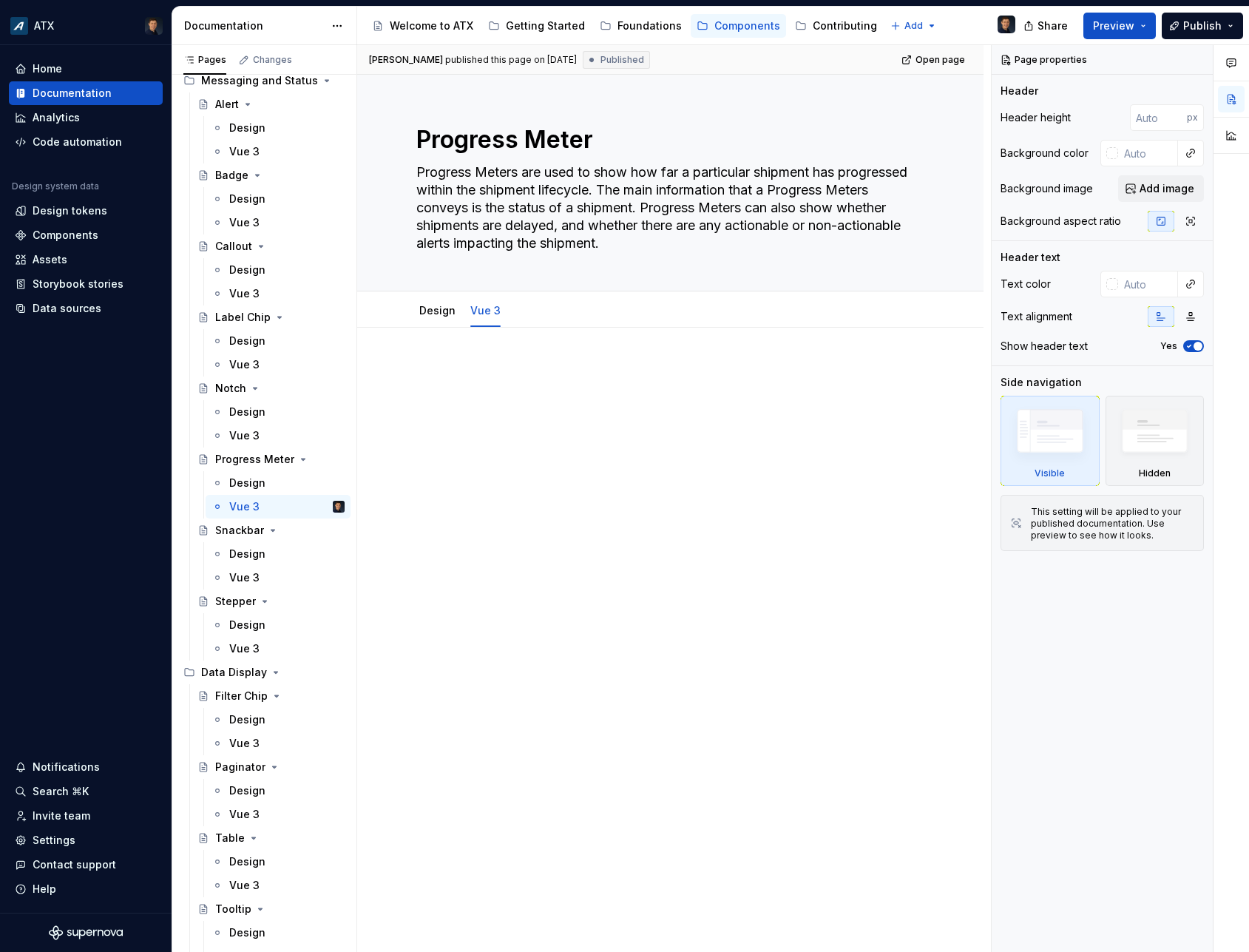
click at [530, 414] on div at bounding box center [670, 391] width 508 height 57
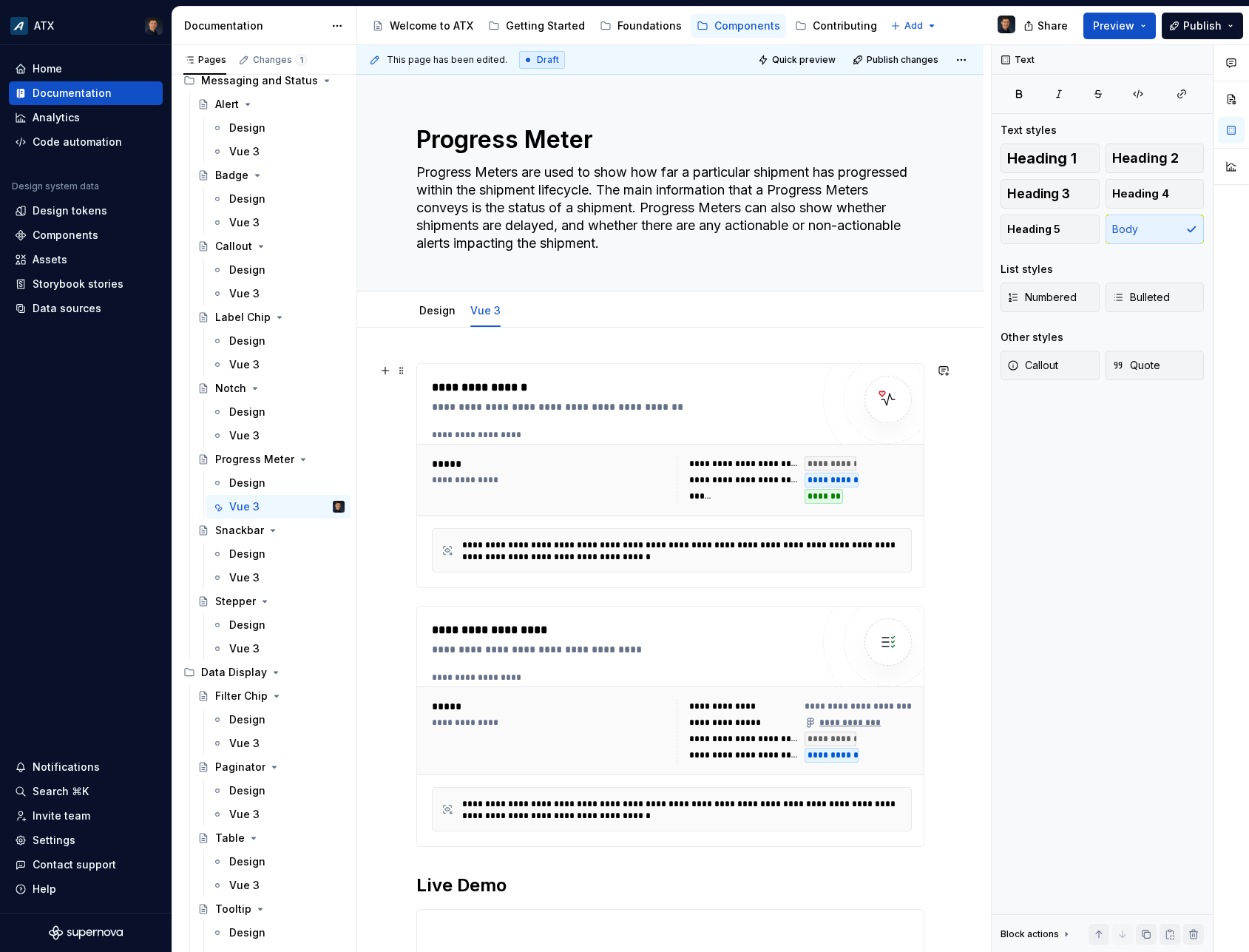
click at [601, 455] on div "**********" at bounding box center [672, 480] width 492 height 60
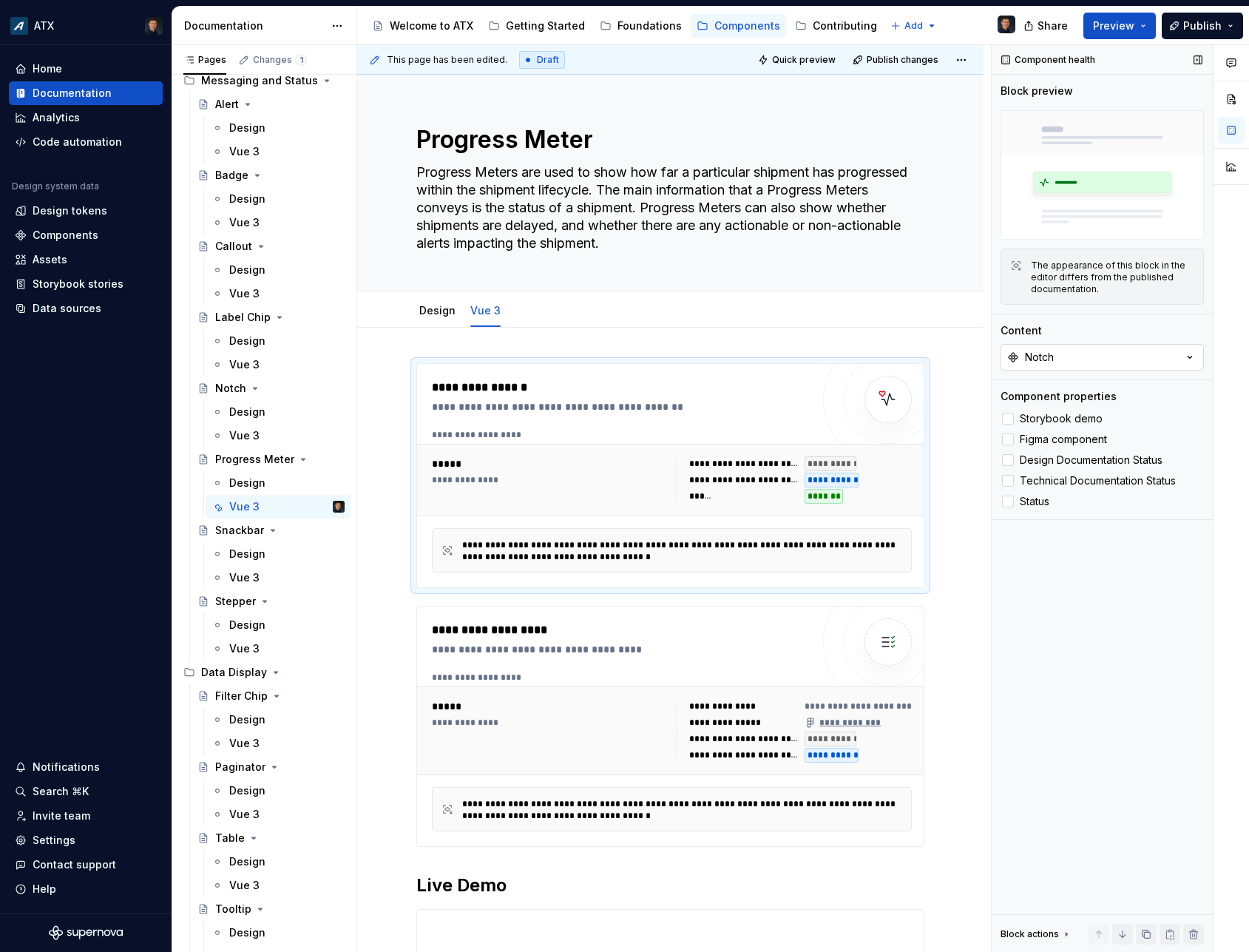
click at [1021, 351] on div "Notch" at bounding box center [1030, 357] width 47 height 15
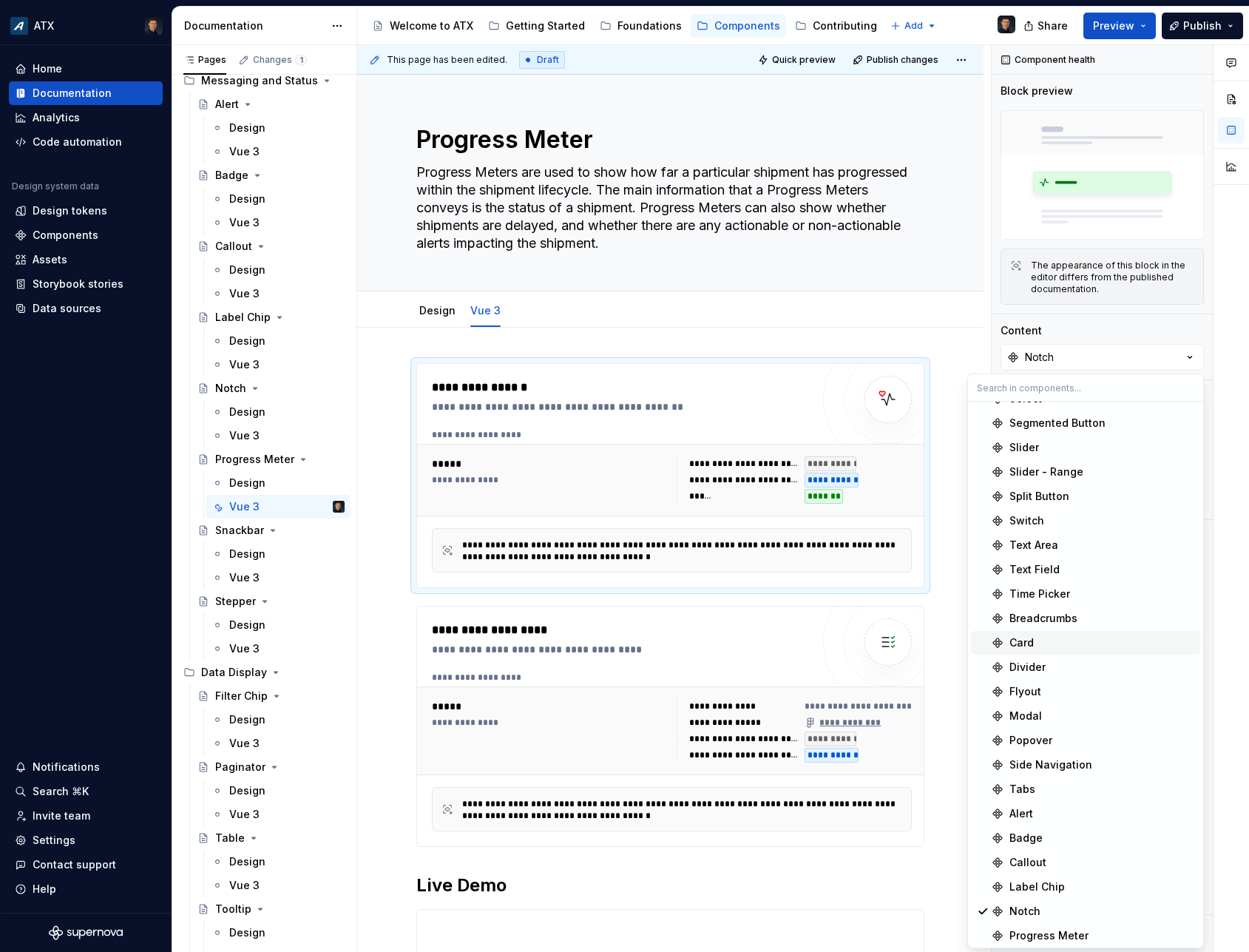
scroll to position [314, 0]
click at [1046, 927] on div "Progress Meter" at bounding box center [1049, 933] width 79 height 15
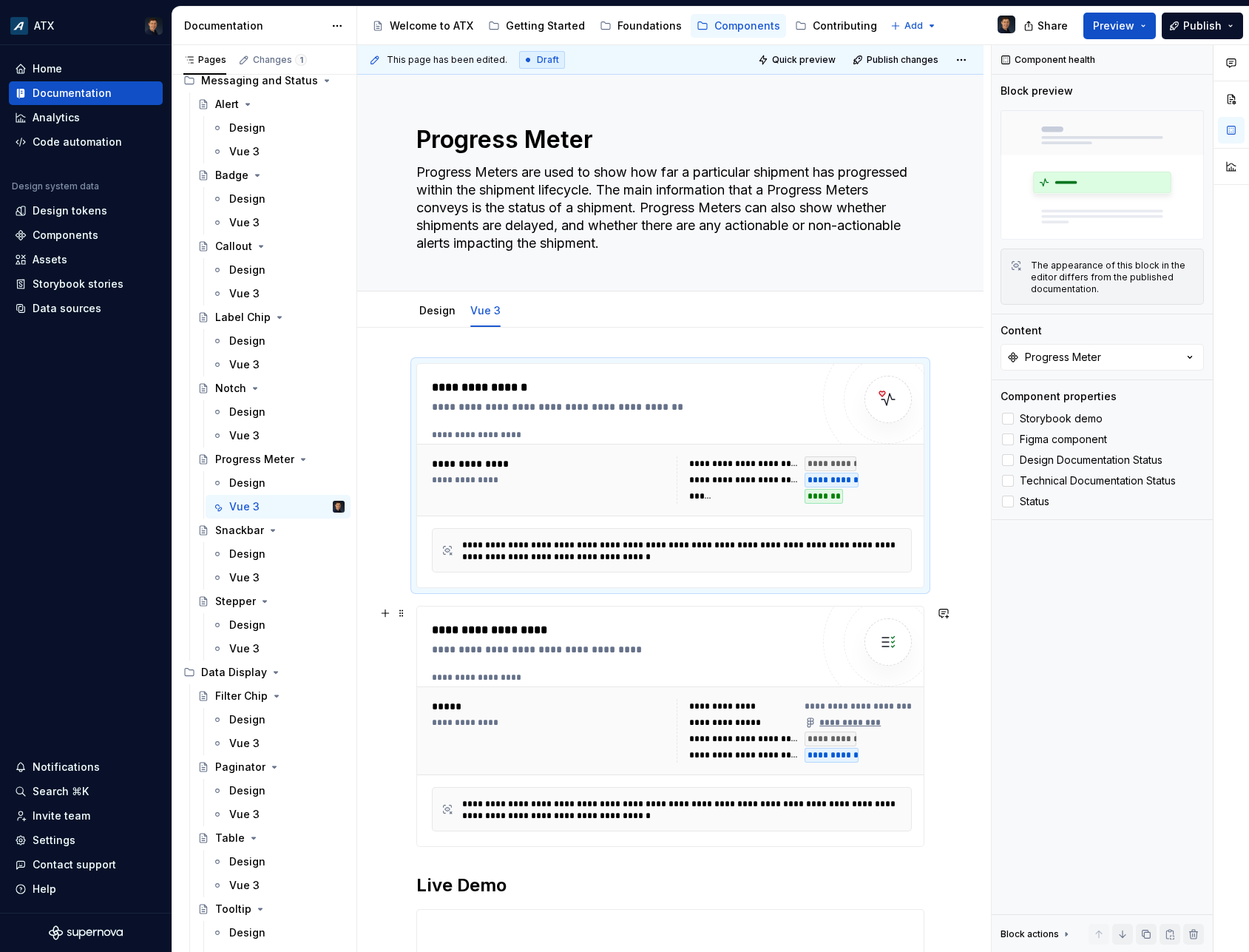
click at [721, 669] on div "**********" at bounding box center [622, 726] width 379 height 210
click at [1108, 355] on button "Notch" at bounding box center [1102, 357] width 203 height 27
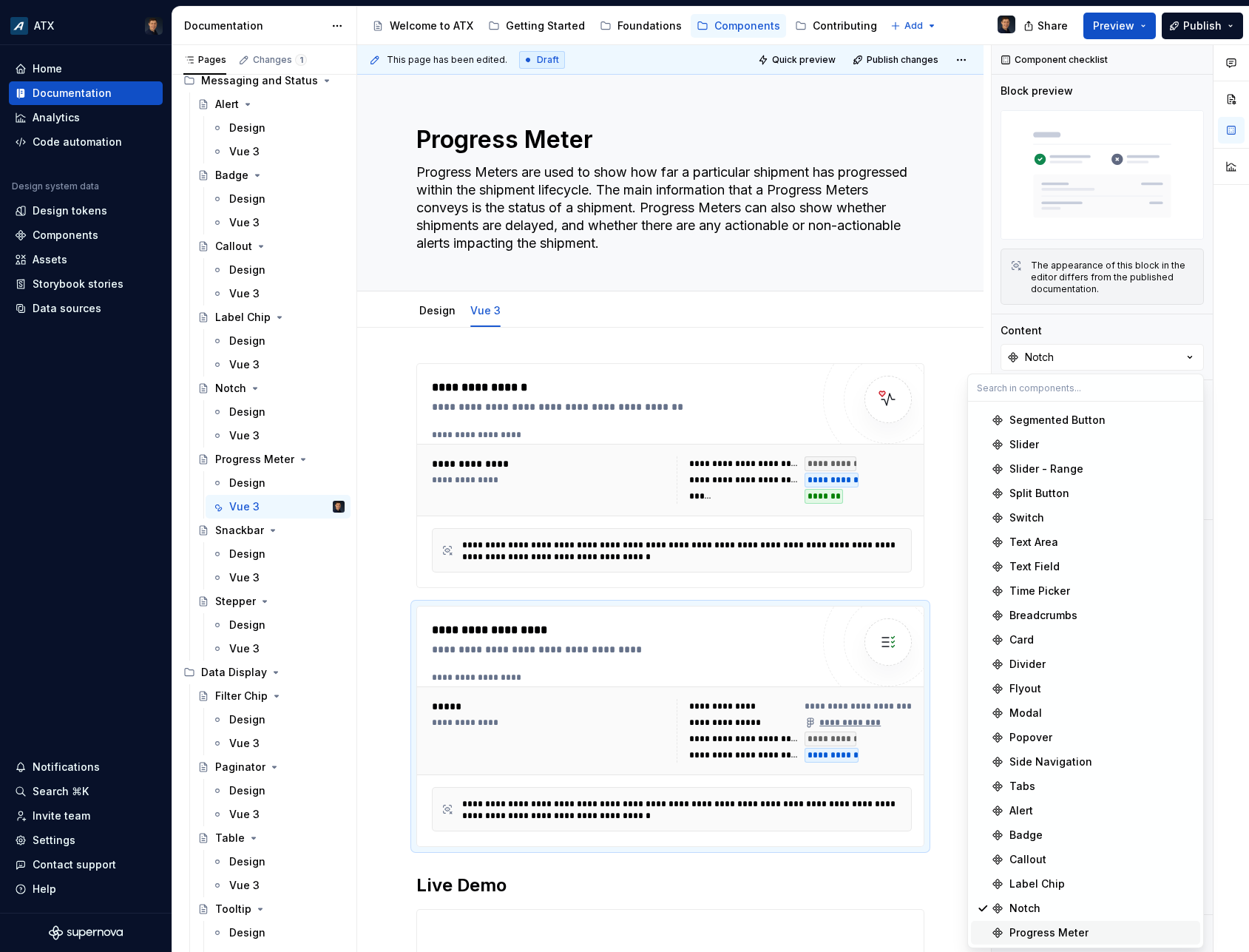
click at [1041, 934] on div "Progress Meter" at bounding box center [1049, 933] width 79 height 15
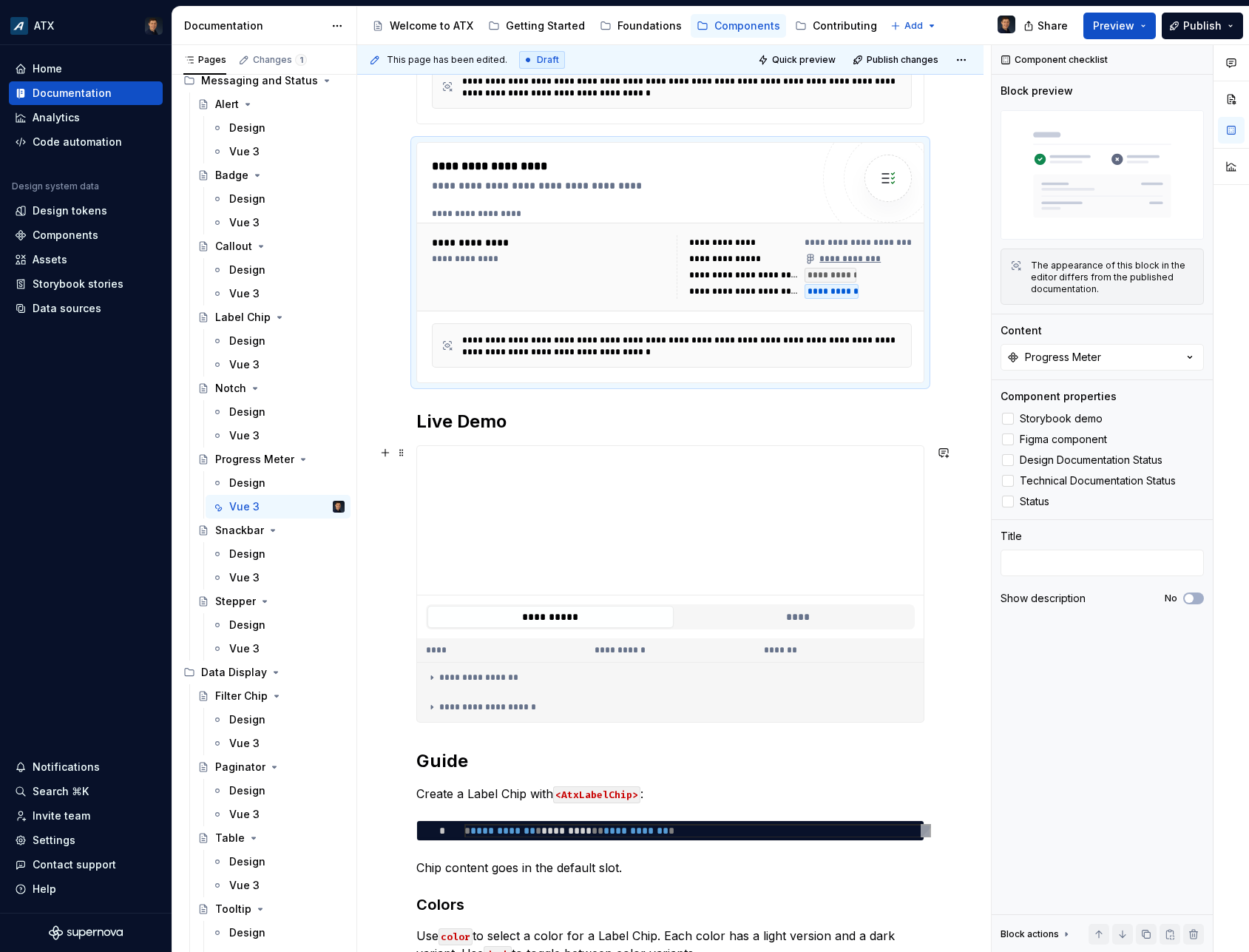
scroll to position [466, 0]
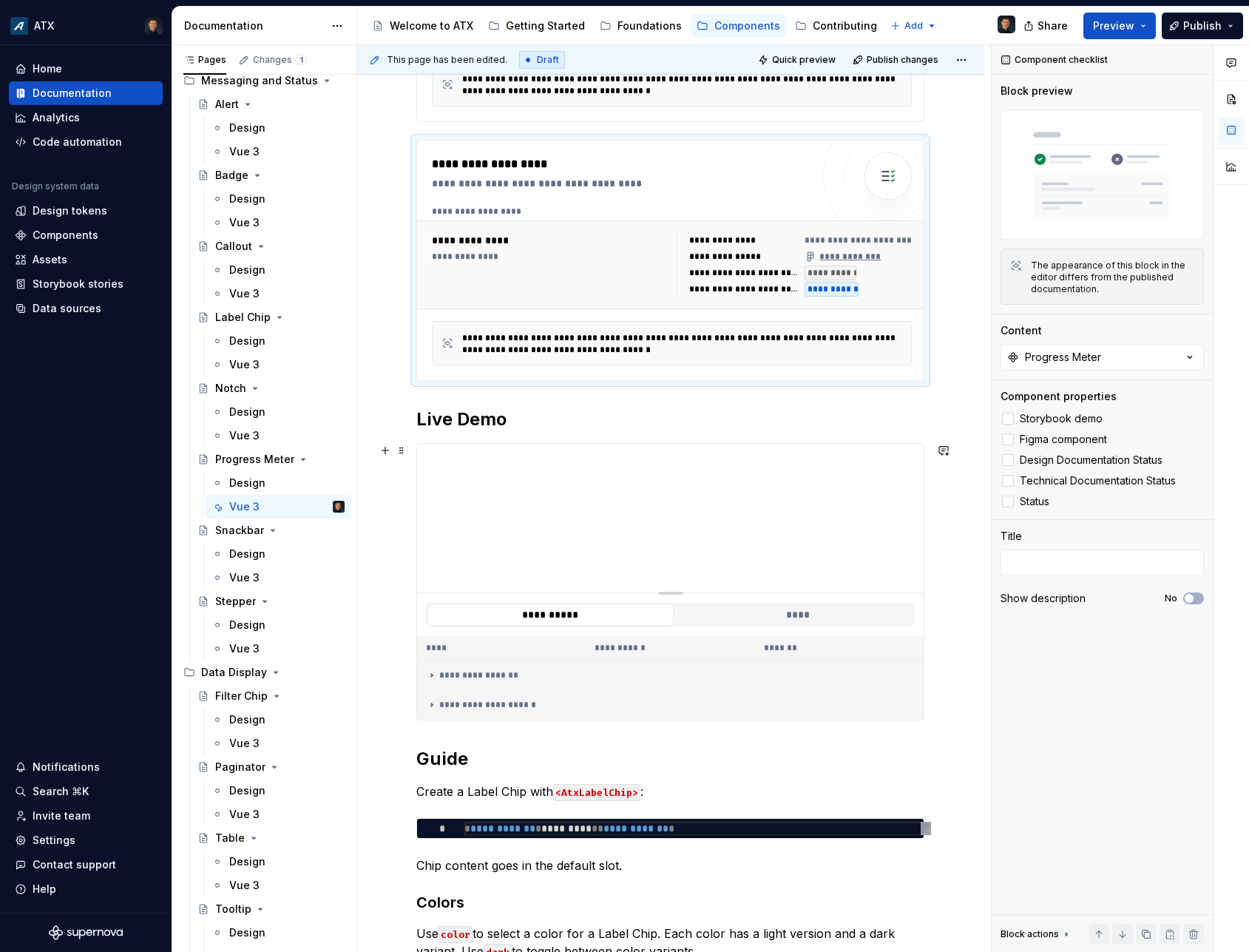
click at [609, 578] on div at bounding box center [670, 518] width 507 height 149
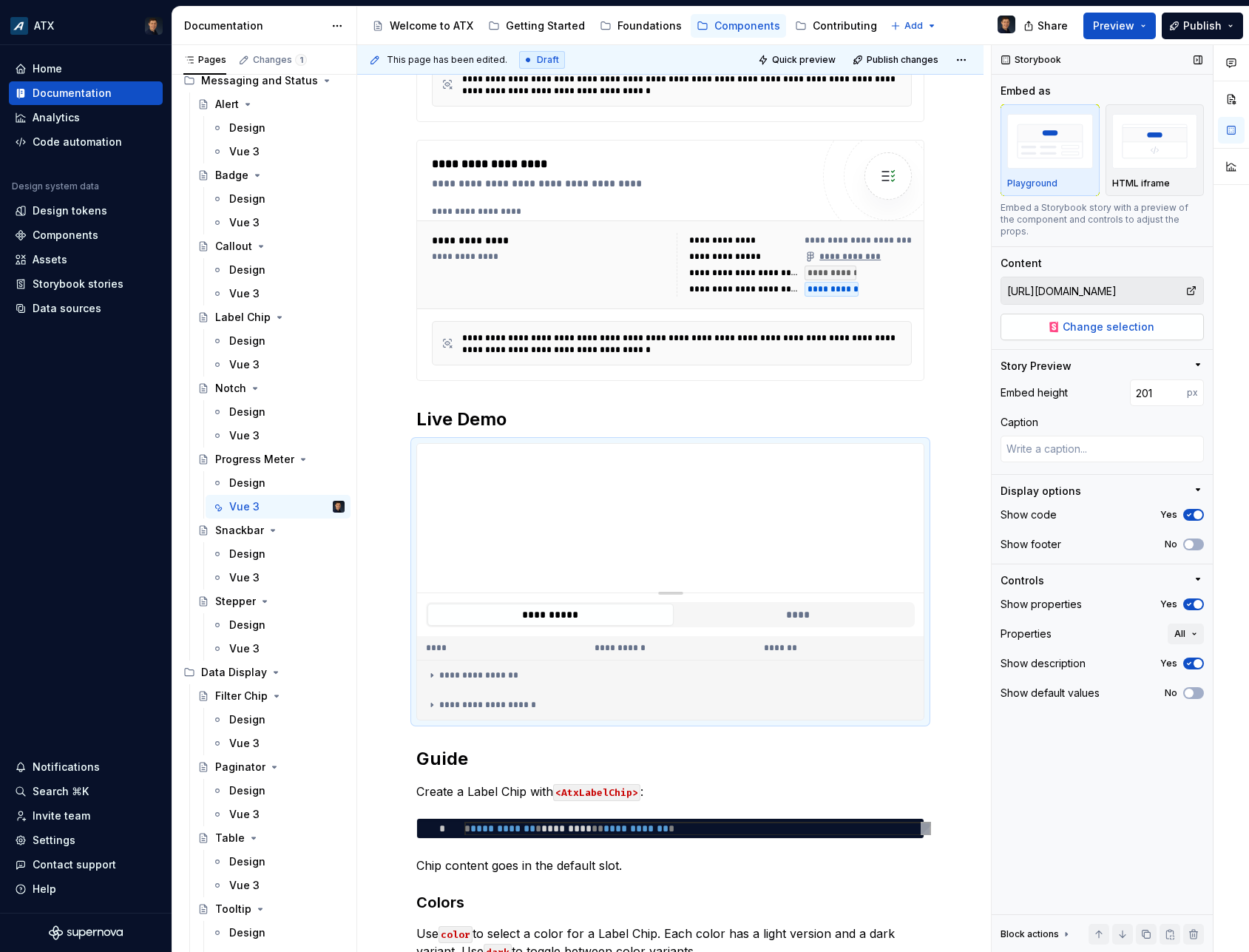
click at [1146, 320] on span "Change selection" at bounding box center [1108, 327] width 91 height 15
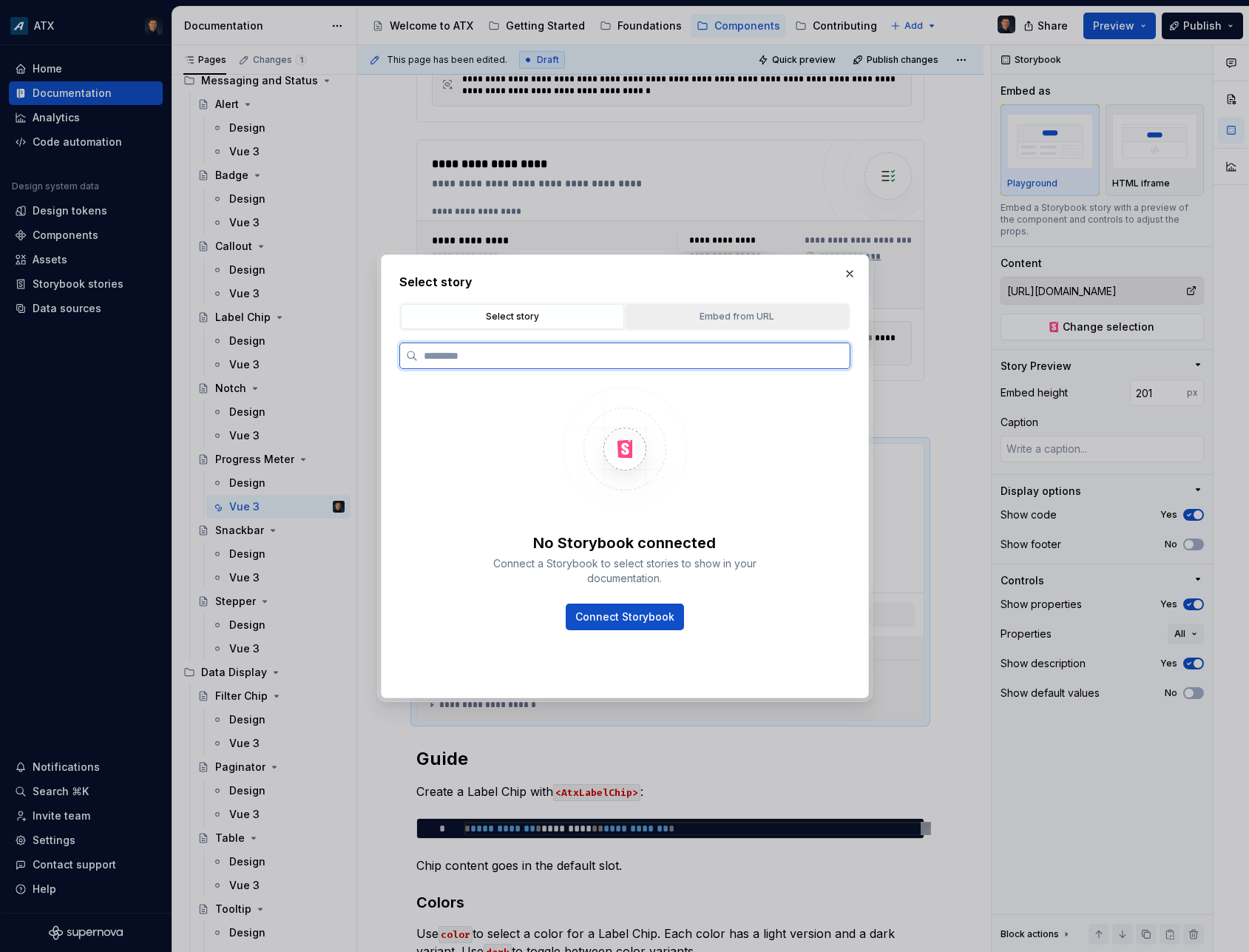
type textarea "*"
paste input "**********"
type input "**********"
click at [683, 312] on div "Embed from URL" at bounding box center [737, 317] width 213 height 15
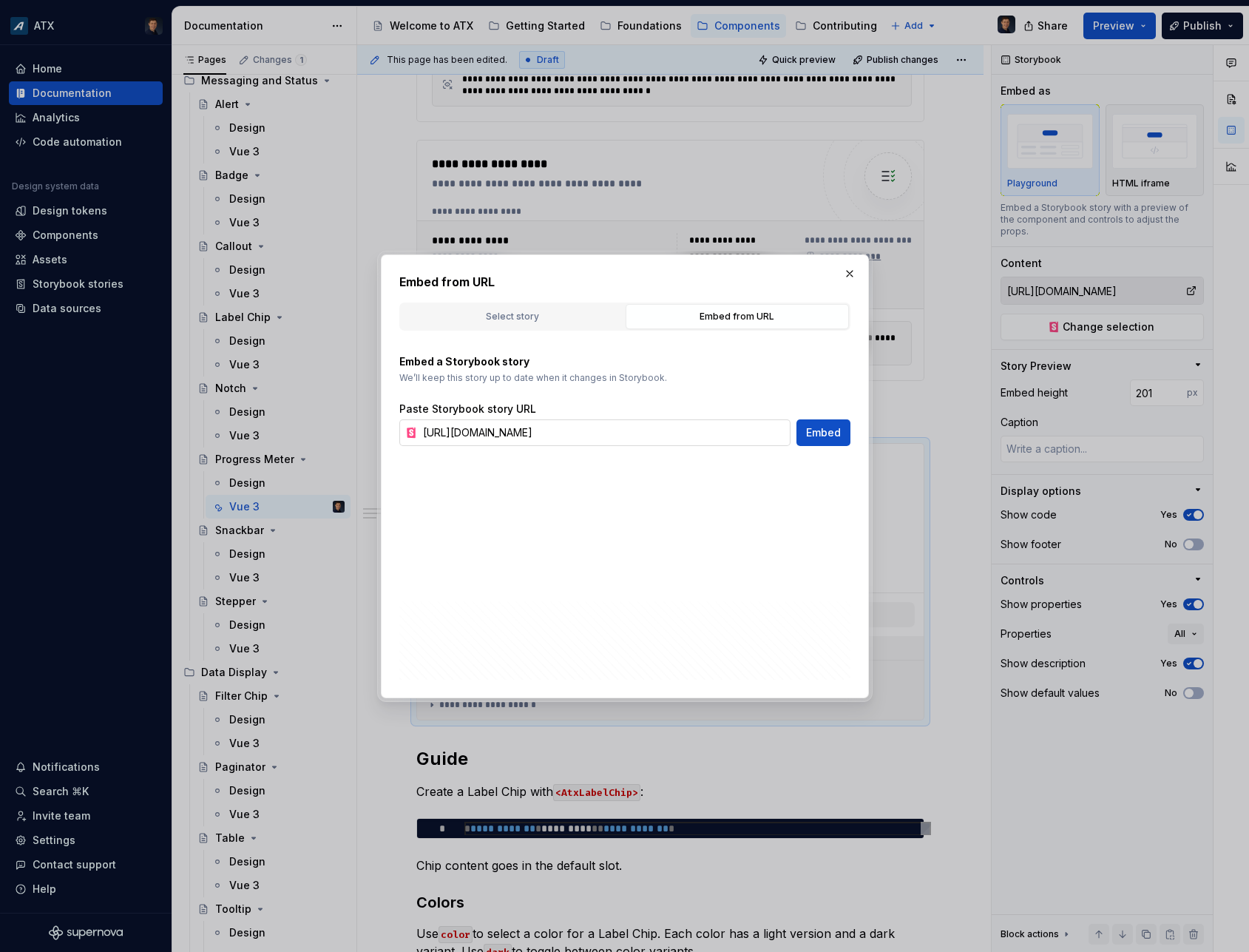
click at [647, 434] on input "[URL][DOMAIN_NAME]" at bounding box center [604, 433] width 373 height 27
paste input "components-progress-meter"
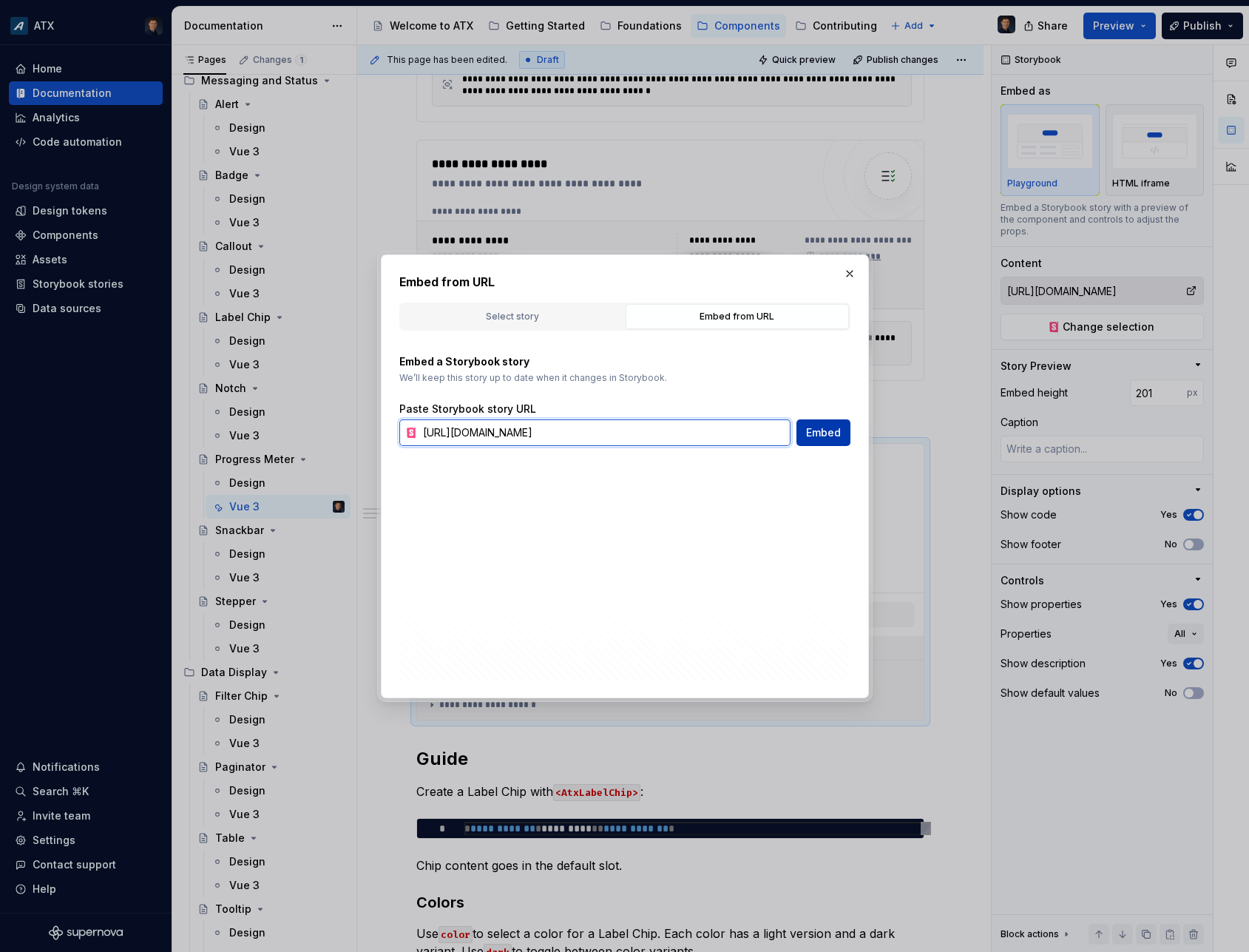
type input "[URL][DOMAIN_NAME]"
click at [812, 433] on span "Embed" at bounding box center [823, 433] width 35 height 15
type textarea "*"
type input "[URL][DOMAIN_NAME]"
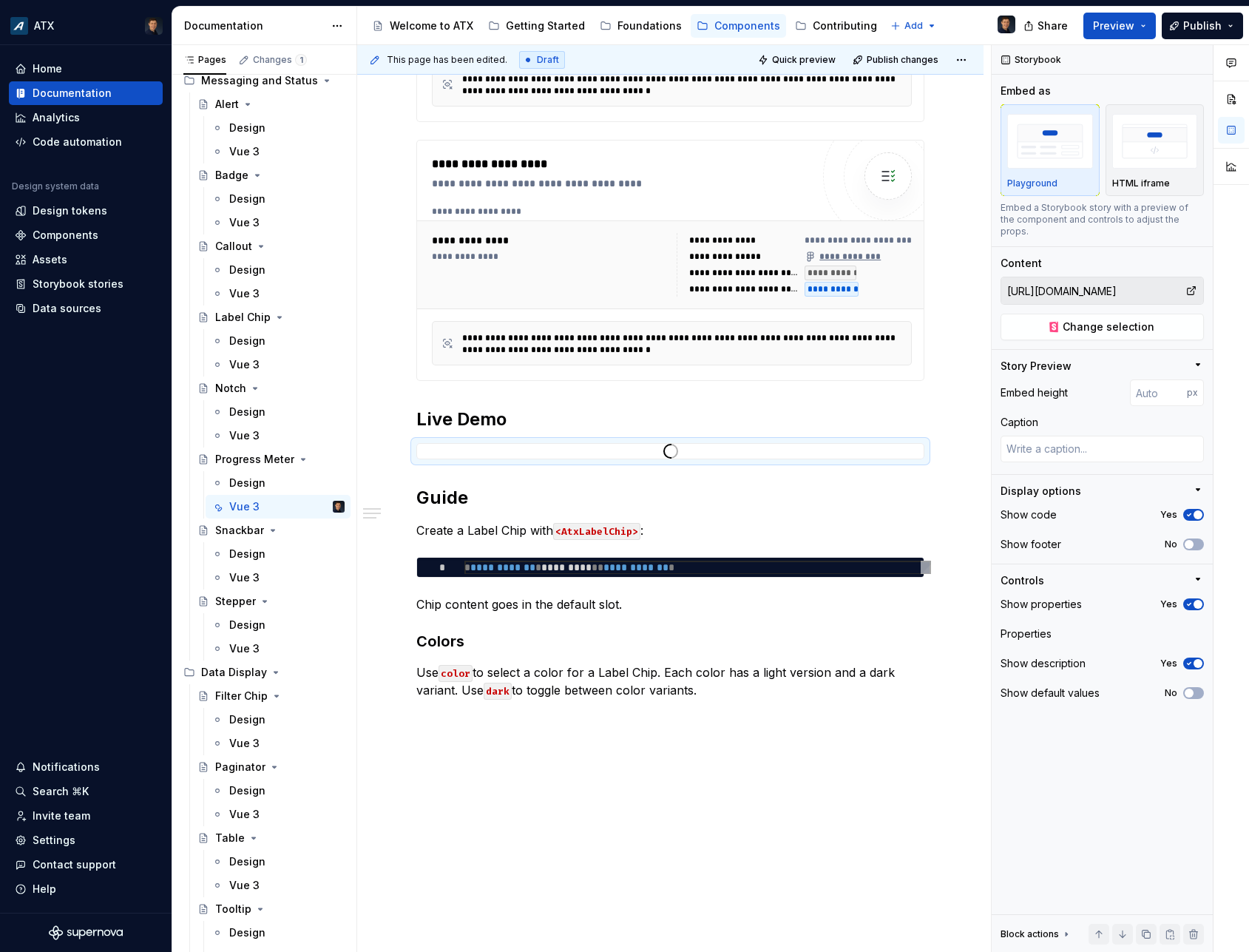
scroll to position [466, 0]
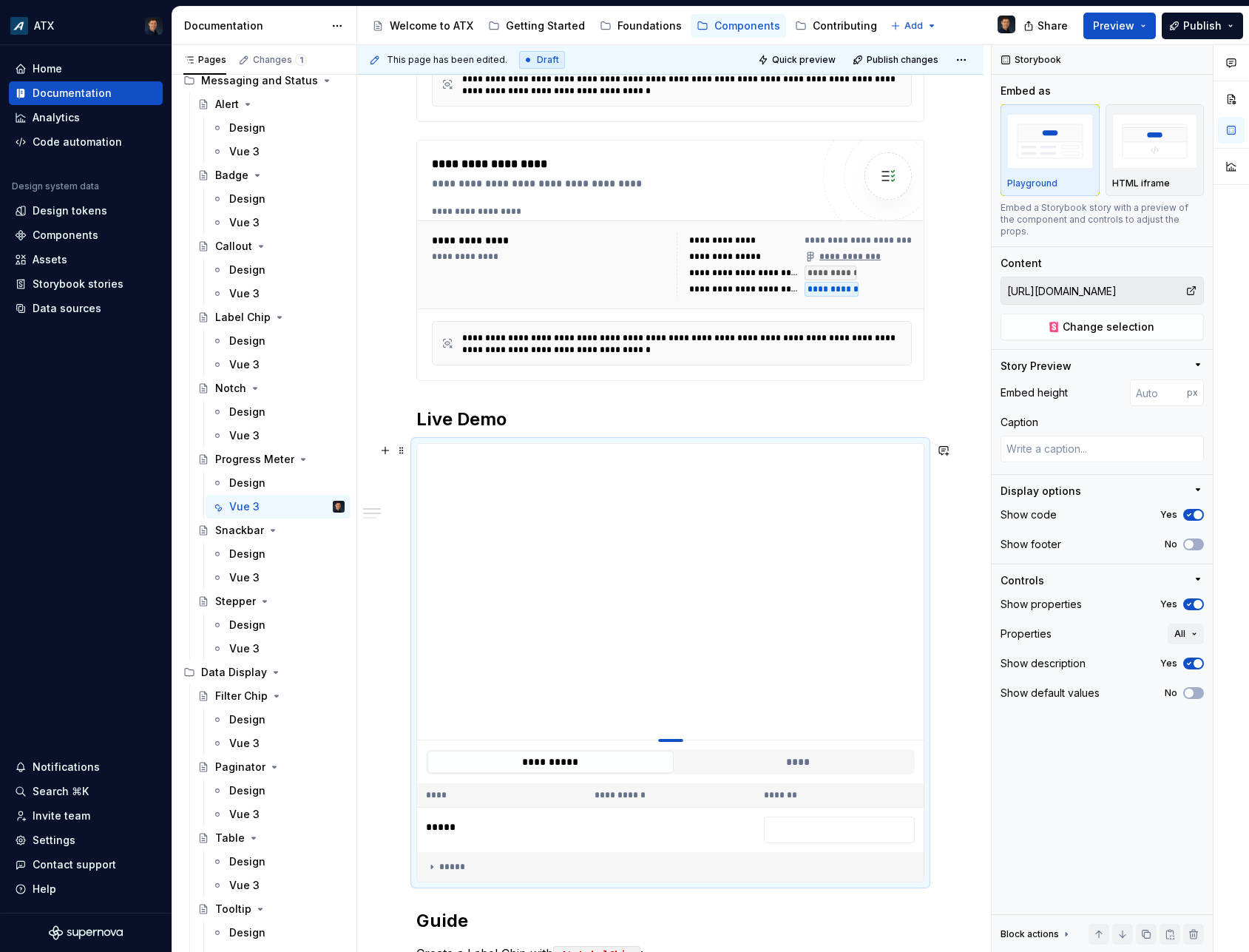
type textarea "*"
type input "387"
type textarea "*"
type input "356"
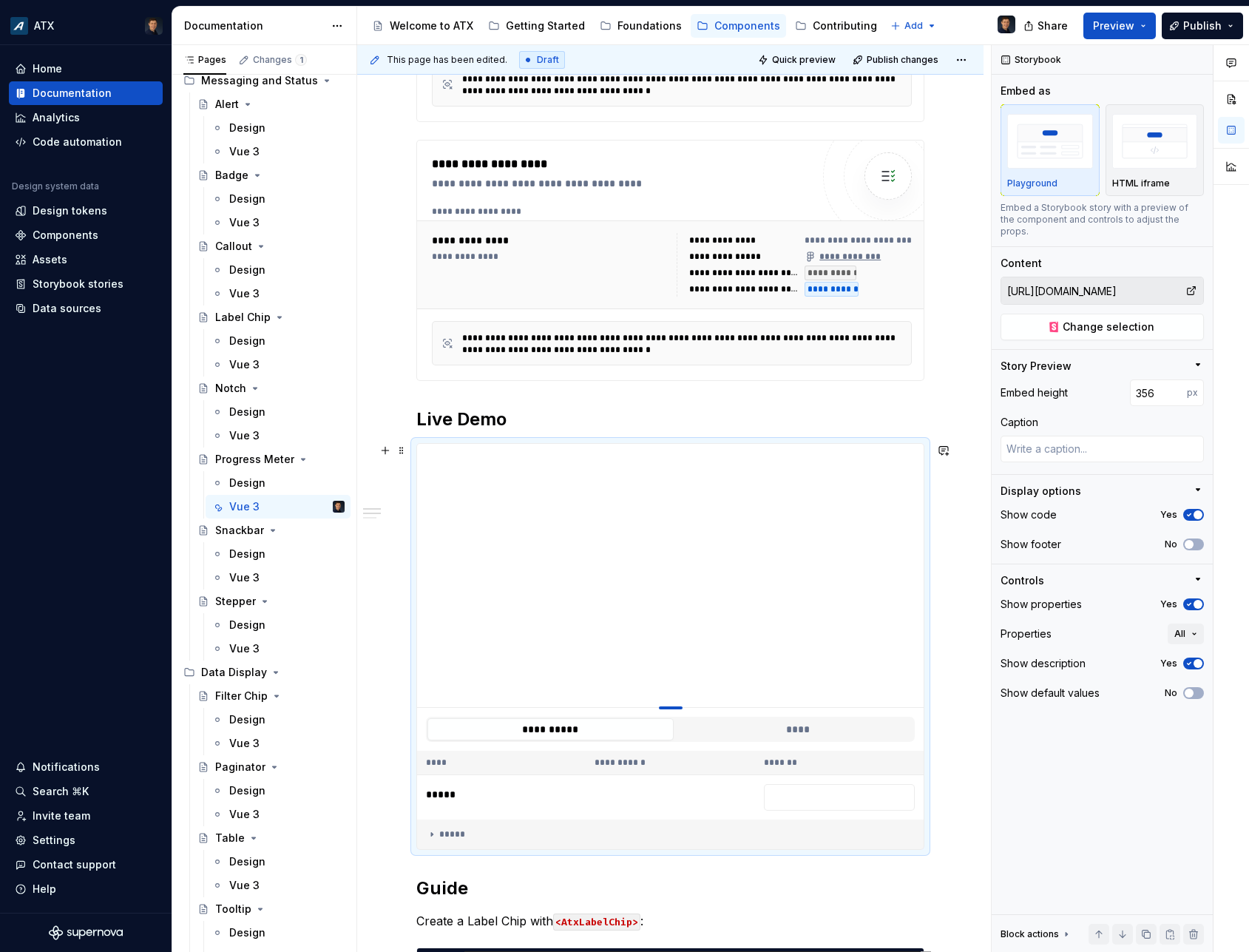
type textarea "*"
type input "328"
type textarea "*"
type input "293"
type textarea "*"
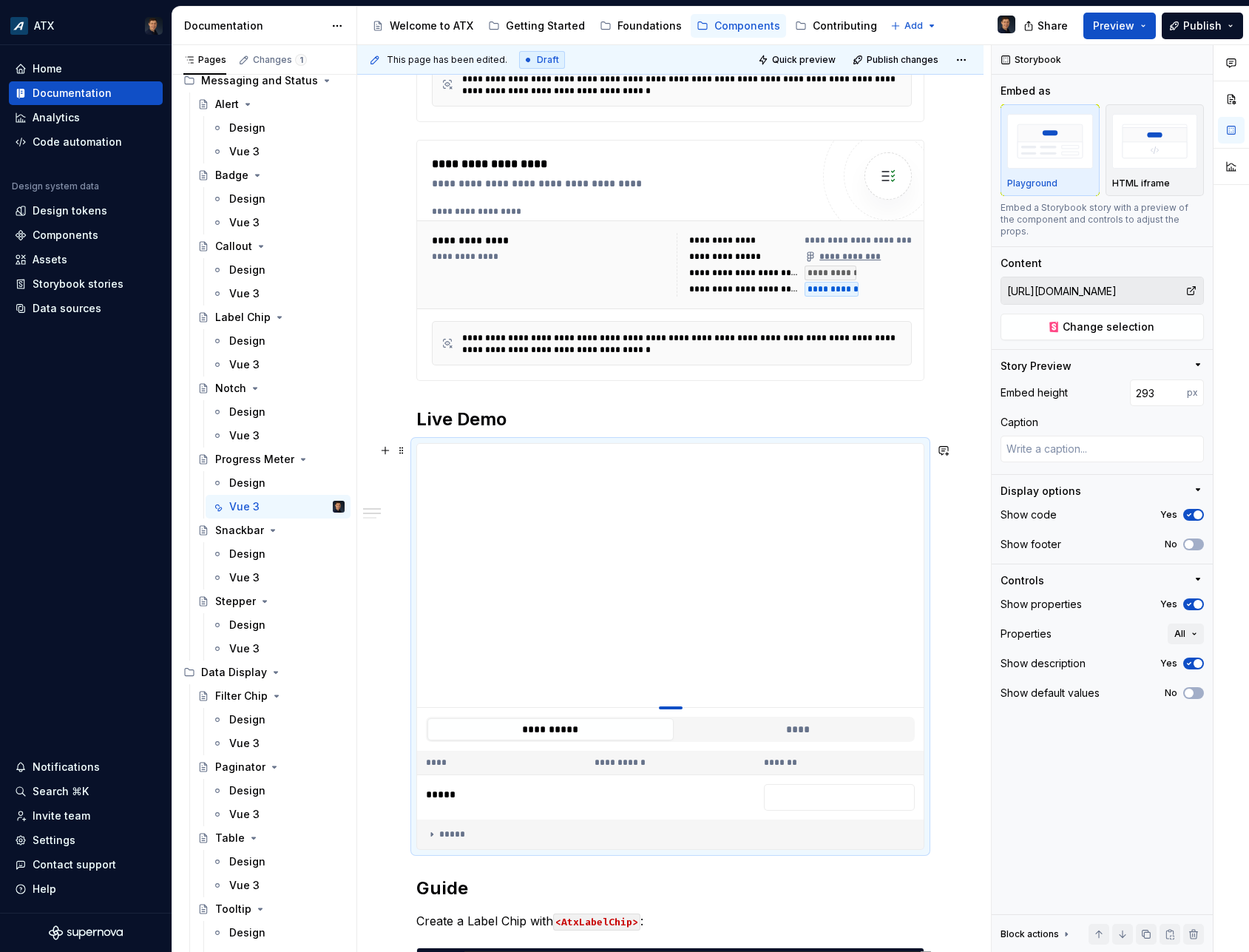
type input "234"
type textarea "*"
type input "177"
type textarea "*"
type input "156"
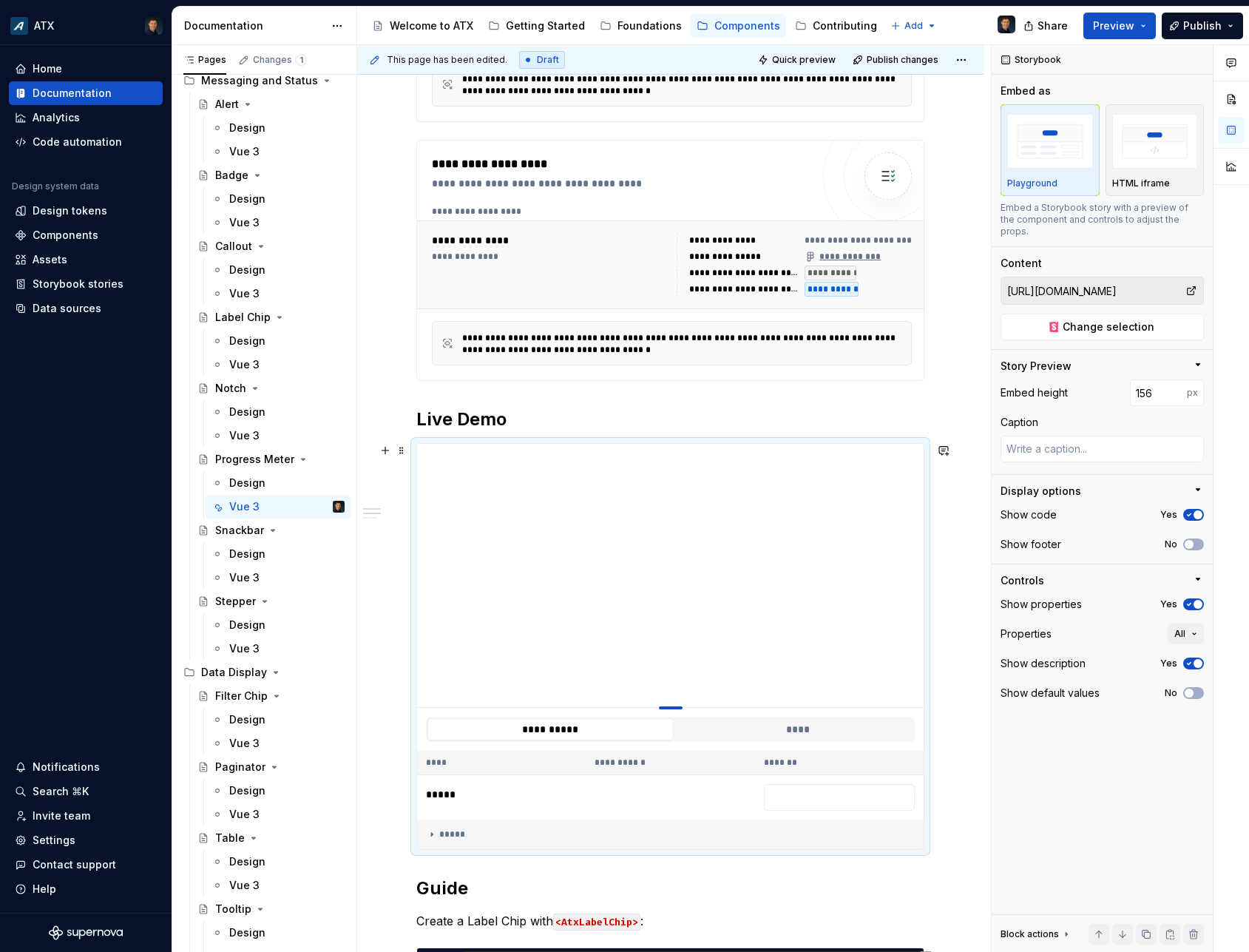
type textarea "*"
type input "127"
type textarea "*"
type input "108"
type textarea "*"
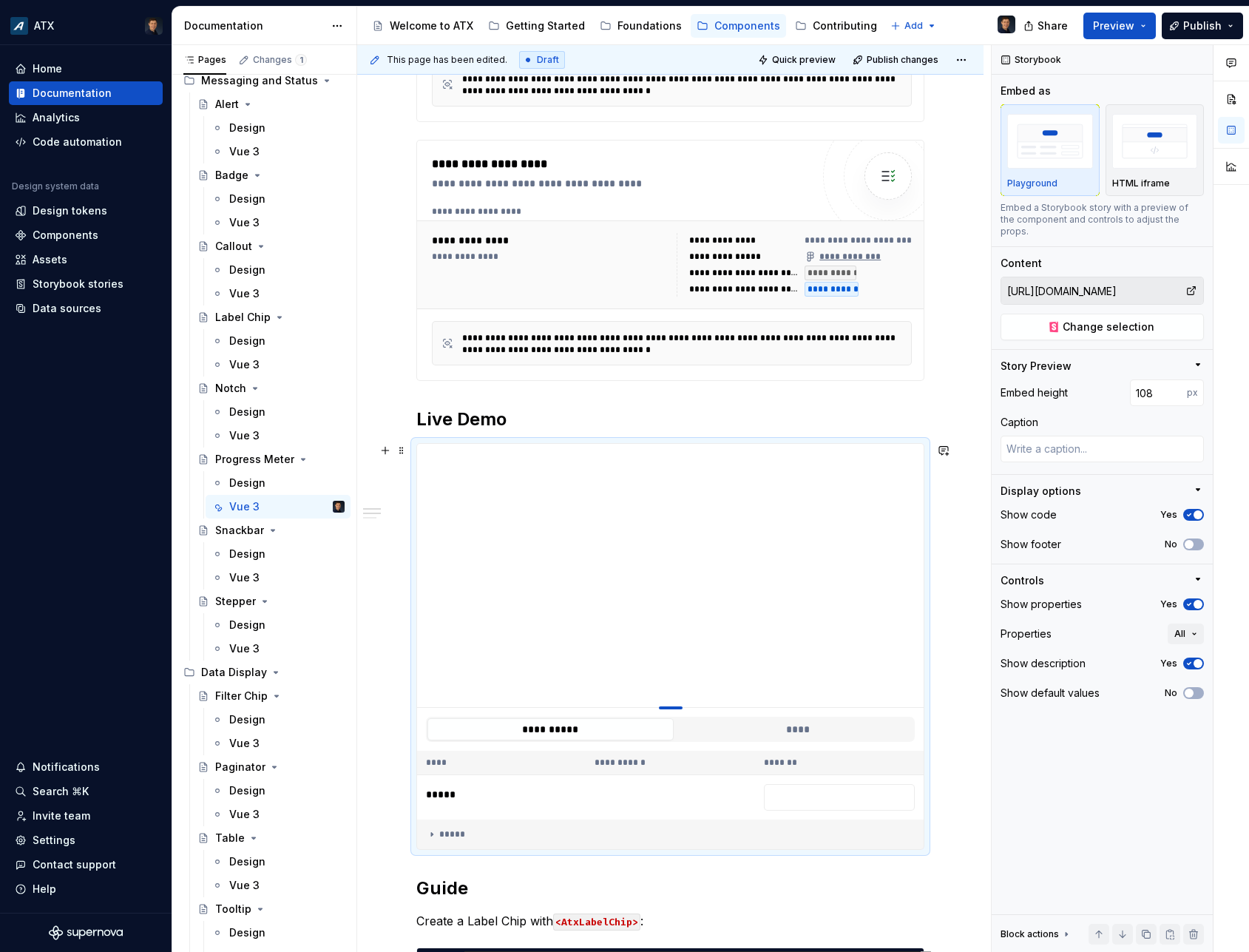
type input "100"
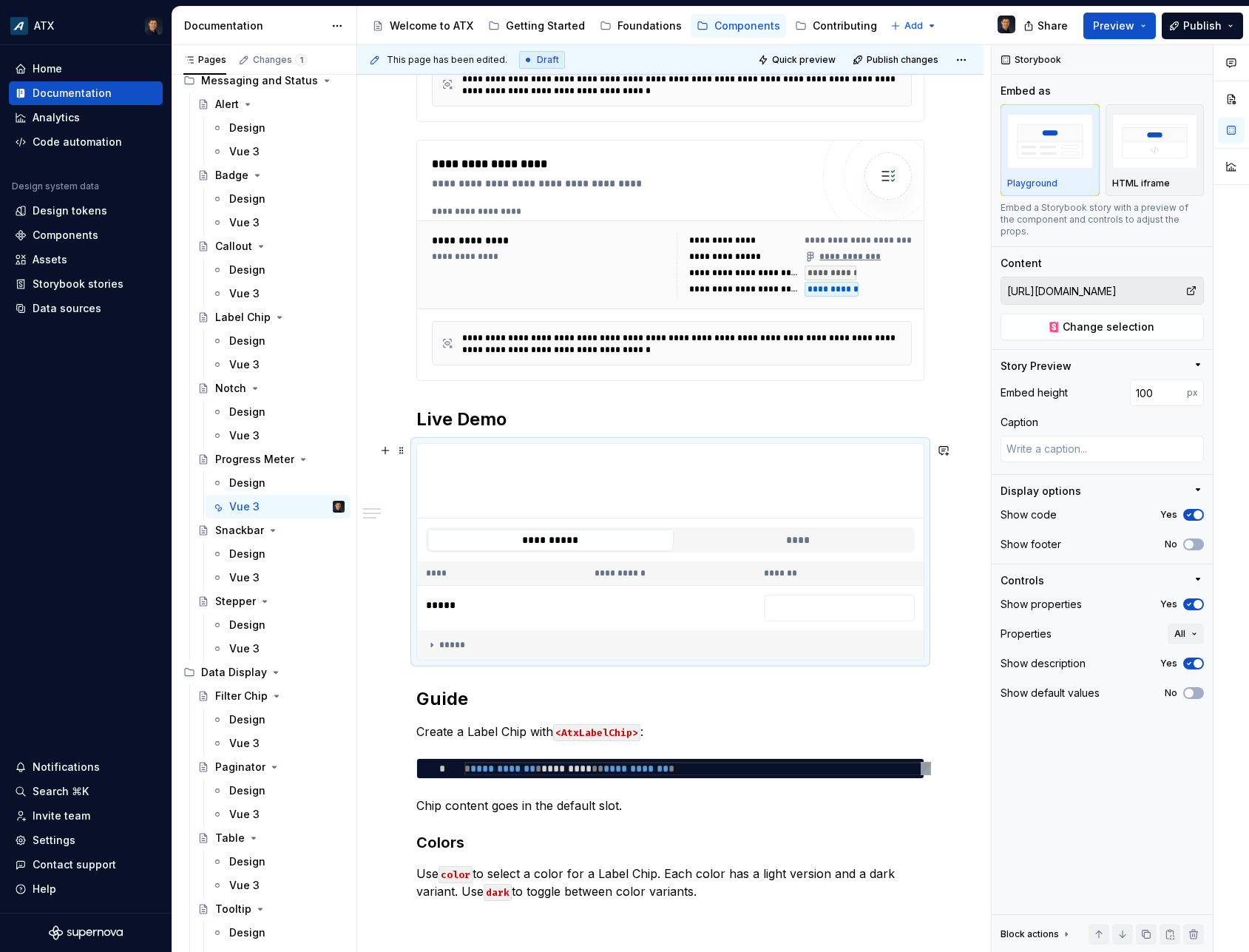
type textarea "*"
drag, startPoint x: 675, startPoint y: 739, endPoint x: 687, endPoint y: 441, distance: 298.2
click at [690, 444] on div at bounding box center [670, 481] width 507 height 74
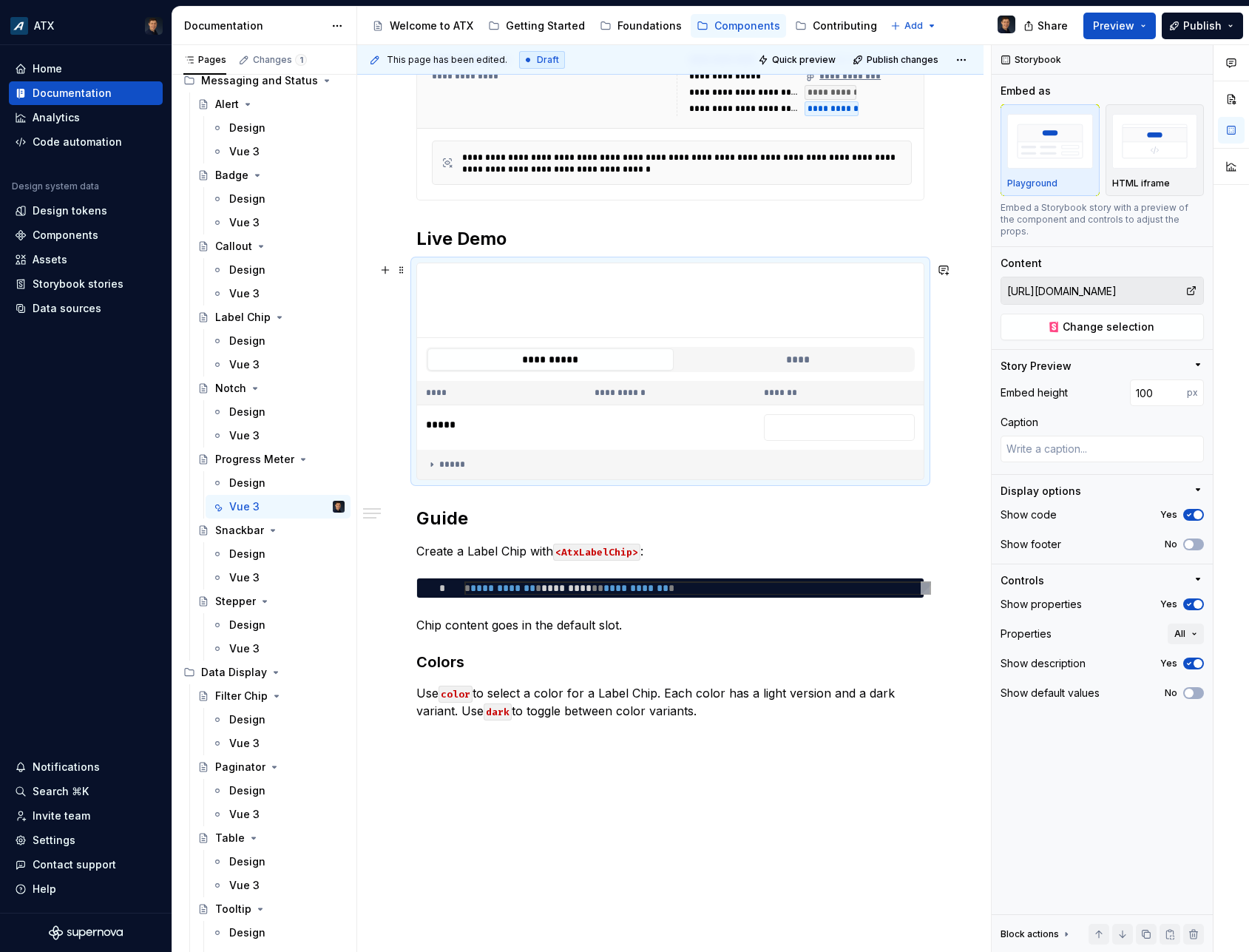
scroll to position [666, 0]
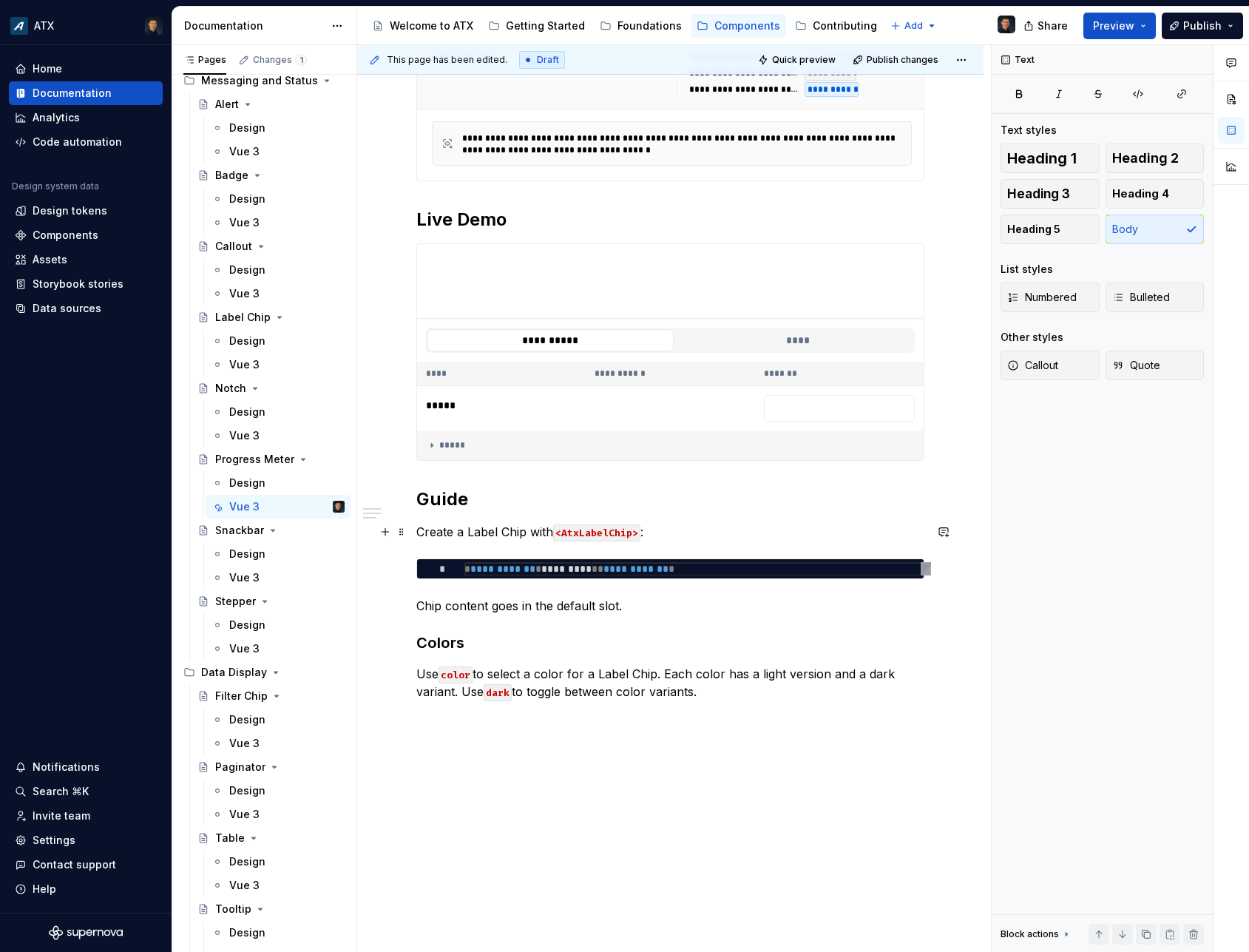
click at [478, 526] on p "Create a Label Chip with <AtxLabelChip> :" at bounding box center [670, 532] width 508 height 18
drag, startPoint x: 478, startPoint y: 526, endPoint x: 507, endPoint y: 527, distance: 29.0
click at [507, 527] on p "Create a Label Chip with <AtxLabelChip> :" at bounding box center [670, 532] width 508 height 18
click at [705, 339] on button "****" at bounding box center [798, 340] width 246 height 22
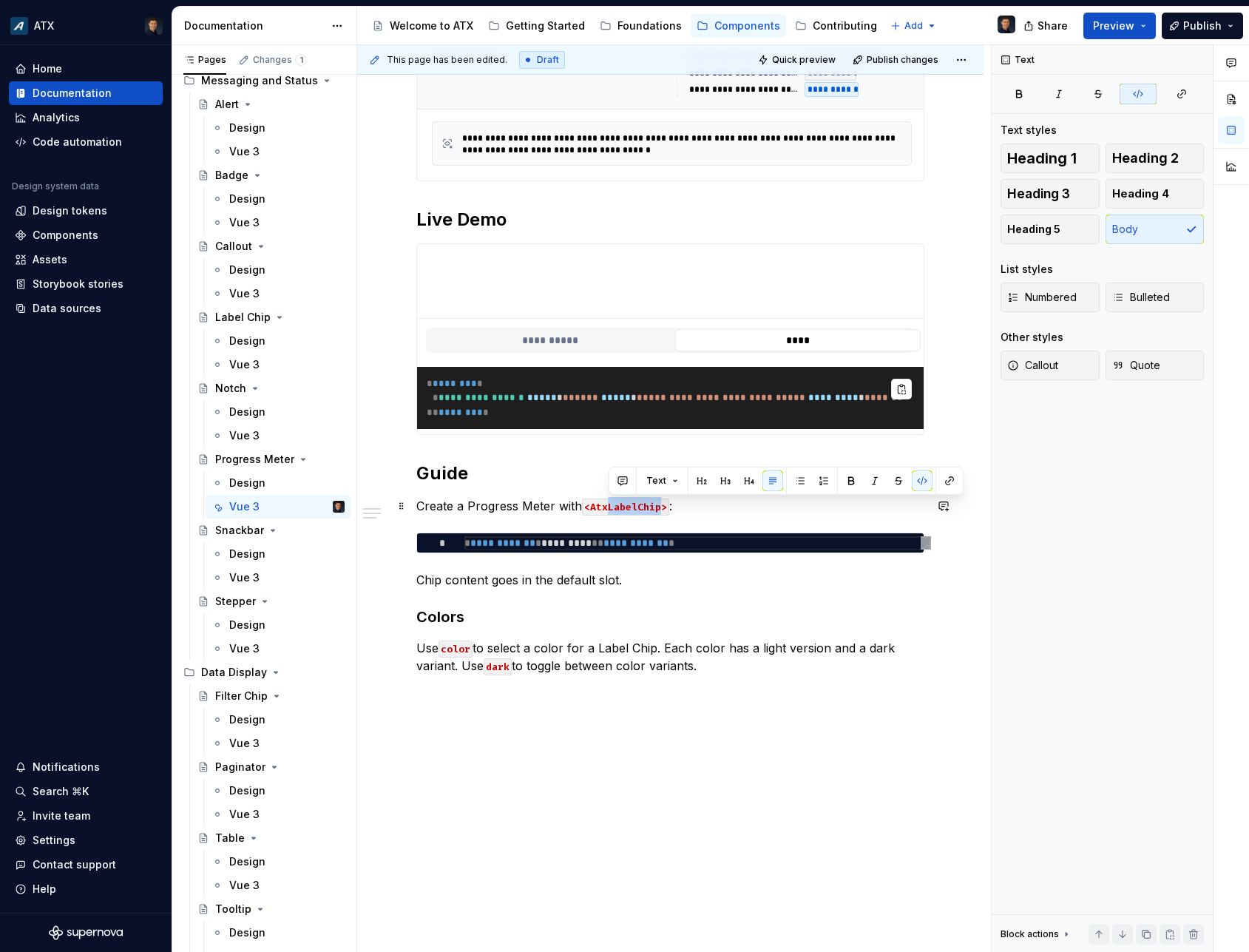
drag, startPoint x: 606, startPoint y: 503, endPoint x: 659, endPoint y: 504, distance: 53.0
click at [659, 504] on code "<AtxLabelChip>" at bounding box center [626, 506] width 87 height 17
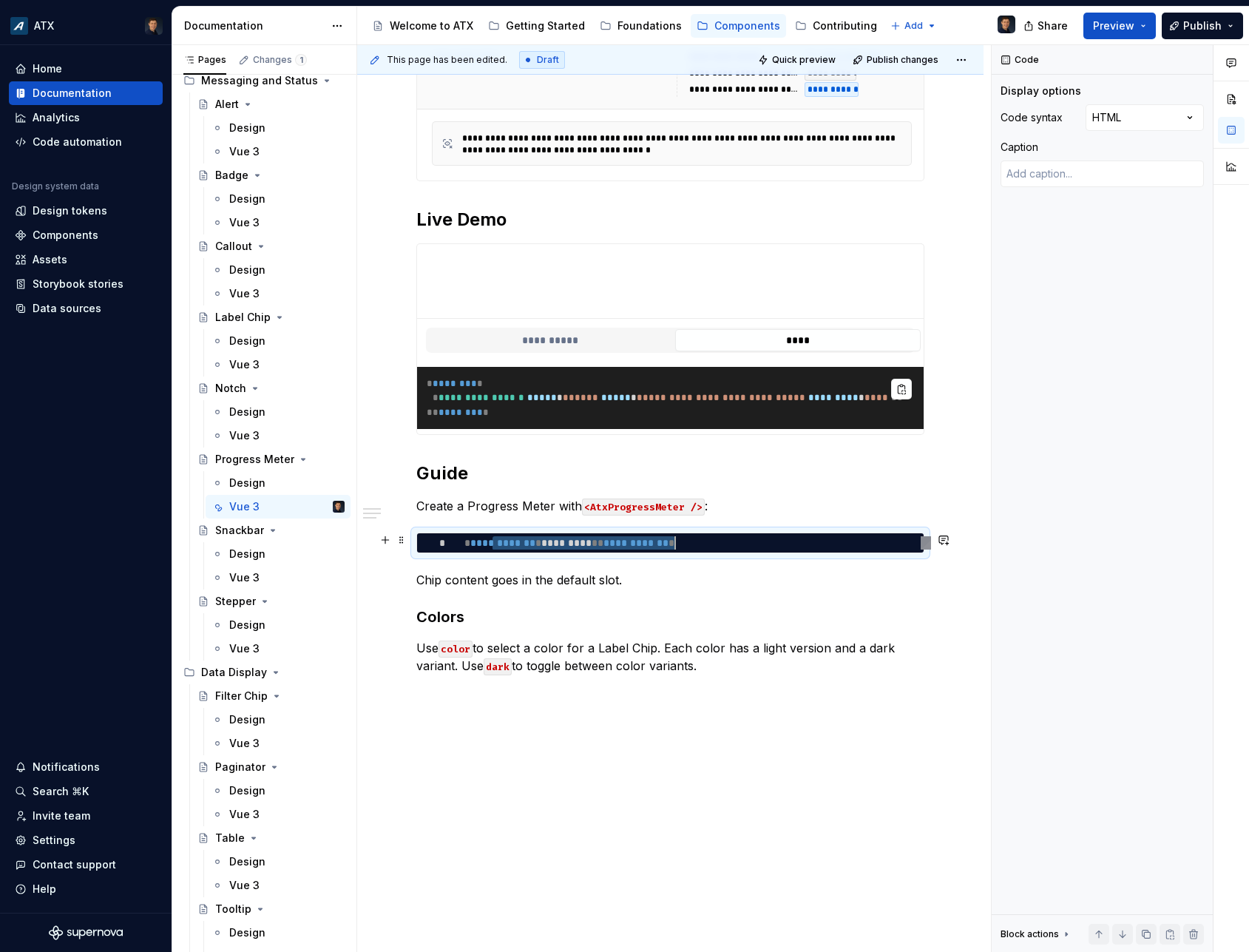
drag, startPoint x: 490, startPoint y: 544, endPoint x: 678, endPoint y: 542, distance: 188.0
click at [678, 542] on div "**********" at bounding box center [697, 543] width 466 height 14
click at [559, 542] on div "**********" at bounding box center [697, 543] width 466 height 14
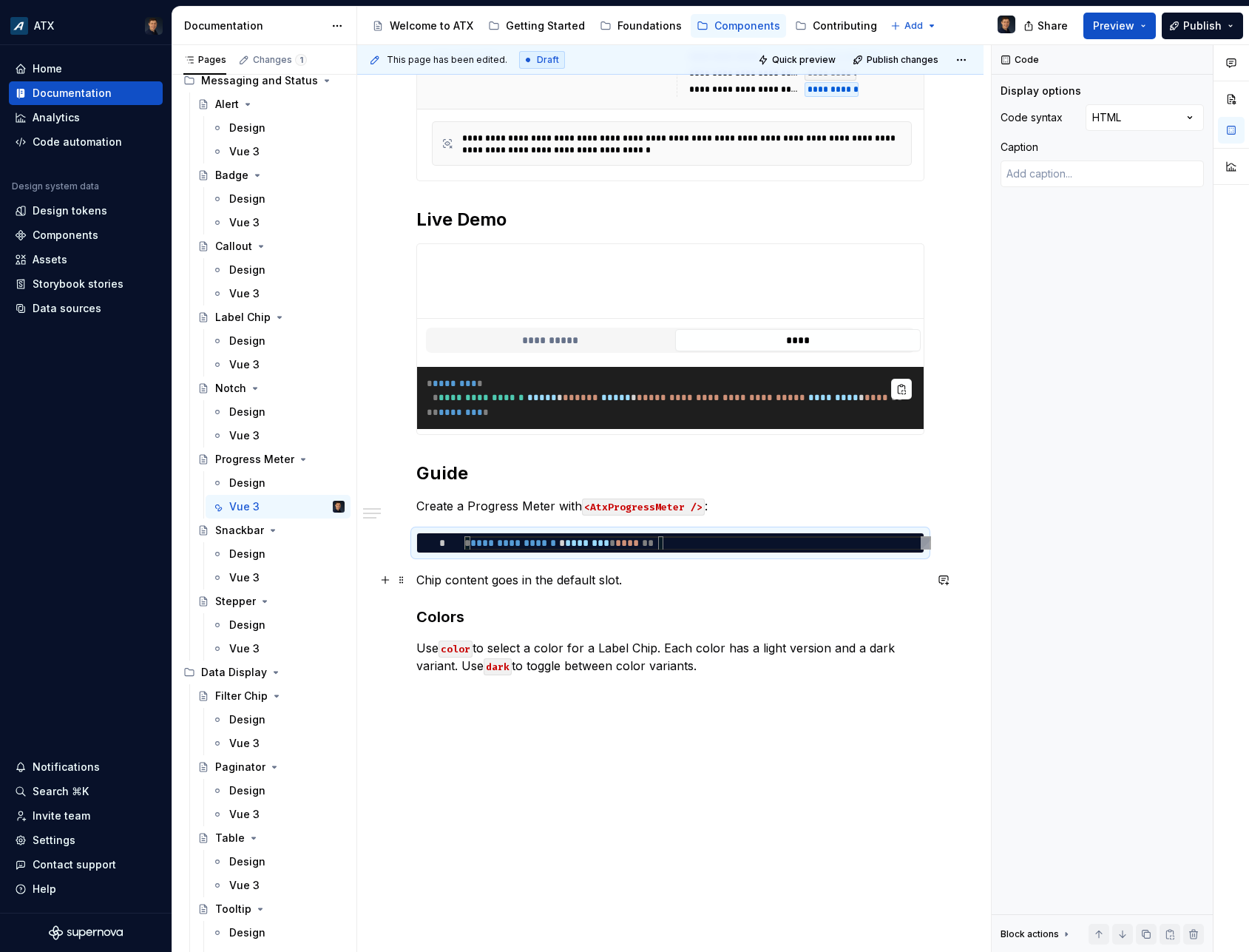
click at [437, 576] on p "Chip content goes in the default slot." at bounding box center [670, 580] width 508 height 18
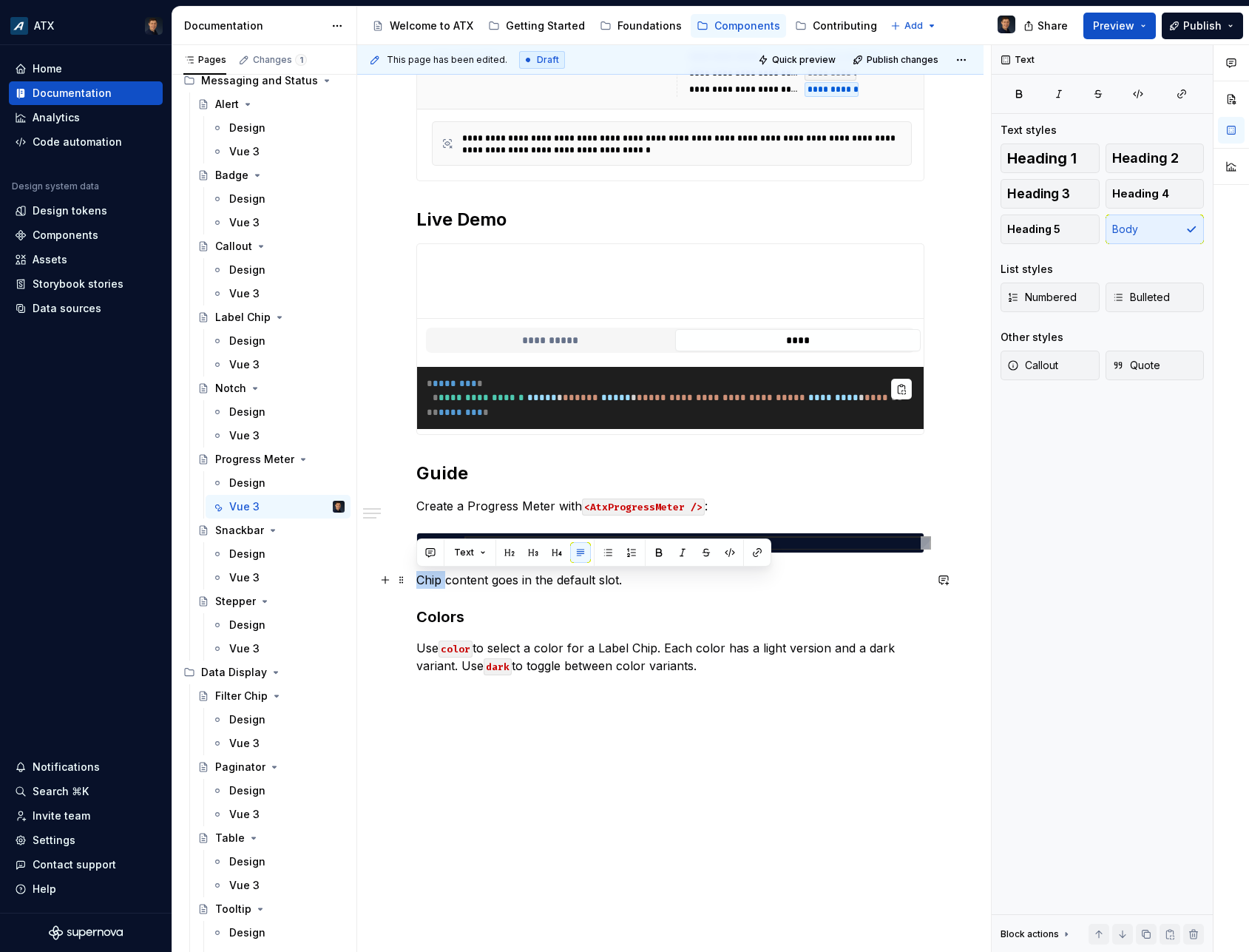
click at [437, 576] on p "Chip content goes in the default slot." at bounding box center [670, 580] width 508 height 18
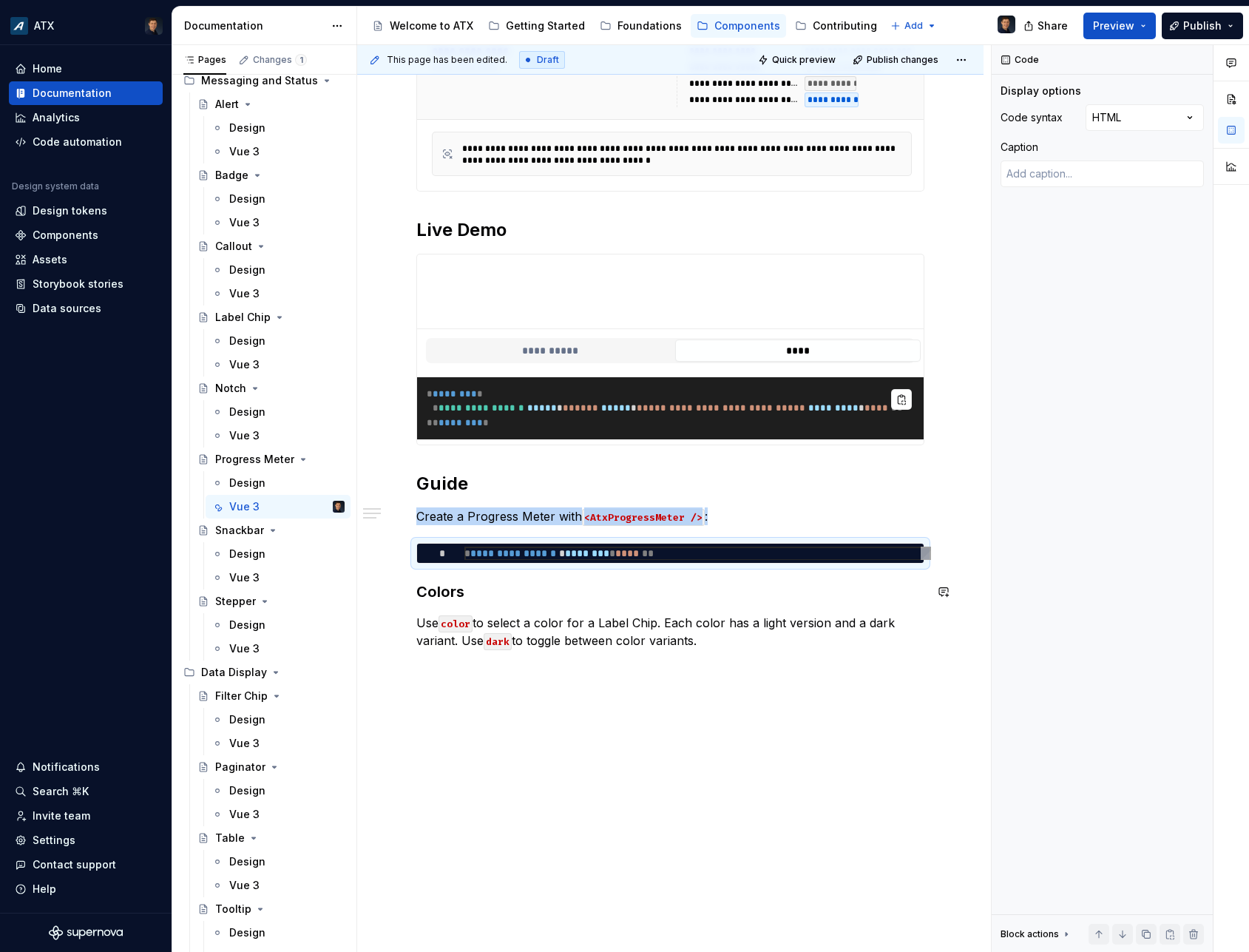
scroll to position [655, 0]
click at [436, 590] on h3 "Colors" at bounding box center [670, 592] width 508 height 21
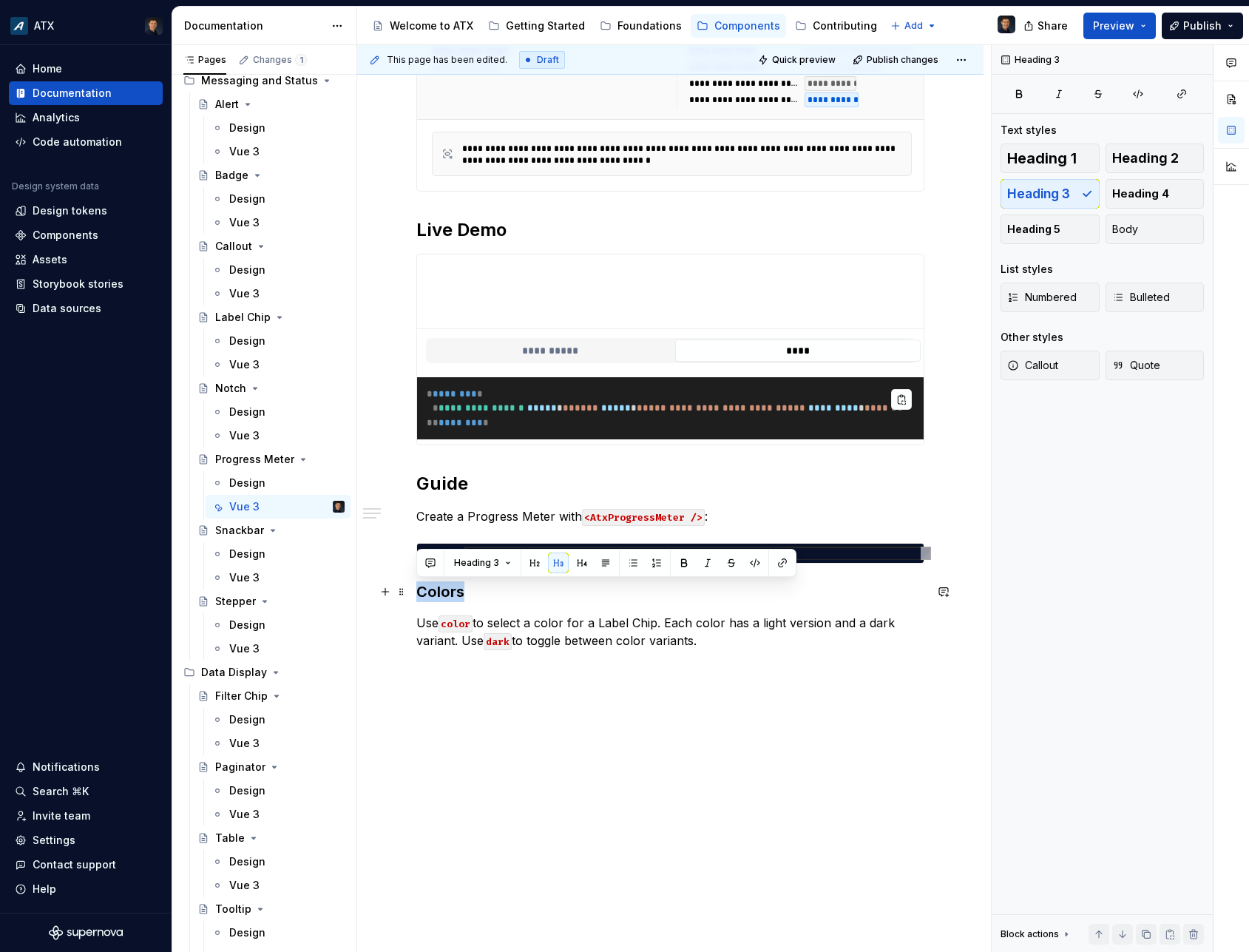
click at [436, 590] on h3 "Colors" at bounding box center [670, 592] width 508 height 21
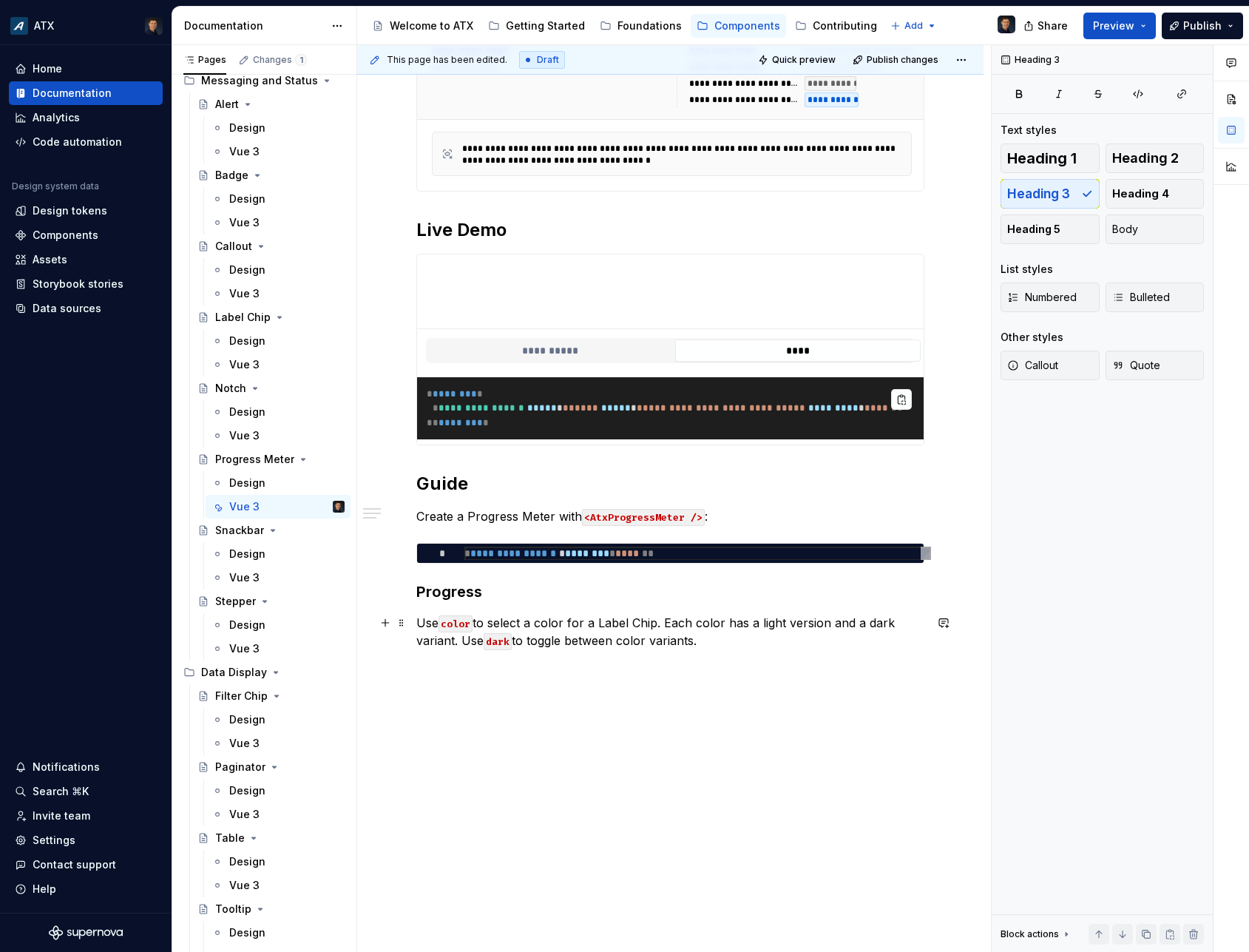
click at [431, 623] on p "Use color to select a color for a Label Chip. Each color has a light version an…" at bounding box center [670, 631] width 508 height 36
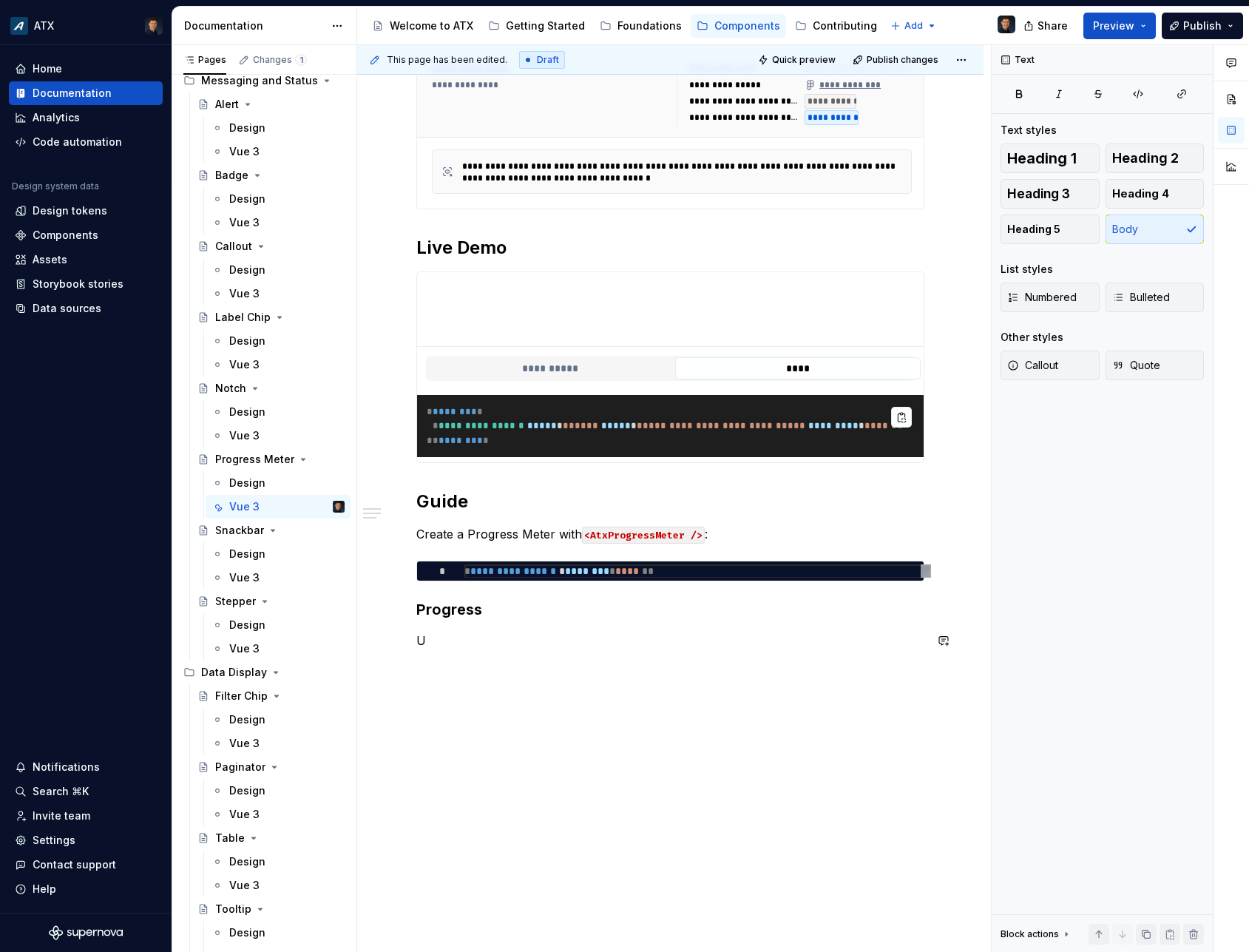
scroll to position [637, 0]
click at [578, 622] on div "**********" at bounding box center [670, 187] width 508 height 924
click at [568, 642] on p "Set progress to the" at bounding box center [670, 640] width 508 height 18
click at [925, 719] on div "**********" at bounding box center [670, 234] width 508 height 1018
click at [545, 759] on div "**********" at bounding box center [670, 243] width 508 height 1036
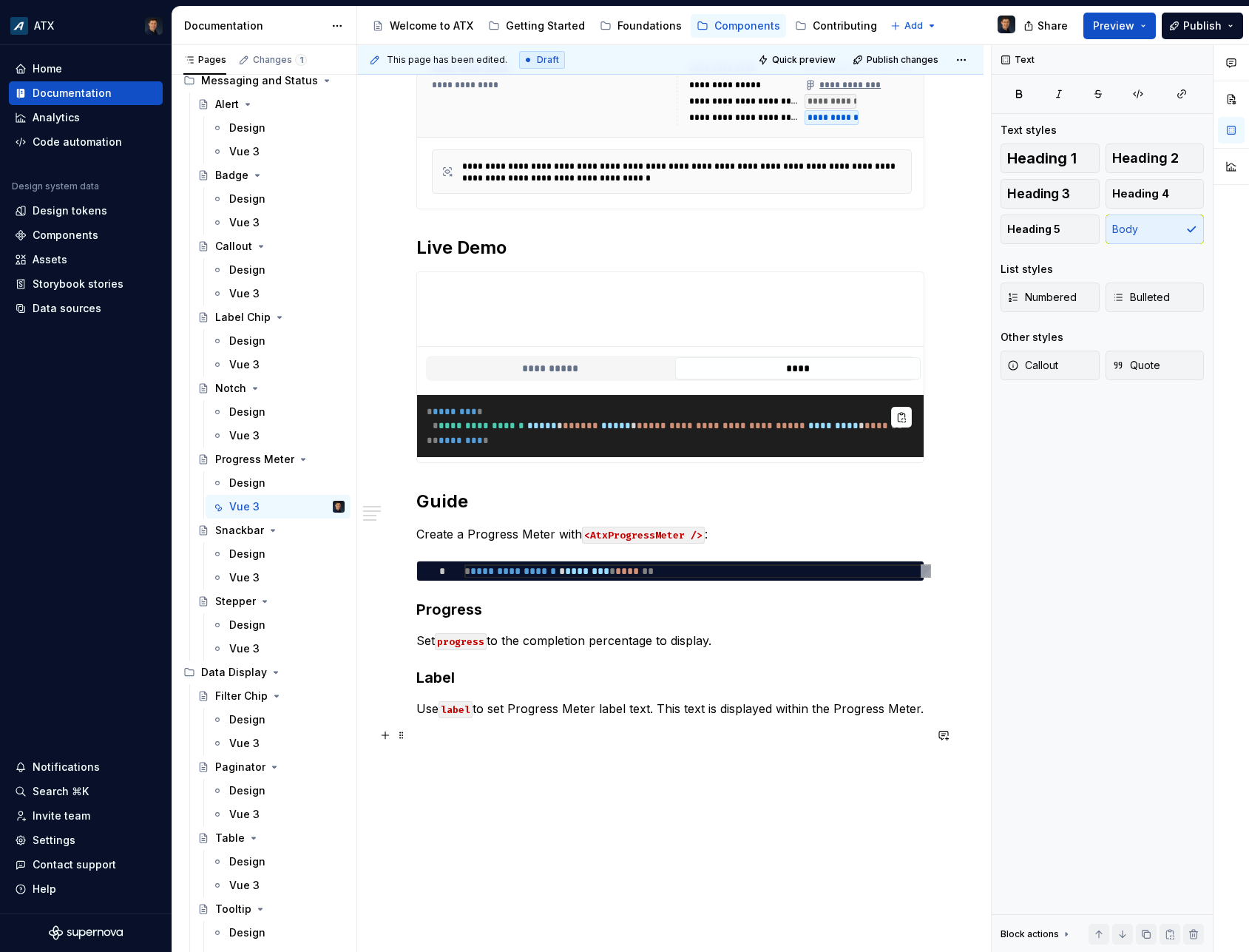
click at [530, 736] on p at bounding box center [670, 735] width 508 height 18
click at [528, 733] on p at bounding box center [670, 735] width 508 height 18
click at [481, 683] on h3 "Label" at bounding box center [670, 678] width 508 height 21
click at [933, 709] on div "**********" at bounding box center [670, 402] width 626 height 1425
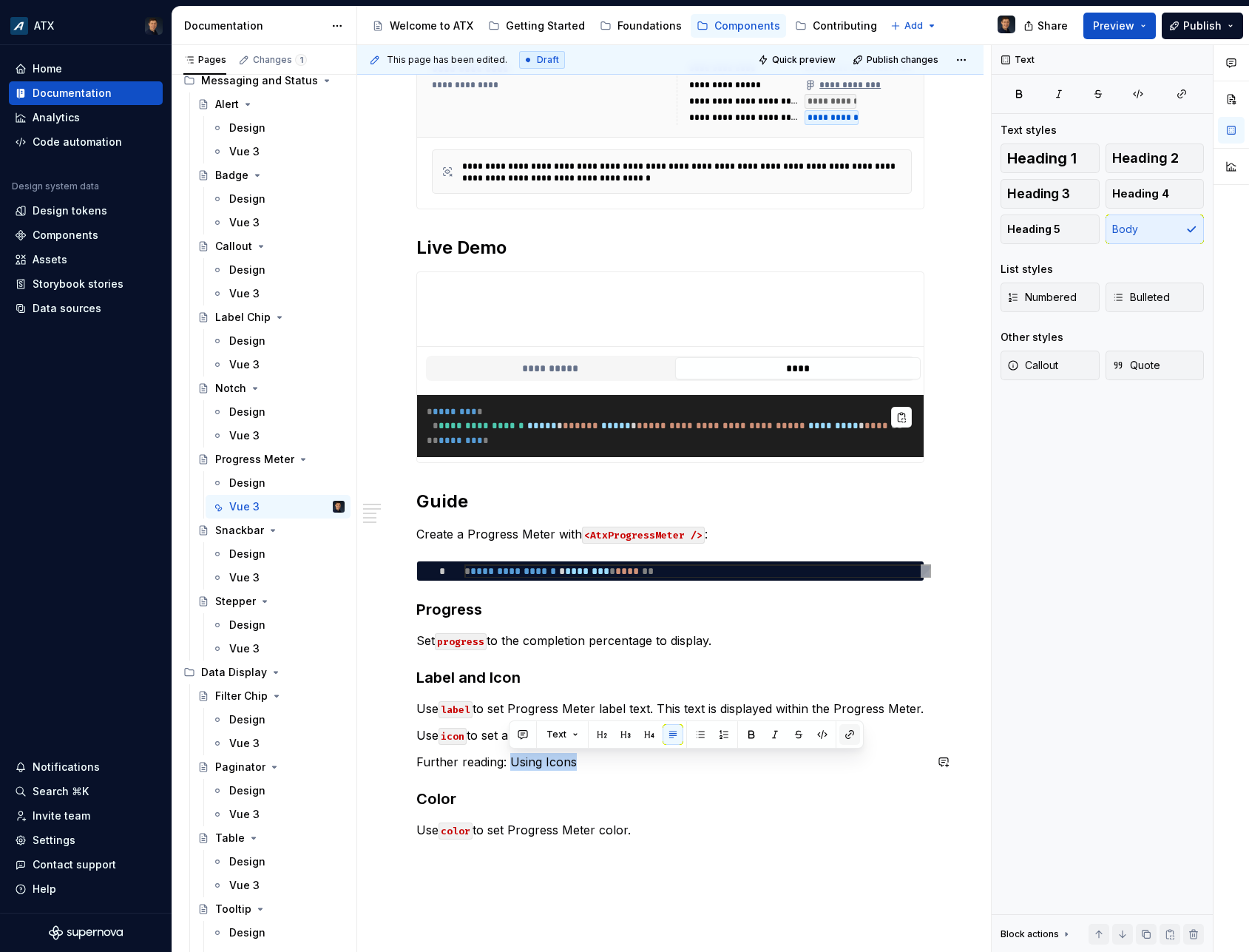
click at [853, 738] on button "button" at bounding box center [850, 734] width 21 height 21
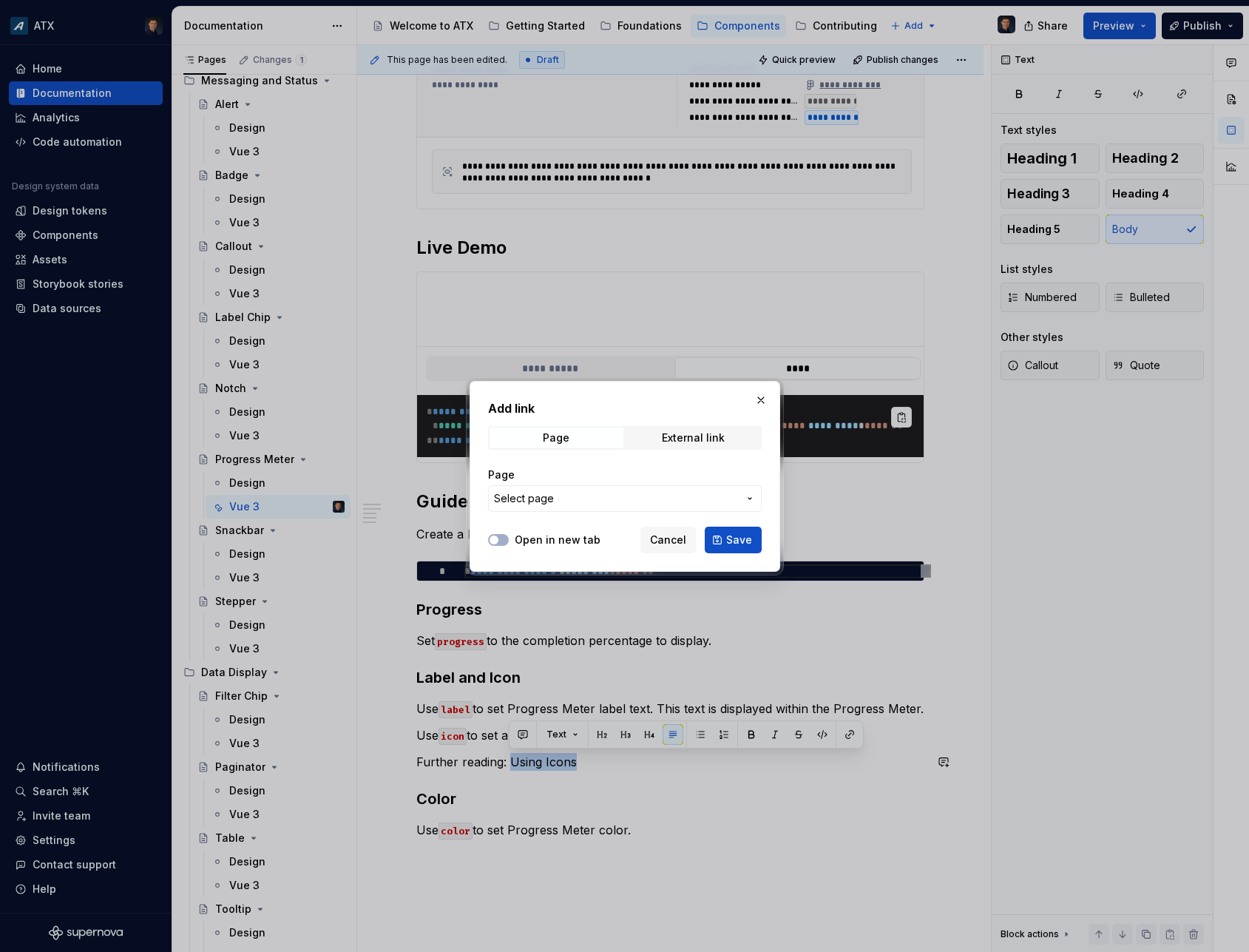
click at [605, 503] on span "Select page" at bounding box center [616, 498] width 244 height 15
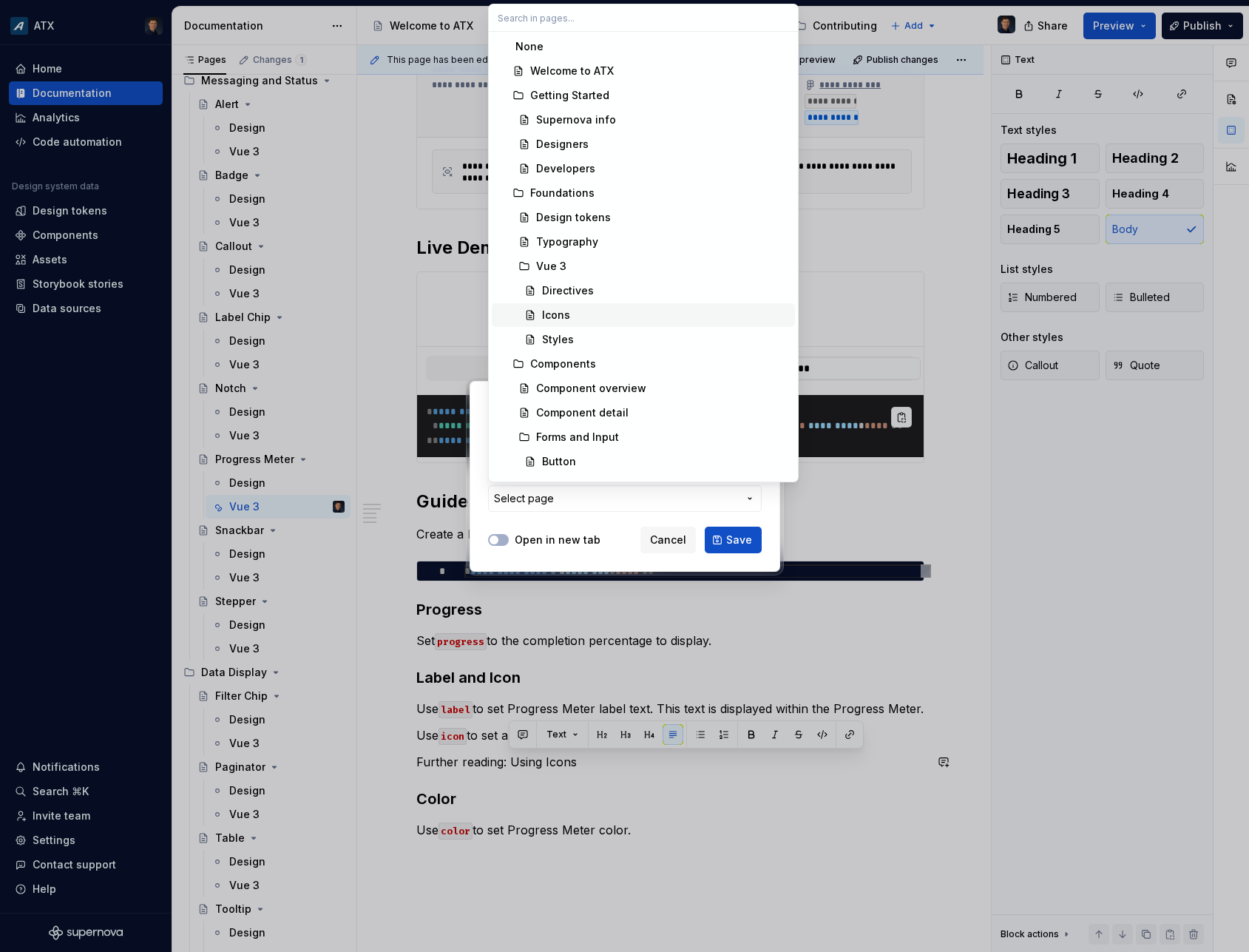
click at [574, 319] on div "Icons" at bounding box center [666, 315] width 247 height 15
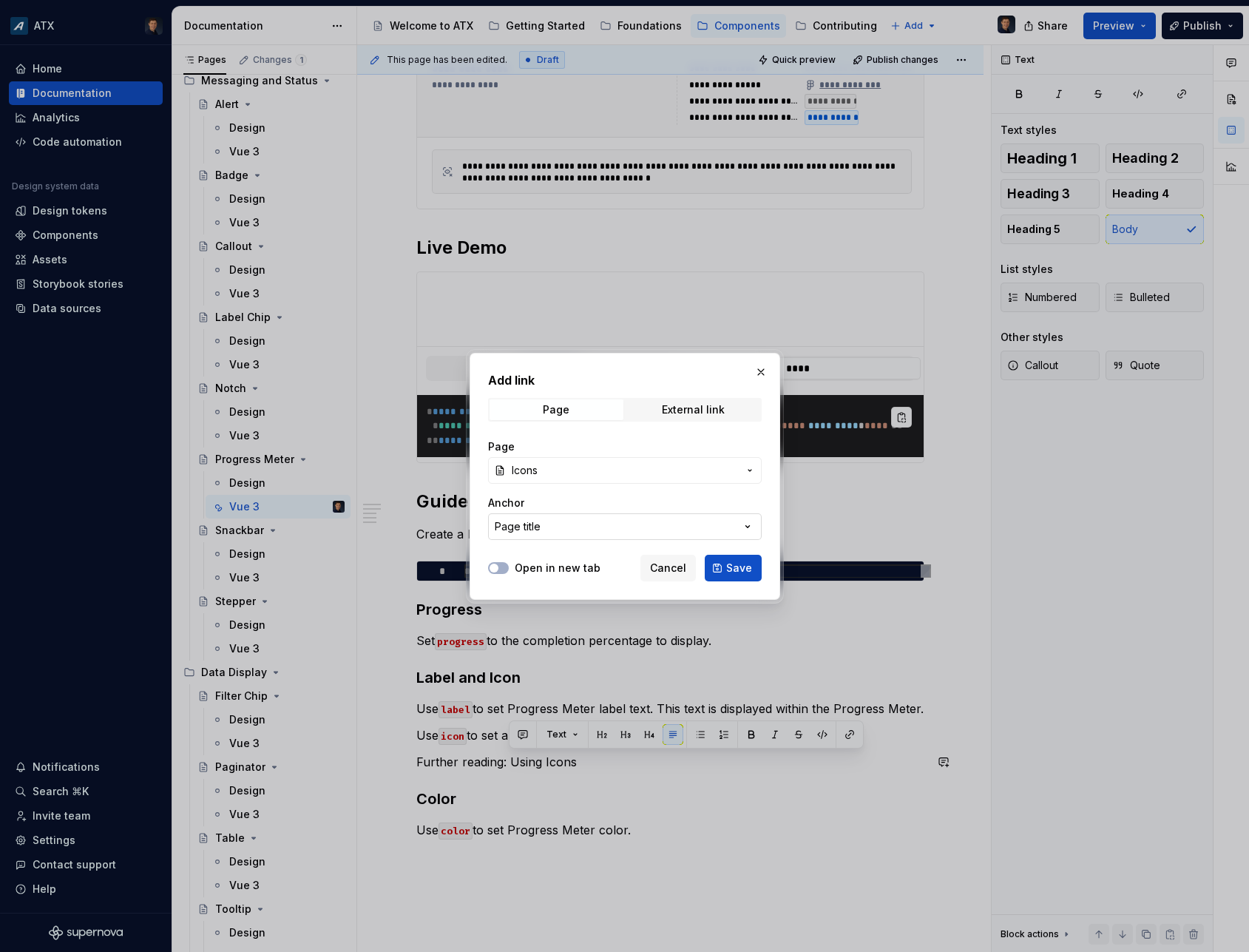
click at [580, 530] on button "Page title" at bounding box center [625, 527] width 274 height 27
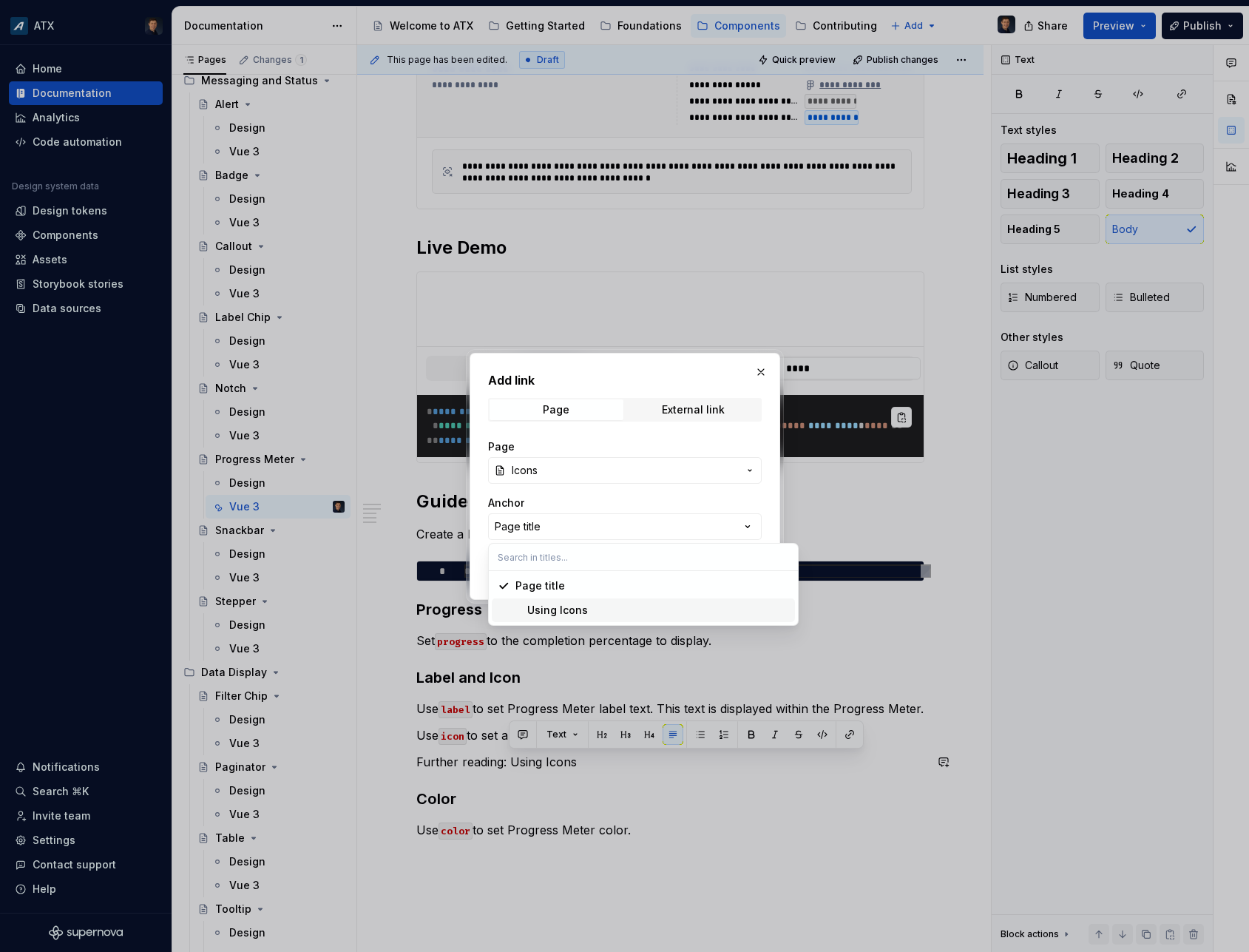
click at [576, 605] on div "Using Icons" at bounding box center [551, 610] width 72 height 15
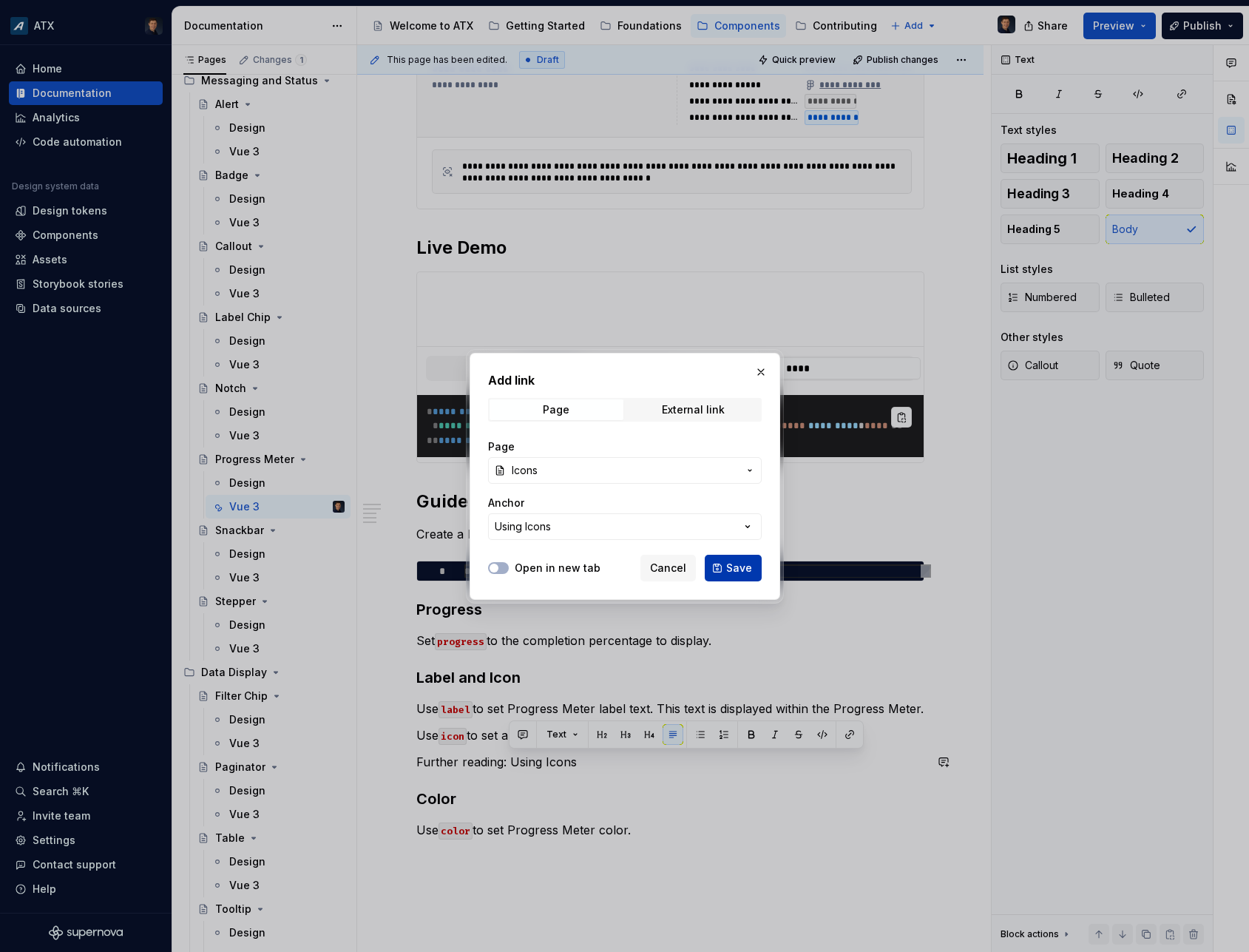
click at [707, 575] on div "Cancel Save" at bounding box center [701, 568] width 121 height 27
click at [713, 573] on button "Save" at bounding box center [733, 568] width 57 height 27
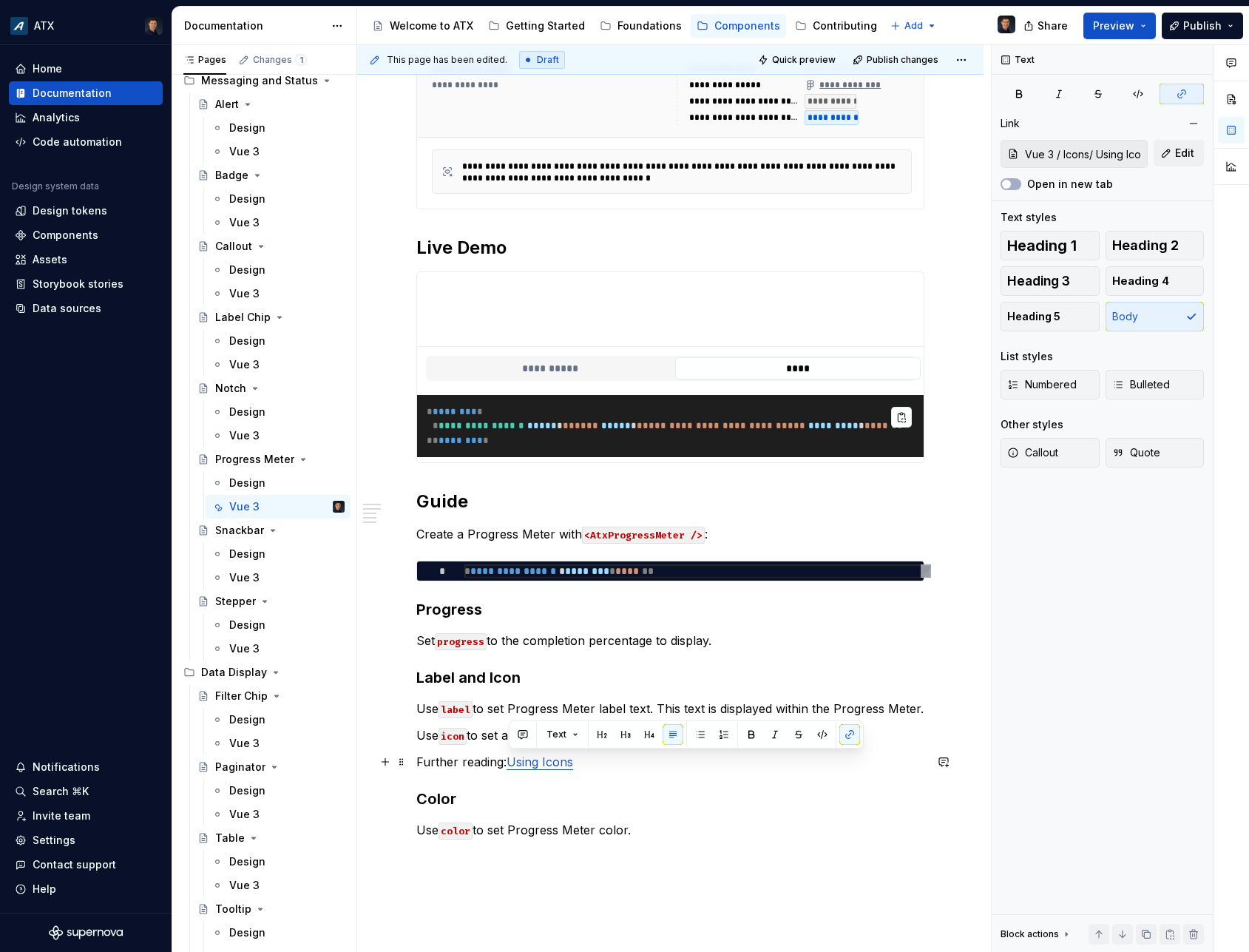
click at [490, 761] on p "Further reading: Using Icons" at bounding box center [670, 762] width 508 height 18
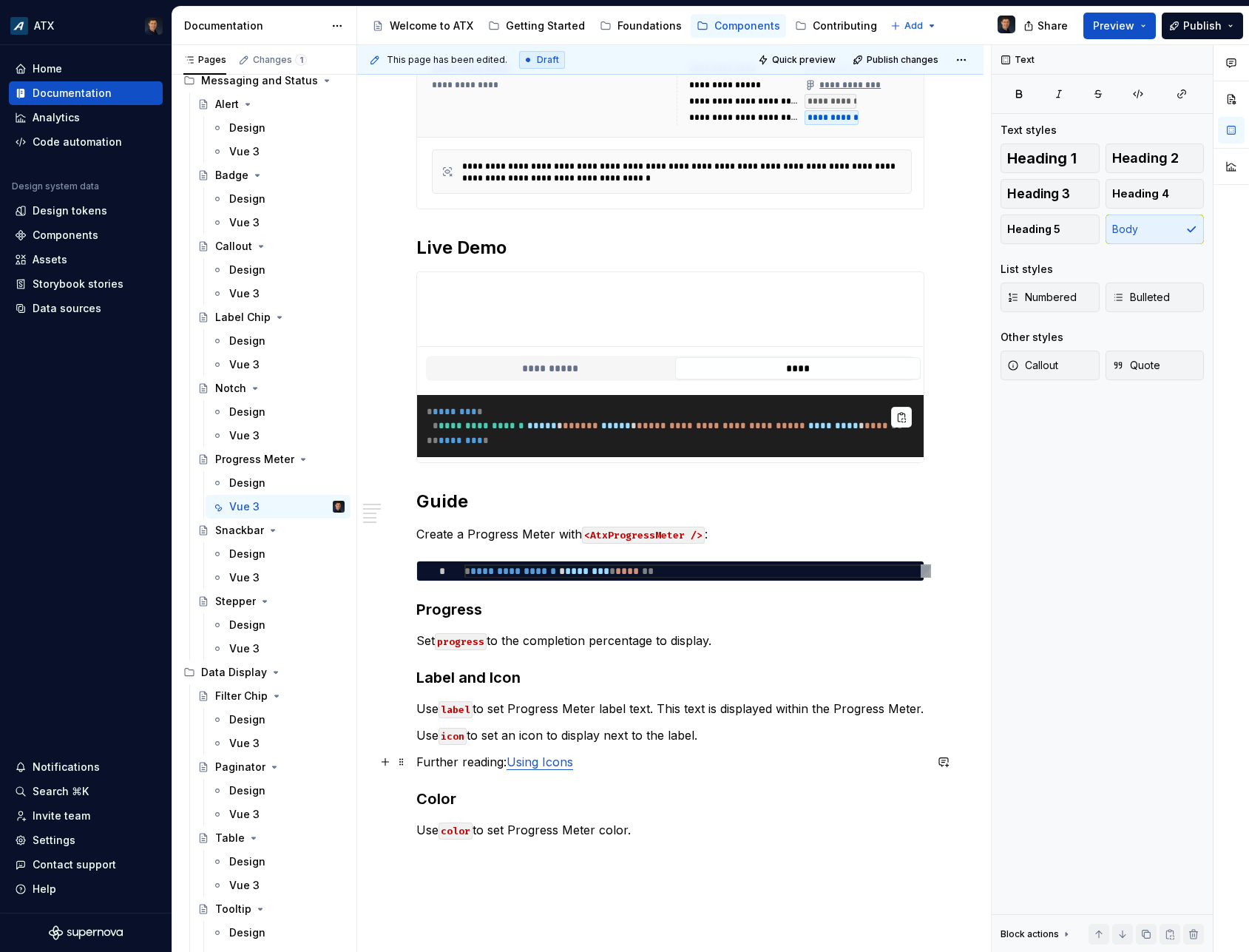
click at [504, 759] on p "Further reading: Using Icons" at bounding box center [670, 762] width 508 height 18
click at [651, 779] on div "**********" at bounding box center [670, 295] width 508 height 1139
click at [723, 732] on p "Use icon to set an icon to display next to the label." at bounding box center [670, 735] width 508 height 18
click at [575, 680] on h3 "Label and Icon" at bounding box center [670, 678] width 508 height 21
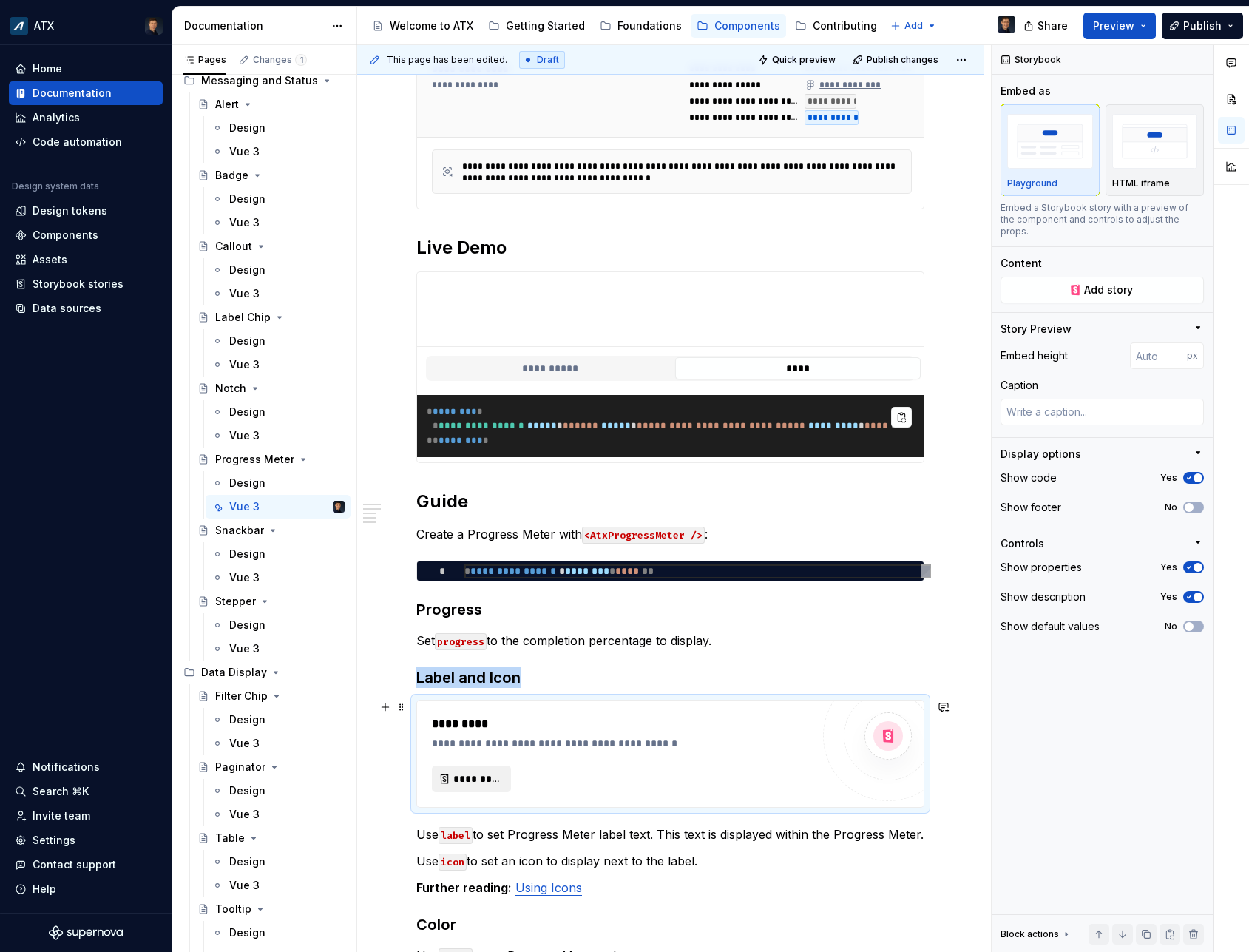
click at [478, 776] on span "*********" at bounding box center [478, 779] width 48 height 15
type textarea "*"
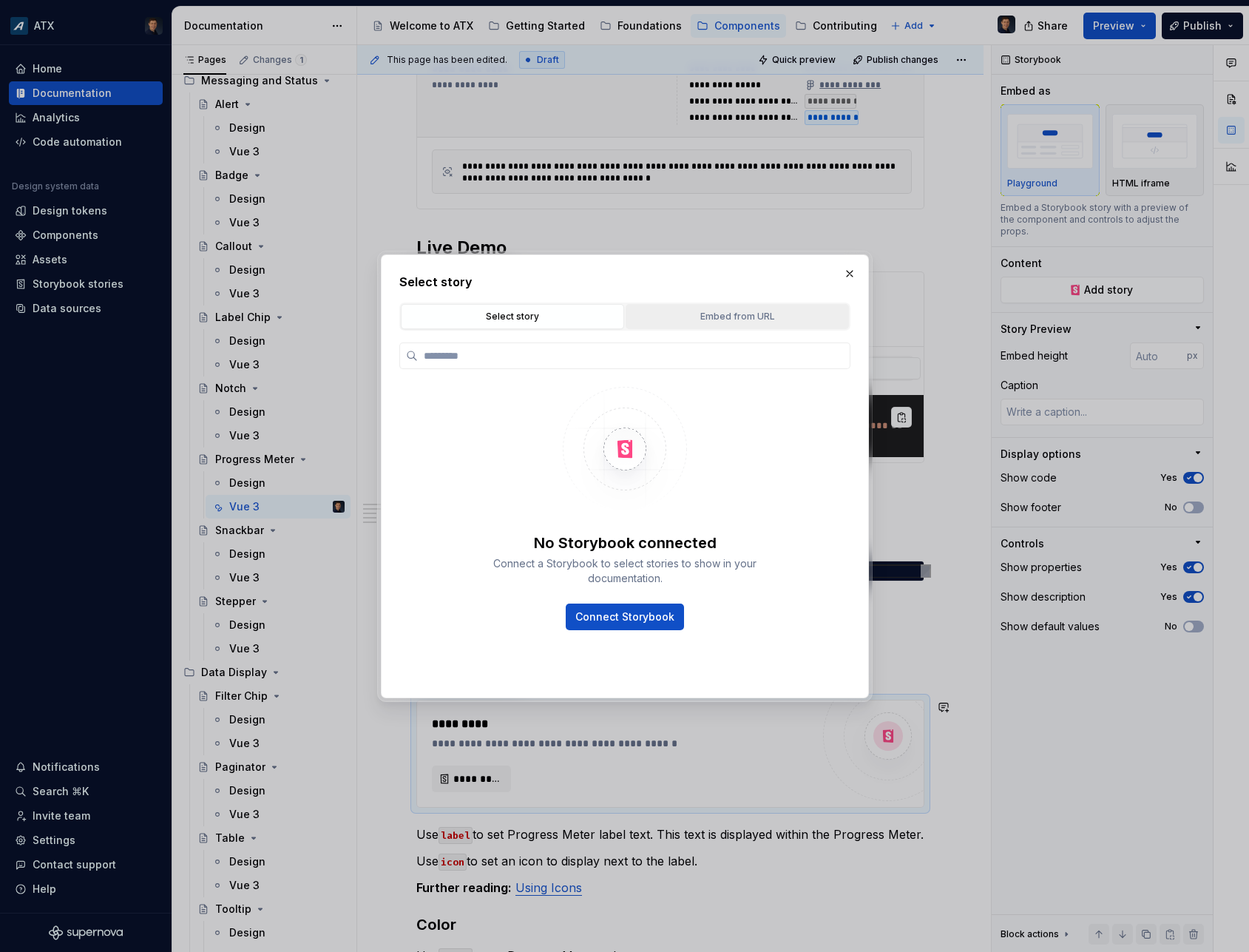
click at [746, 321] on div "Embed from URL" at bounding box center [737, 317] width 213 height 15
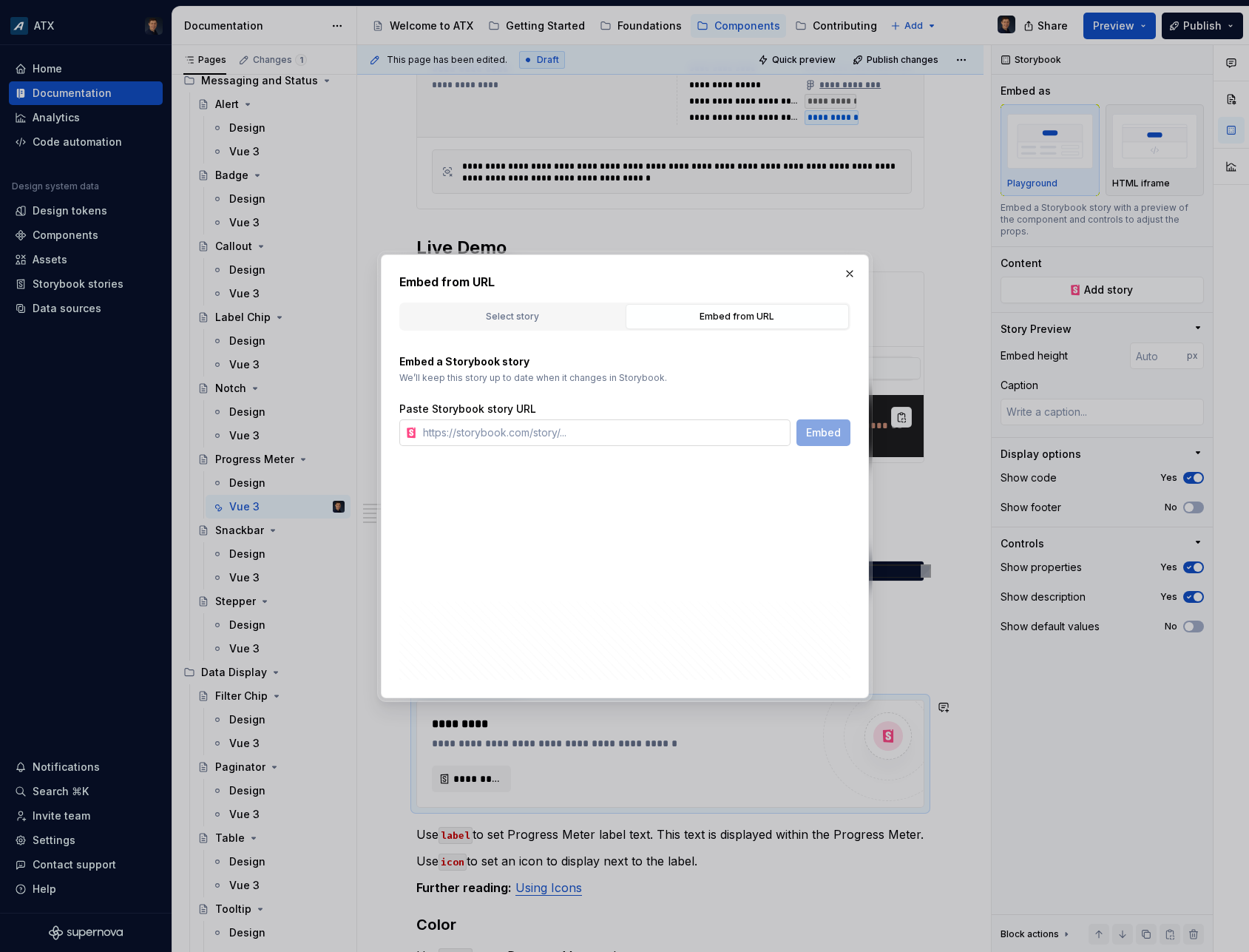
click at [686, 430] on input "text" at bounding box center [604, 433] width 373 height 27
paste input "[URL][DOMAIN_NAME]"
type input "[URL][DOMAIN_NAME]"
click at [812, 433] on span "Embed" at bounding box center [823, 433] width 35 height 15
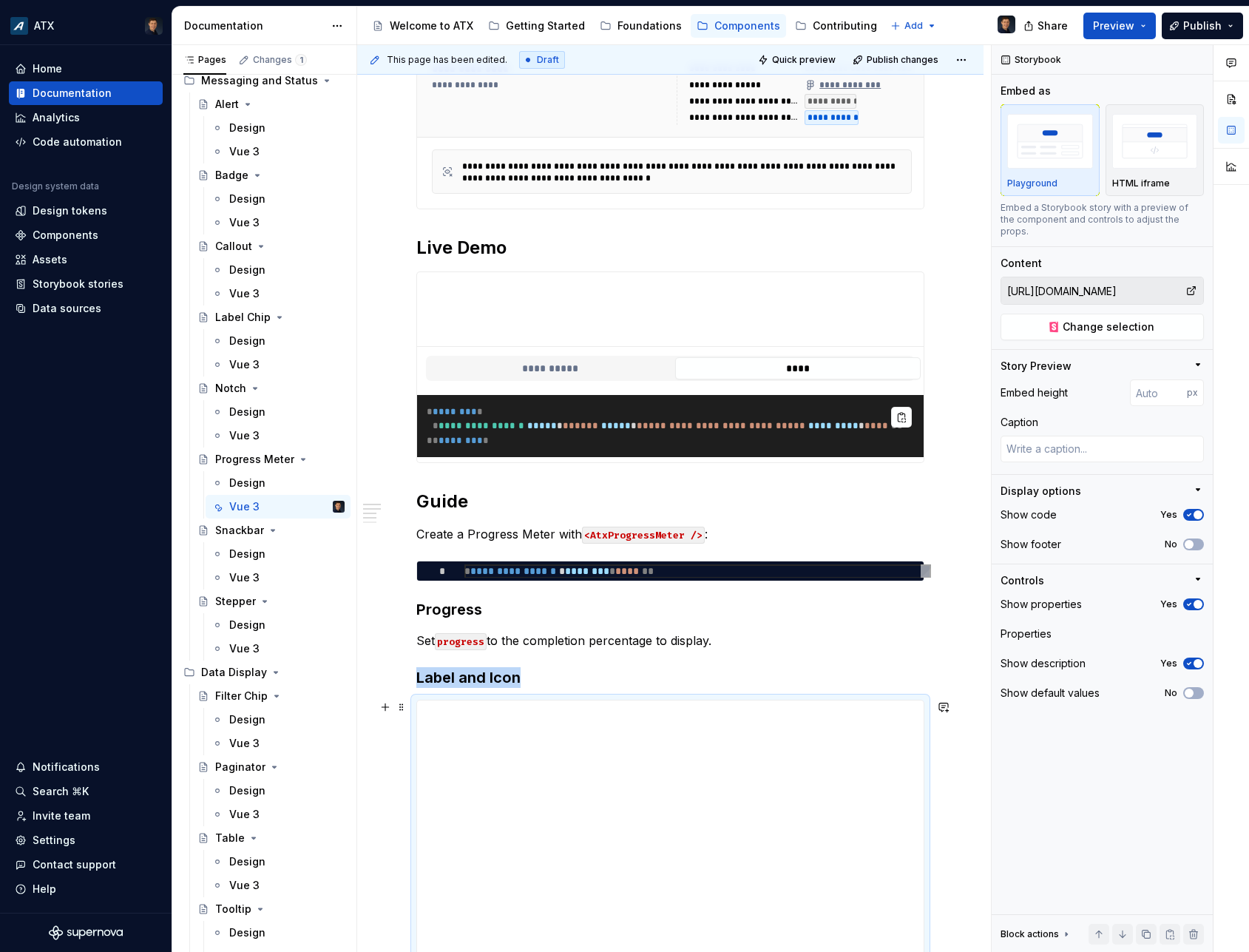
scroll to position [1104, 0]
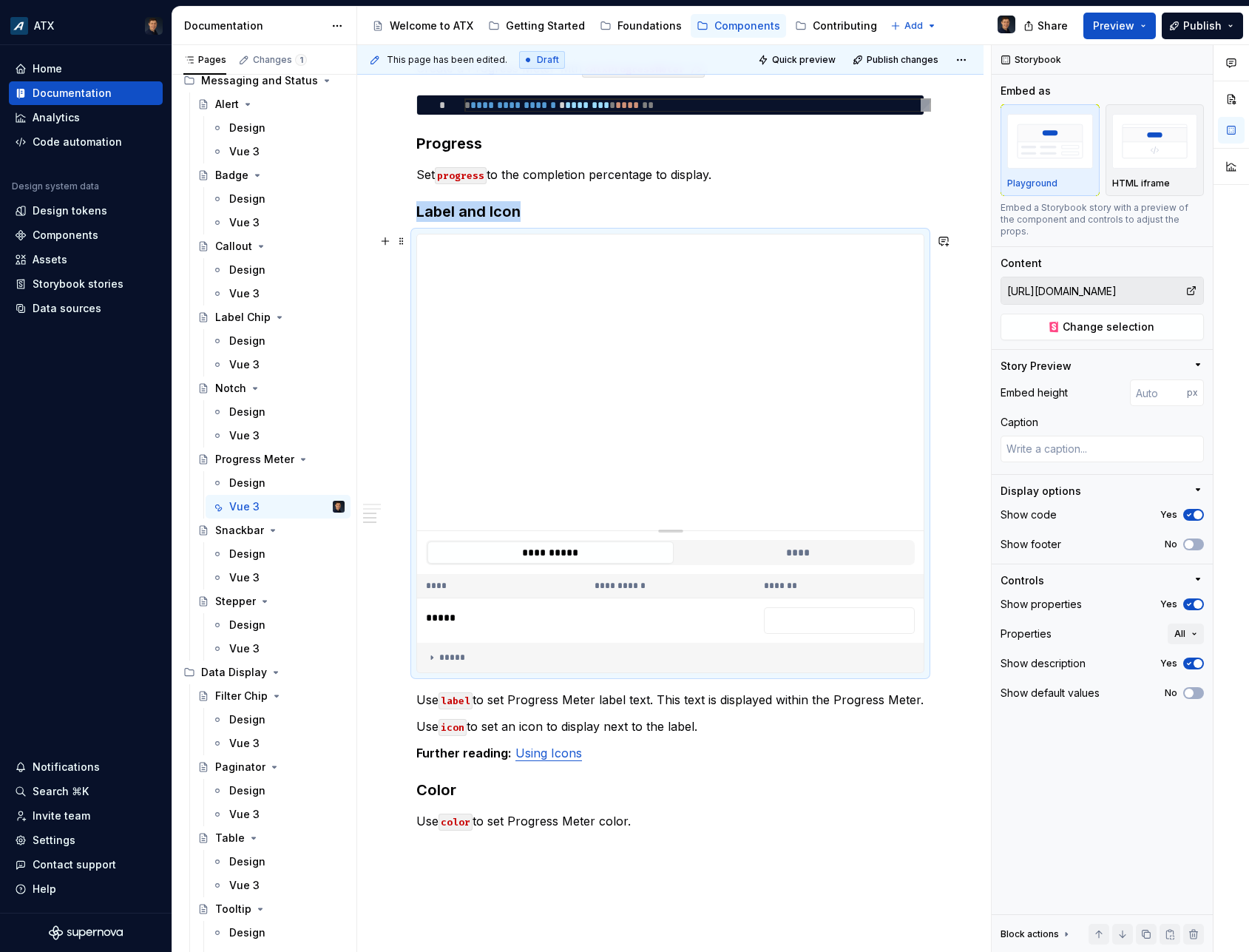
type textarea "*"
type input "399"
type textarea "*"
type input "397"
type textarea "*"
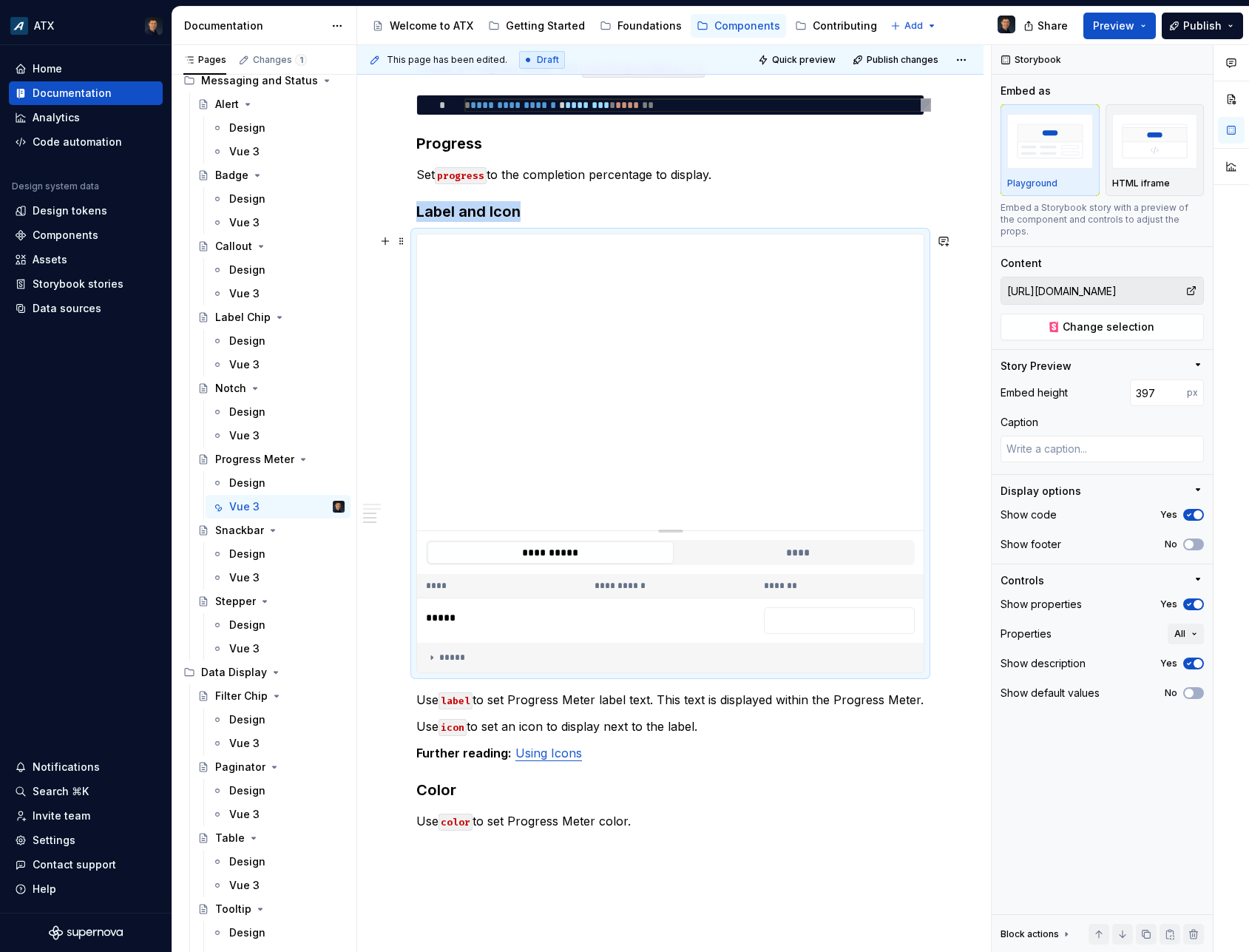
type input "382"
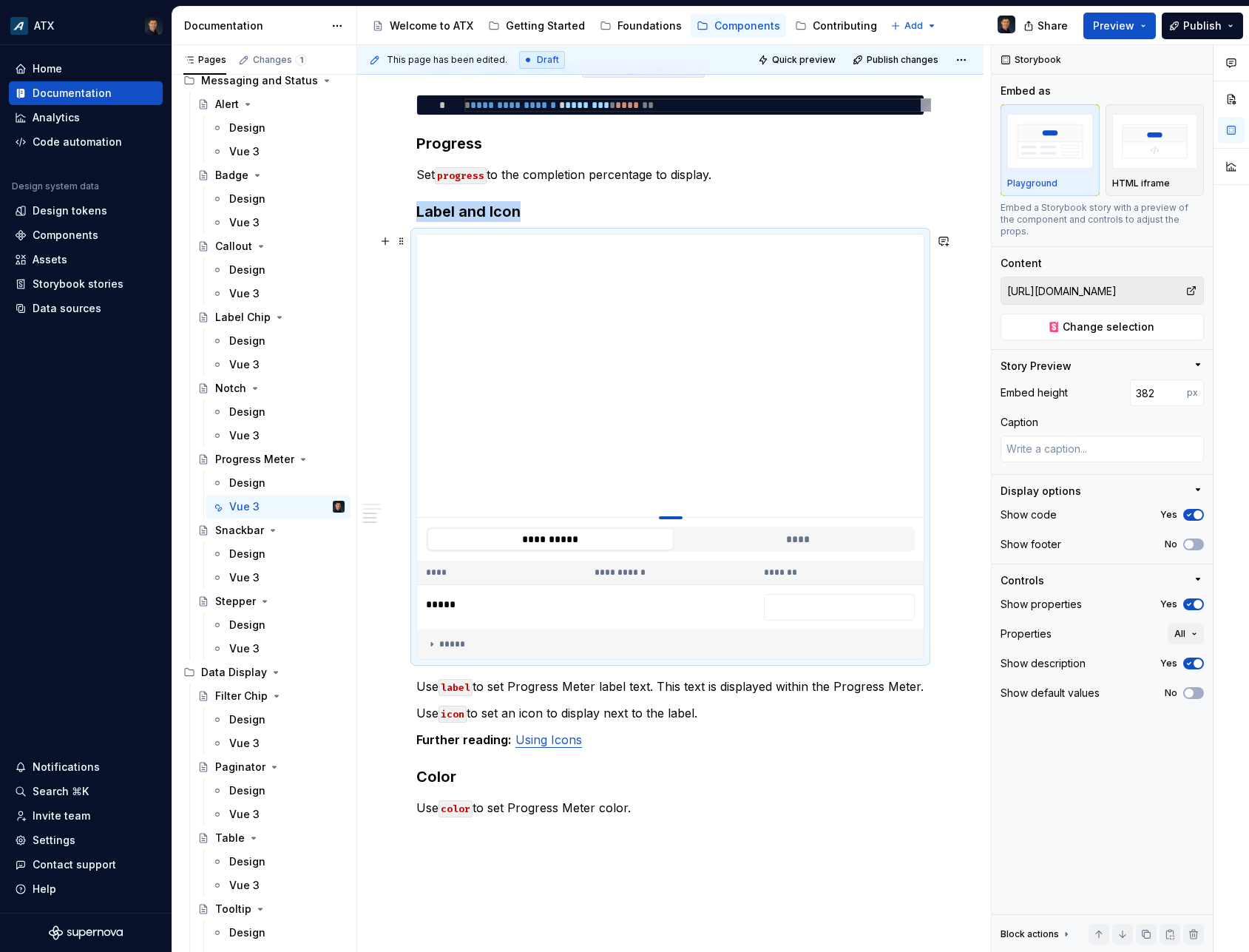
type textarea "*"
type input "363"
type textarea "*"
type input "331"
type textarea "*"
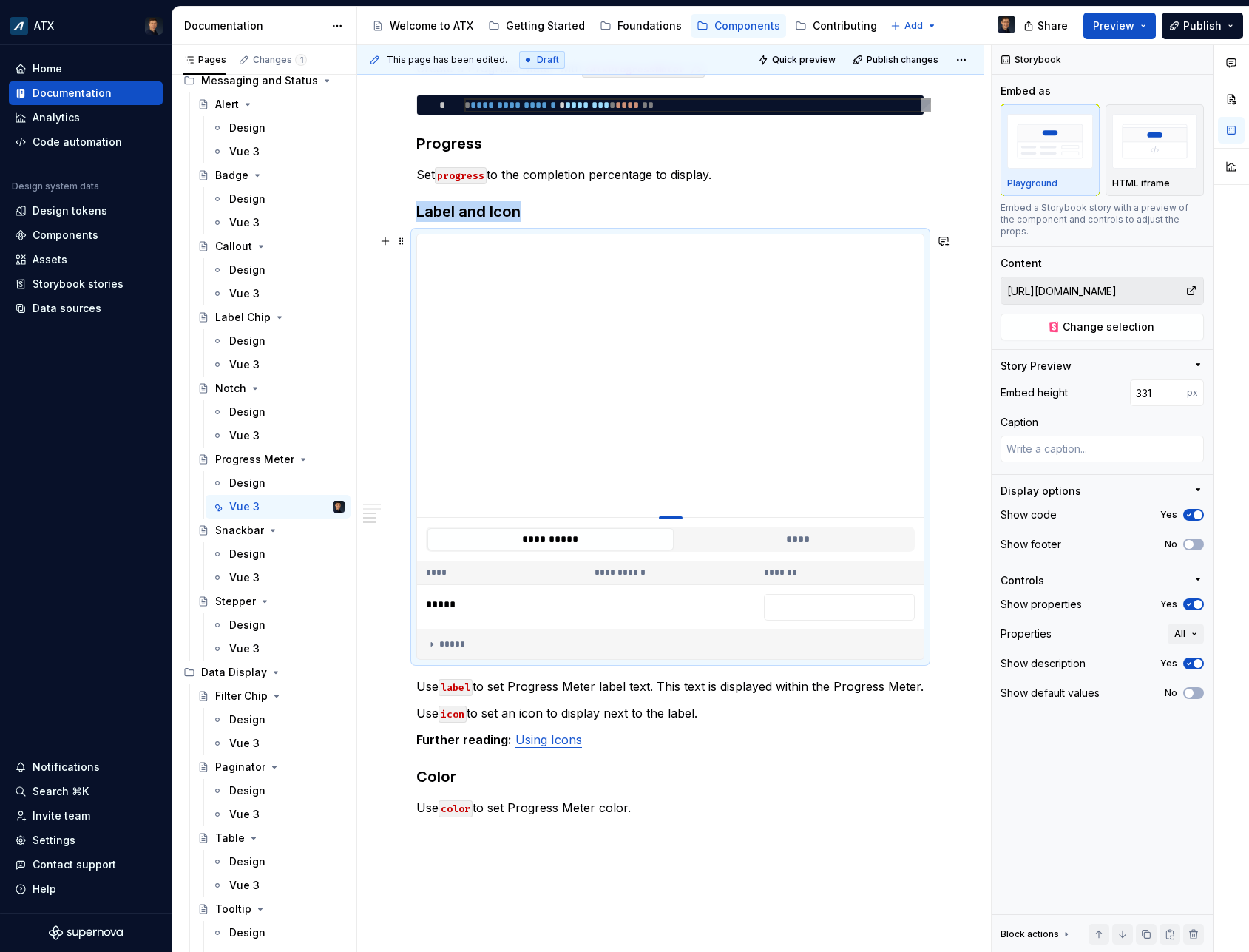
type input "300"
type textarea "*"
type input "271"
type textarea "*"
type input "238"
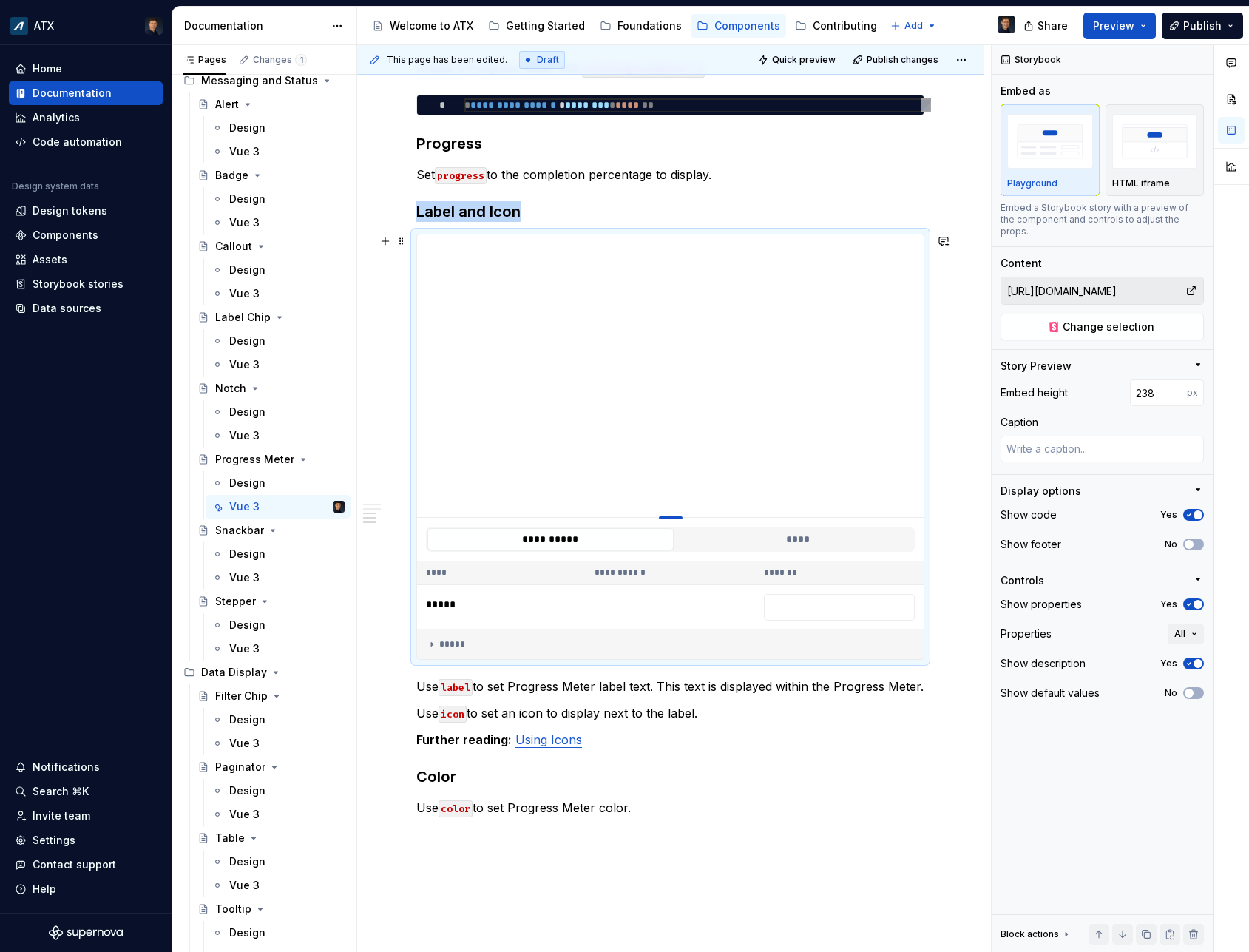
type textarea "*"
type input "209"
type textarea "*"
type input "174"
type textarea "*"
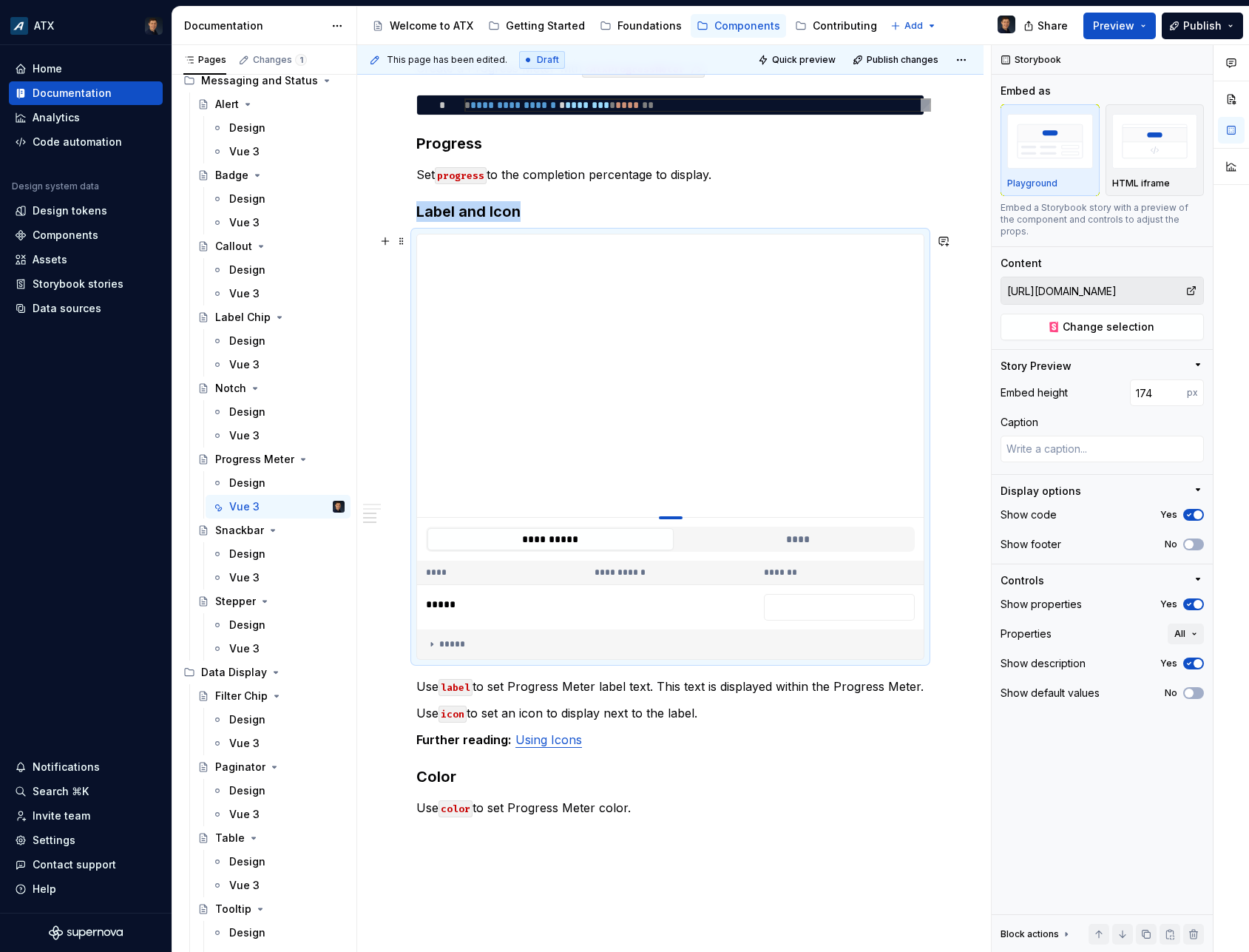
type input "149"
type textarea "*"
type input "127"
type textarea "*"
type input "106"
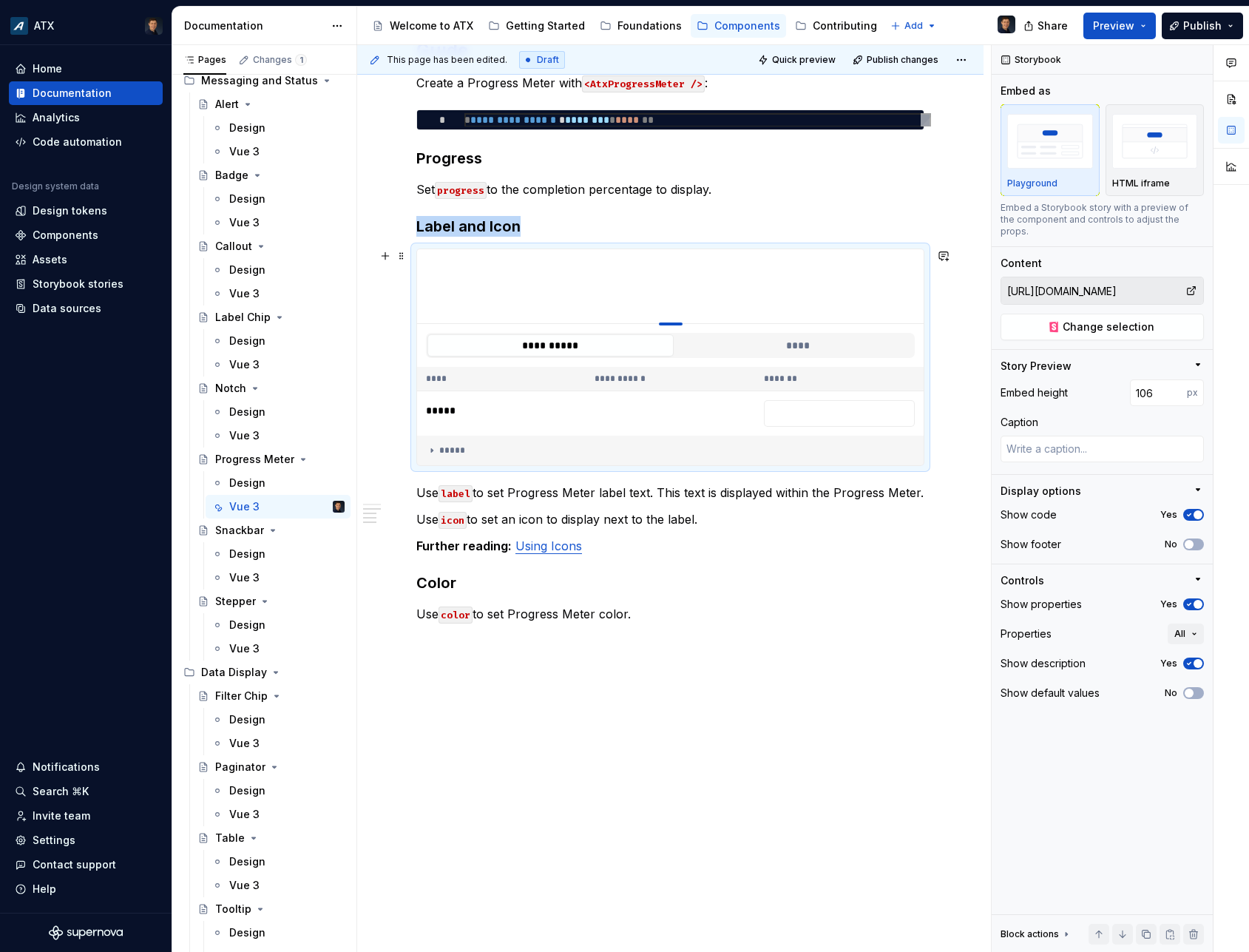
type textarea "*"
type input "100"
drag, startPoint x: 675, startPoint y: 530, endPoint x: 696, endPoint y: 235, distance: 295.7
click at [696, 249] on div at bounding box center [670, 286] width 507 height 74
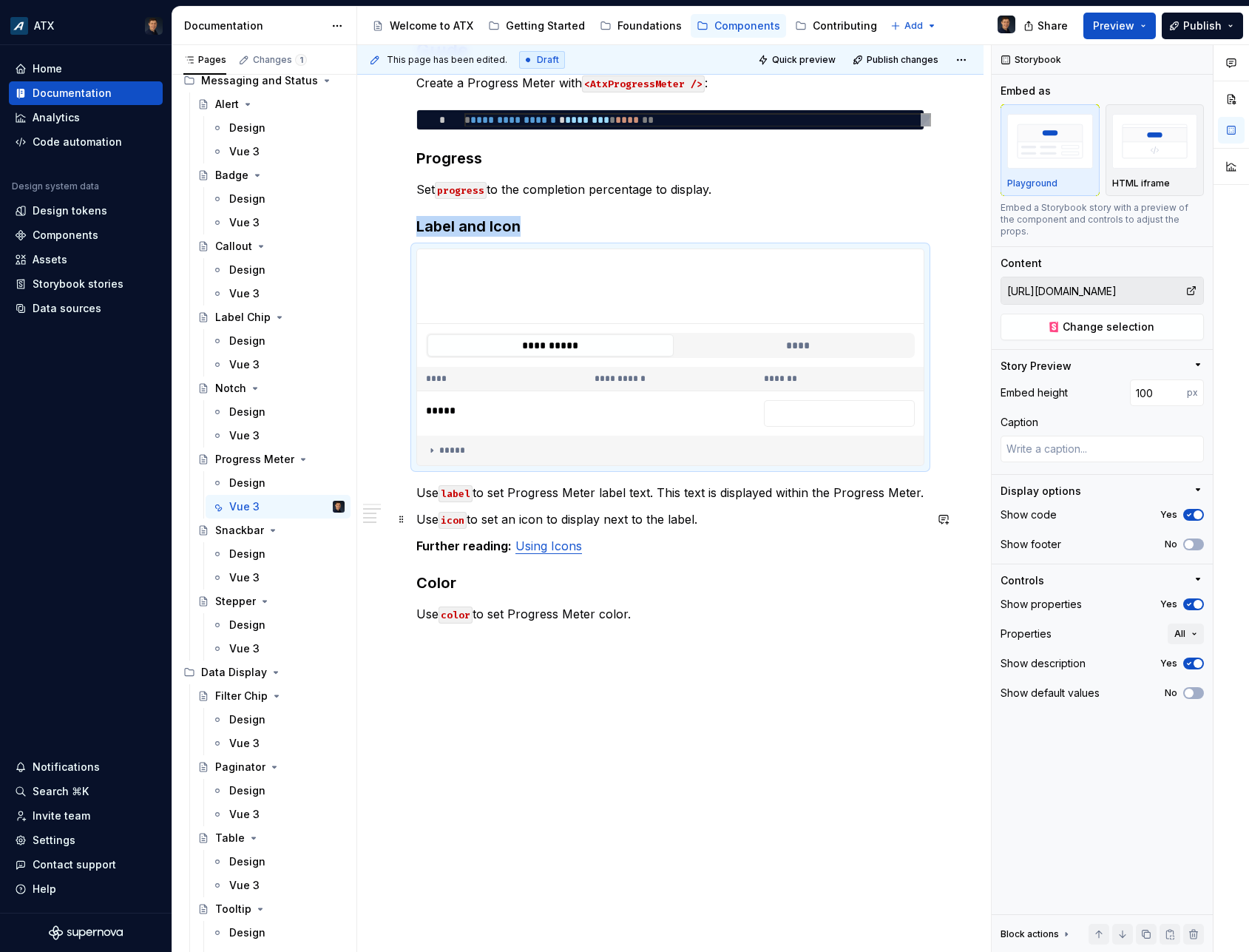
click at [715, 525] on p "Use icon to set an icon to display next to the label." at bounding box center [670, 519] width 508 height 18
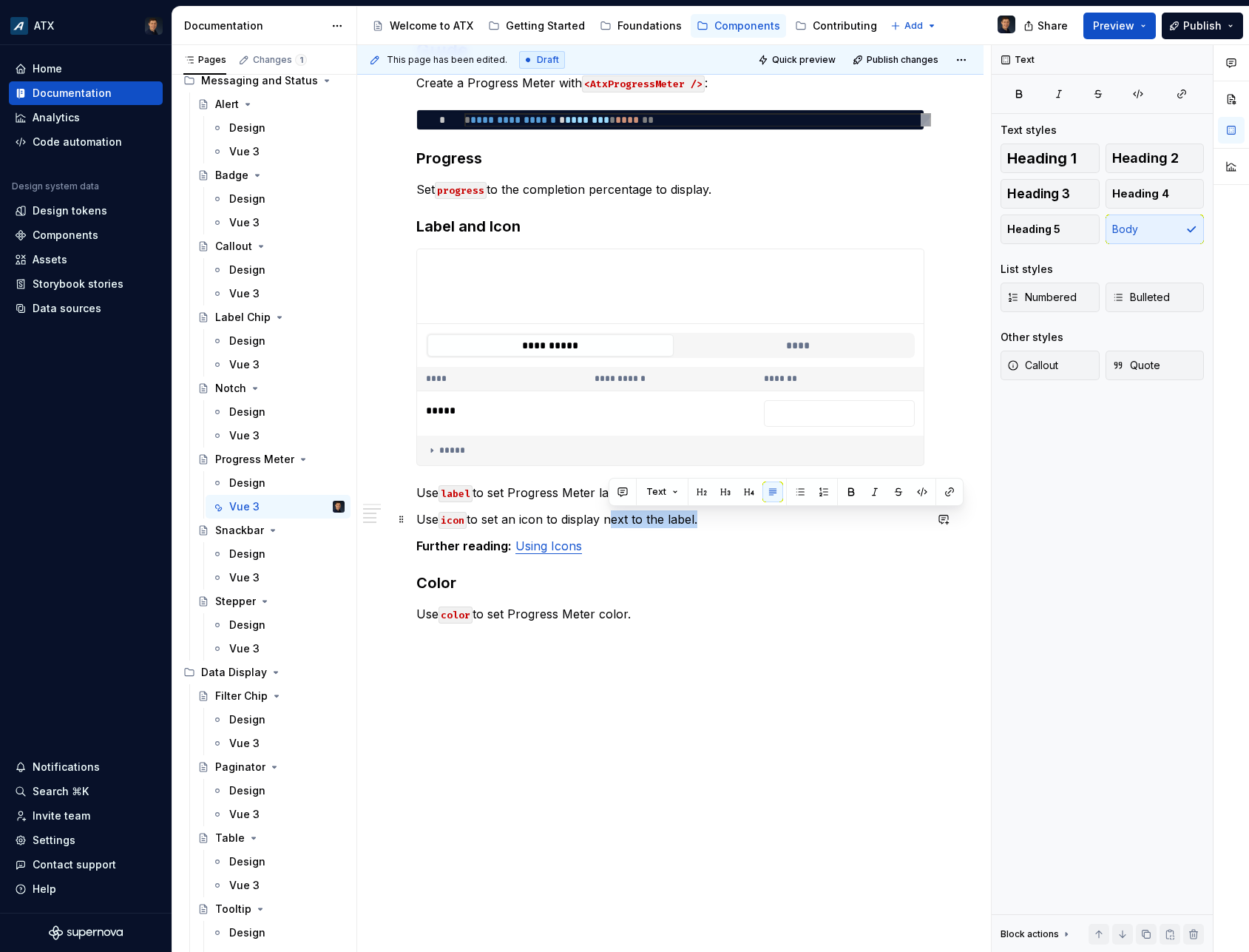
drag, startPoint x: 608, startPoint y: 519, endPoint x: 699, endPoint y: 518, distance: 91.0
click at [699, 518] on p "Use icon to set an icon to display next to the label." at bounding box center [670, 519] width 508 height 18
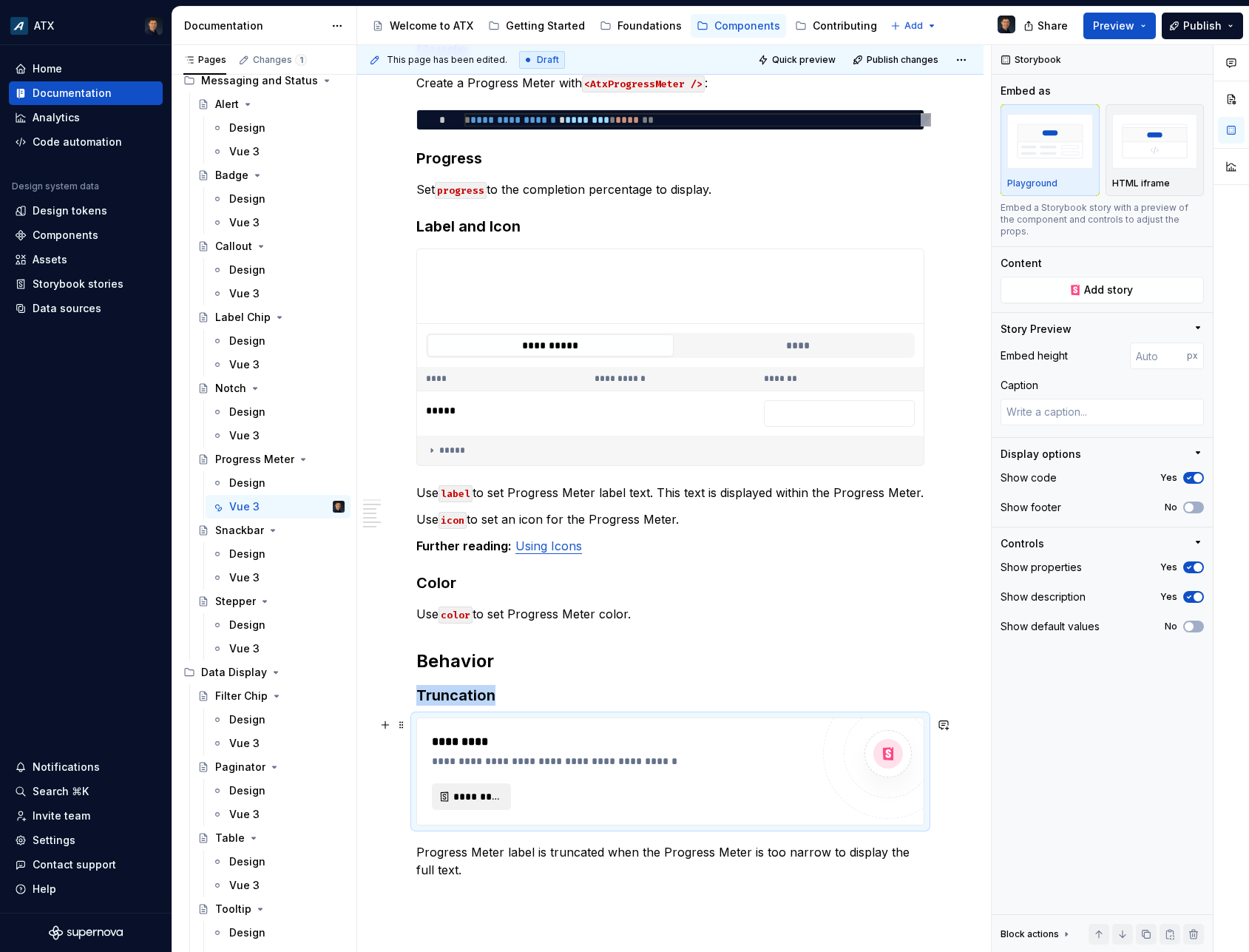
click at [482, 800] on span "*********" at bounding box center [478, 797] width 48 height 15
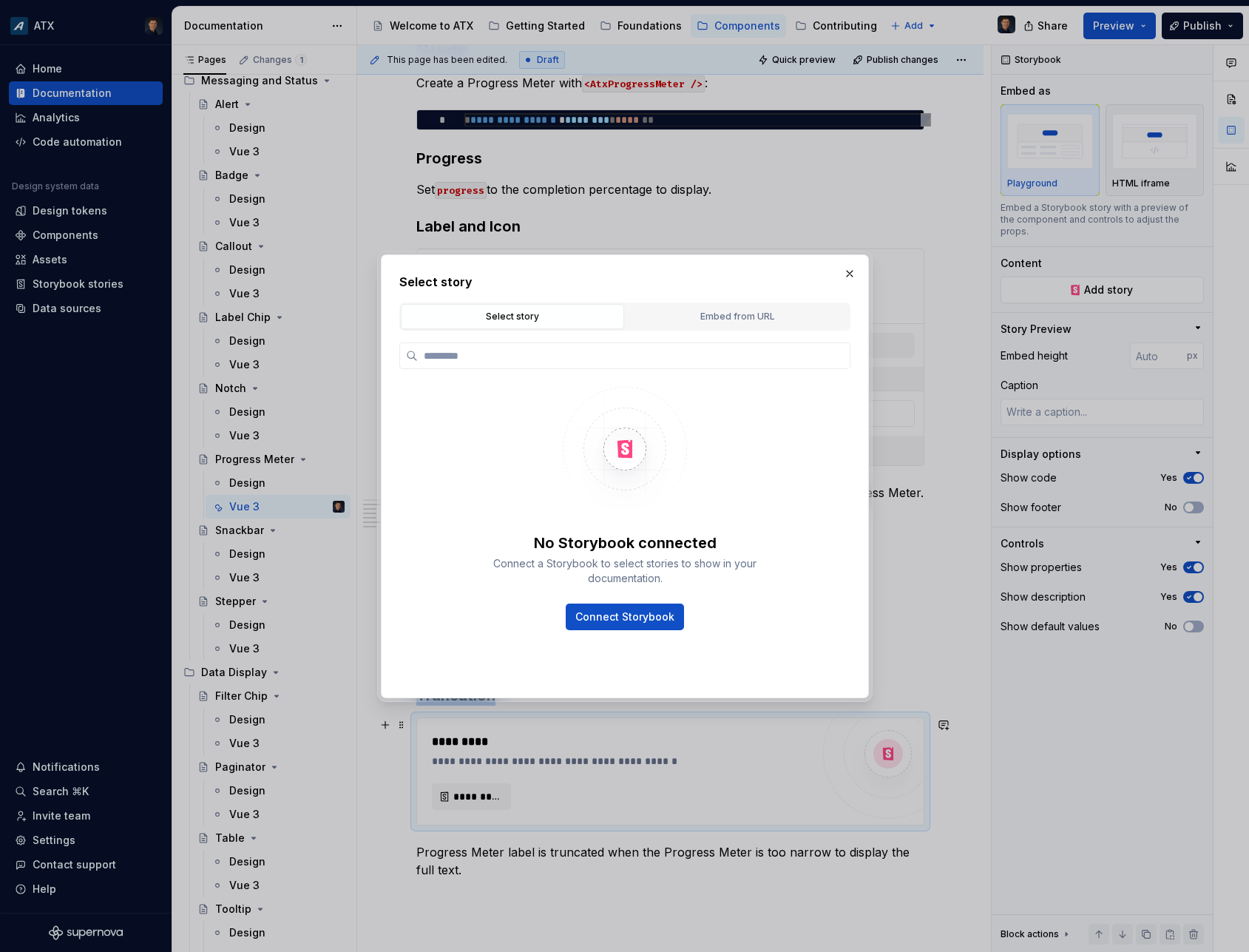
type textarea "*"
click at [718, 312] on div "Embed from URL" at bounding box center [737, 317] width 213 height 15
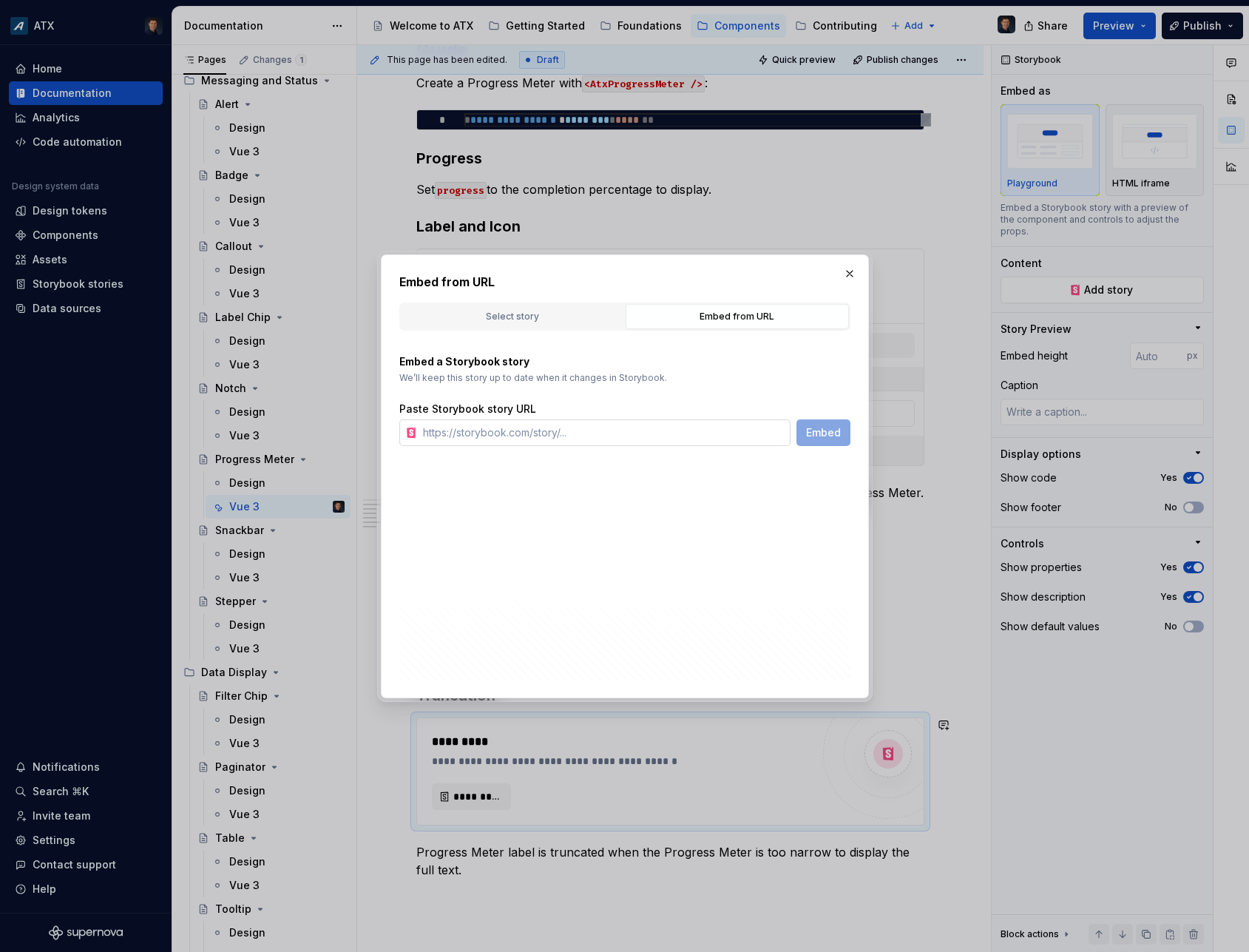
click at [696, 431] on input "text" at bounding box center [604, 433] width 373 height 27
paste input "[URL][DOMAIN_NAME]"
type input "[URL][DOMAIN_NAME]"
click at [809, 433] on span "Embed" at bounding box center [823, 433] width 35 height 15
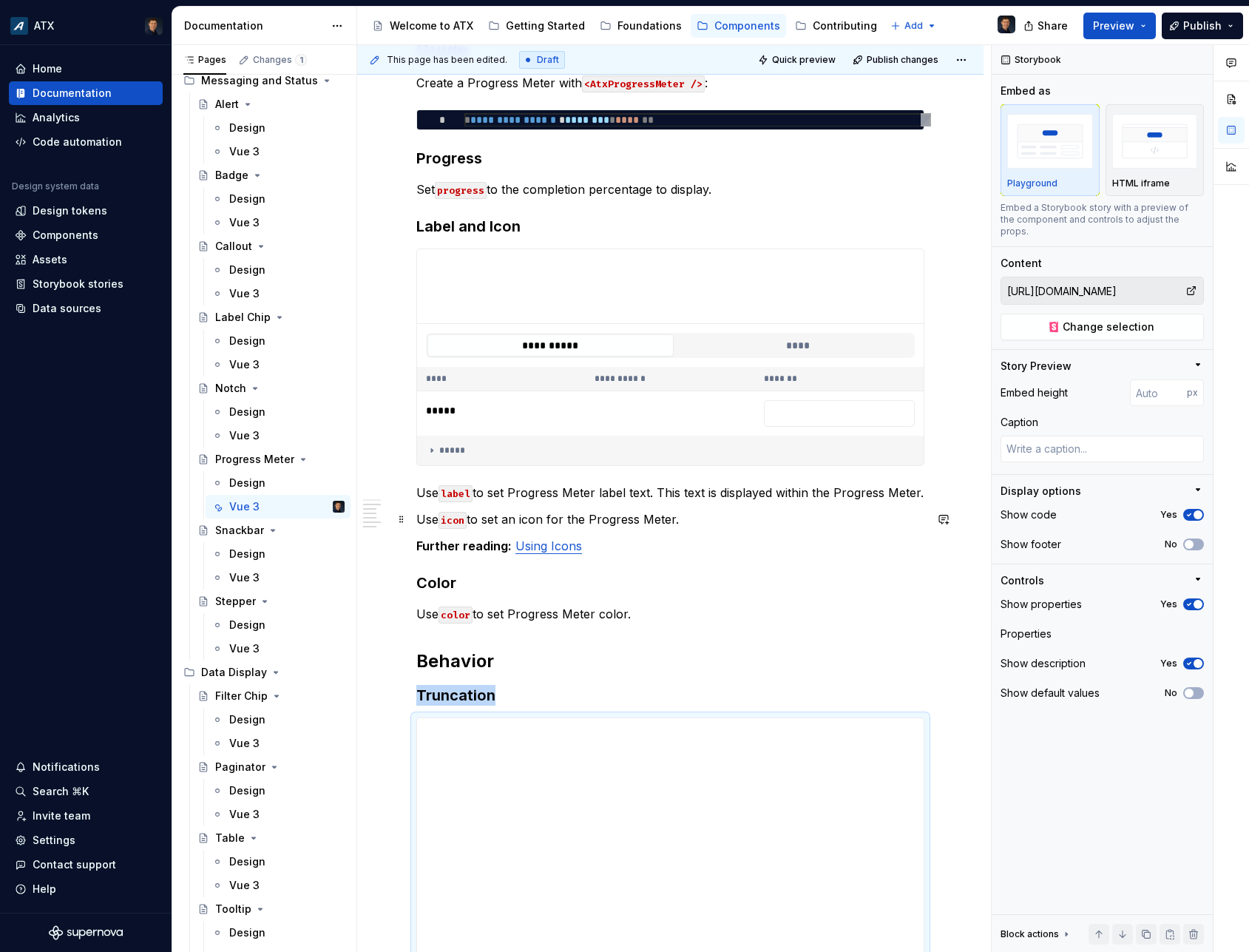
scroll to position [1421, 0]
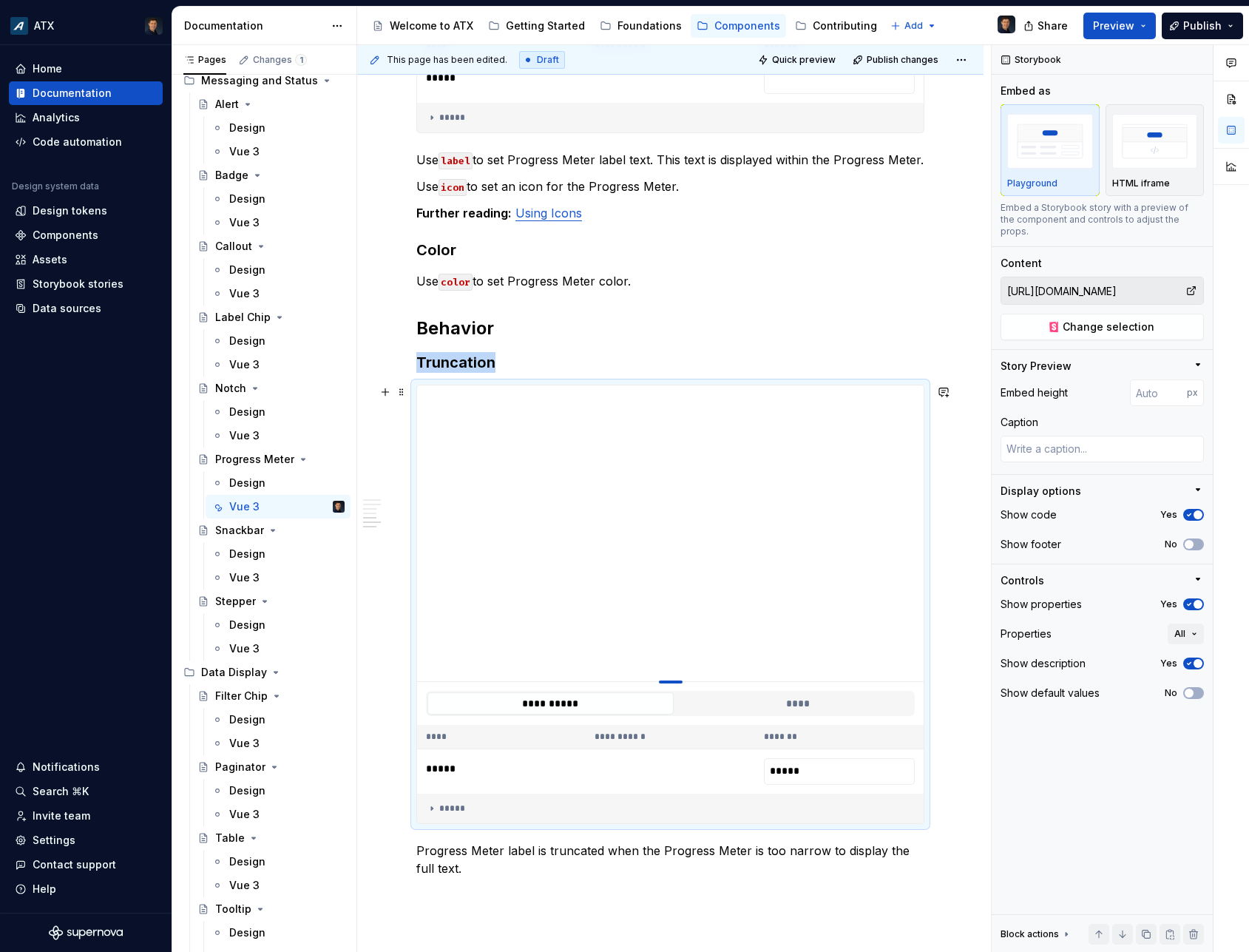
type textarea "*"
type input "393"
type textarea "*"
type input "348"
type textarea "*"
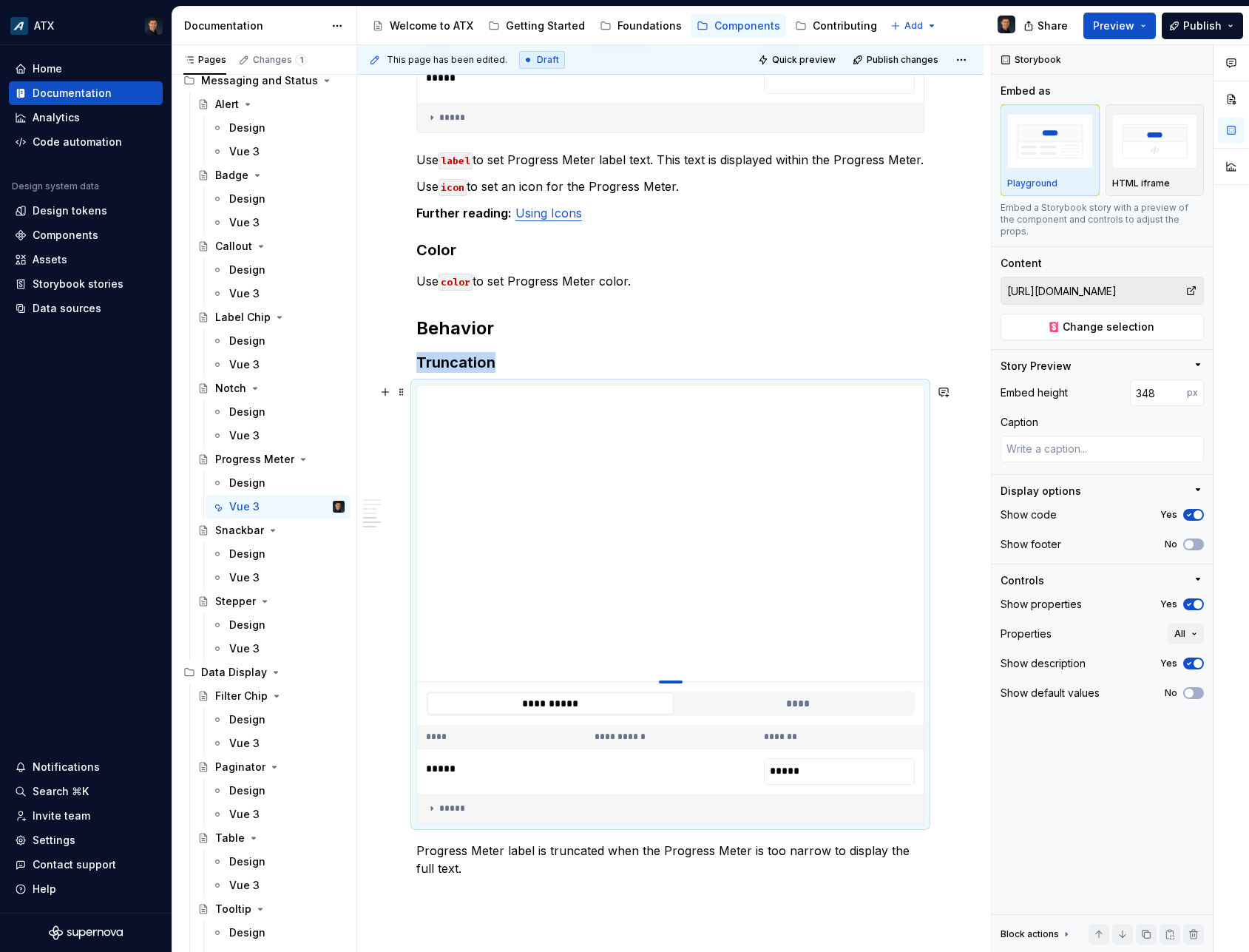
type input "293"
type textarea "*"
type input "248"
type textarea "*"
type input "146"
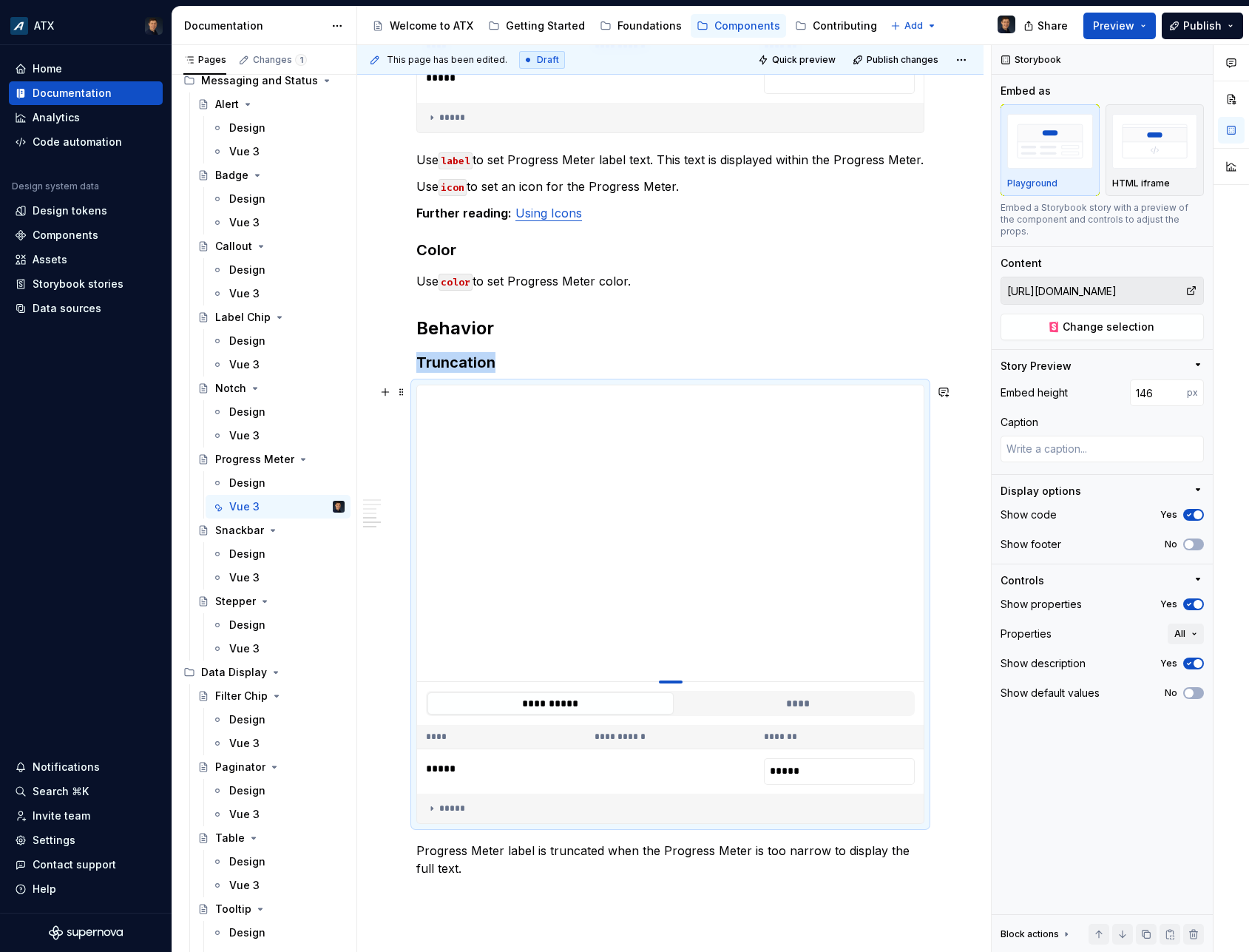
type textarea "*"
type input "110"
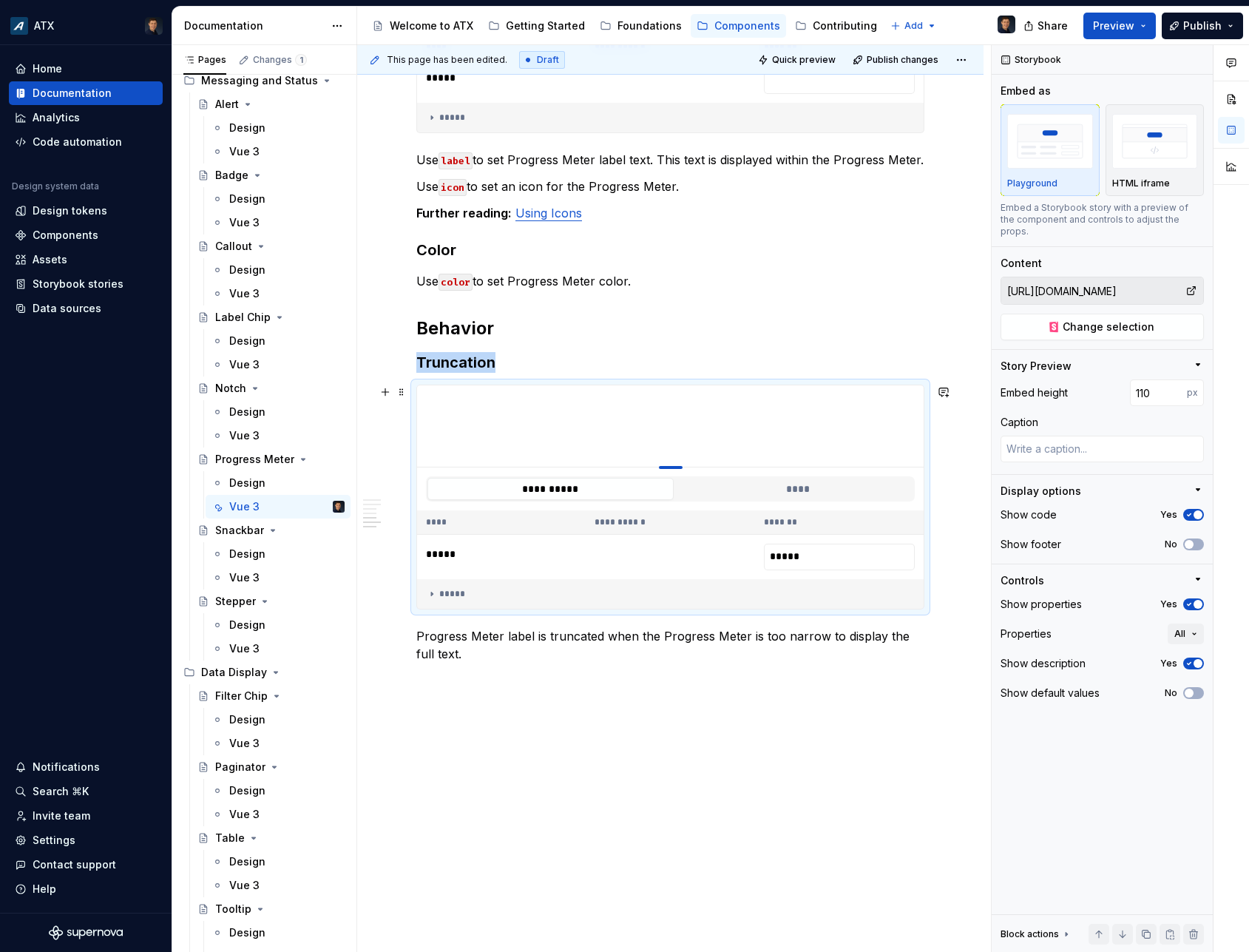
type textarea "*"
type input "100"
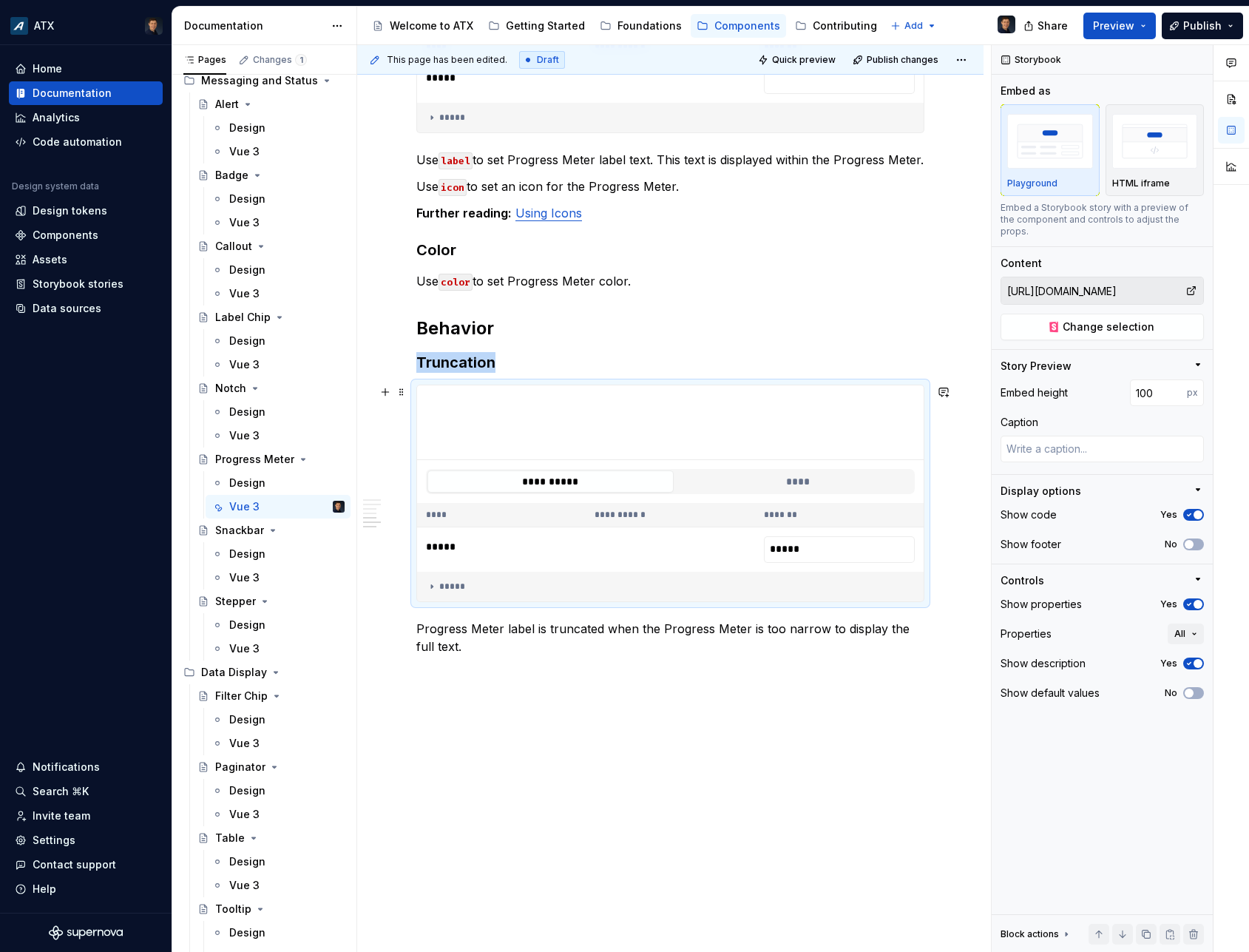
drag, startPoint x: 675, startPoint y: 682, endPoint x: 681, endPoint y: 297, distance: 385.0
click at [679, 385] on div at bounding box center [670, 422] width 507 height 74
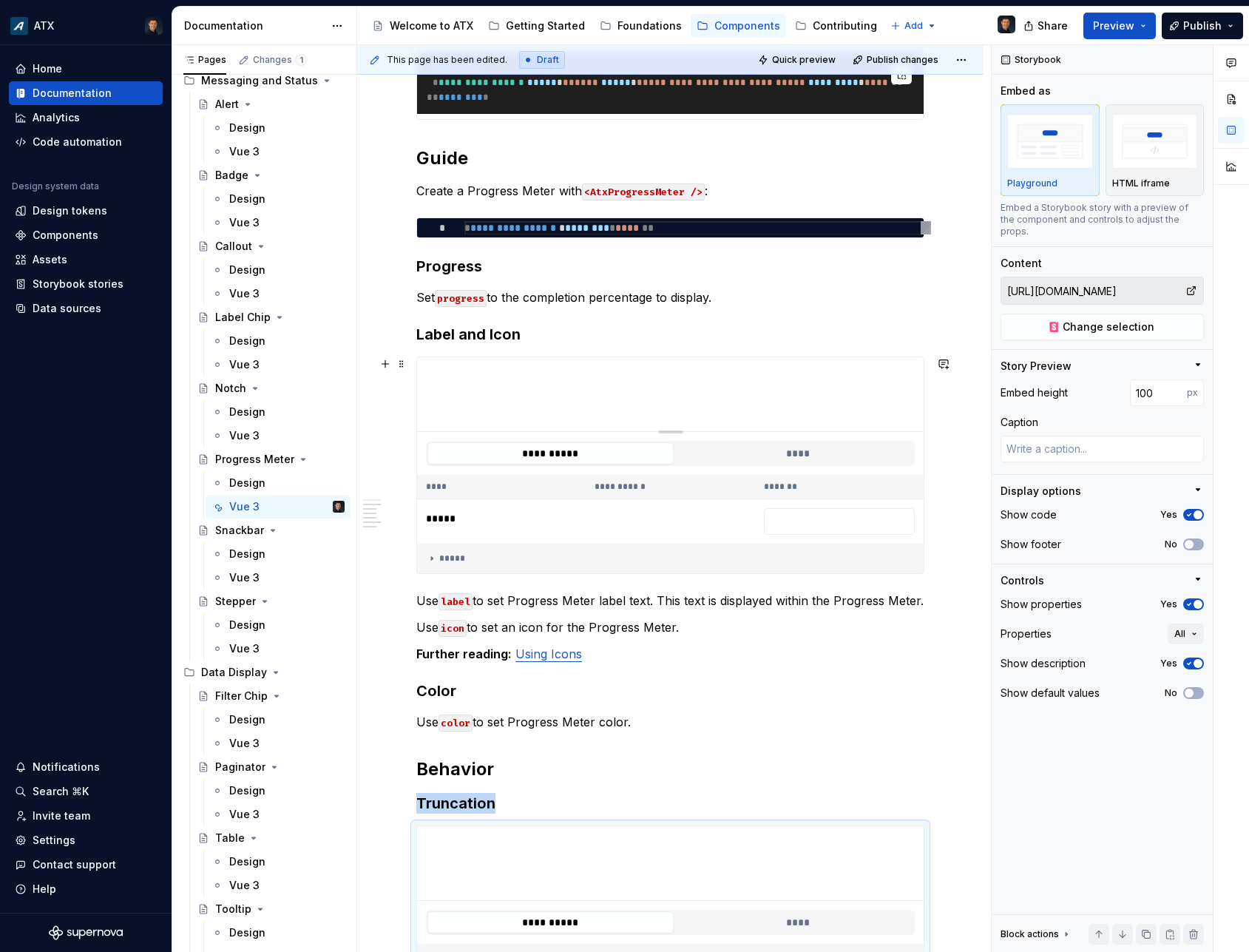
scroll to position [956, 0]
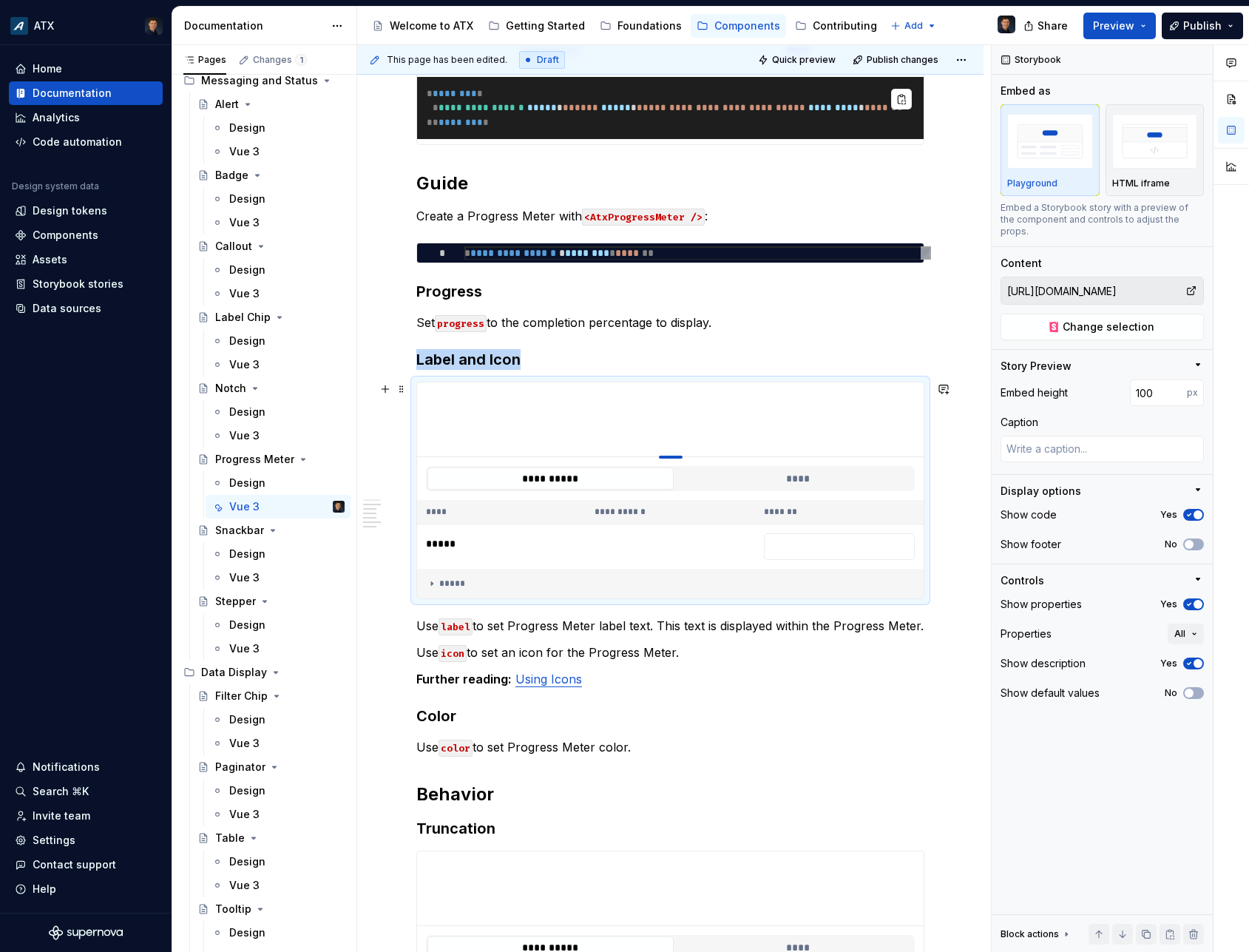
drag, startPoint x: 664, startPoint y: 457, endPoint x: 662, endPoint y: 376, distance: 81.0
click at [662, 382] on div at bounding box center [670, 419] width 507 height 74
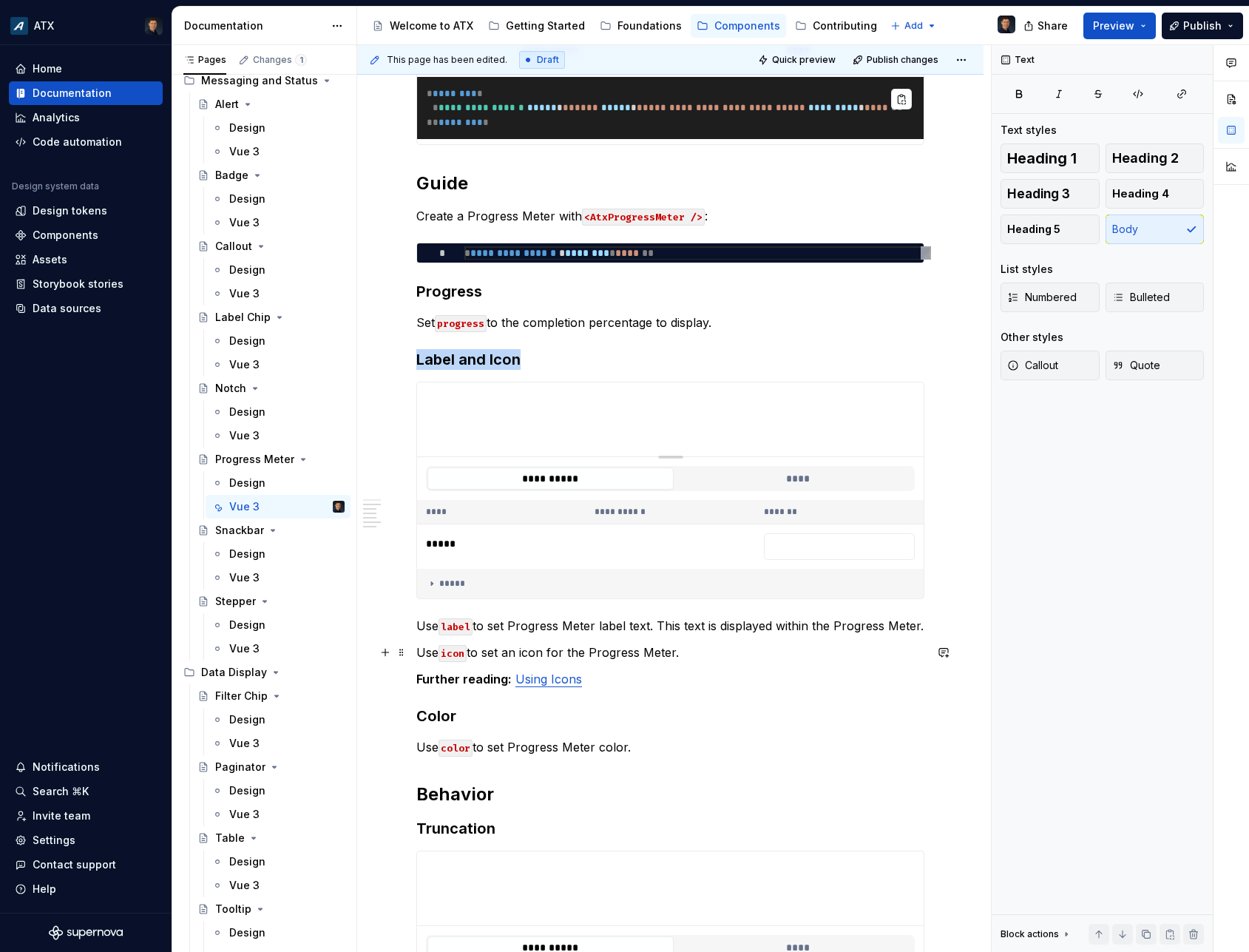
click at [707, 646] on p "Use icon to set an icon for the Progress Meter." at bounding box center [670, 652] width 508 height 18
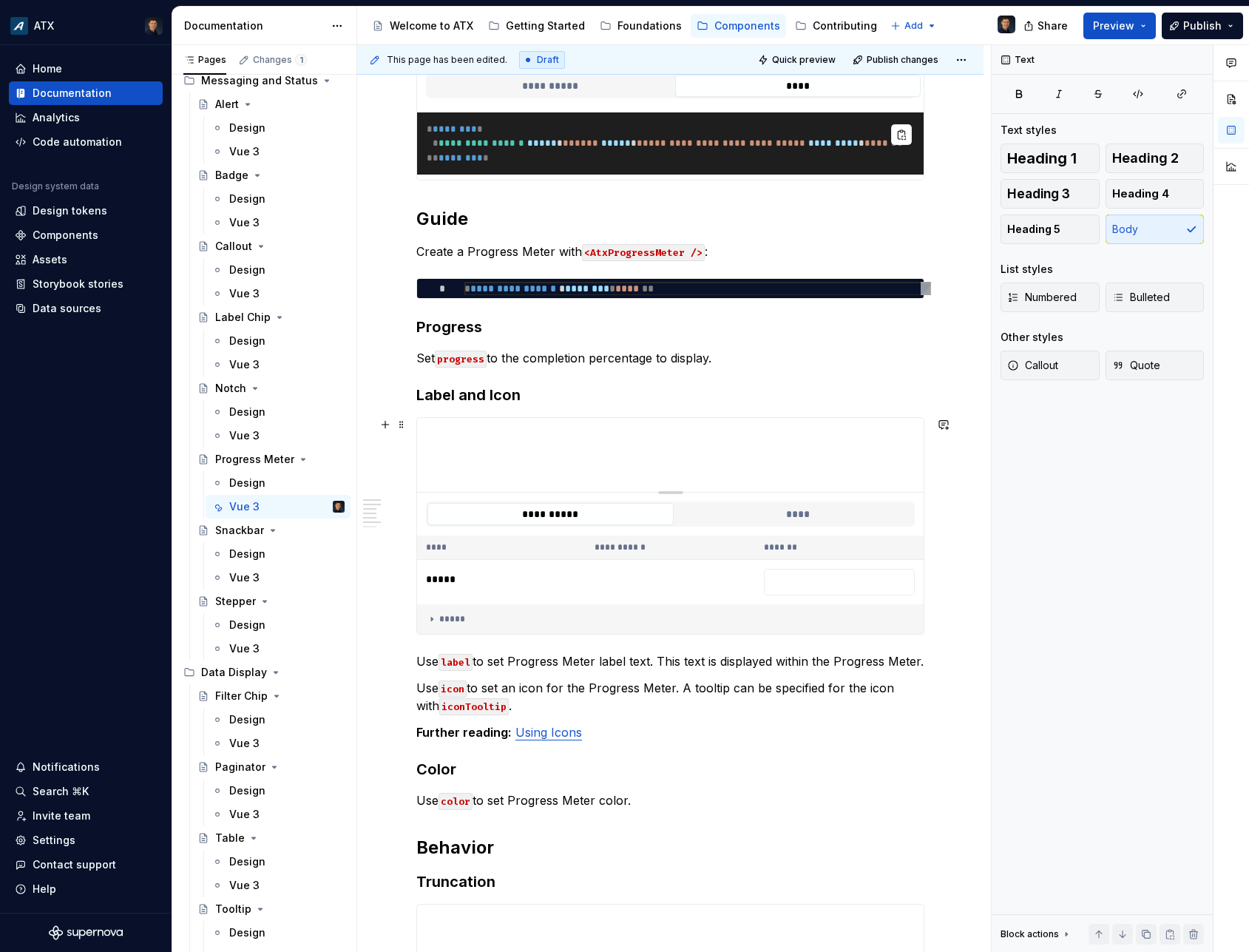
scroll to position [1089, 0]
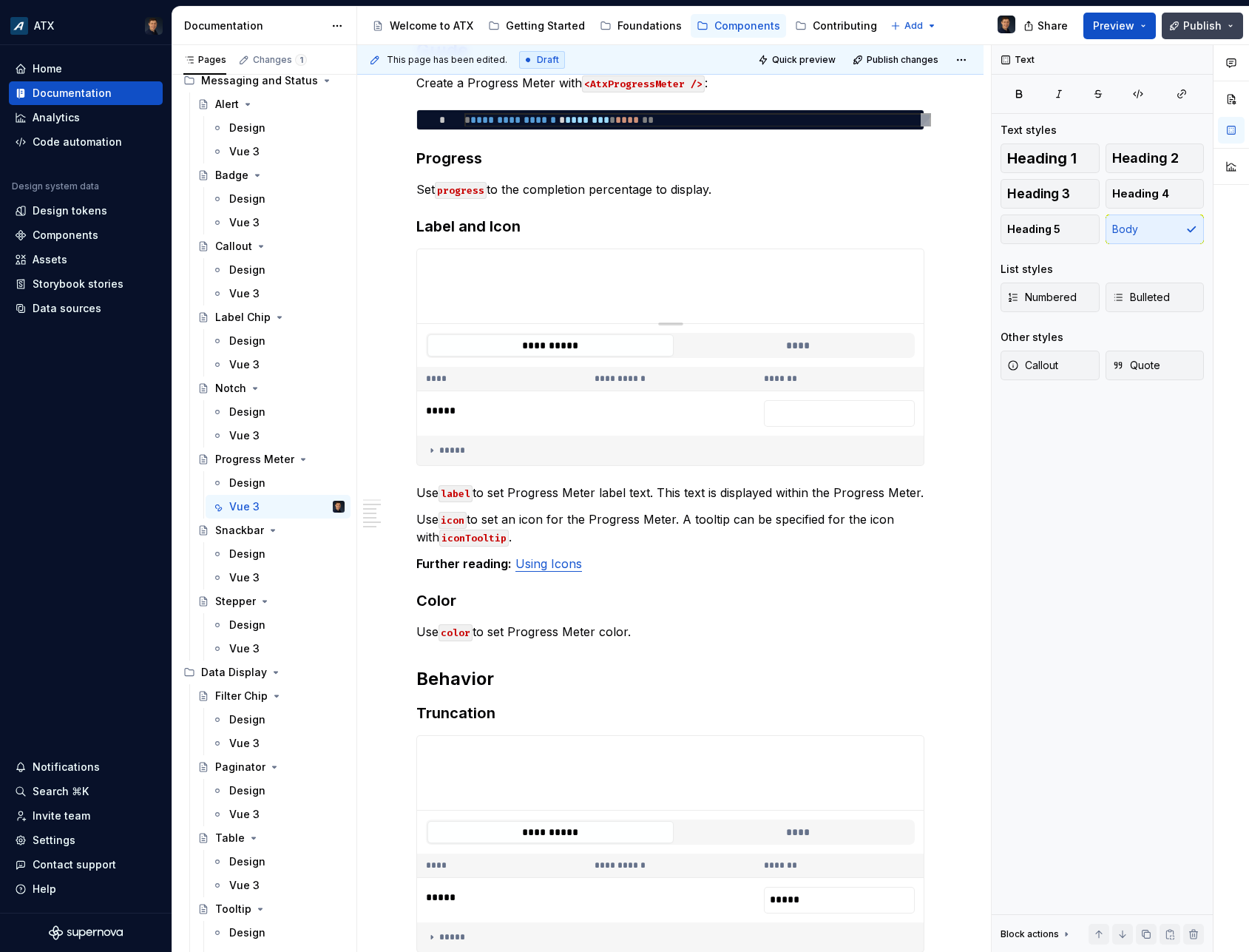
click at [1194, 25] on span "Publish" at bounding box center [1203, 26] width 39 height 15
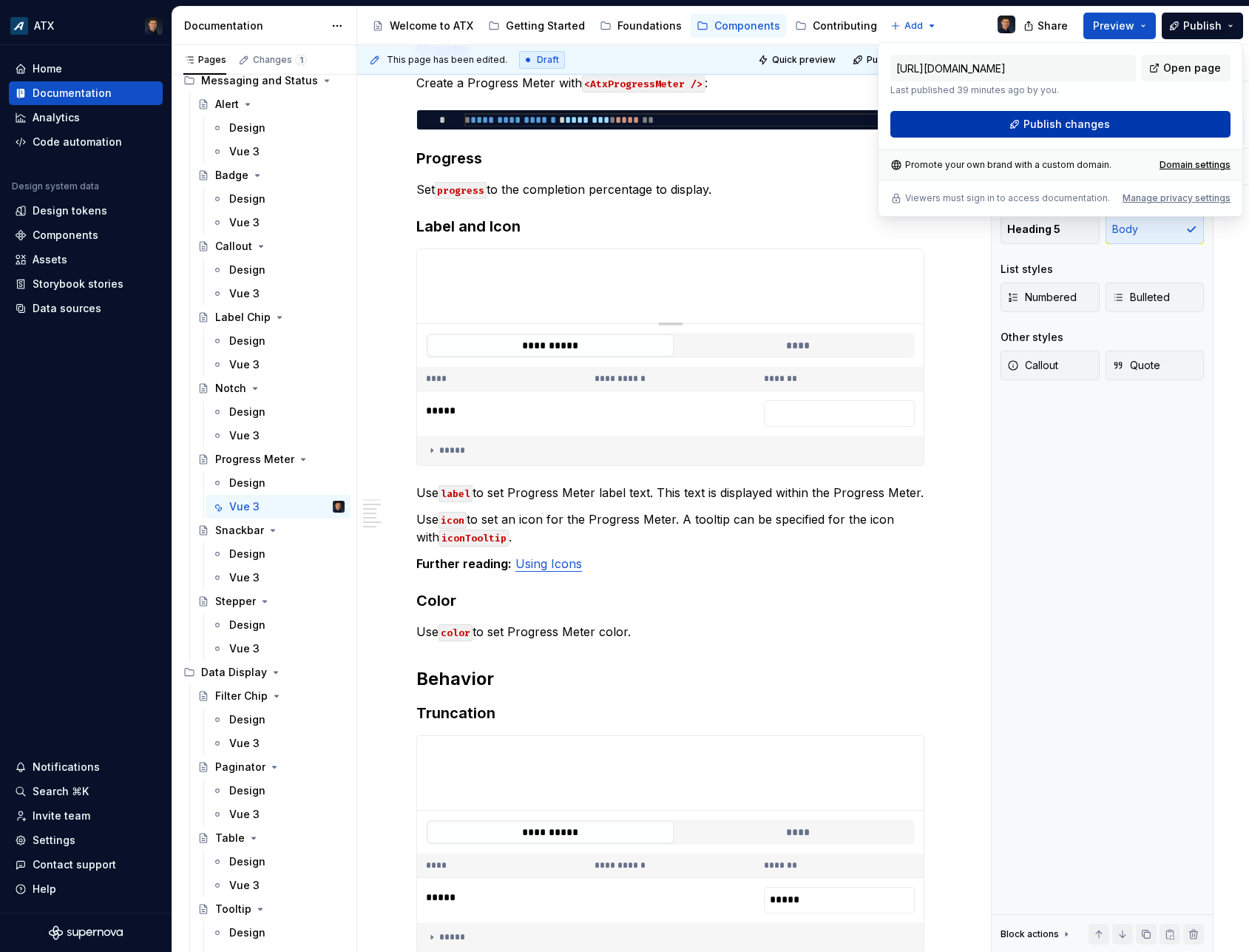
click at [1135, 126] on button "Publish changes" at bounding box center [1060, 124] width 340 height 27
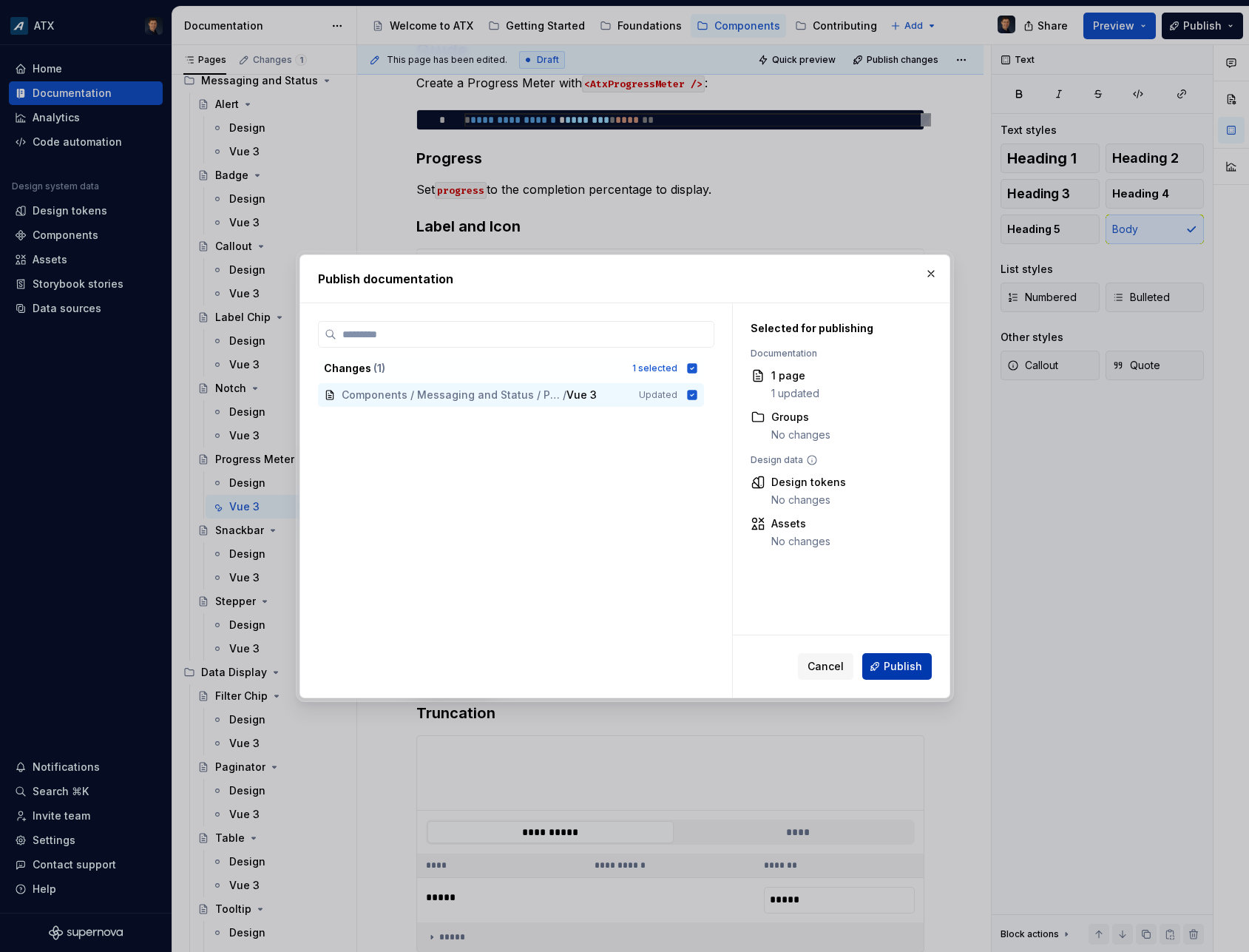
click at [914, 663] on span "Publish" at bounding box center [903, 666] width 39 height 15
